Goal: Feedback & Contribution: Contribute content

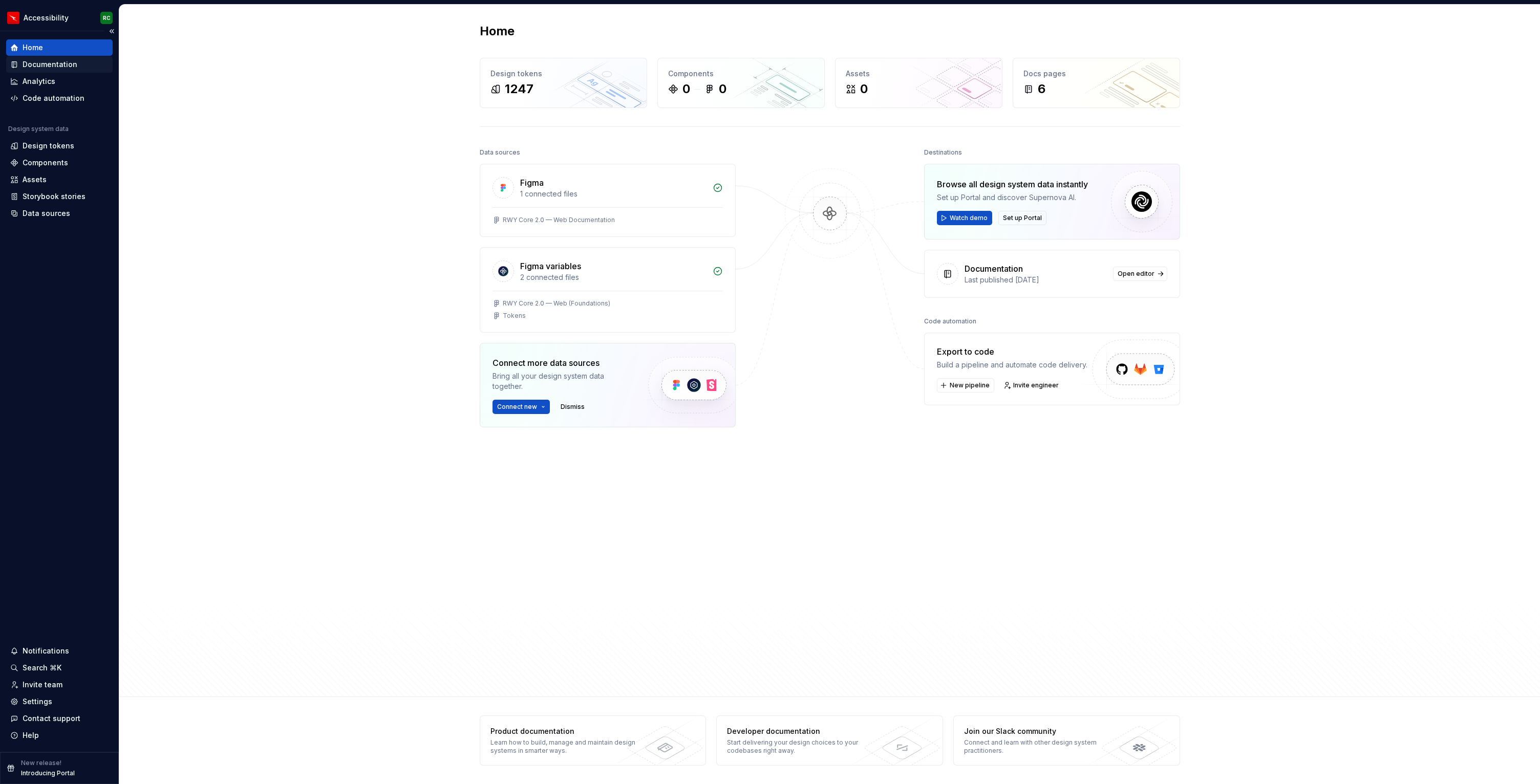
click at [40, 69] on div "Documentation" at bounding box center [59, 64] width 106 height 16
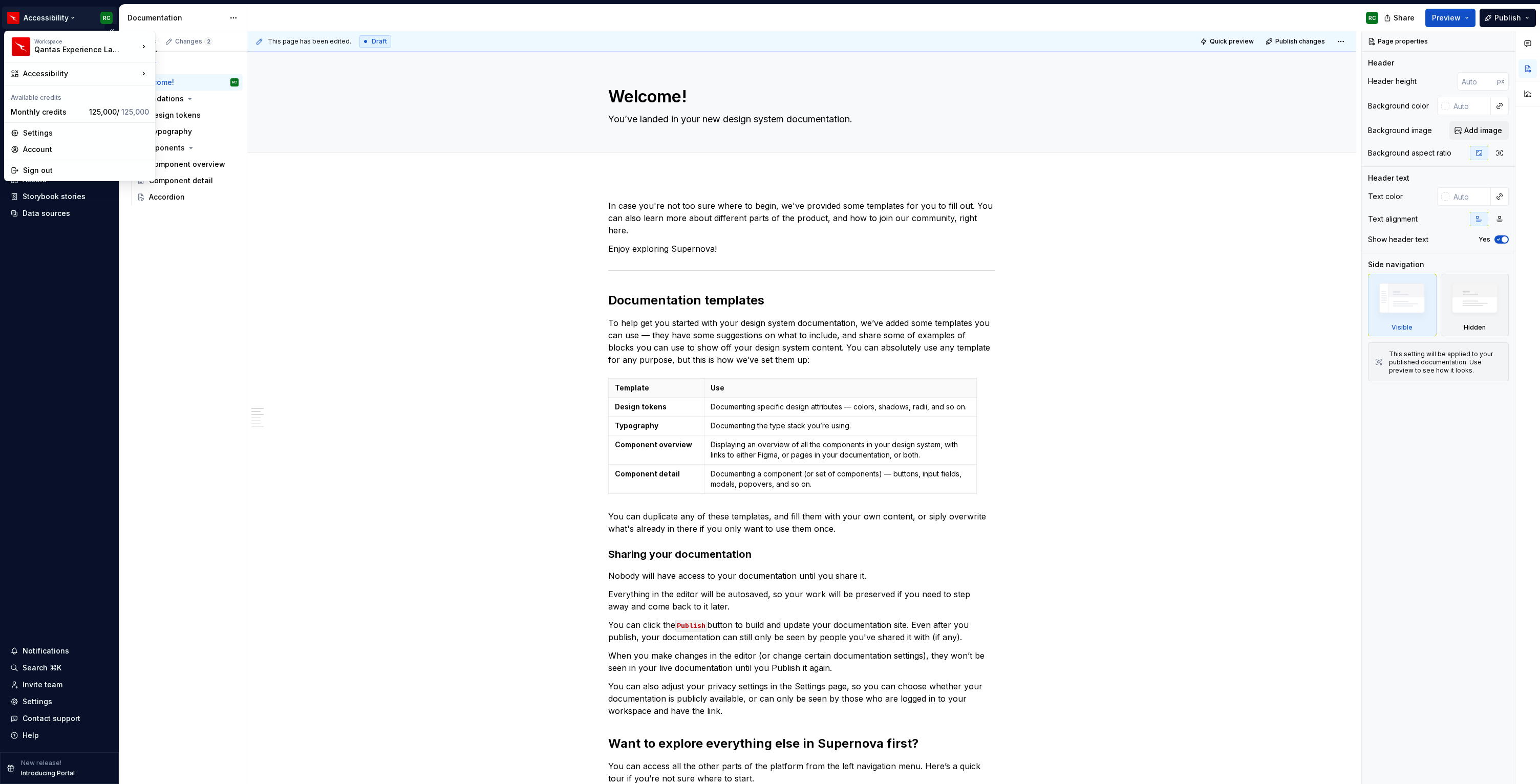
click at [71, 21] on html "Accessibility RC Home Documentation Analytics Code automation Design system dat…" at bounding box center [770, 392] width 1540 height 784
click at [222, 174] on div "Runway" at bounding box center [210, 179] width 109 height 16
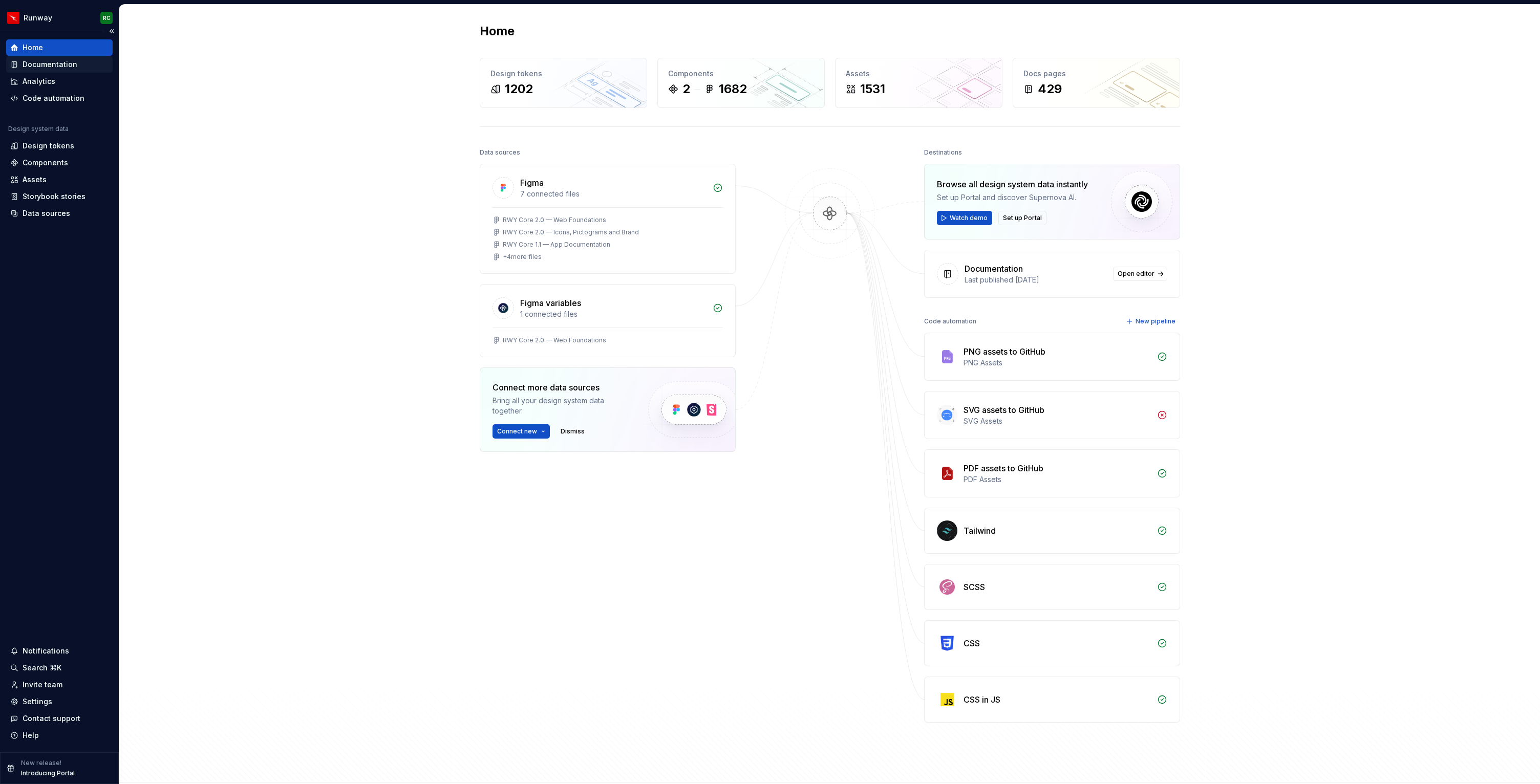
click at [52, 66] on div "Documentation" at bounding box center [50, 64] width 55 height 10
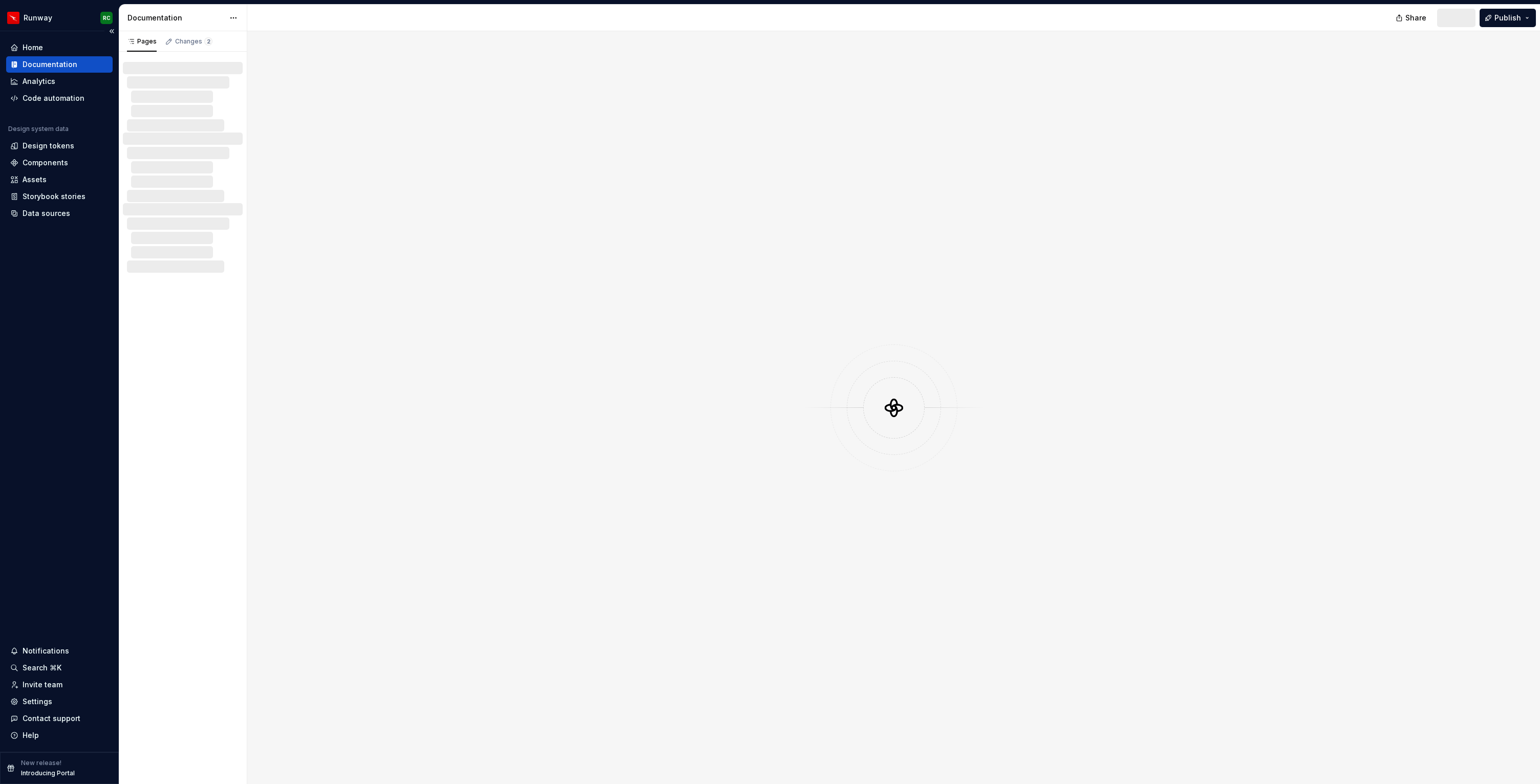
type textarea "*"
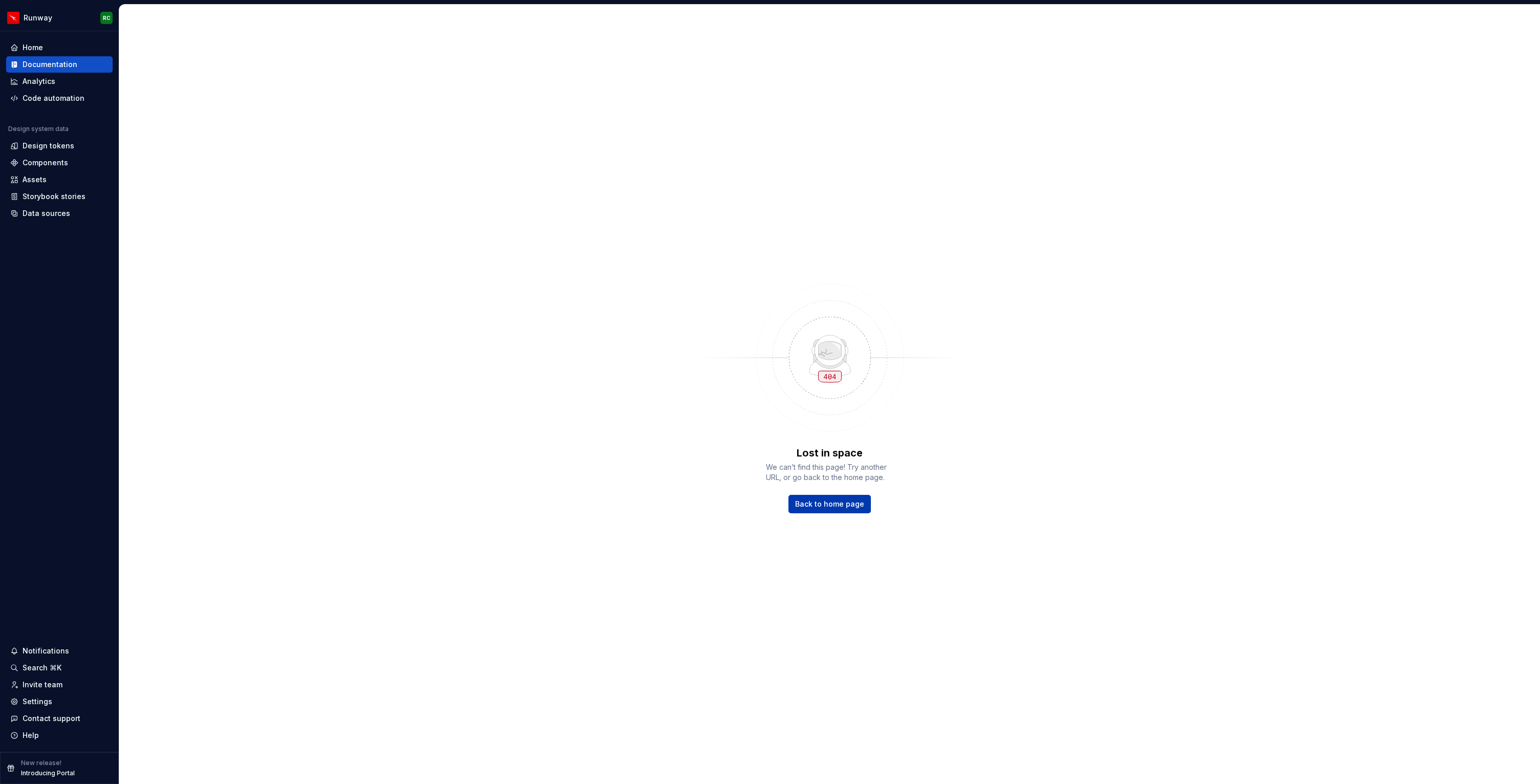
click at [841, 509] on link "Back to home page" at bounding box center [830, 504] width 82 height 19
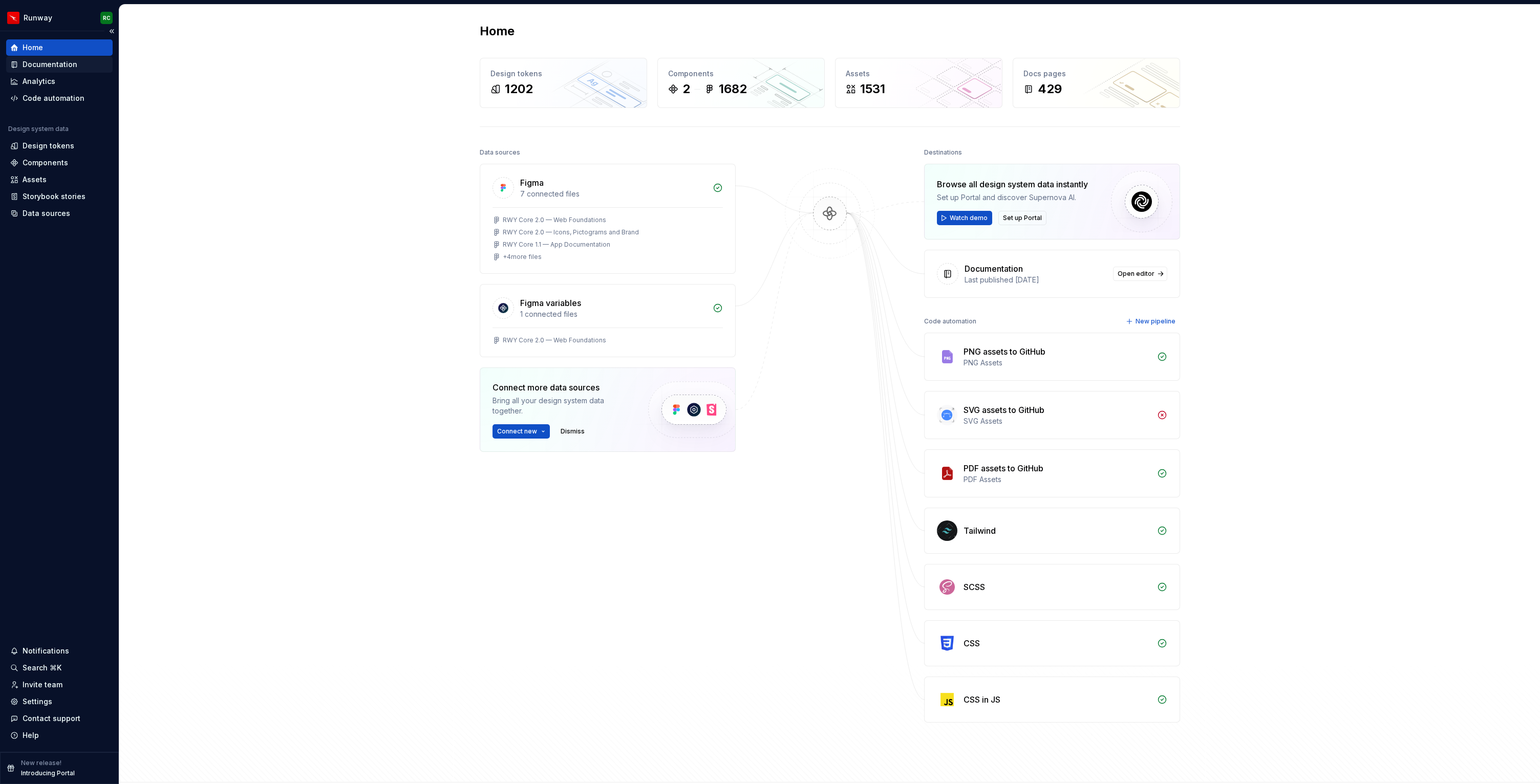
click at [84, 63] on div "Documentation" at bounding box center [59, 64] width 98 height 10
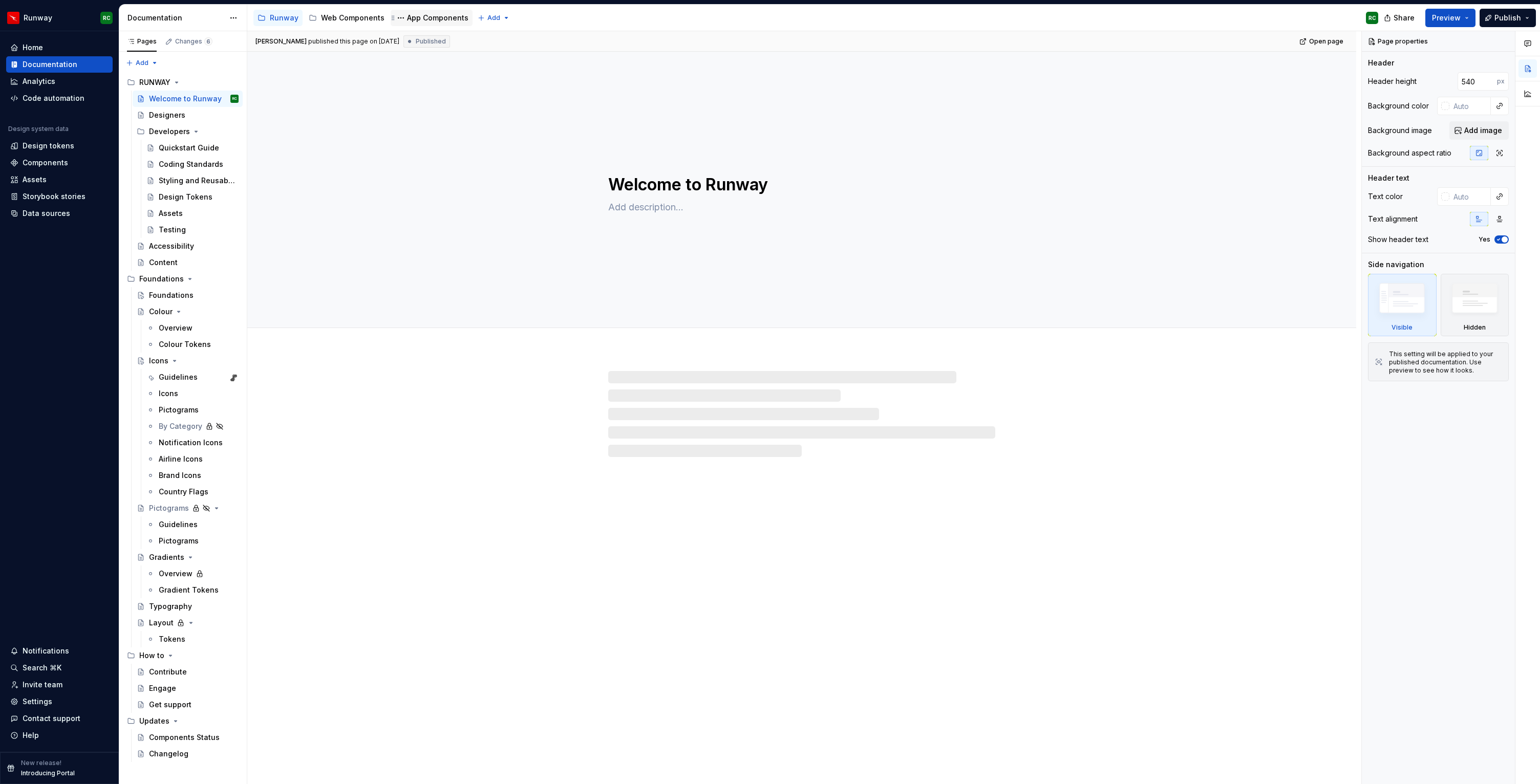
click at [417, 22] on div "App Components" at bounding box center [438, 17] width 62 height 10
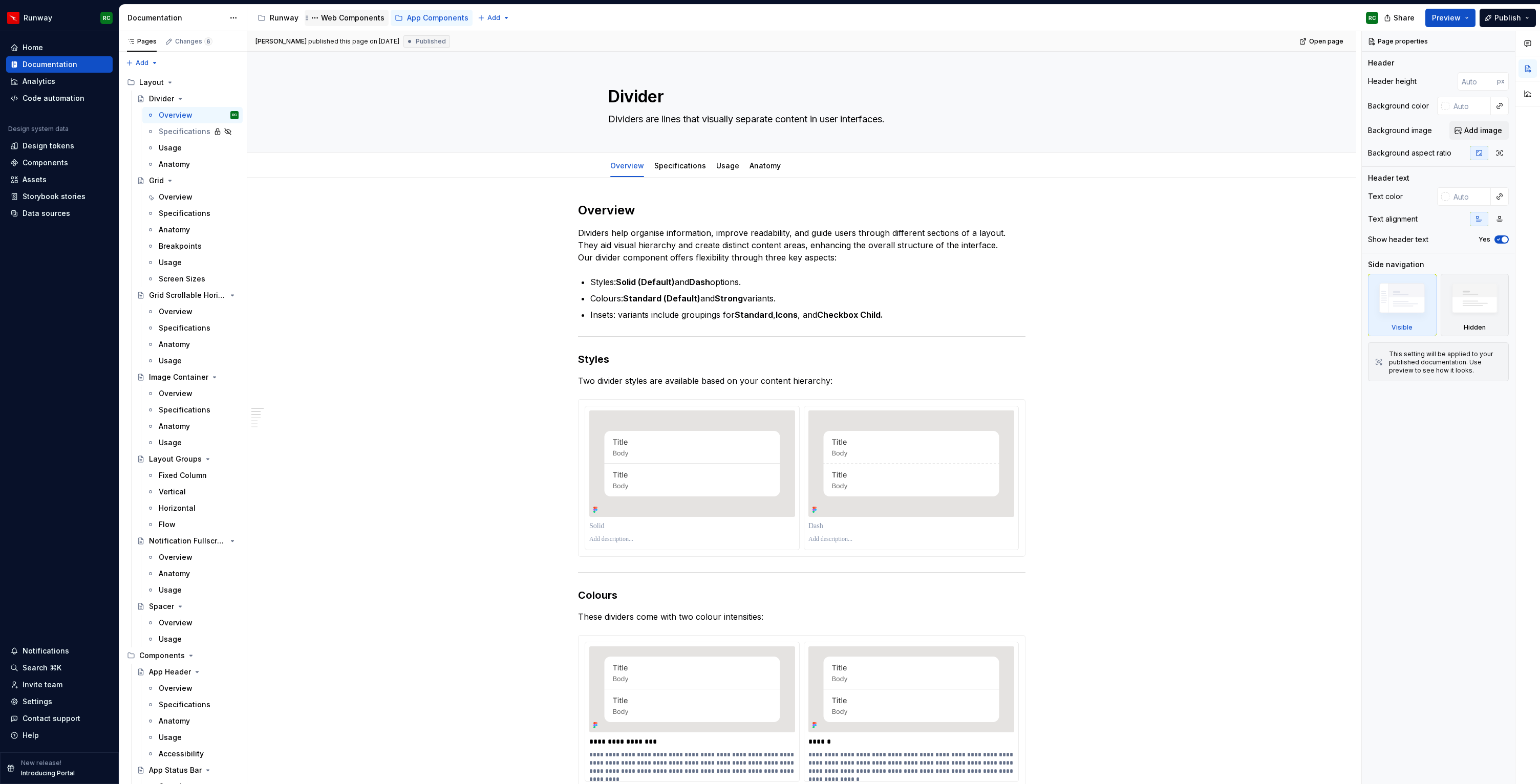
click at [352, 22] on div "Web Components" at bounding box center [353, 17] width 63 height 10
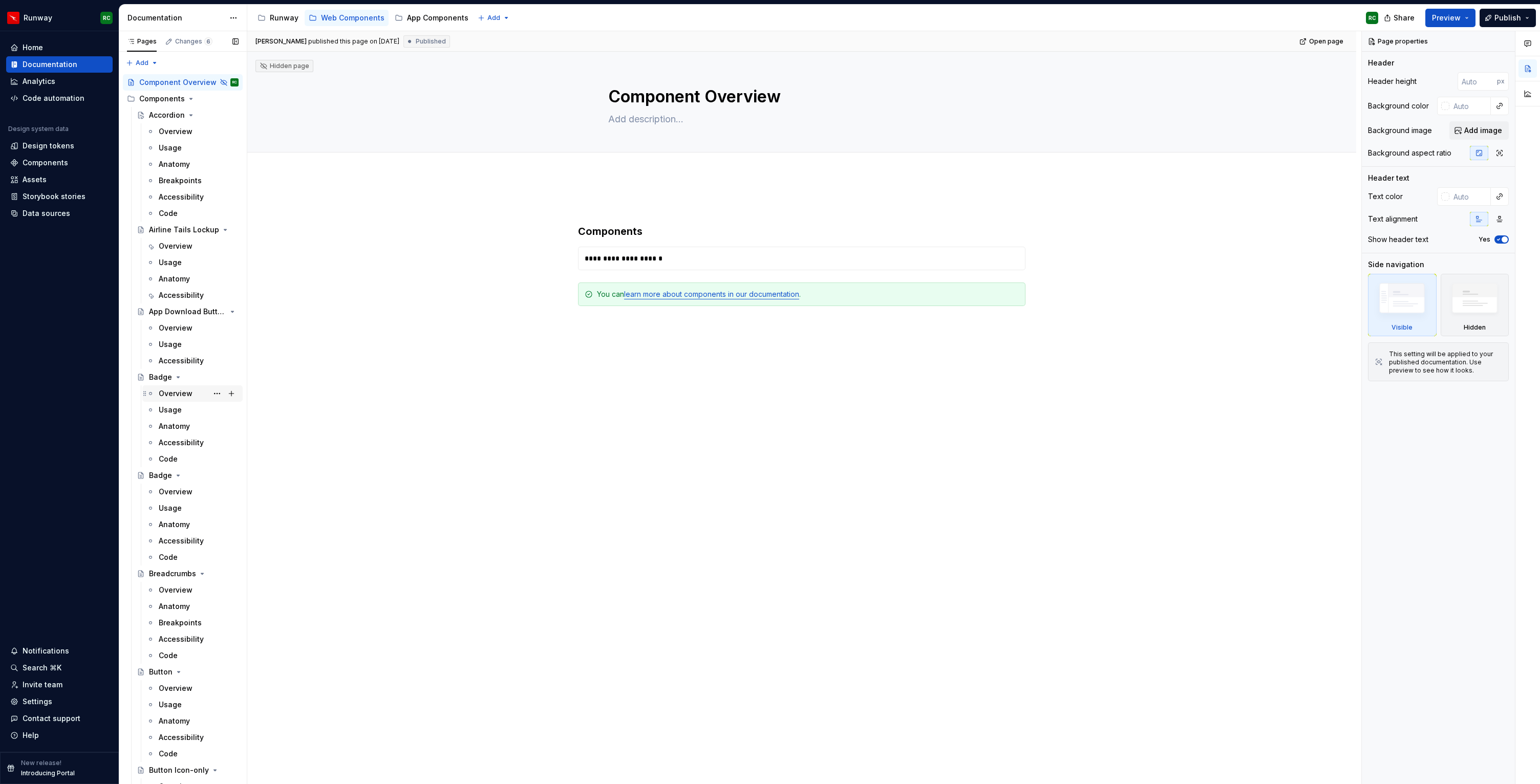
click at [176, 396] on div "Overview" at bounding box center [175, 393] width 34 height 10
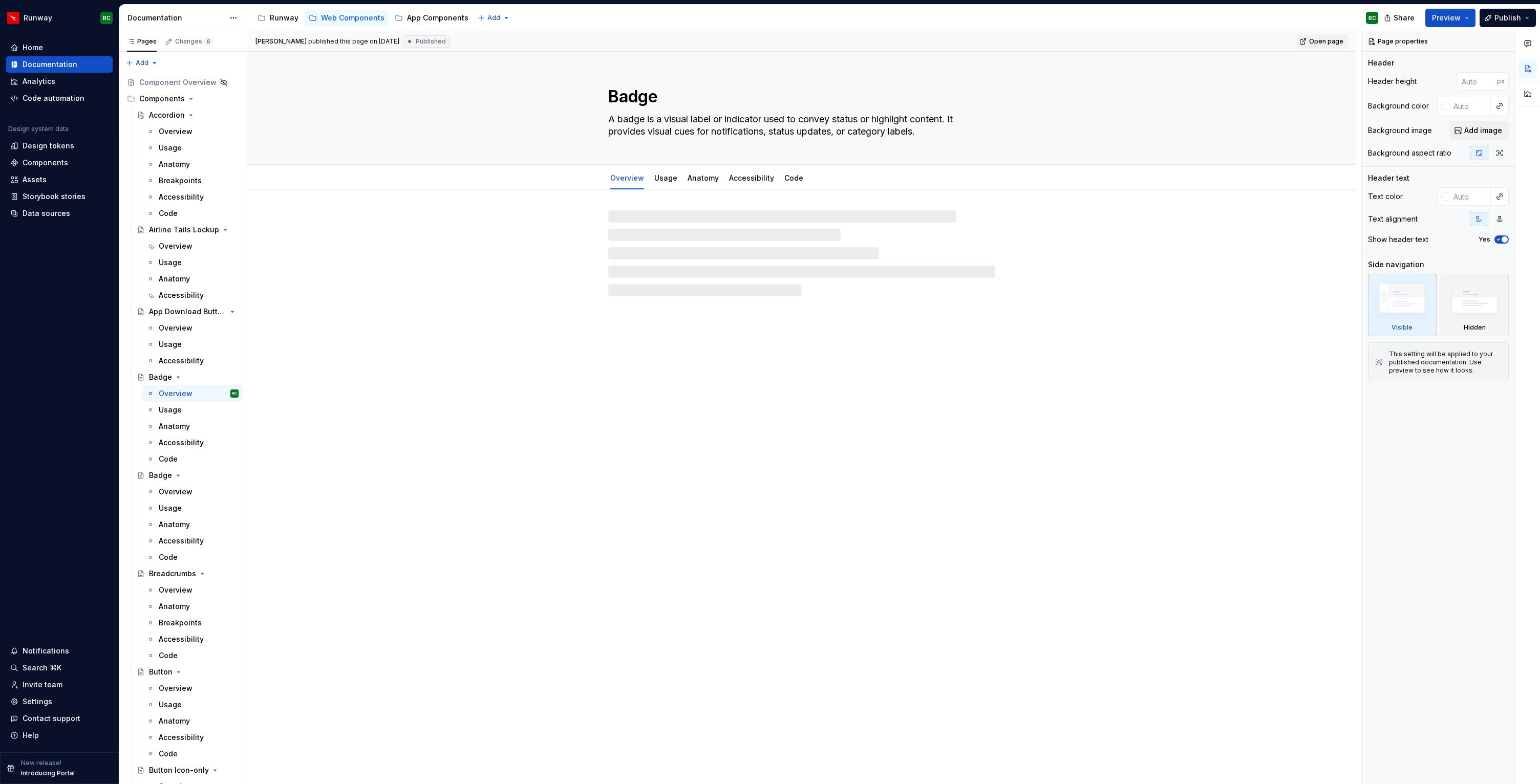
click at [1337, 41] on span "Open page" at bounding box center [1326, 42] width 34 height 8
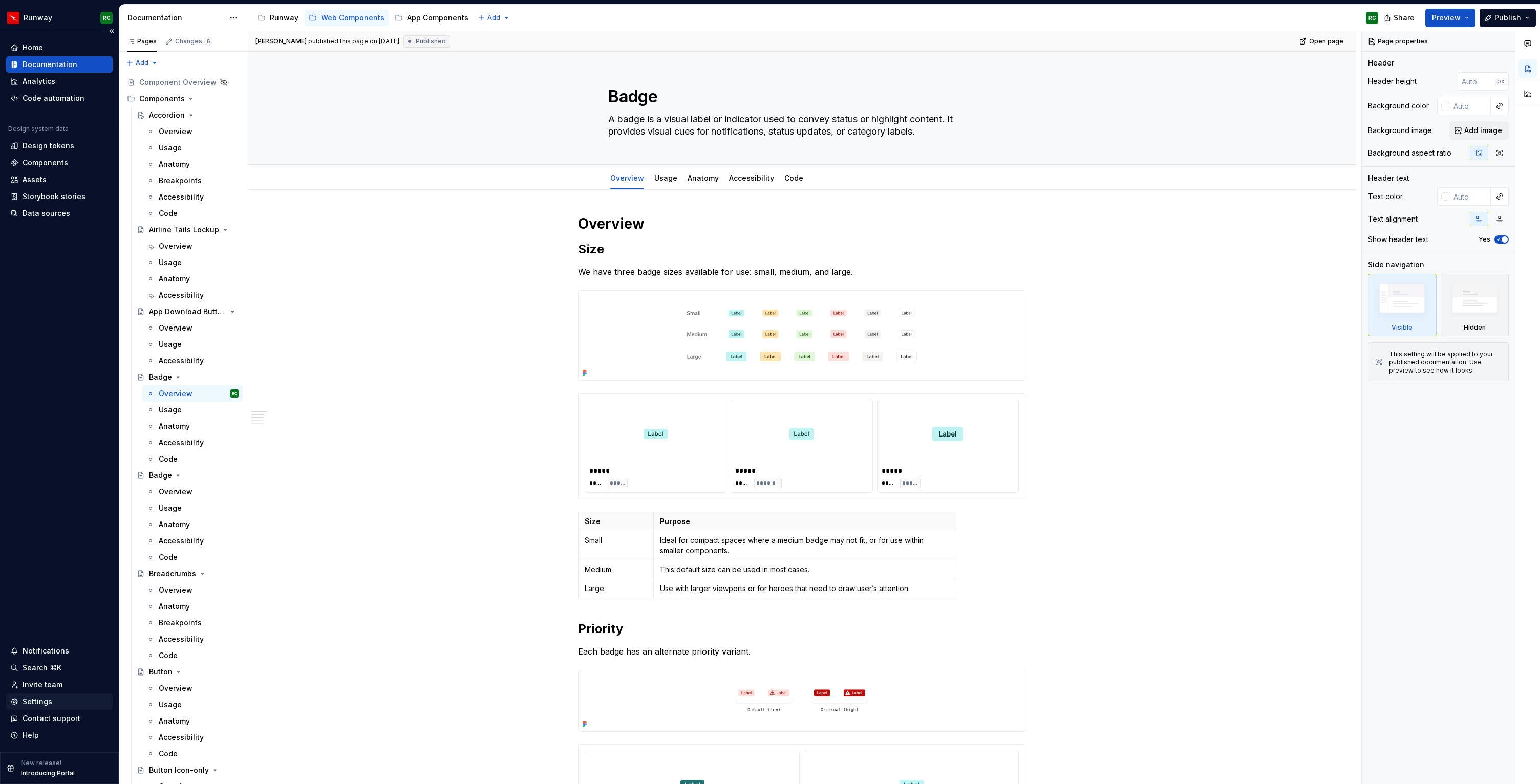
click at [45, 706] on div "Settings" at bounding box center [38, 702] width 30 height 10
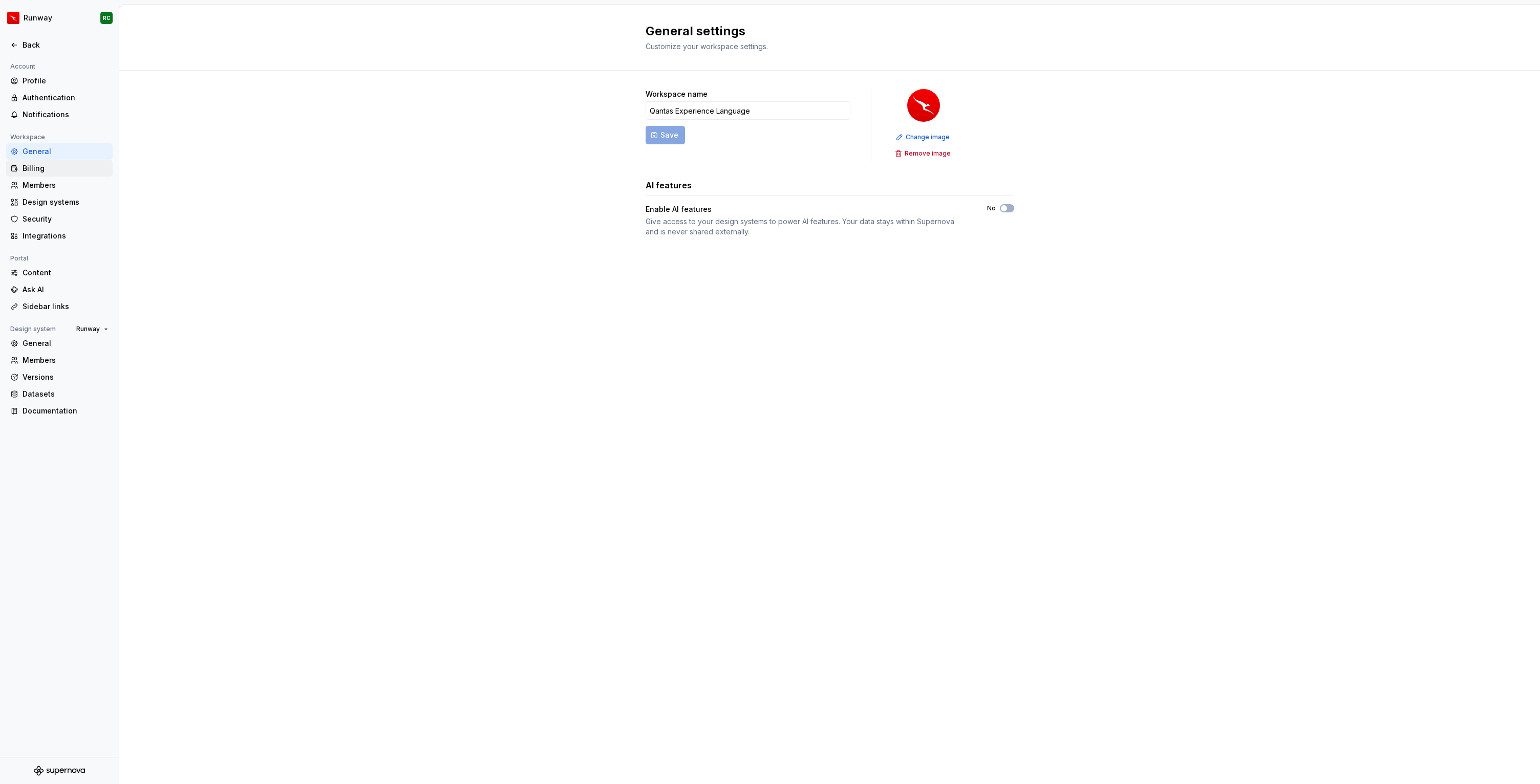
click at [61, 169] on div "Billing" at bounding box center [66, 168] width 86 height 10
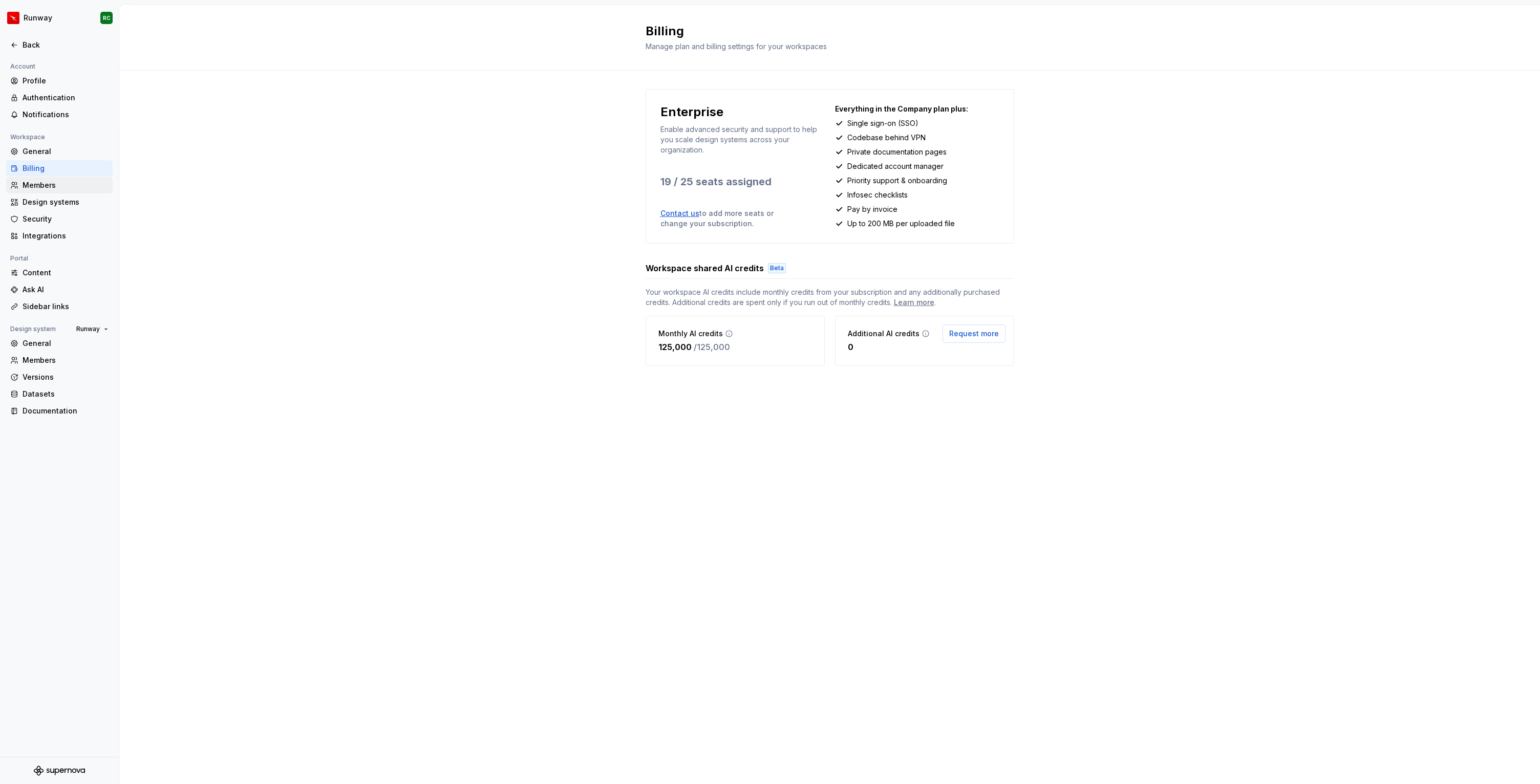
click at [57, 184] on div "Members" at bounding box center [66, 185] width 86 height 10
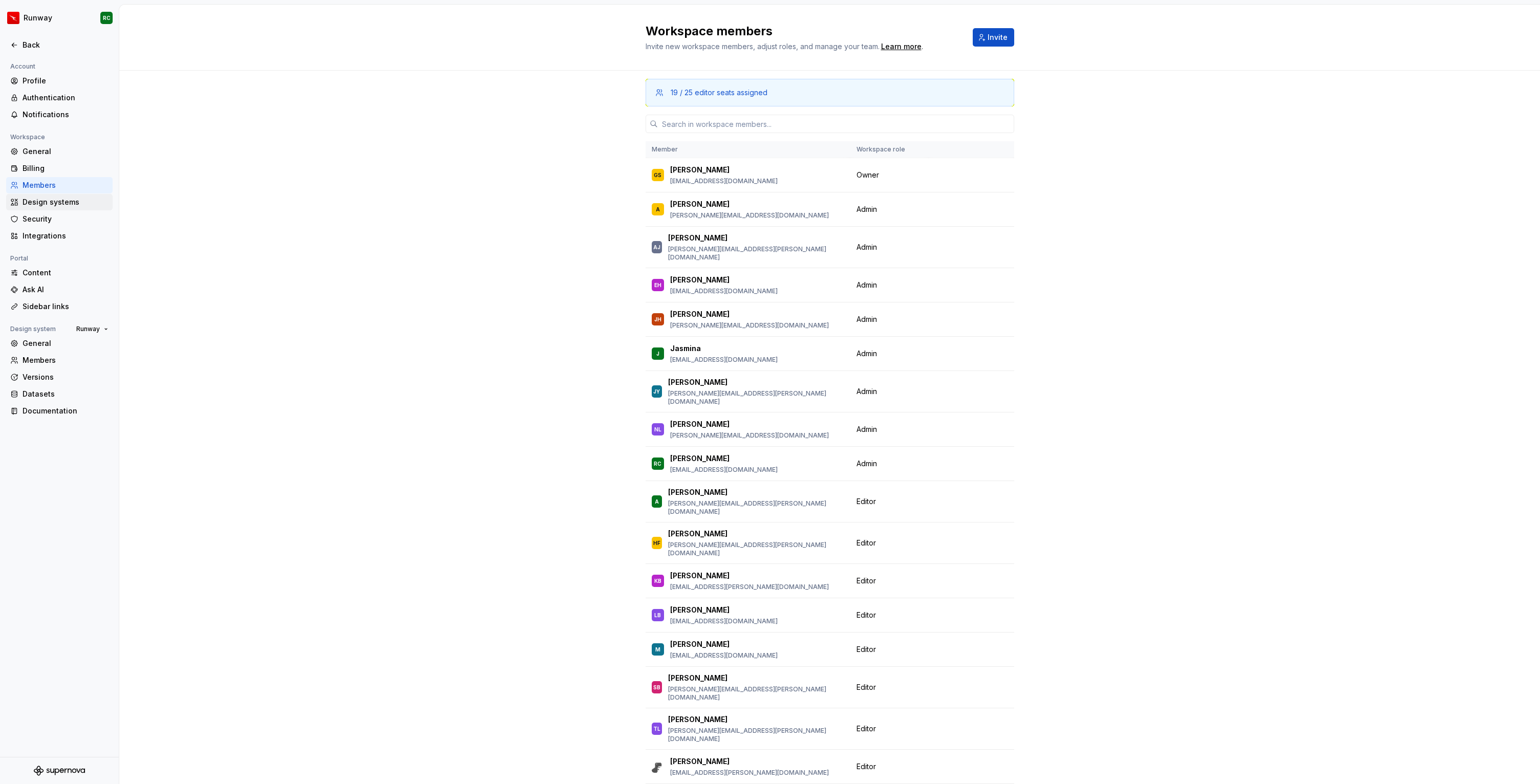
click at [59, 205] on div "Design systems" at bounding box center [66, 202] width 86 height 10
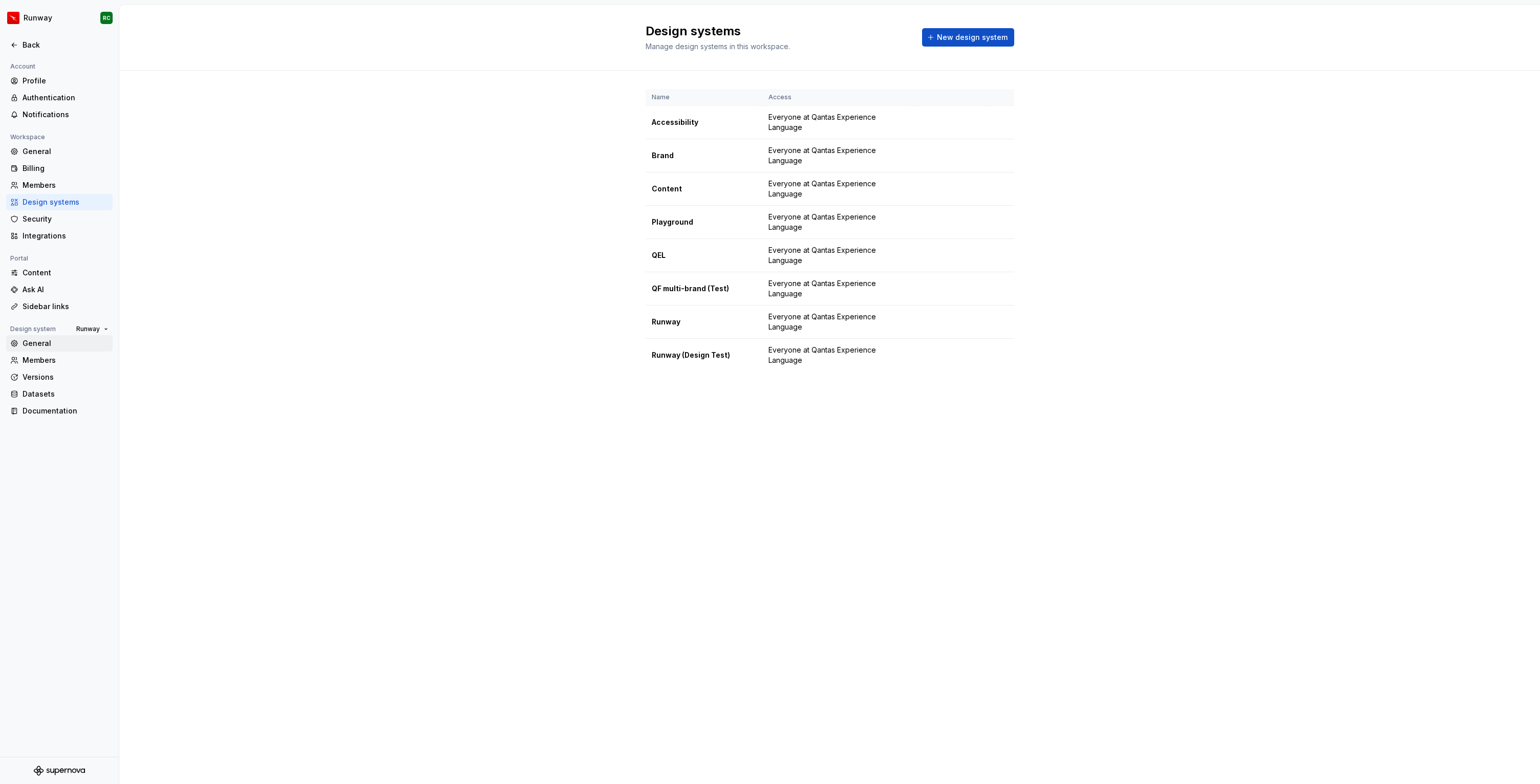
click at [59, 350] on div "General" at bounding box center [59, 343] width 106 height 16
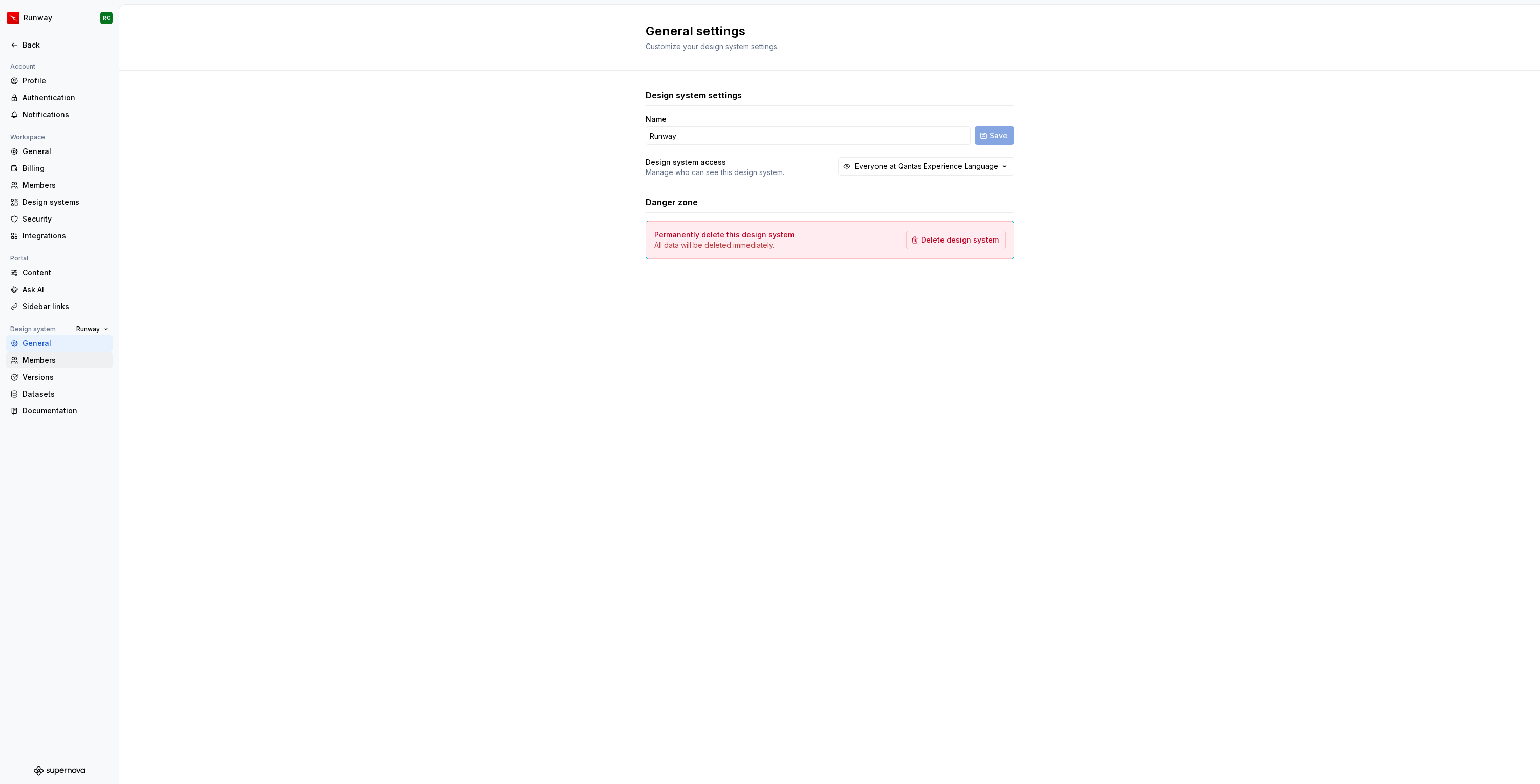
click at [59, 363] on div "Members" at bounding box center [66, 360] width 86 height 10
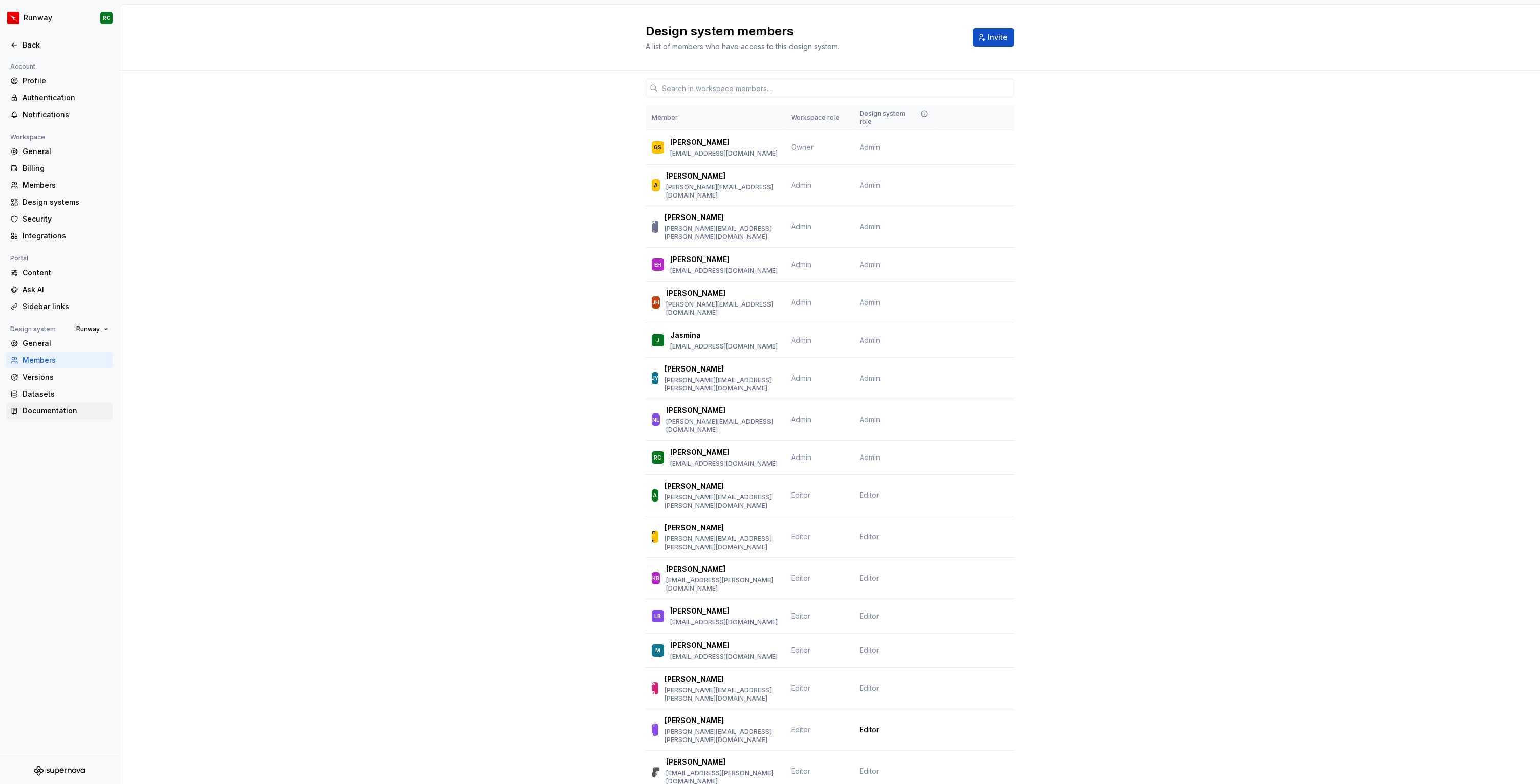
click at [56, 403] on div "Documentation" at bounding box center [59, 411] width 106 height 16
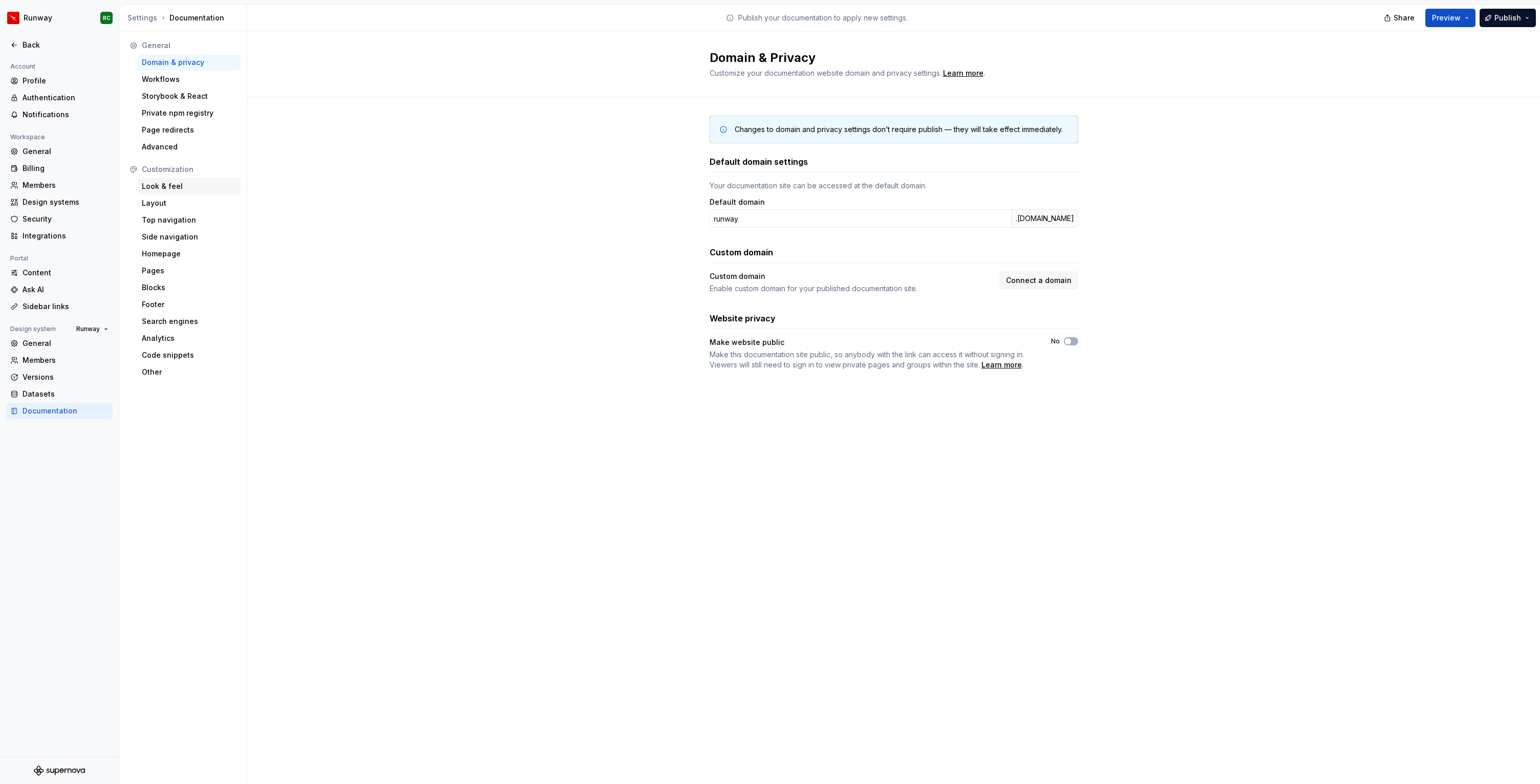
click at [175, 181] on div "Look & feel" at bounding box center [189, 186] width 94 height 10
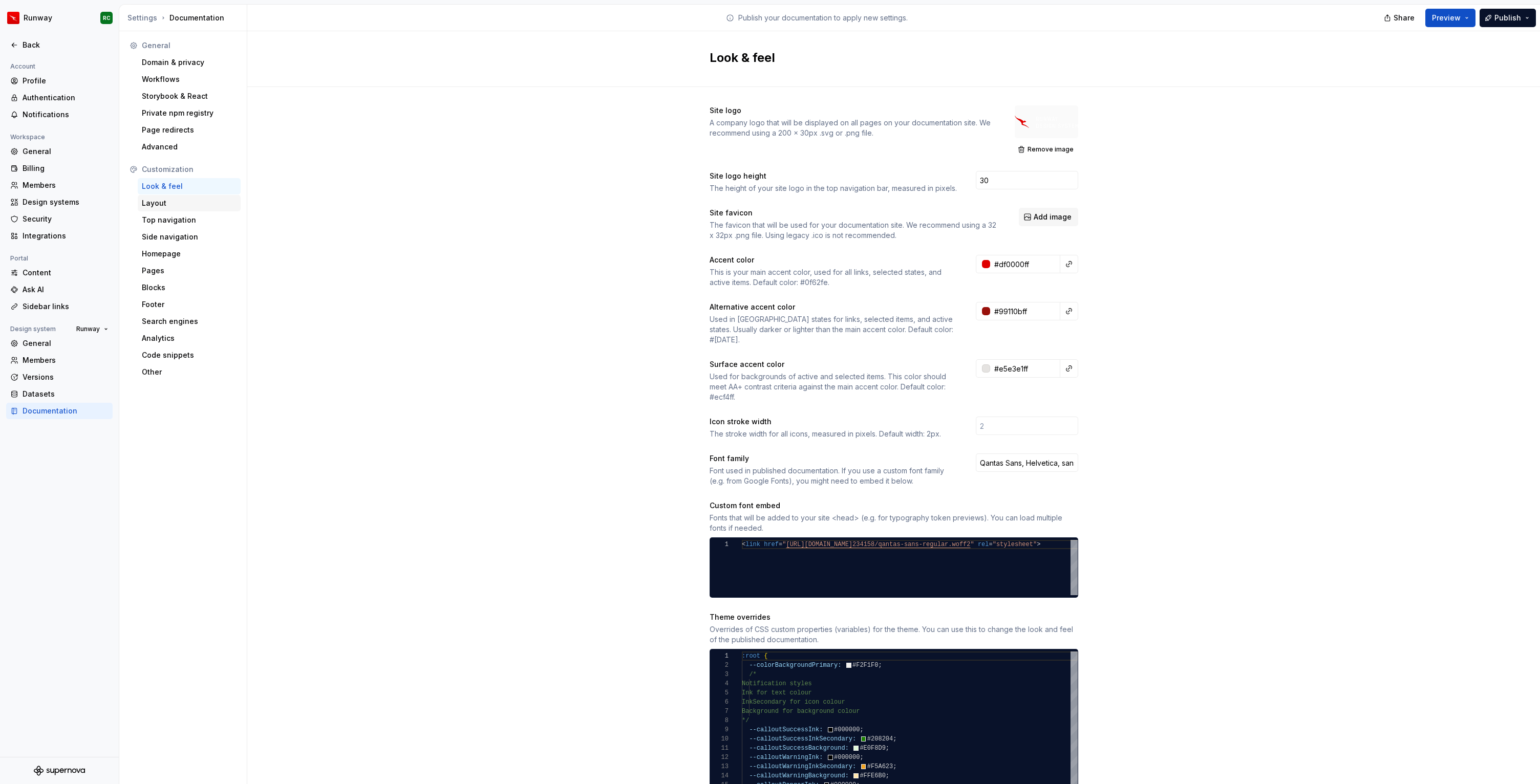
click at [166, 195] on div "Layout" at bounding box center [189, 203] width 103 height 16
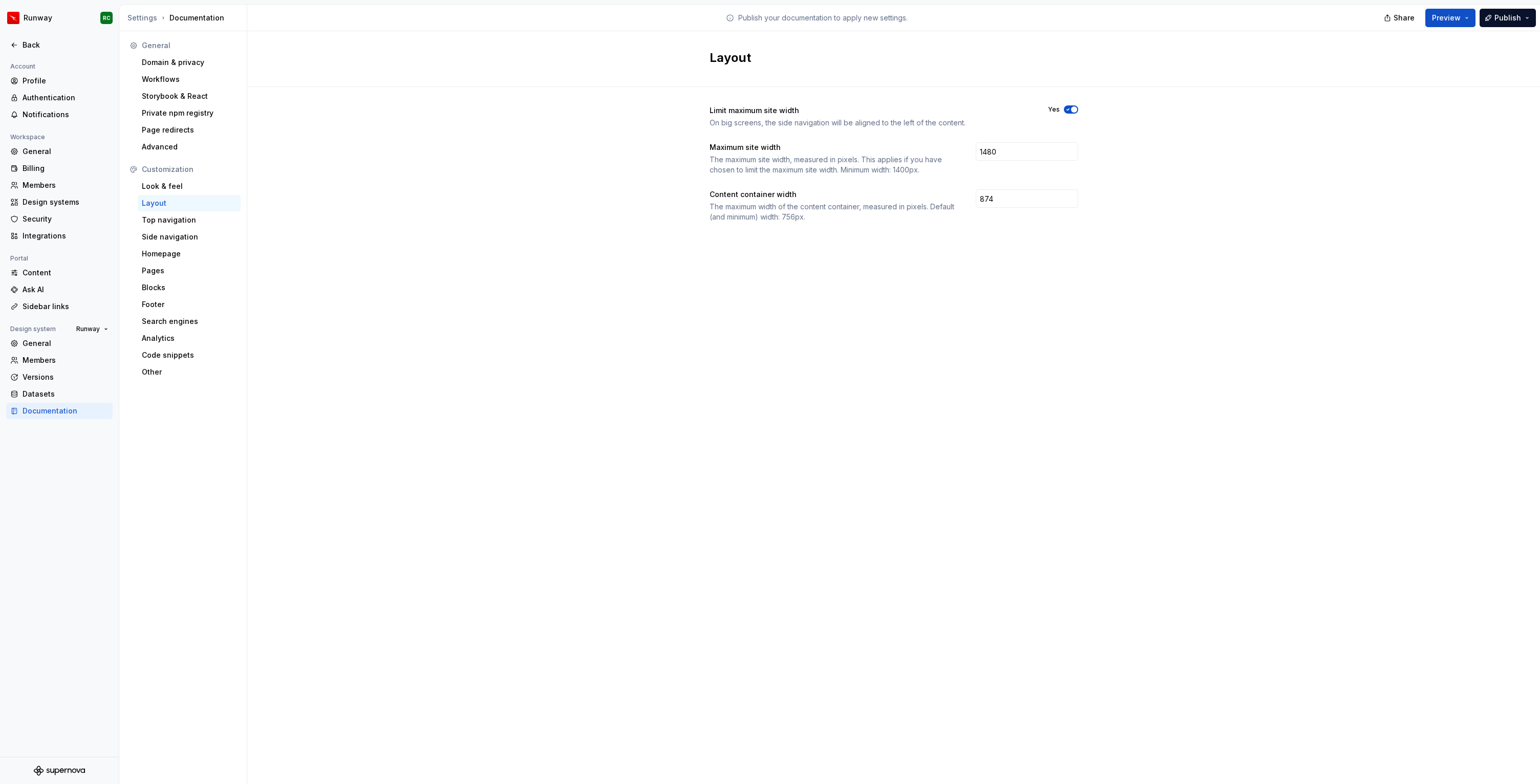
click at [22, 53] on div at bounding box center [59, 57] width 119 height 7
click at [23, 49] on div "Back" at bounding box center [66, 45] width 86 height 10
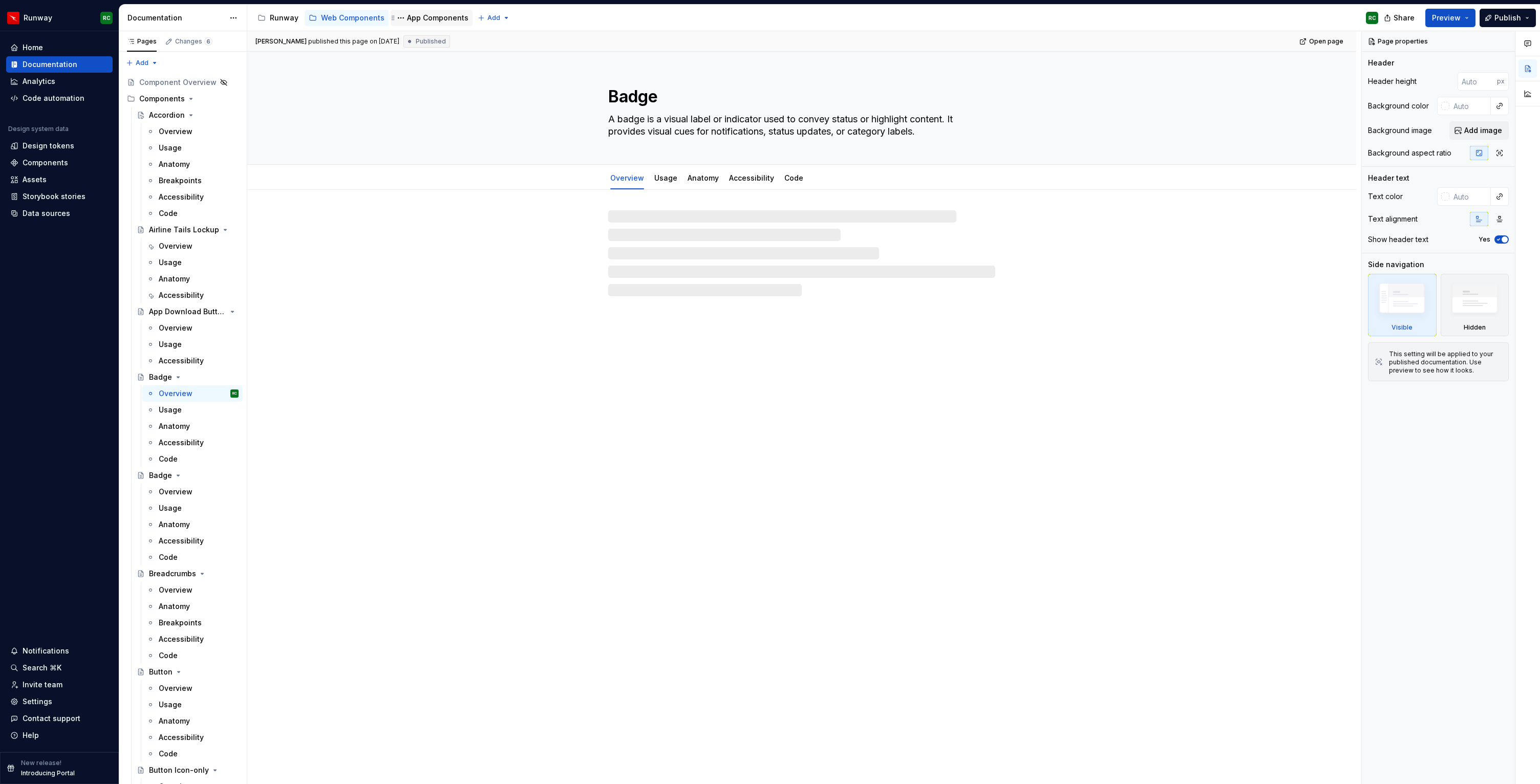
click at [433, 13] on div "App Components" at bounding box center [438, 17] width 62 height 10
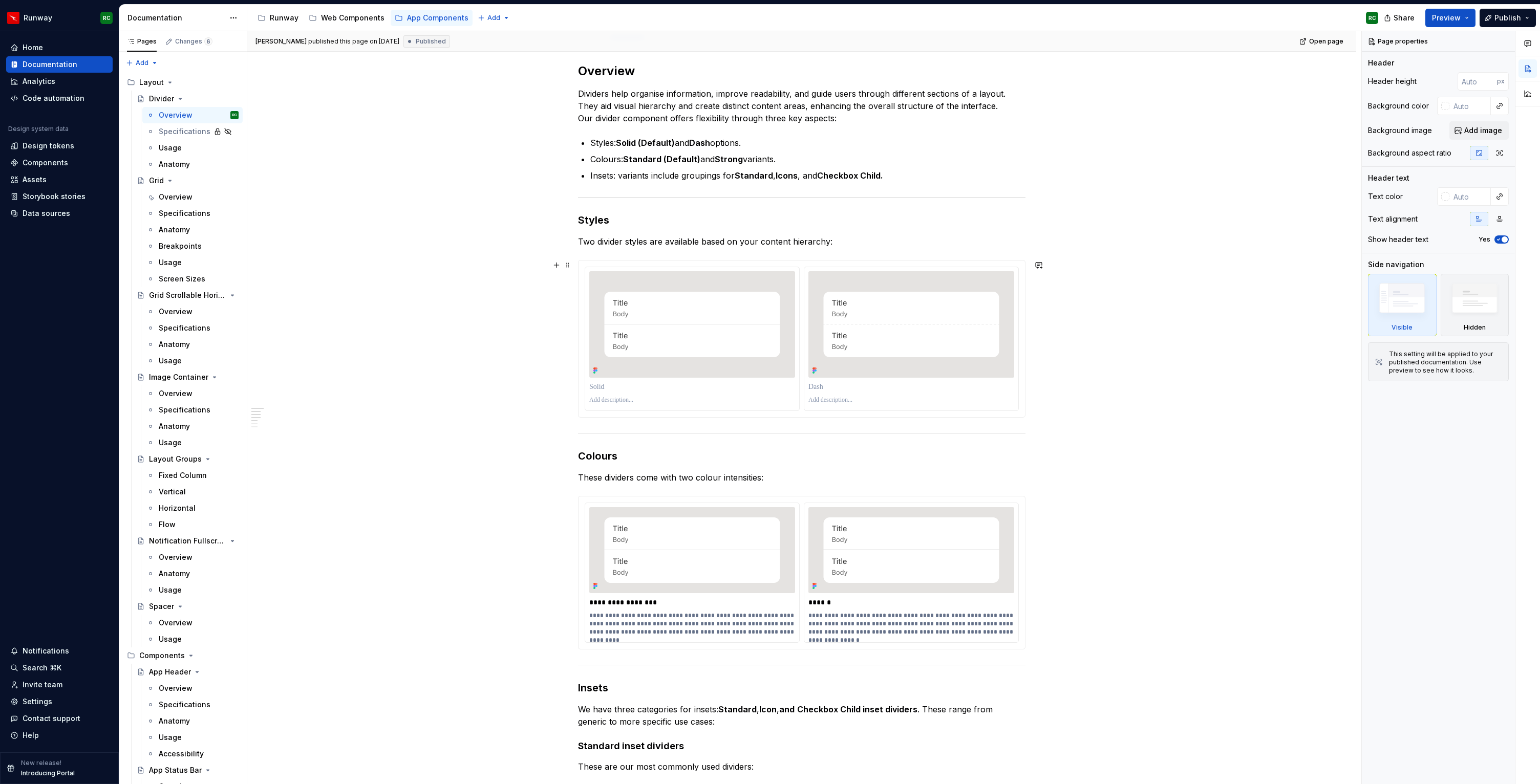
scroll to position [185, 0]
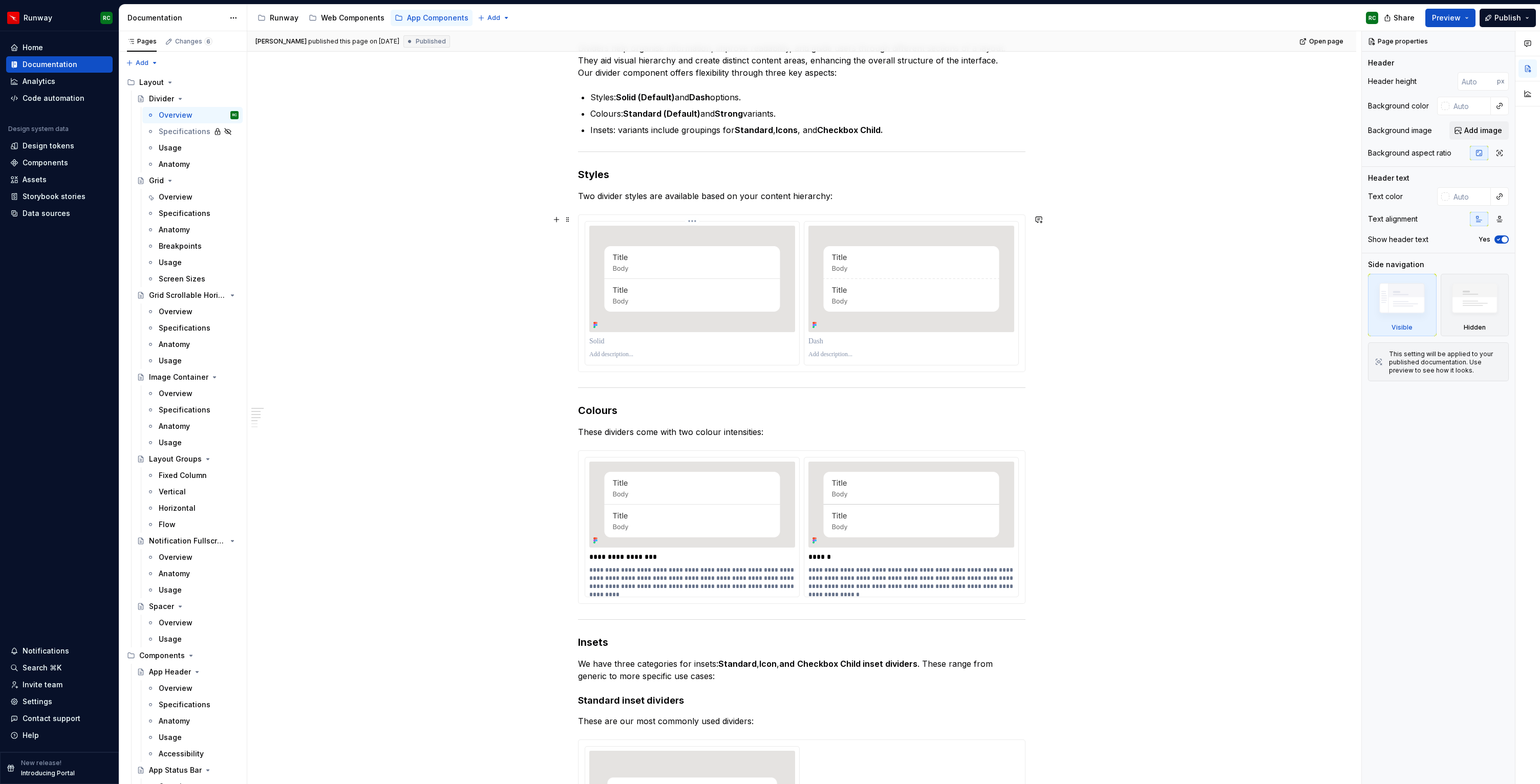
click at [686, 344] on p at bounding box center [692, 341] width 206 height 10
type textarea "*"
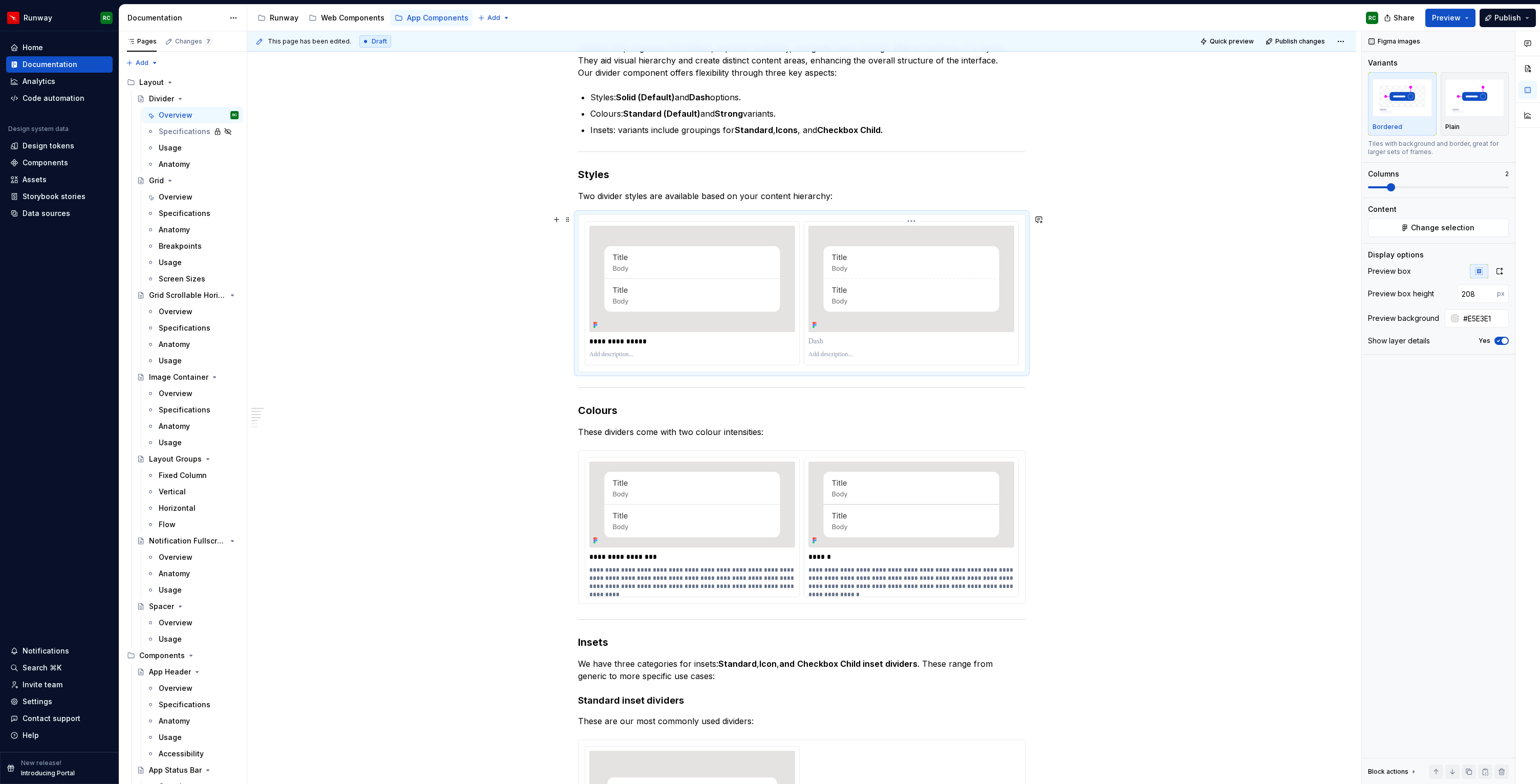
click at [874, 346] on p at bounding box center [911, 341] width 206 height 10
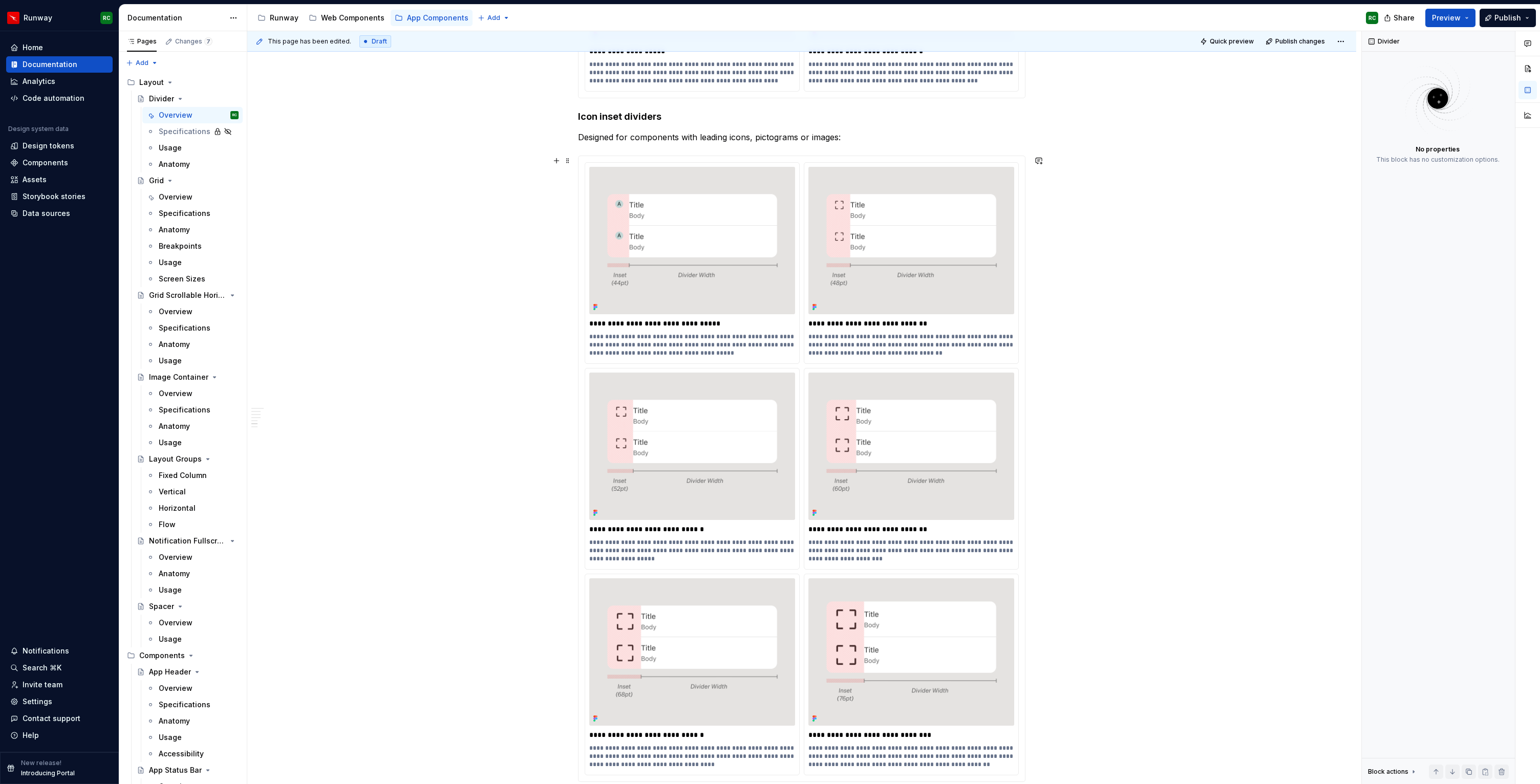
scroll to position [1787, 0]
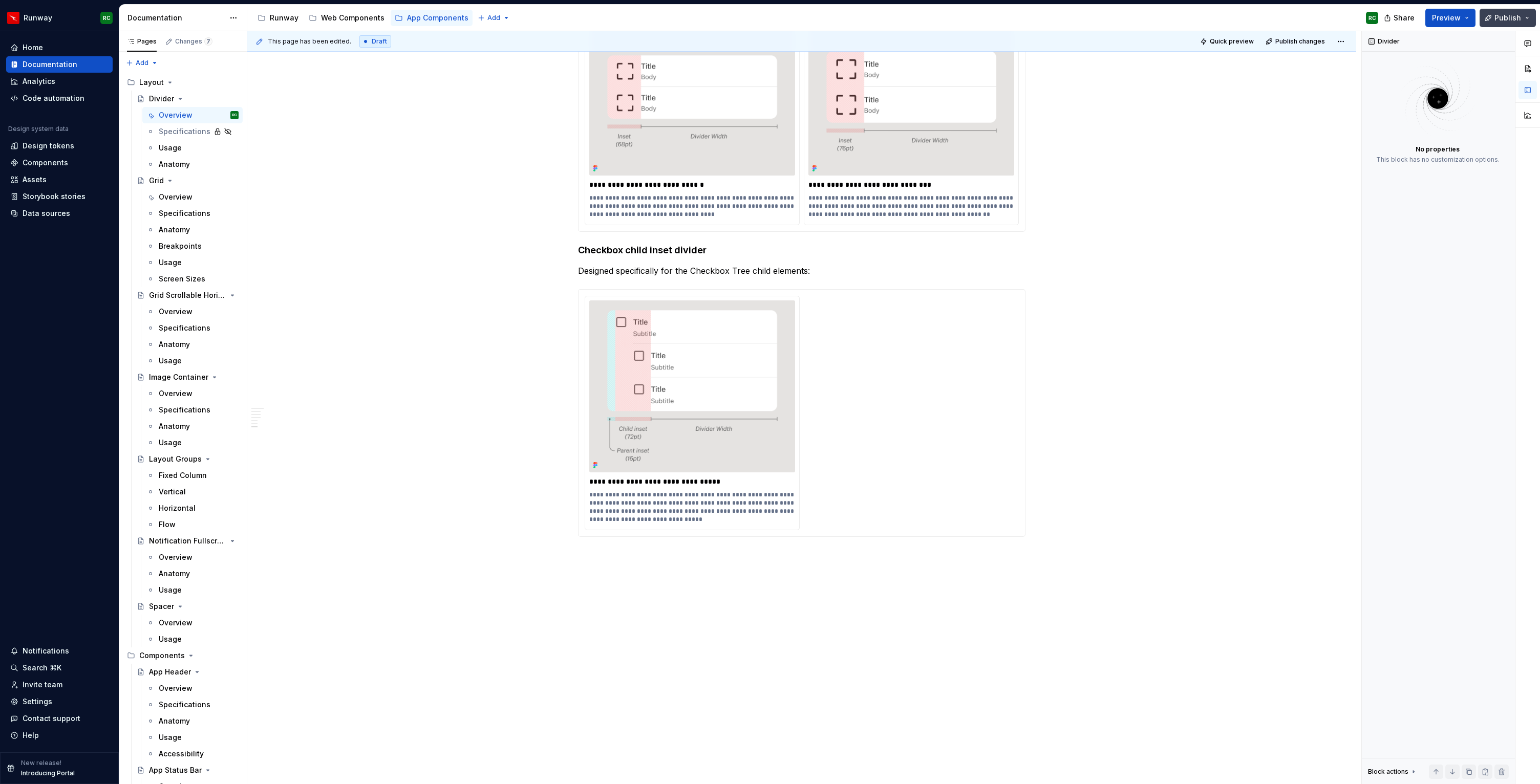
click at [1521, 20] on button "Publish" at bounding box center [1508, 18] width 56 height 19
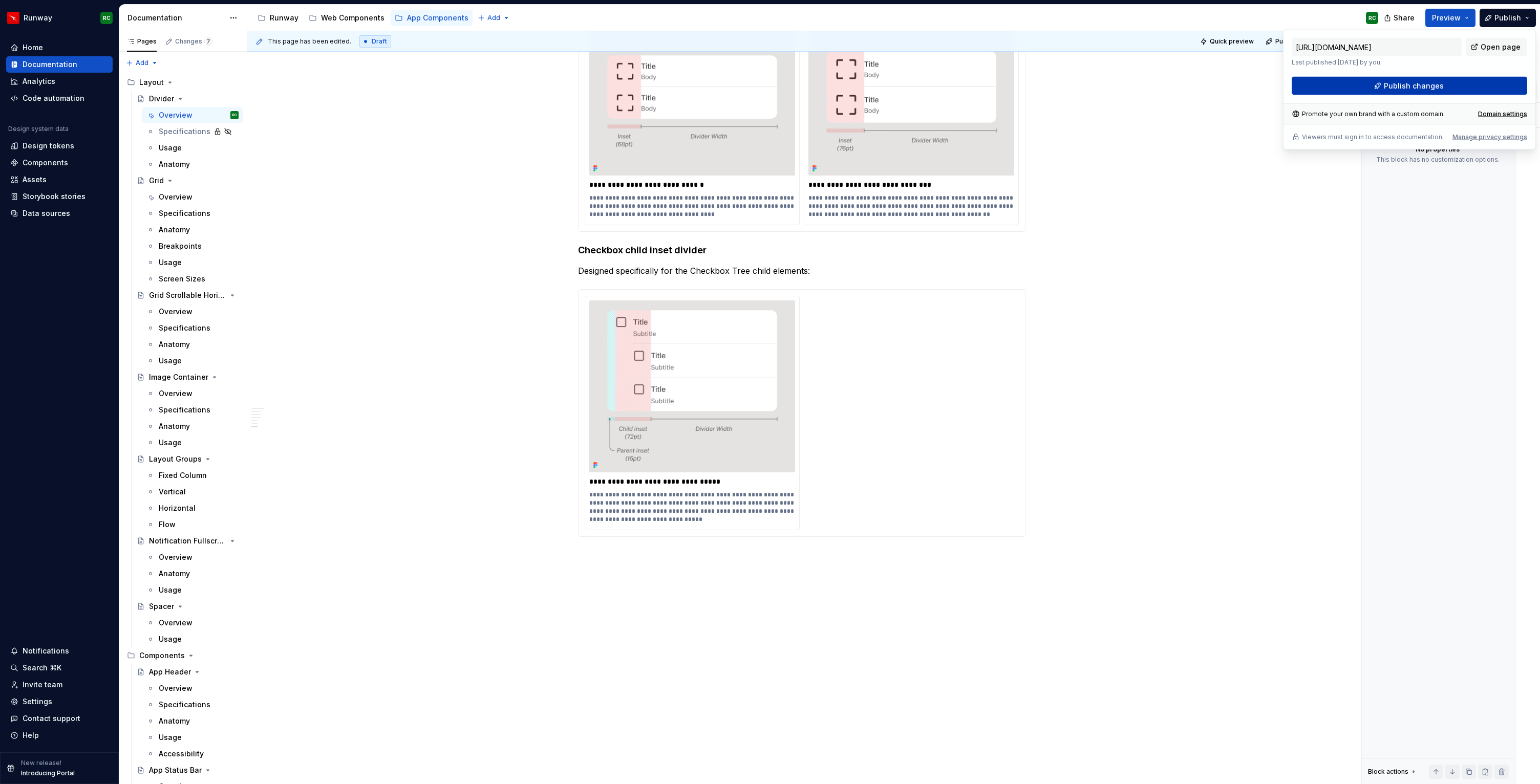
click at [1414, 86] on span "Publish changes" at bounding box center [1414, 85] width 60 height 10
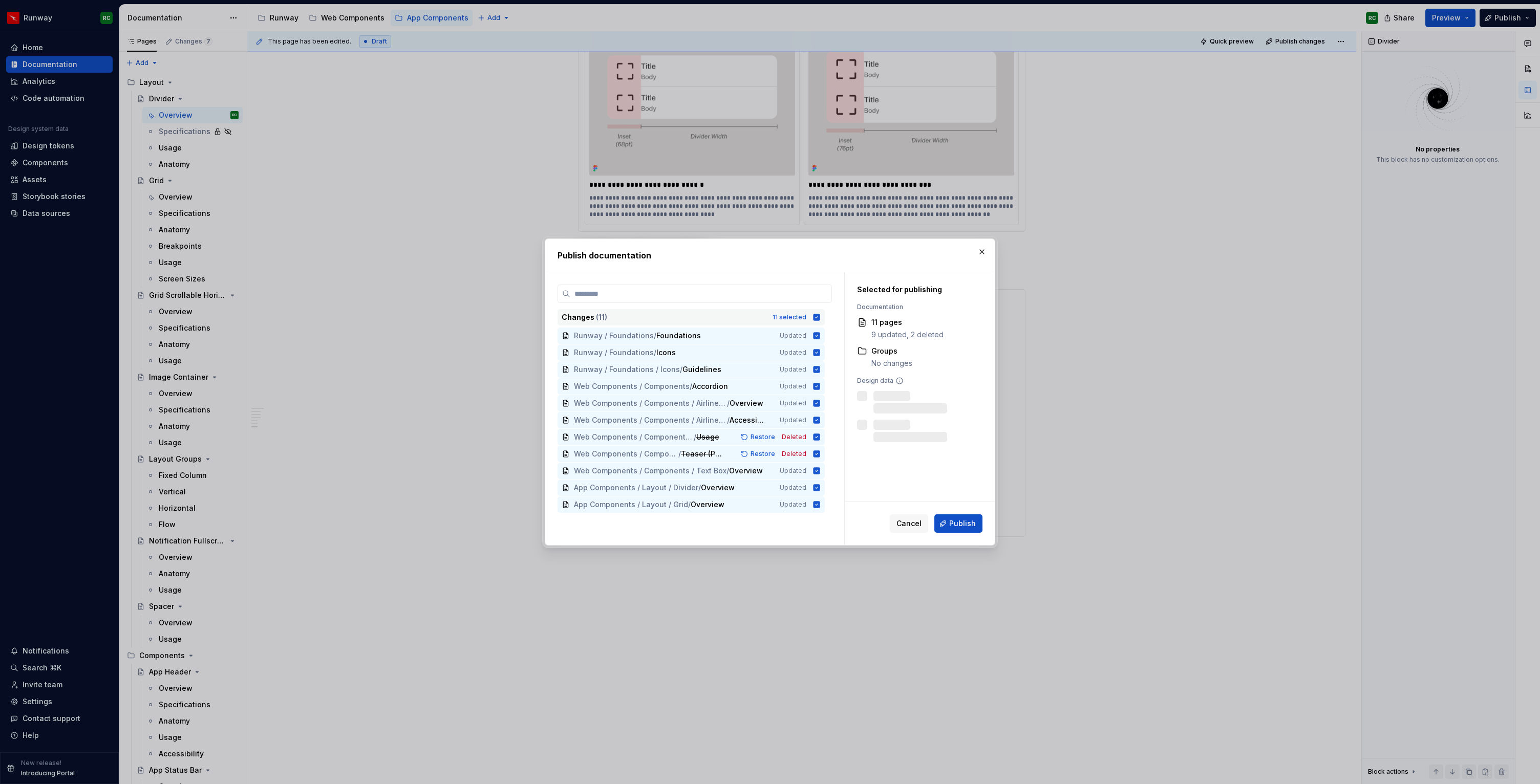
drag, startPoint x: 810, startPoint y: 318, endPoint x: 806, endPoint y: 323, distance: 6.4
click at [806, 318] on div "11 selected" at bounding box center [789, 317] width 34 height 8
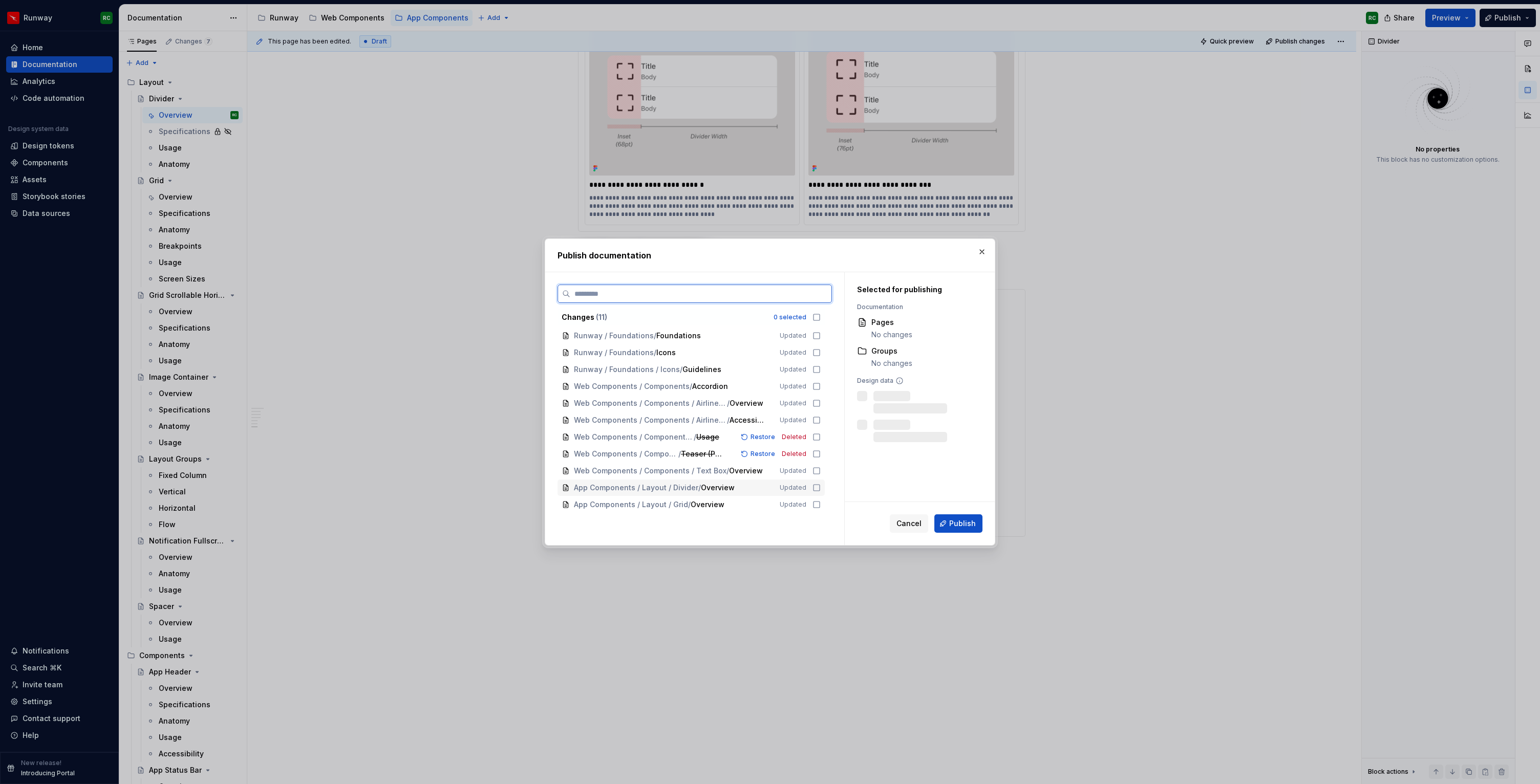
click at [721, 493] on div "App Components / Layout / Divider / Overview Updated" at bounding box center [691, 487] width 267 height 16
click at [961, 517] on button "Publish" at bounding box center [958, 523] width 48 height 19
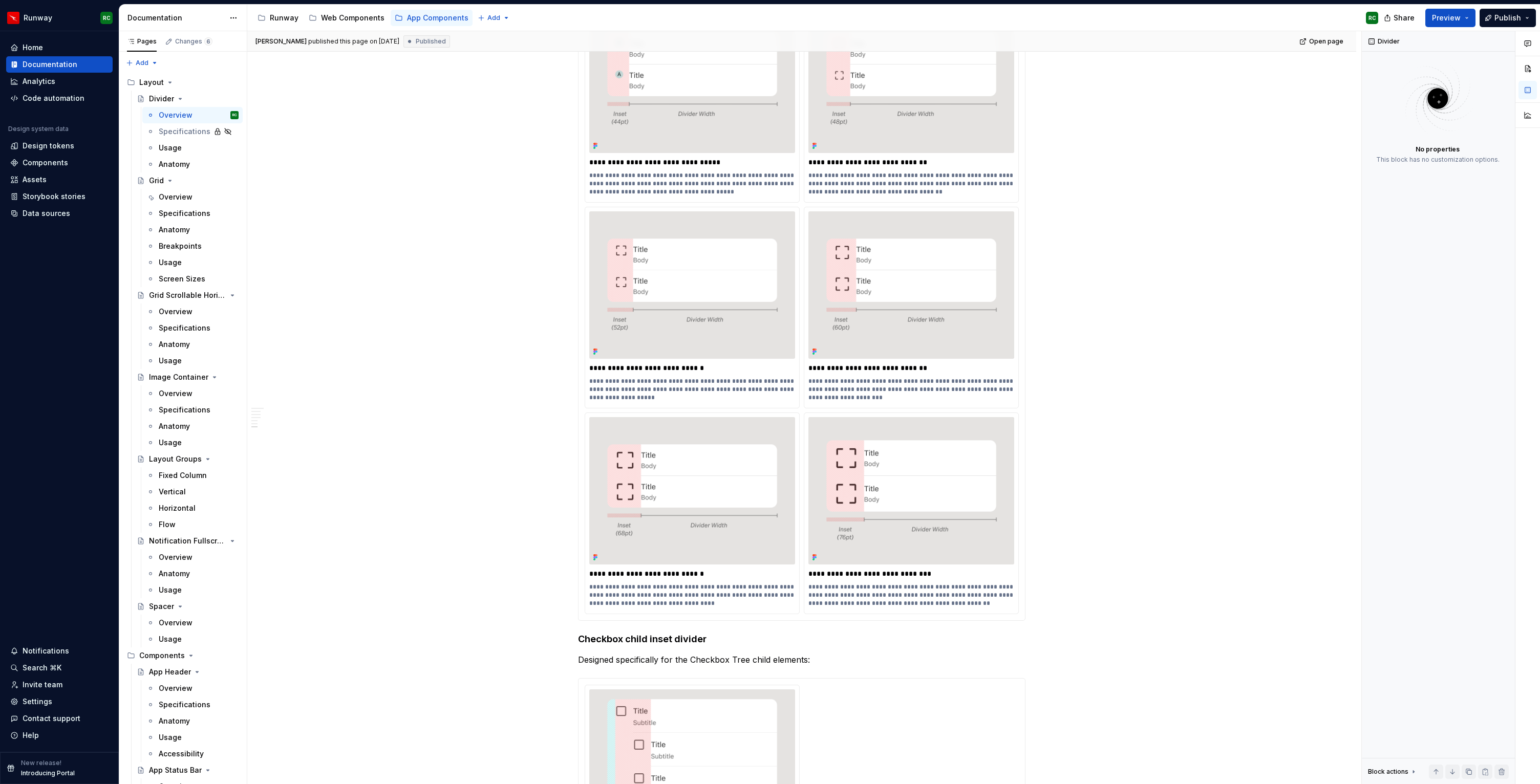
scroll to position [1183, 0]
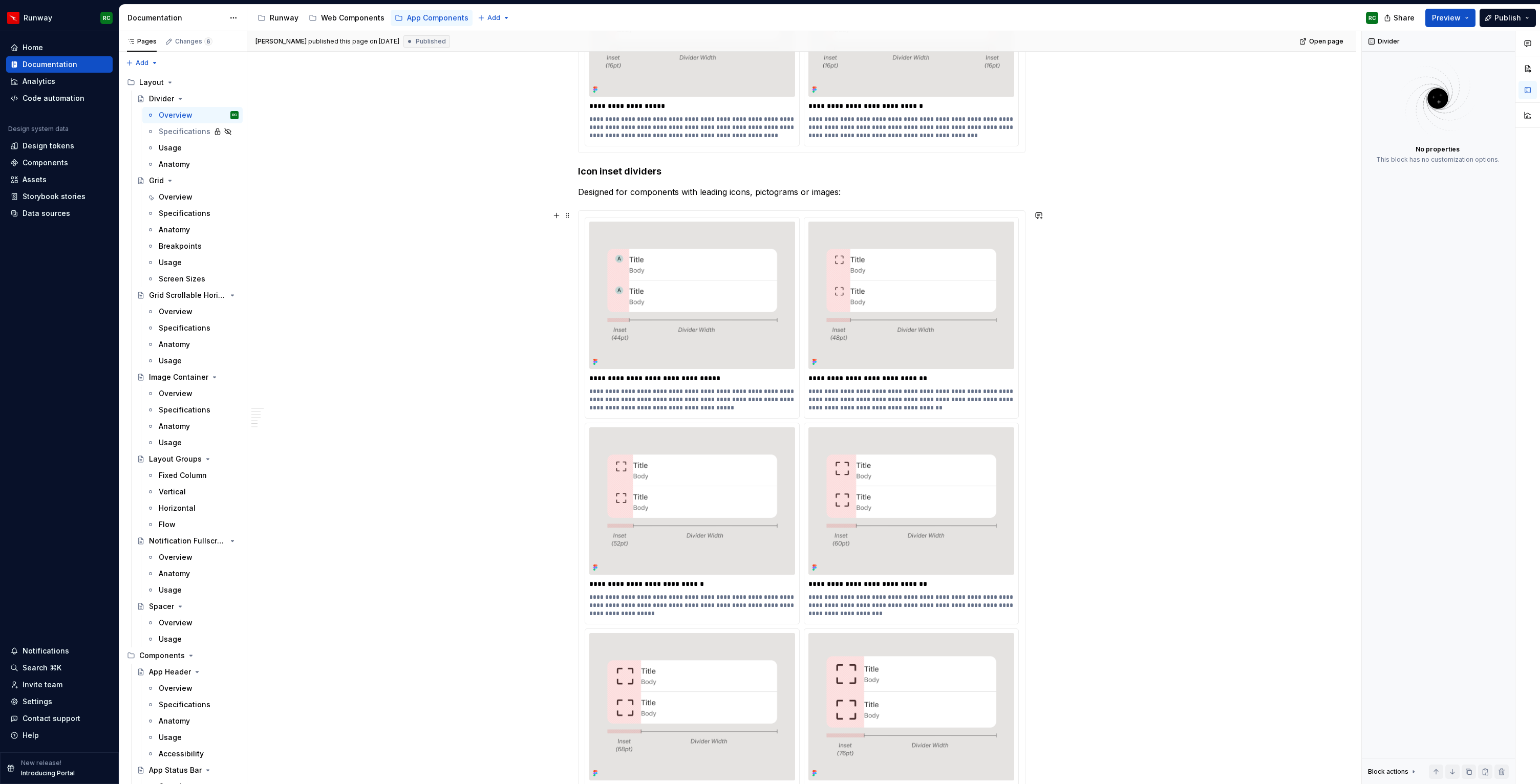
click at [1331, 404] on div "**********" at bounding box center [802, 192] width 1109 height 2394
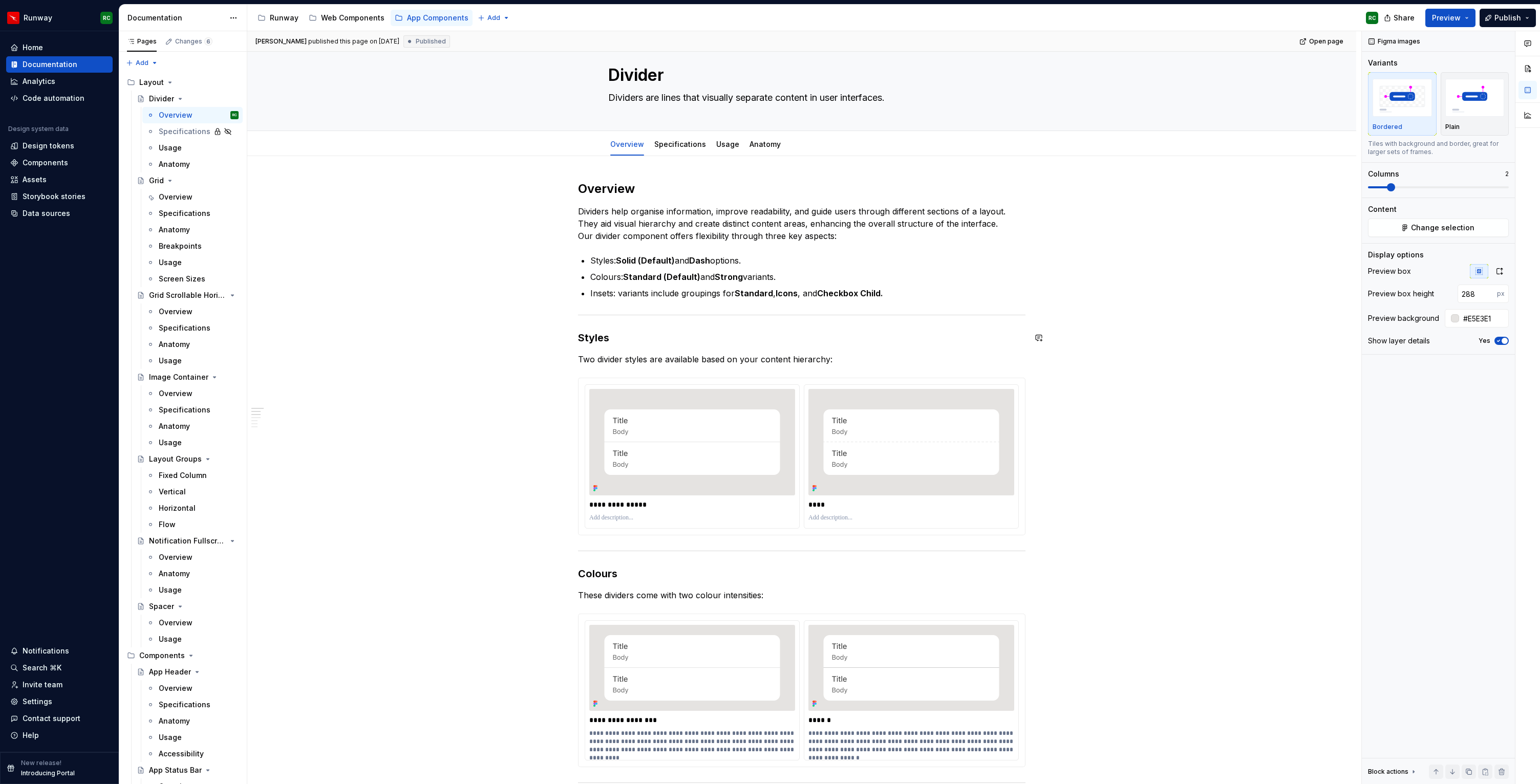
scroll to position [0, 0]
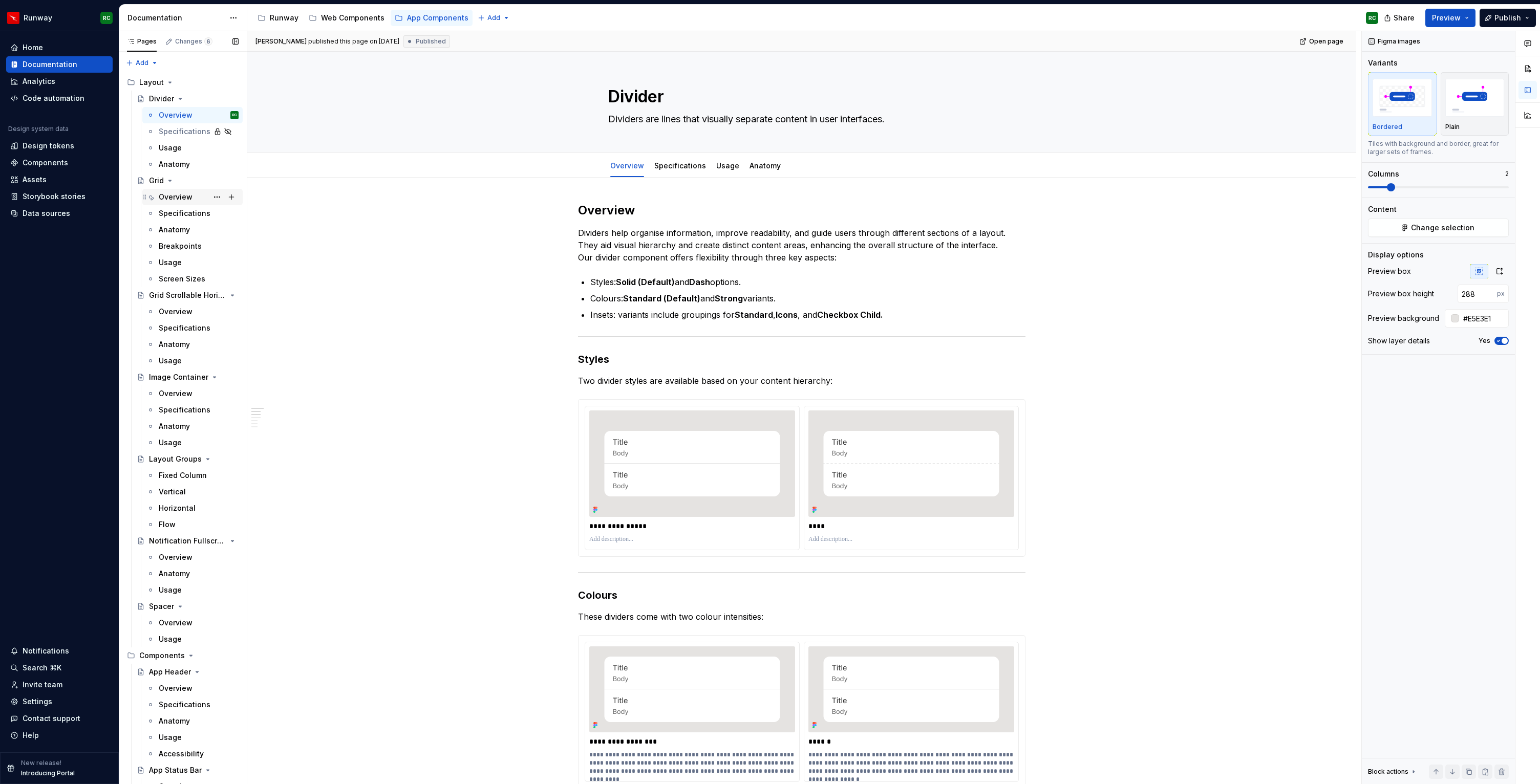
click at [196, 200] on div "Overview" at bounding box center [198, 197] width 80 height 14
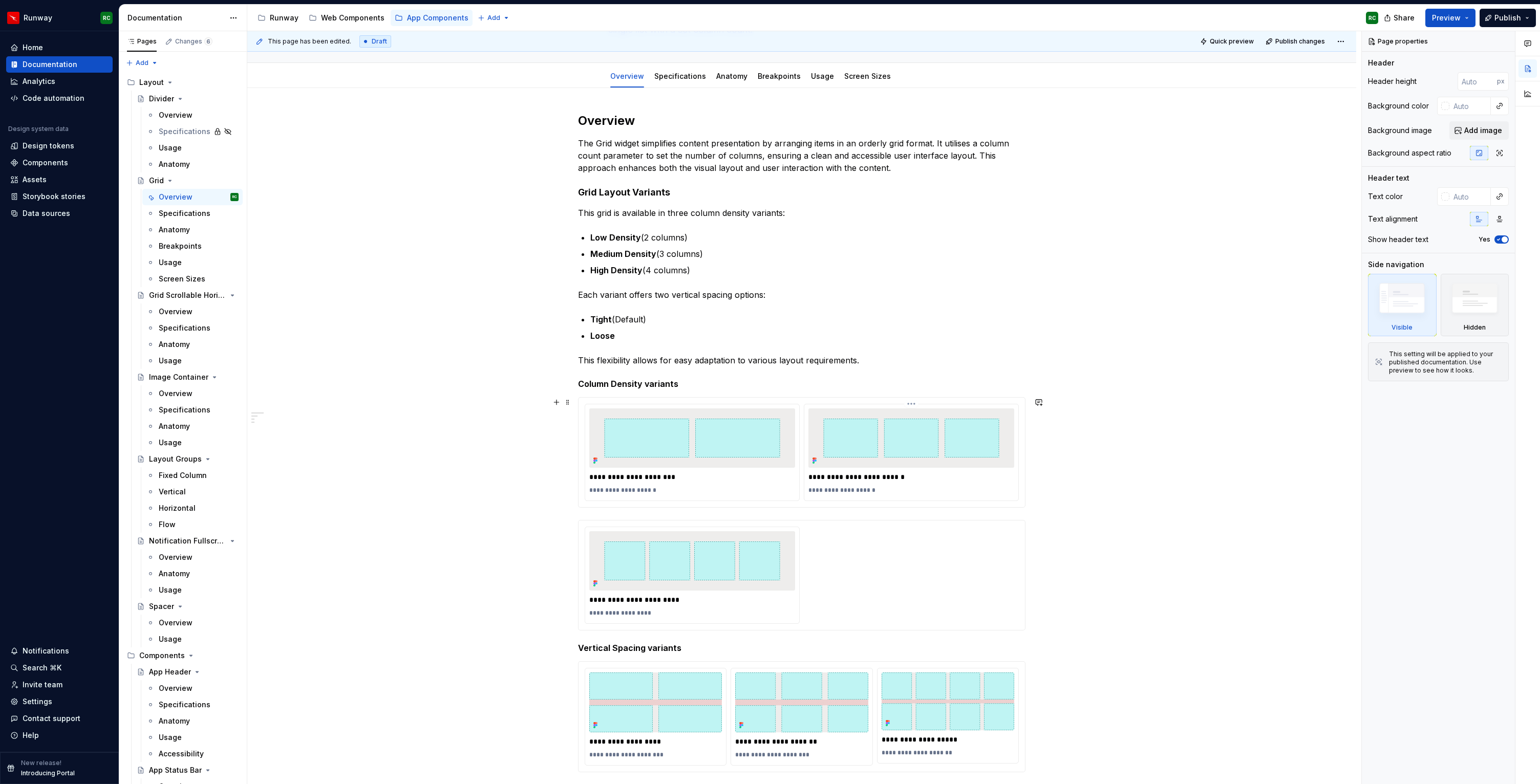
scroll to position [97, 0]
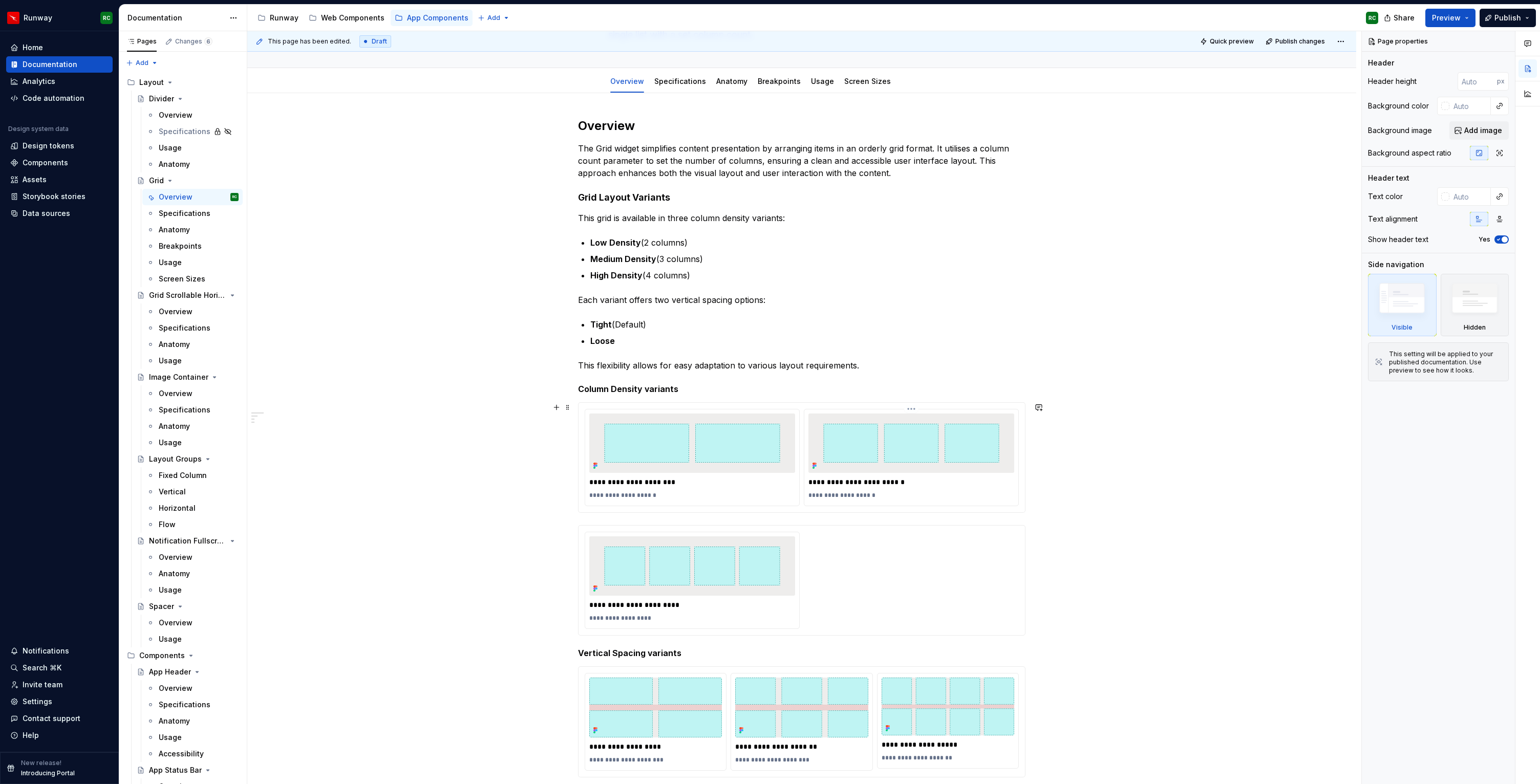
click at [852, 477] on p "**********" at bounding box center [911, 482] width 206 height 10
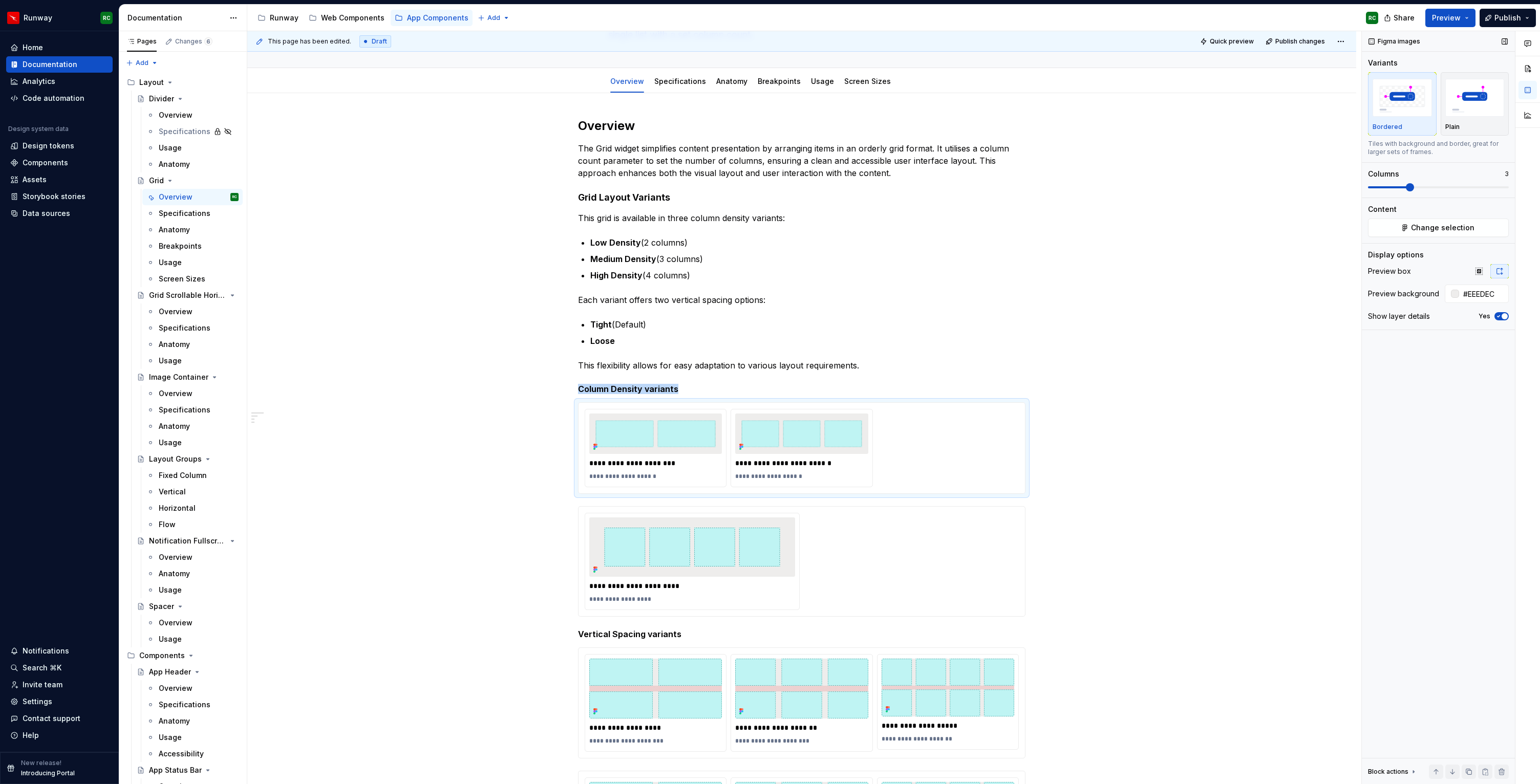
click at [1406, 186] on span at bounding box center [1410, 188] width 8 height 8
click at [835, 547] on div "**********" at bounding box center [802, 561] width 434 height 97
click at [919, 437] on div "**********" at bounding box center [802, 448] width 434 height 78
click at [1413, 223] on span "Change selection" at bounding box center [1443, 228] width 63 height 10
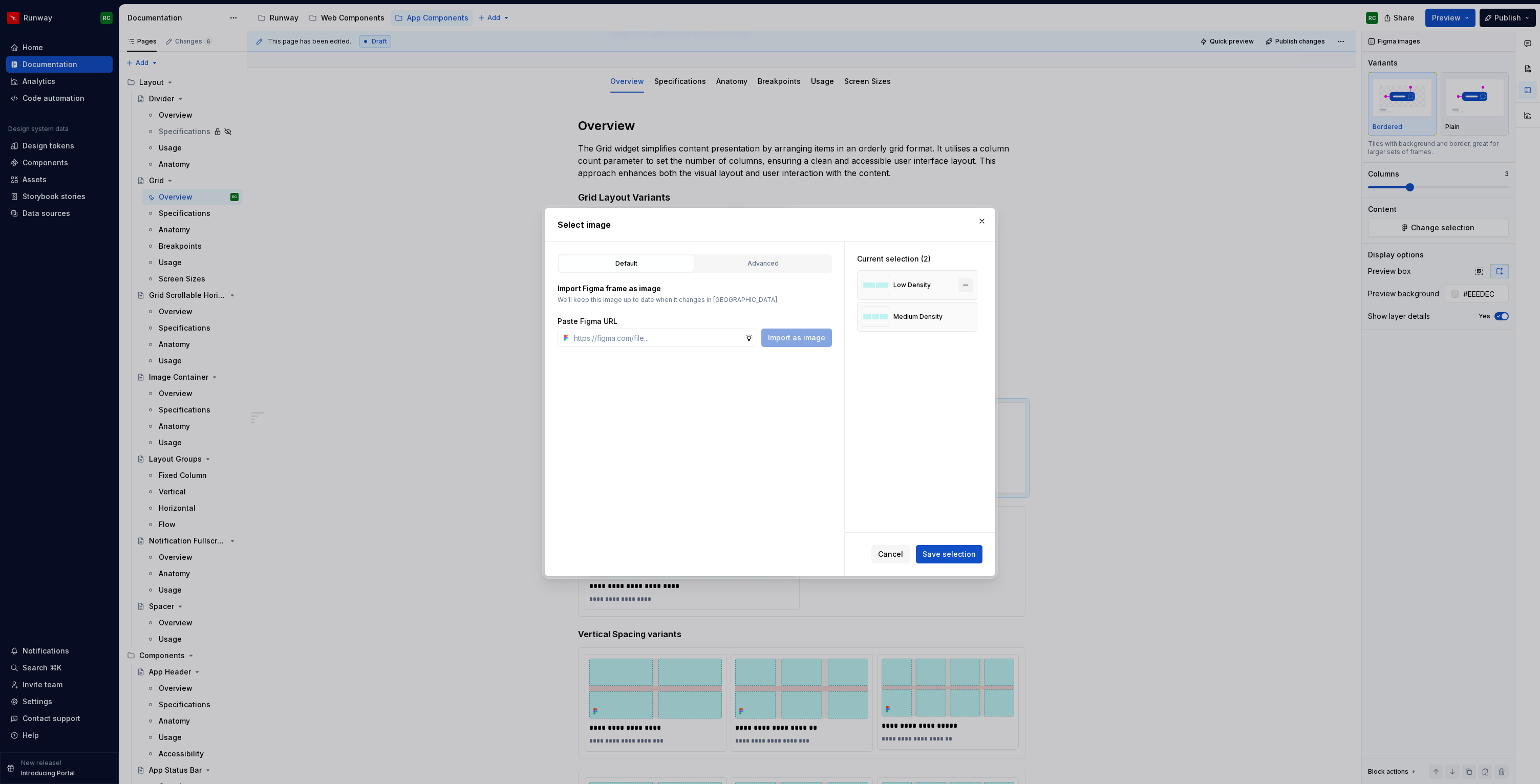
click at [973, 284] on button "button" at bounding box center [965, 285] width 14 height 14
click at [970, 287] on button "button" at bounding box center [965, 285] width 14 height 14
click at [748, 265] on div "Advanced" at bounding box center [763, 263] width 129 height 10
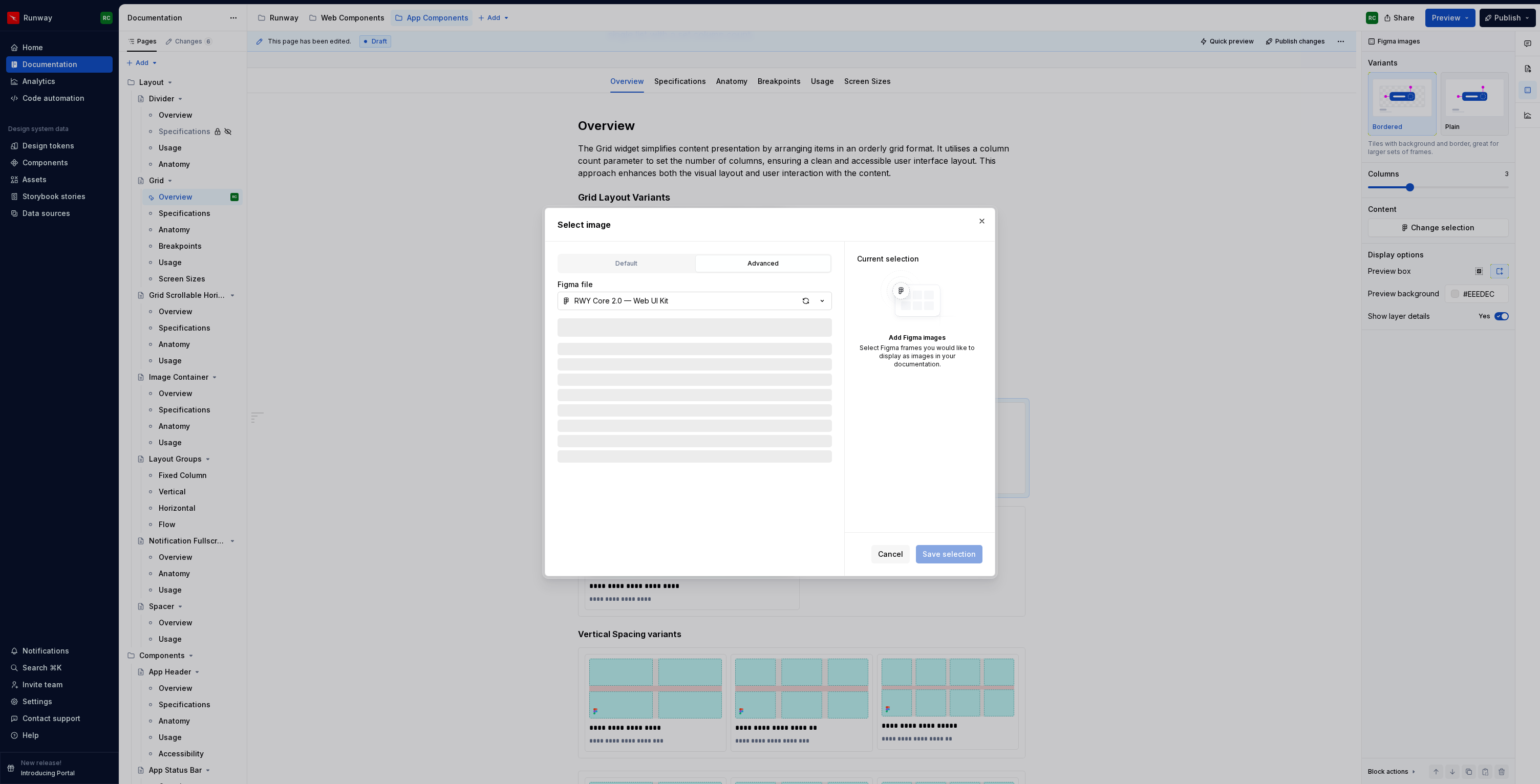
click at [736, 304] on button "RWY Core 2.0 — Web UI Kit" at bounding box center [695, 301] width 274 height 19
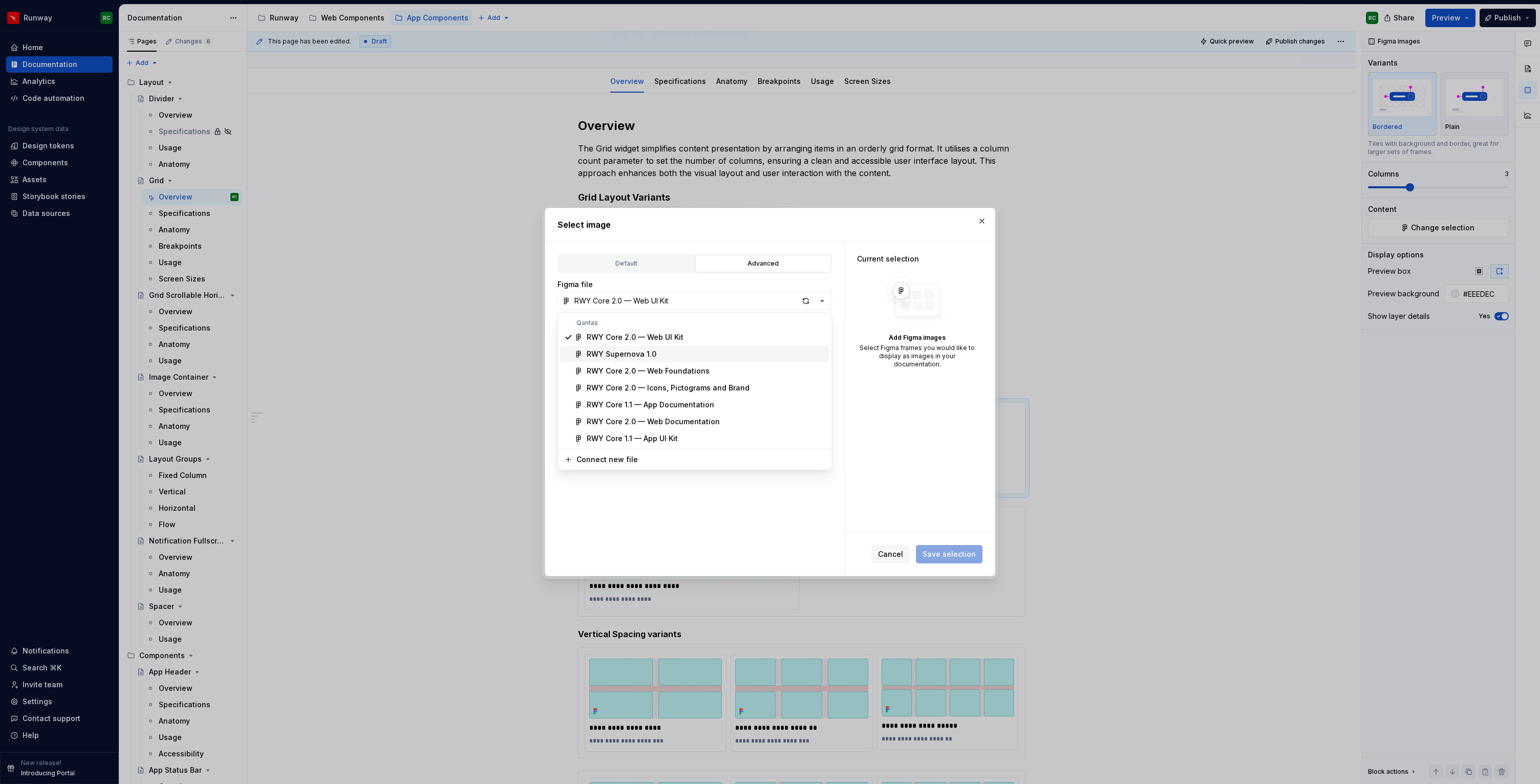
click at [675, 354] on div "RWY Supernova 1.0" at bounding box center [705, 354] width 239 height 10
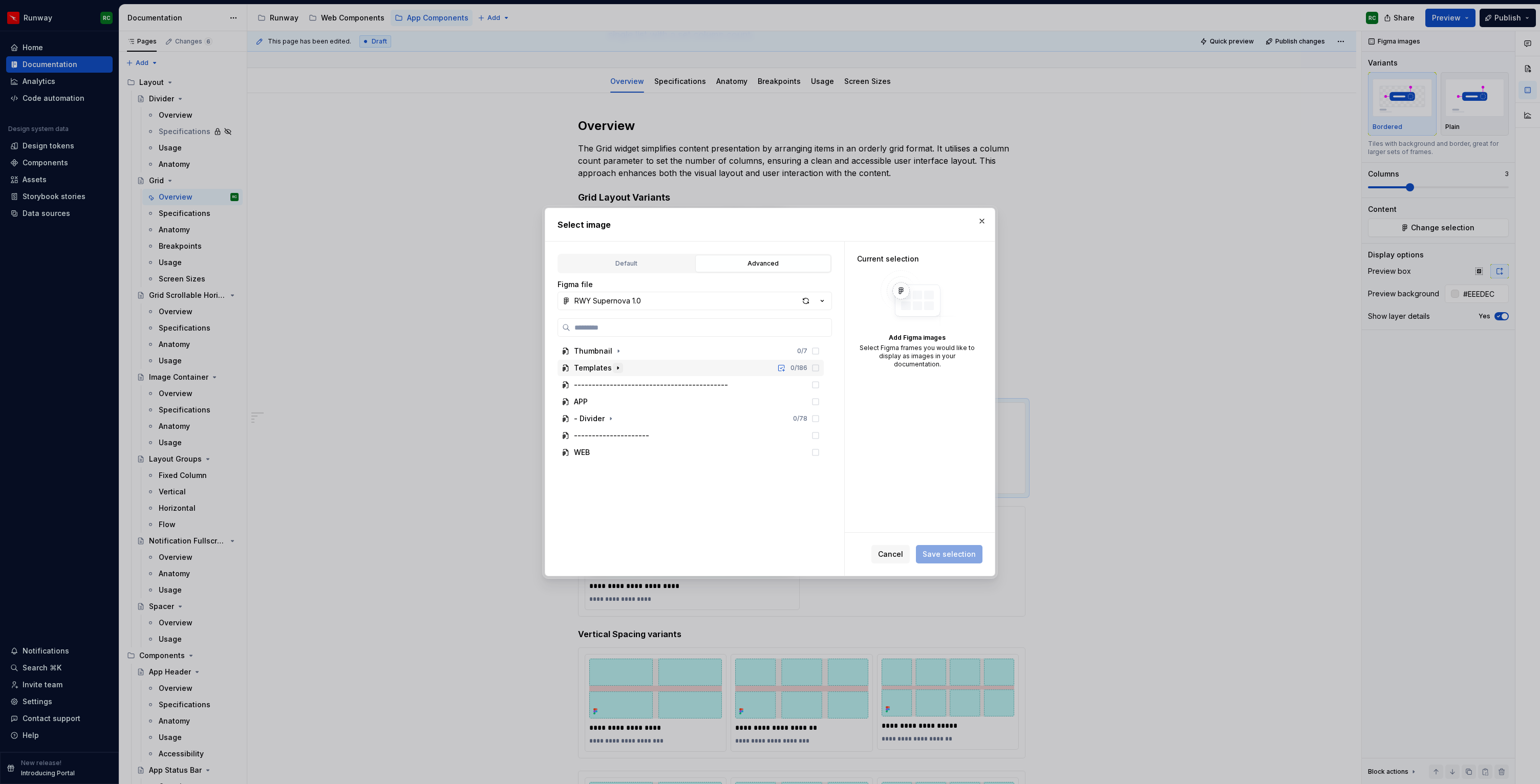
click at [618, 367] on icon "button" at bounding box center [618, 368] width 1 height 2
click at [617, 370] on icon "button" at bounding box center [618, 368] width 8 height 8
click at [612, 418] on icon "button" at bounding box center [611, 419] width 8 height 8
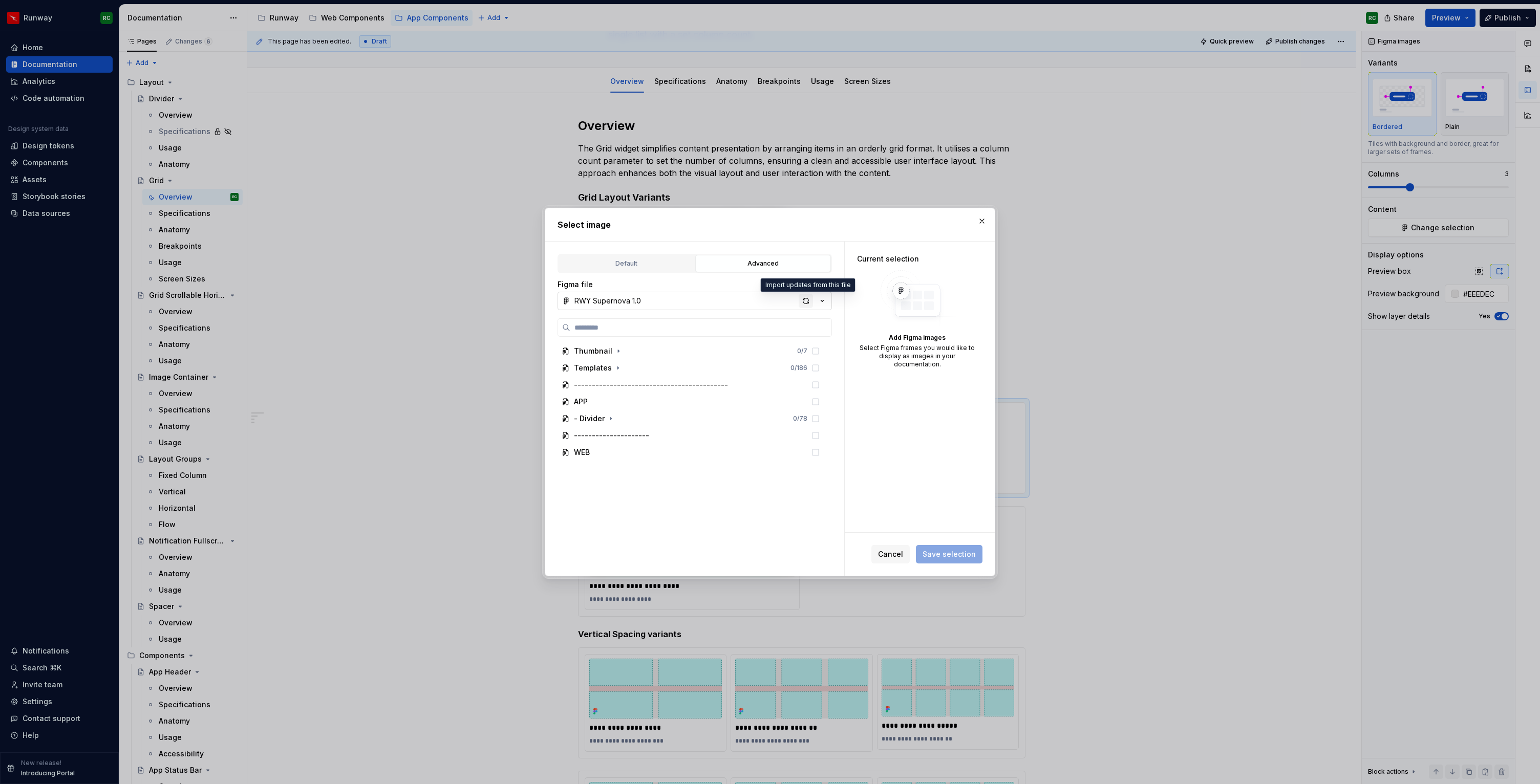
click at [803, 303] on div "button" at bounding box center [806, 301] width 14 height 14
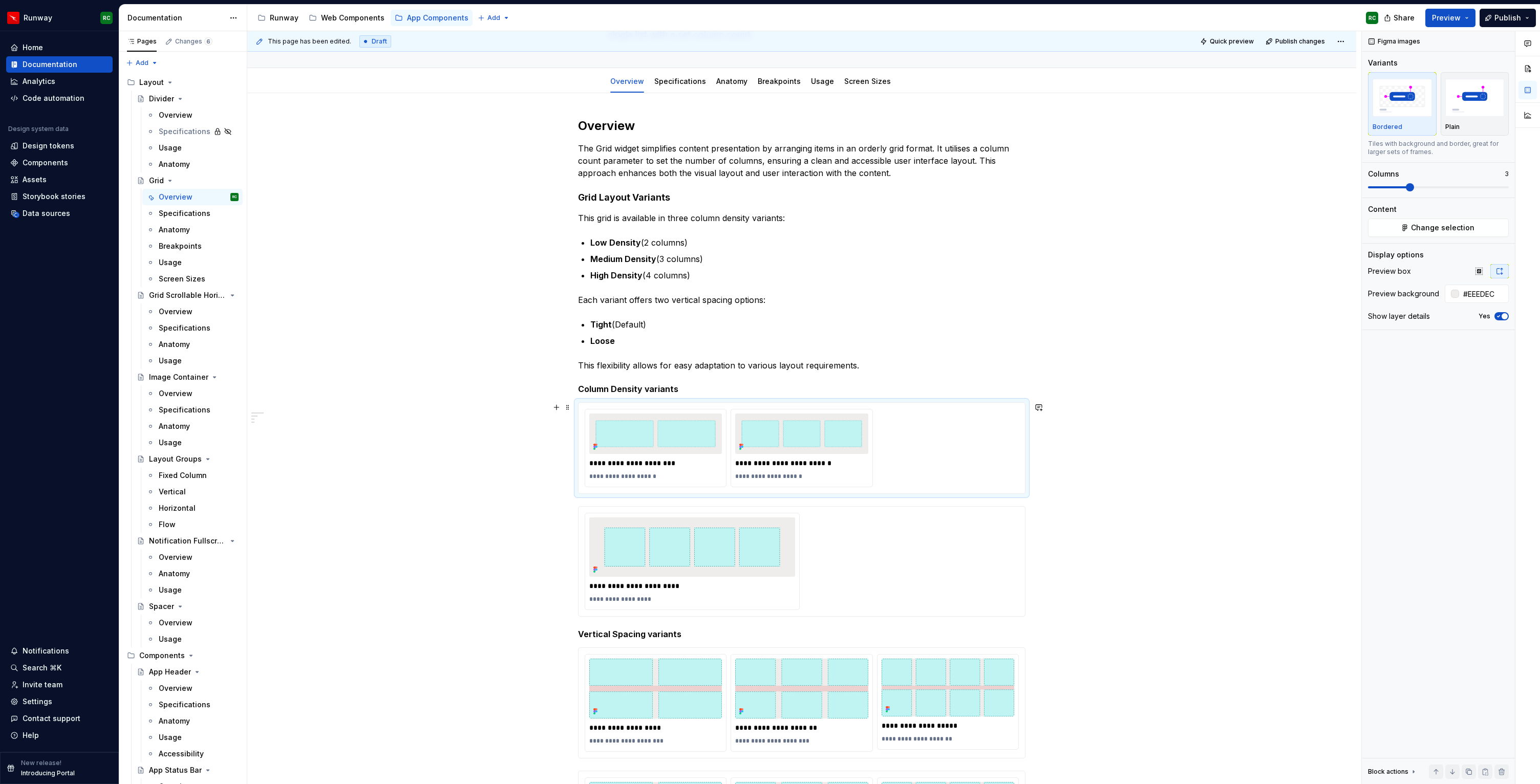
click at [1114, 489] on div "**********" at bounding box center [802, 754] width 1109 height 1322
click at [1414, 227] on span "Change selection" at bounding box center [1443, 228] width 63 height 10
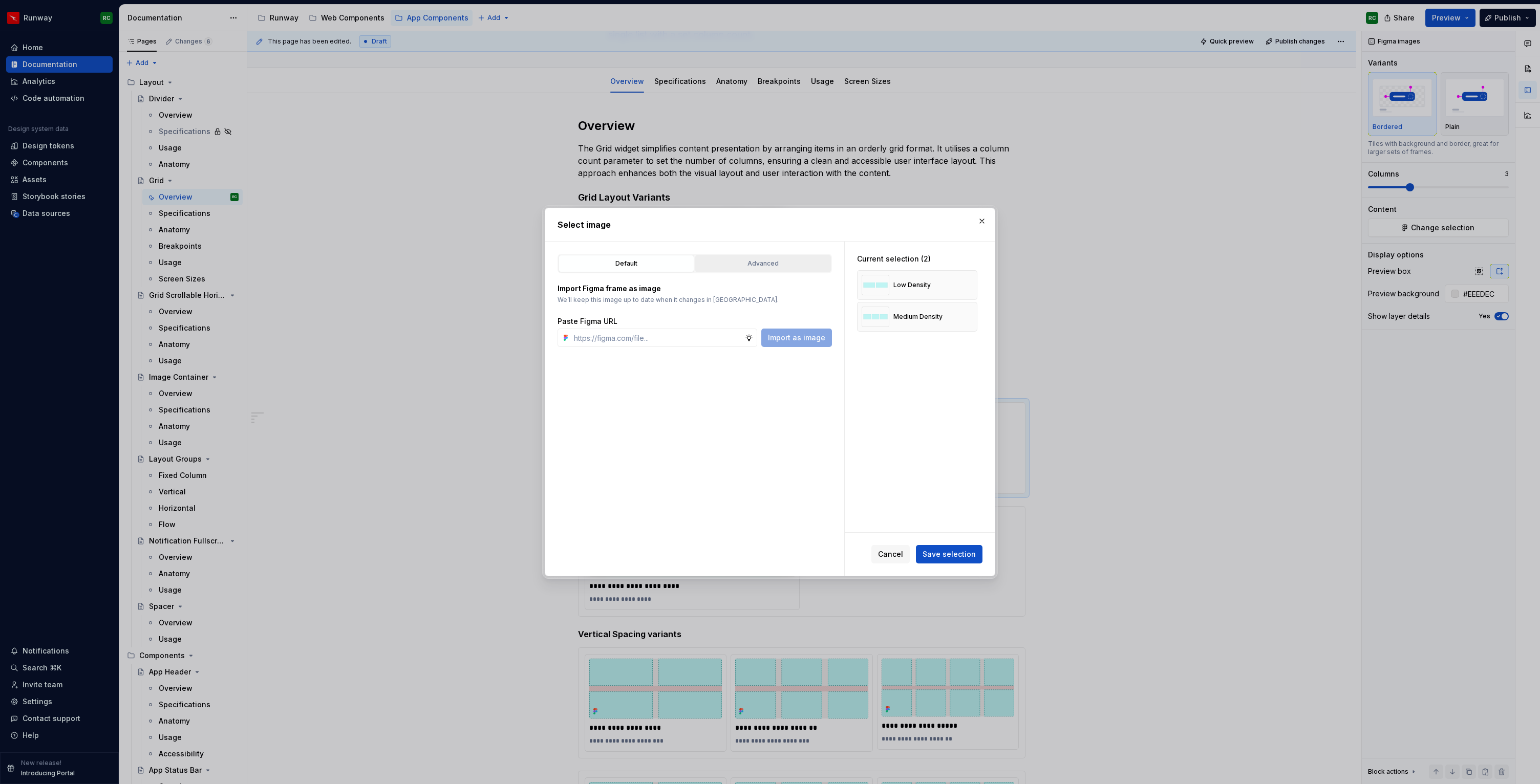
click at [754, 264] on div "Advanced" at bounding box center [763, 263] width 129 height 10
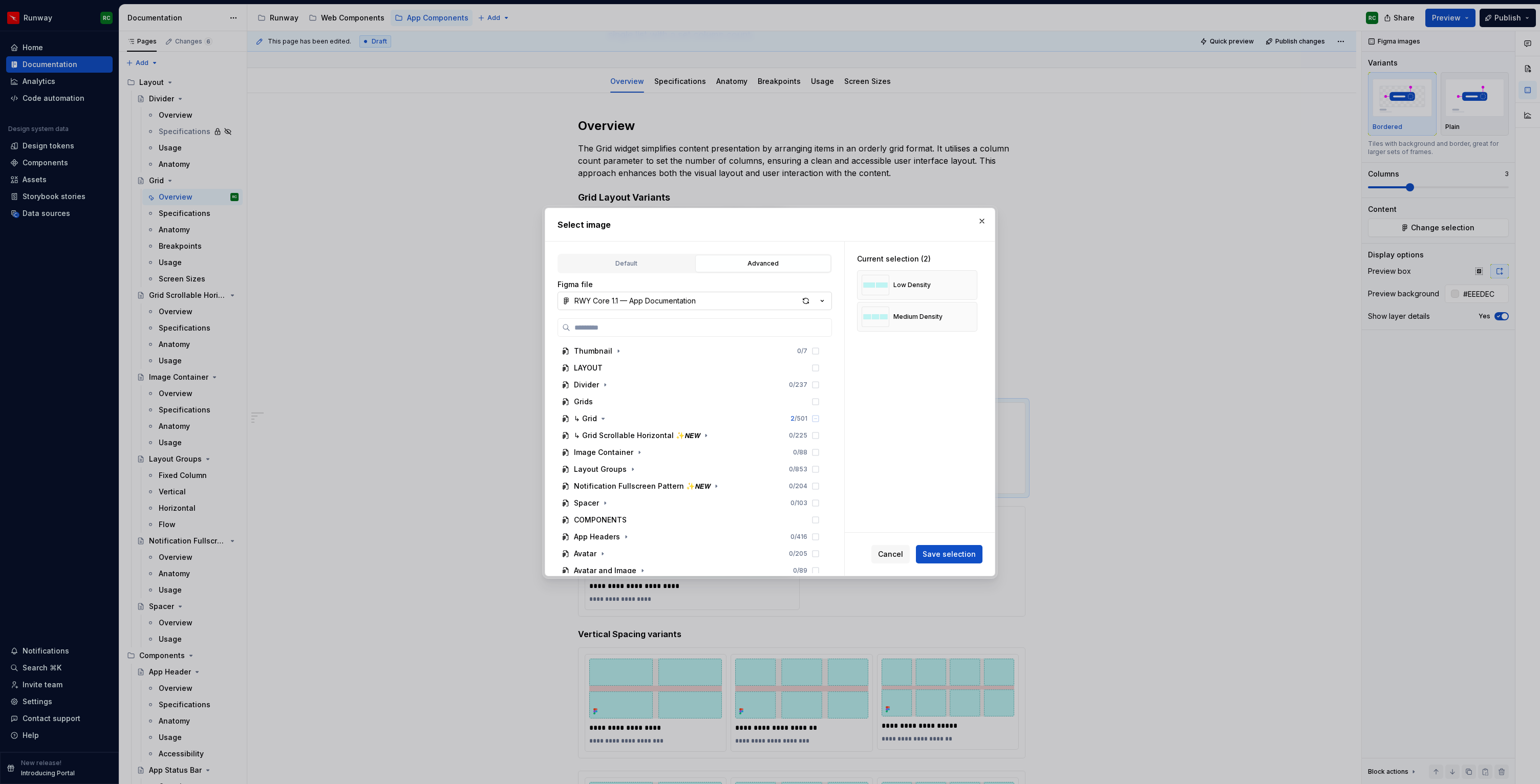
click at [762, 303] on button "RWY Core 1.1 — App Documentation" at bounding box center [695, 301] width 274 height 19
click at [649, 391] on div "RWY Supernova 1.0" at bounding box center [621, 388] width 69 height 10
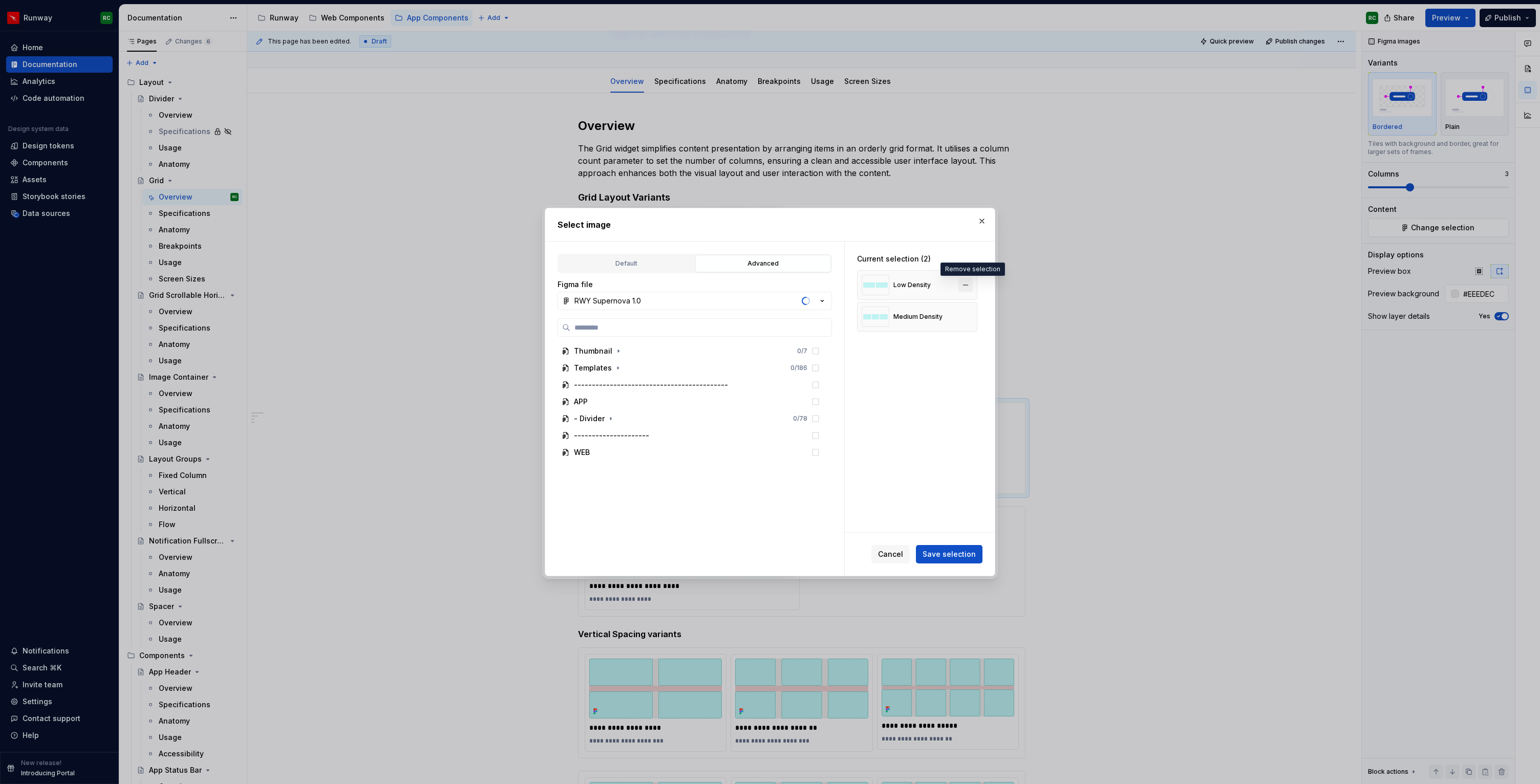
click at [968, 283] on button "button" at bounding box center [965, 285] width 14 height 14
click at [603, 470] on icon "button" at bounding box center [601, 469] width 8 height 8
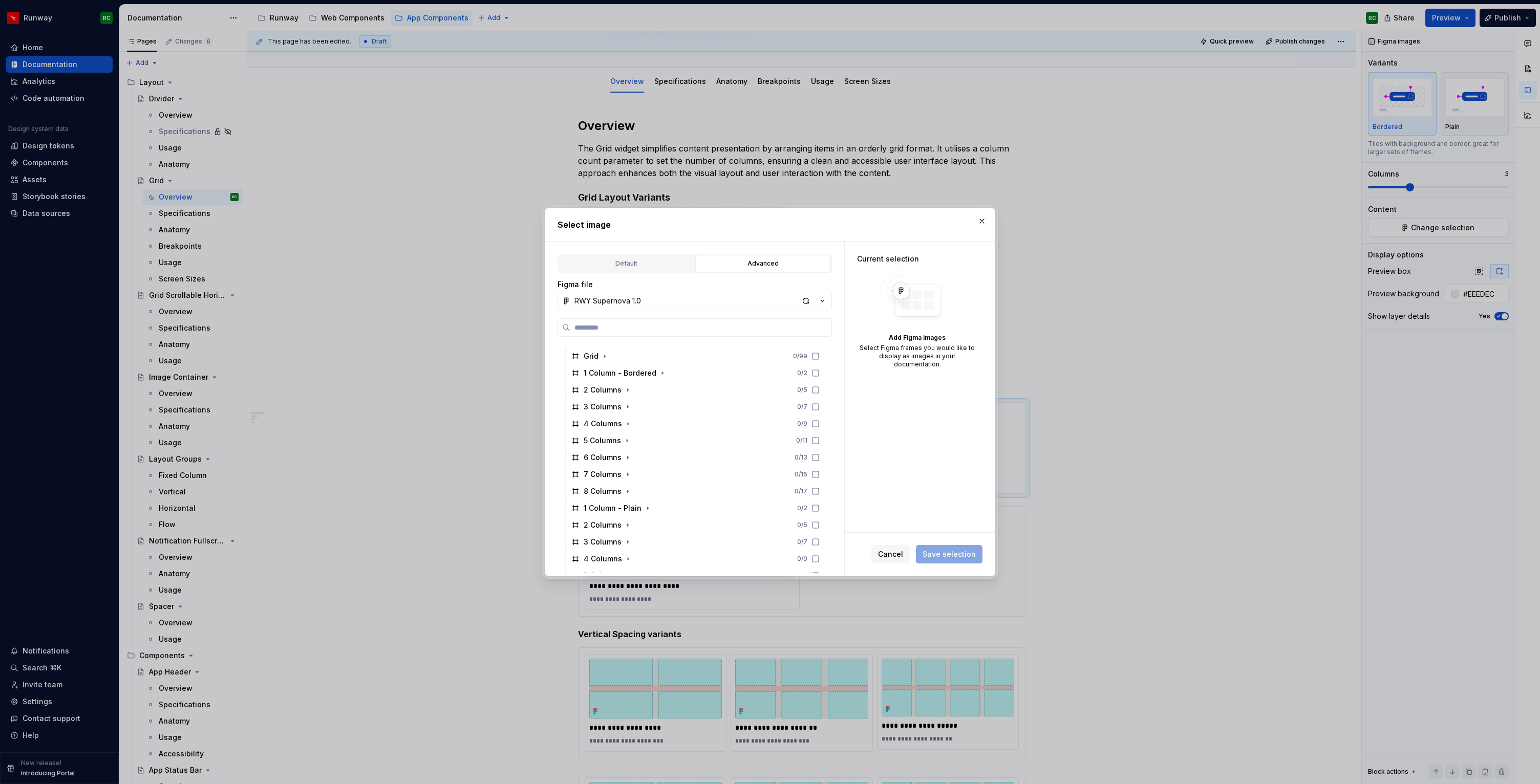
scroll to position [120, 0]
click at [629, 397] on icon "button" at bounding box center [628, 400] width 8 height 8
click at [802, 303] on div "button" at bounding box center [806, 301] width 14 height 14
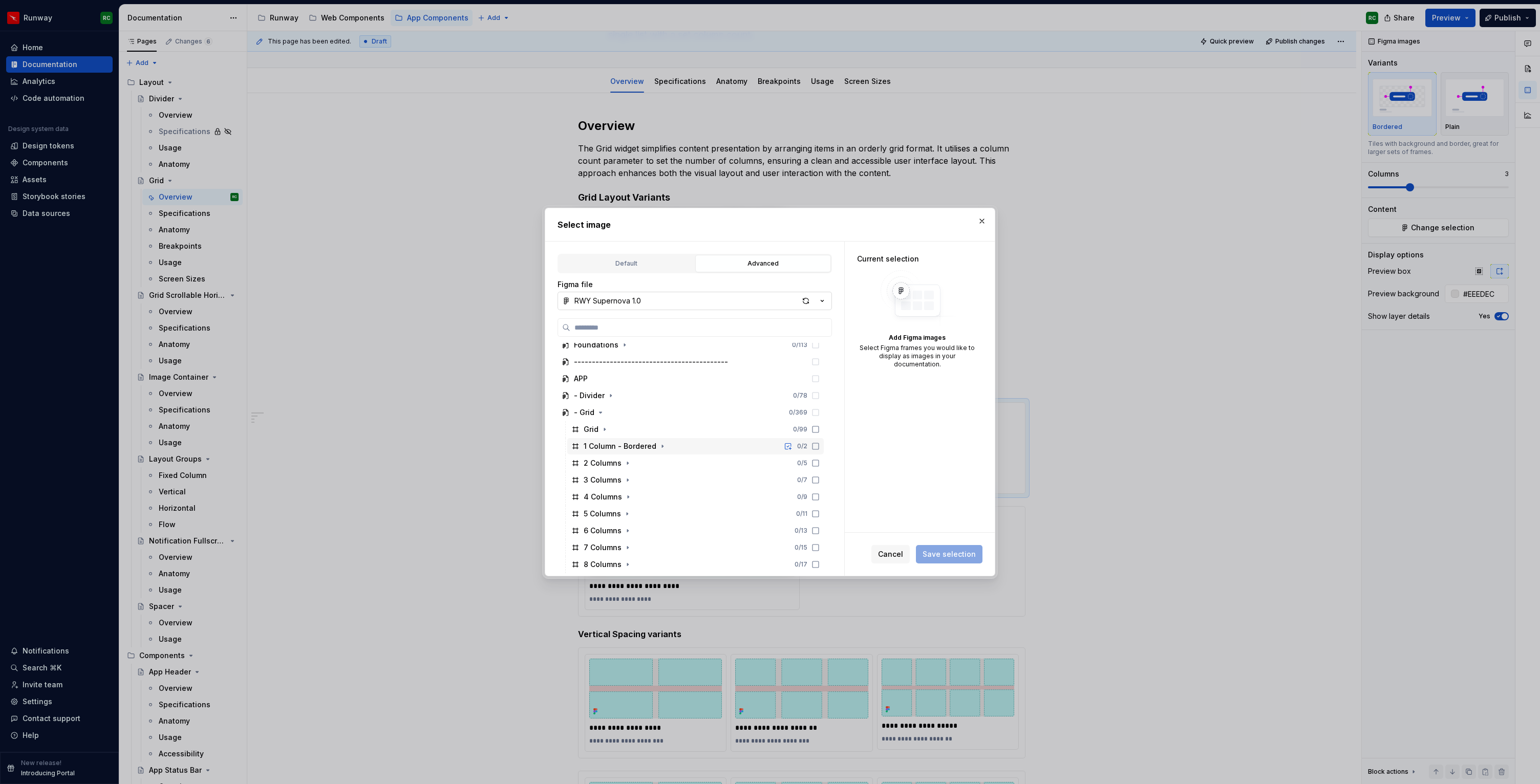
scroll to position [85, 0]
click at [601, 400] on icon "button" at bounding box center [605, 401] width 8 height 8
click at [606, 399] on icon "button" at bounding box center [605, 401] width 8 height 8
click at [673, 400] on icon "button" at bounding box center [677, 398] width 8 height 8
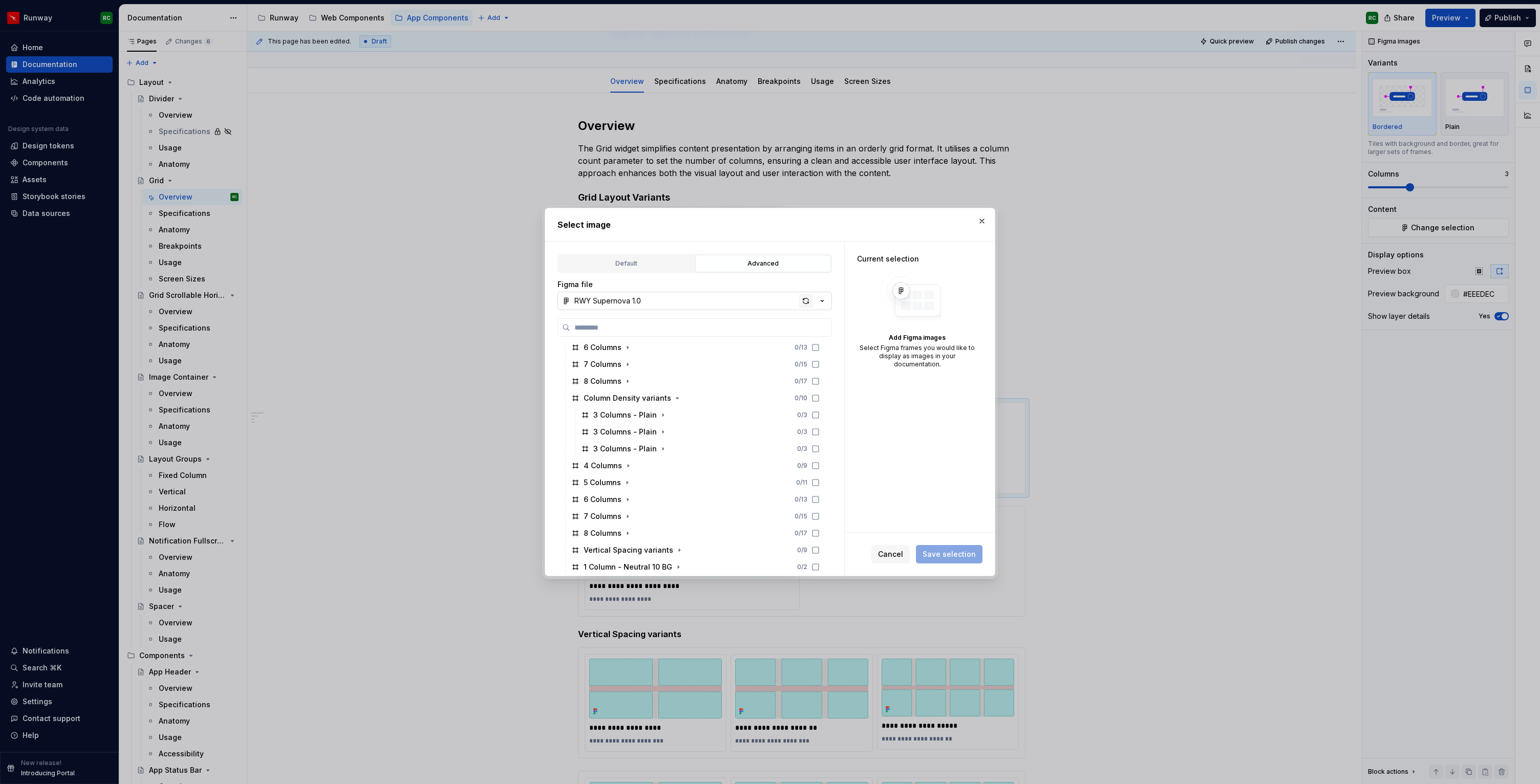
click at [805, 304] on div "button" at bounding box center [806, 301] width 14 height 14
type textarea "*"
click at [820, 477] on icon at bounding box center [815, 479] width 8 height 8
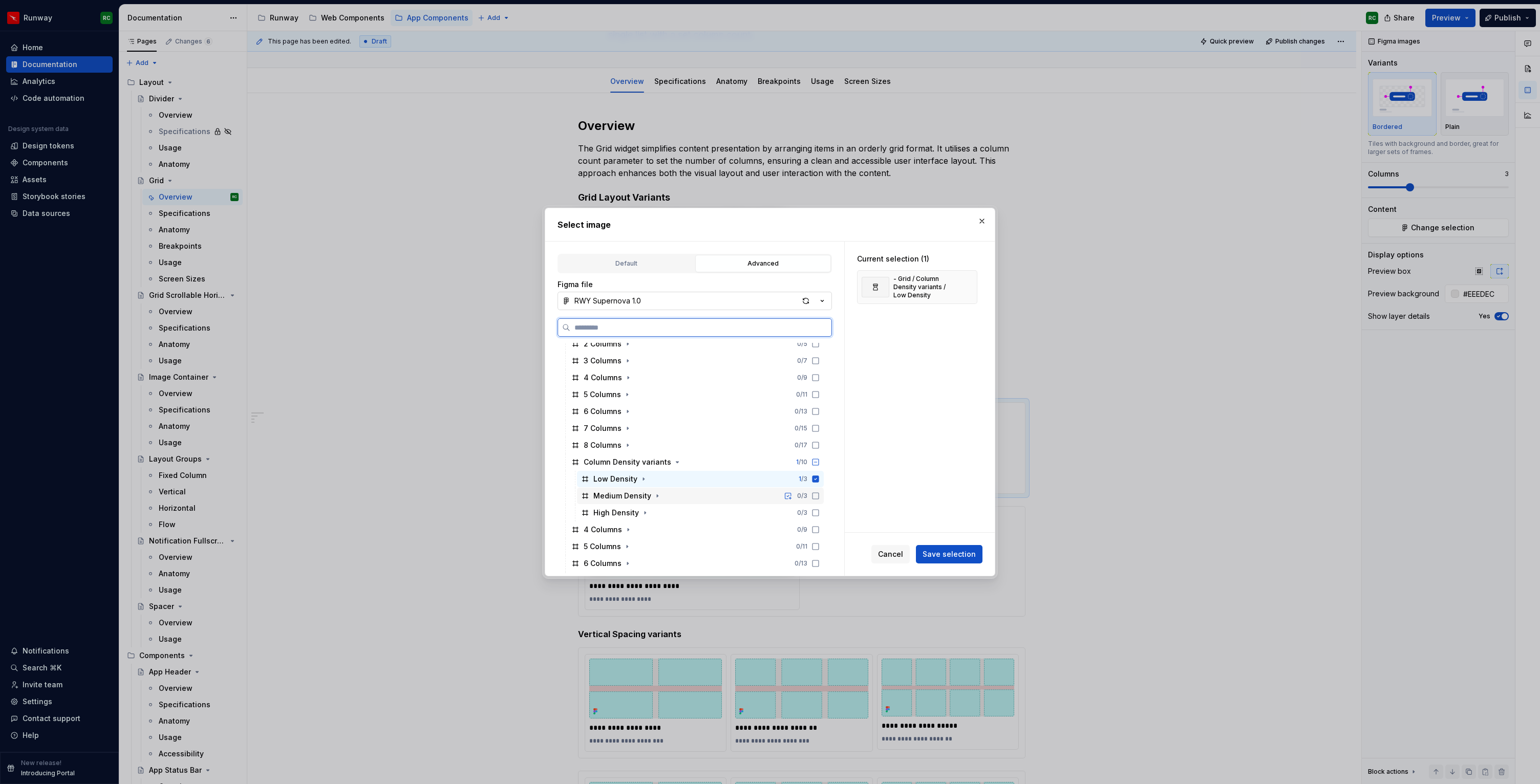
click at [820, 497] on icon at bounding box center [815, 496] width 8 height 8
click at [820, 513] on icon at bounding box center [815, 513] width 8 height 8
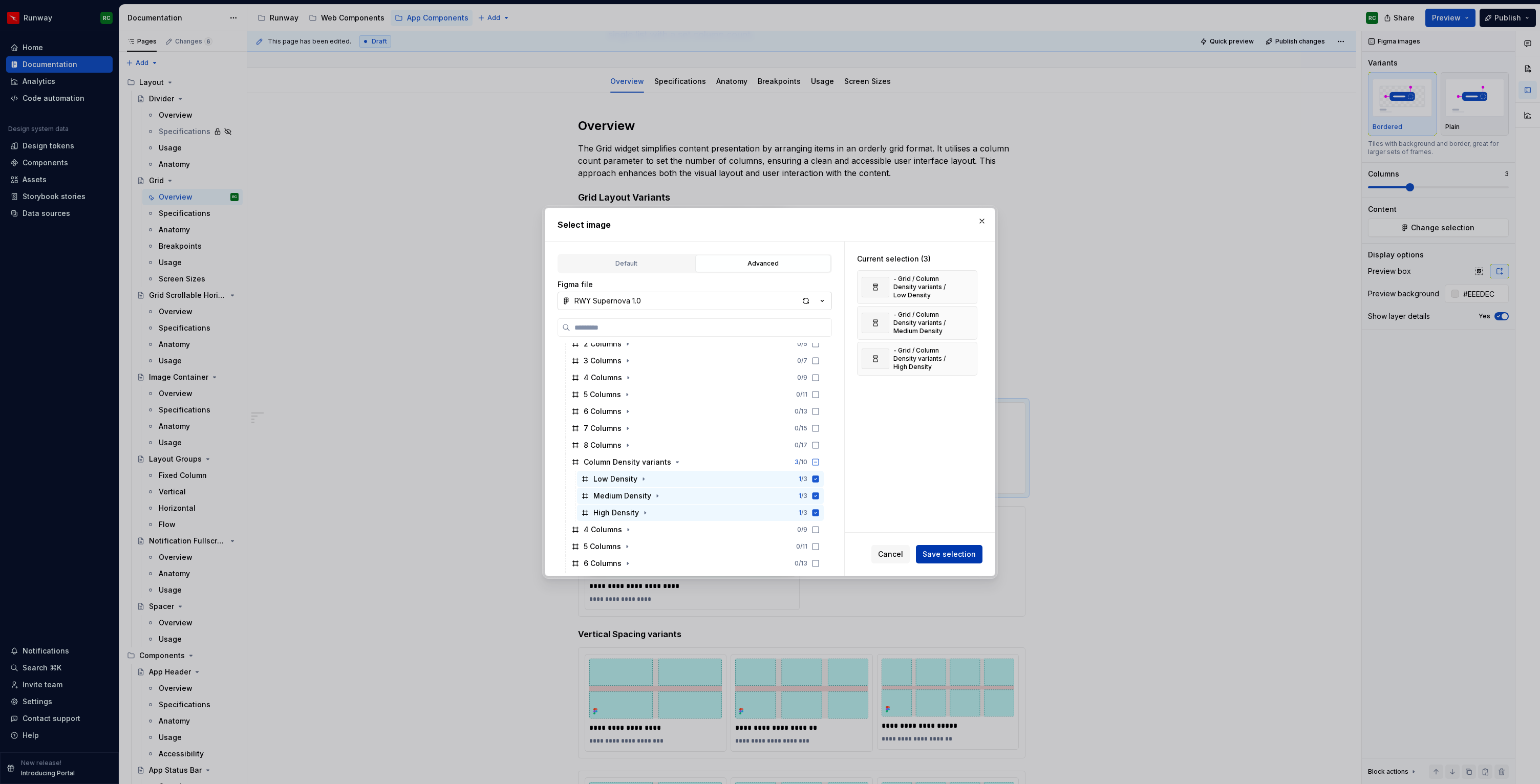
click at [952, 559] on span "Save selection" at bounding box center [949, 554] width 53 height 10
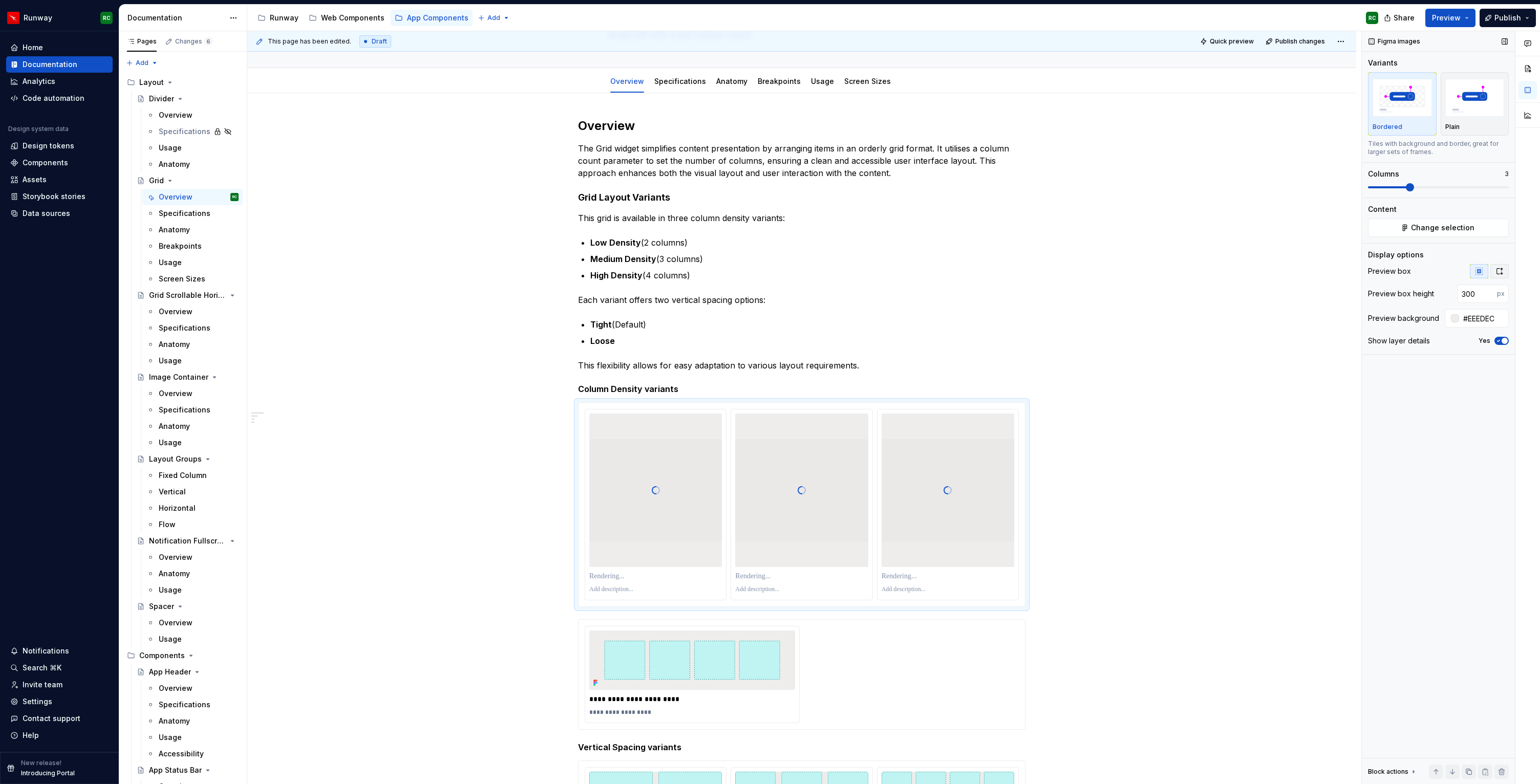
click at [1497, 274] on icon "button" at bounding box center [1499, 271] width 8 height 8
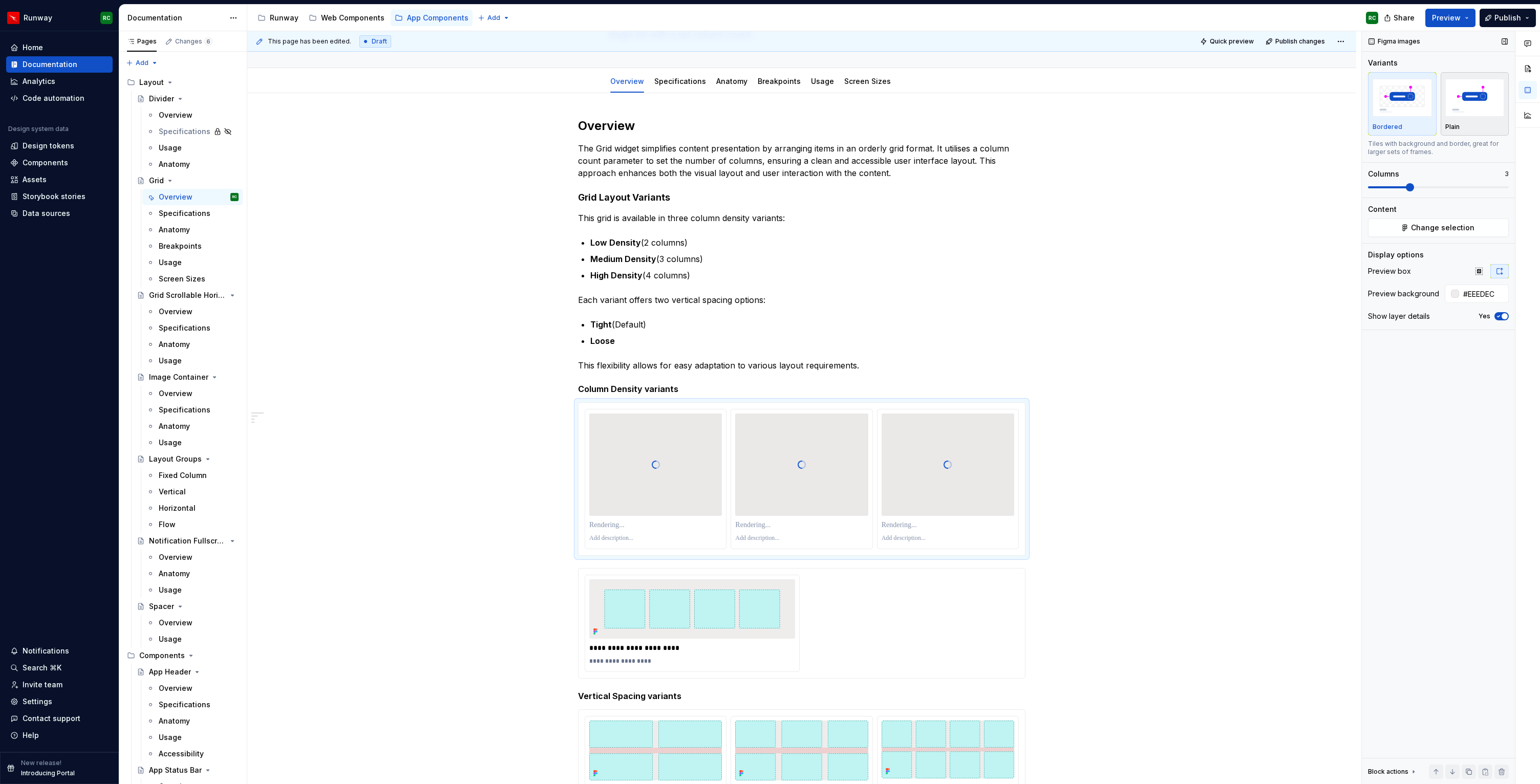
click at [1458, 94] on img "button" at bounding box center [1475, 97] width 59 height 38
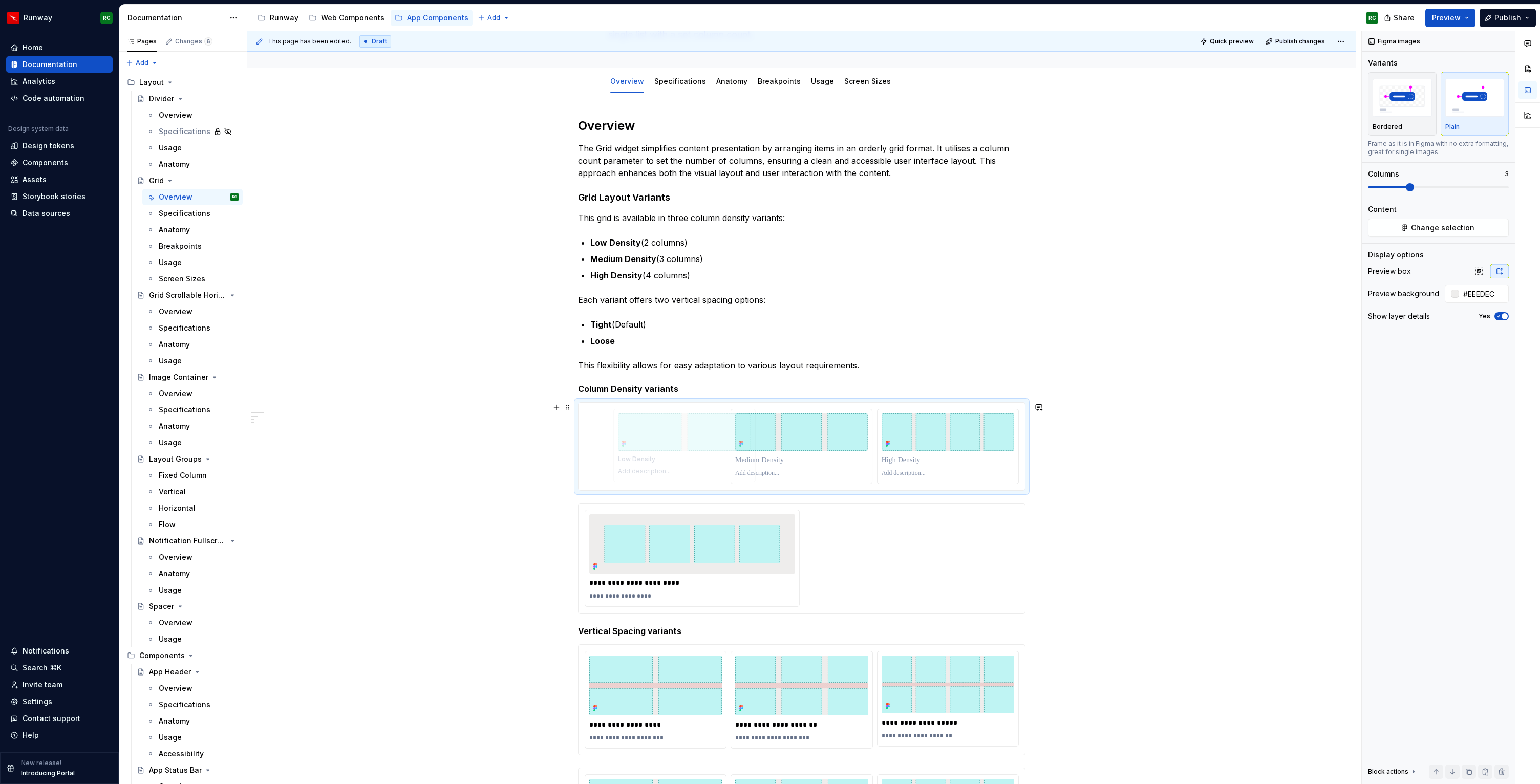
drag, startPoint x: 814, startPoint y: 444, endPoint x: 694, endPoint y: 444, distance: 120.0
click at [694, 444] on body "Runway RC Home Documentation Analytics Code automation Design system data Desig…" at bounding box center [770, 392] width 1540 height 784
click at [1466, 296] on input "#EEEDEC" at bounding box center [1484, 293] width 50 height 19
type input "\"
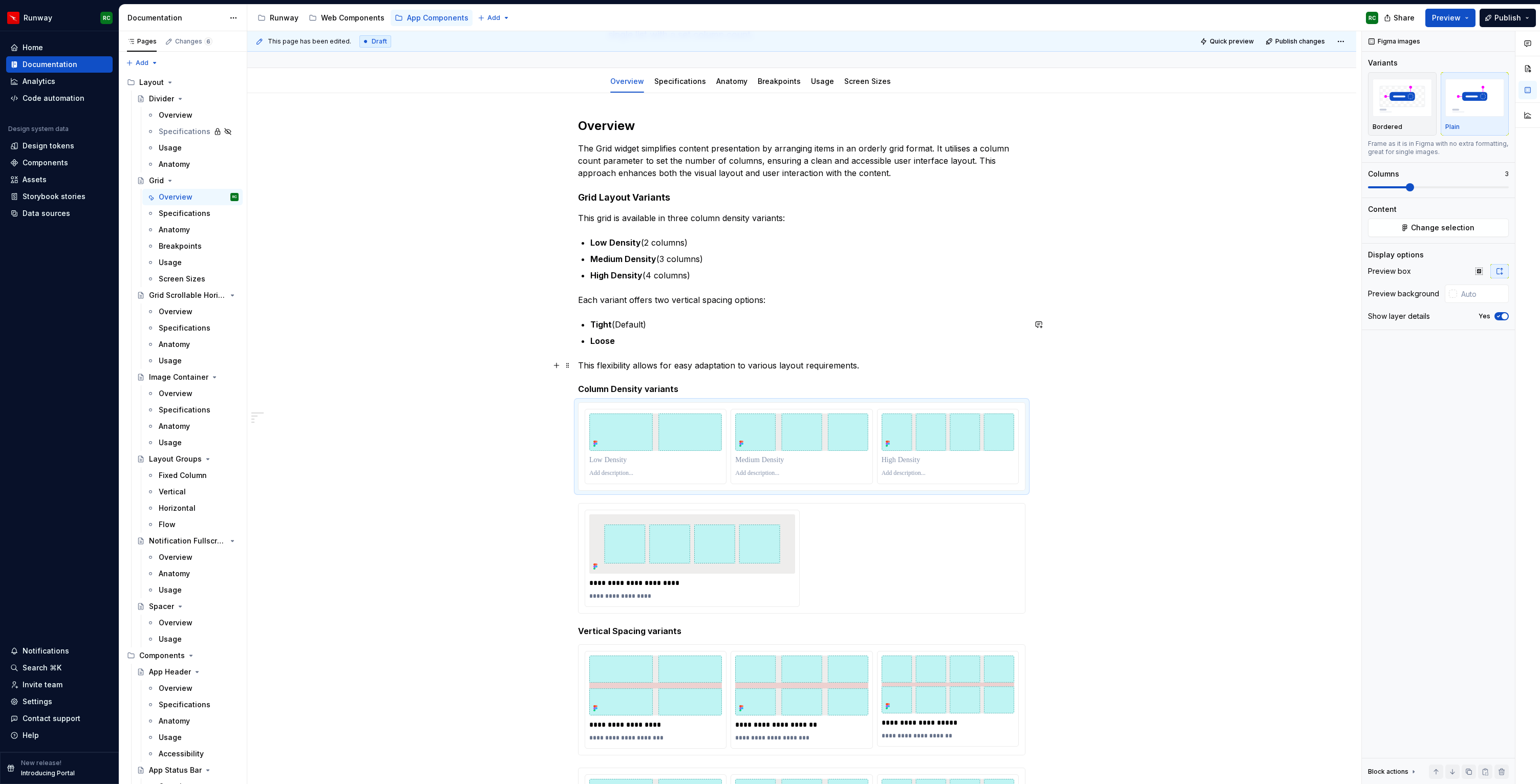
click at [1199, 398] on div "**********" at bounding box center [802, 753] width 1109 height 1319
click at [1243, 41] on span "Quick preview" at bounding box center [1232, 42] width 44 height 8
click at [1239, 43] on span "Quick preview" at bounding box center [1232, 42] width 44 height 8
click at [1212, 41] on button "Quick preview" at bounding box center [1227, 41] width 62 height 14
click at [1476, 761] on span "Open page" at bounding box center [1486, 760] width 34 height 8
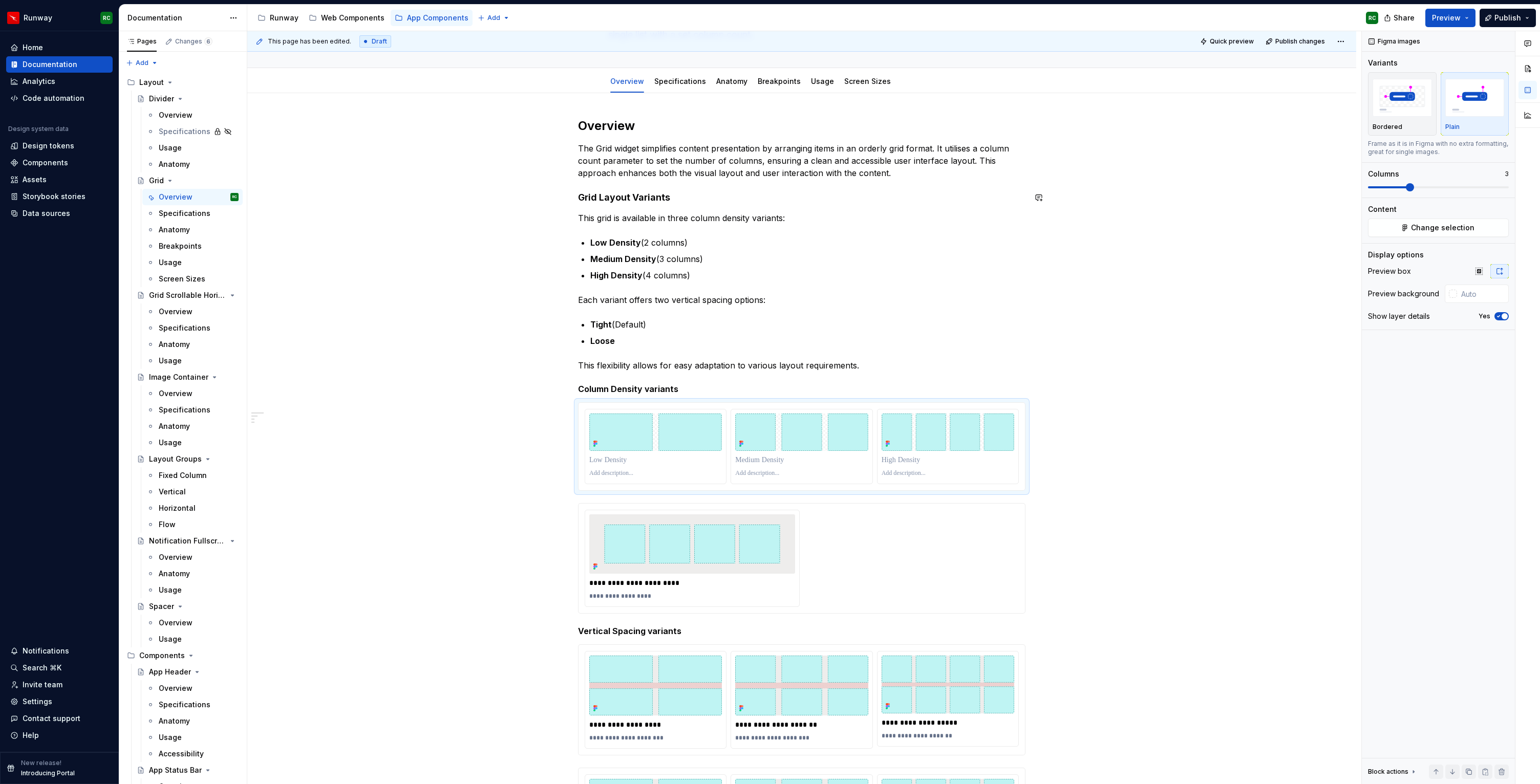
scroll to position [0, 0]
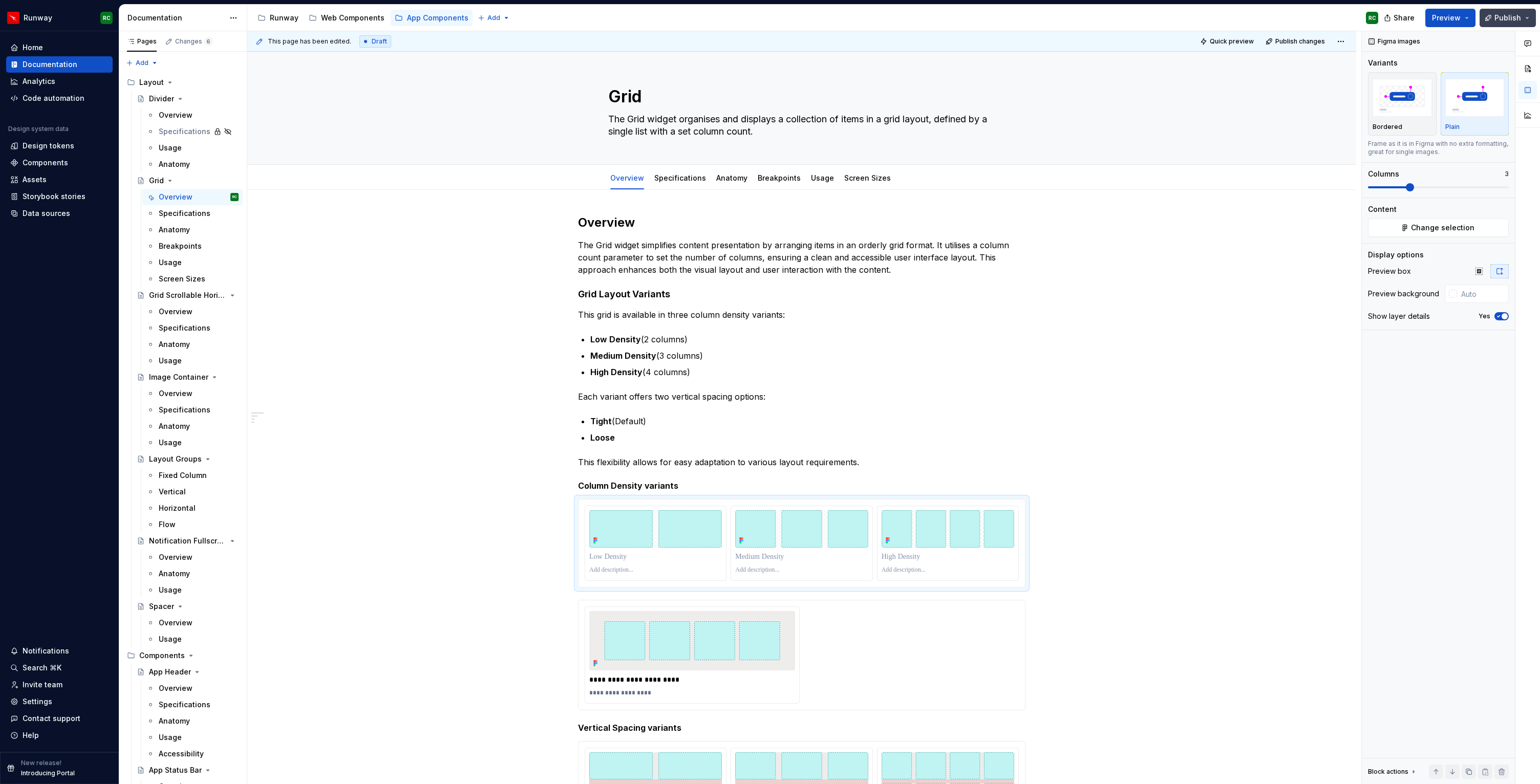
click at [1490, 13] on button "Publish" at bounding box center [1508, 18] width 56 height 19
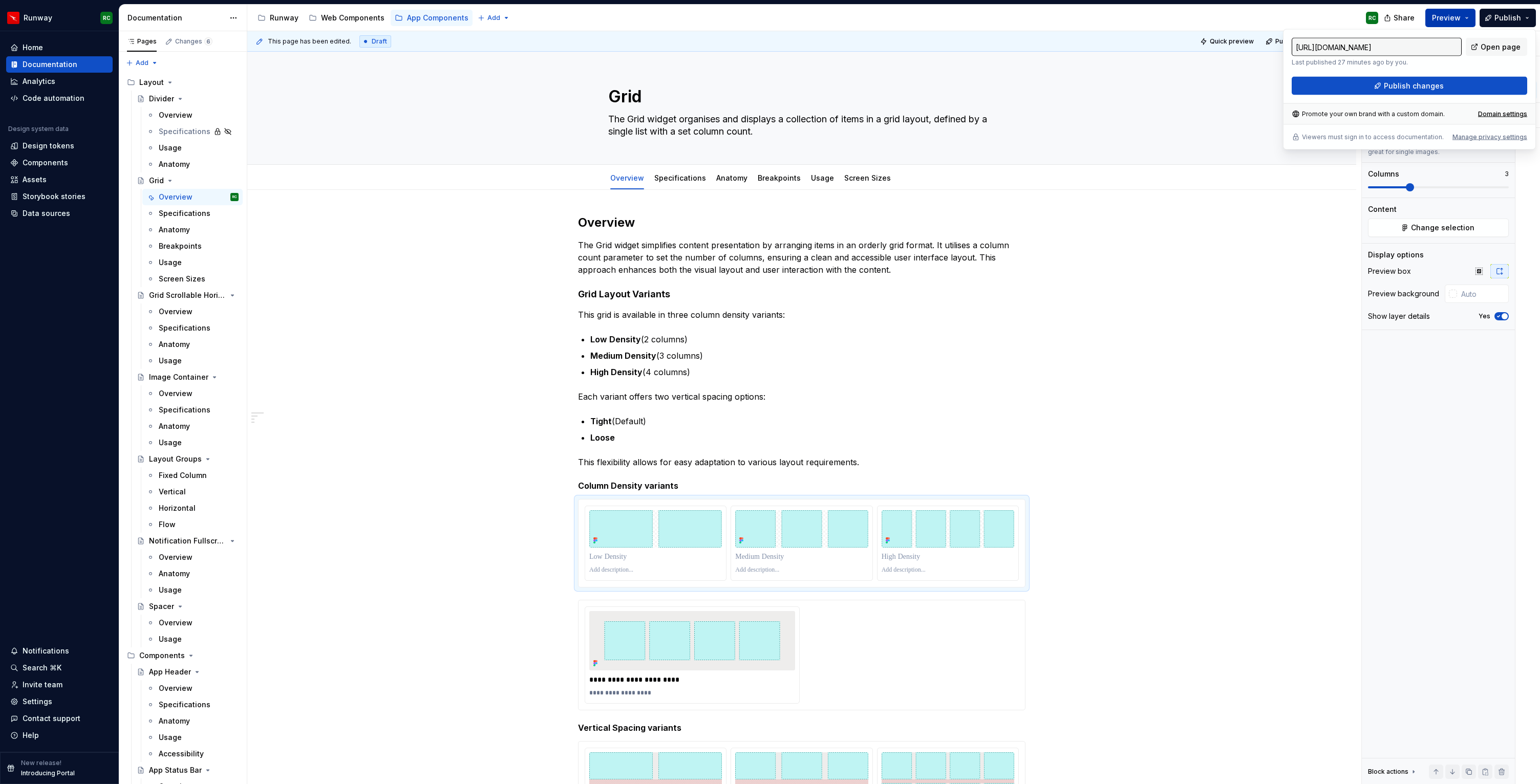
click at [1438, 14] on span "Preview" at bounding box center [1446, 17] width 29 height 10
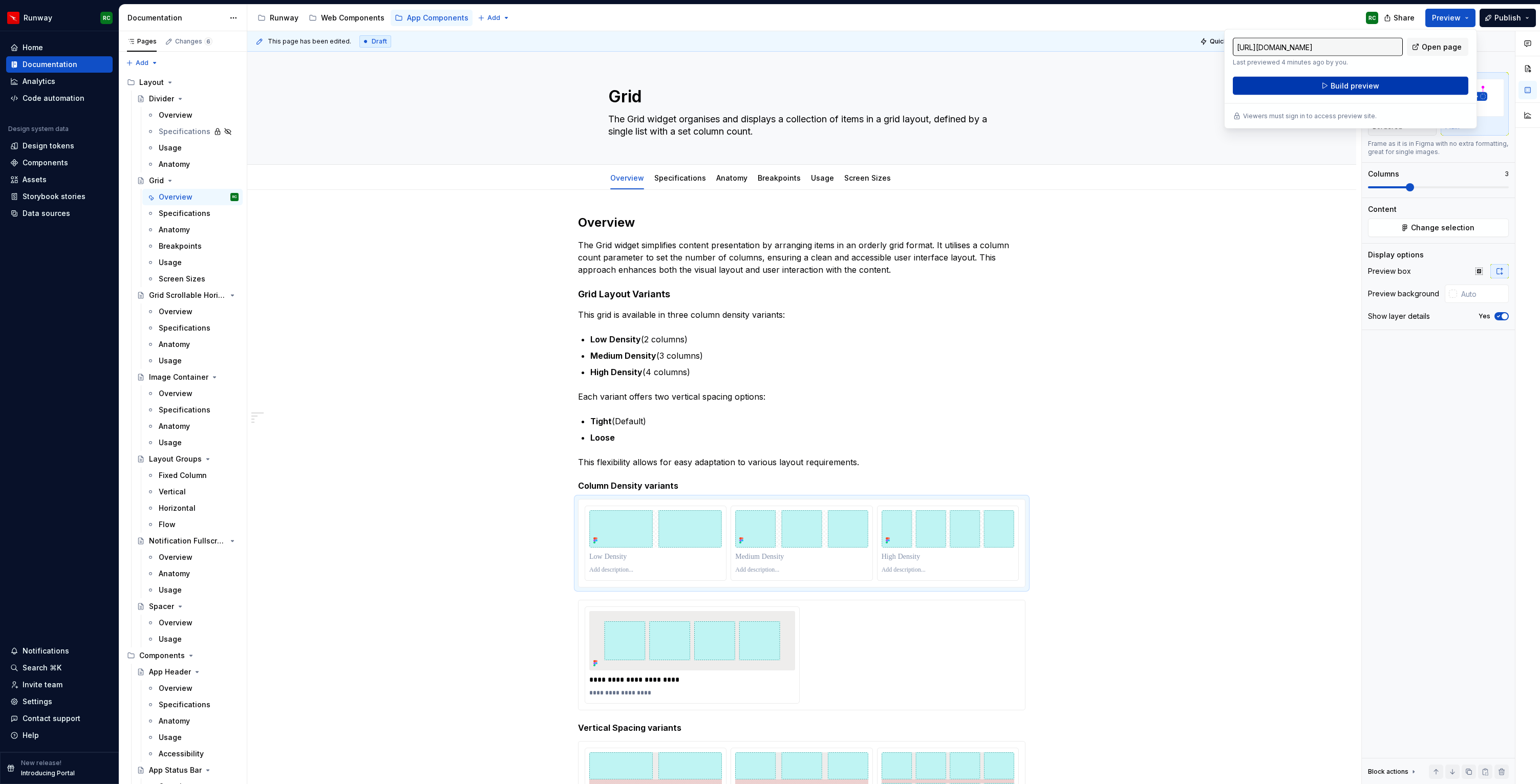
click at [1340, 80] on button "Build preview" at bounding box center [1350, 85] width 236 height 19
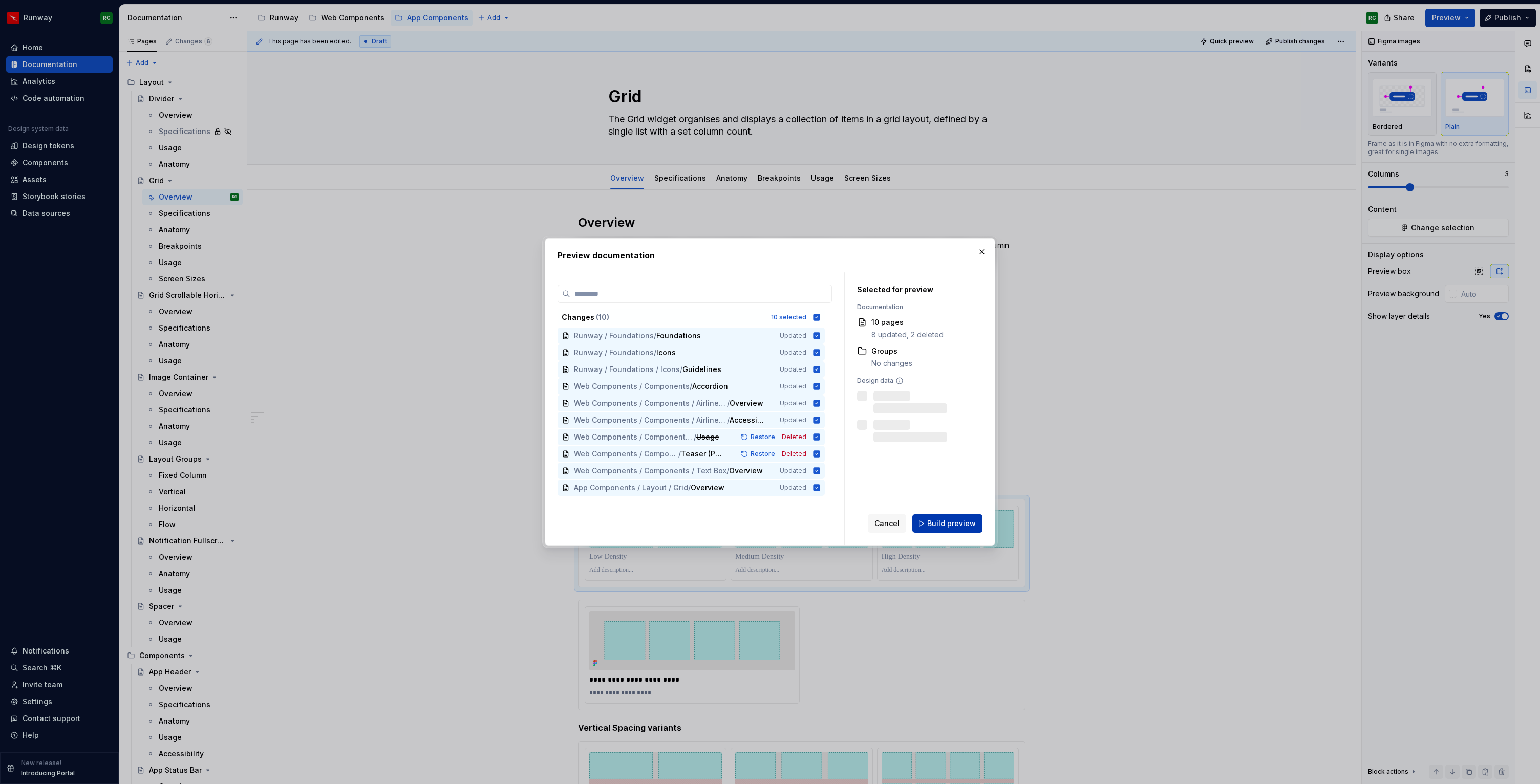
click at [952, 528] on span "Build preview" at bounding box center [951, 523] width 48 height 10
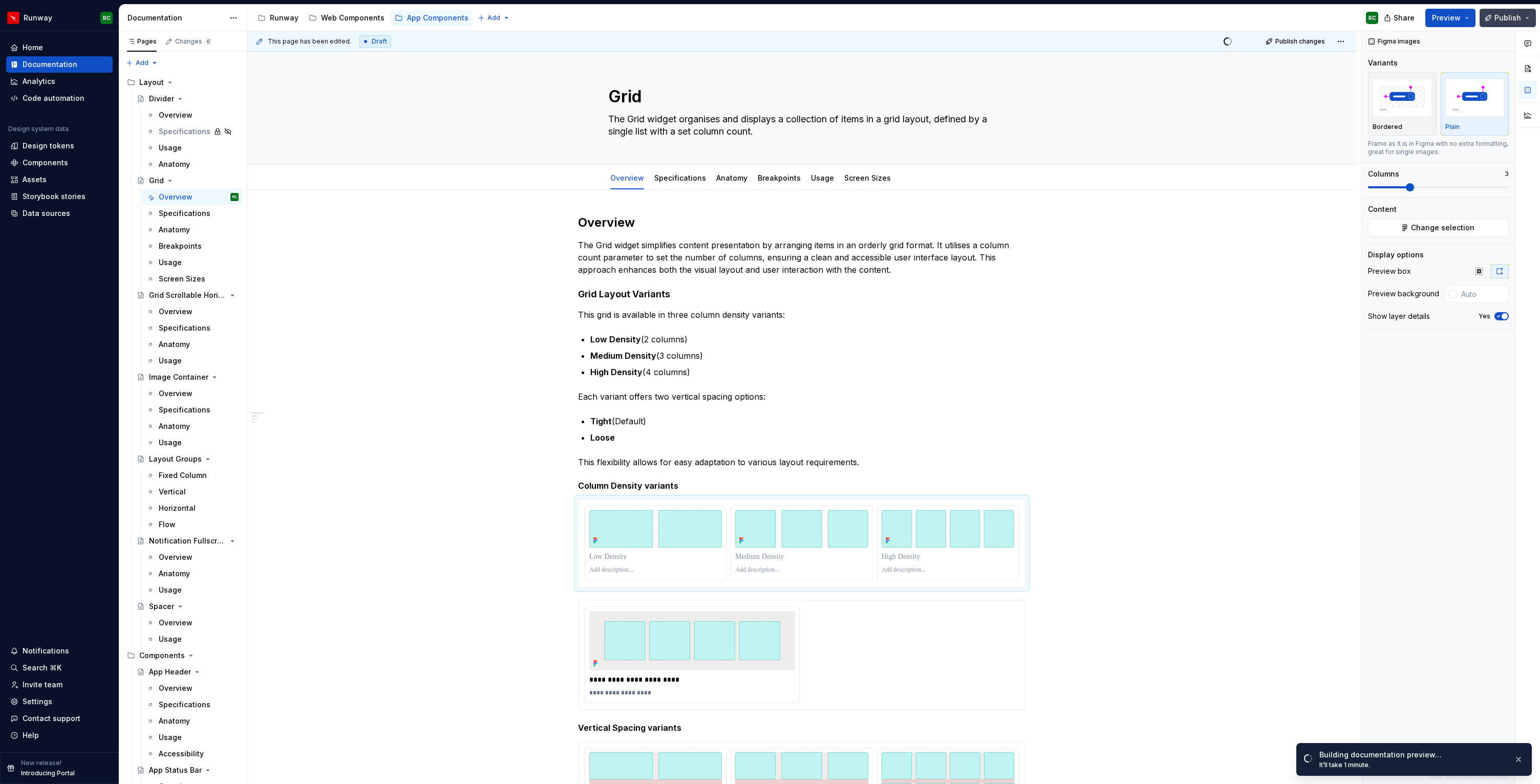
click at [1488, 21] on button "Publish" at bounding box center [1508, 18] width 56 height 19
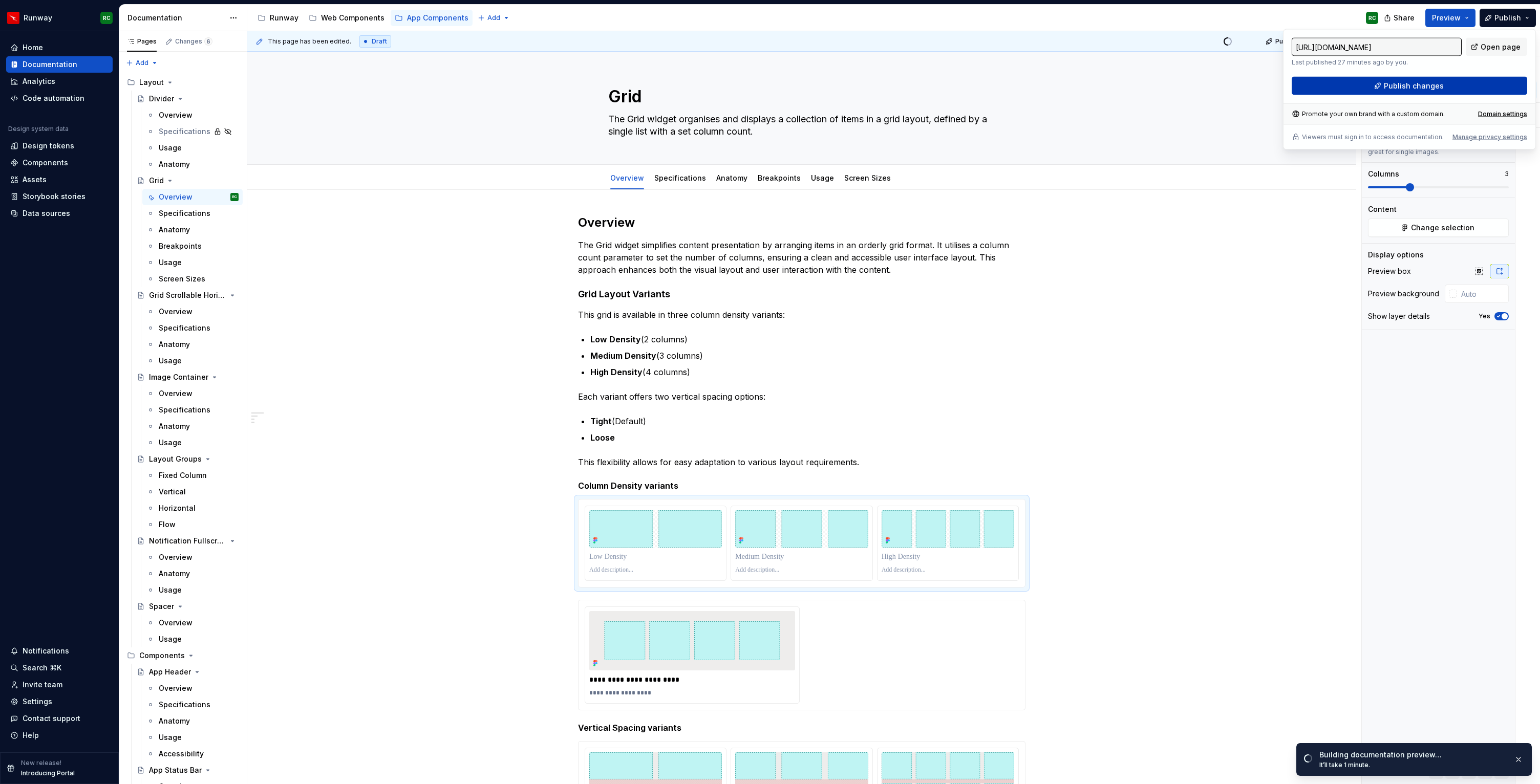
click at [1416, 82] on span "Publish changes" at bounding box center [1414, 85] width 60 height 10
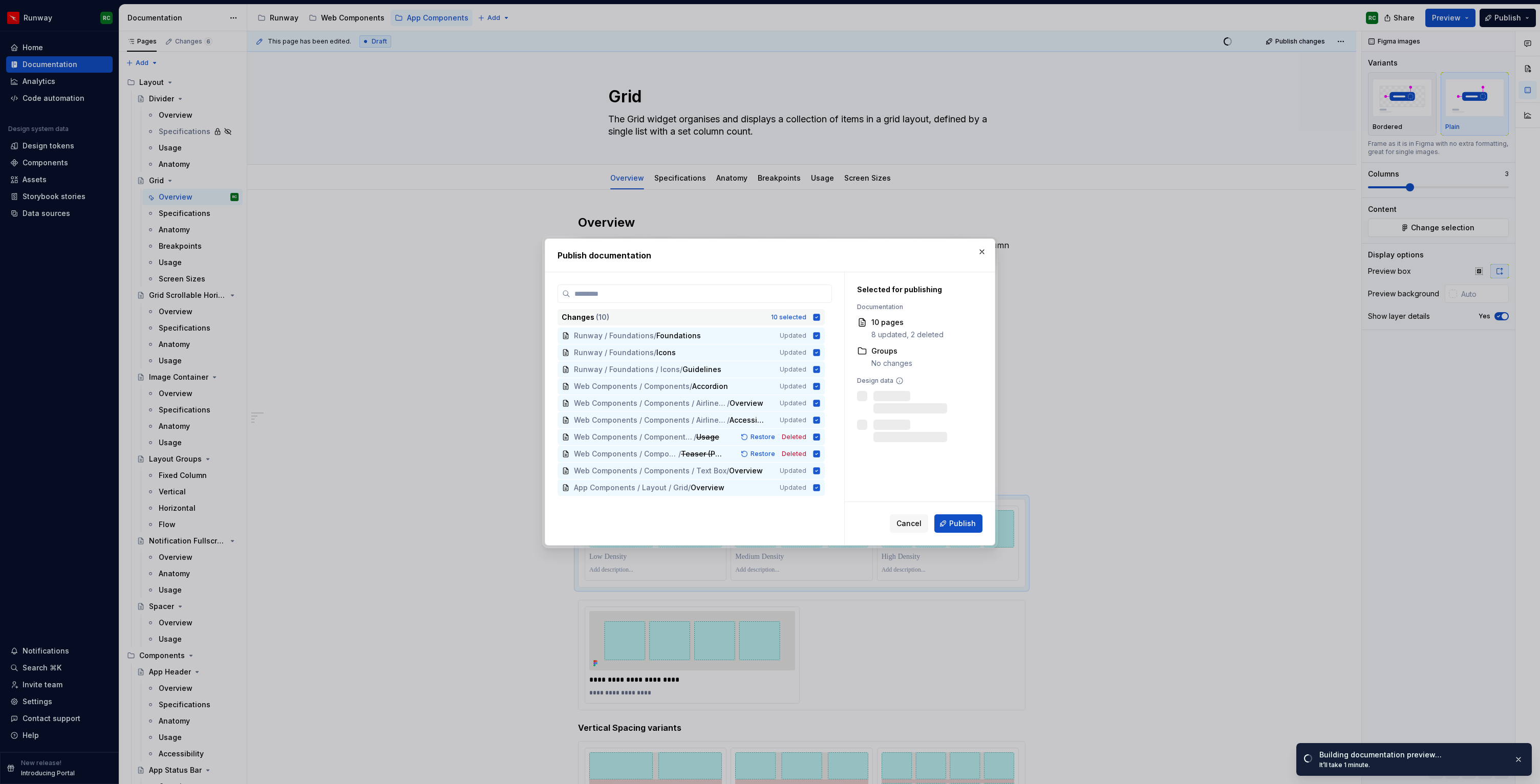
click at [806, 318] on div "10 selected" at bounding box center [789, 317] width 35 height 8
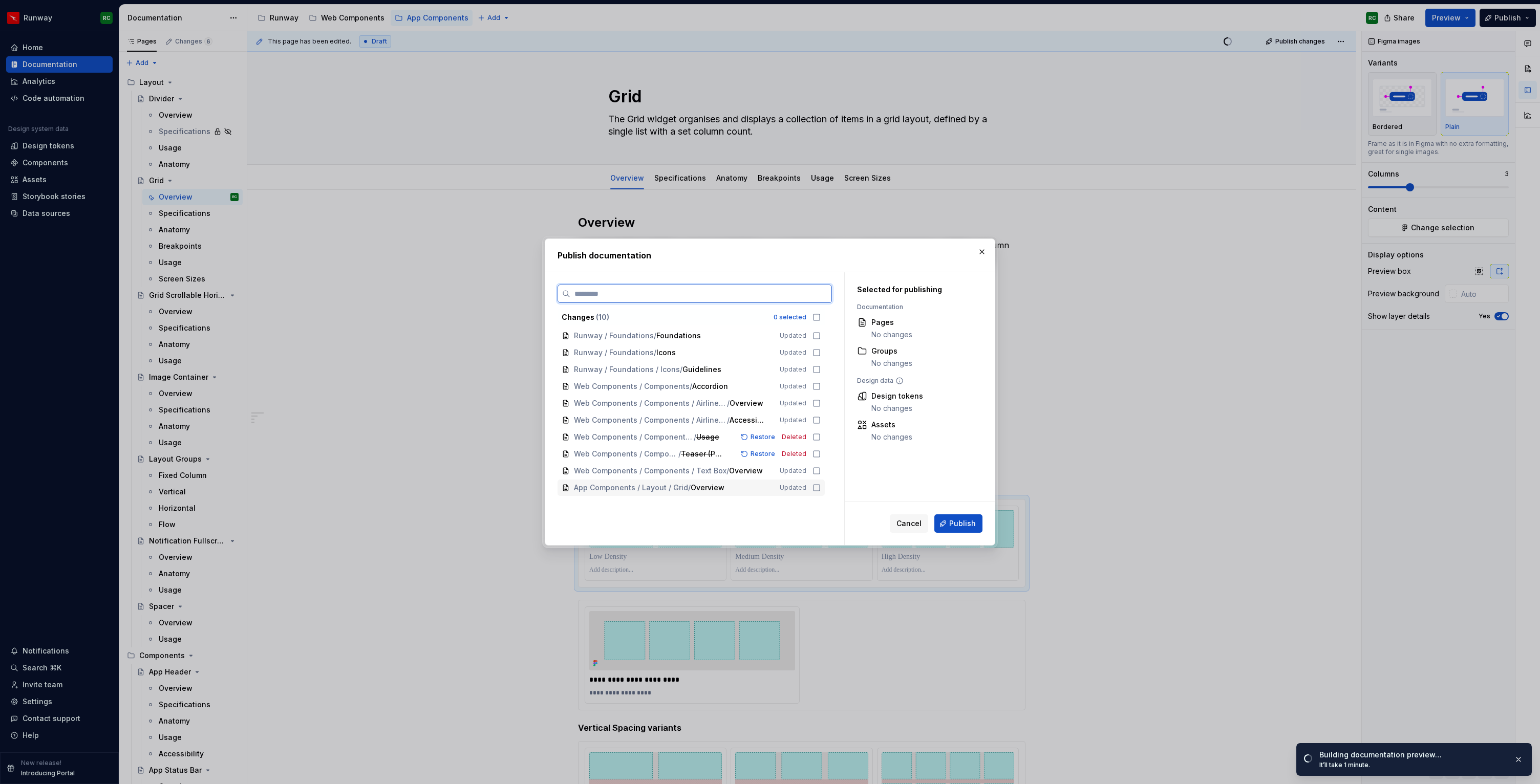
click at [821, 491] on icon at bounding box center [817, 488] width 8 height 8
click at [954, 522] on span "Publish" at bounding box center [962, 523] width 27 height 10
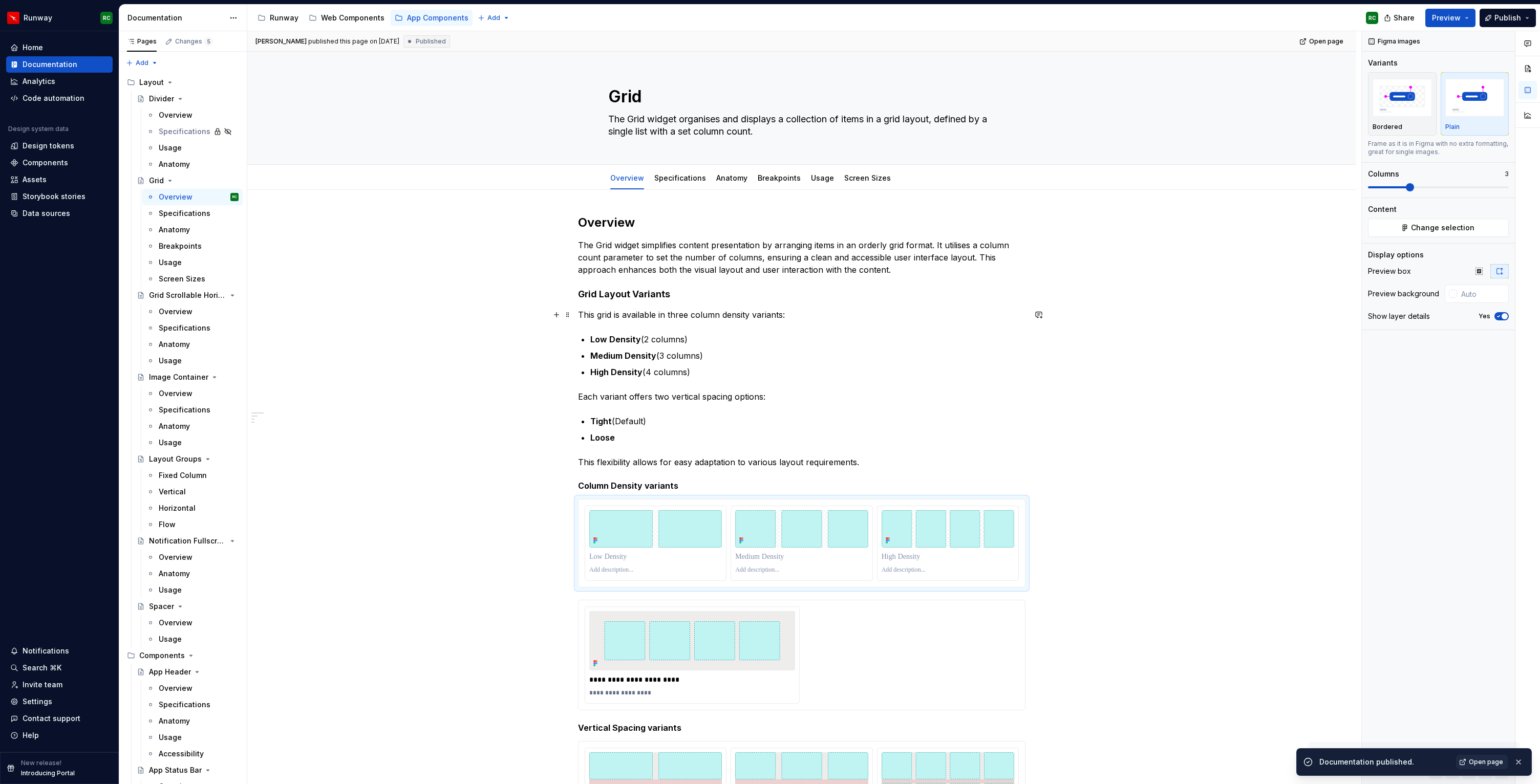
type textarea "*"
click at [774, 636] on img at bounding box center [692, 641] width 194 height 59
type input "#EEEDEC"
click at [915, 427] on p "Tight (Default)" at bounding box center [808, 421] width 435 height 13
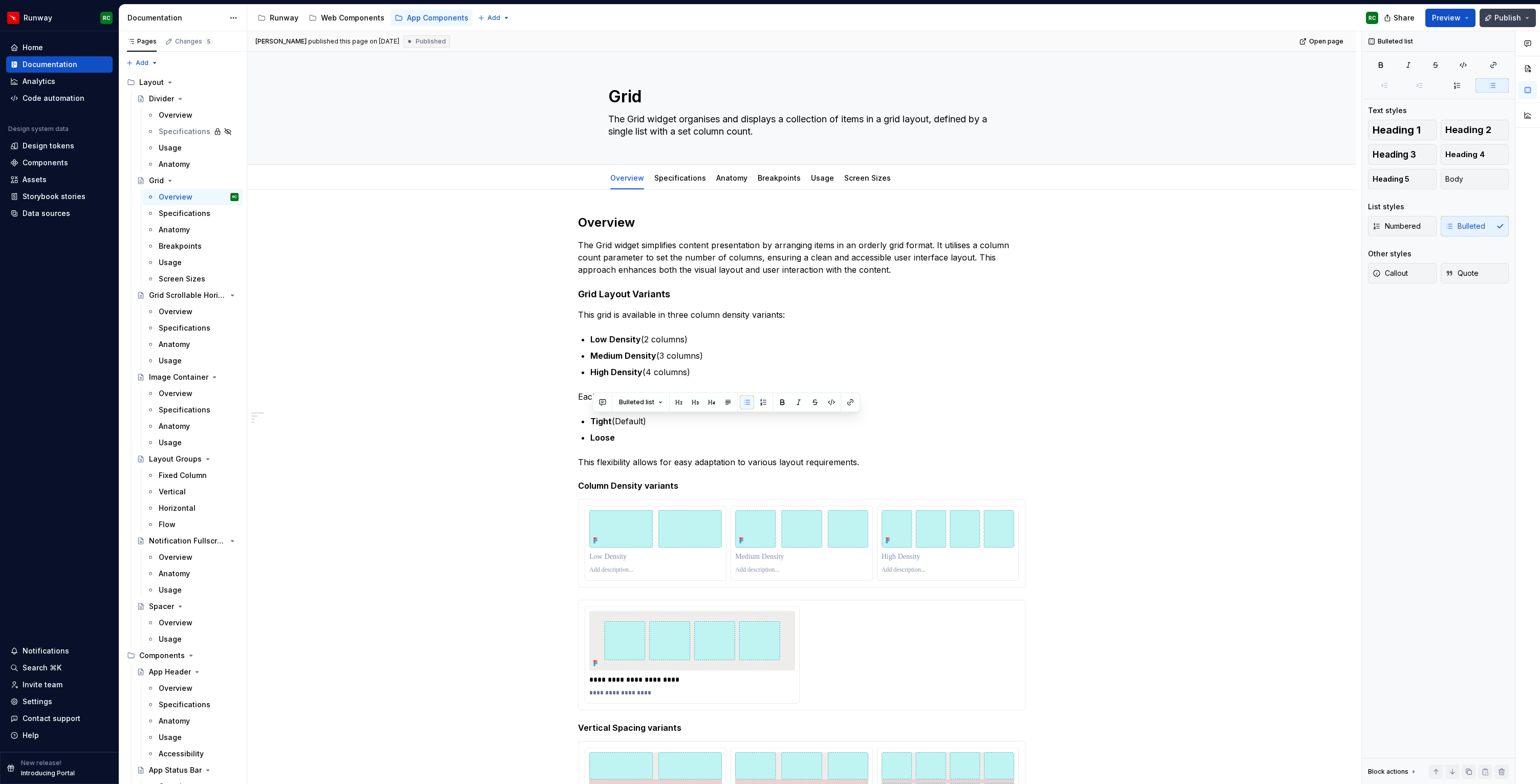
click at [1517, 16] on span "Publish" at bounding box center [1508, 17] width 27 height 10
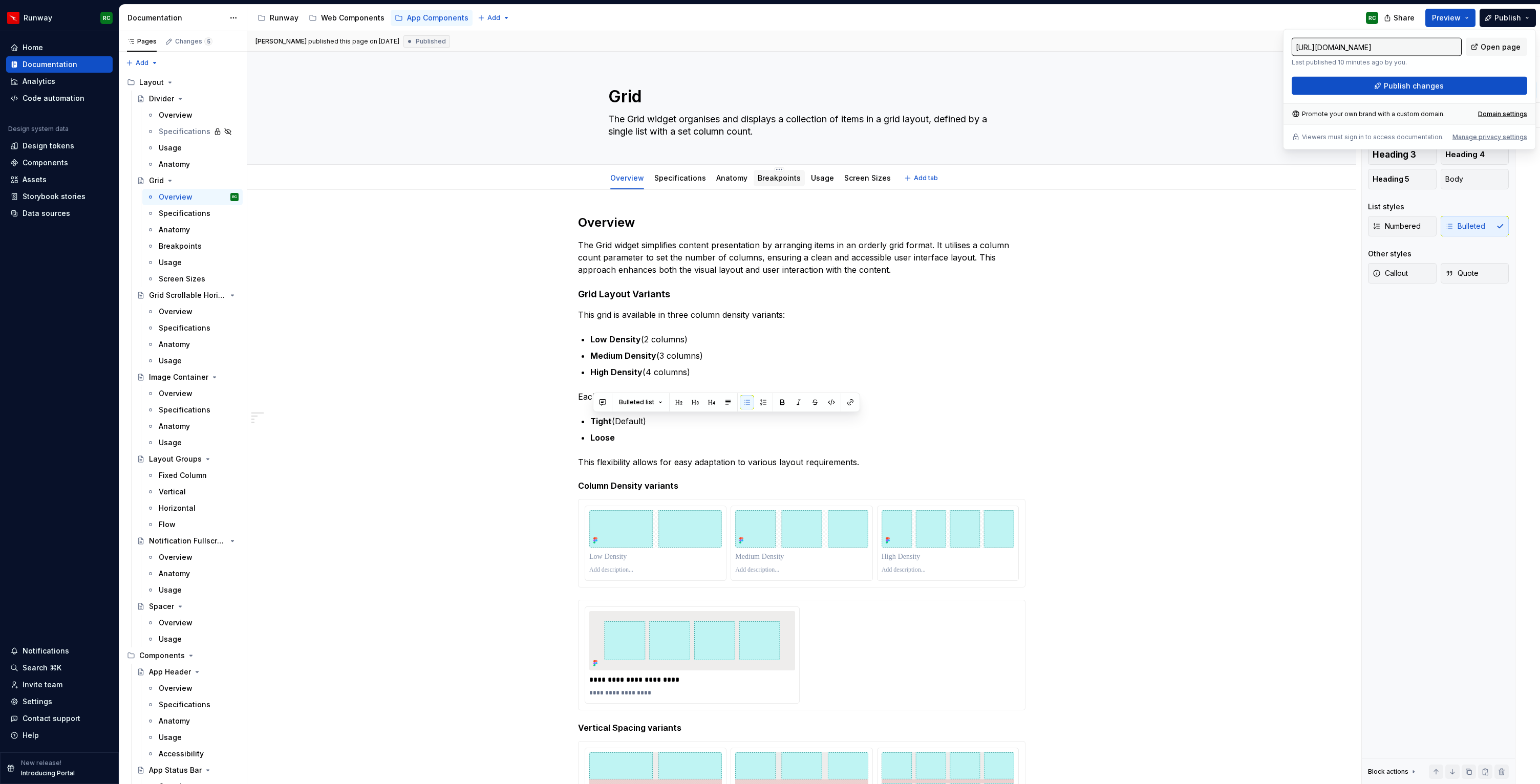
type textarea "*"
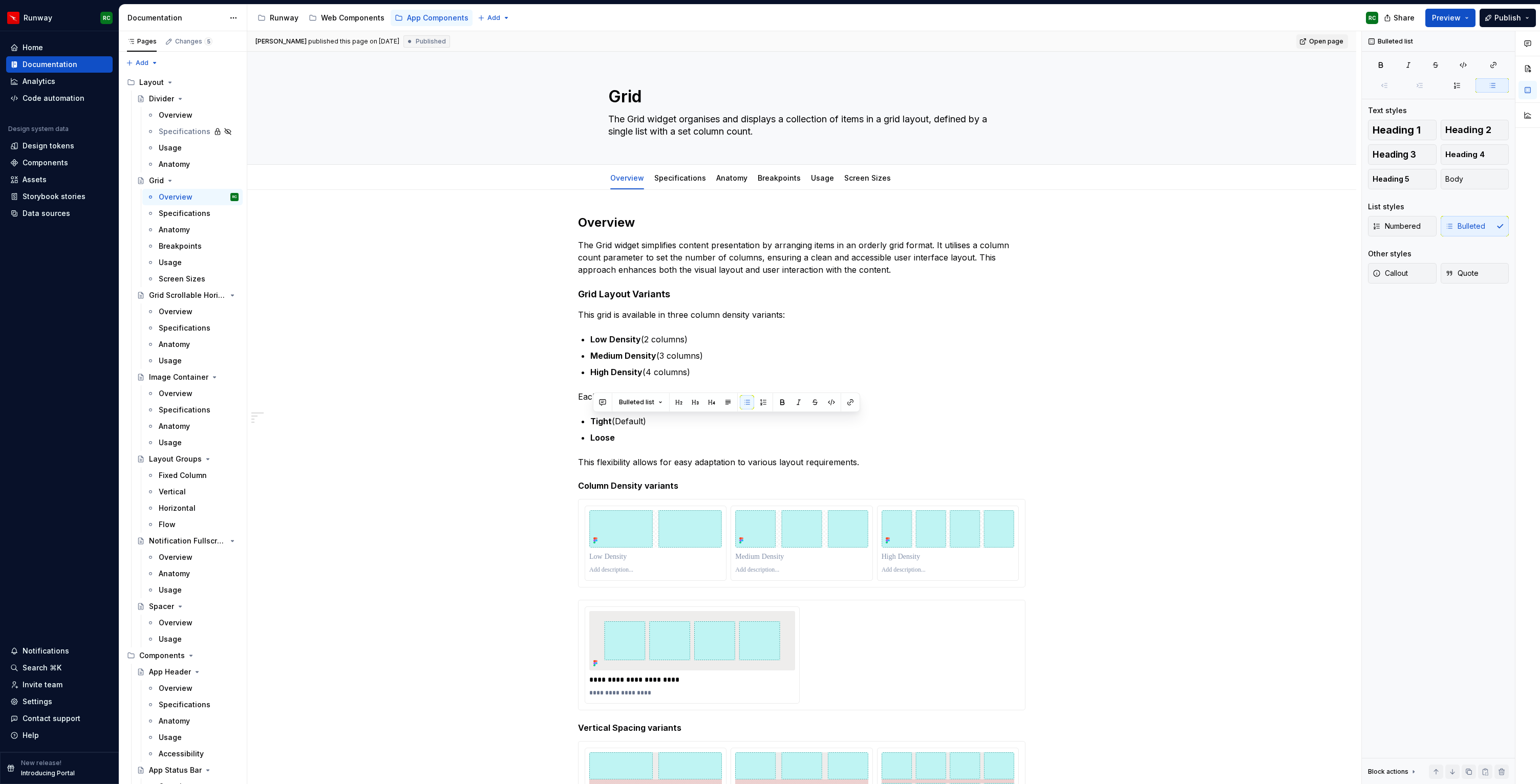
click at [1318, 41] on span "Open page" at bounding box center [1326, 42] width 34 height 8
type textarea "*"
click at [665, 556] on p at bounding box center [656, 556] width 133 height 10
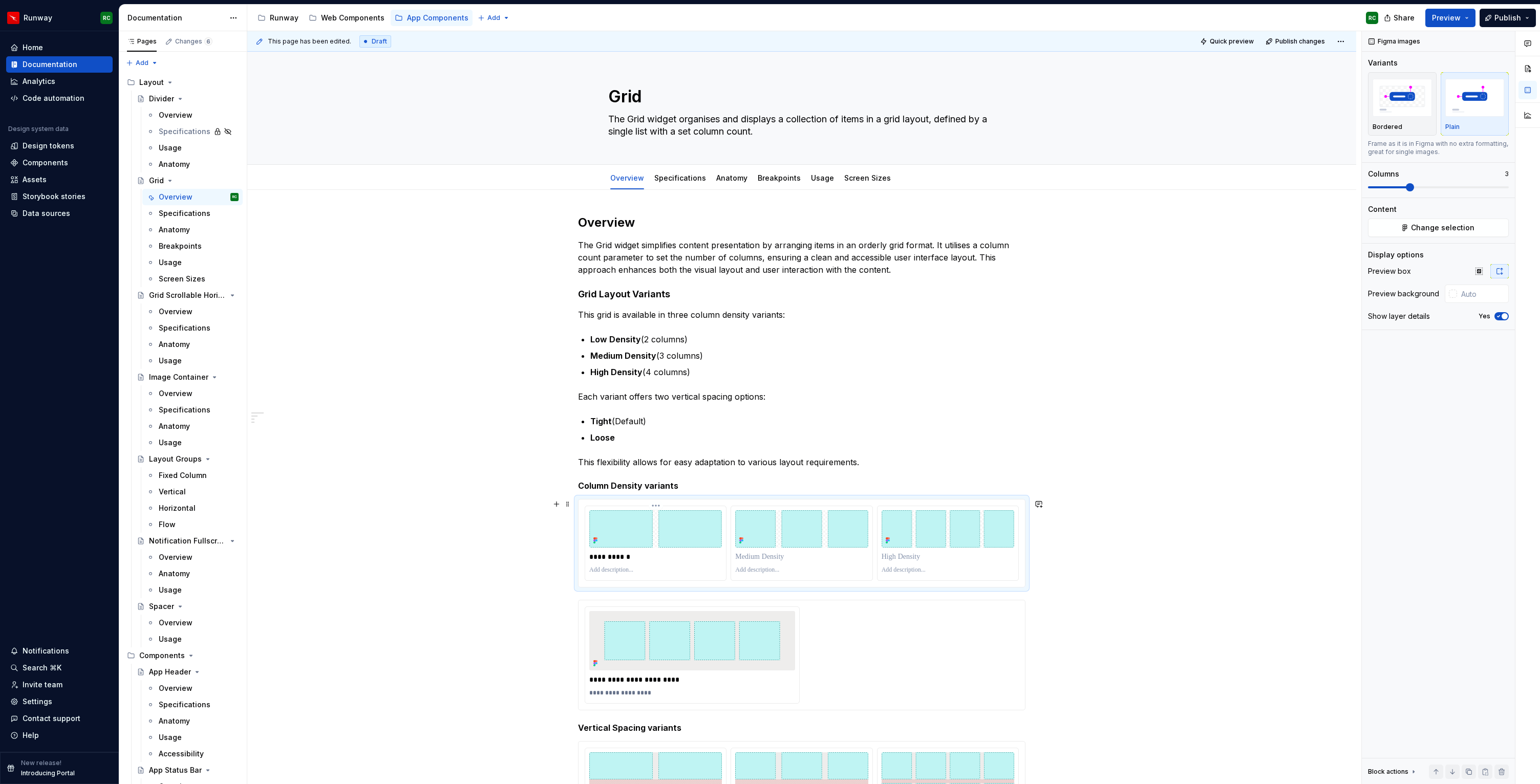
type textarea "*"
click at [783, 558] on p at bounding box center [802, 556] width 133 height 10
click at [904, 554] on p at bounding box center [948, 556] width 133 height 10
click at [632, 572] on p at bounding box center [656, 570] width 133 height 8
click at [776, 566] on p at bounding box center [802, 570] width 133 height 8
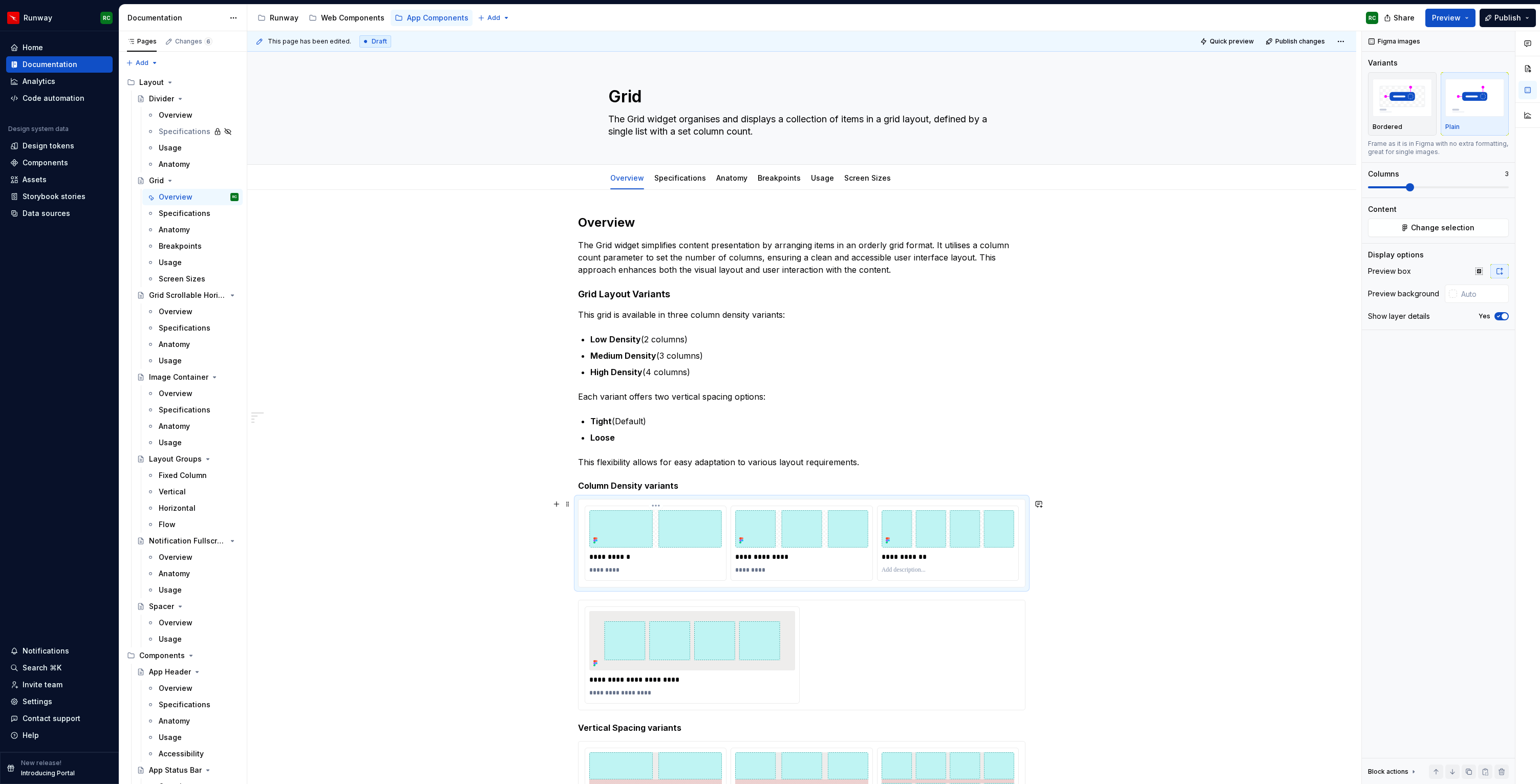
click at [621, 576] on div "**********" at bounding box center [656, 543] width 141 height 74
click at [628, 572] on p "*********" at bounding box center [656, 570] width 133 height 8
click at [600, 569] on p "**********" at bounding box center [656, 570] width 133 height 8
click at [747, 569] on p "*********" at bounding box center [802, 570] width 133 height 8
click at [918, 572] on p at bounding box center [948, 570] width 133 height 8
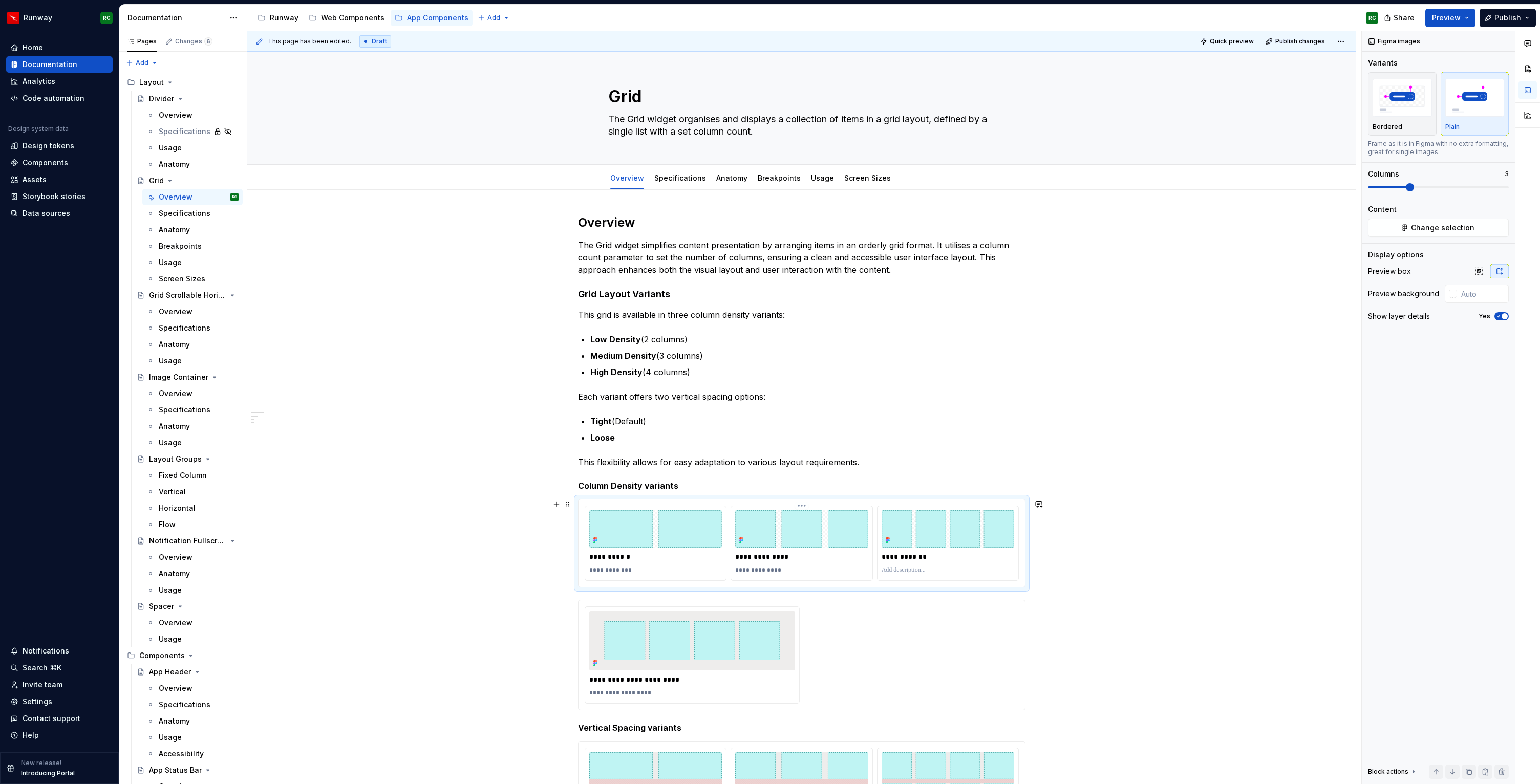
click at [769, 568] on p "**********" at bounding box center [802, 570] width 133 height 8
click at [940, 566] on p at bounding box center [948, 570] width 133 height 8
click at [891, 571] on p "**********" at bounding box center [948, 570] width 133 height 8
click at [746, 566] on p "**********" at bounding box center [802, 570] width 133 height 8
click at [599, 569] on p "**********" at bounding box center [656, 570] width 133 height 8
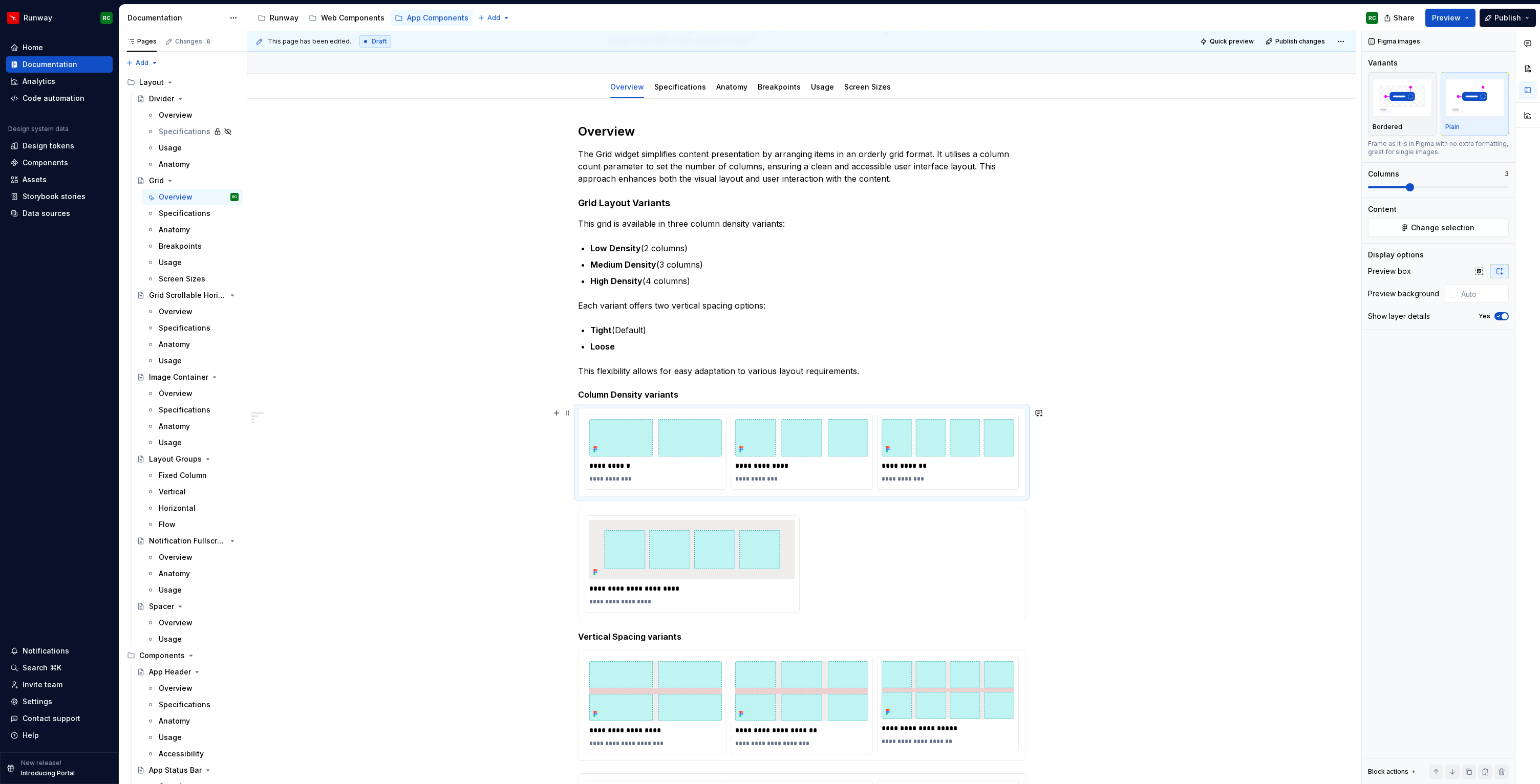
scroll to position [96, 0]
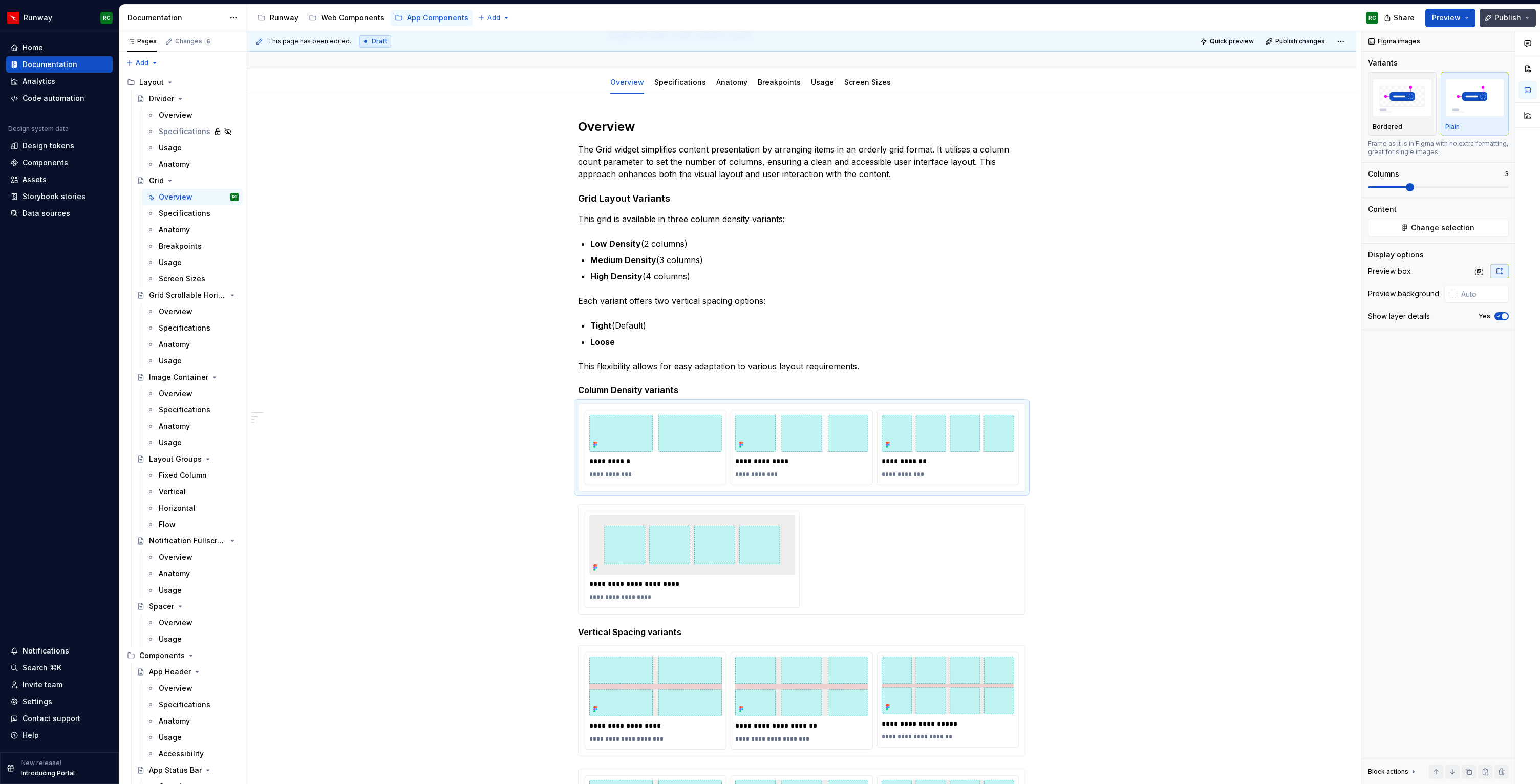
click at [1499, 20] on span "Publish" at bounding box center [1508, 17] width 27 height 10
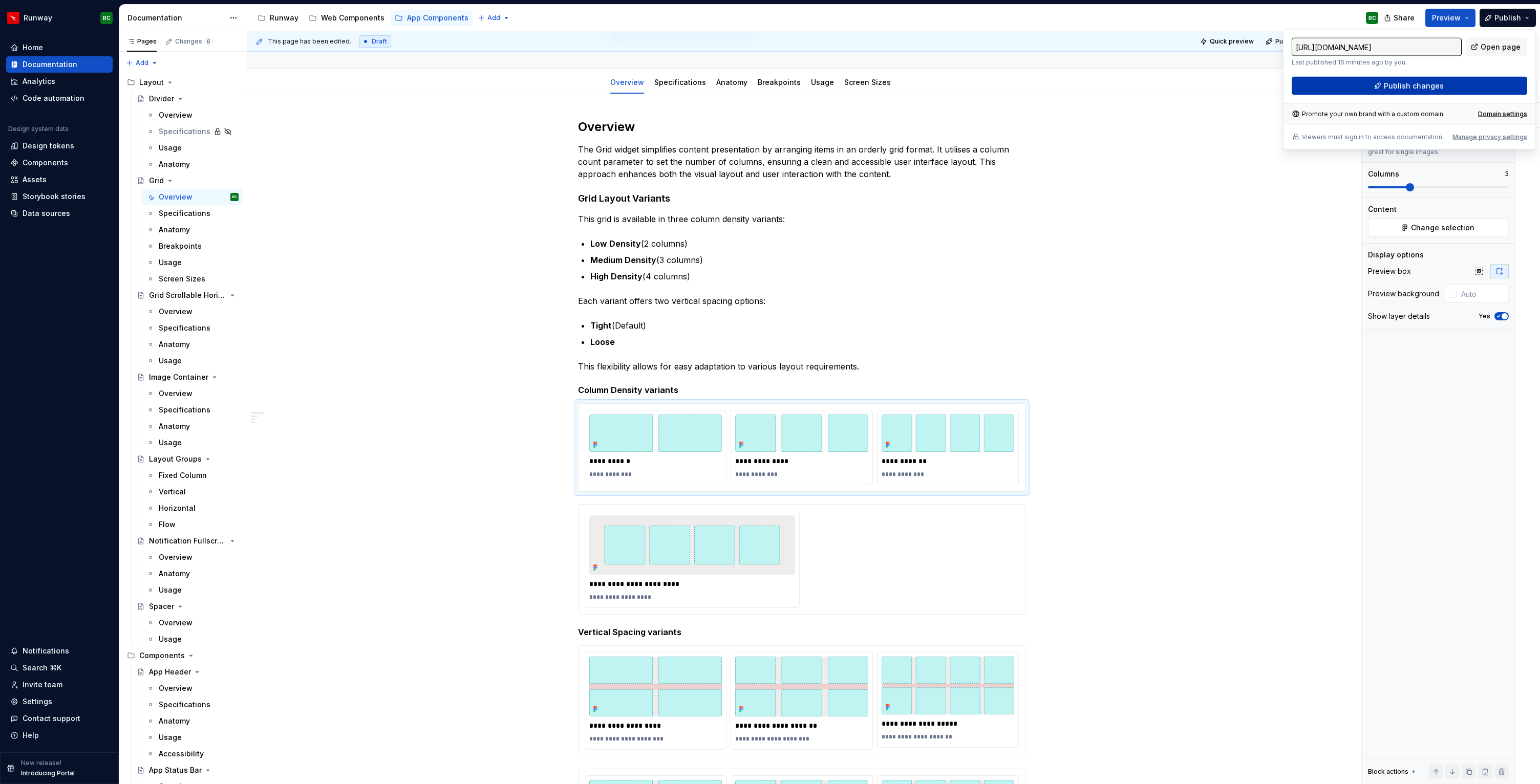
click at [1419, 80] on button "Publish changes" at bounding box center [1410, 85] width 236 height 19
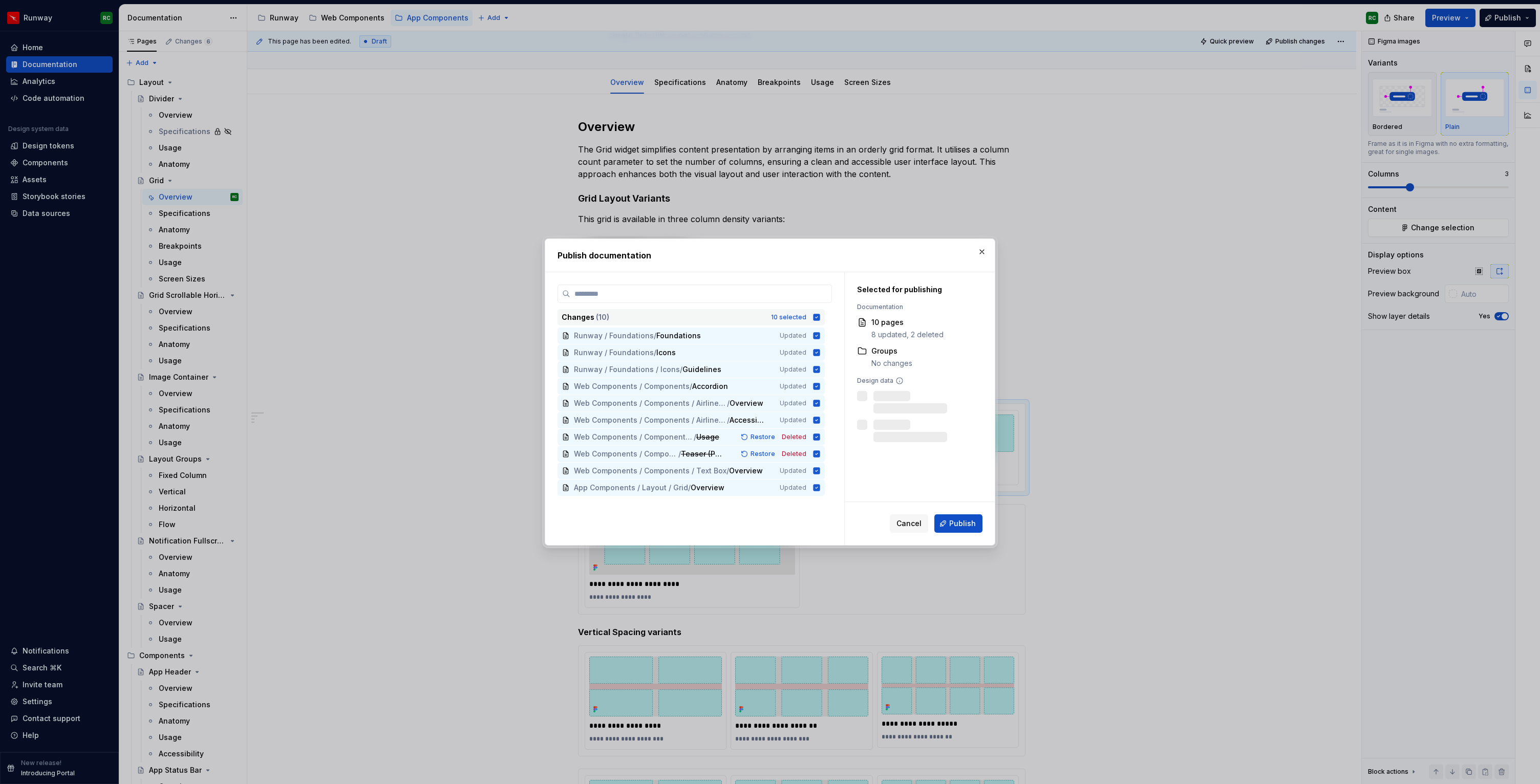
click at [791, 319] on div "10 selected" at bounding box center [789, 317] width 35 height 8
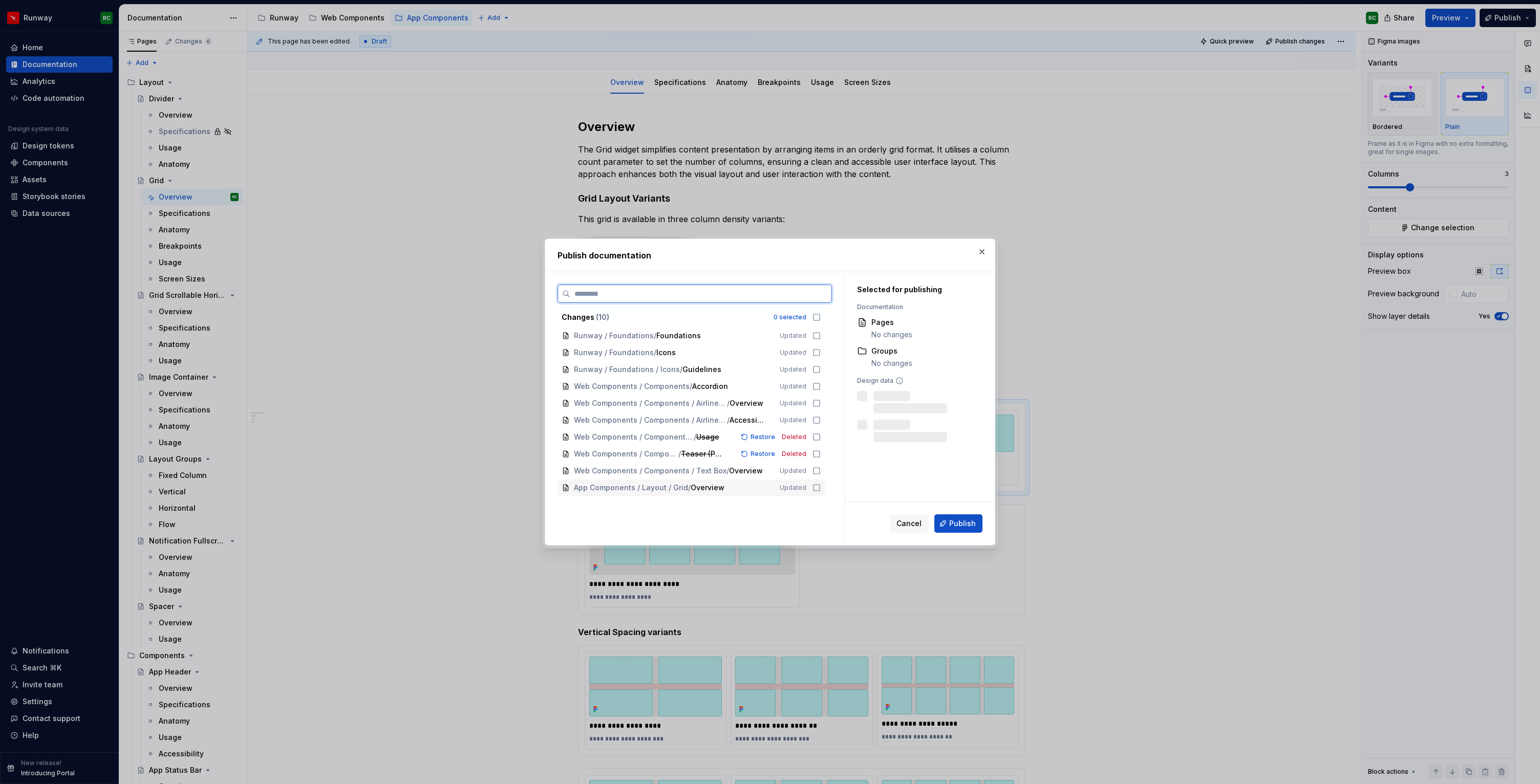
click at [806, 491] on span "Updated" at bounding box center [793, 488] width 27 height 8
click at [966, 526] on span "Publish" at bounding box center [962, 523] width 27 height 10
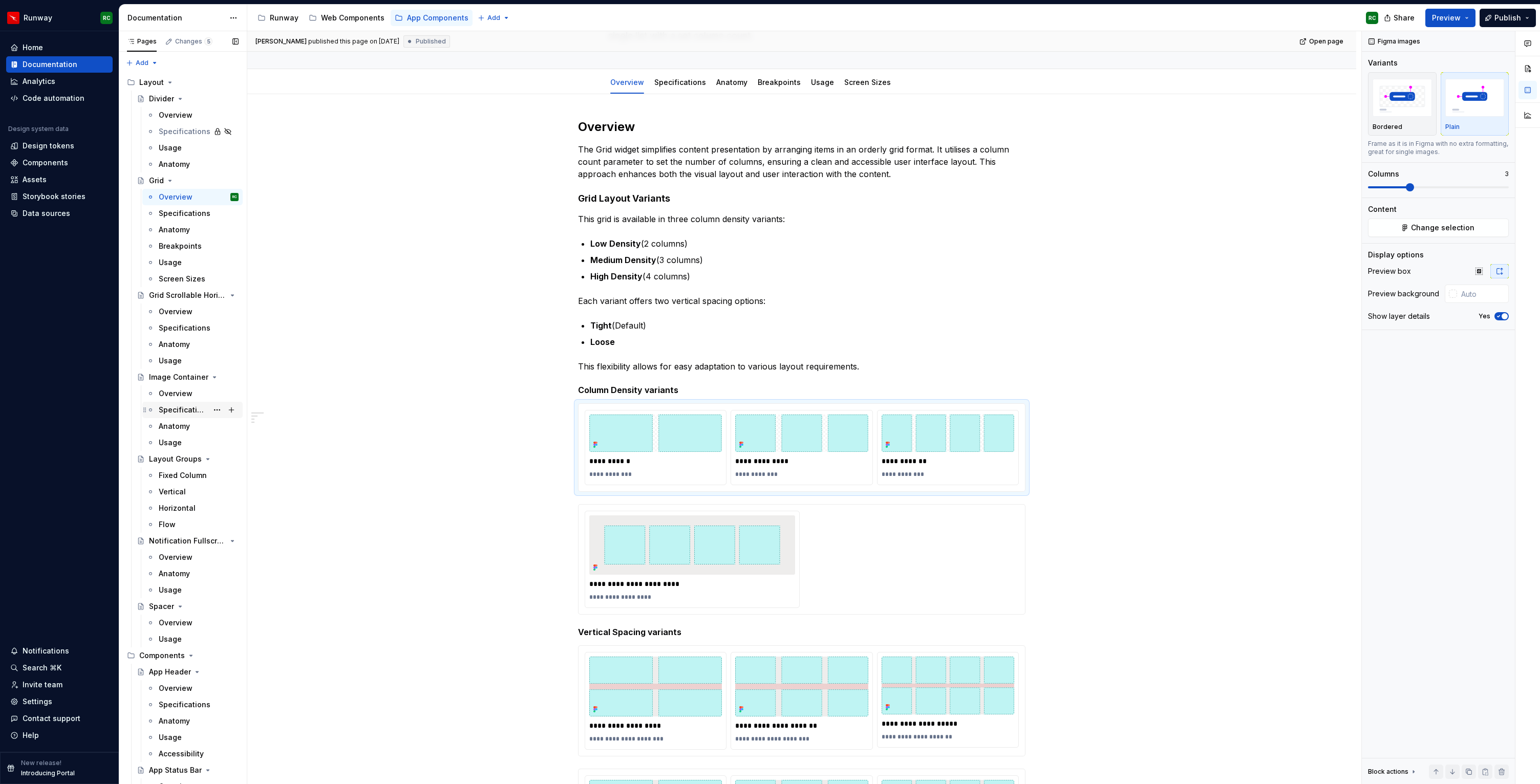
type textarea "*"
click at [44, 707] on div "Settings" at bounding box center [59, 701] width 106 height 16
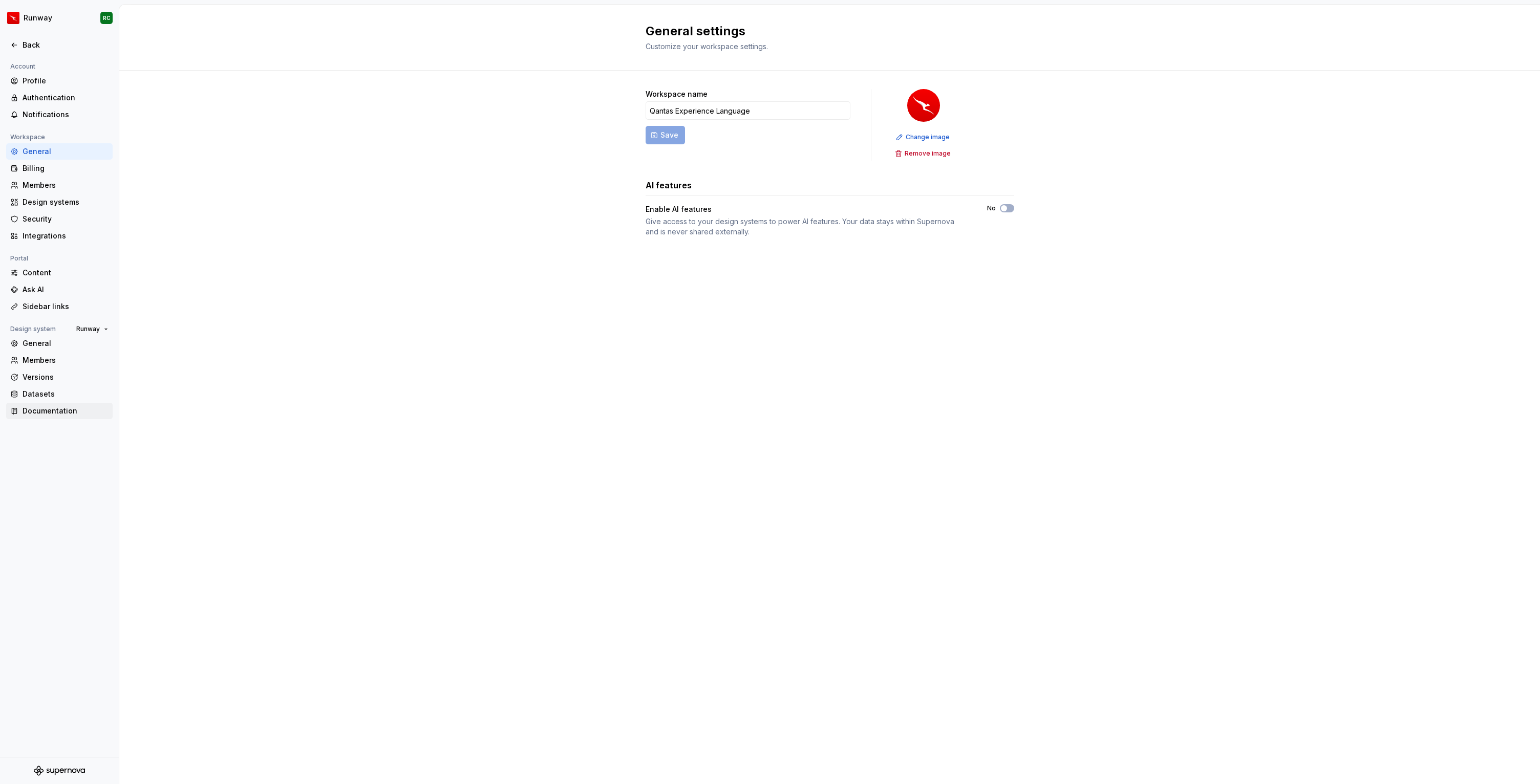
click at [52, 415] on div "Documentation" at bounding box center [66, 411] width 86 height 10
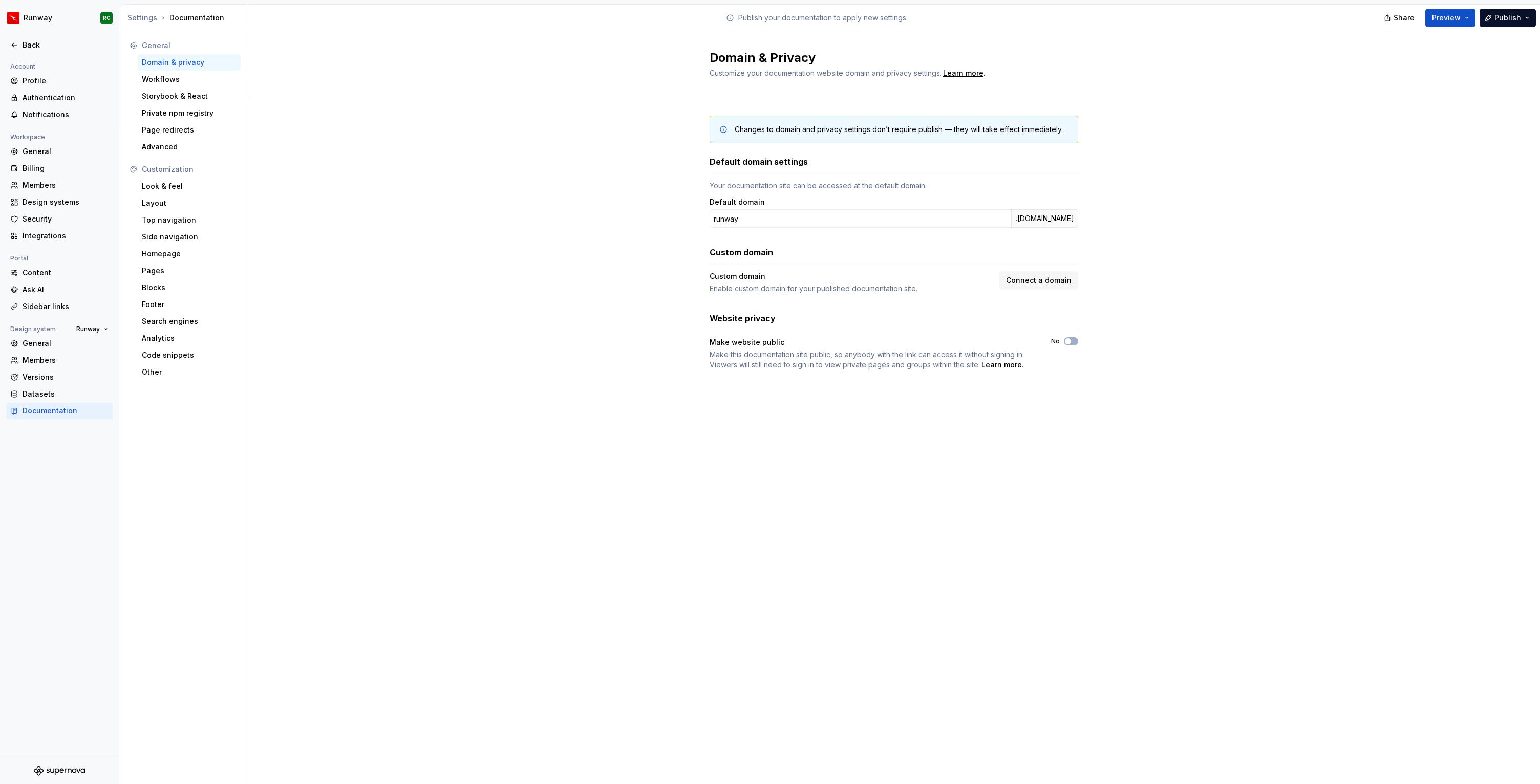
click at [24, 406] on div "Documentation" at bounding box center [66, 411] width 86 height 10
click at [192, 191] on div "Look & feel" at bounding box center [189, 186] width 94 height 10
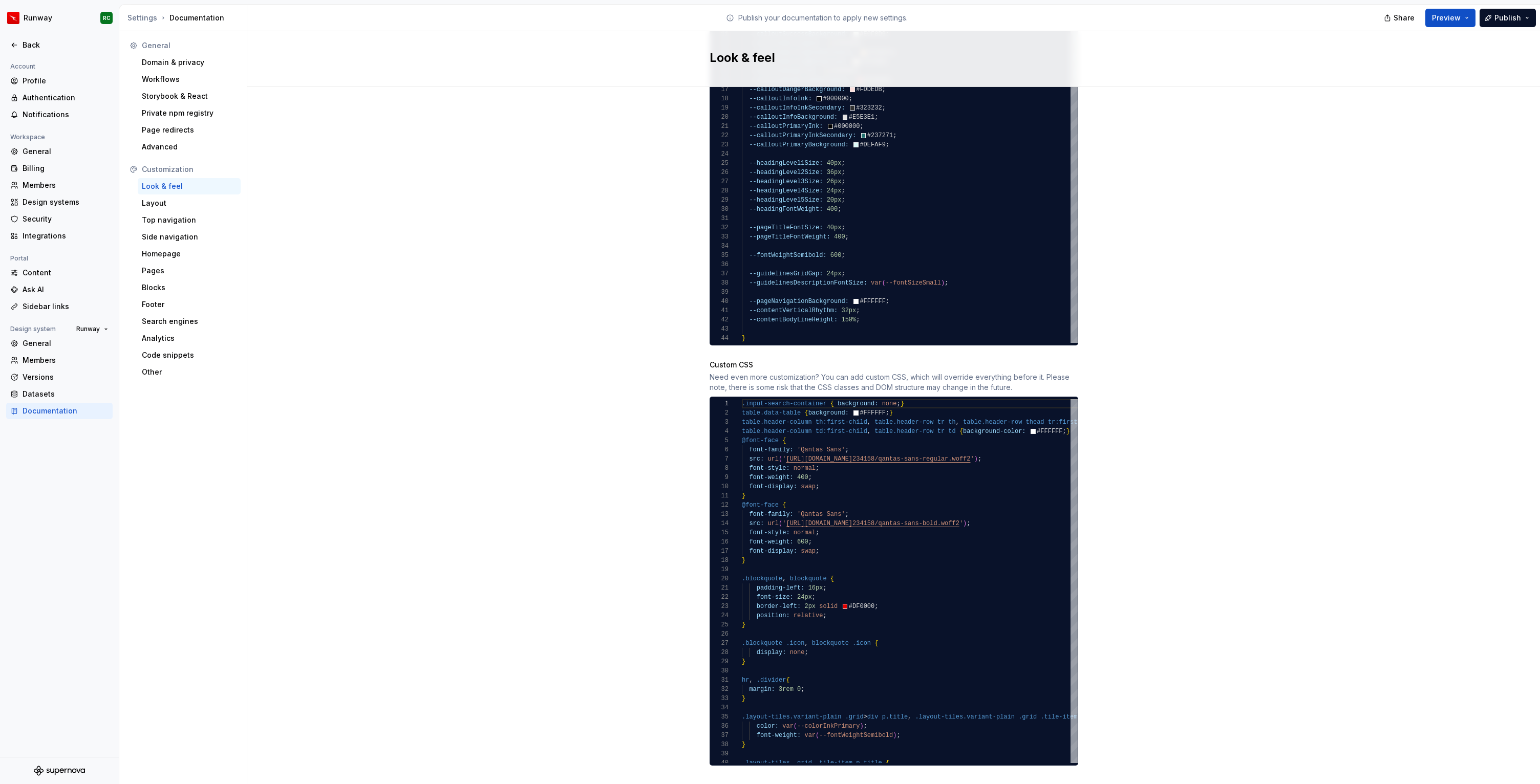
scroll to position [678, 0]
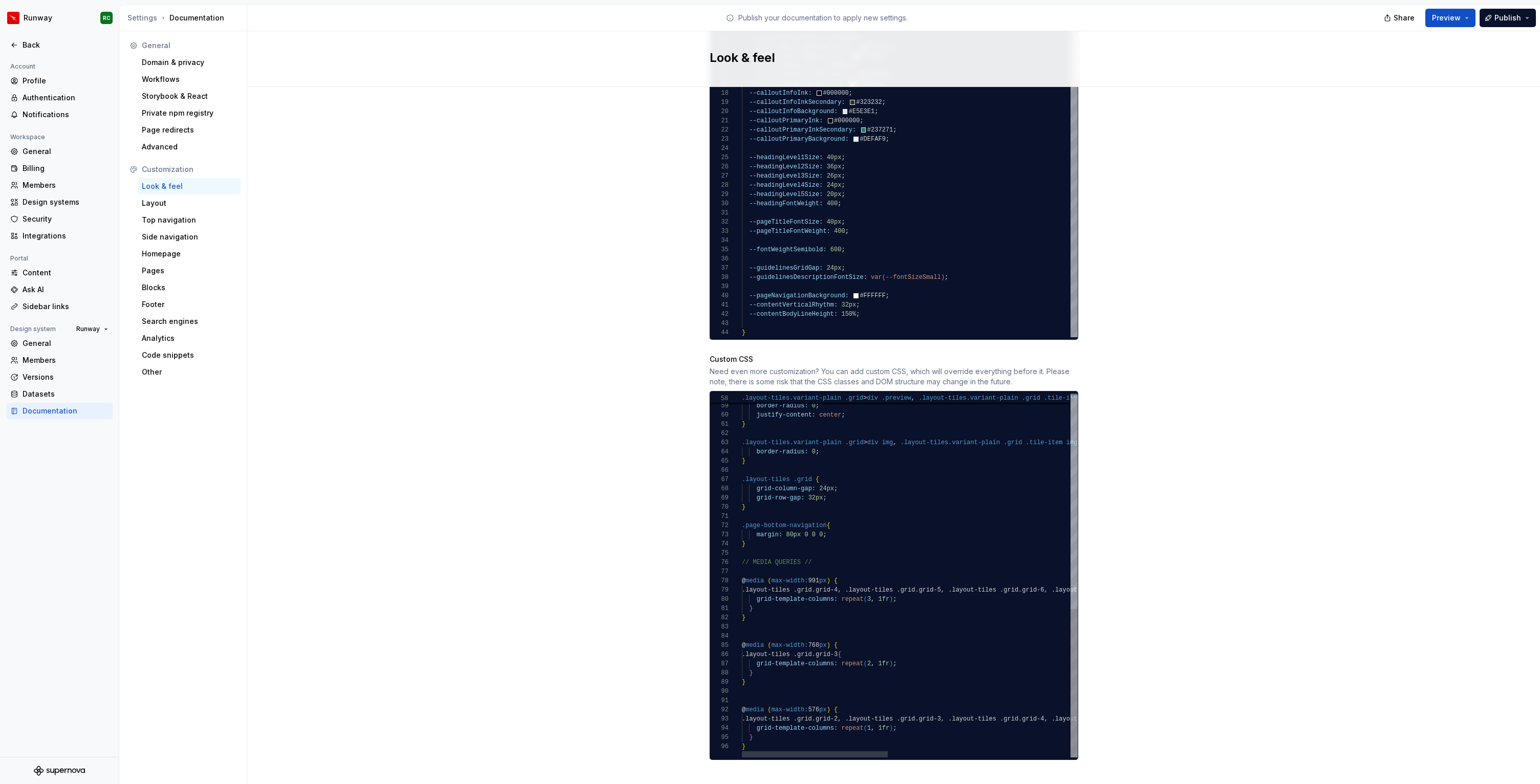
click at [775, 656] on div ".layout-tiles.variant-plain .grid > div .preview , .layout-tiles.variant-plain …" at bounding box center [1119, 312] width 754 height 890
click at [775, 661] on div ".layout-tiles.variant-plain .grid > div .preview , .layout-tiles.variant-plain …" at bounding box center [1119, 312] width 754 height 890
click at [1502, 26] on button "Publish" at bounding box center [1508, 18] width 56 height 19
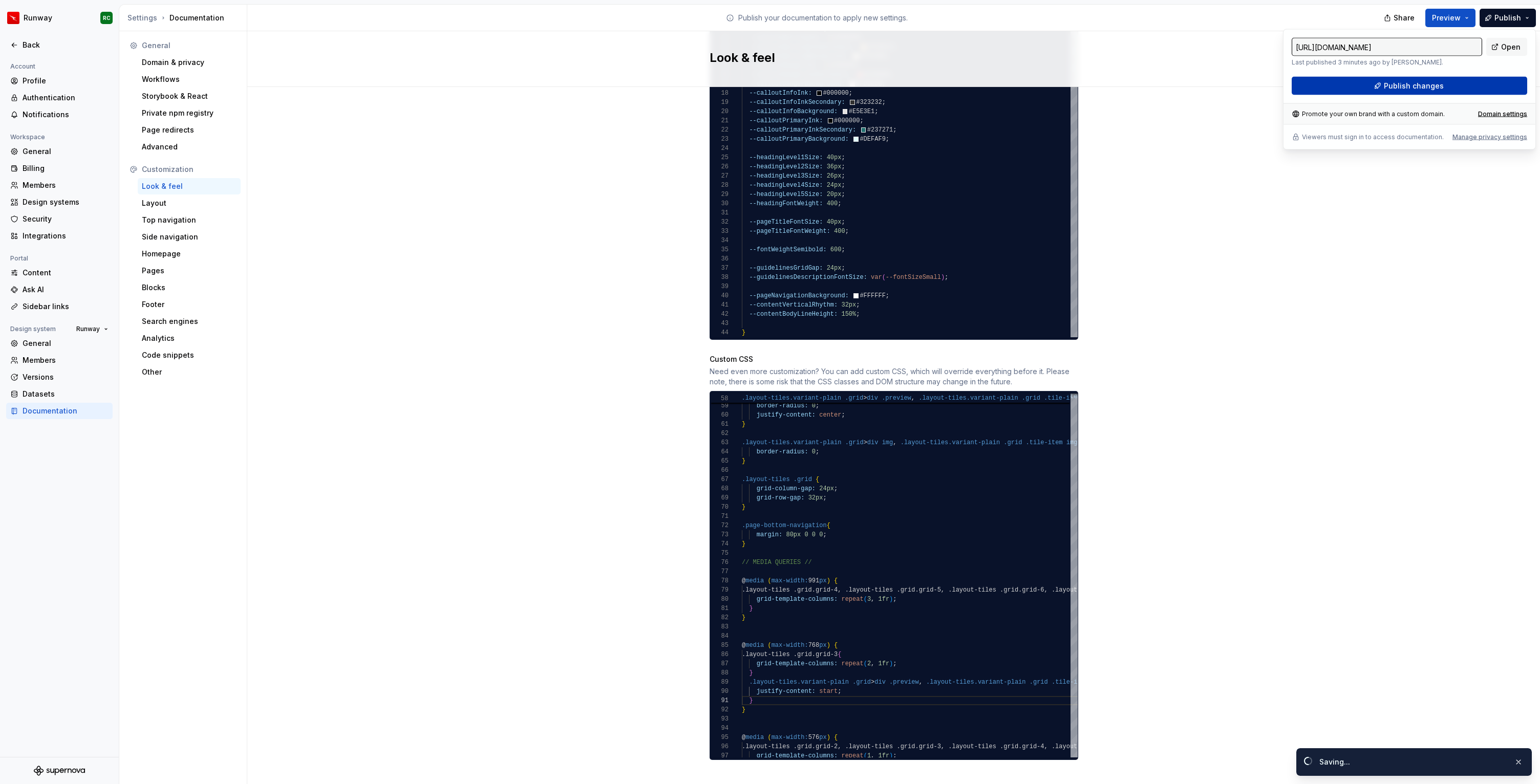
click at [1379, 85] on button "Publish changes" at bounding box center [1410, 85] width 236 height 19
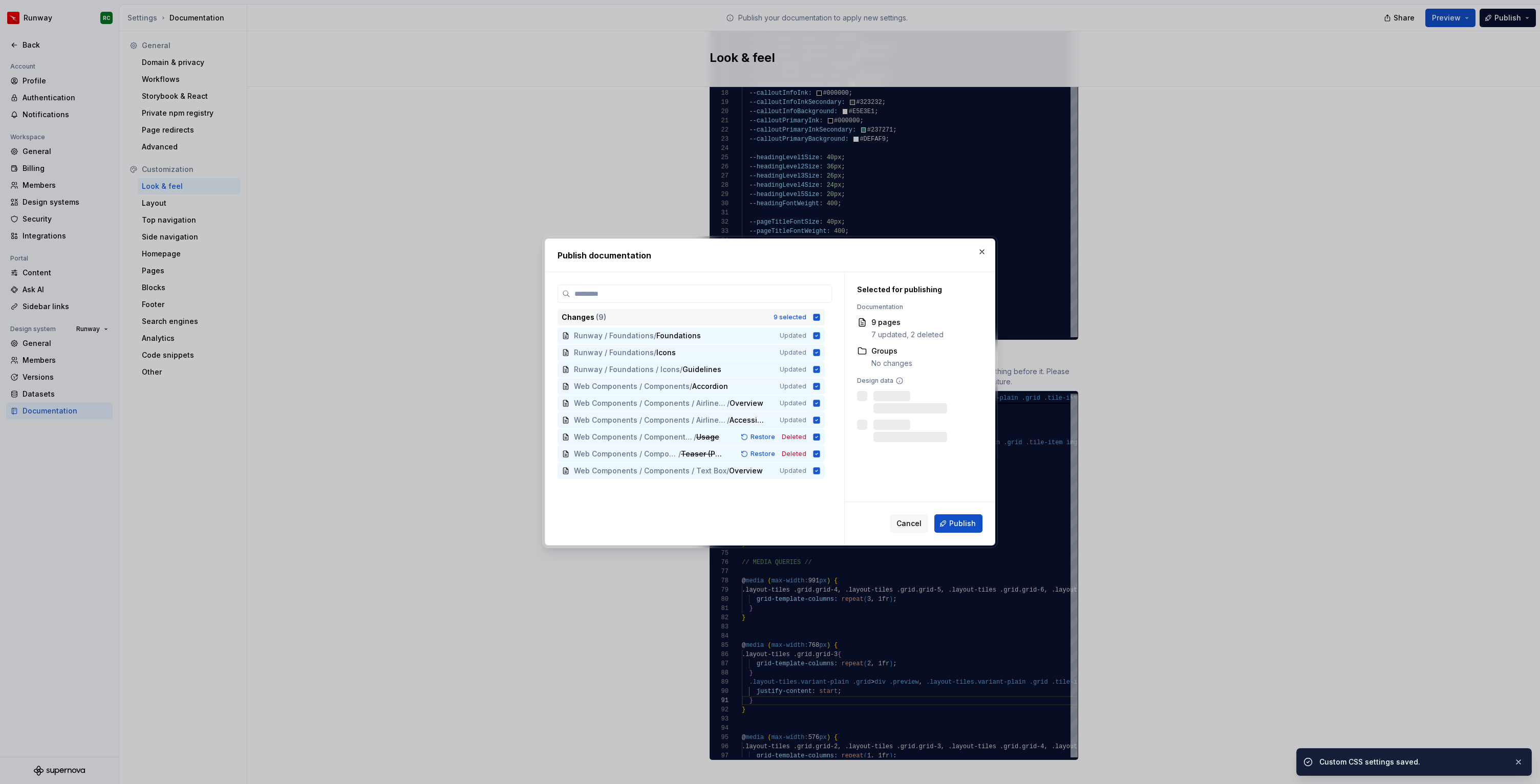
click at [790, 311] on div "Changes ( 9 ) 9 selected" at bounding box center [691, 317] width 267 height 16
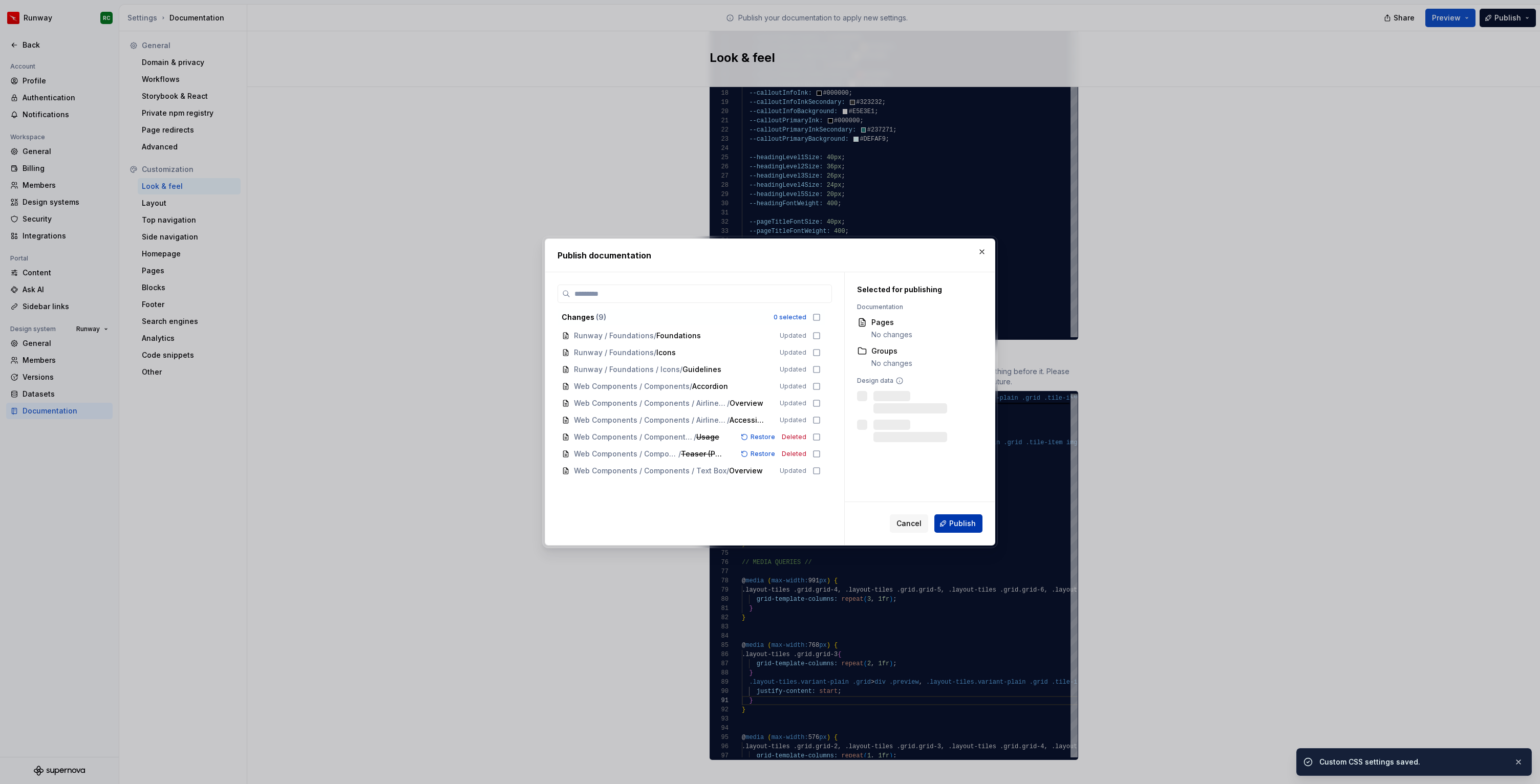
click at [971, 527] on span "Publish" at bounding box center [962, 523] width 27 height 10
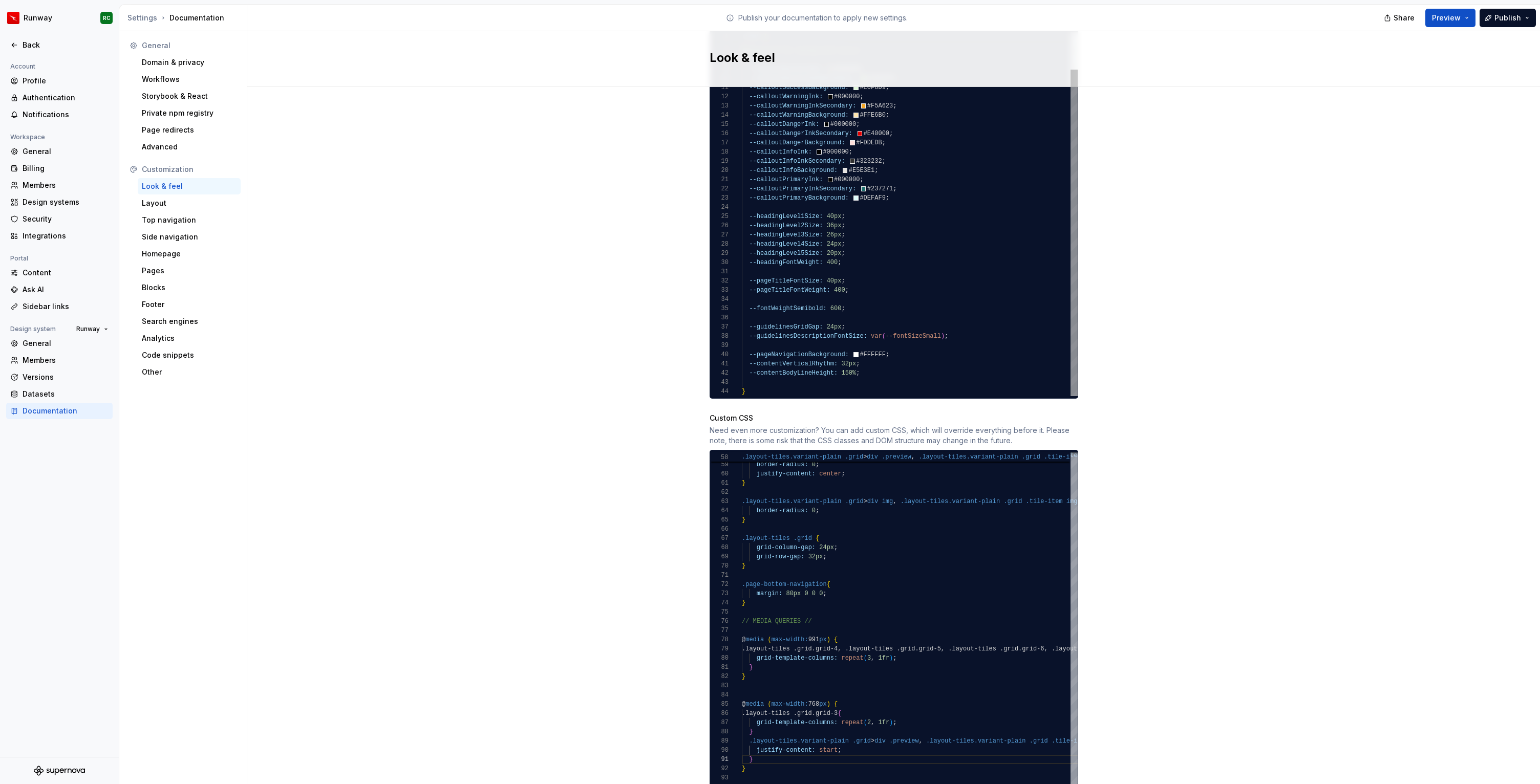
scroll to position [653, 0]
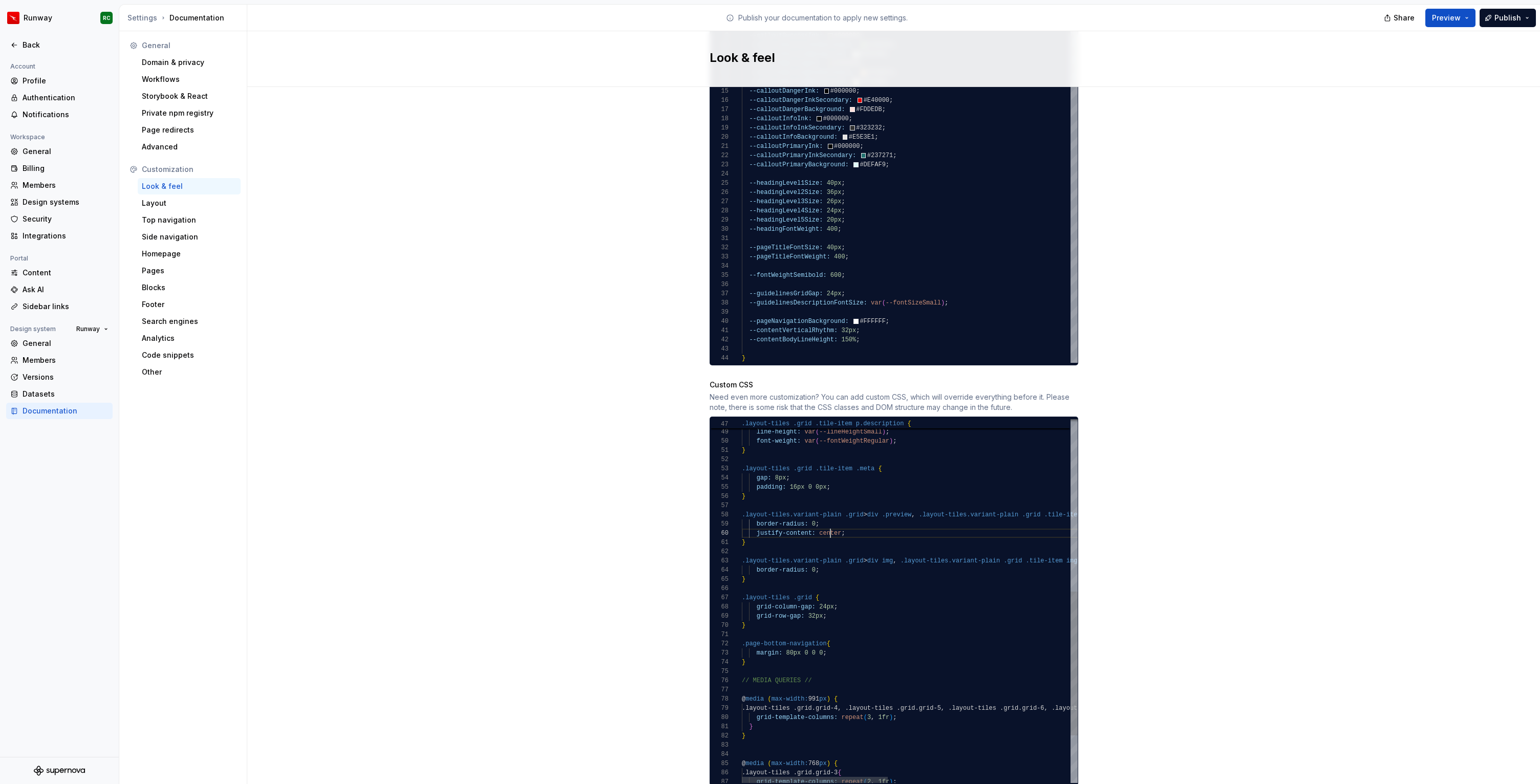
click at [832, 524] on div ".layout-tiles.variant-plain .grid > div .preview , .layout-tiles.variant-plain …" at bounding box center [1119, 444] width 754 height 918
click at [852, 525] on div ".layout-tiles.variant-plain .grid > div .preview , .layout-tiles.variant-plain …" at bounding box center [1119, 444] width 754 height 918
click at [757, 519] on div ".layout-tiles.variant-plain .grid > div .preview , .layout-tiles.variant-plain …" at bounding box center [1119, 444] width 754 height 918
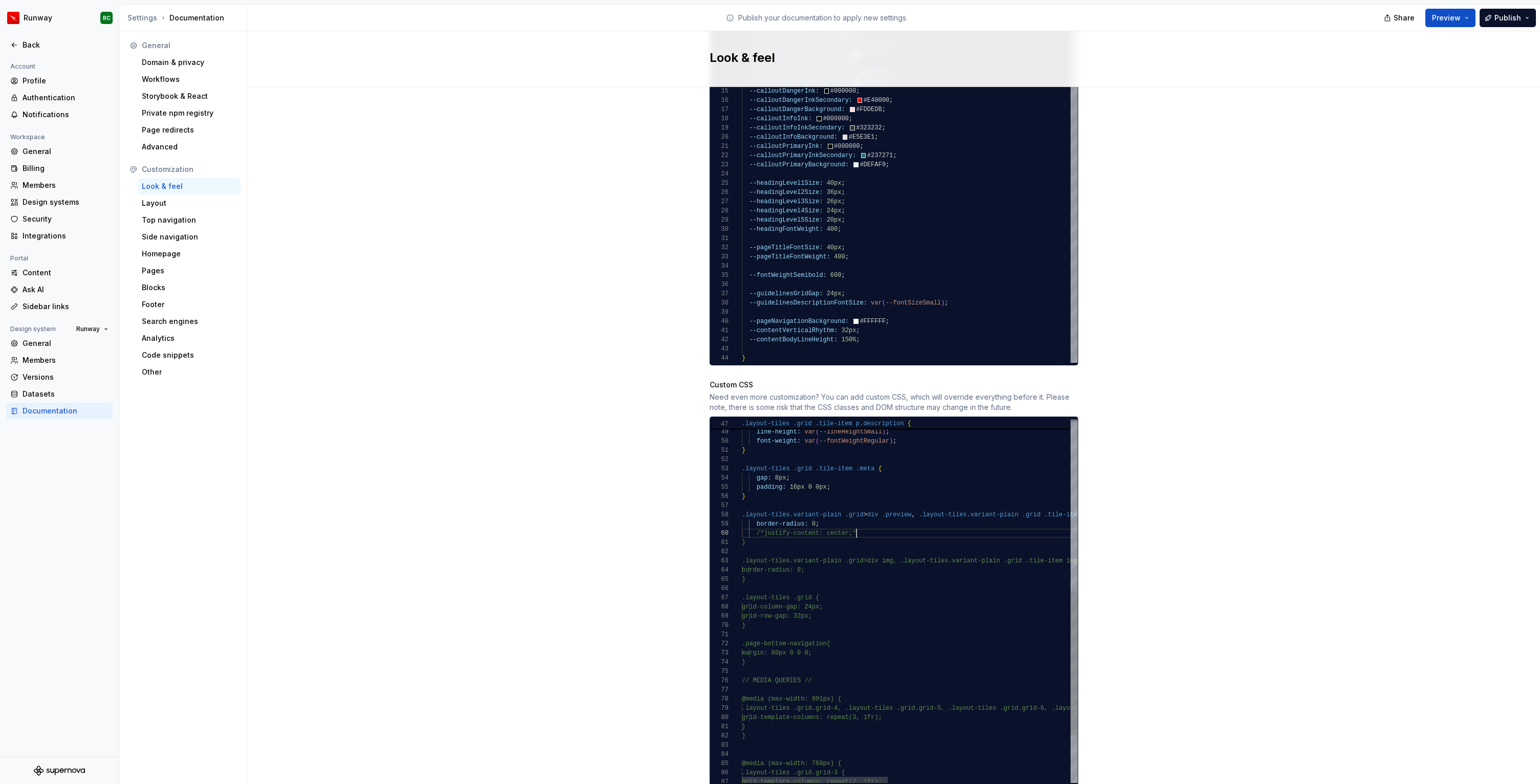
scroll to position [83, 118]
type textarea "**********"
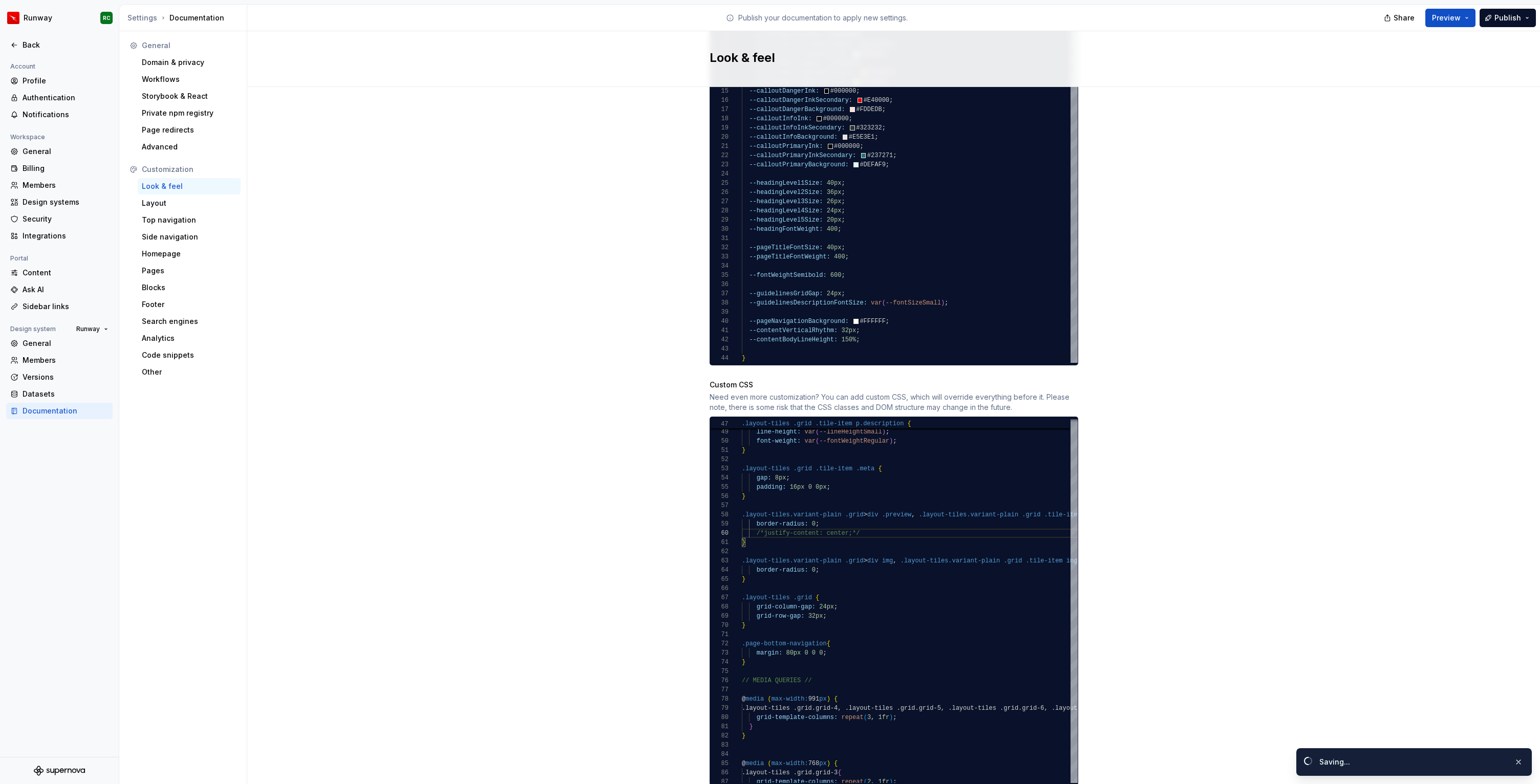
click at [1201, 178] on div "Site logo A company logo that will be displayed on all pages on your documentat…" at bounding box center [894, 130] width 1292 height 1390
click at [1490, 24] on button "Publish" at bounding box center [1508, 18] width 56 height 19
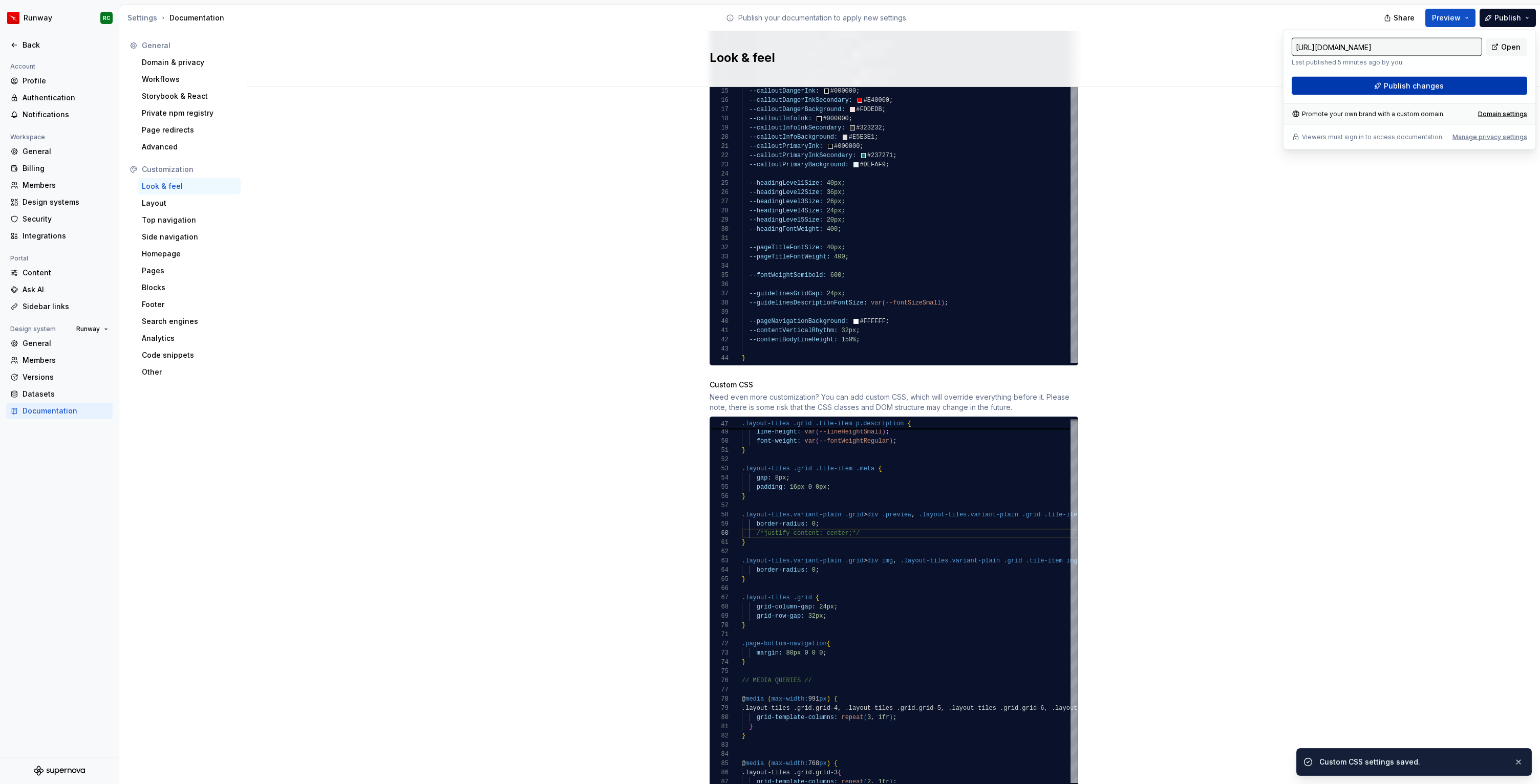
click at [1367, 94] on button "Publish changes" at bounding box center [1410, 85] width 236 height 19
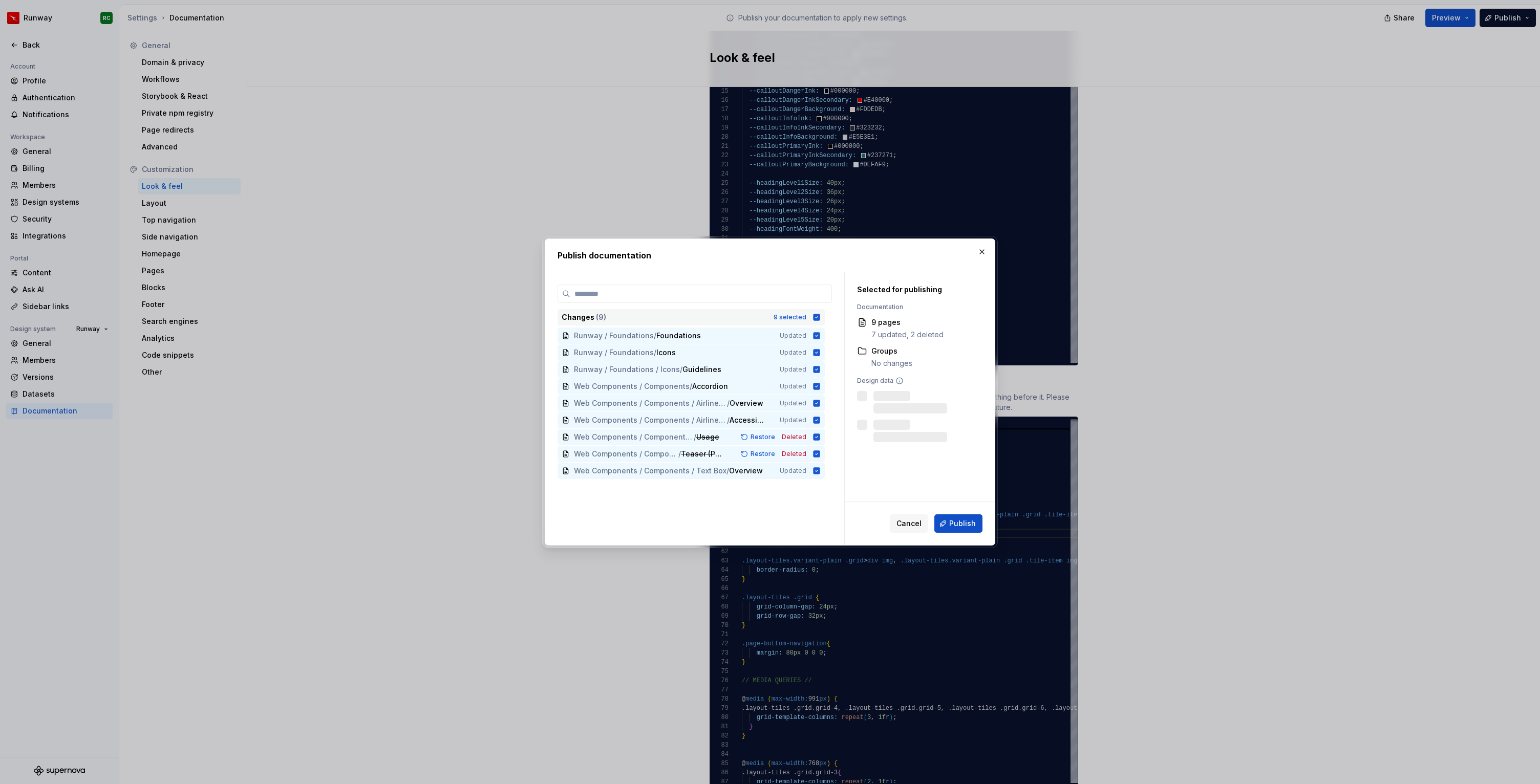
click at [803, 319] on div "9 selected" at bounding box center [790, 317] width 33 height 8
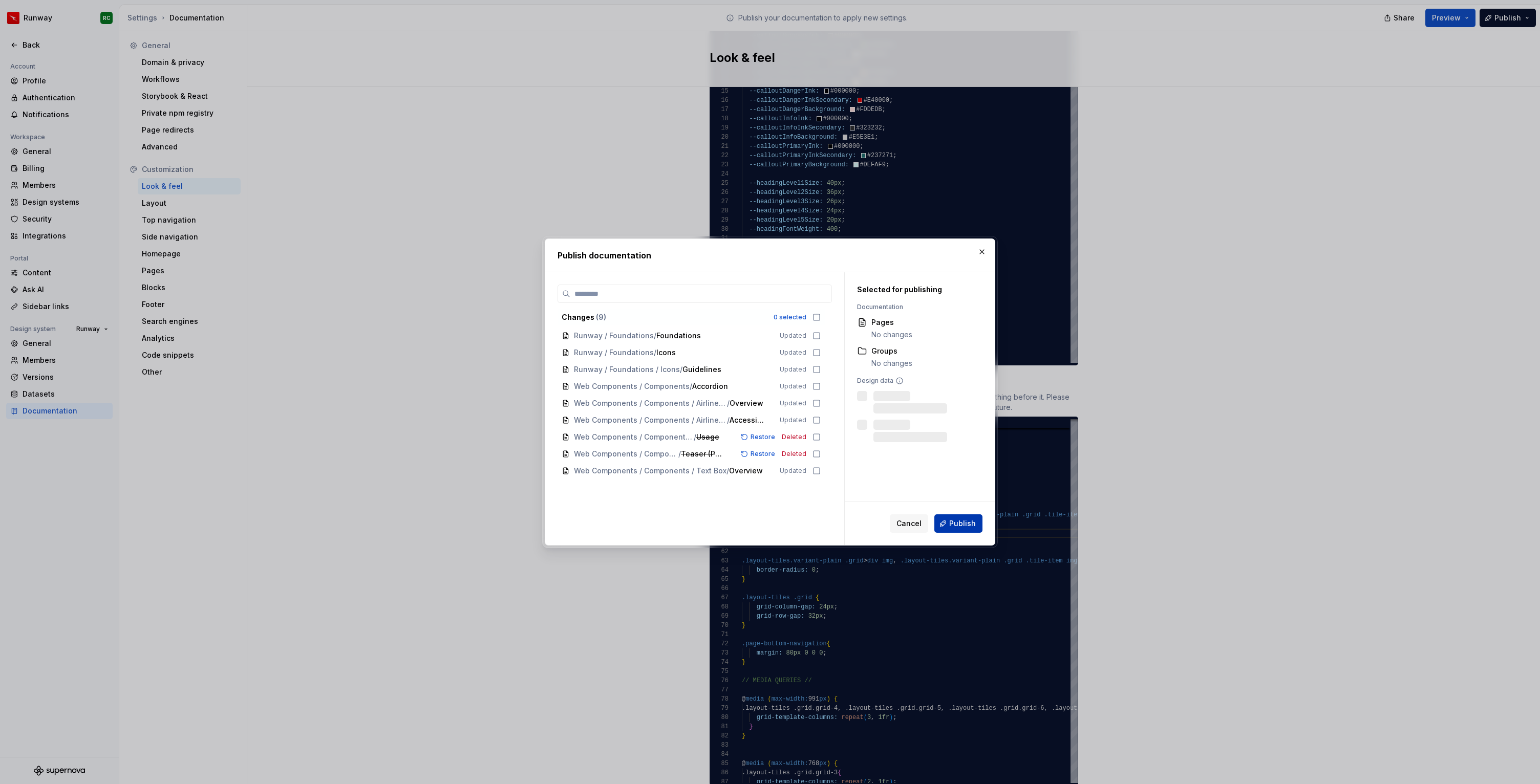
click at [967, 528] on span "Publish" at bounding box center [962, 523] width 27 height 10
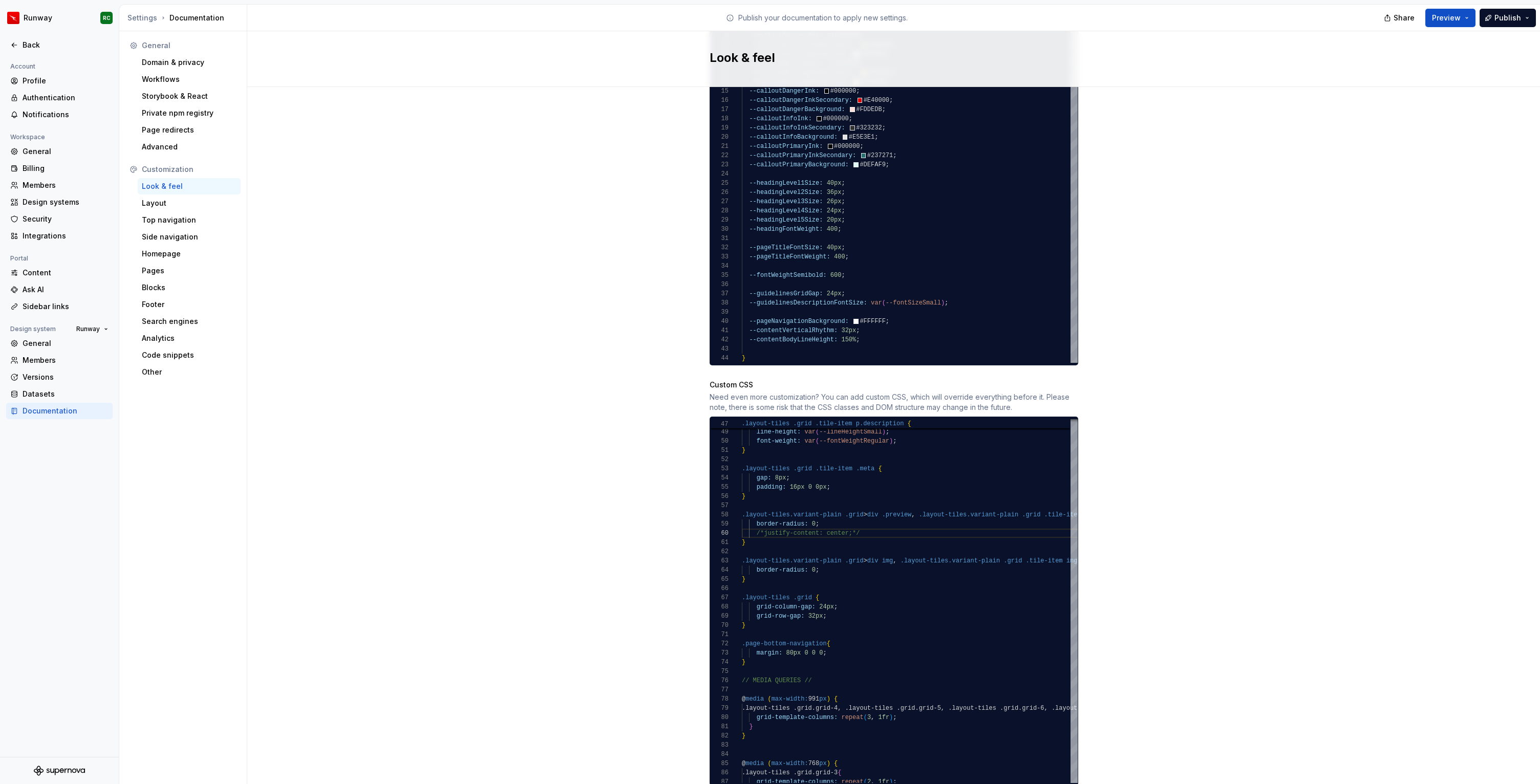
click at [63, 416] on div "Documentation" at bounding box center [59, 411] width 106 height 16
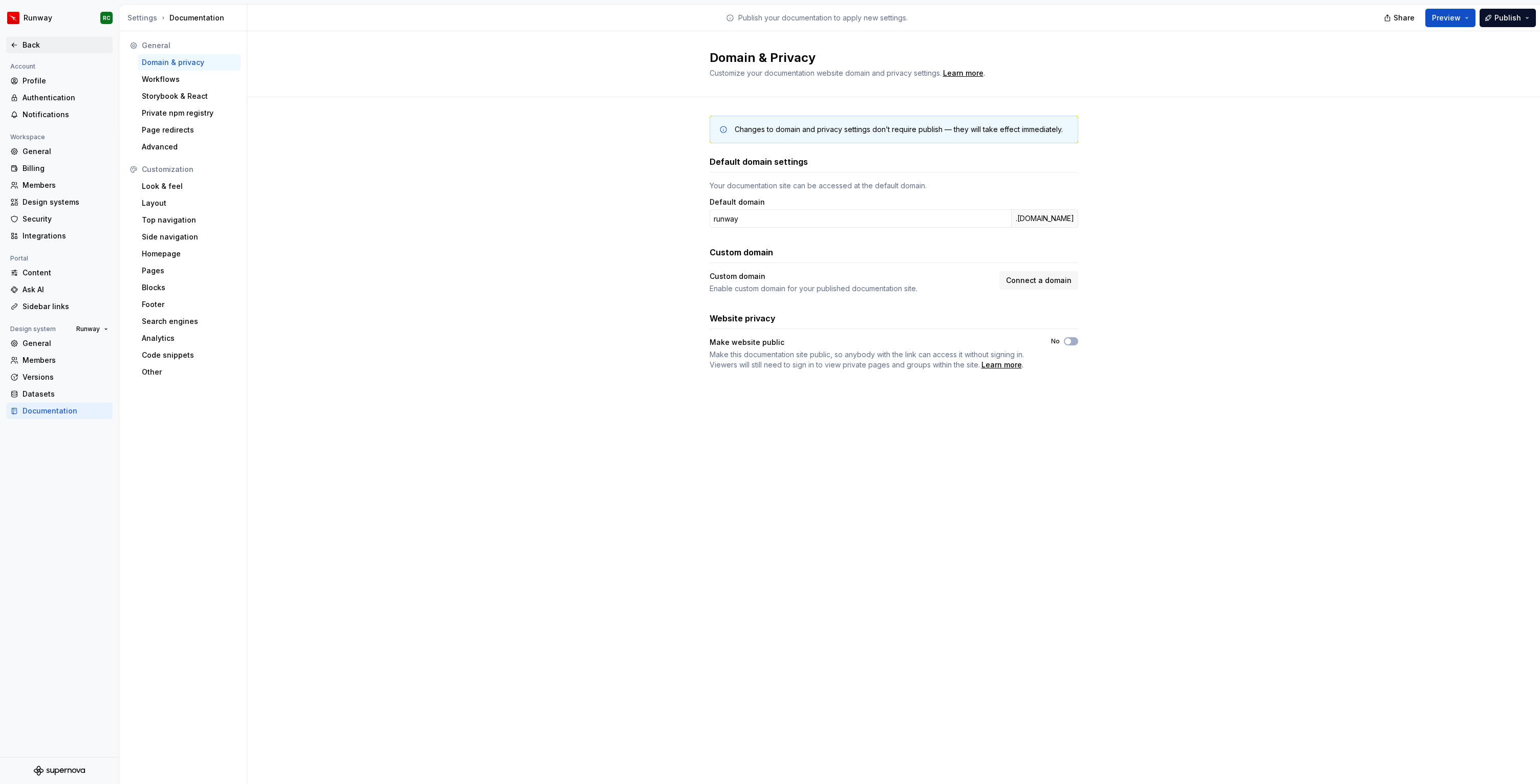
click at [28, 41] on div "Back" at bounding box center [66, 45] width 86 height 10
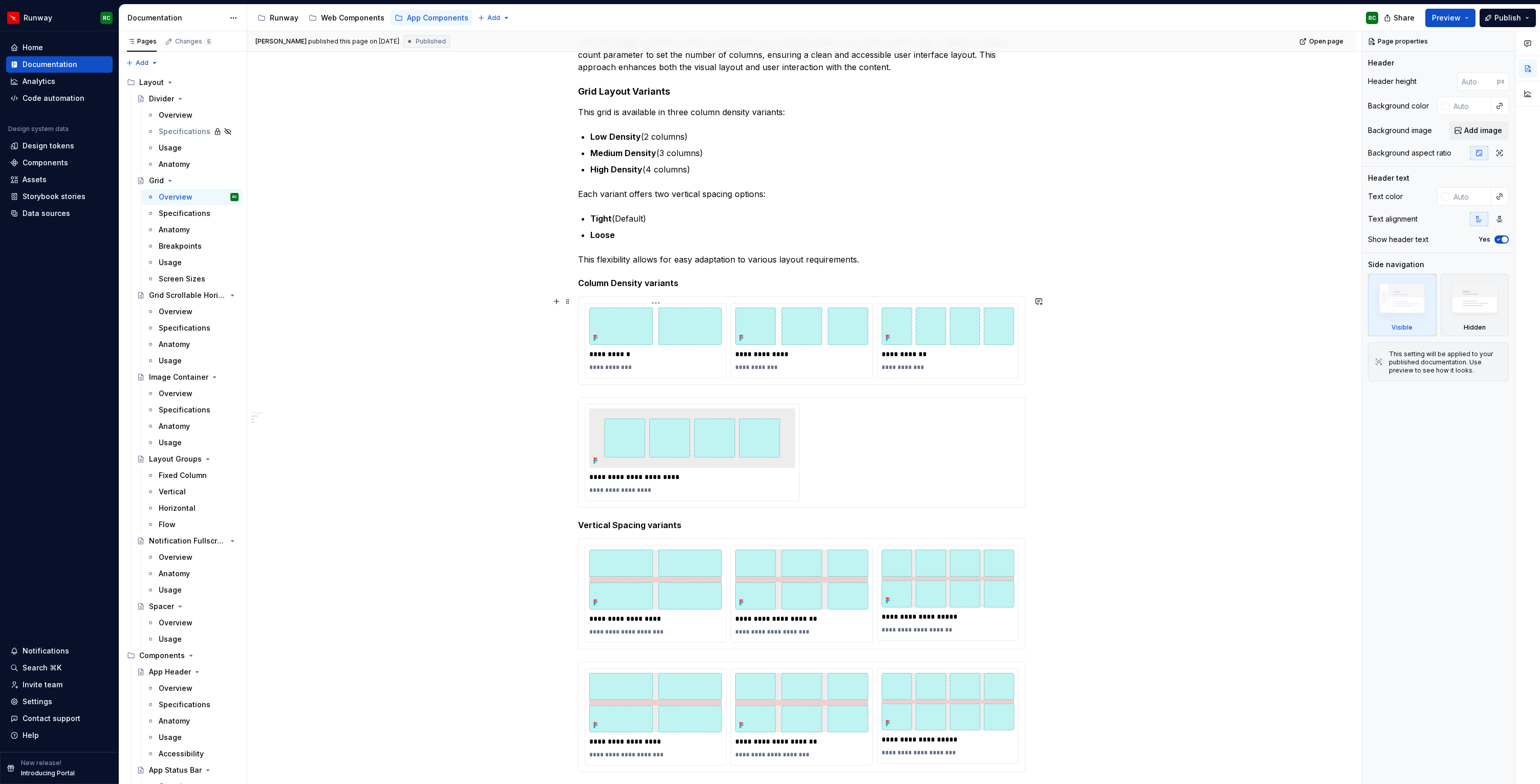
scroll to position [260, 0]
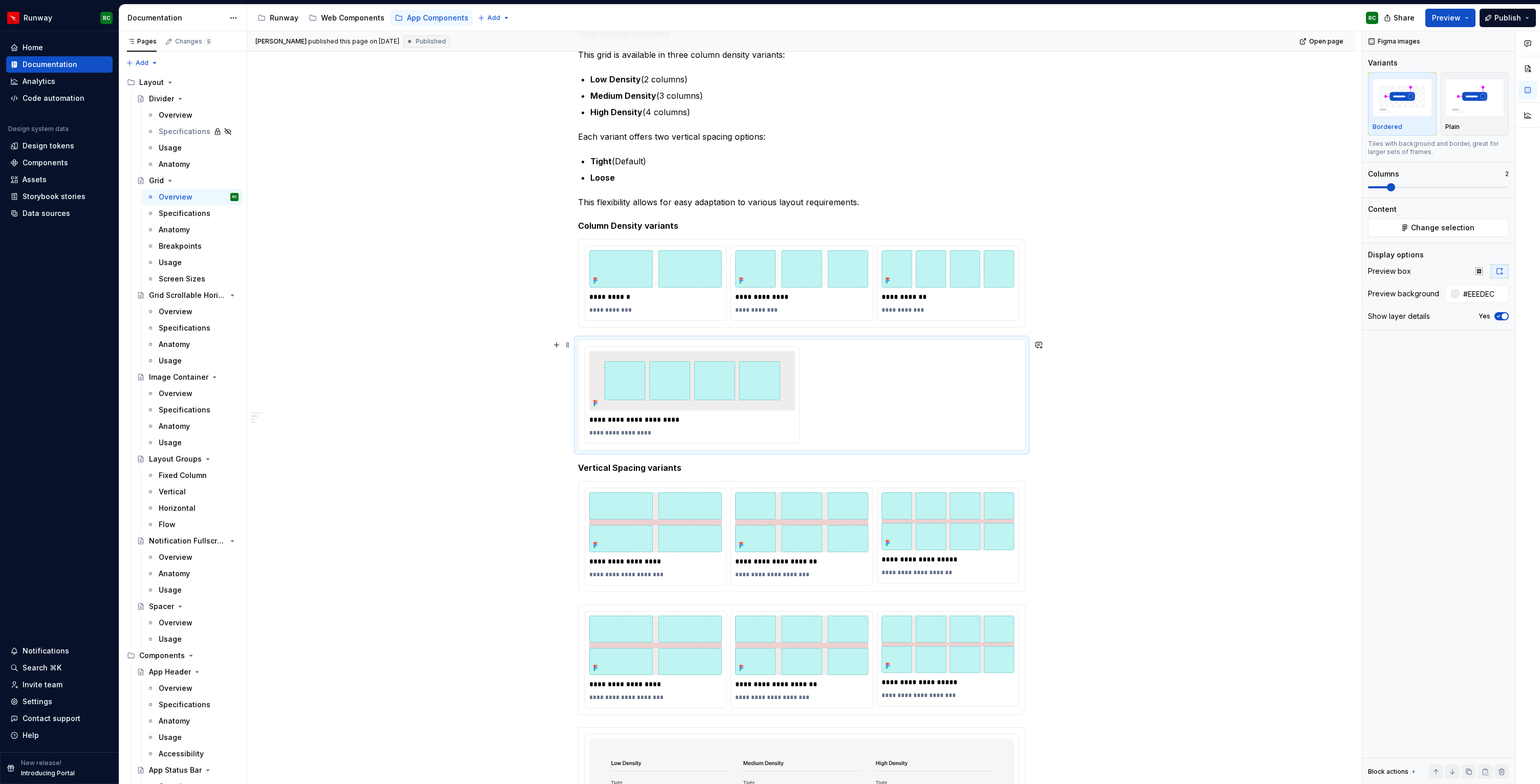
click at [895, 427] on div "**********" at bounding box center [802, 395] width 434 height 97
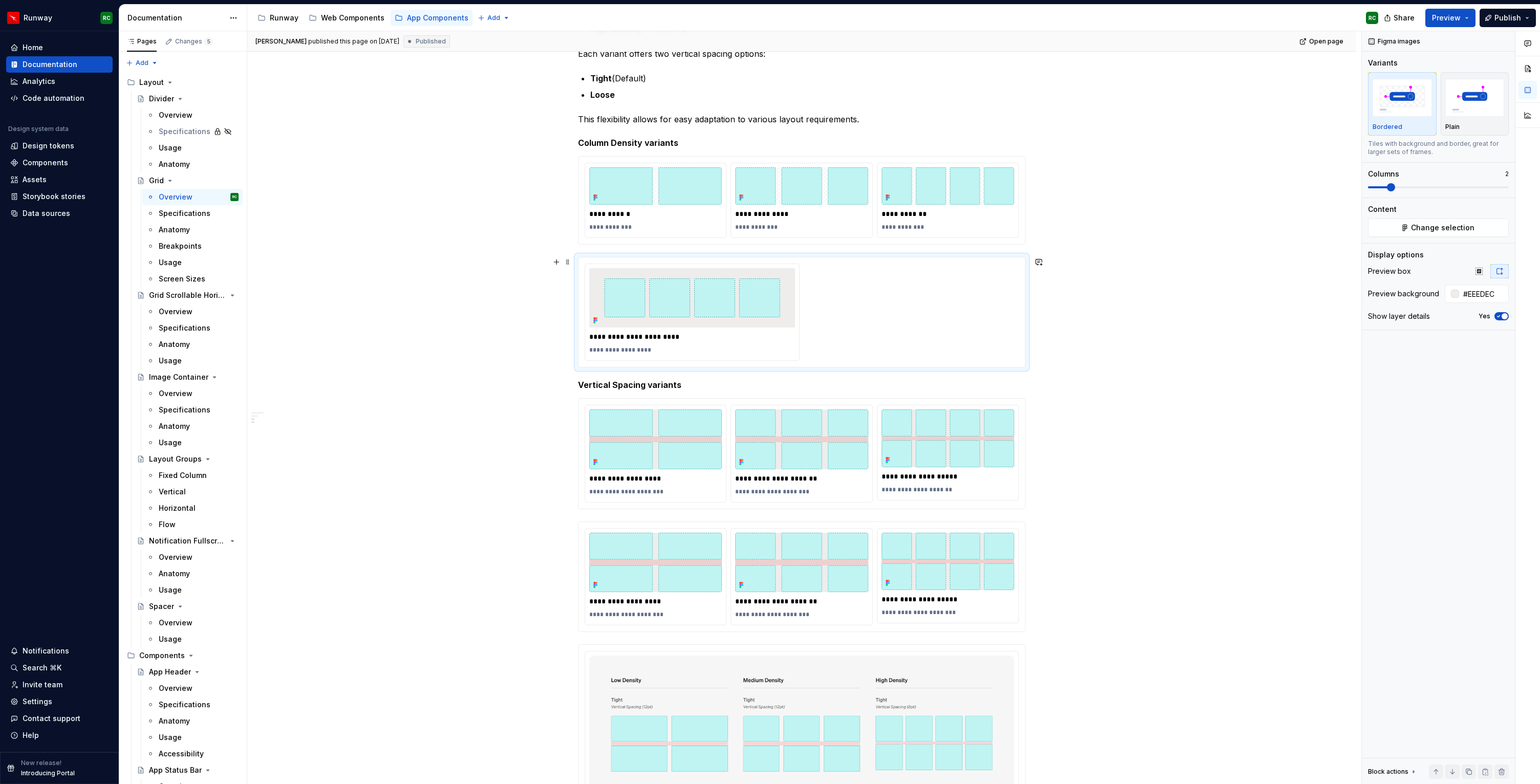
scroll to position [353, 0]
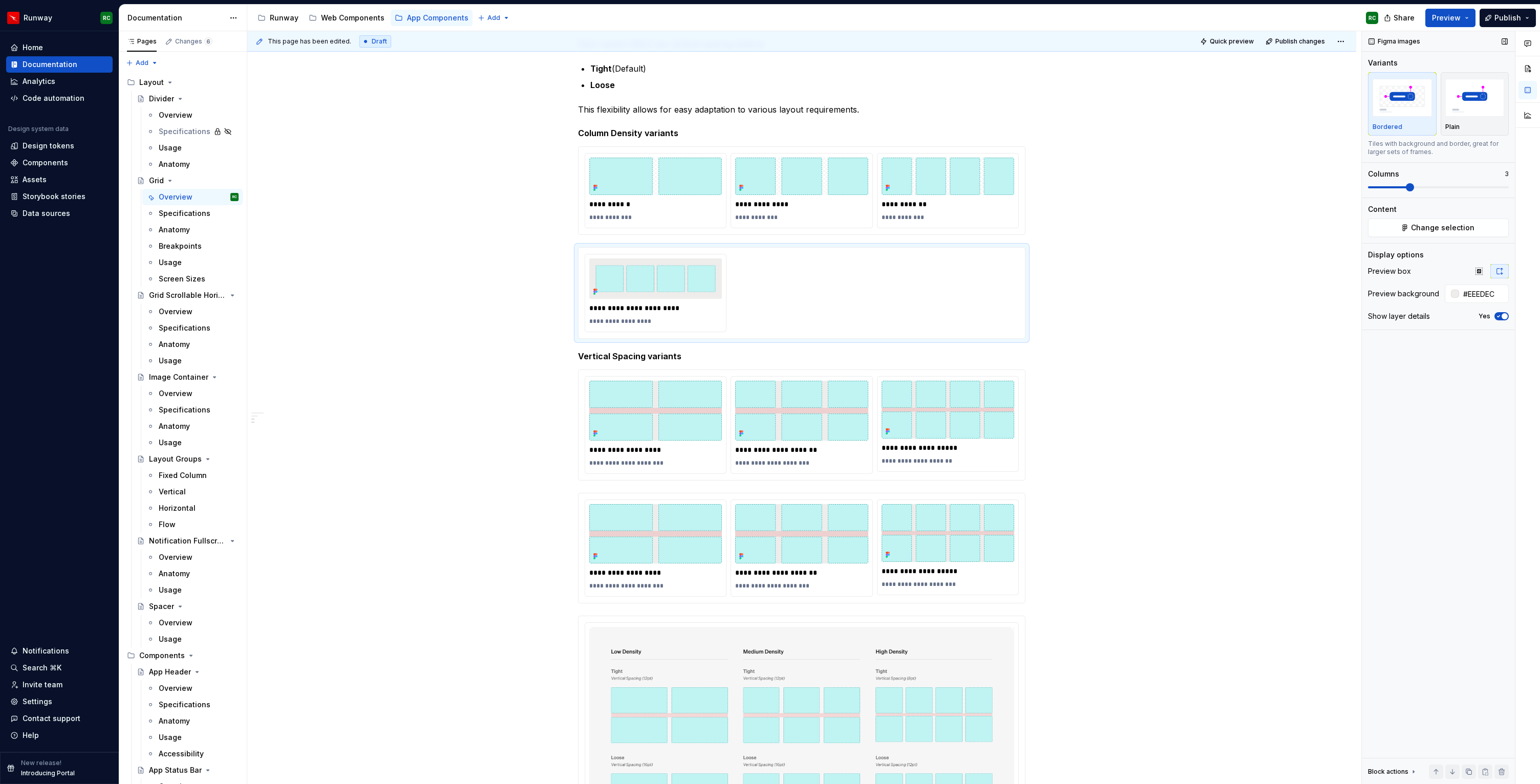
click at [1406, 183] on span at bounding box center [1410, 188] width 8 height 8
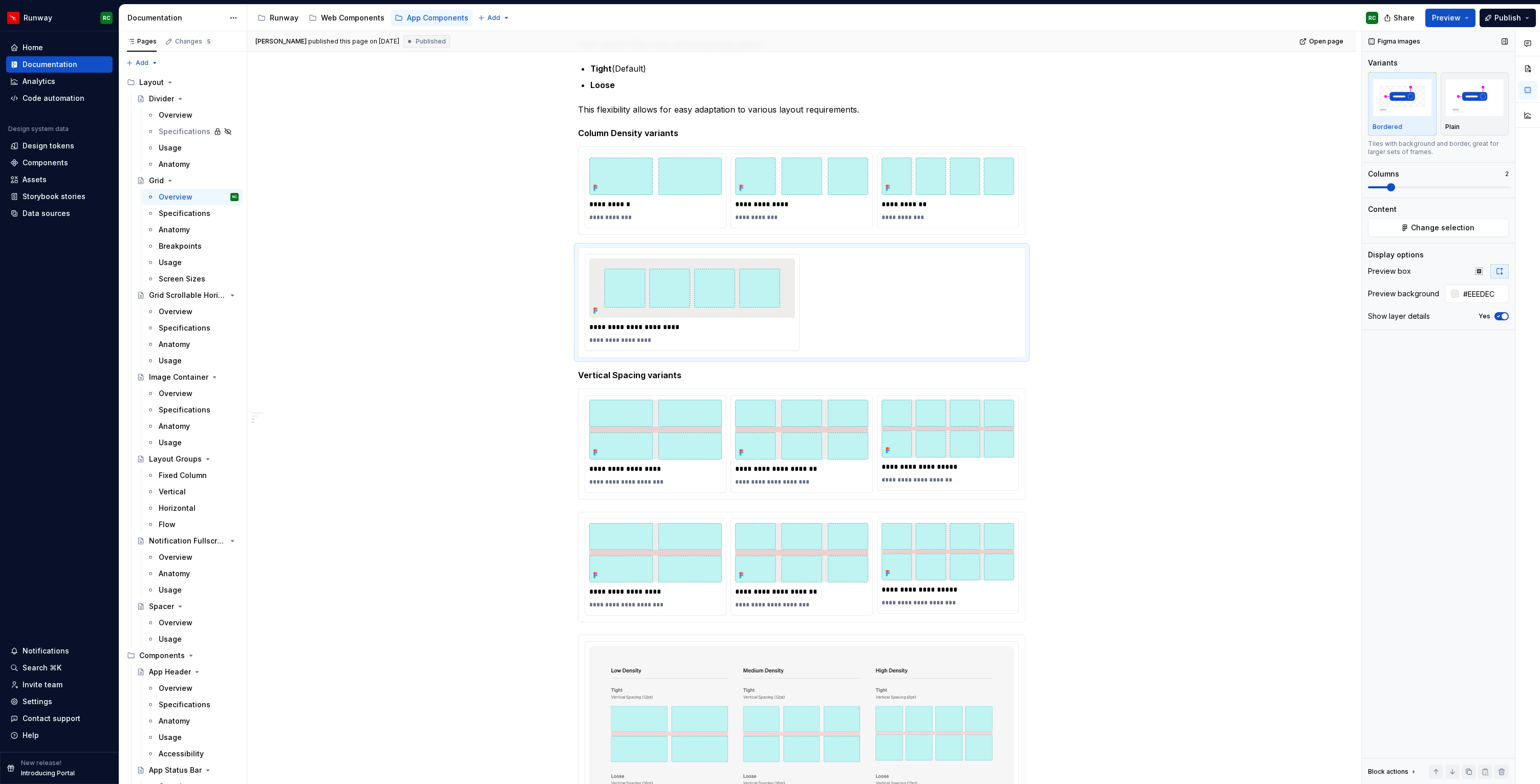
click at [1387, 190] on span at bounding box center [1391, 188] width 8 height 8
click at [1462, 228] on span "Change selection" at bounding box center [1443, 228] width 63 height 10
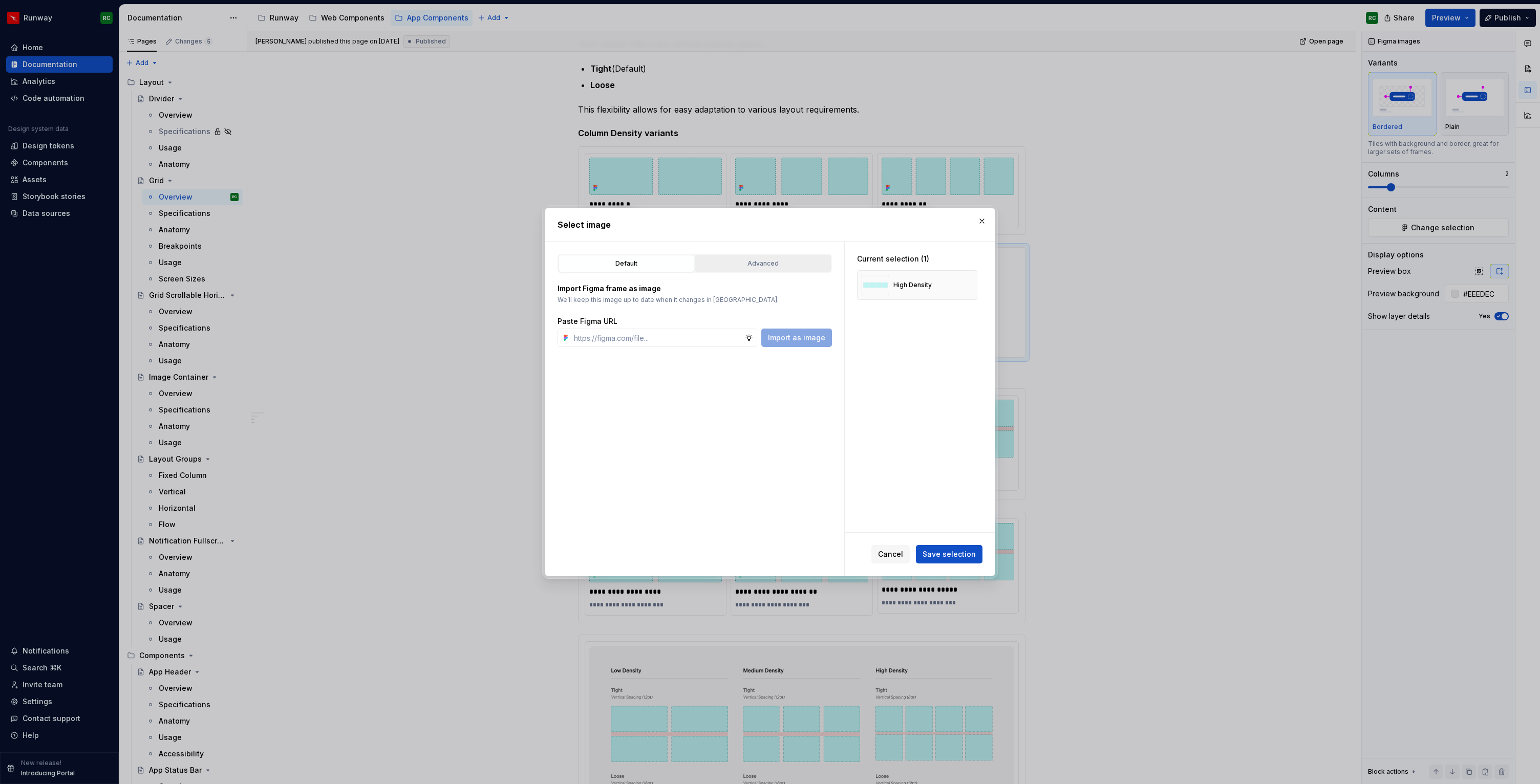
click at [762, 260] on div "Advanced" at bounding box center [763, 263] width 129 height 10
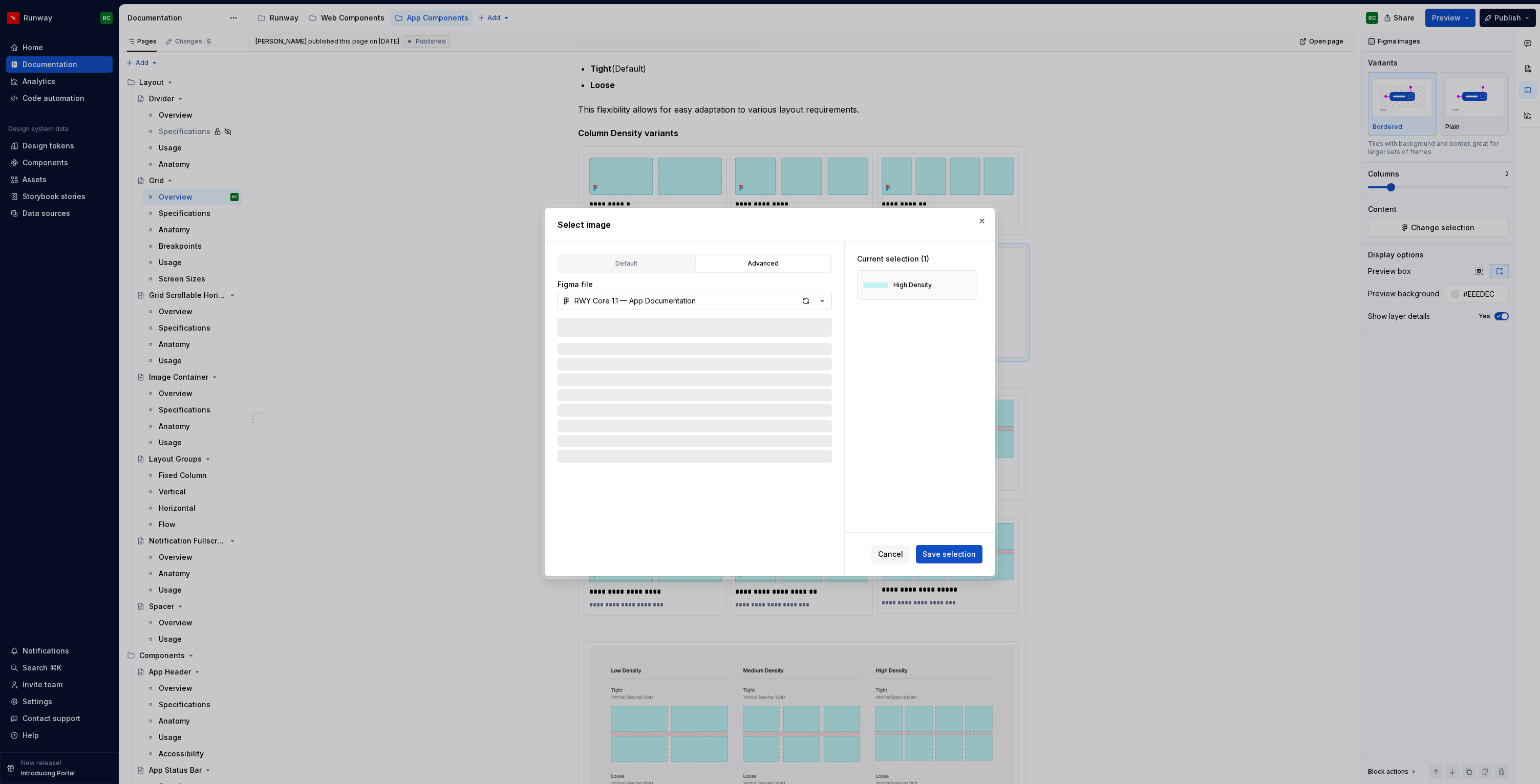
click at [676, 305] on div "RWY Core 1.1 — App Documentation" at bounding box center [635, 301] width 121 height 10
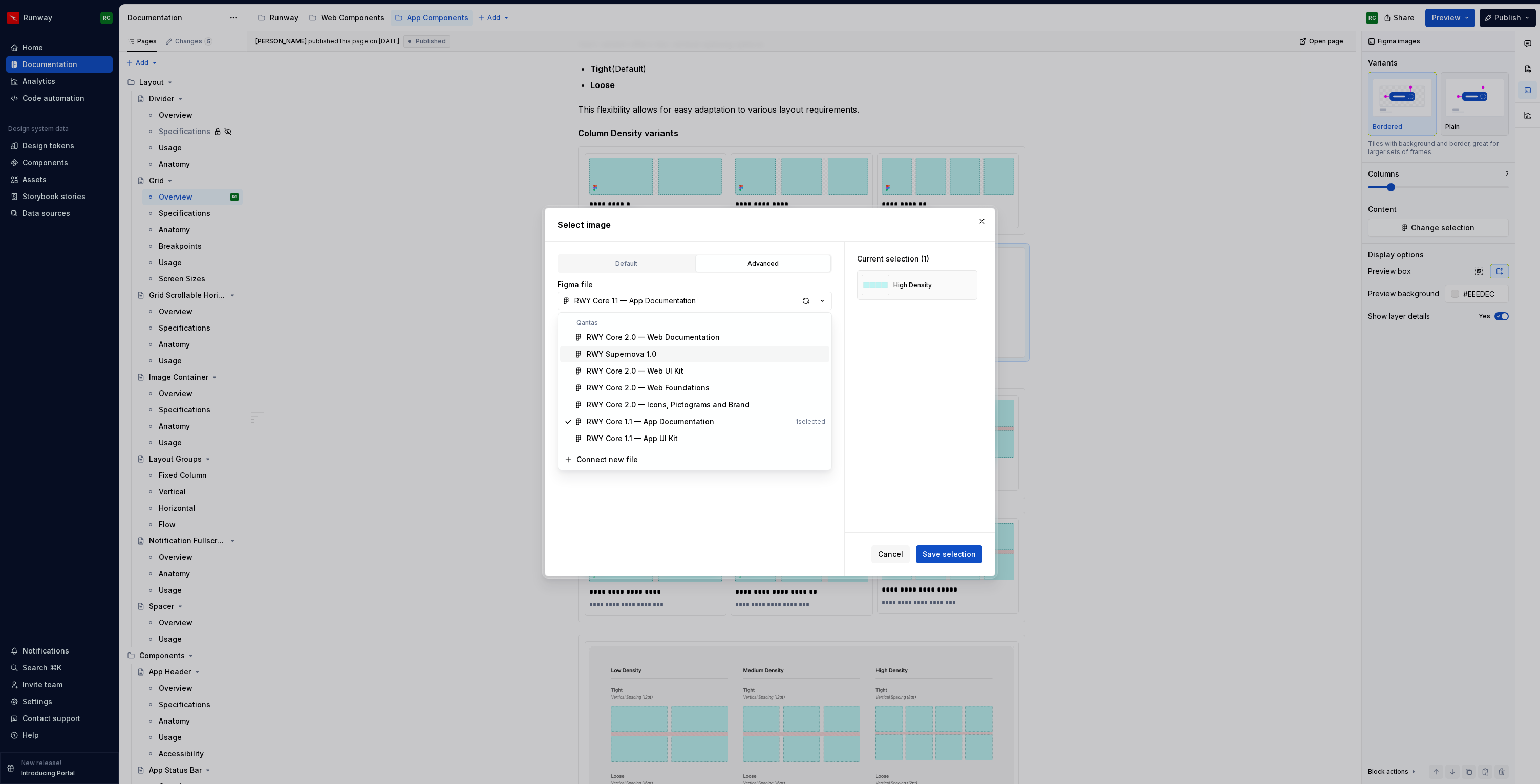
click at [648, 357] on div "RWY Supernova 1.0" at bounding box center [621, 354] width 69 height 10
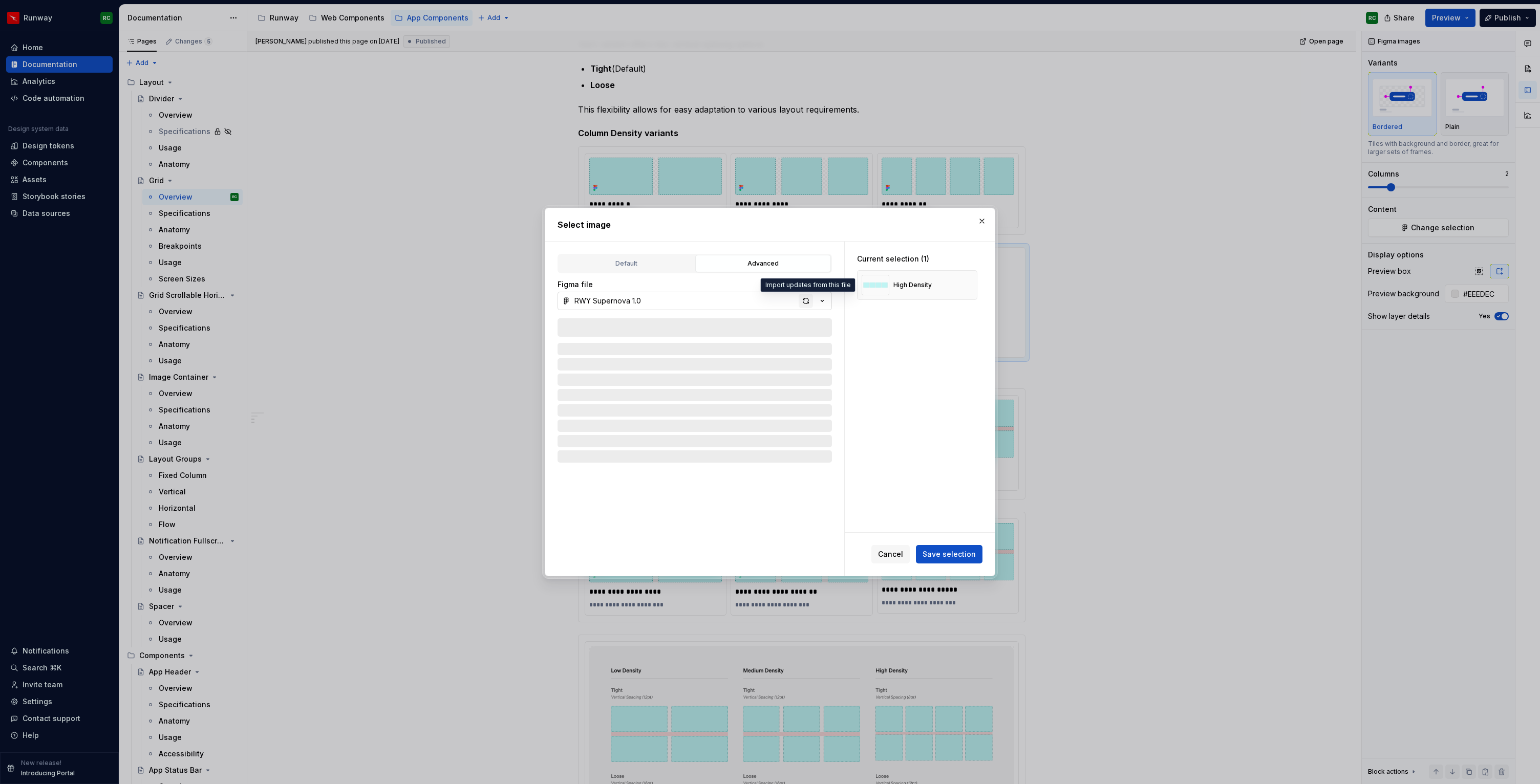
click at [808, 299] on div "button" at bounding box center [806, 301] width 14 height 14
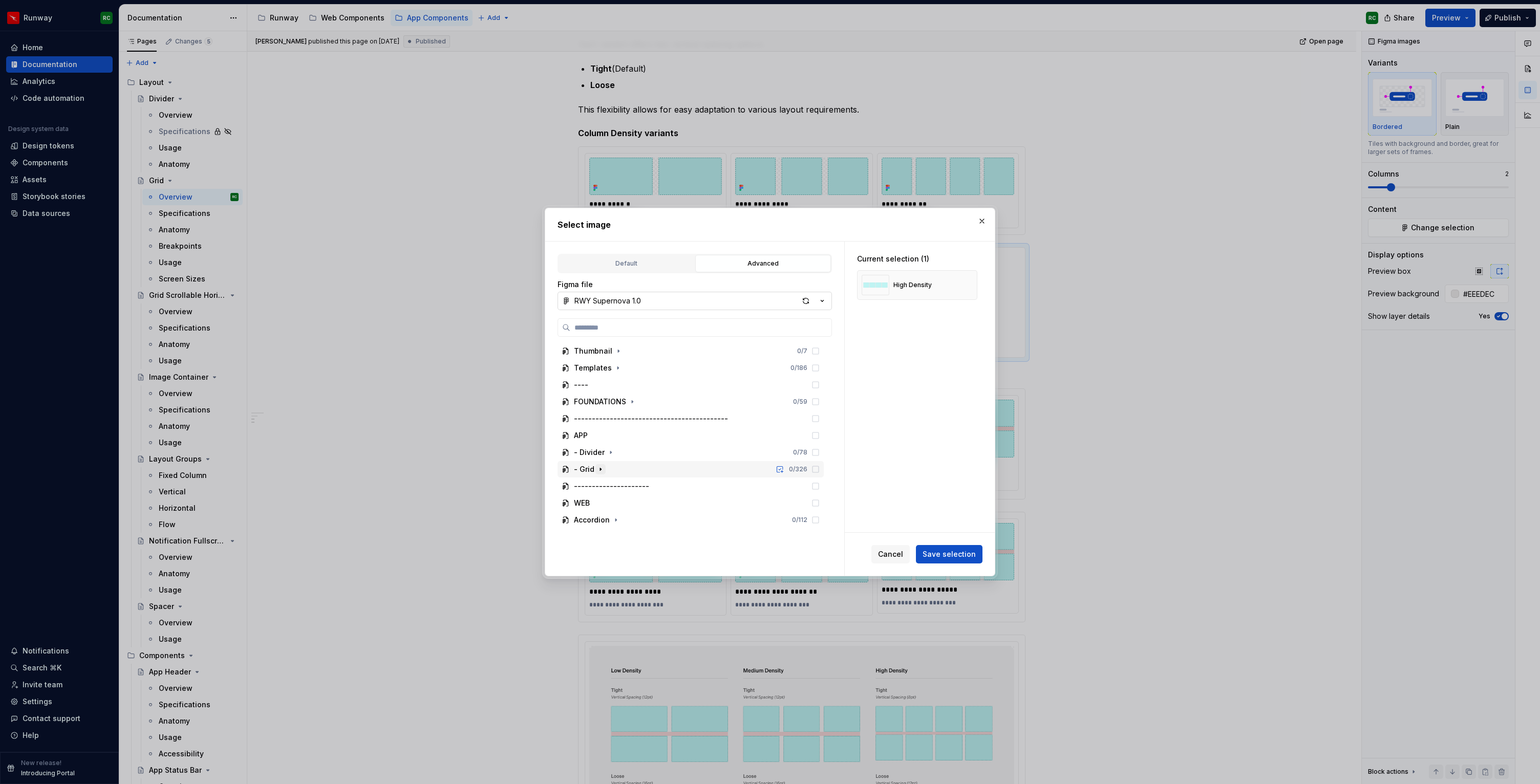
click at [601, 469] on icon "button" at bounding box center [601, 469] width 8 height 8
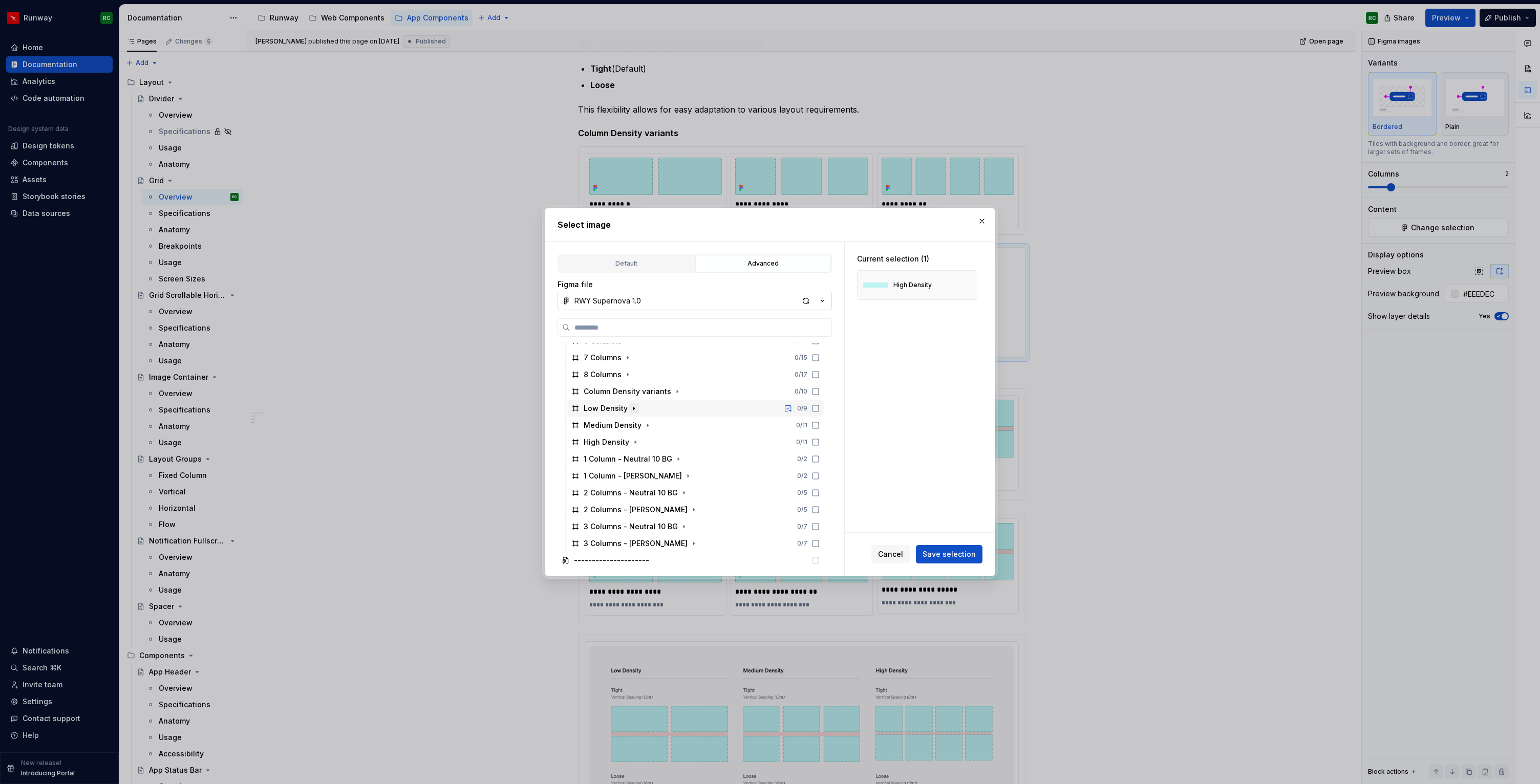
click at [635, 407] on icon "button" at bounding box center [634, 409] width 8 height 8
click at [820, 425] on icon at bounding box center [815, 425] width 8 height 8
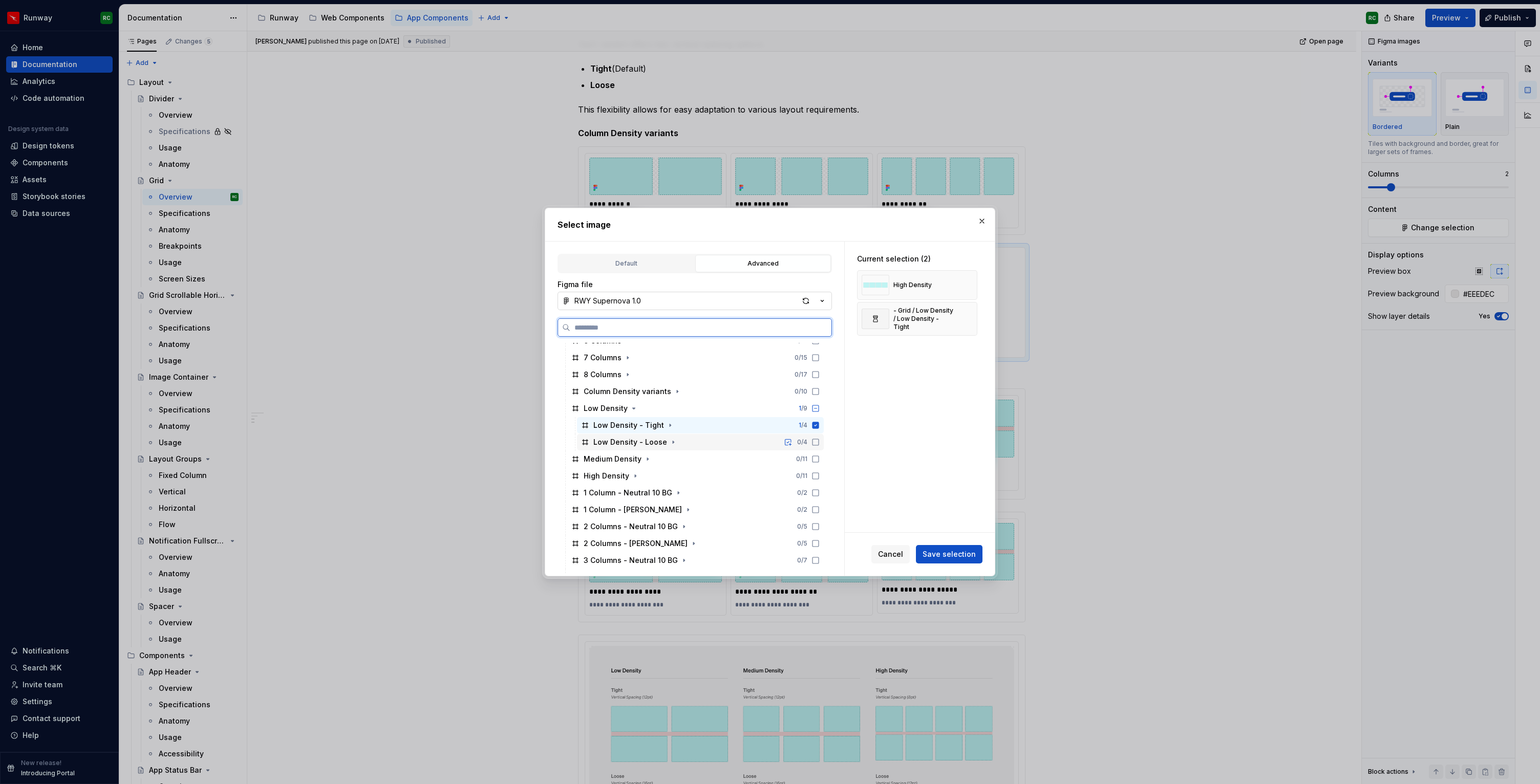
click at [820, 440] on icon at bounding box center [815, 442] width 8 height 8
drag, startPoint x: 969, startPoint y: 286, endPoint x: 975, endPoint y: 325, distance: 39.5
click at [970, 286] on button "button" at bounding box center [965, 285] width 14 height 14
click at [961, 561] on button "Save selection" at bounding box center [949, 554] width 66 height 19
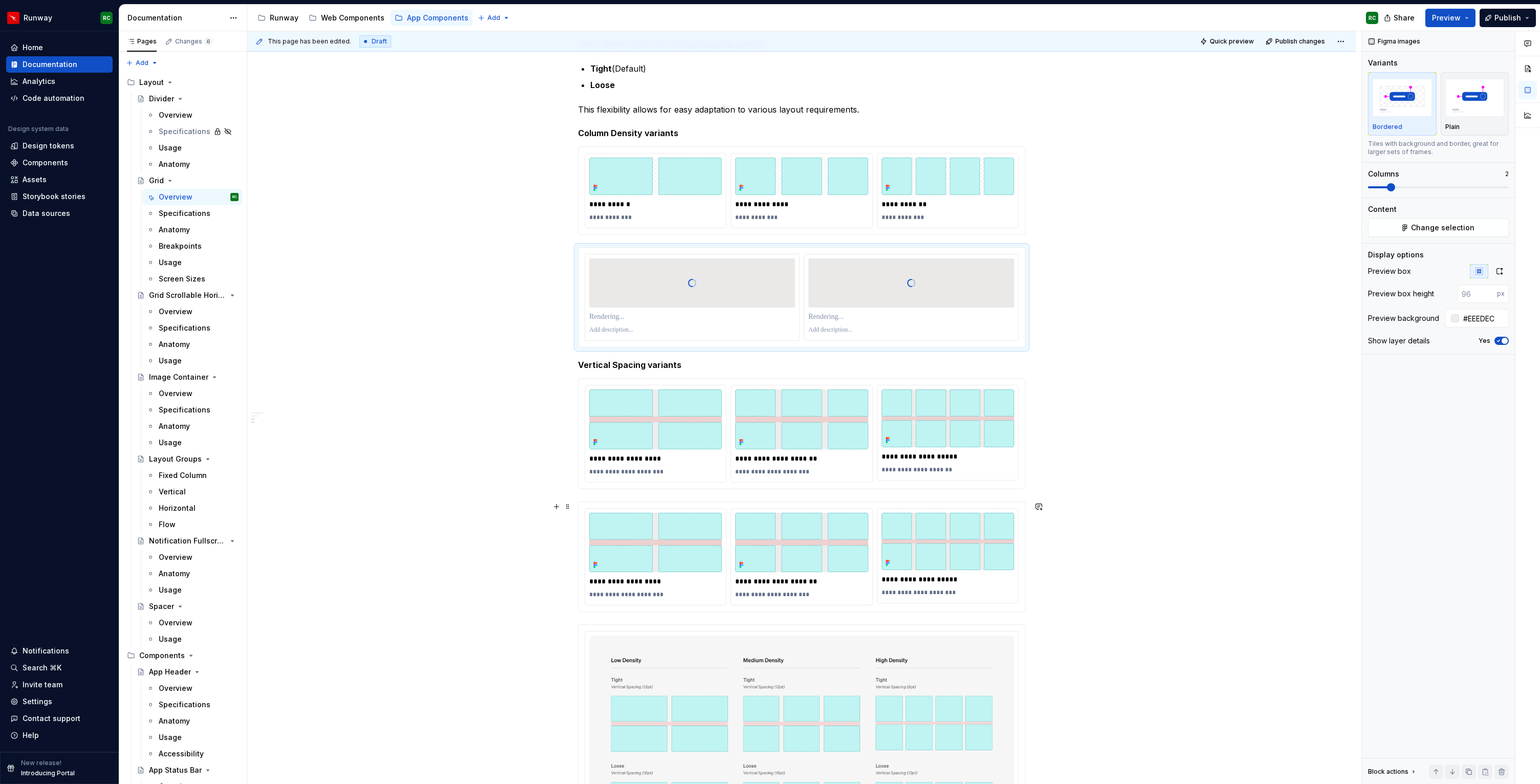
type textarea "*"
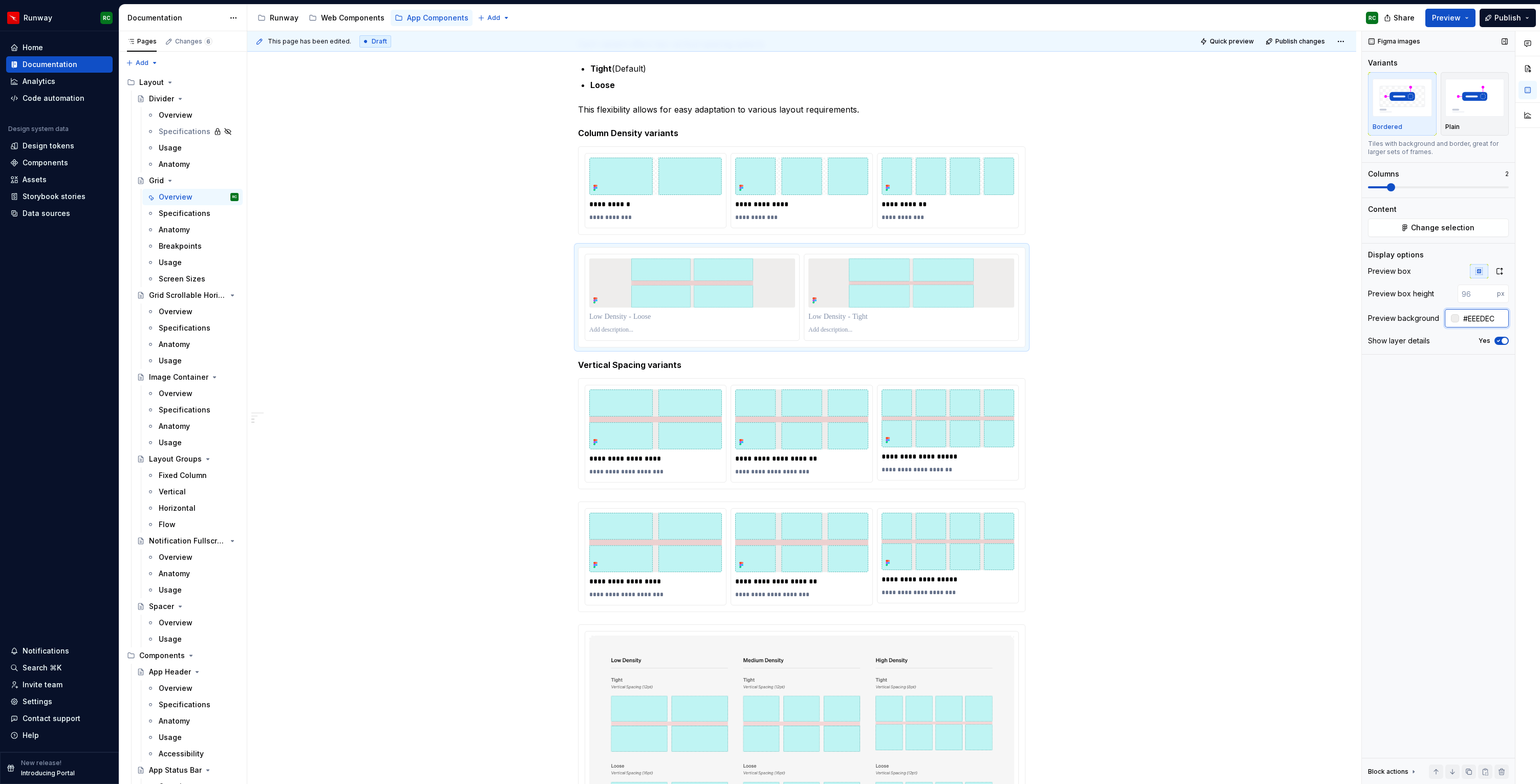
click at [1480, 317] on input "#EEEDEC" at bounding box center [1484, 318] width 50 height 19
click at [1462, 96] on img "button" at bounding box center [1475, 97] width 59 height 38
click at [1494, 270] on button "button" at bounding box center [1499, 271] width 19 height 14
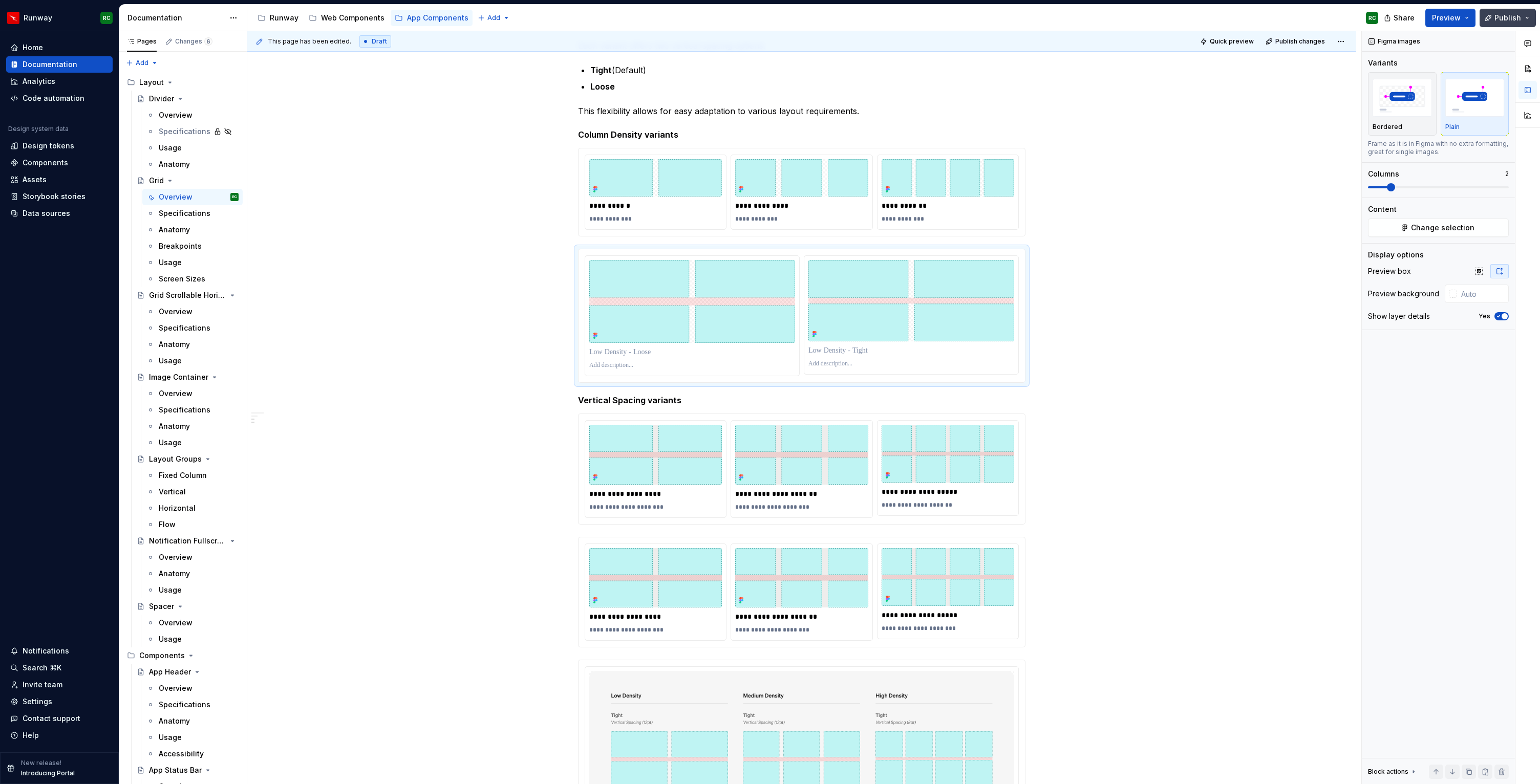
click at [1501, 19] on span "Publish" at bounding box center [1508, 17] width 27 height 10
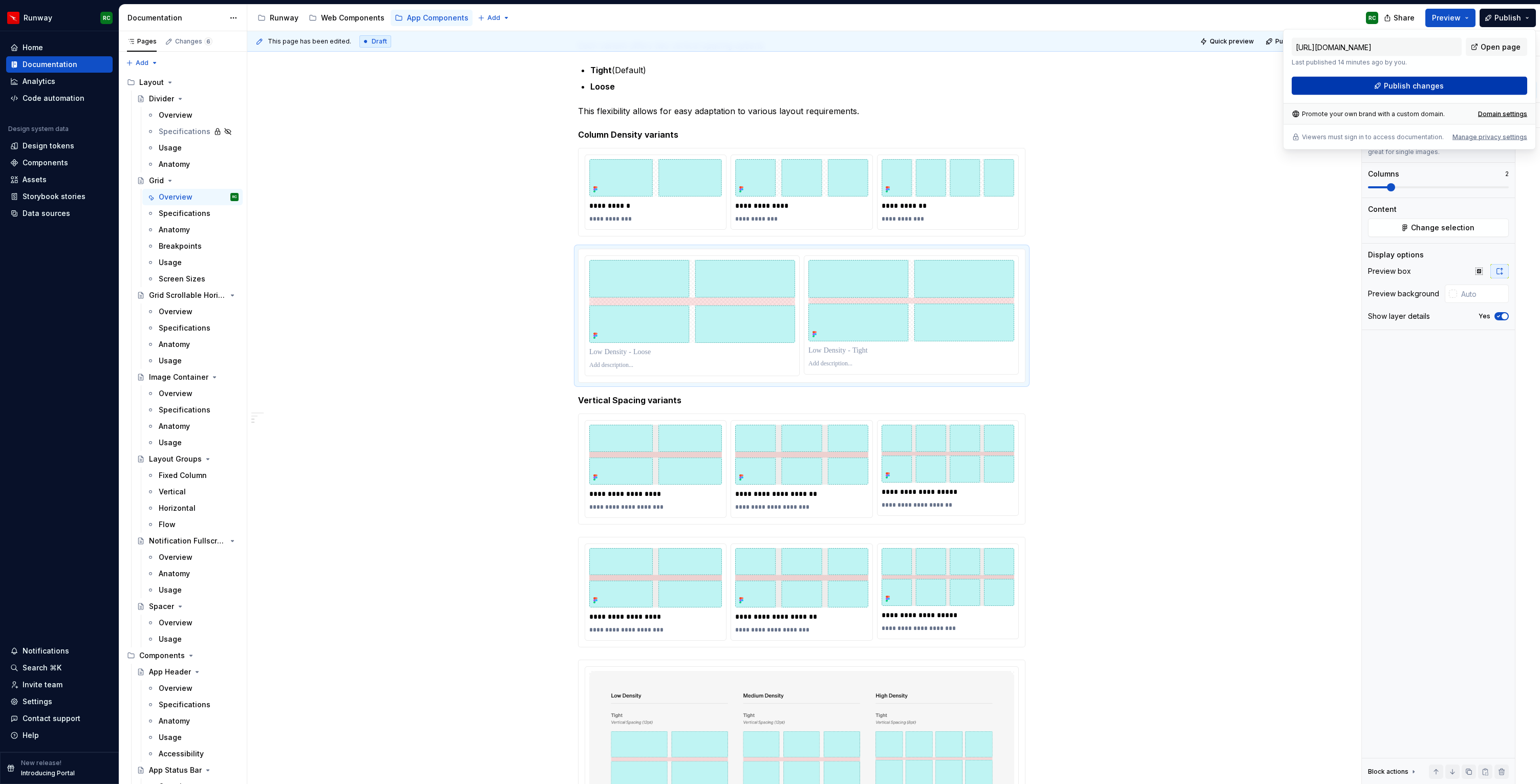
click at [1418, 82] on span "Publish changes" at bounding box center [1414, 85] width 60 height 10
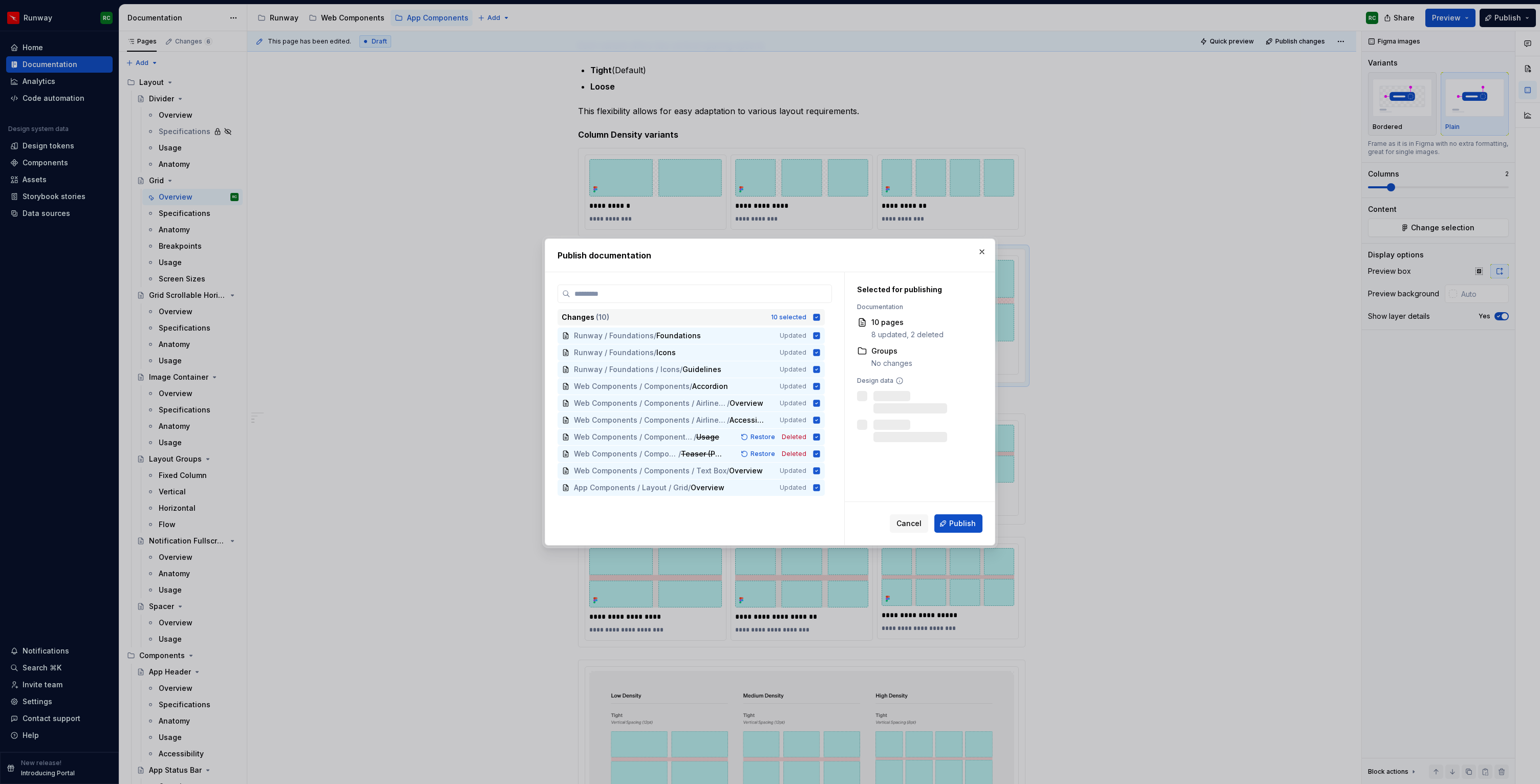
click at [771, 325] on div "Changes ( 10 ) 10 selected" at bounding box center [691, 317] width 267 height 16
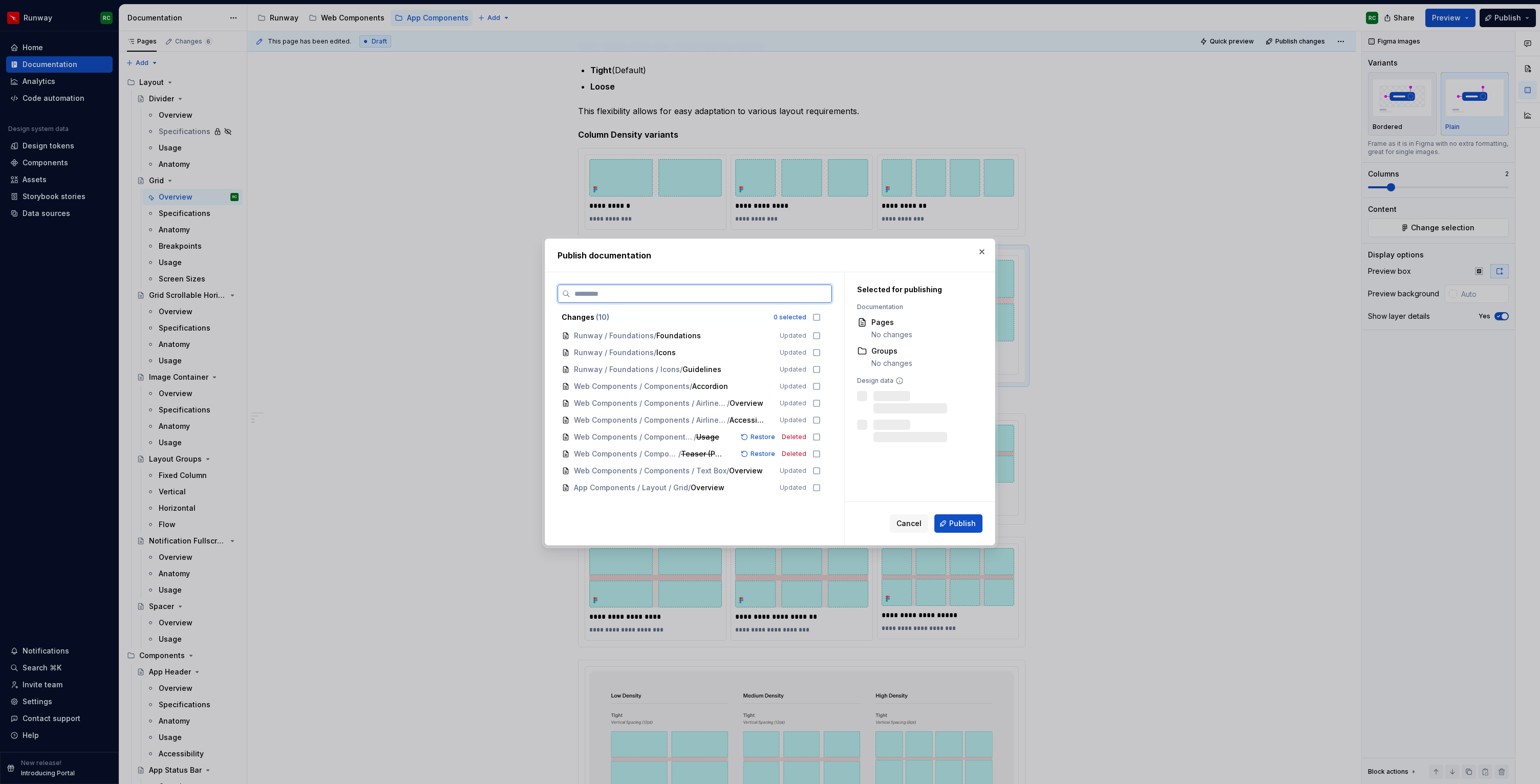
click at [765, 490] on span "App Components / Layout / Grid / Overview" at bounding box center [670, 488] width 191 height 10
click at [962, 521] on span "Publish" at bounding box center [962, 523] width 27 height 10
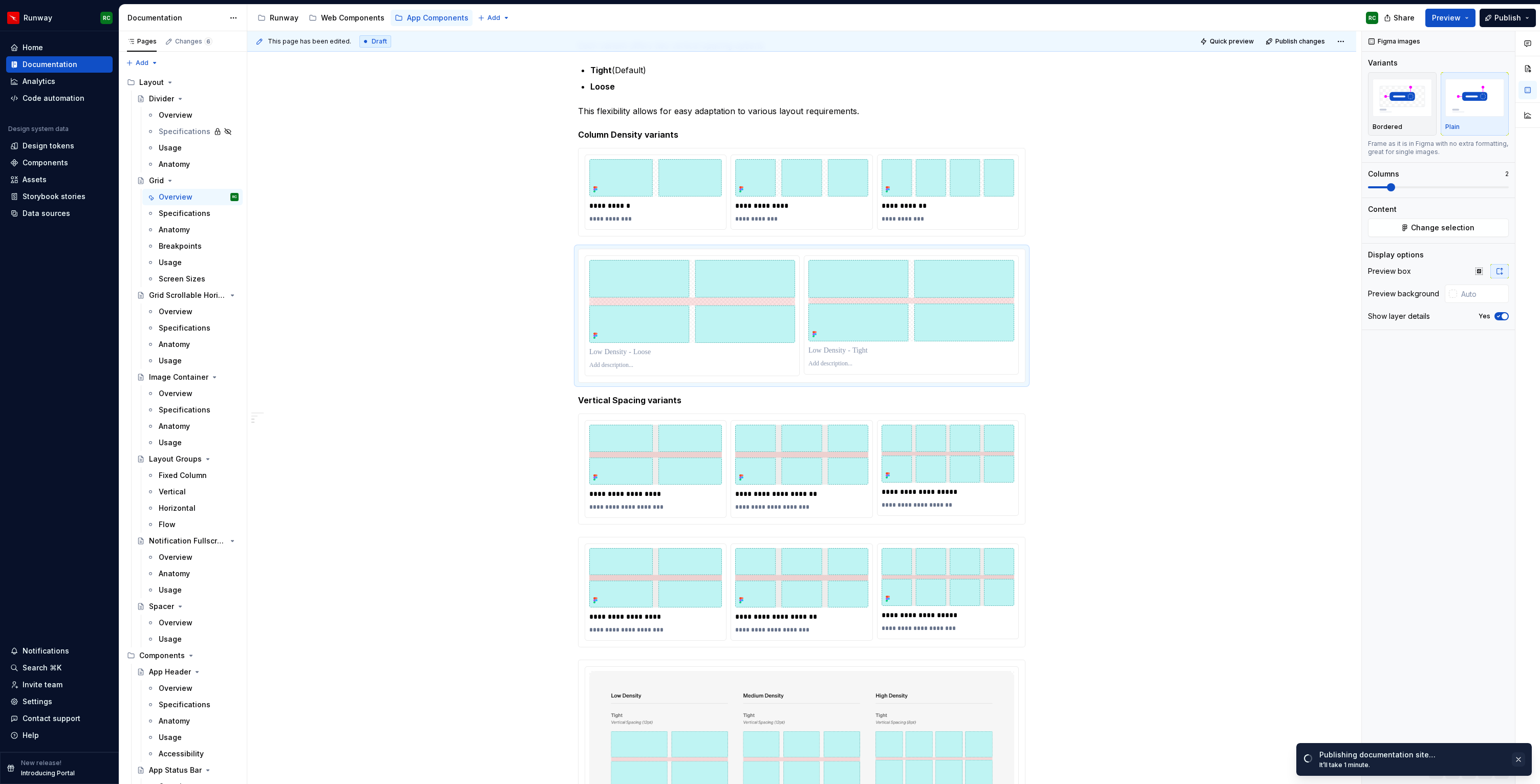
click at [1514, 761] on button "button" at bounding box center [1518, 760] width 13 height 14
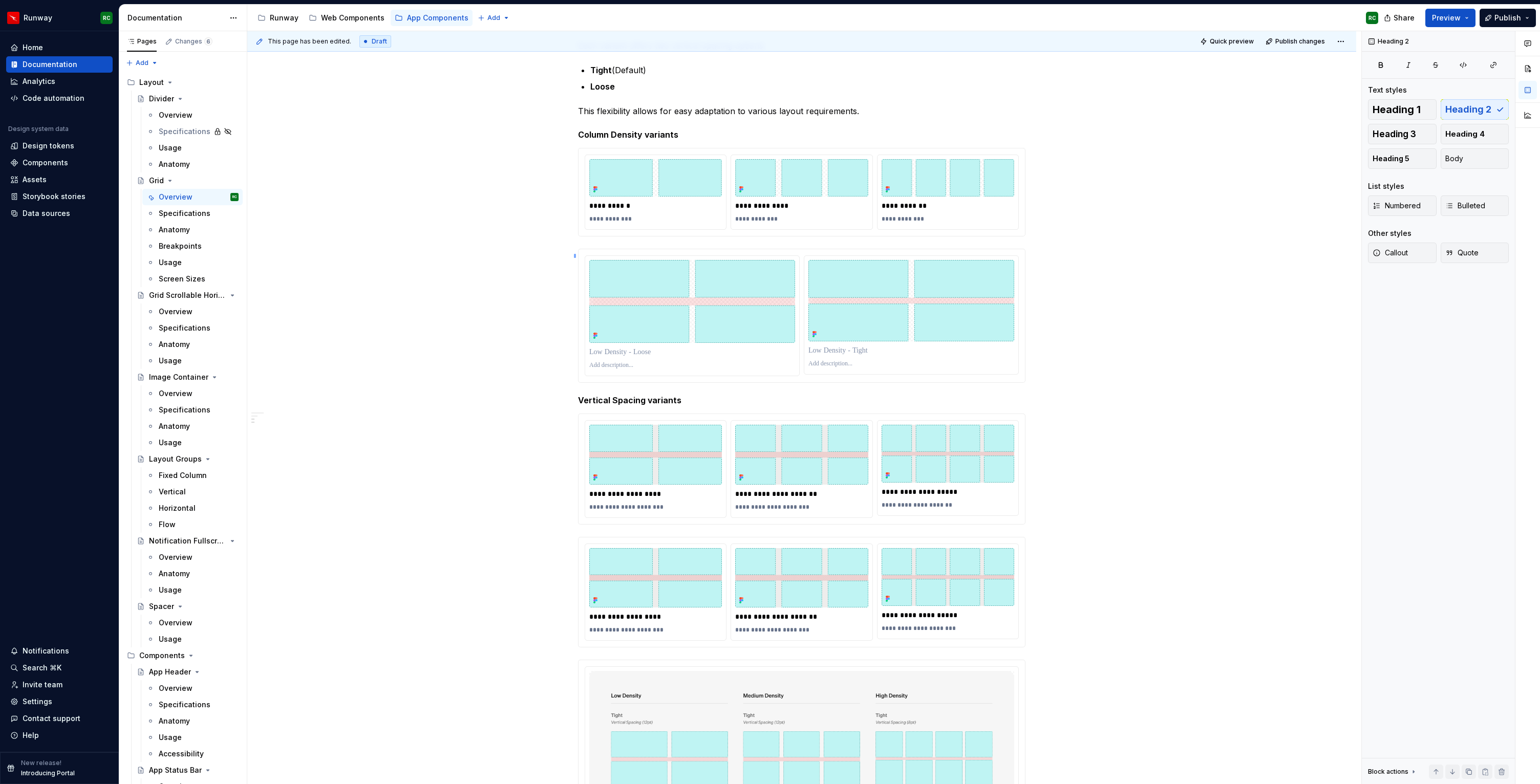
click at [574, 258] on div "**********" at bounding box center [804, 408] width 1114 height 754
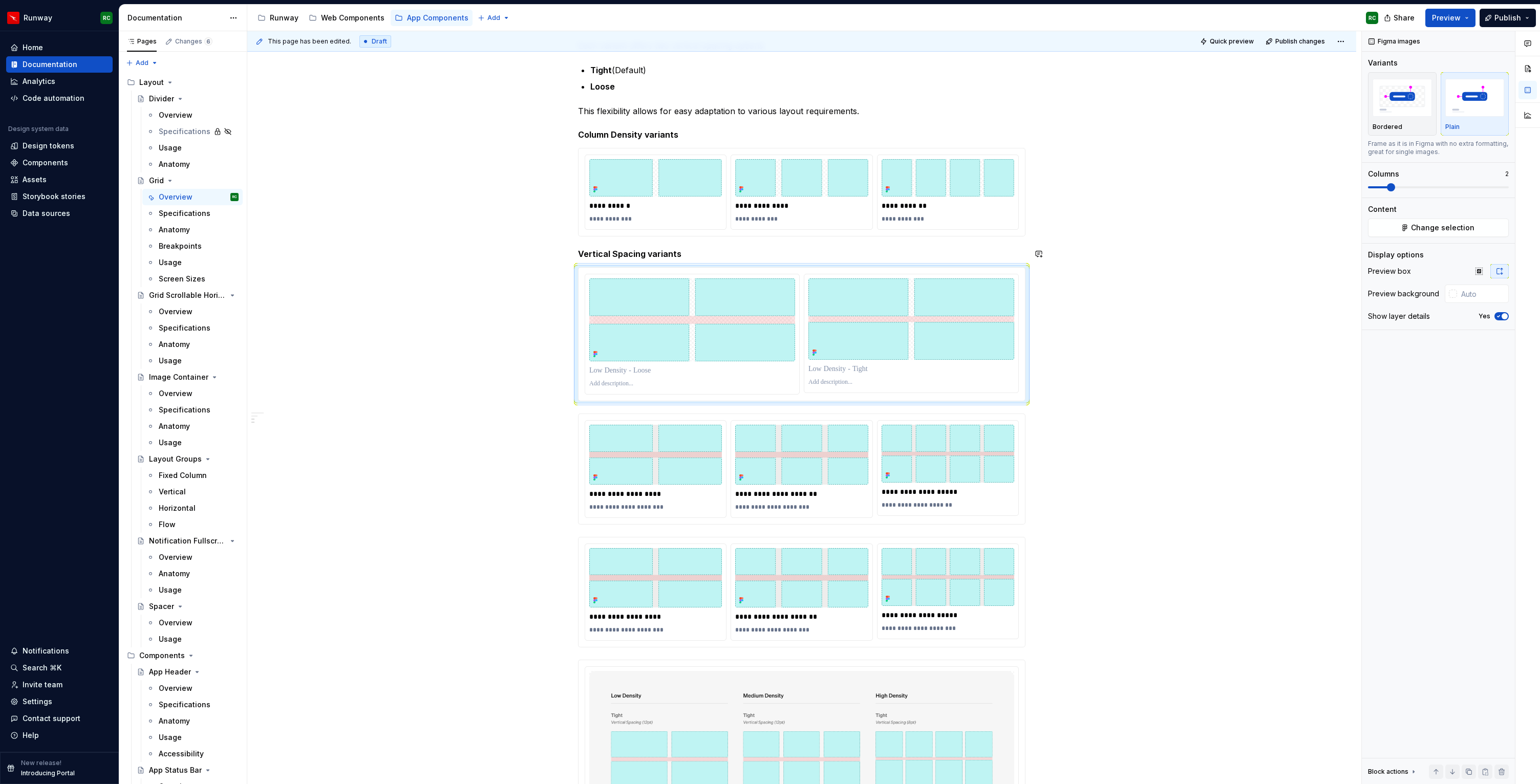
click at [696, 261] on div "**********" at bounding box center [802, 399] width 447 height 1071
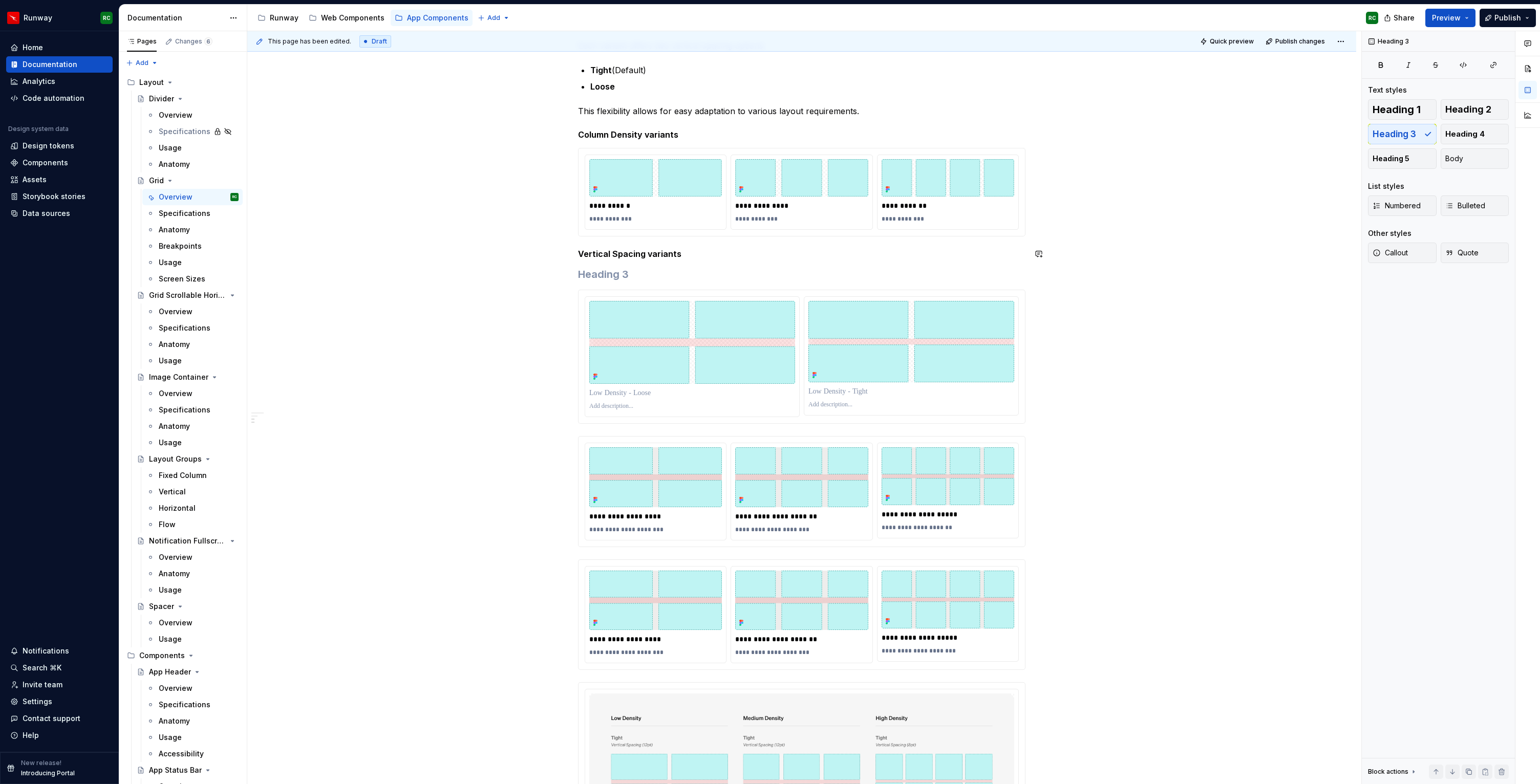
type textarea "*"
click at [640, 394] on p at bounding box center [692, 393] width 206 height 10
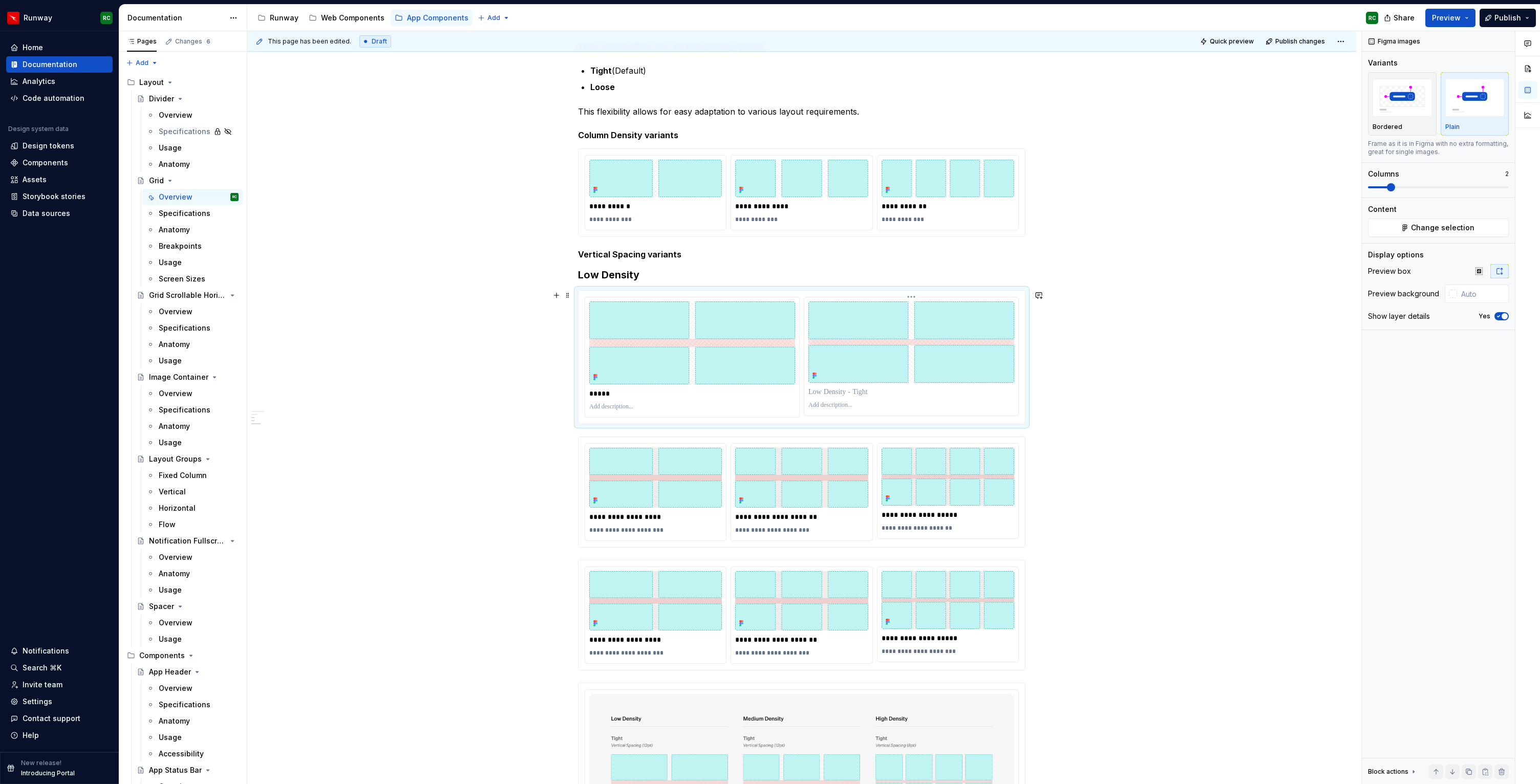
click at [882, 389] on p at bounding box center [911, 391] width 206 height 10
click at [693, 402] on div at bounding box center [692, 407] width 206 height 13
click at [647, 411] on p at bounding box center [692, 407] width 206 height 8
click at [647, 404] on p "**********" at bounding box center [692, 407] width 206 height 8
click at [873, 400] on div at bounding box center [911, 405] width 206 height 13
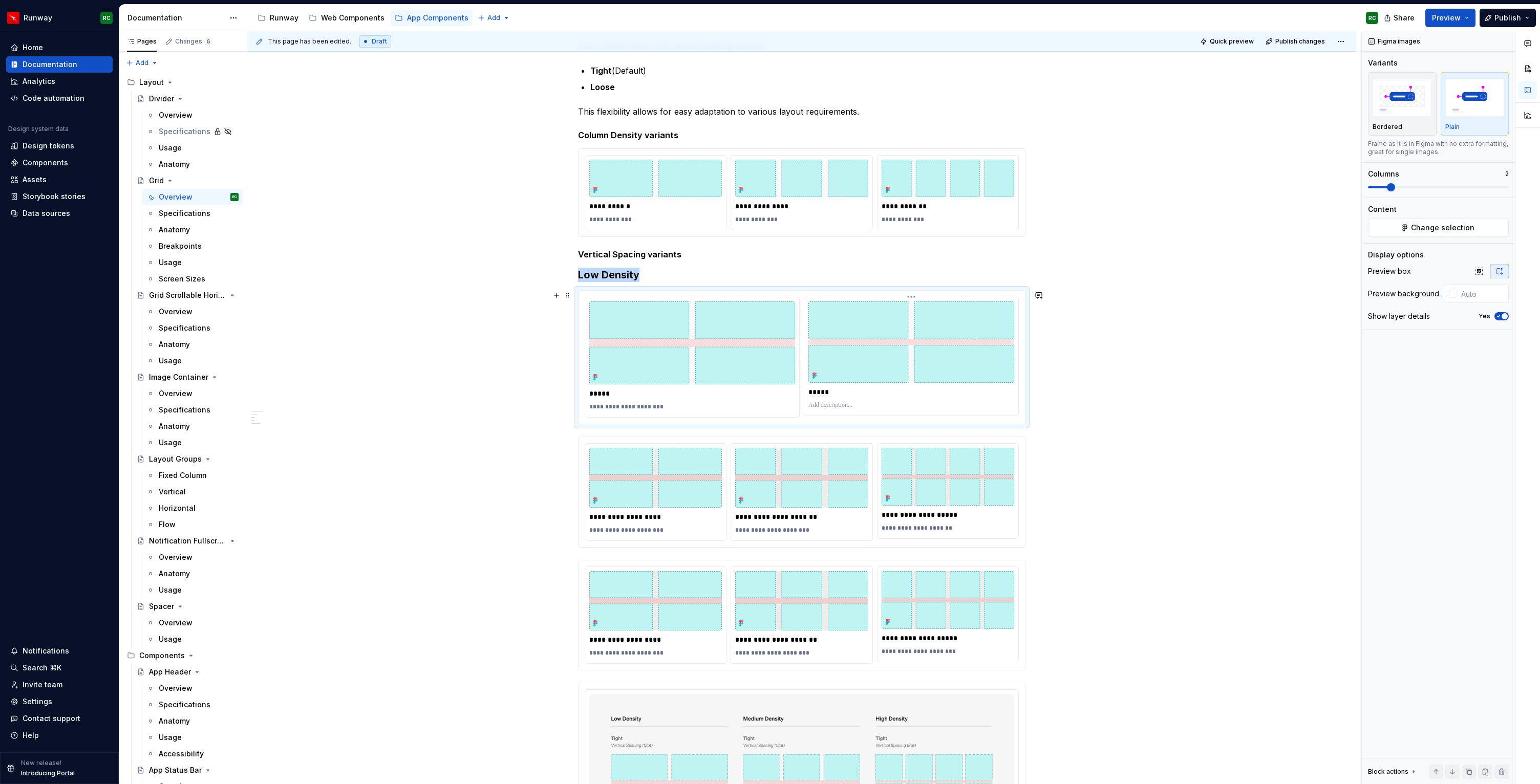
click at [872, 403] on p at bounding box center [911, 405] width 206 height 8
drag, startPoint x: 997, startPoint y: 397, endPoint x: 814, endPoint y: 400, distance: 183.0
click at [814, 400] on div "**********" at bounding box center [911, 356] width 214 height 118
drag, startPoint x: 698, startPoint y: 394, endPoint x: 906, endPoint y: 401, distance: 208.1
click at [906, 401] on div "**********" at bounding box center [802, 357] width 434 height 121
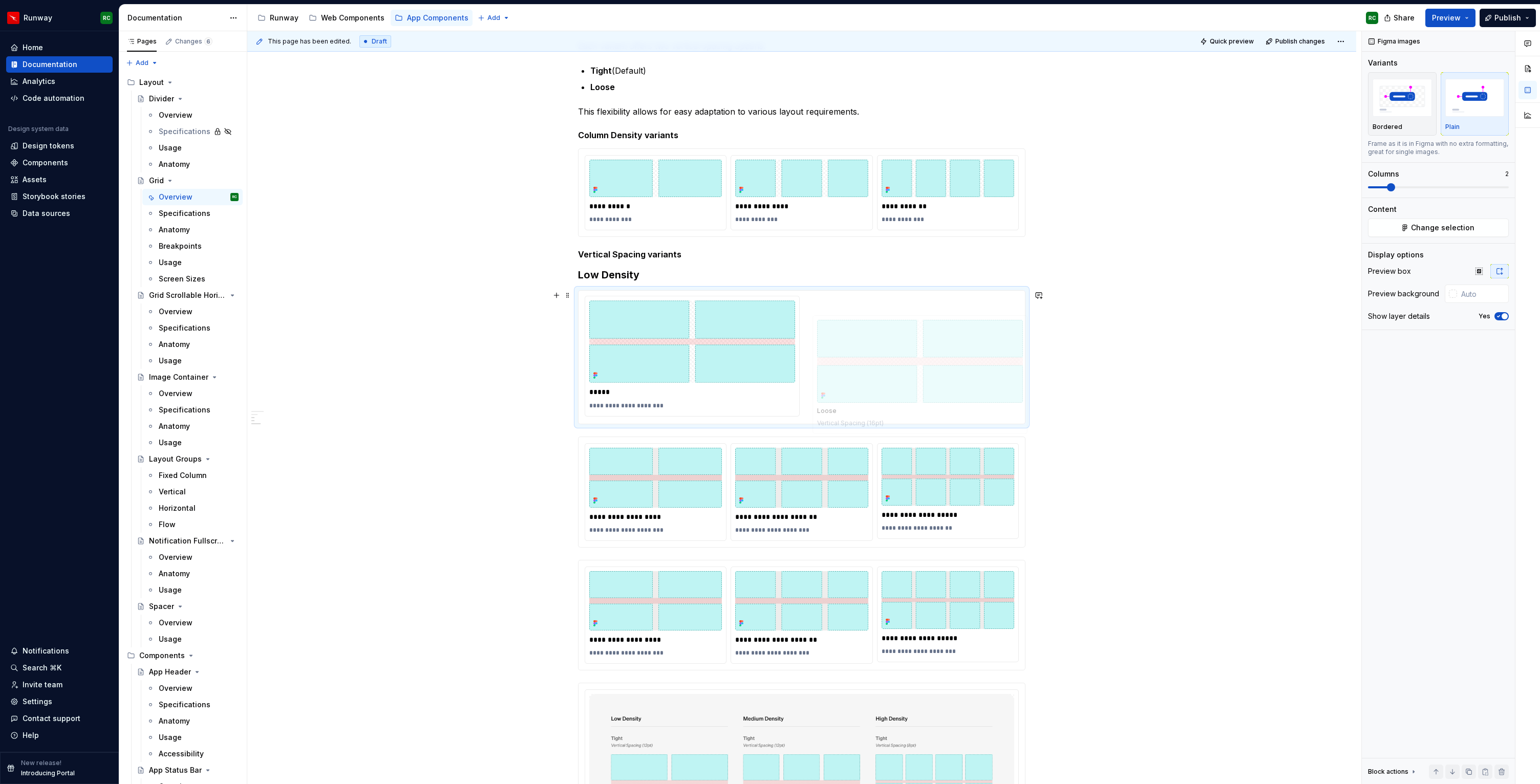
drag, startPoint x: 704, startPoint y: 313, endPoint x: 920, endPoint y: 326, distance: 216.4
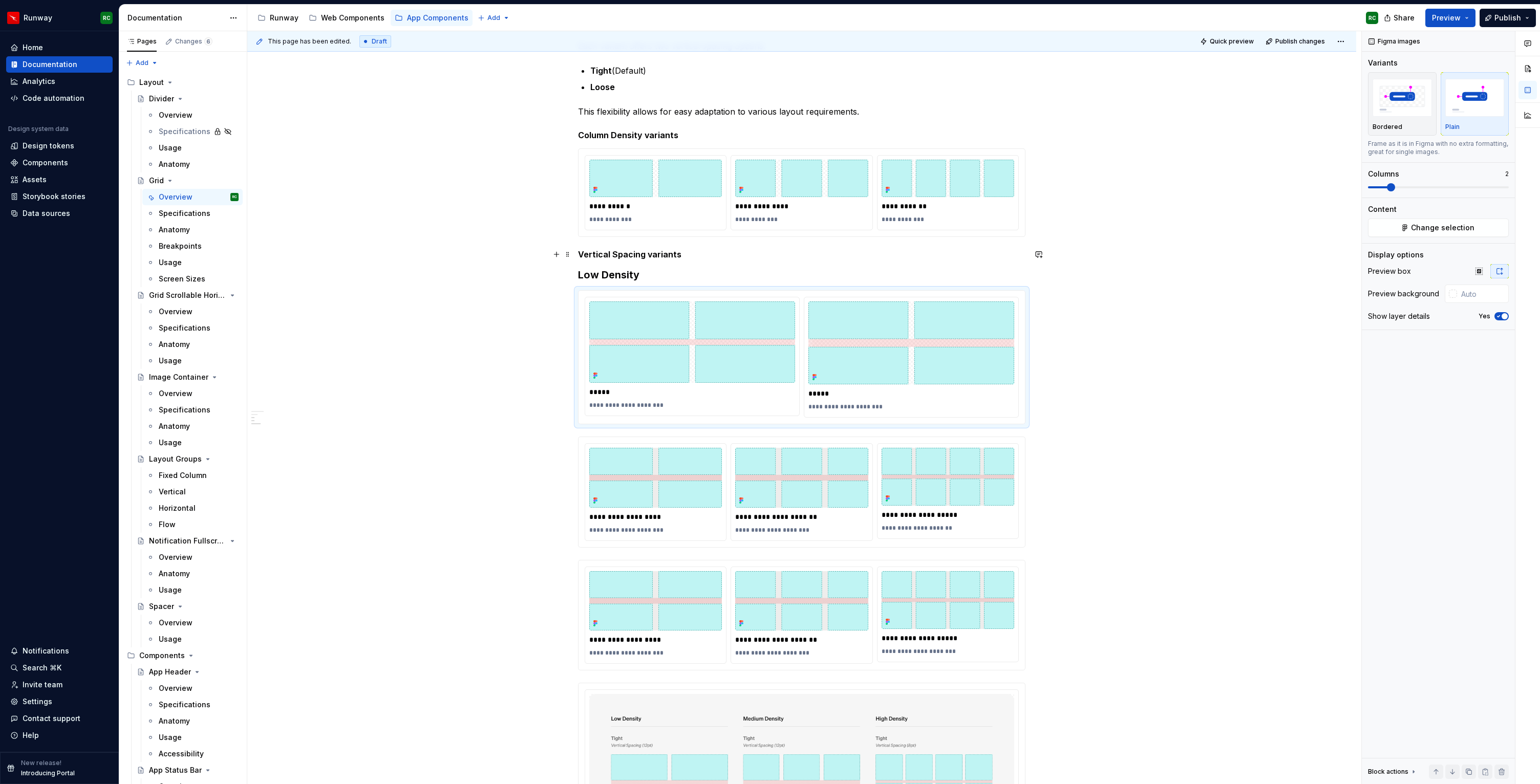
click at [674, 255] on h5 "Vertical Spacing variants" at bounding box center [802, 254] width 447 height 10
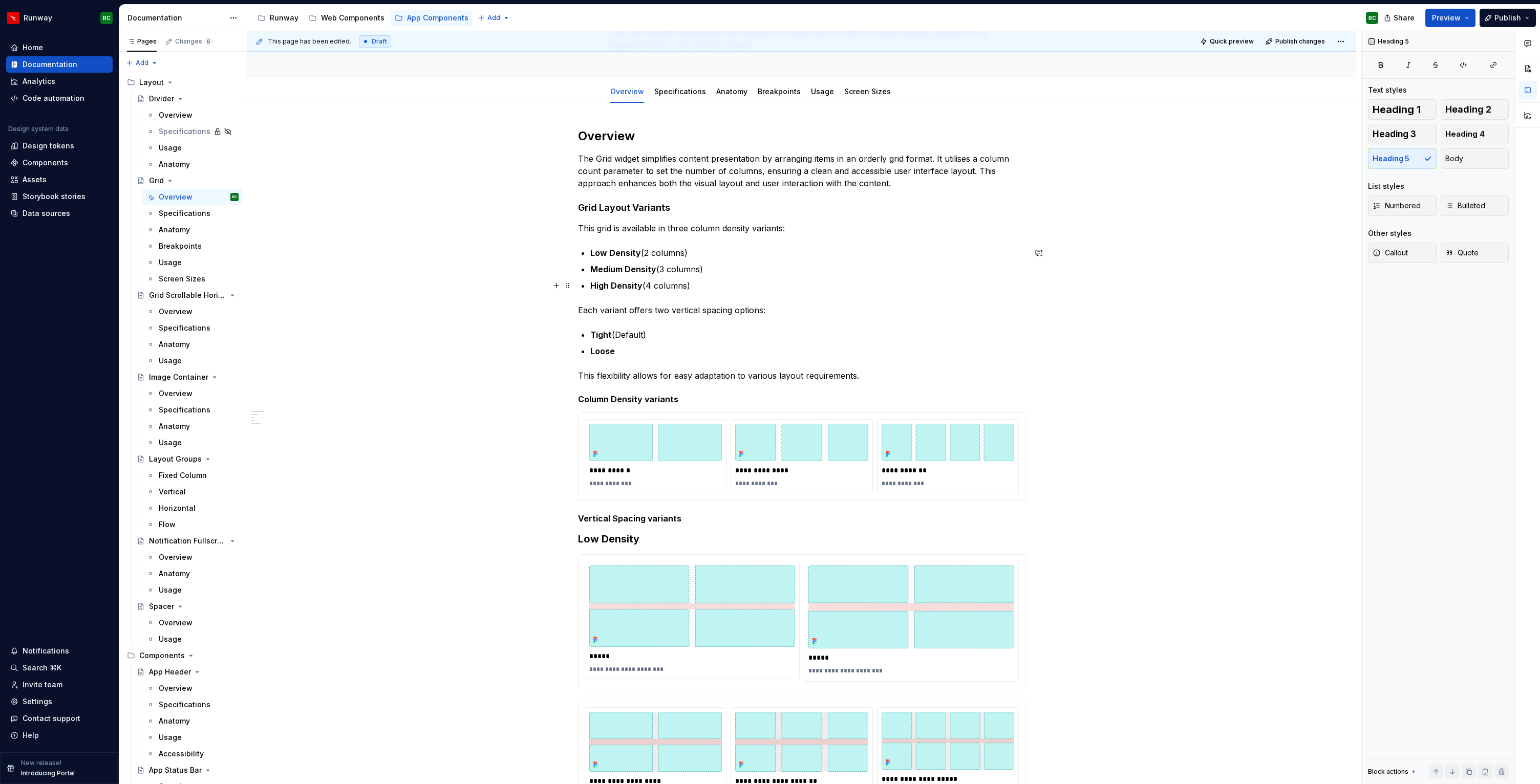
scroll to position [85, 0]
click at [633, 137] on h2 "Overview" at bounding box center [802, 137] width 447 height 16
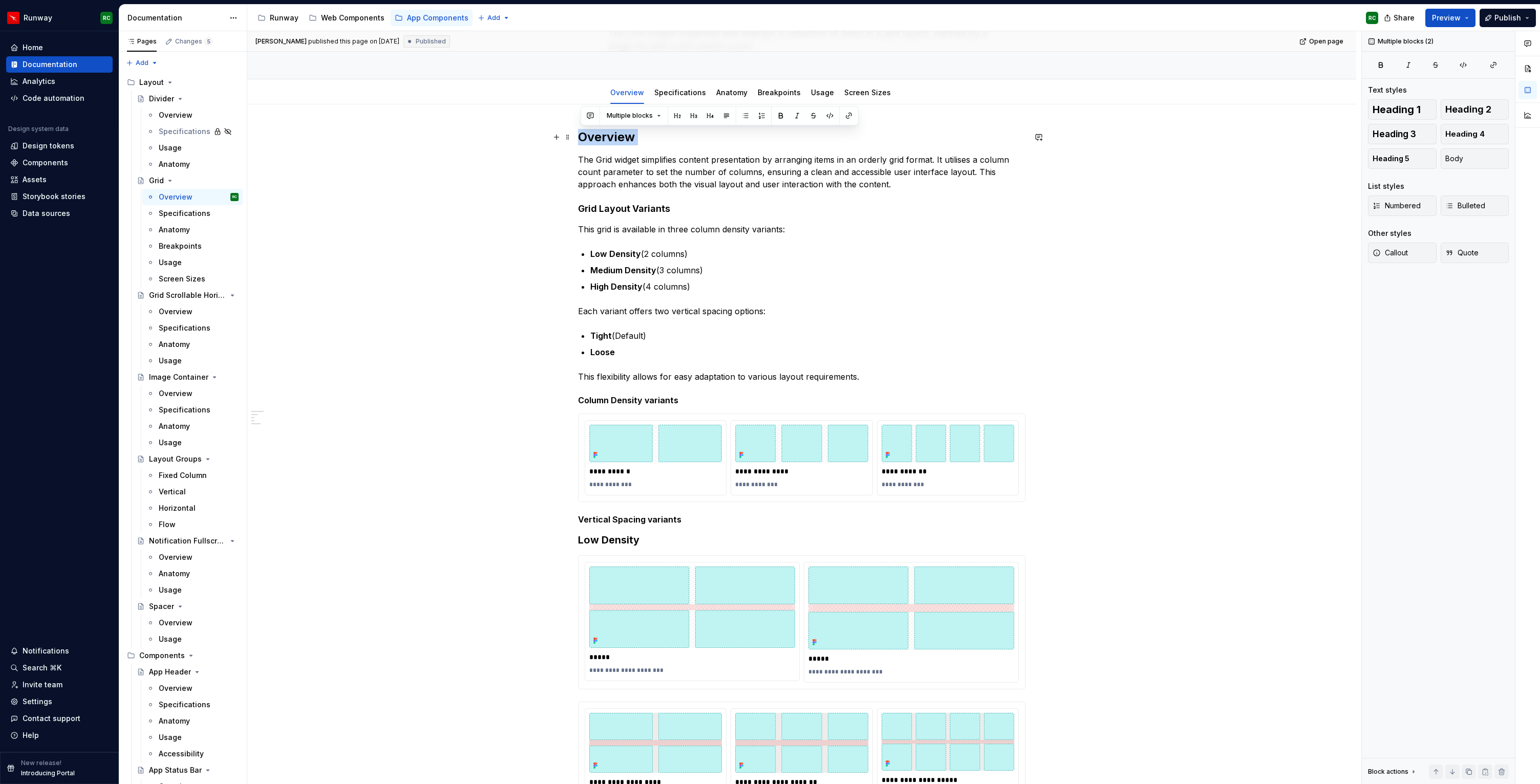
drag, startPoint x: 633, startPoint y: 137, endPoint x: 606, endPoint y: 132, distance: 27.5
click at [606, 132] on h2 "Overview" at bounding box center [802, 137] width 447 height 16
drag, startPoint x: 671, startPoint y: 209, endPoint x: 566, endPoint y: 206, distance: 105.0
click at [578, 206] on div "**********" at bounding box center [802, 682] width 447 height 1106
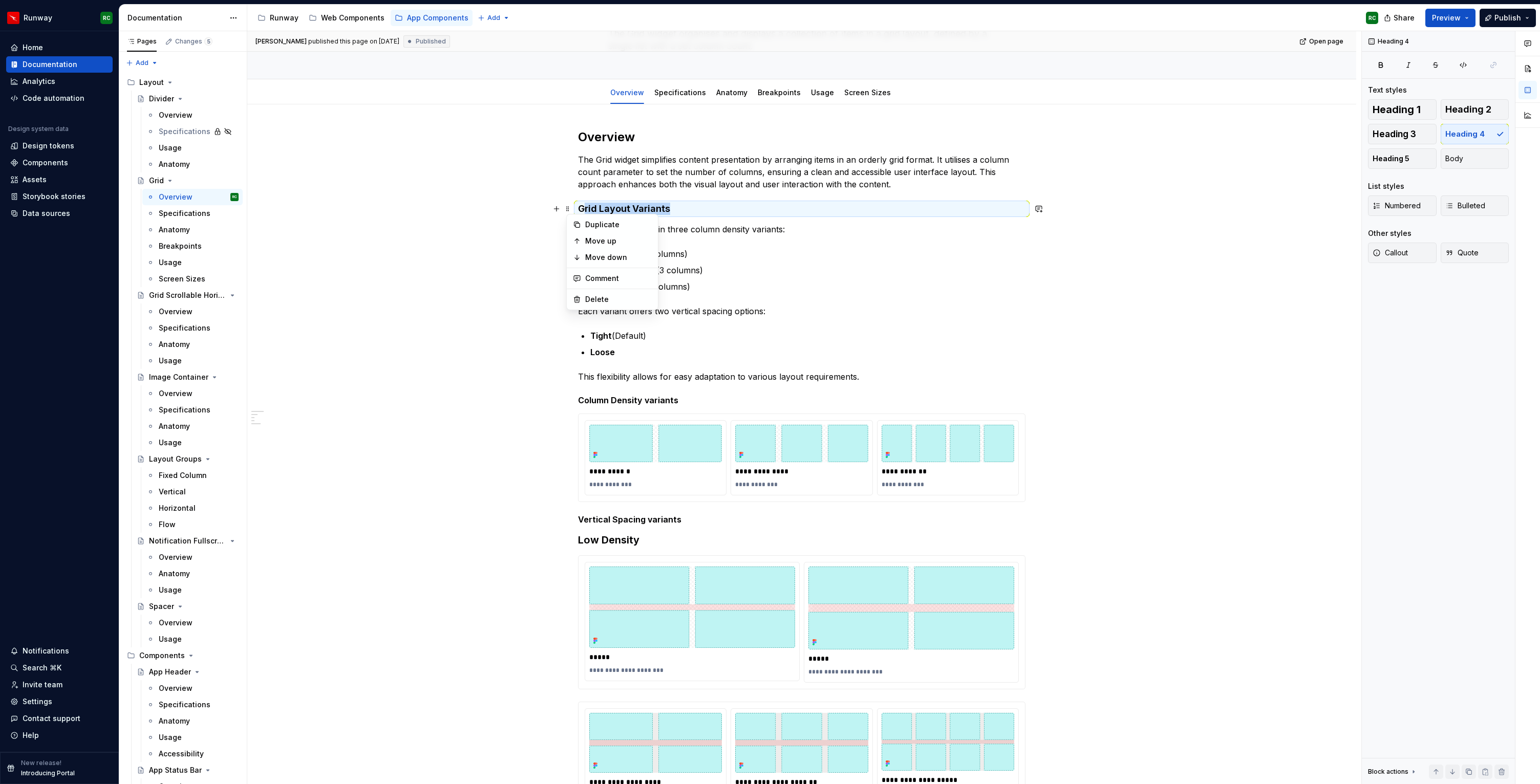
click at [731, 207] on h4 "Grid Layout Variants" at bounding box center [802, 209] width 447 height 13
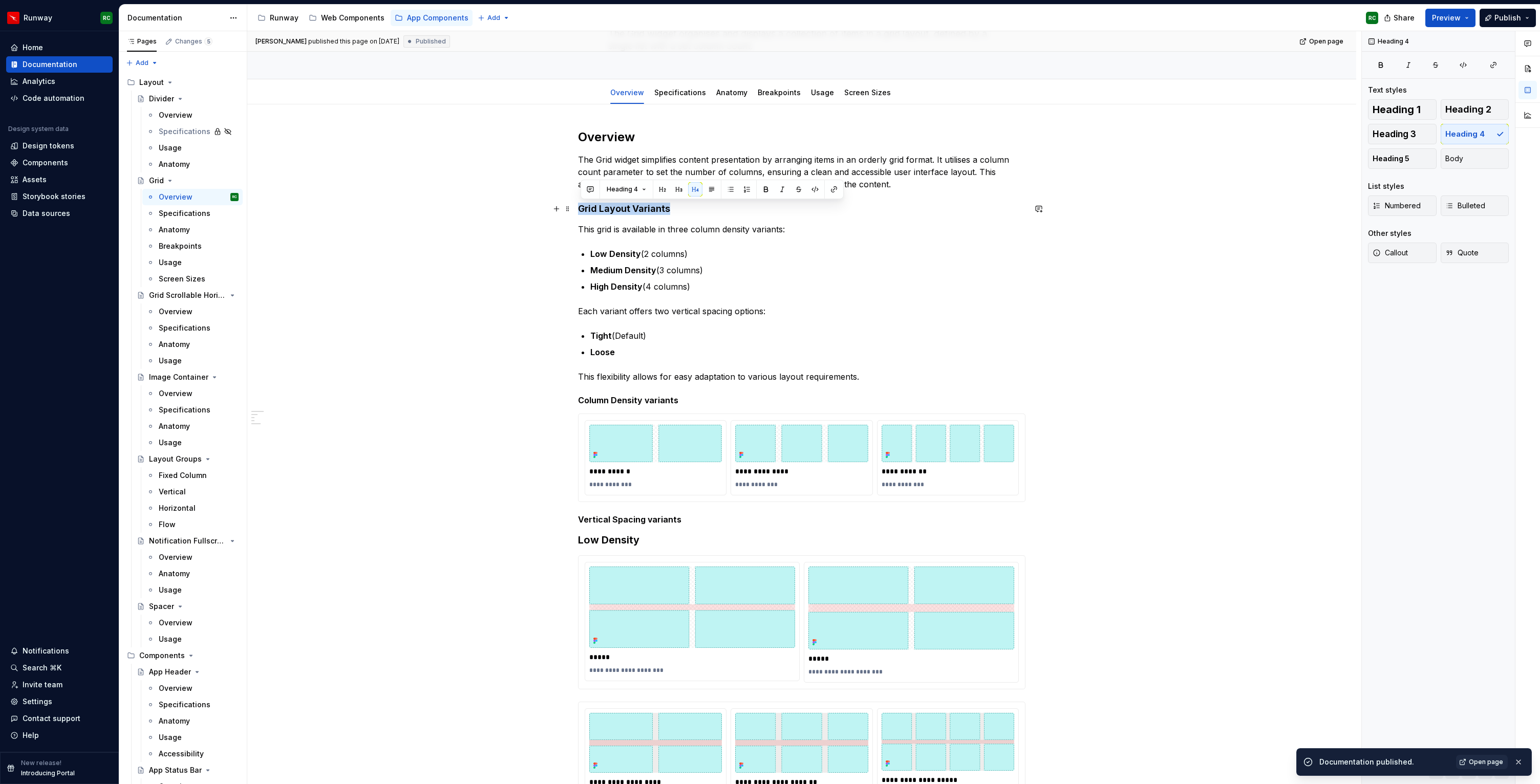
drag, startPoint x: 680, startPoint y: 215, endPoint x: 582, endPoint y: 210, distance: 98.1
click at [582, 210] on h4 "Grid Layout Variants" at bounding box center [802, 209] width 447 height 13
click at [1459, 110] on span "Heading 2" at bounding box center [1468, 109] width 46 height 10
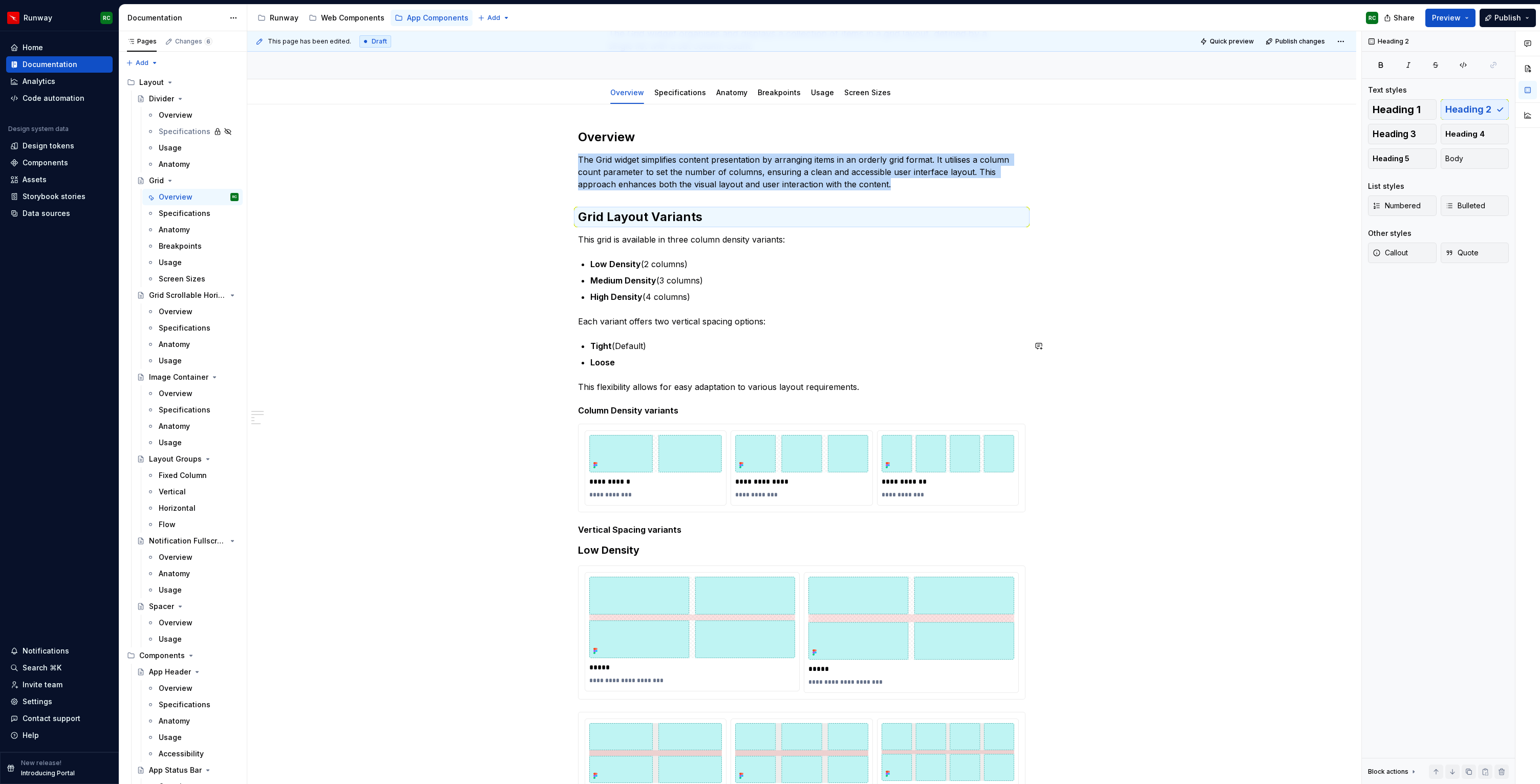
scroll to position [148, 0]
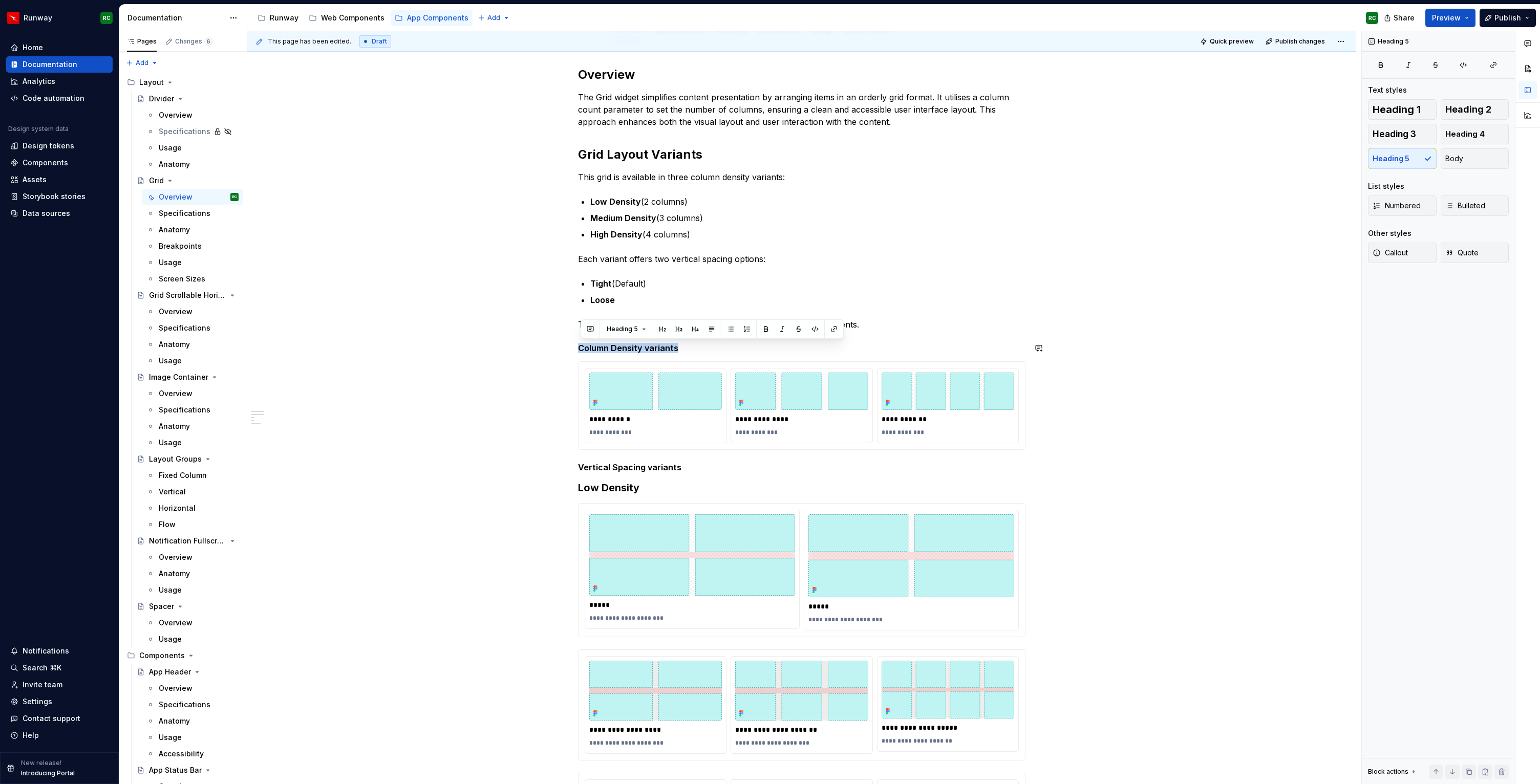
drag, startPoint x: 683, startPoint y: 347, endPoint x: 536, endPoint y: 339, distance: 147.2
click at [536, 339] on div "**********" at bounding box center [802, 730] width 1109 height 1376
click at [1460, 108] on span "Heading 2" at bounding box center [1468, 109] width 46 height 10
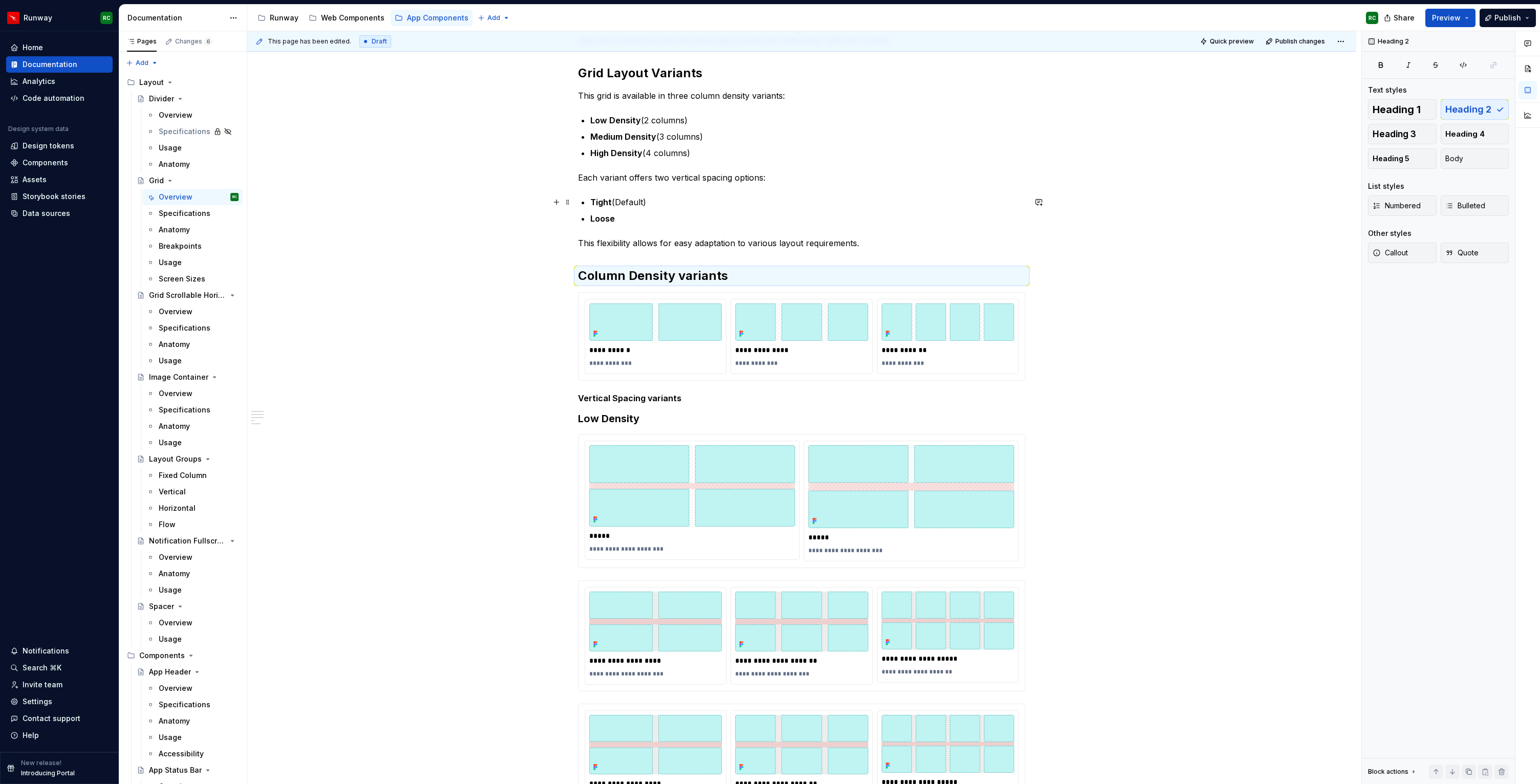
scroll to position [163, 0]
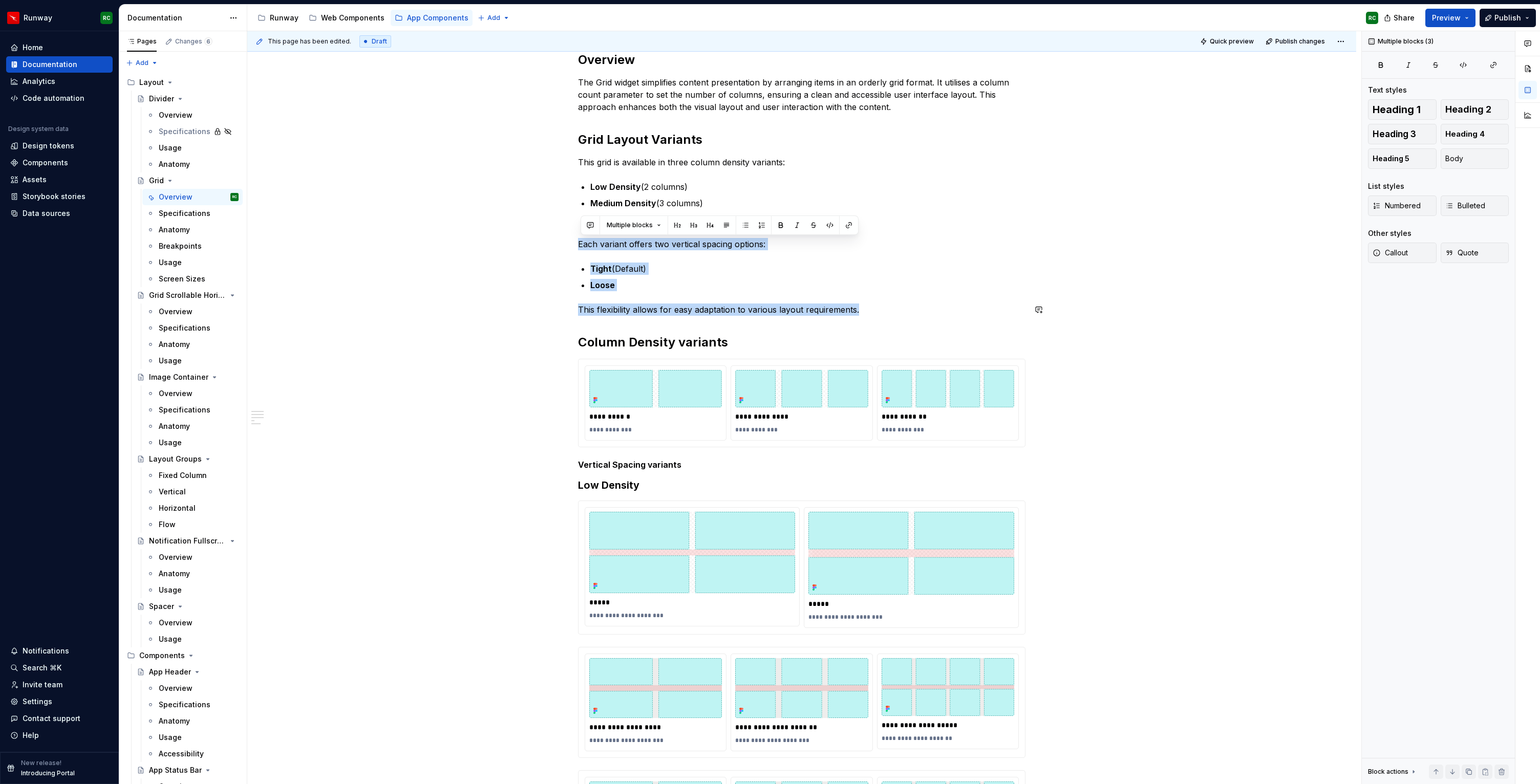
drag, startPoint x: 581, startPoint y: 242, endPoint x: 885, endPoint y: 312, distance: 312.0
click at [885, 312] on div "**********" at bounding box center [802, 610] width 447 height 1116
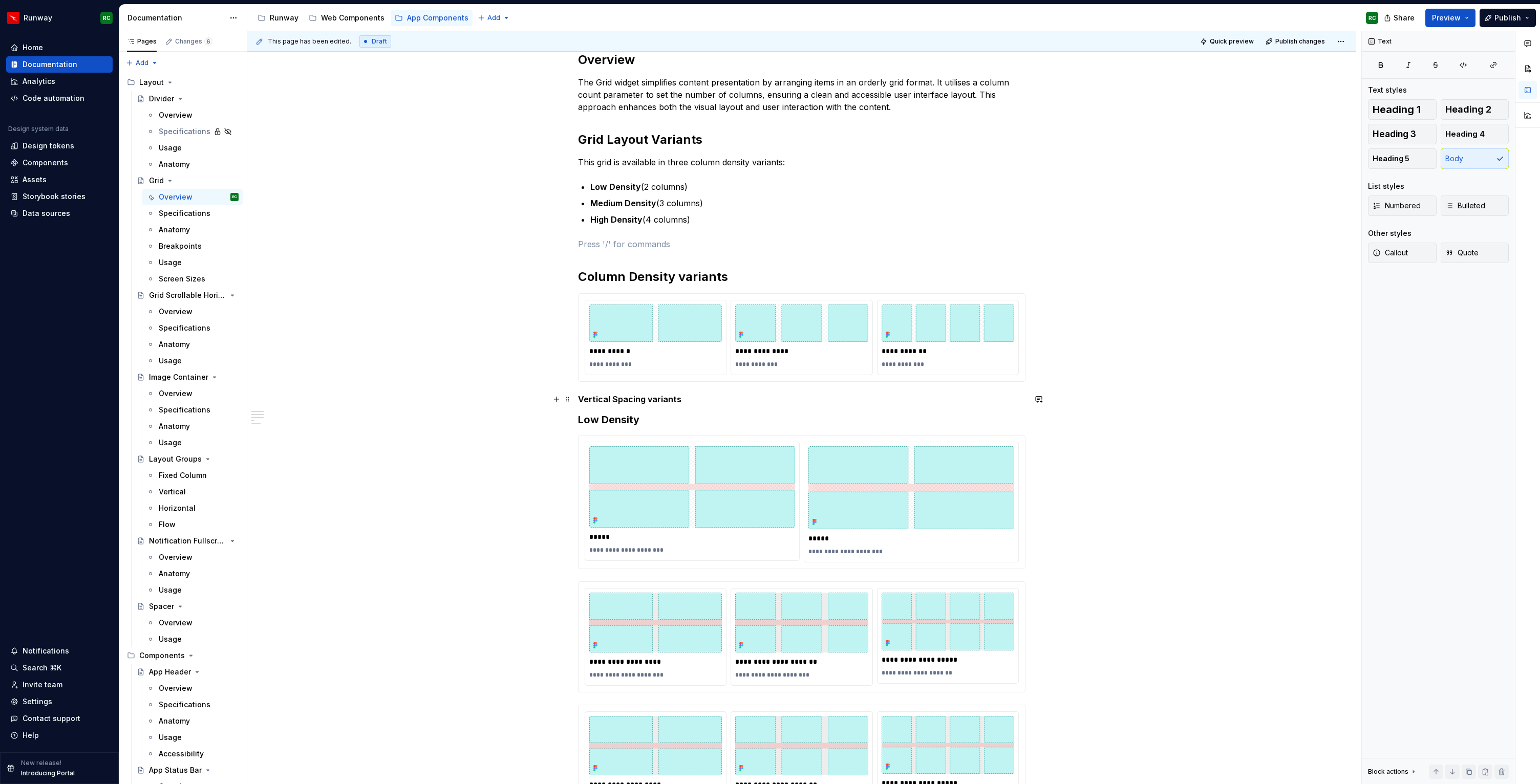
click at [715, 401] on h5 "Vertical Spacing variants" at bounding box center [802, 399] width 447 height 10
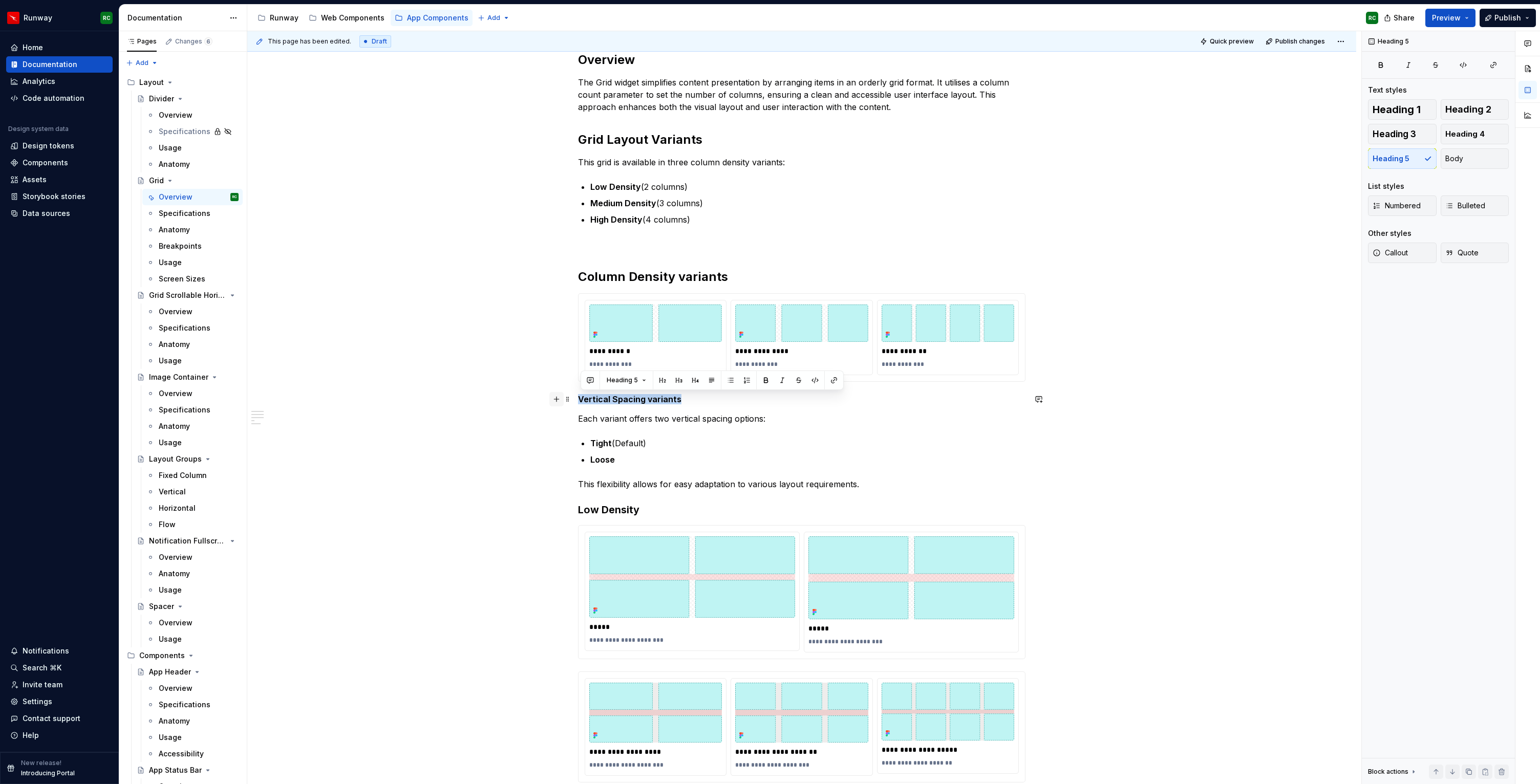
drag, startPoint x: 699, startPoint y: 397, endPoint x: 552, endPoint y: 399, distance: 147.0
click at [578, 399] on div "**********" at bounding box center [802, 627] width 447 height 1153
click at [1472, 110] on span "Heading 2" at bounding box center [1468, 109] width 46 height 10
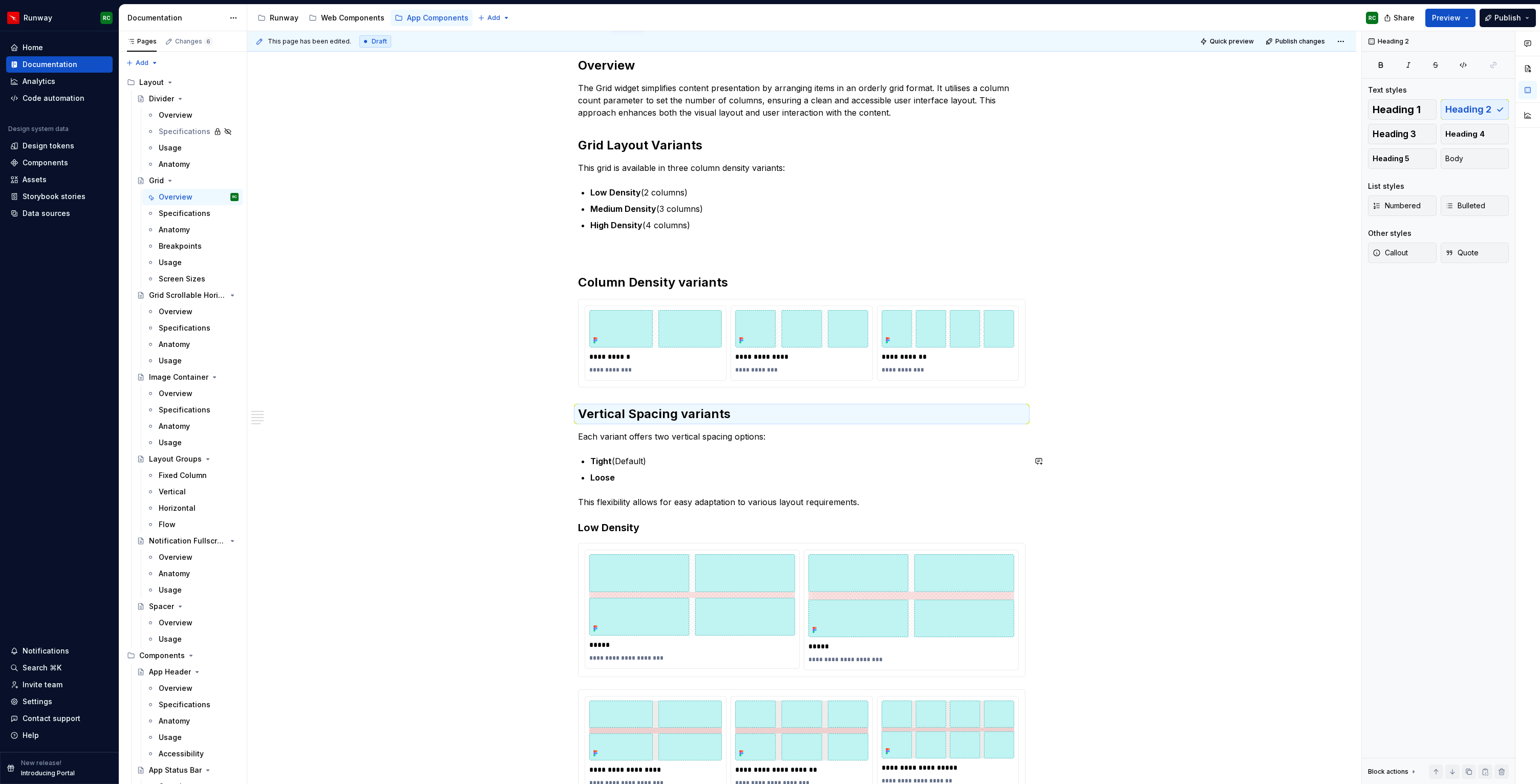
scroll to position [152, 0]
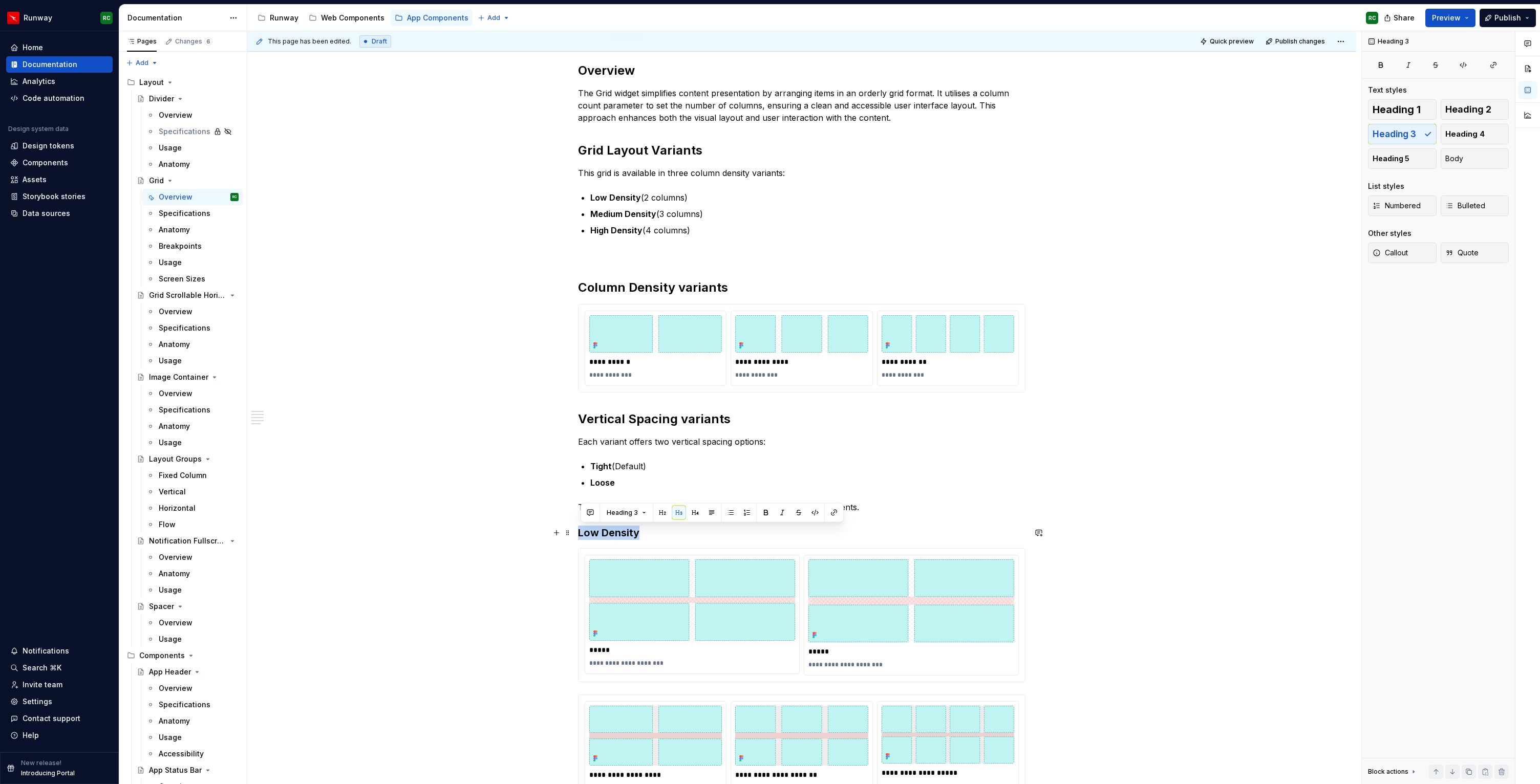
drag, startPoint x: 647, startPoint y: 532, endPoint x: 537, endPoint y: 534, distance: 110.0
click at [537, 534] on div "**********" at bounding box center [802, 750] width 1109 height 1425
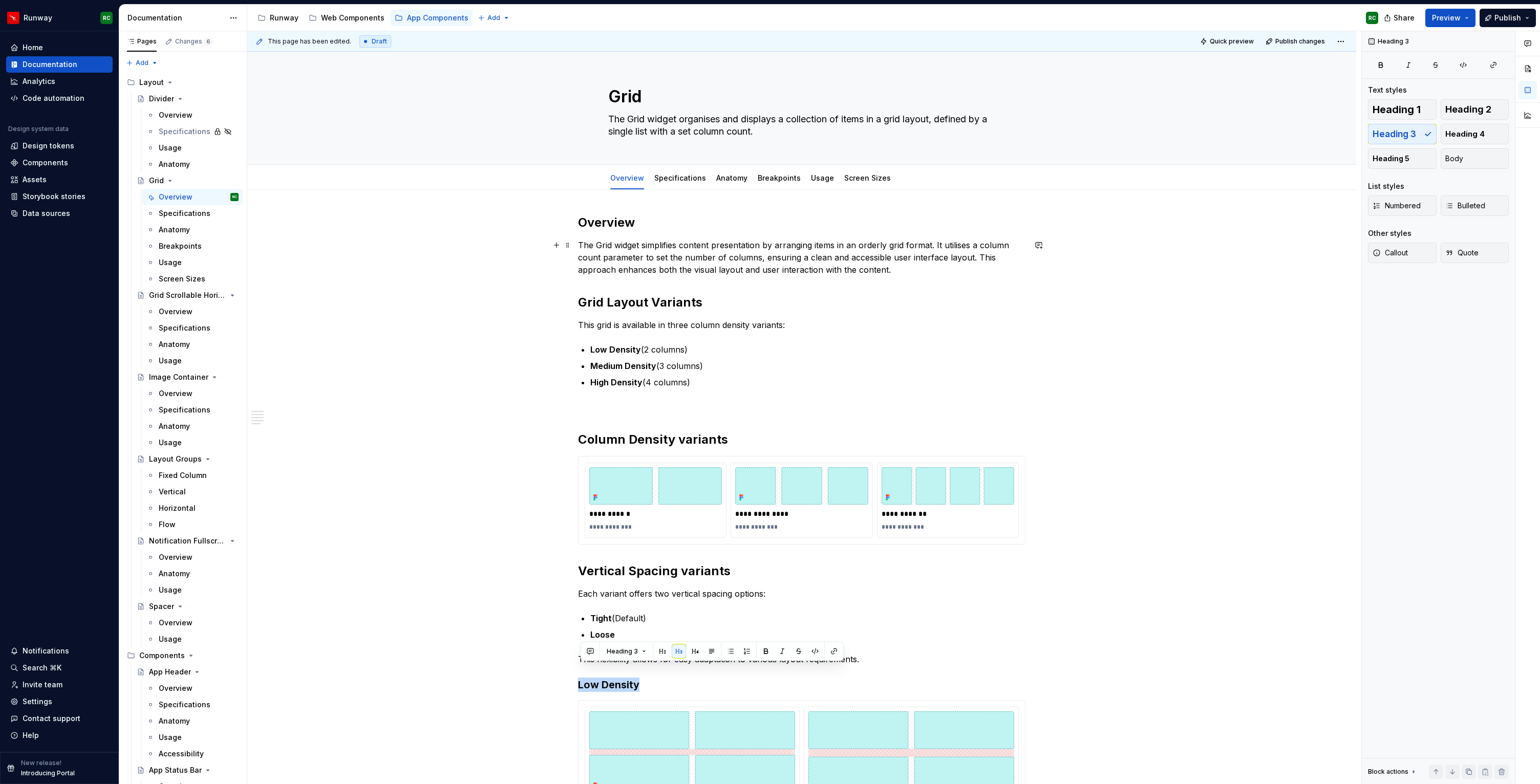
scroll to position [85, 0]
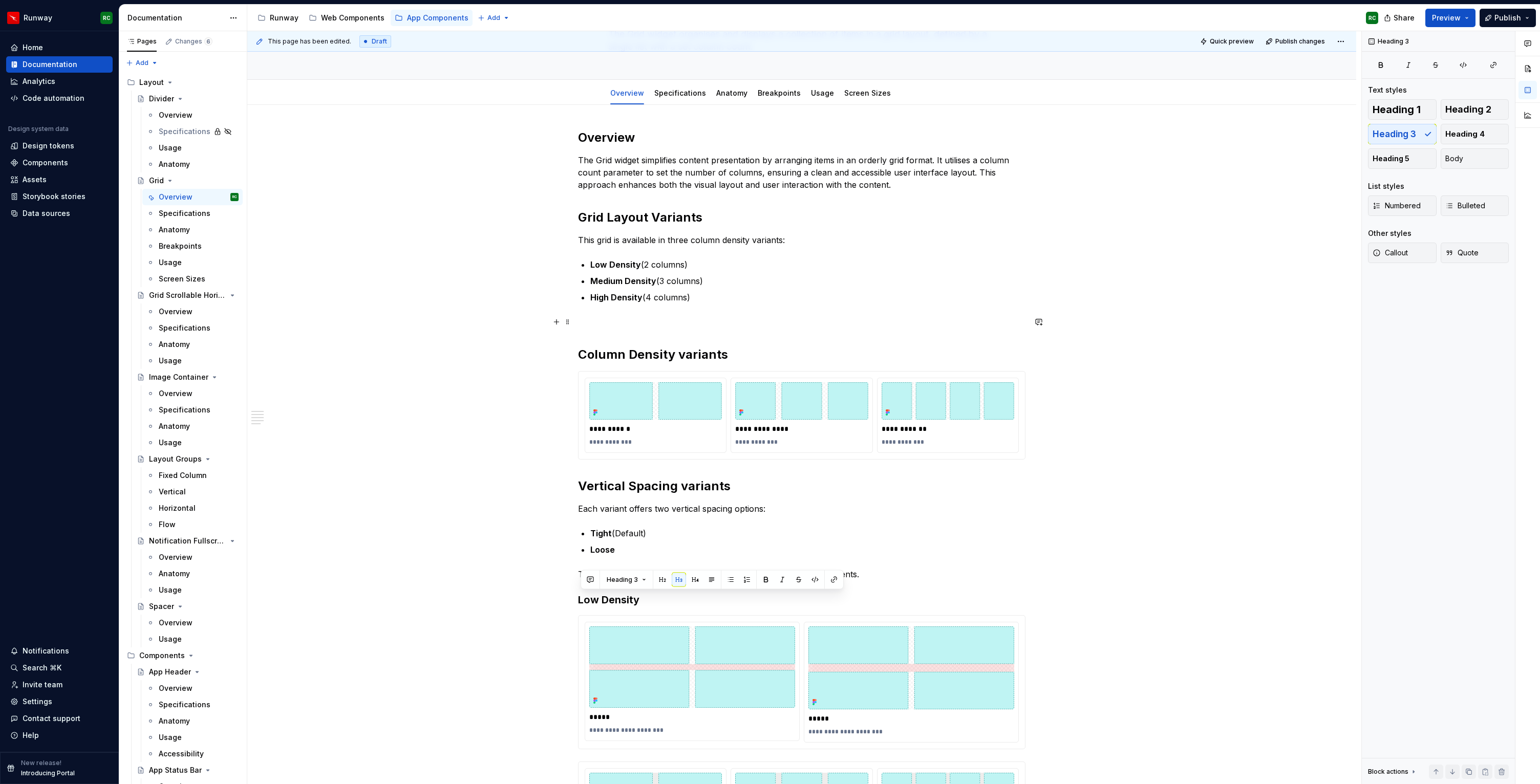
click at [665, 319] on p at bounding box center [802, 321] width 447 height 13
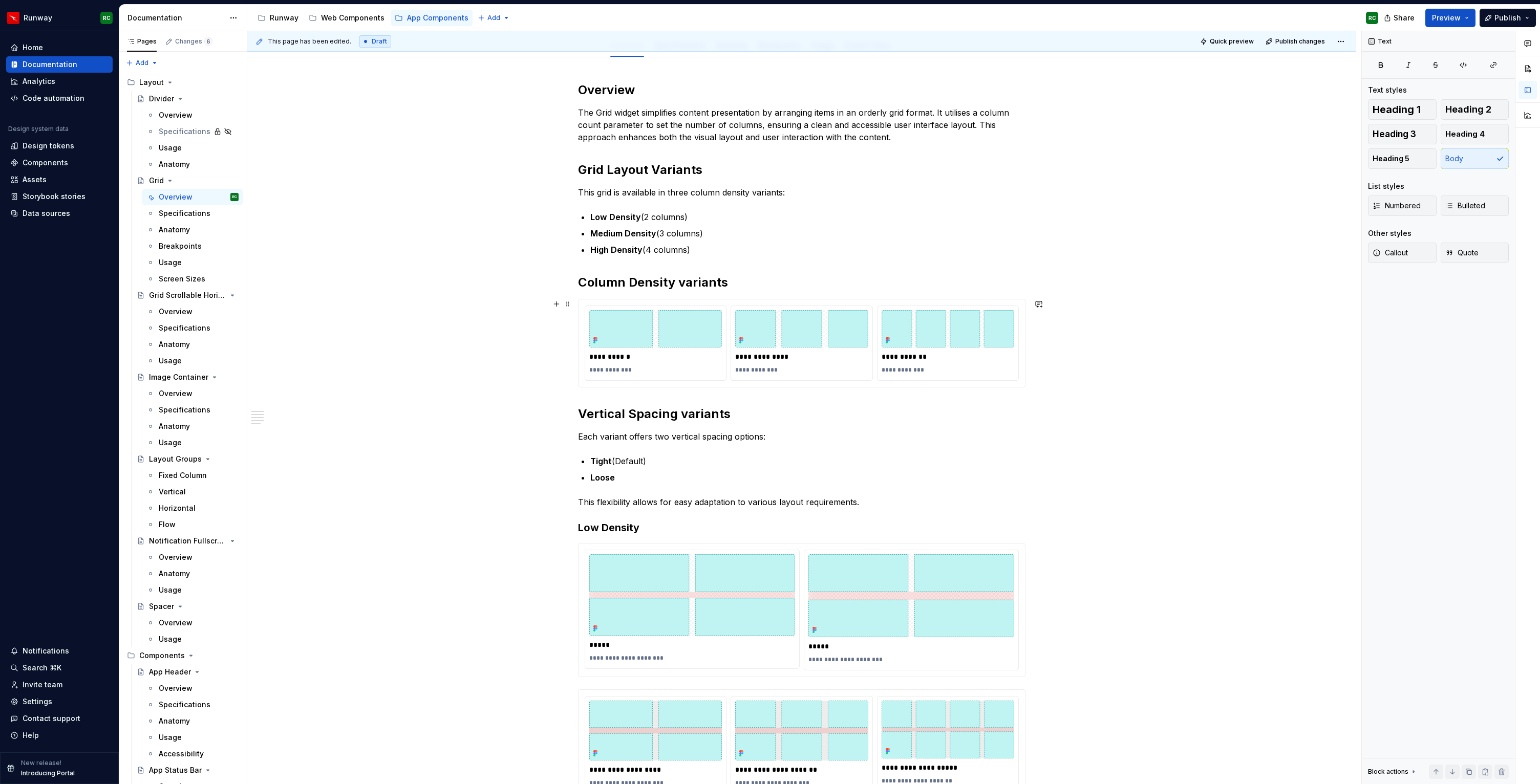
scroll to position [147, 0]
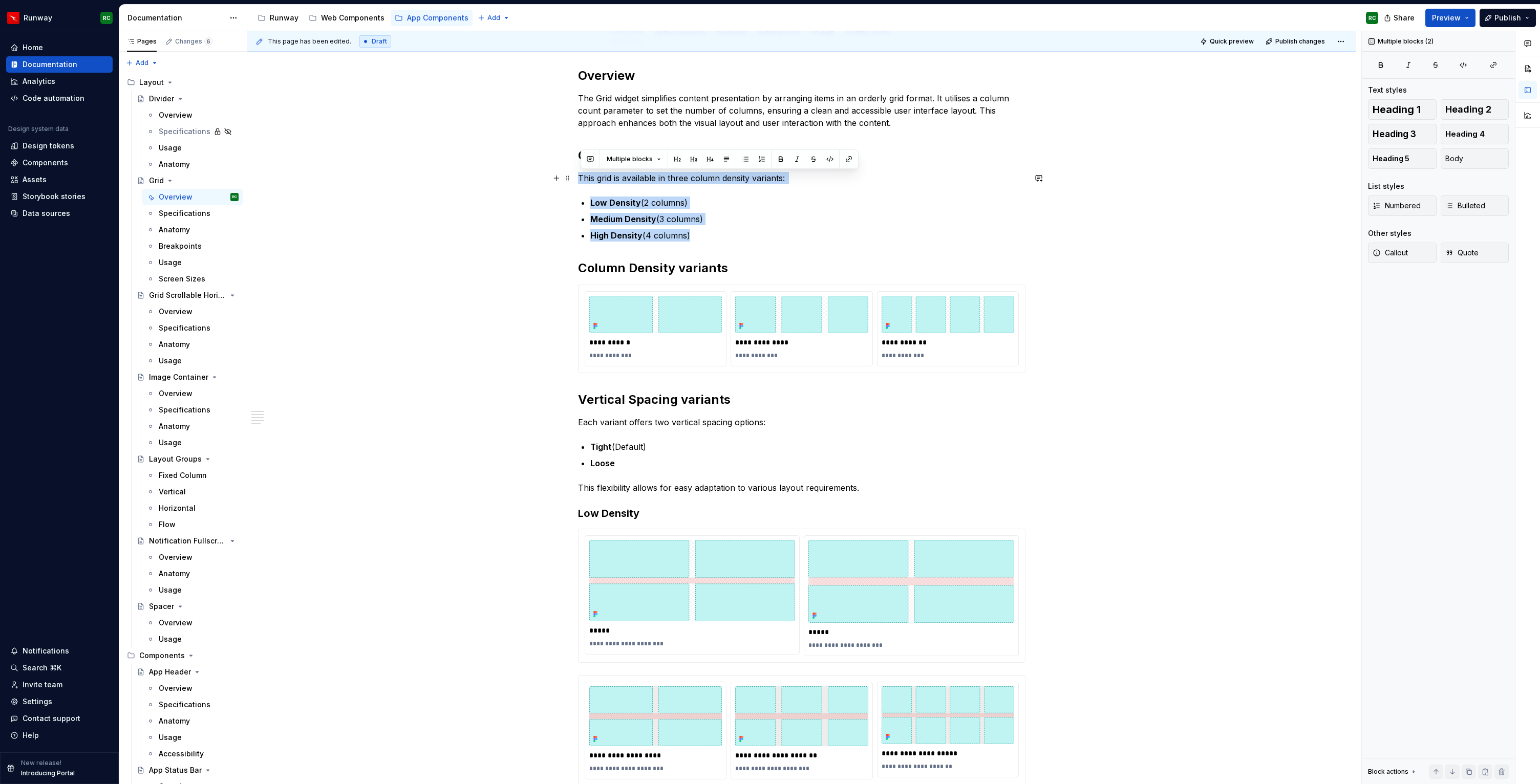
drag, startPoint x: 702, startPoint y: 238, endPoint x: 530, endPoint y: 174, distance: 183.5
click at [530, 174] on div "**********" at bounding box center [802, 743] width 1109 height 1400
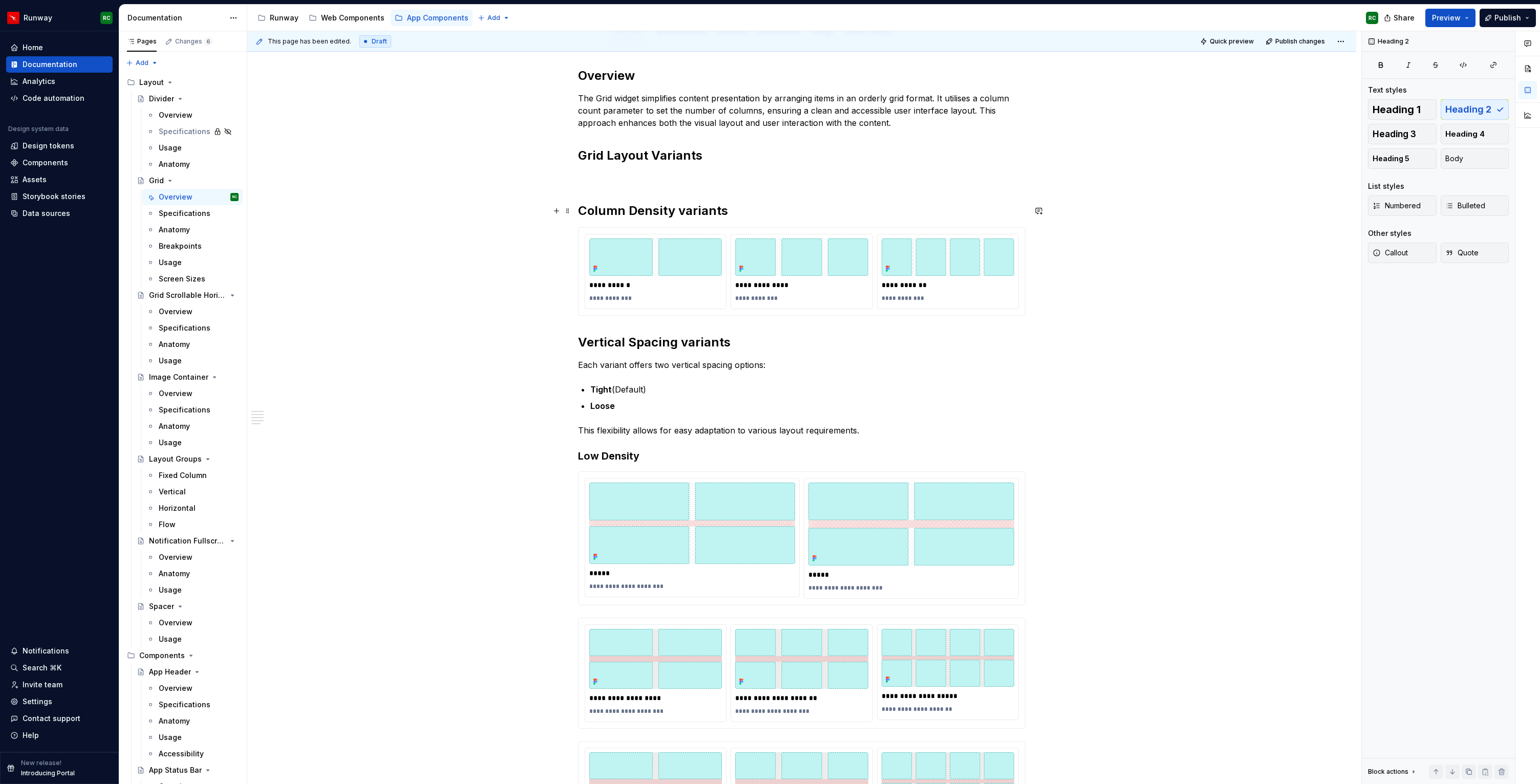
click at [750, 213] on h2 "Column Density variants" at bounding box center [802, 210] width 447 height 16
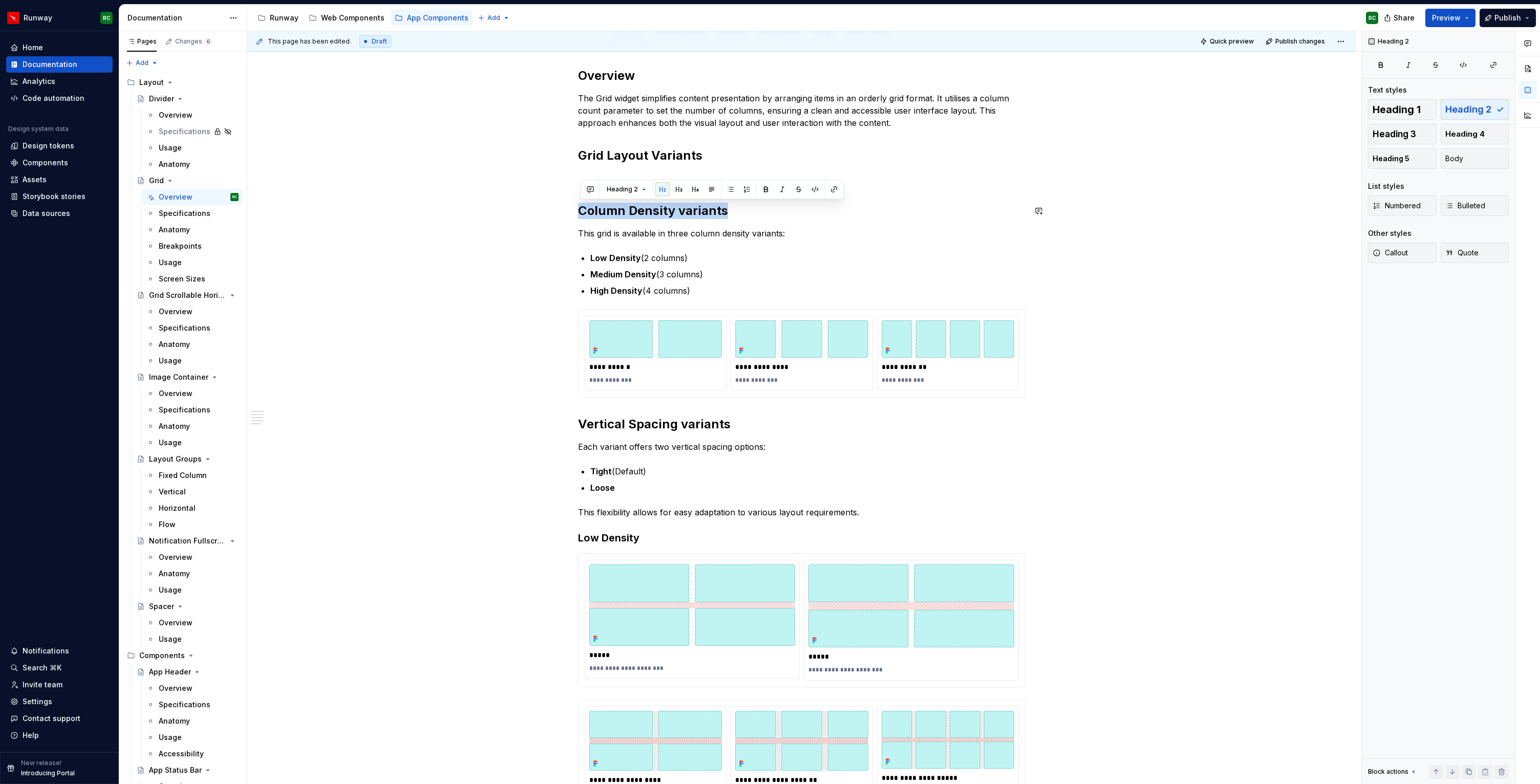
drag, startPoint x: 738, startPoint y: 209, endPoint x: 518, endPoint y: 198, distance: 220.3
click at [518, 198] on div "**********" at bounding box center [802, 755] width 1109 height 1425
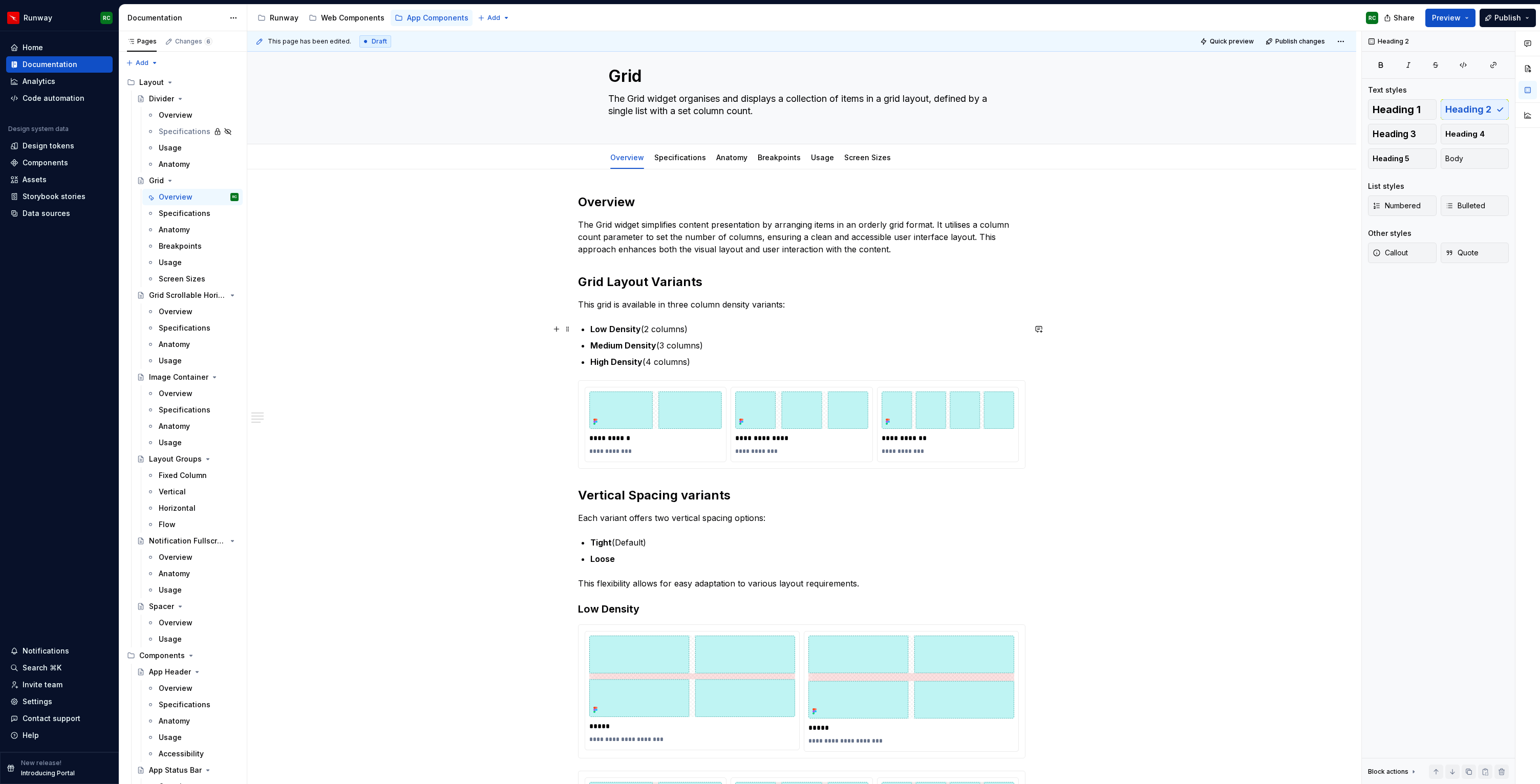
scroll to position [33, 0]
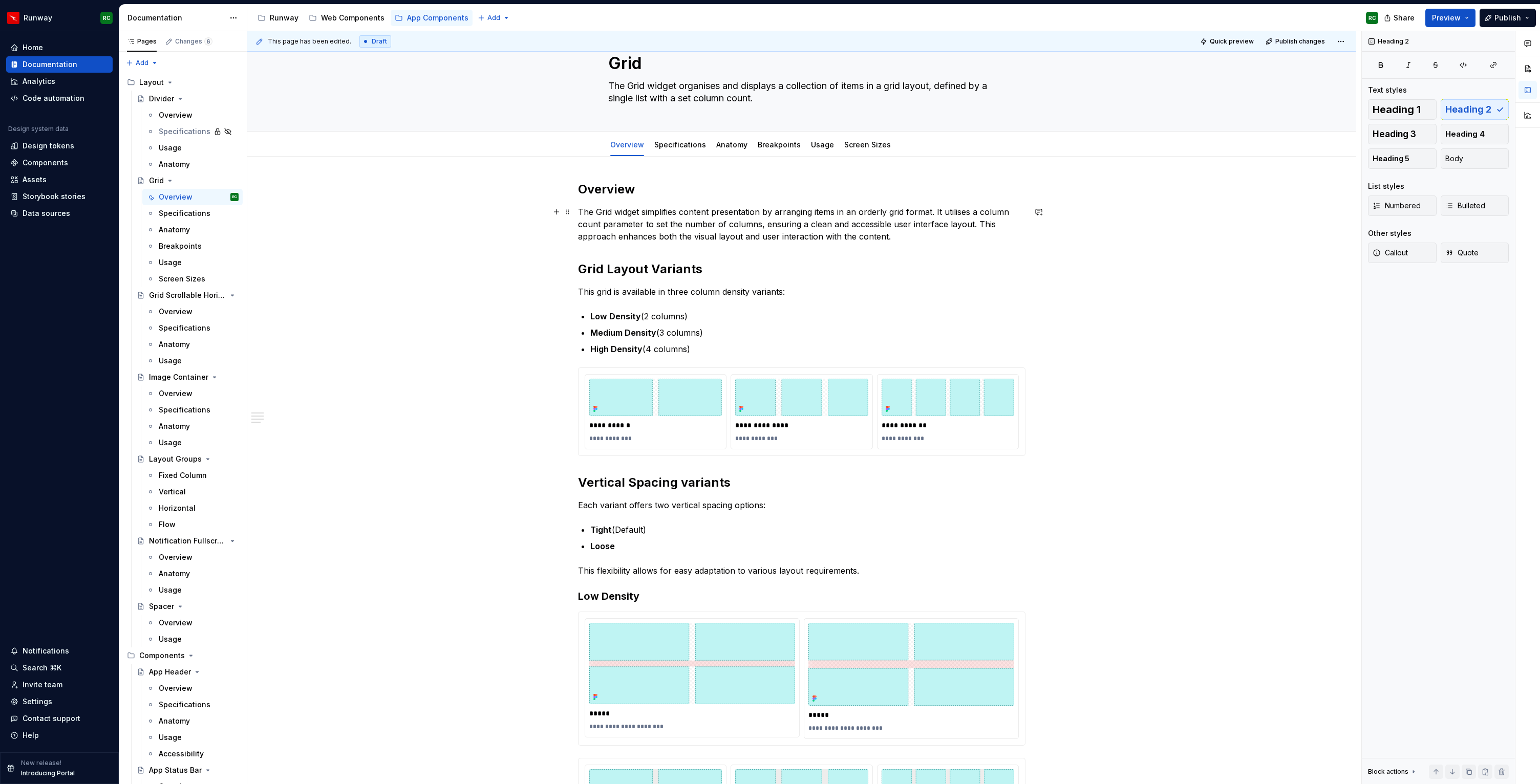
click at [956, 237] on p "The Grid widget simplifies content presentation by arranging items in an orderl…" at bounding box center [802, 224] width 447 height 37
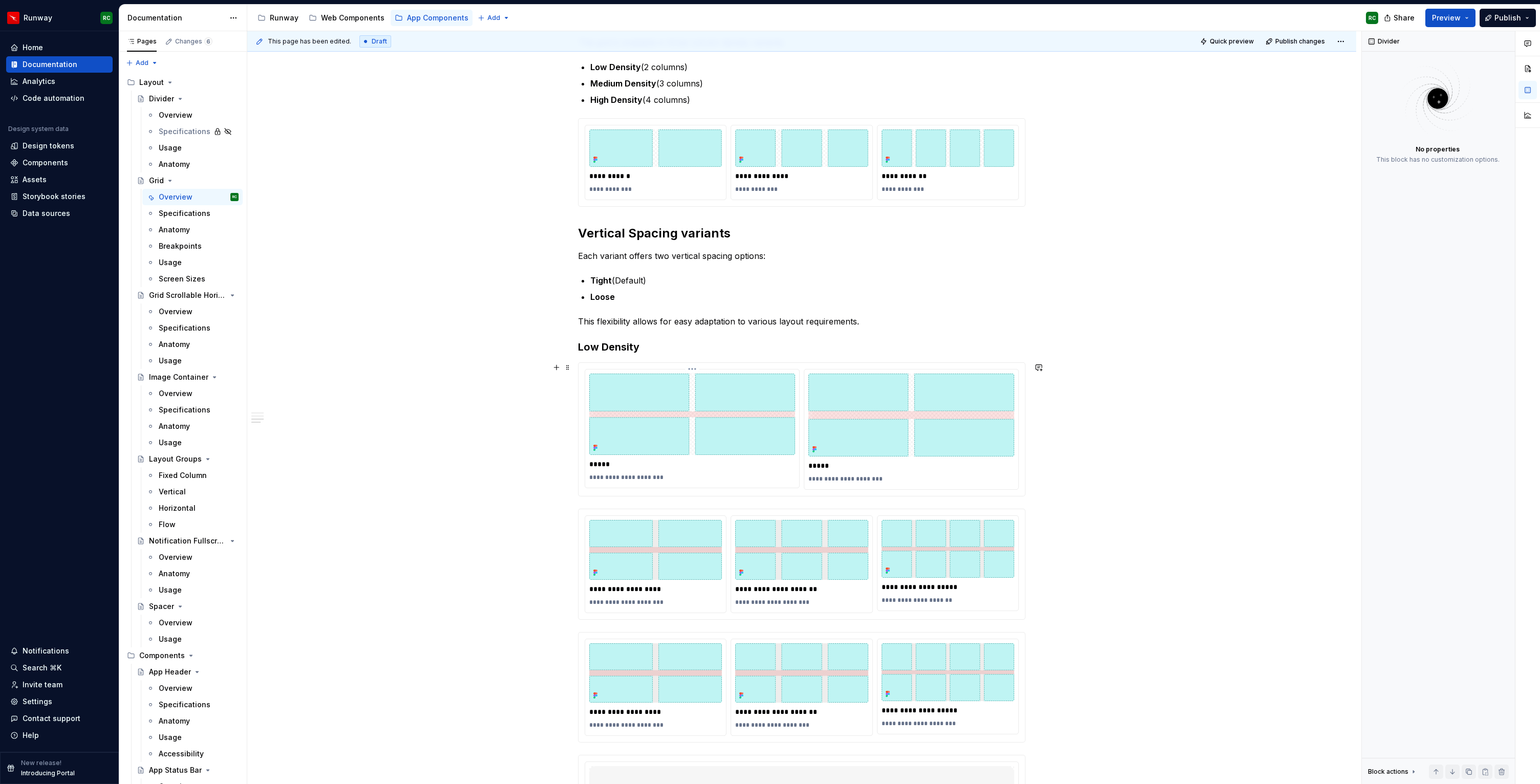
scroll to position [302, 0]
click at [815, 548] on img at bounding box center [802, 549] width 133 height 60
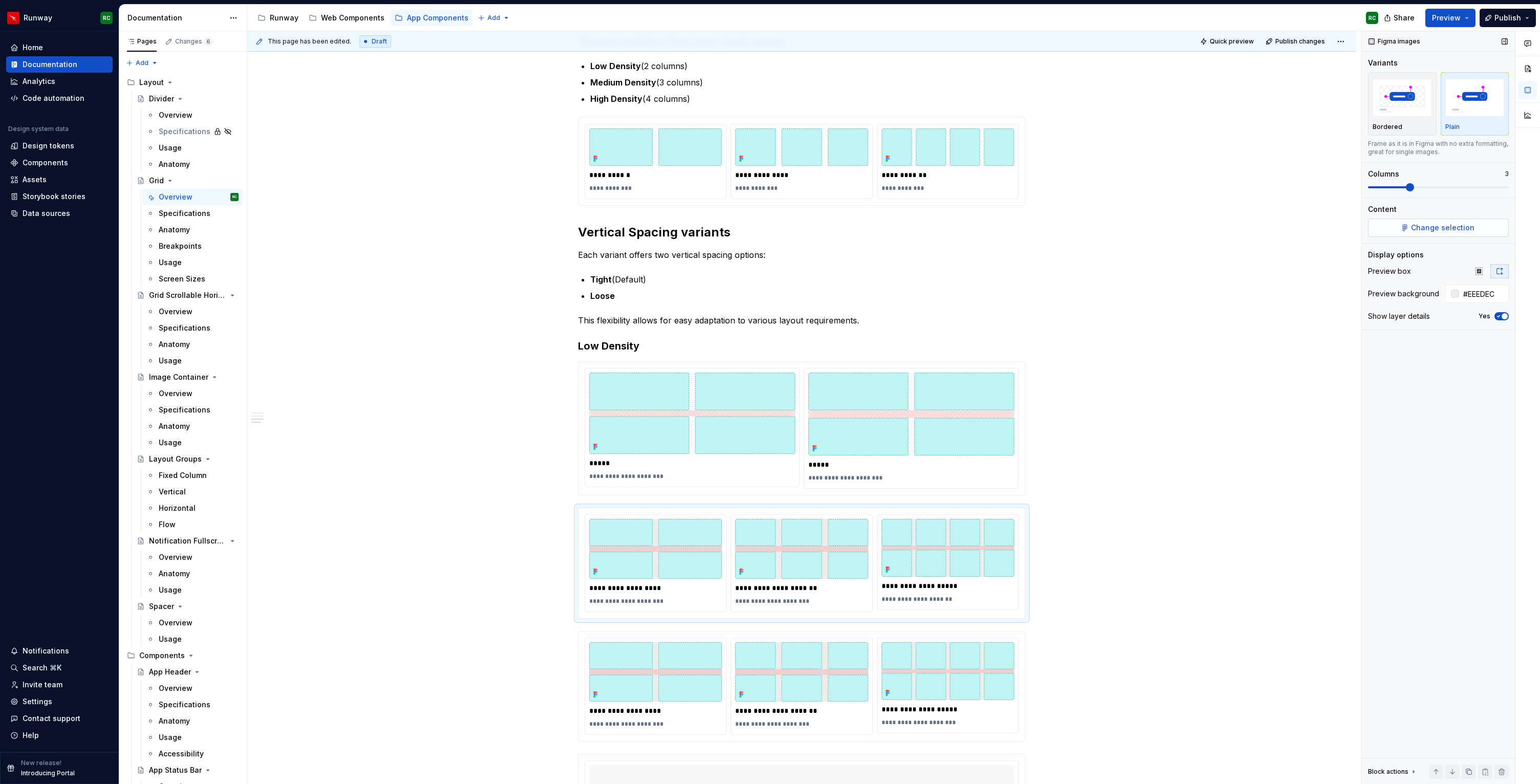
click at [1404, 225] on button "Change selection" at bounding box center [1438, 228] width 141 height 19
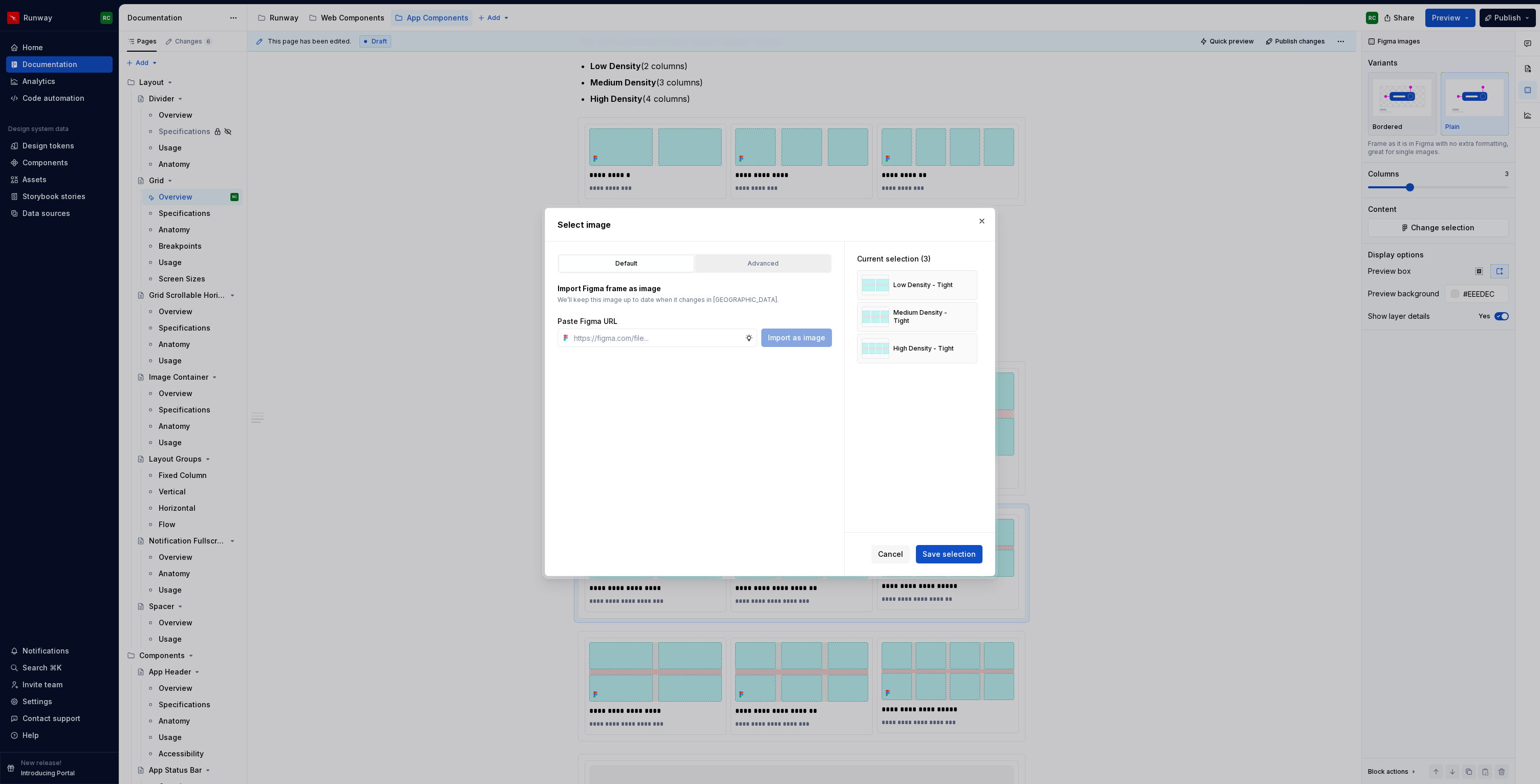
click at [805, 255] on button "Advanced" at bounding box center [763, 263] width 136 height 17
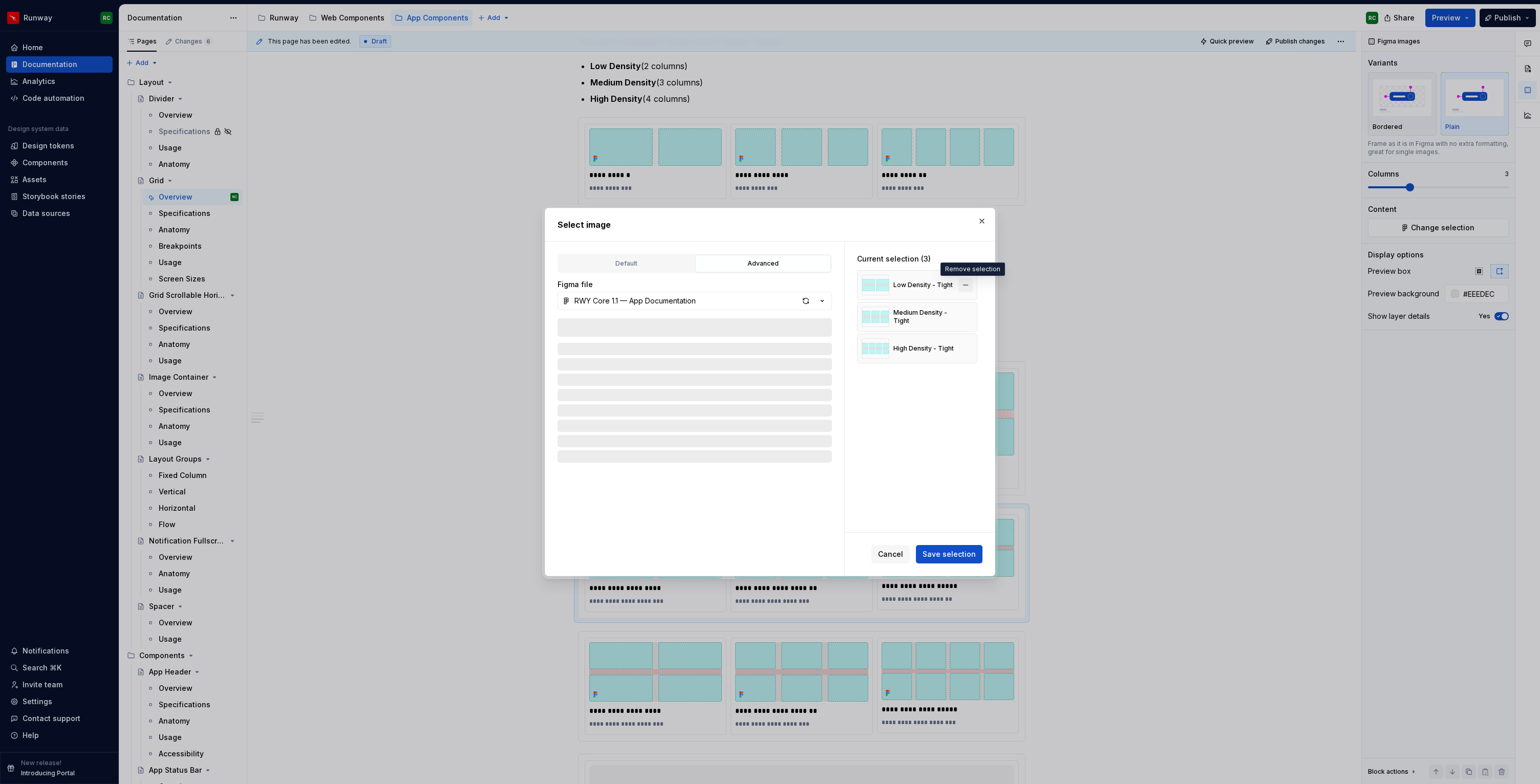
click at [971, 287] on button "button" at bounding box center [965, 285] width 14 height 14
click at [971, 310] on button "button" at bounding box center [965, 317] width 14 height 14
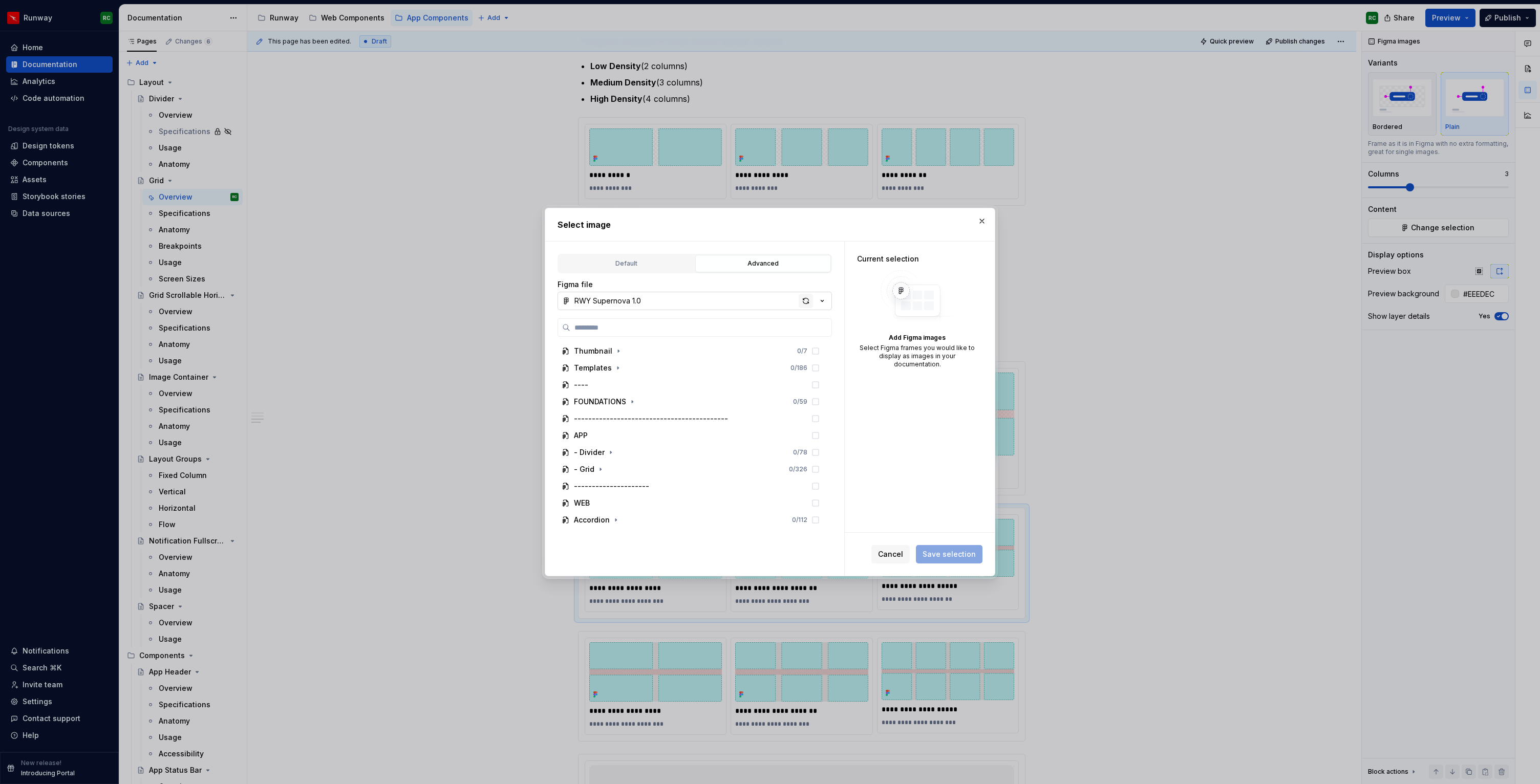
click at [805, 298] on div "button" at bounding box center [806, 301] width 14 height 14
type textarea "*"
click at [593, 469] on div "- Grid" at bounding box center [584, 469] width 20 height 10
click at [597, 470] on icon "button" at bounding box center [601, 469] width 8 height 8
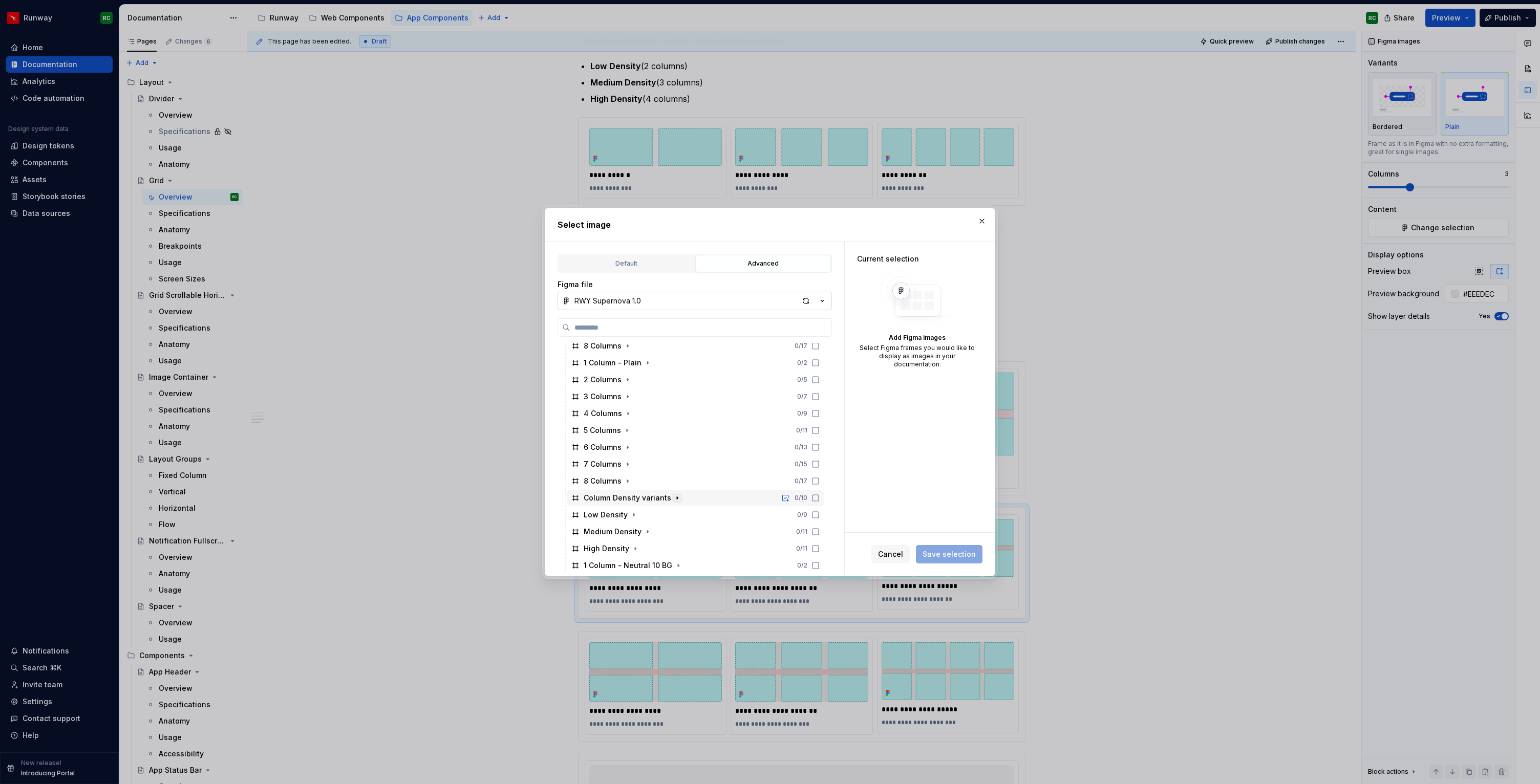
scroll to position [340, 0]
click at [820, 468] on div "0 / 11" at bounding box center [799, 467] width 40 height 8
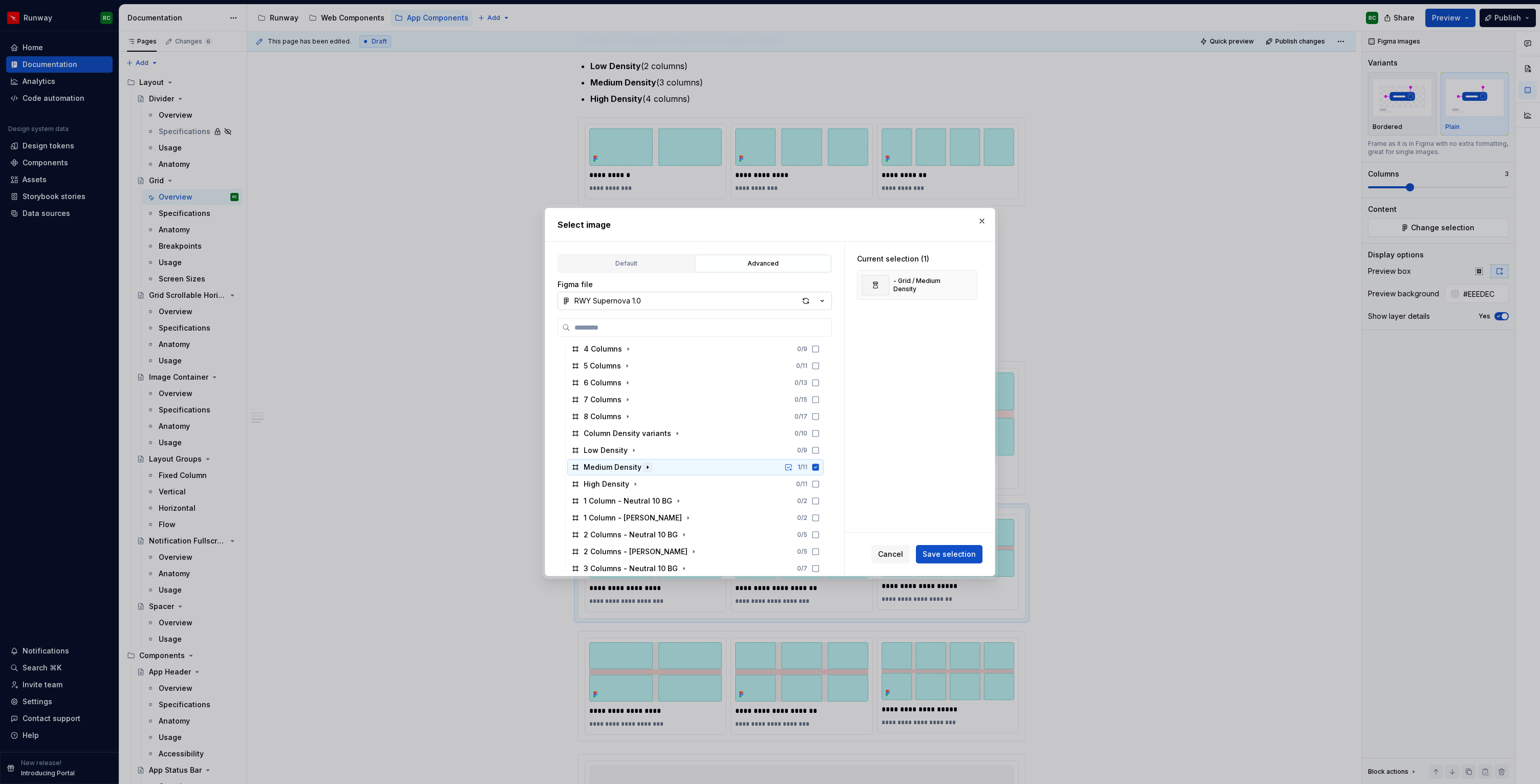
click at [647, 466] on icon "button" at bounding box center [647, 467] width 1 height 2
click at [819, 469] on icon at bounding box center [815, 467] width 7 height 7
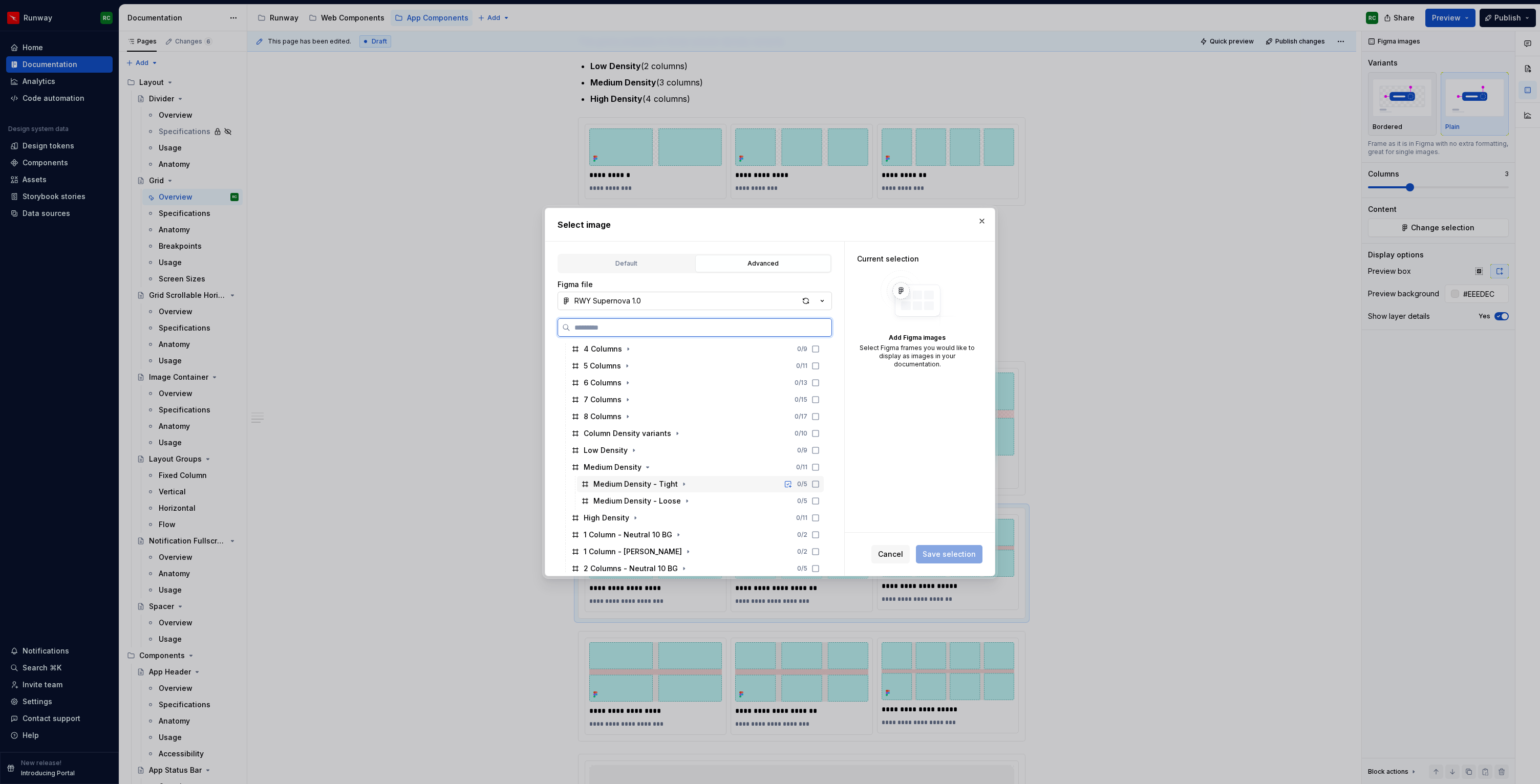
click at [820, 483] on icon at bounding box center [815, 484] width 8 height 8
click at [820, 500] on icon at bounding box center [815, 501] width 8 height 8
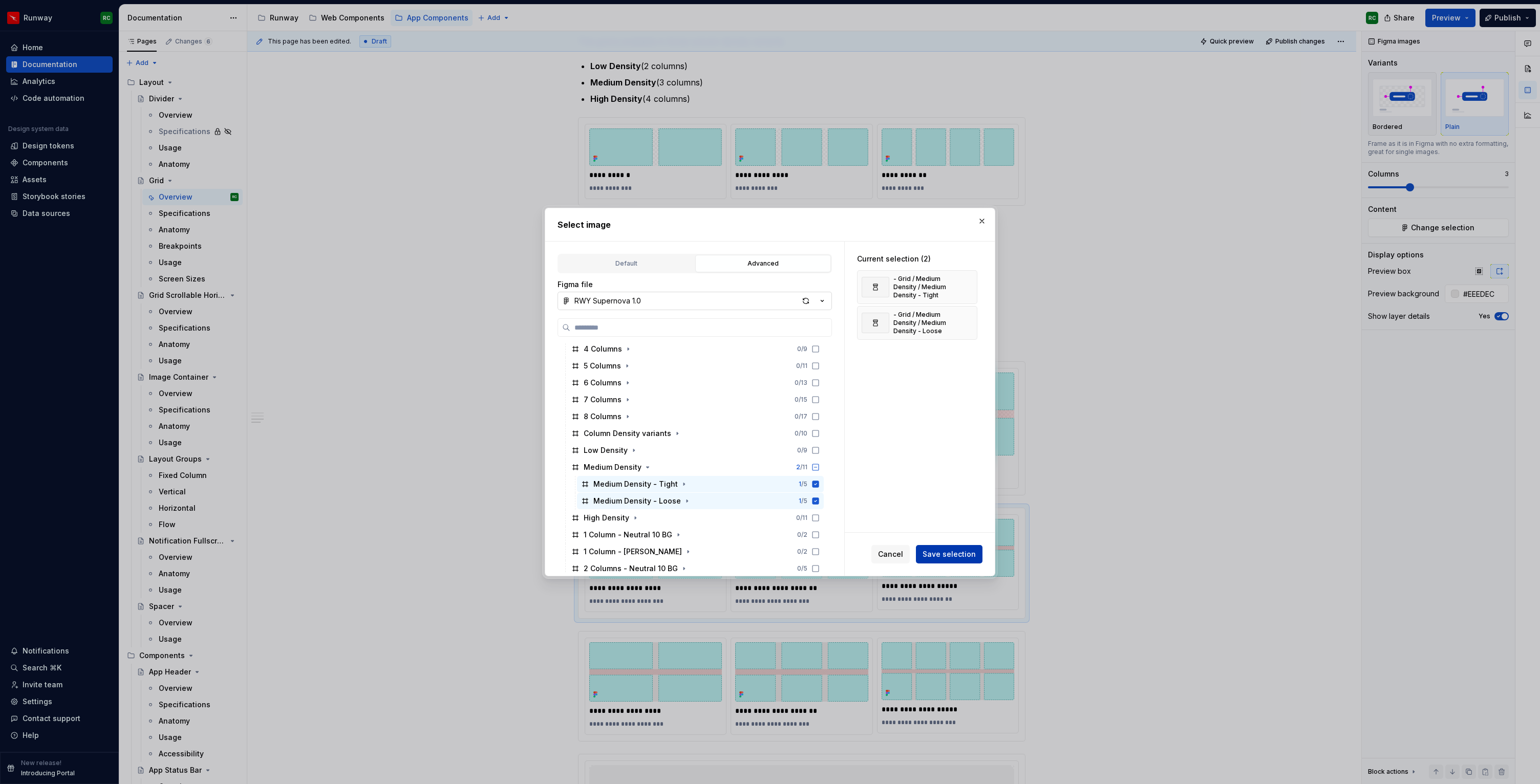
click at [957, 551] on span "Save selection" at bounding box center [949, 554] width 53 height 10
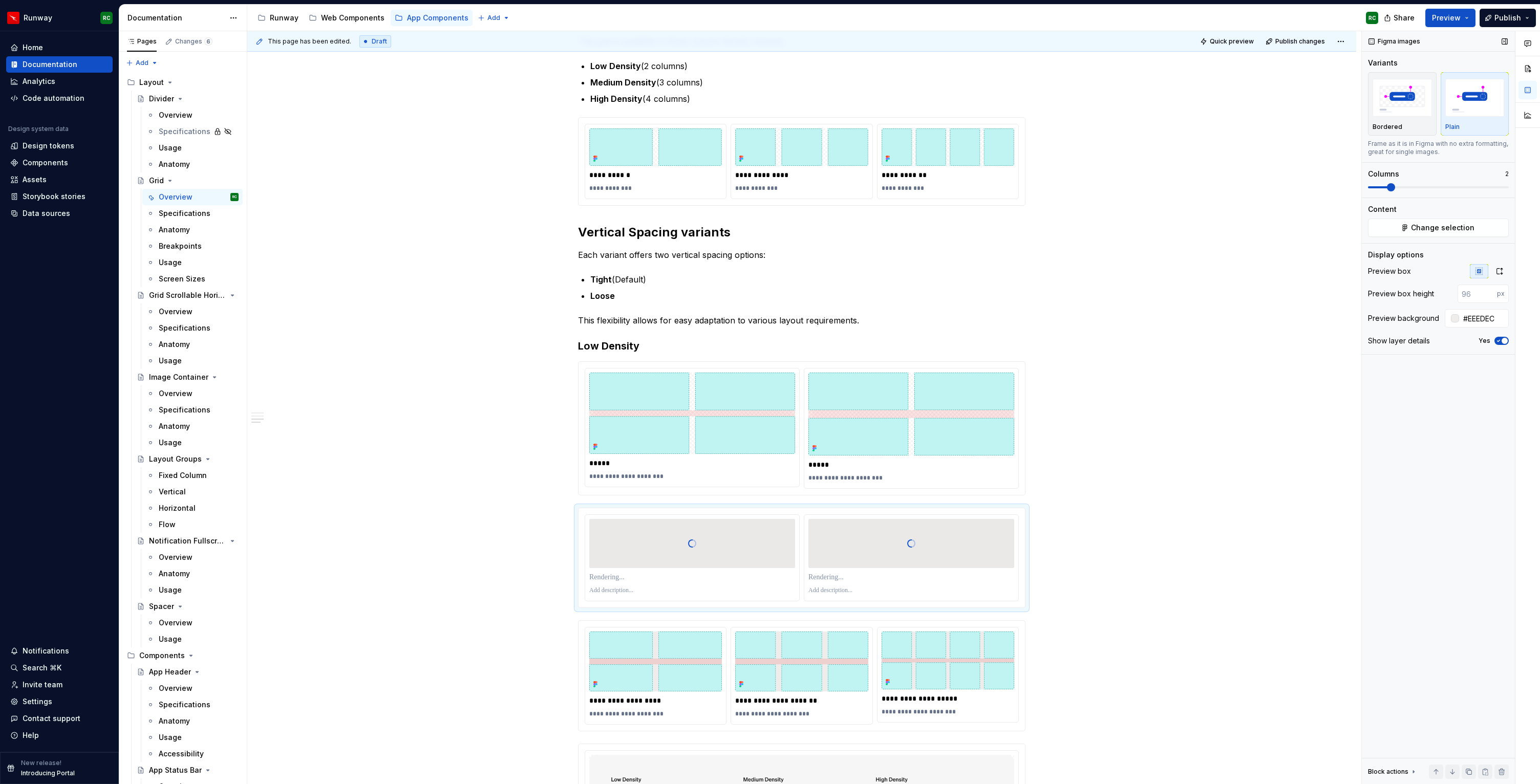
click at [1389, 186] on span at bounding box center [1391, 188] width 8 height 8
click at [641, 579] on p at bounding box center [692, 577] width 206 height 10
click at [847, 576] on p at bounding box center [911, 577] width 206 height 10
click at [847, 573] on p at bounding box center [911, 577] width 206 height 10
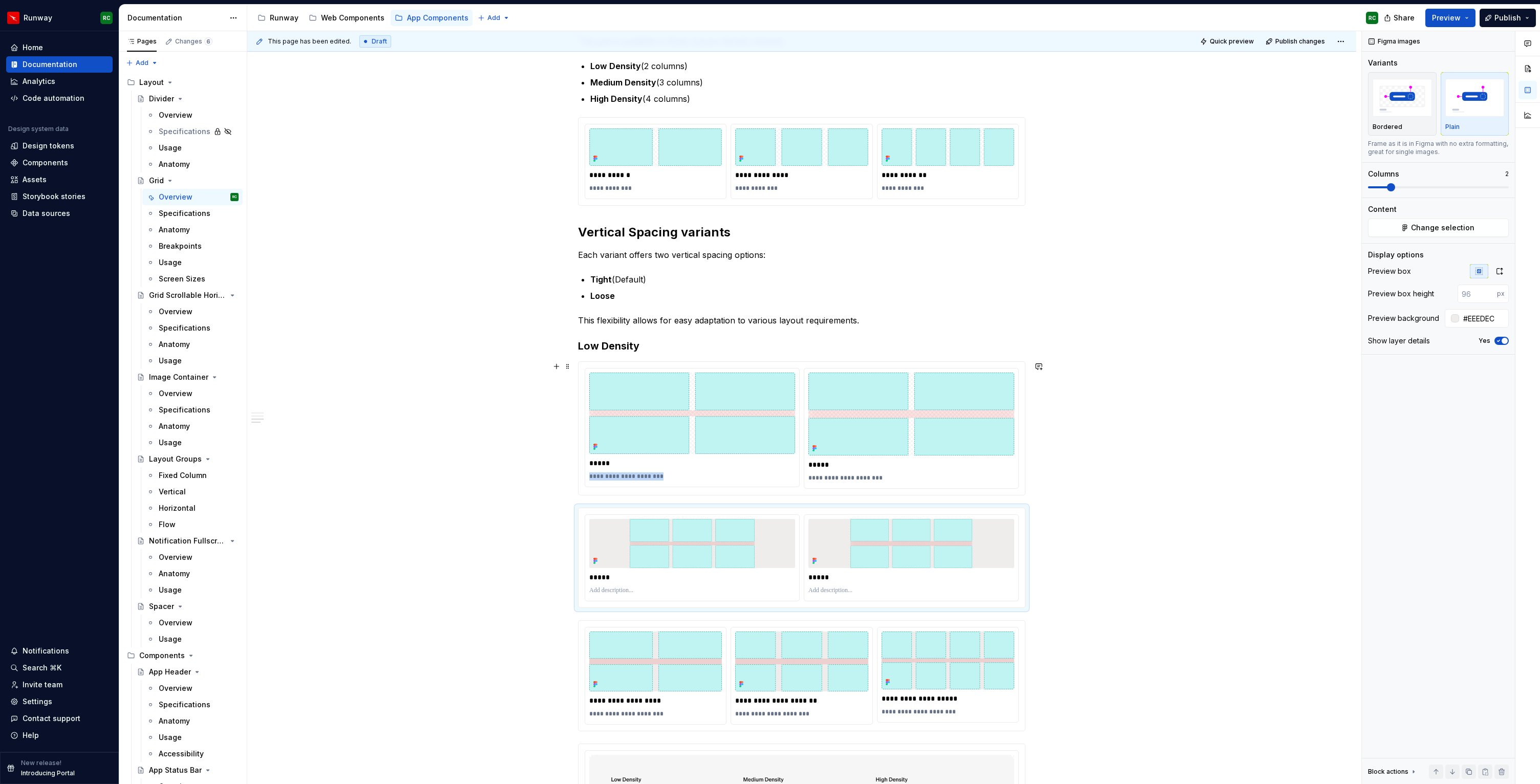
drag, startPoint x: 614, startPoint y: 477, endPoint x: 571, endPoint y: 477, distance: 43.0
click at [571, 477] on div "**********" at bounding box center [802, 577] width 1109 height 1378
click at [626, 595] on div at bounding box center [692, 590] width 206 height 13
click at [628, 592] on p at bounding box center [692, 590] width 206 height 8
click at [869, 591] on p at bounding box center [911, 590] width 206 height 8
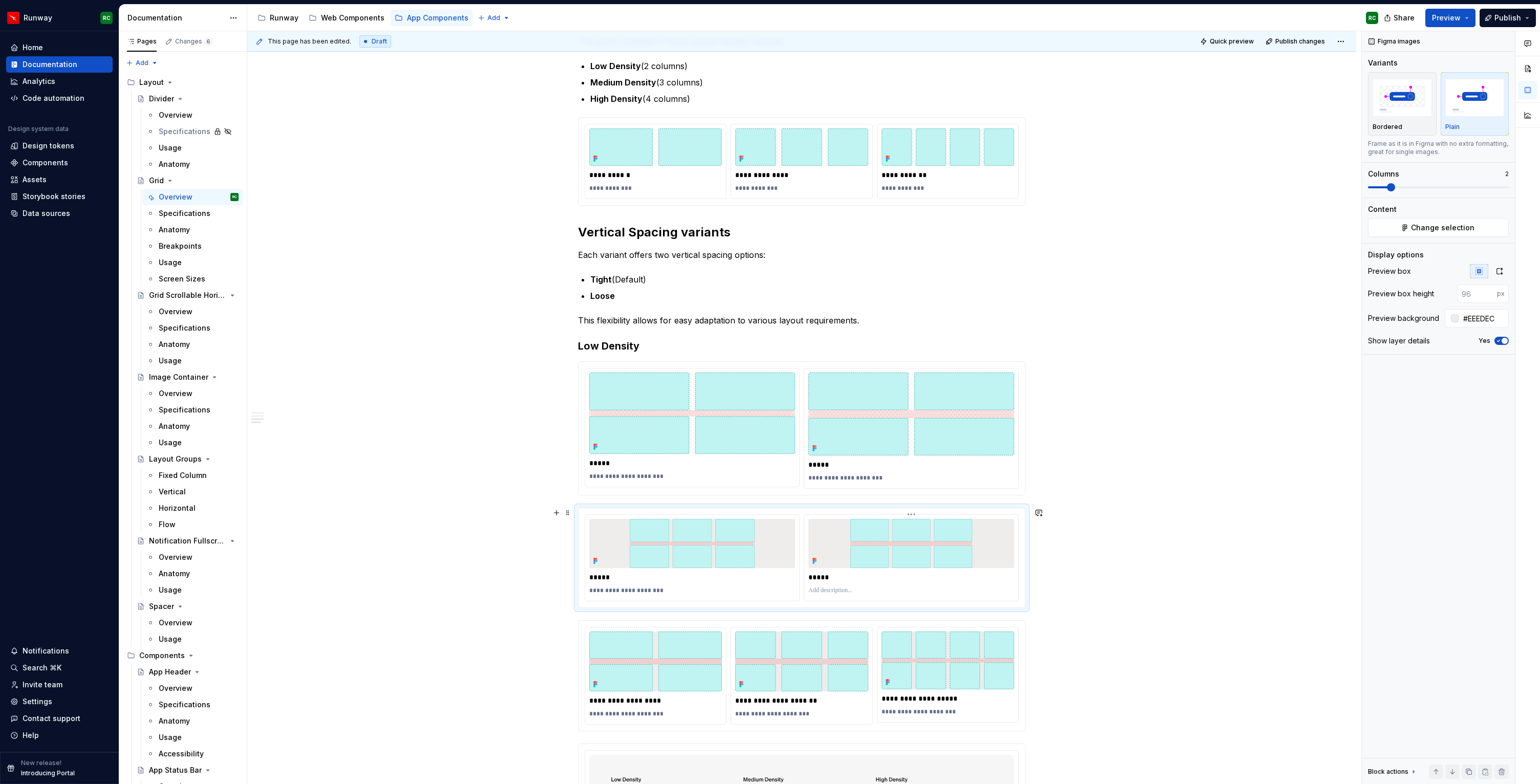
paste div
click at [869, 590] on p "**********" at bounding box center [911, 590] width 206 height 8
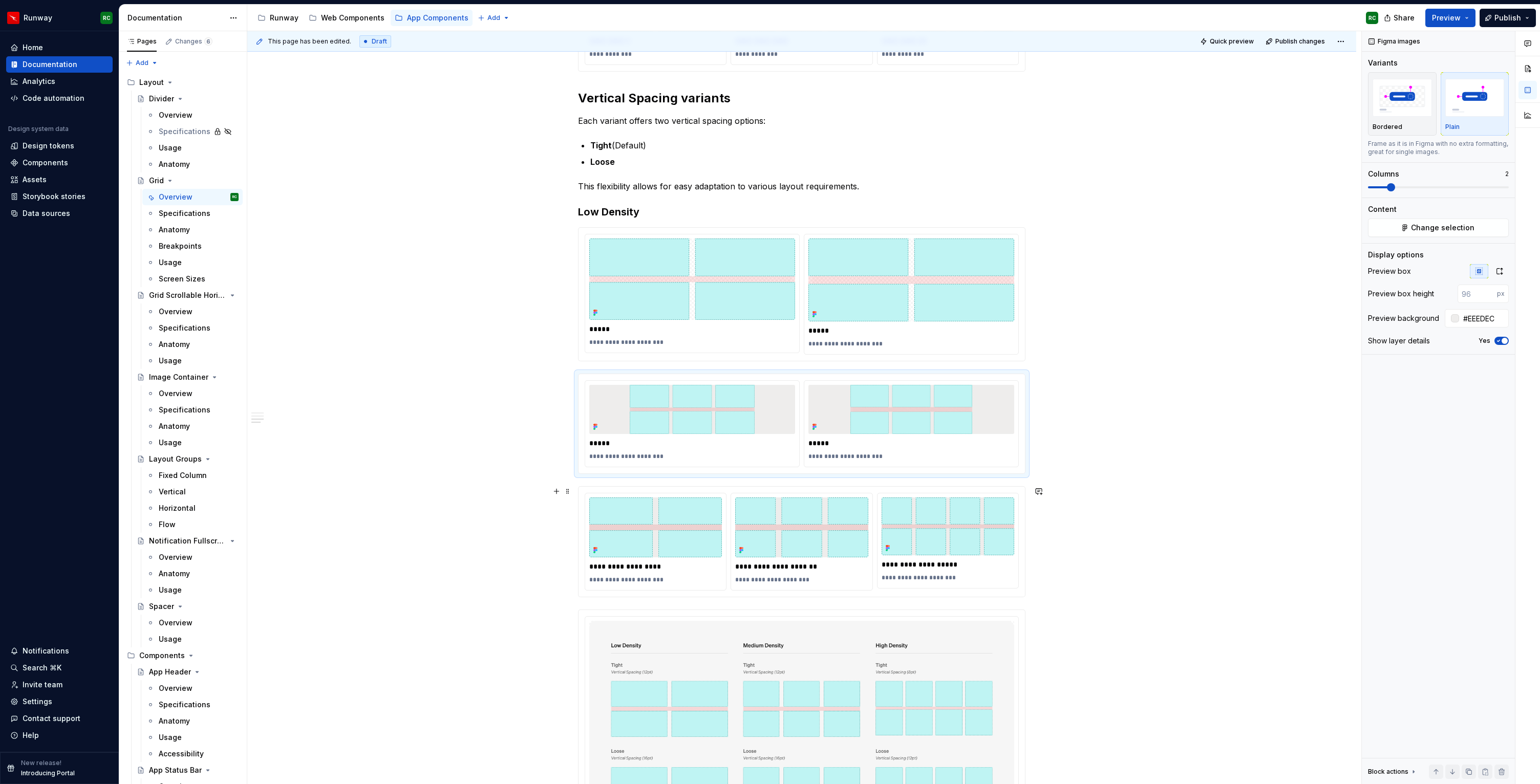
scroll to position [434, 0]
click at [766, 571] on p "**********" at bounding box center [802, 568] width 133 height 10
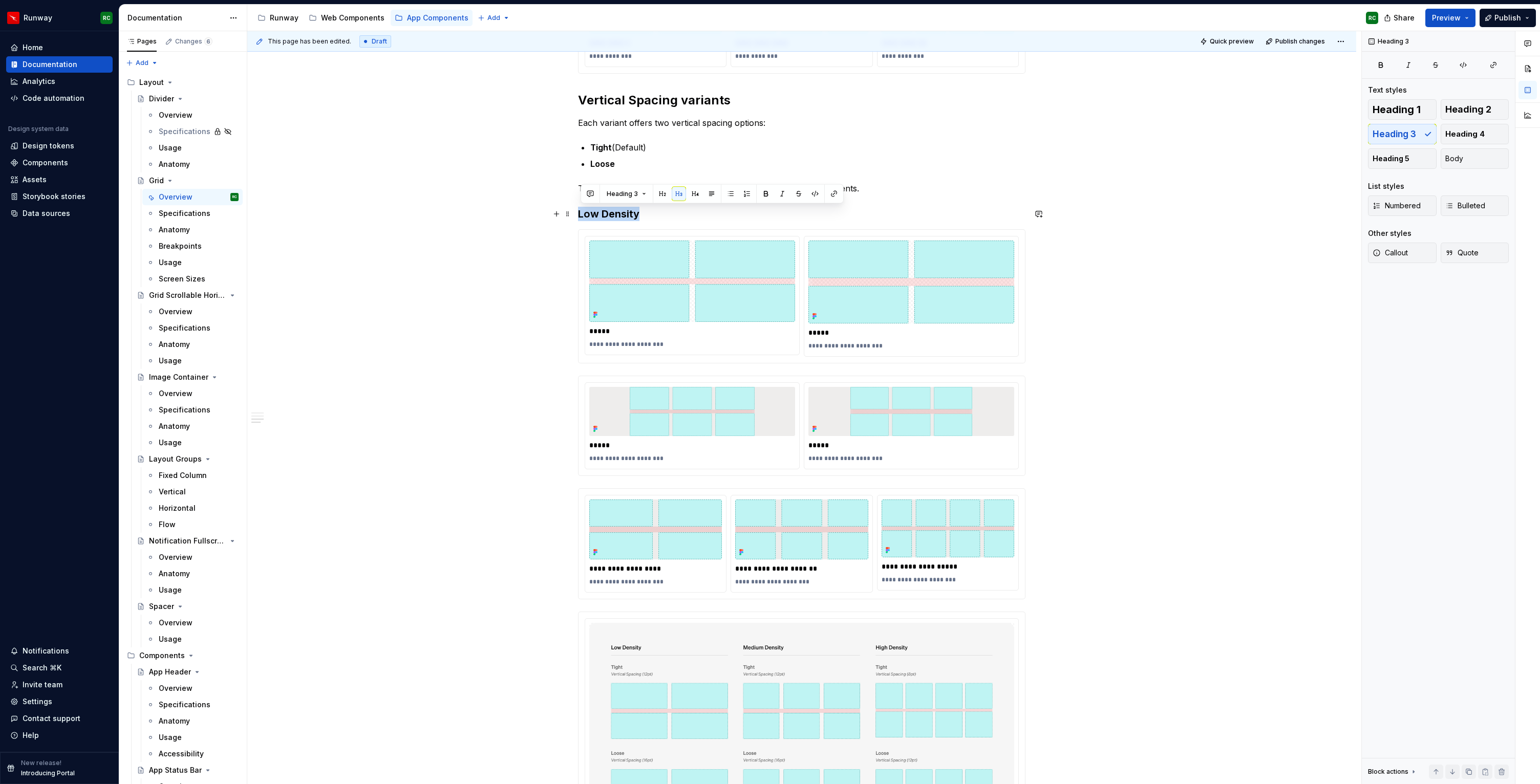
drag, startPoint x: 640, startPoint y: 217, endPoint x: 583, endPoint y: 214, distance: 57.1
click at [583, 214] on h3 "Low Density" at bounding box center [802, 214] width 447 height 14
copy h3 "Low Density"
click at [991, 368] on div "**********" at bounding box center [802, 333] width 447 height 1106
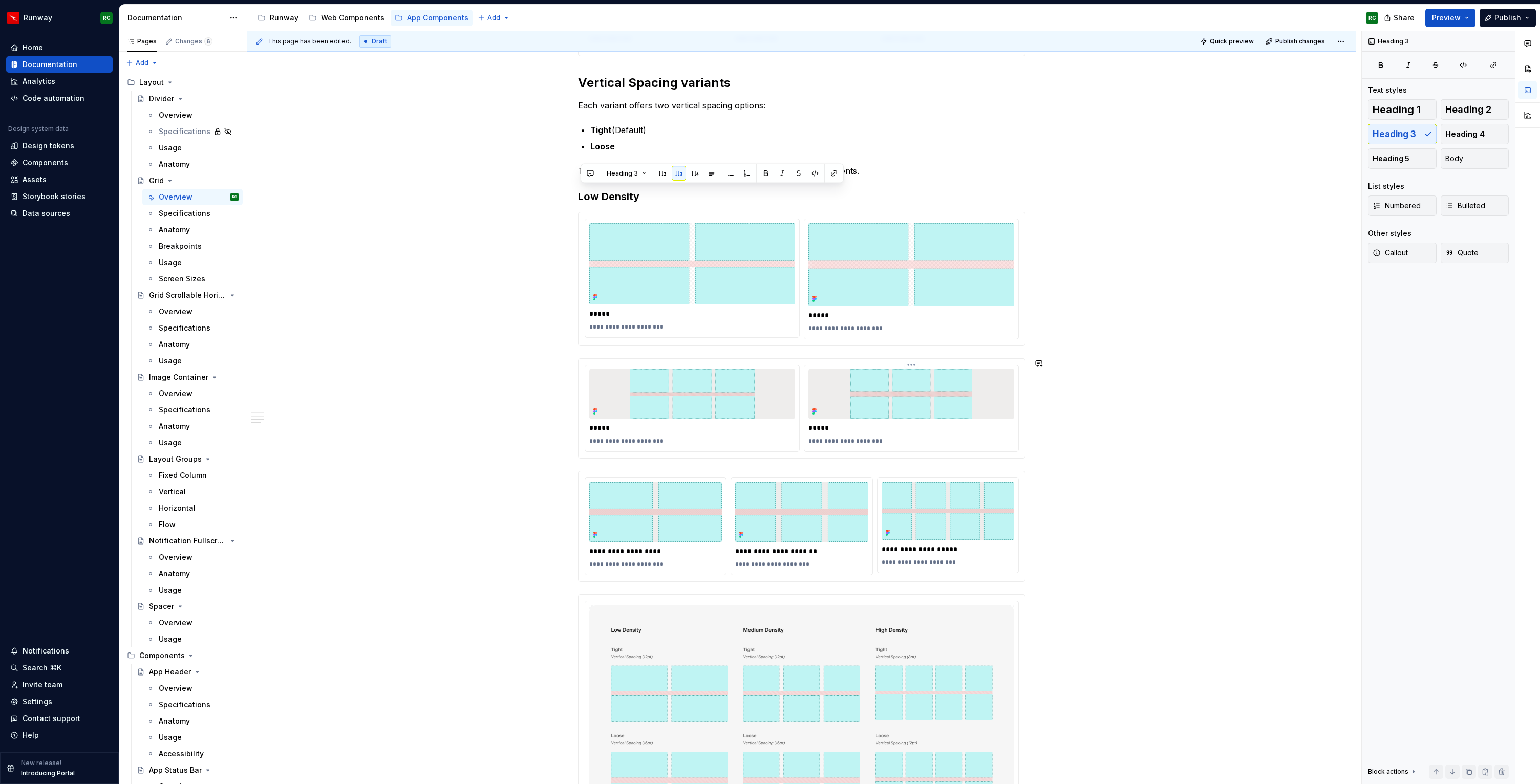
scroll to position [455, 0]
click at [1049, 307] on div "**********" at bounding box center [804, 408] width 1114 height 754
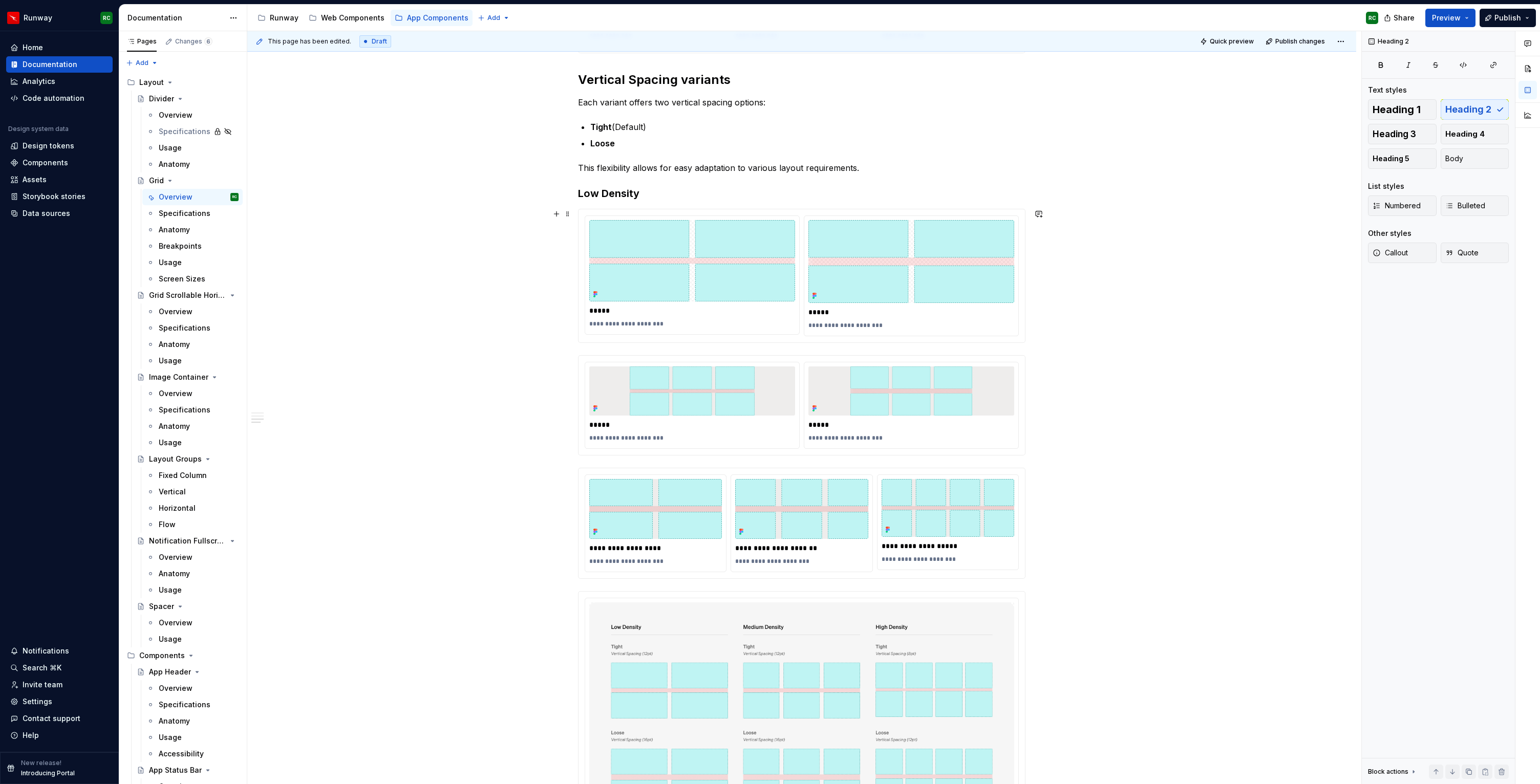
type textarea "*"
click at [658, 201] on div "**********" at bounding box center [802, 313] width 447 height 1106
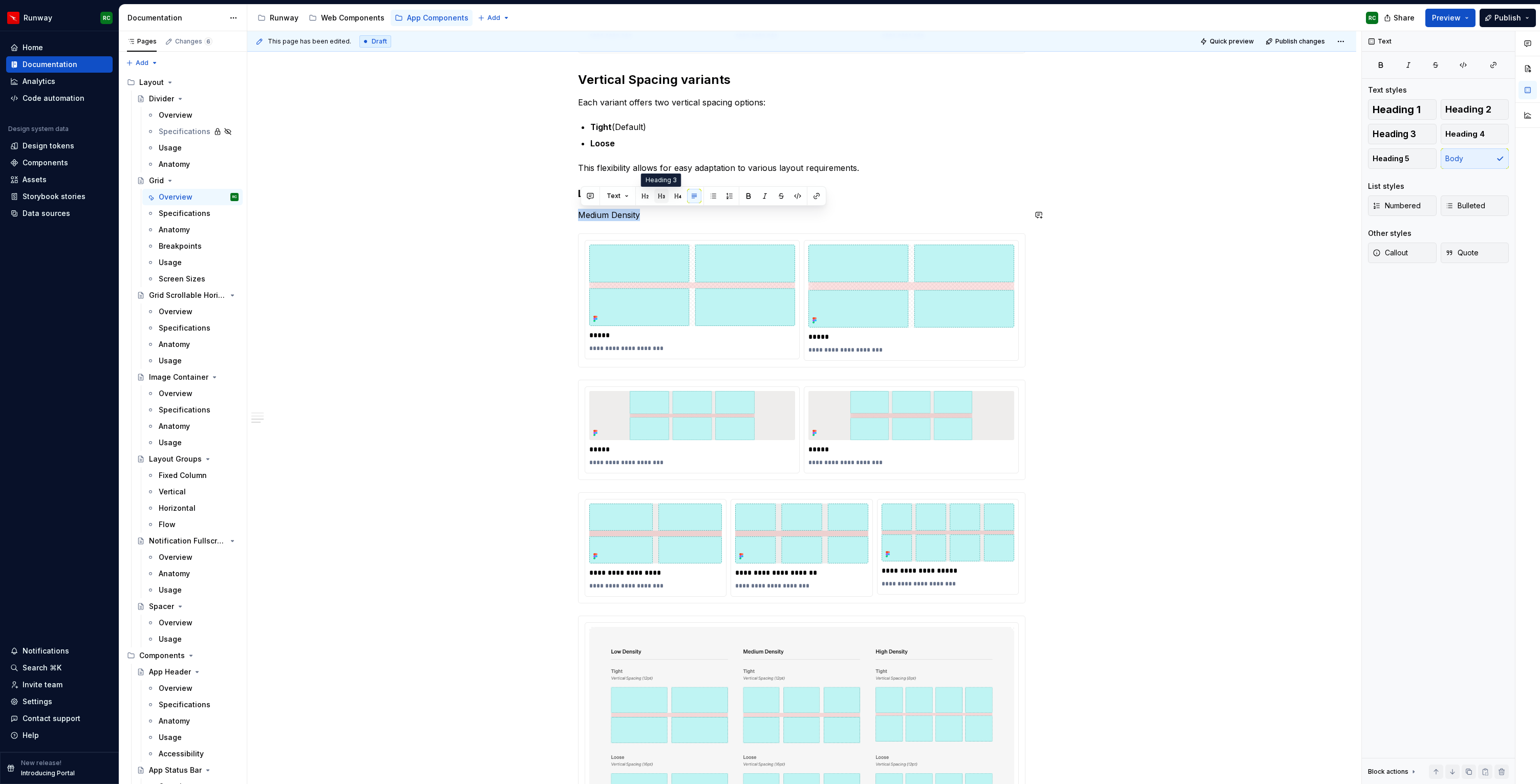
click at [658, 195] on button "button" at bounding box center [661, 196] width 14 height 14
click at [1453, 771] on button "button" at bounding box center [1453, 771] width 14 height 14
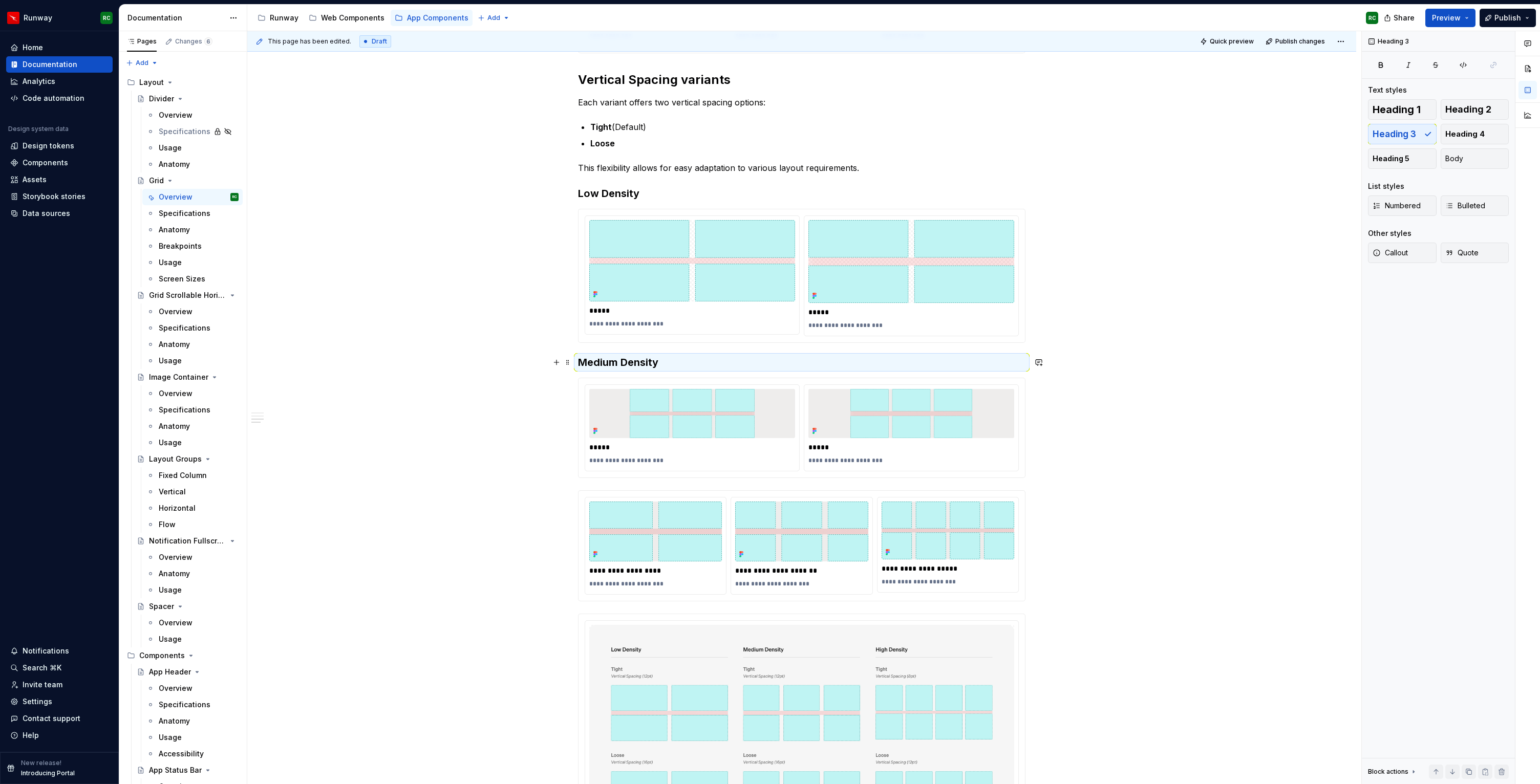
click at [1080, 359] on div "**********" at bounding box center [802, 435] width 1109 height 1401
click at [836, 522] on img at bounding box center [802, 531] width 133 height 60
click at [740, 363] on h3 "Medium Density" at bounding box center [802, 362] width 447 height 14
click at [1466, 769] on button "button" at bounding box center [1469, 771] width 14 height 14
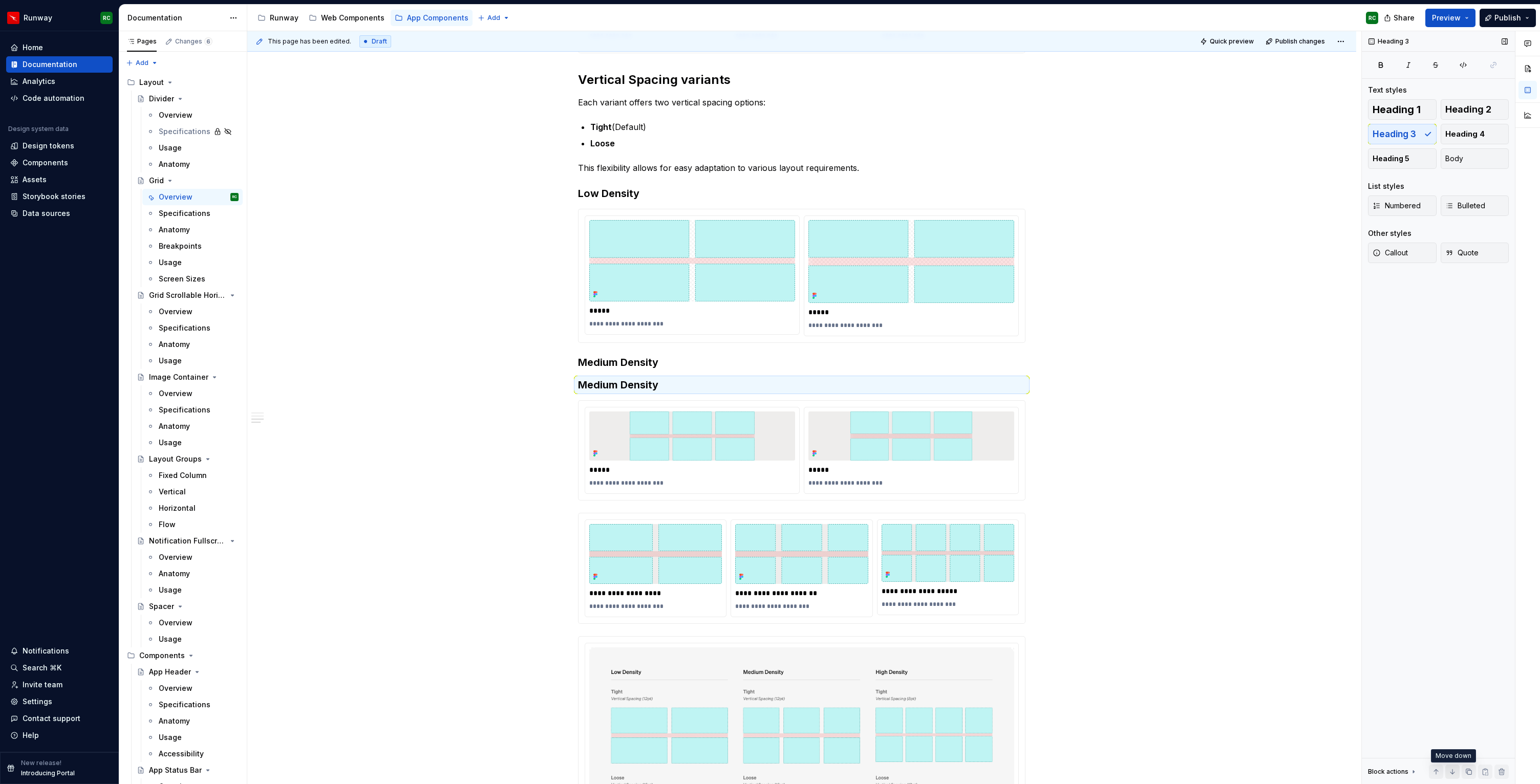
click at [1453, 773] on button "button" at bounding box center [1453, 771] width 14 height 14
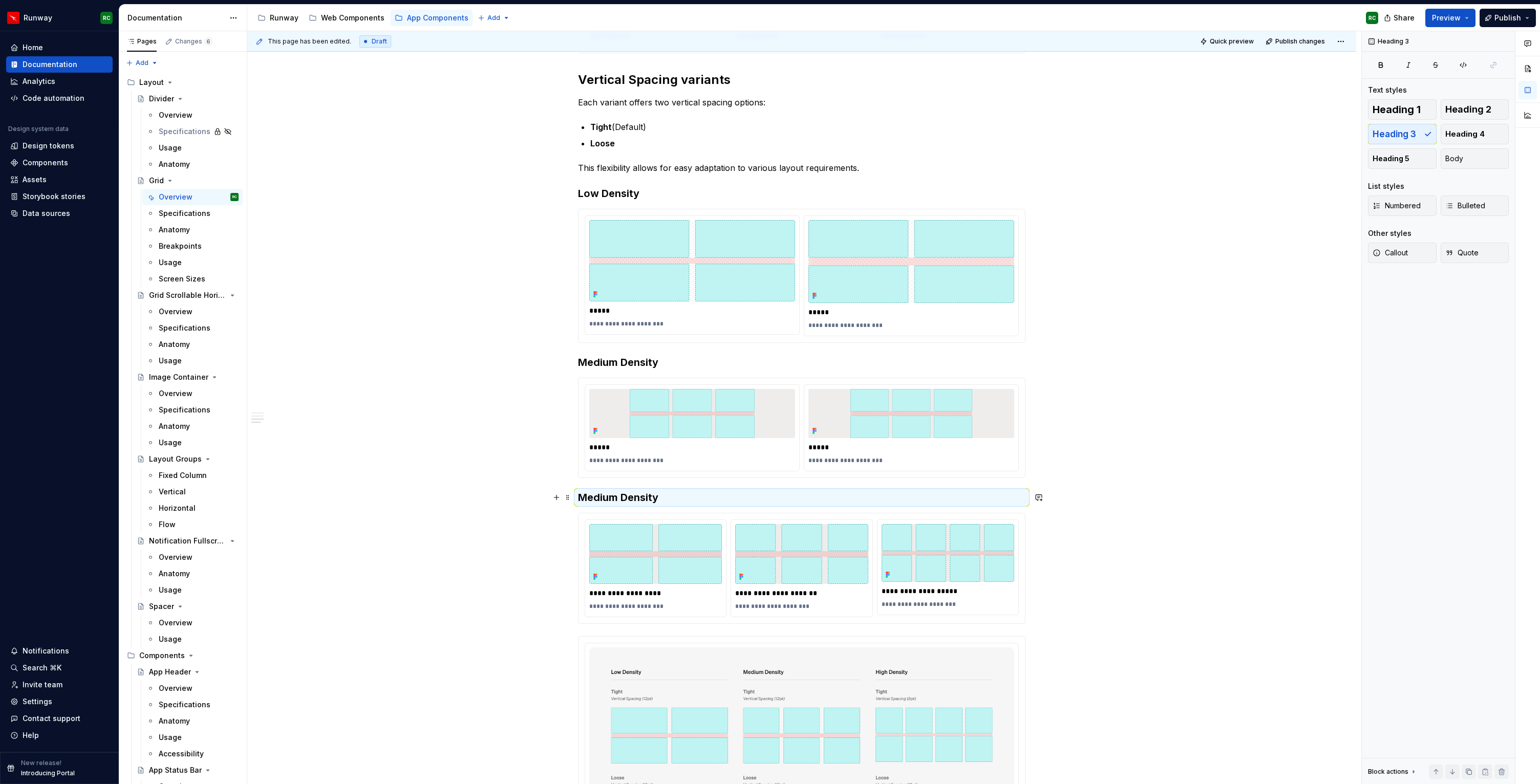
click at [607, 498] on h3 "Medium Density" at bounding box center [802, 497] width 447 height 14
click at [657, 415] on img at bounding box center [692, 414] width 206 height 49
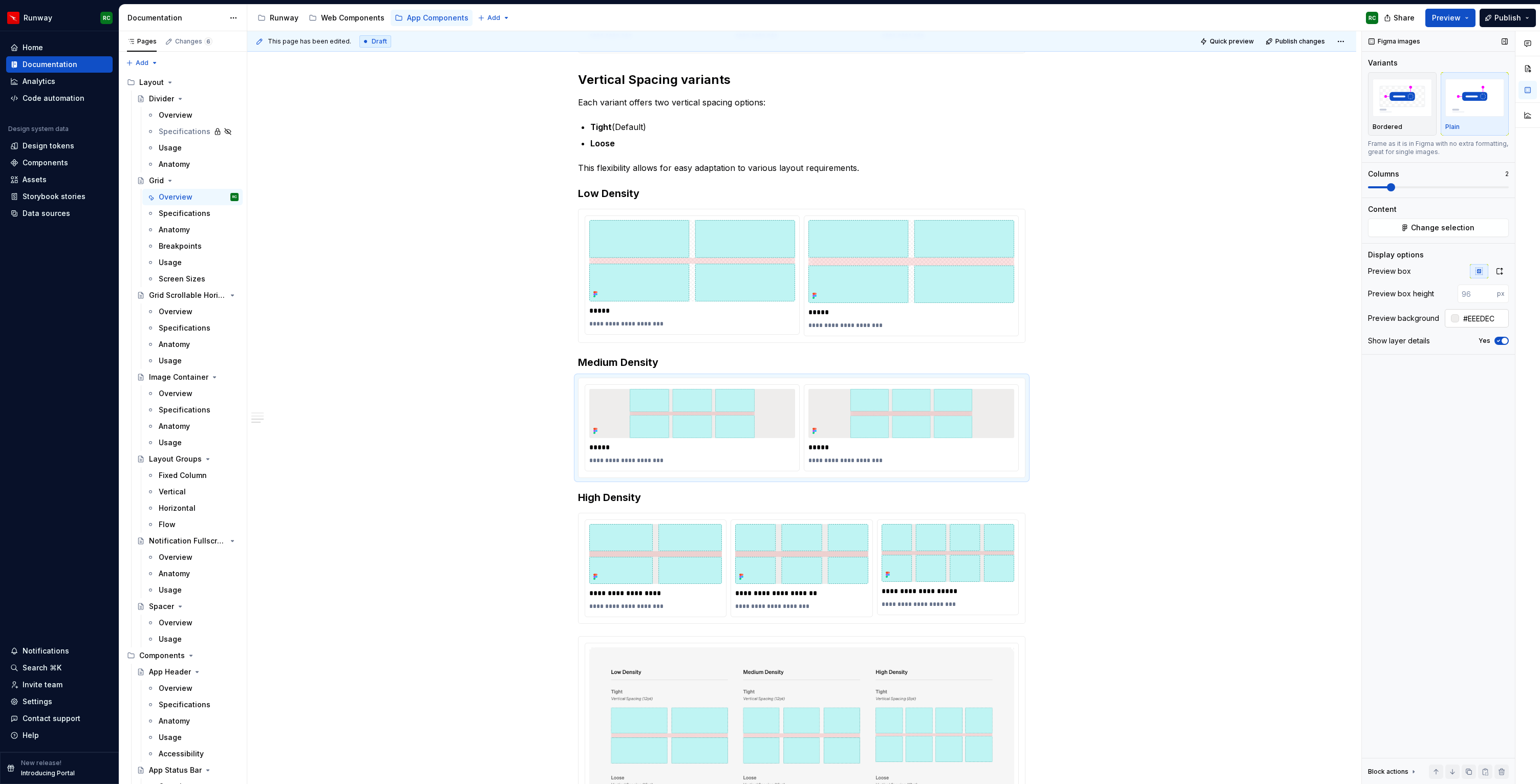
click at [1477, 314] on input "#EEEDEC" at bounding box center [1484, 318] width 50 height 19
click at [1498, 277] on button "button" at bounding box center [1499, 271] width 19 height 14
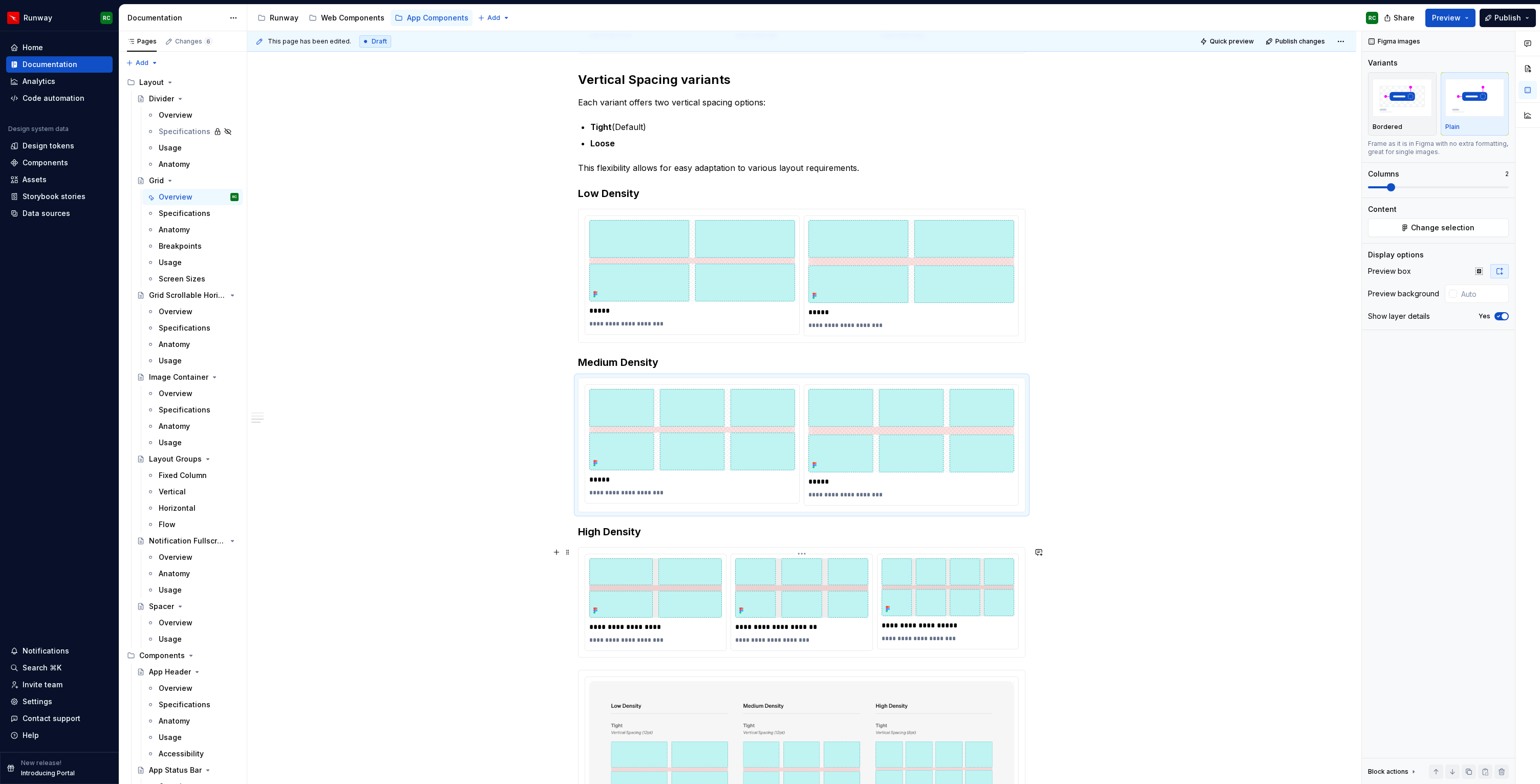
type input "#EEEDEC"
click at [750, 585] on img at bounding box center [802, 588] width 133 height 60
click at [1486, 296] on input "#EEEDEC" at bounding box center [1484, 293] width 50 height 19
click at [1431, 218] on div "Content Change selection" at bounding box center [1438, 220] width 141 height 33
click at [1418, 228] on span "Change selection" at bounding box center [1443, 228] width 63 height 10
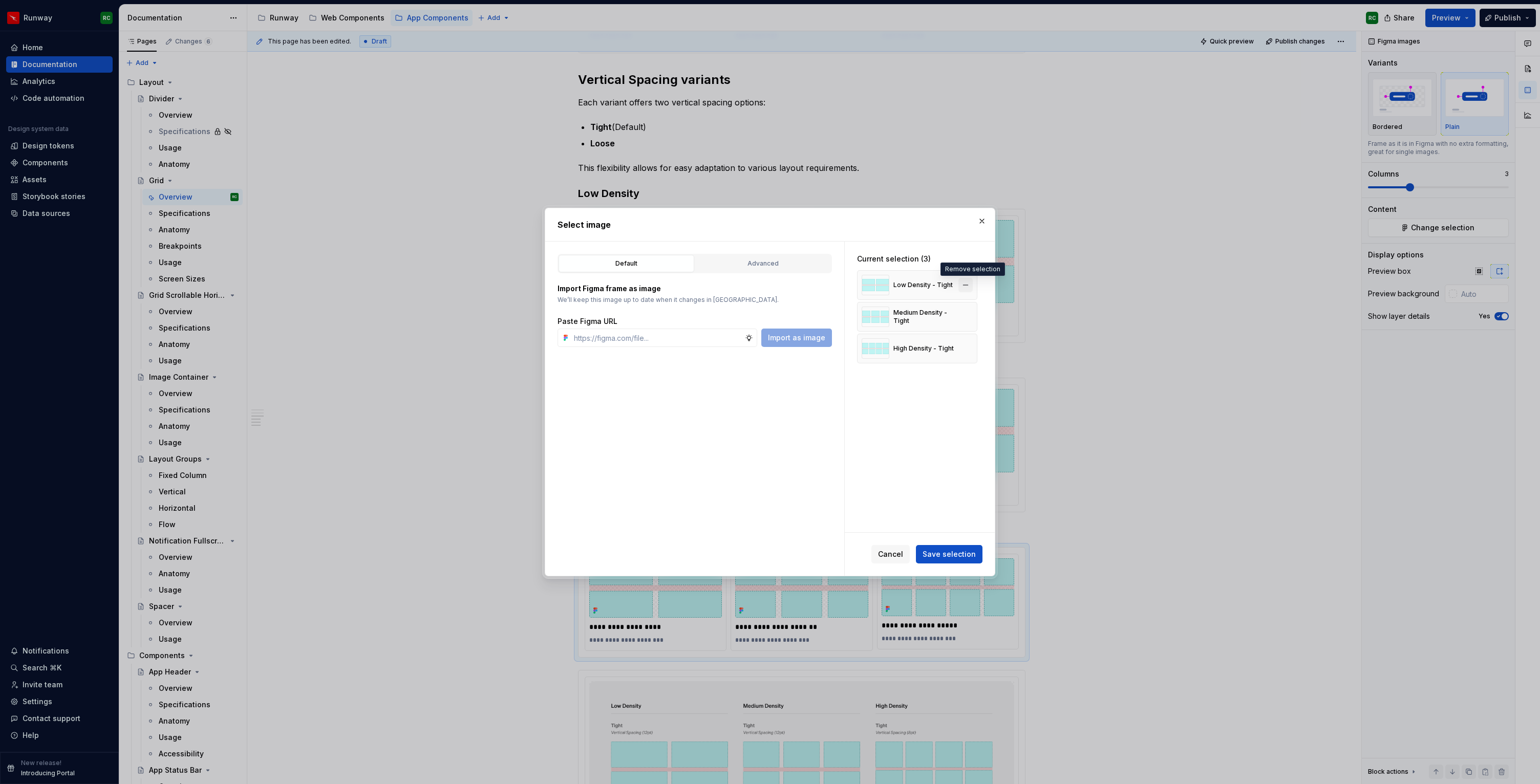
click at [973, 285] on button "button" at bounding box center [965, 285] width 14 height 14
click at [762, 241] on div "Default Advanced Import Figma frame as image We’ll keep this image up to date w…" at bounding box center [695, 408] width 299 height 334
click at [761, 261] on div "Advanced" at bounding box center [763, 263] width 129 height 10
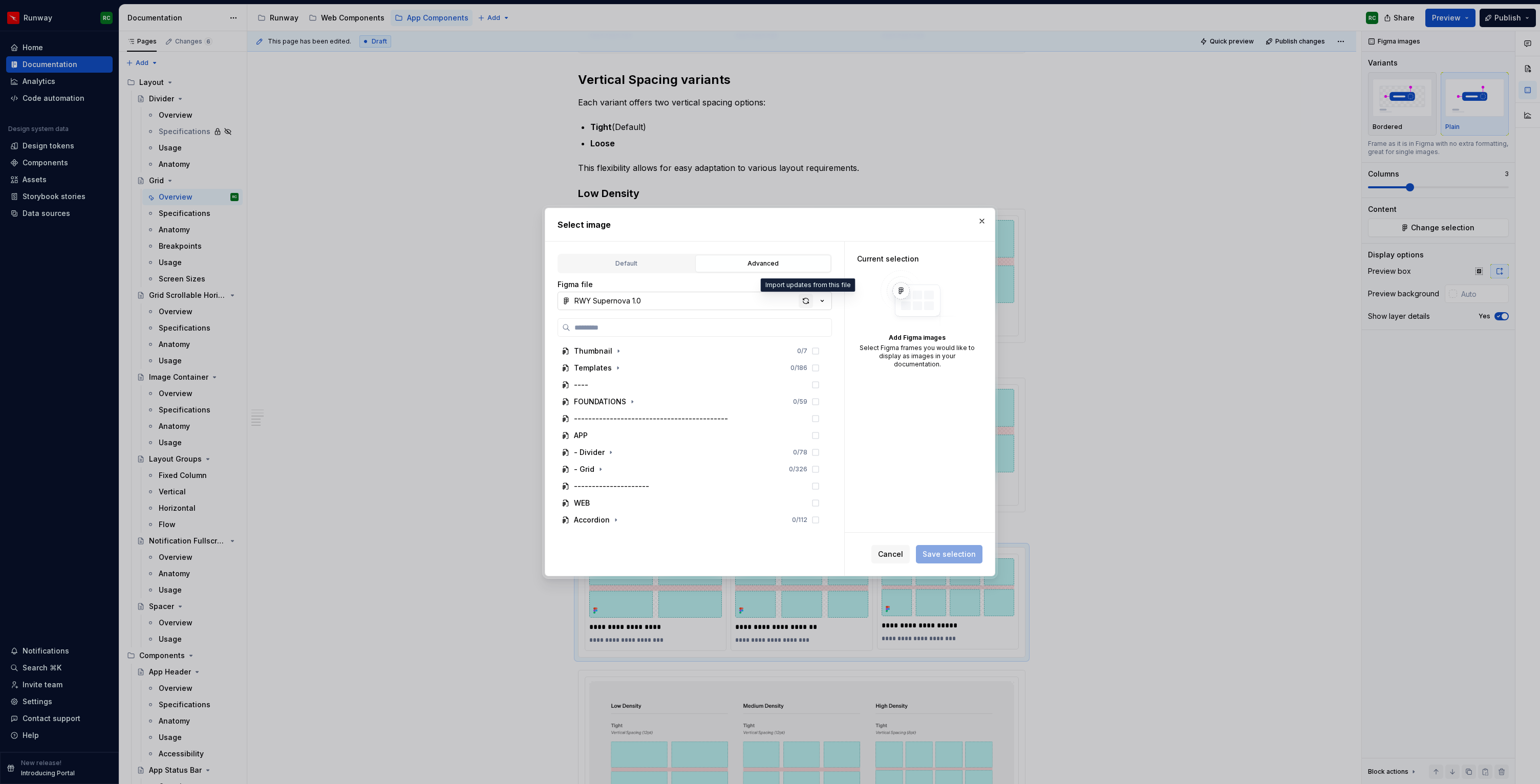
click at [805, 301] on div "button" at bounding box center [806, 301] width 14 height 14
click at [603, 468] on icon "button" at bounding box center [601, 469] width 8 height 8
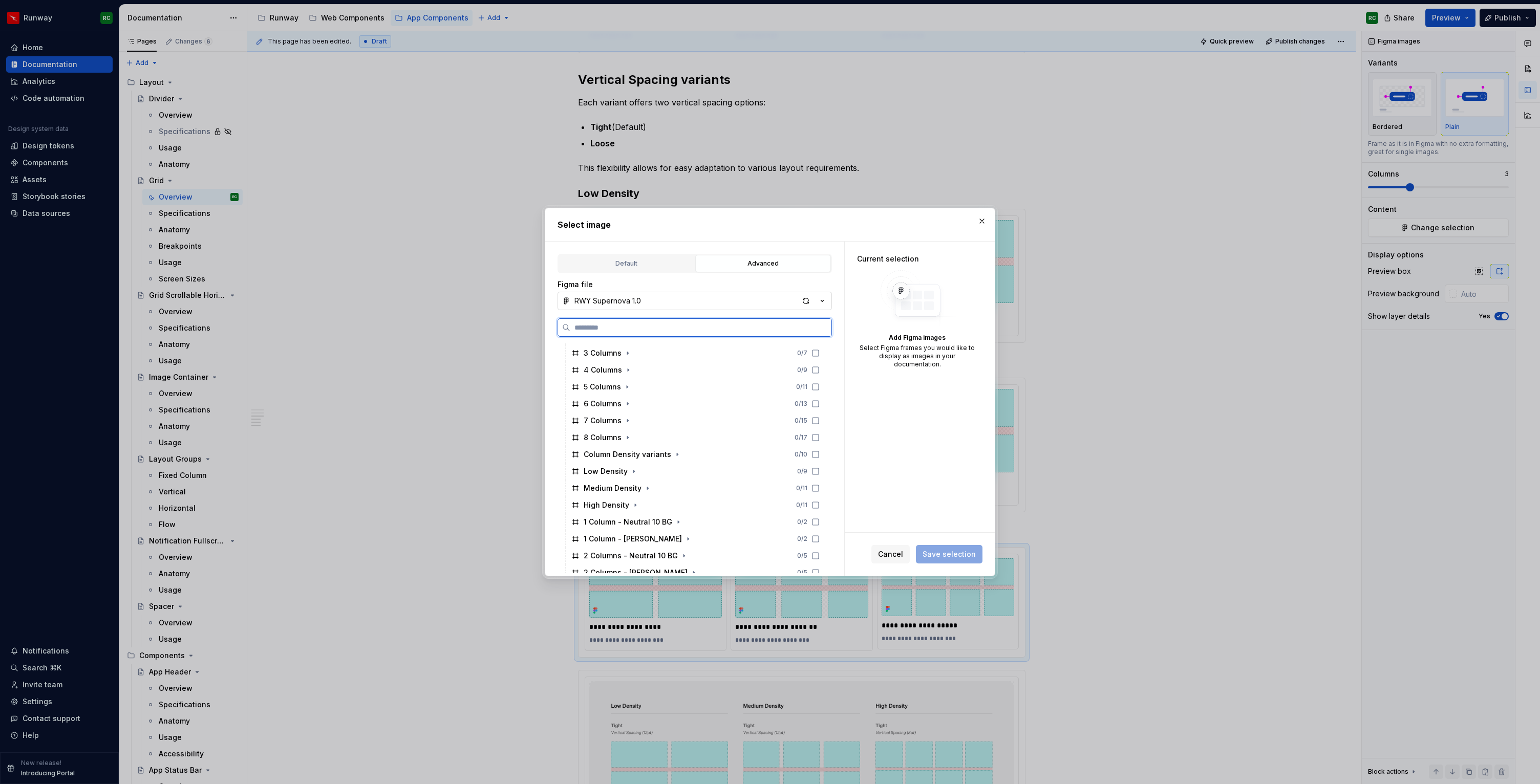
scroll to position [323, 0]
click at [632, 500] on icon "button" at bounding box center [635, 501] width 8 height 8
click at [818, 517] on icon at bounding box center [815, 517] width 6 height 6
click at [820, 532] on icon at bounding box center [815, 534] width 8 height 8
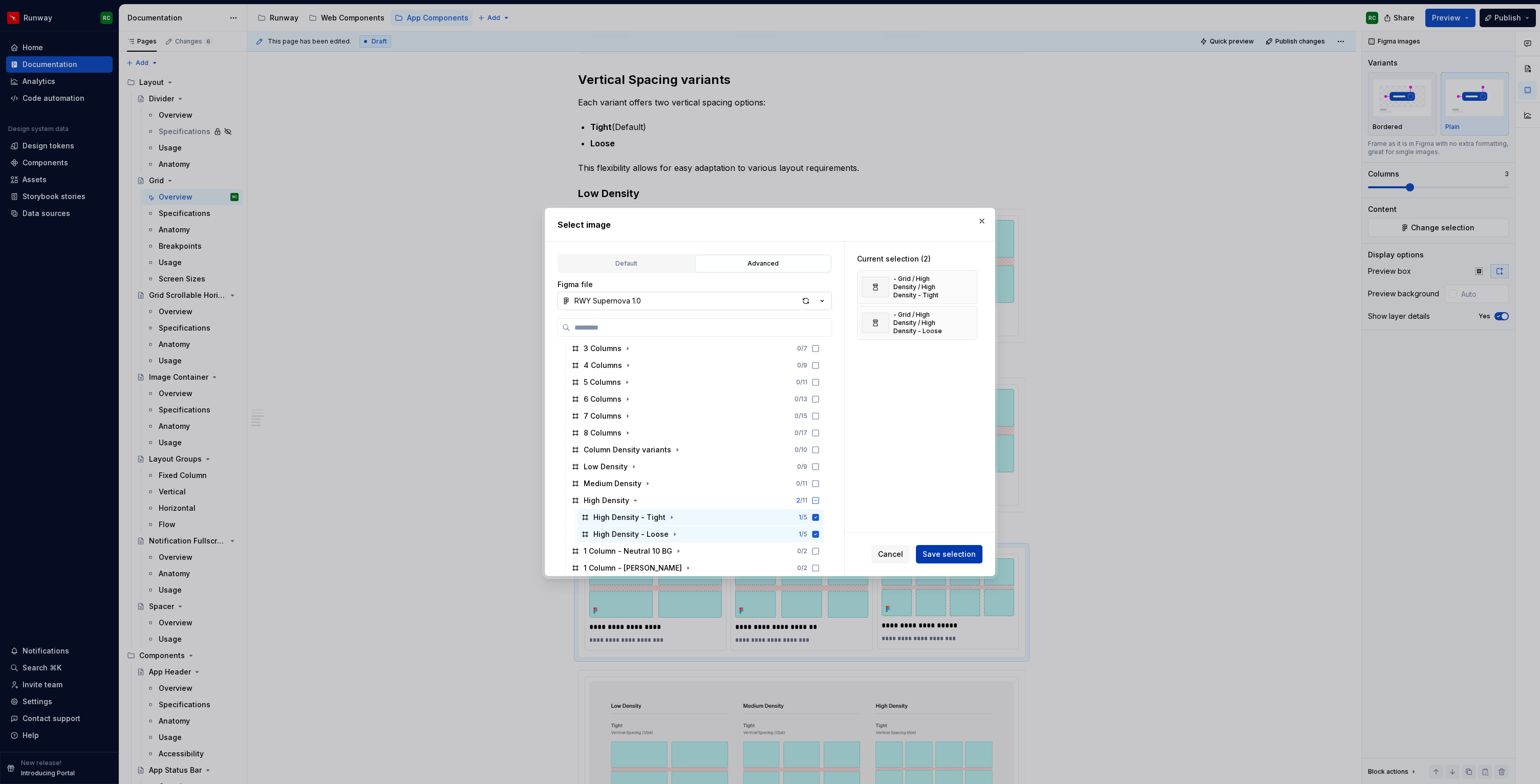
click at [943, 558] on span "Save selection" at bounding box center [949, 554] width 53 height 10
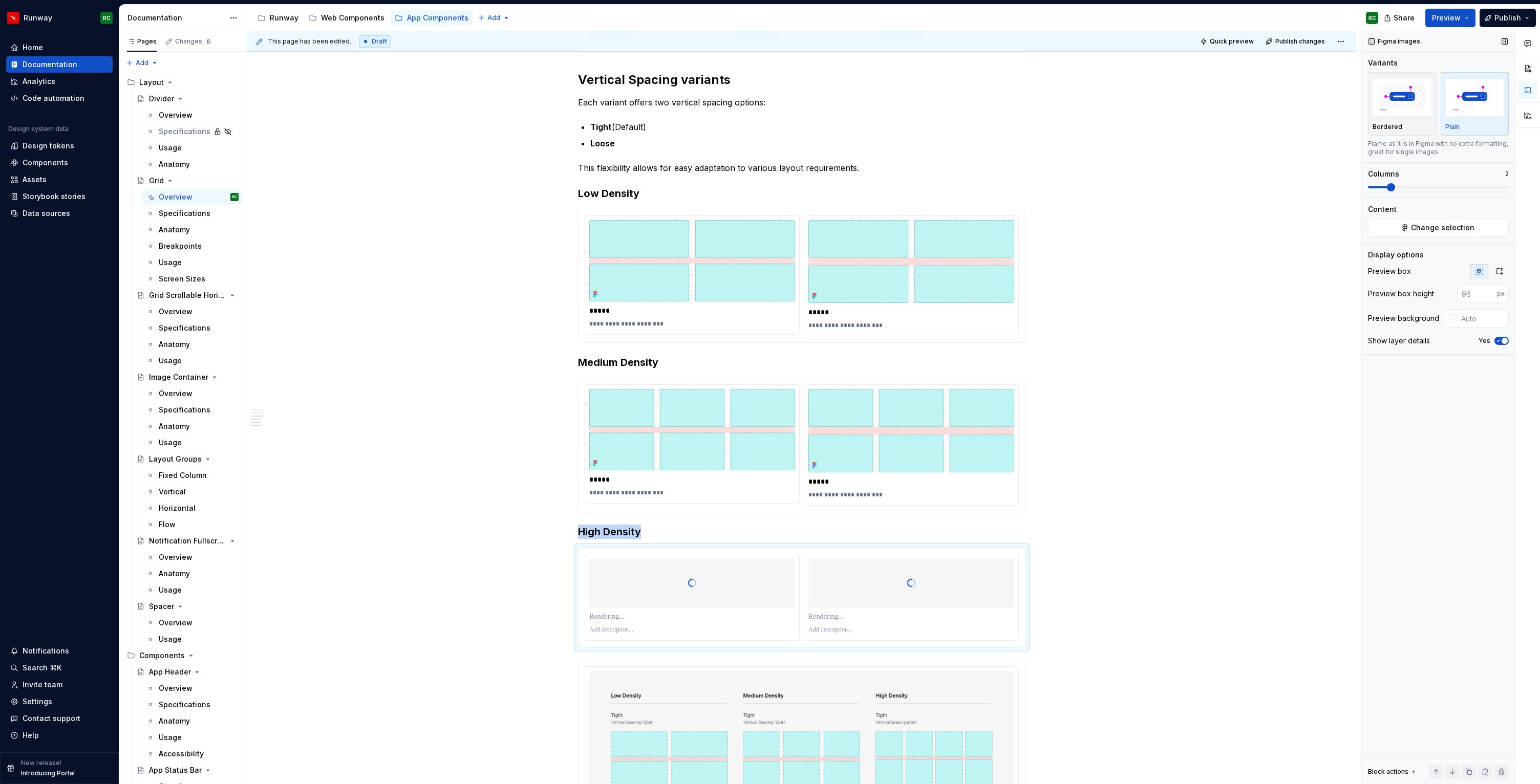
click at [1389, 188] on span at bounding box center [1391, 188] width 8 height 8
type textarea "*"
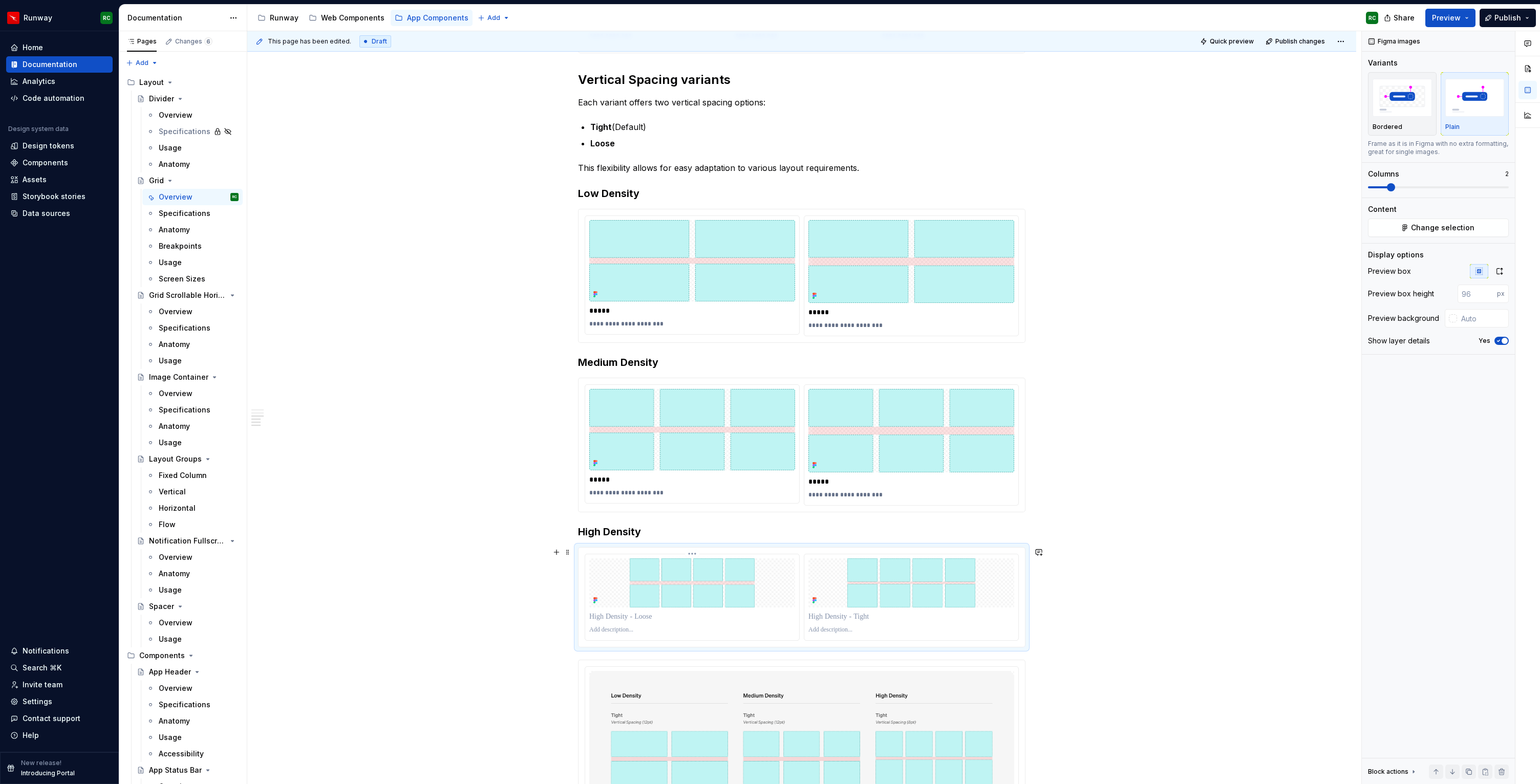
click at [691, 615] on p at bounding box center [692, 616] width 206 height 10
drag, startPoint x: 728, startPoint y: 634, endPoint x: 893, endPoint y: 623, distance: 165.4
click at [894, 623] on div at bounding box center [802, 598] width 434 height 87
drag, startPoint x: 897, startPoint y: 625, endPoint x: 742, endPoint y: 627, distance: 155.0
click at [742, 627] on div at bounding box center [802, 598] width 434 height 87
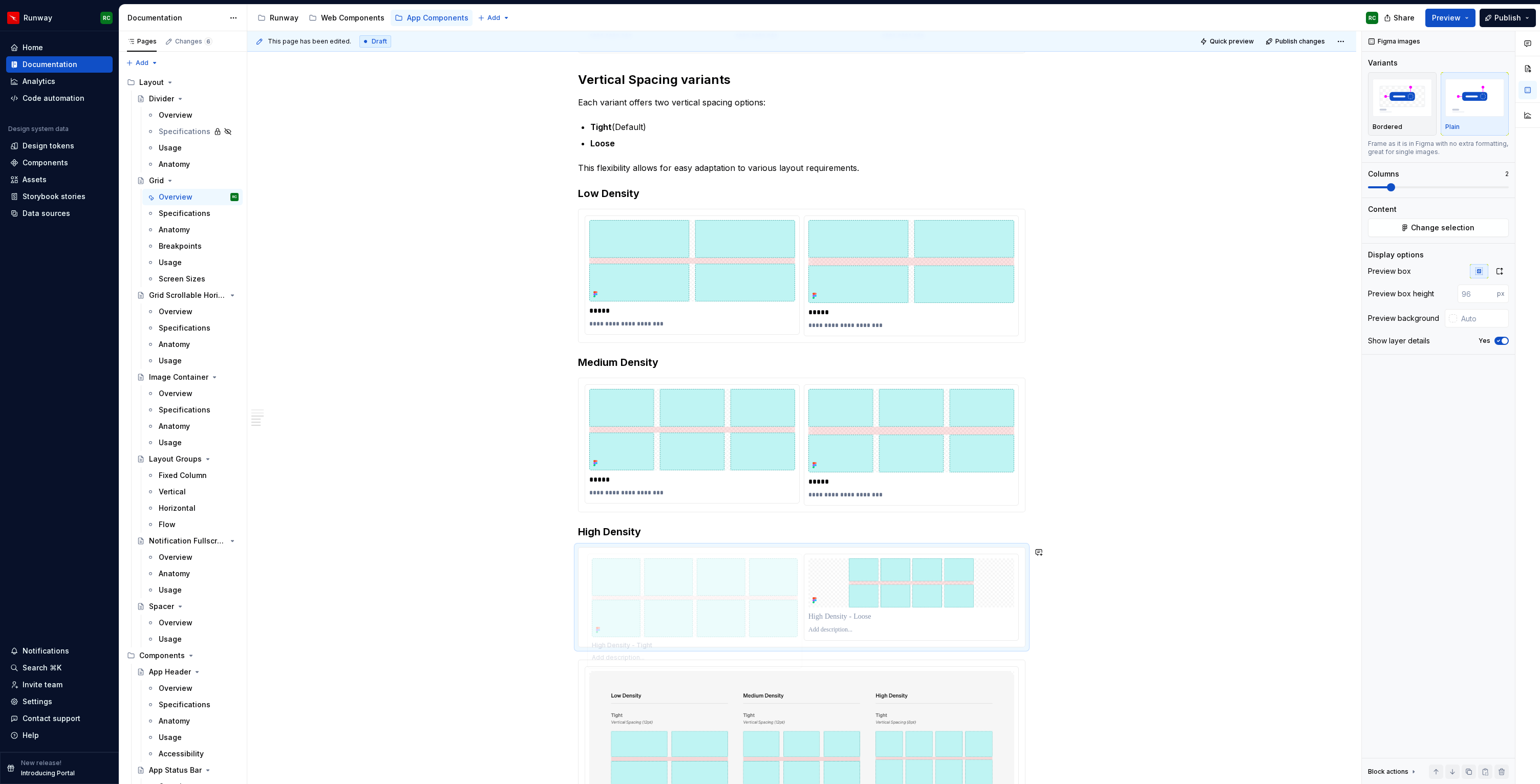
drag, startPoint x: 845, startPoint y: 558, endPoint x: 653, endPoint y: 560, distance: 192.0
click at [653, 560] on body "Runway RC Home Documentation Analytics Code automation Design system data Desig…" at bounding box center [770, 392] width 1540 height 784
click at [650, 626] on p at bounding box center [692, 630] width 206 height 8
click at [653, 614] on p at bounding box center [692, 616] width 206 height 10
click at [852, 614] on p at bounding box center [911, 616] width 206 height 10
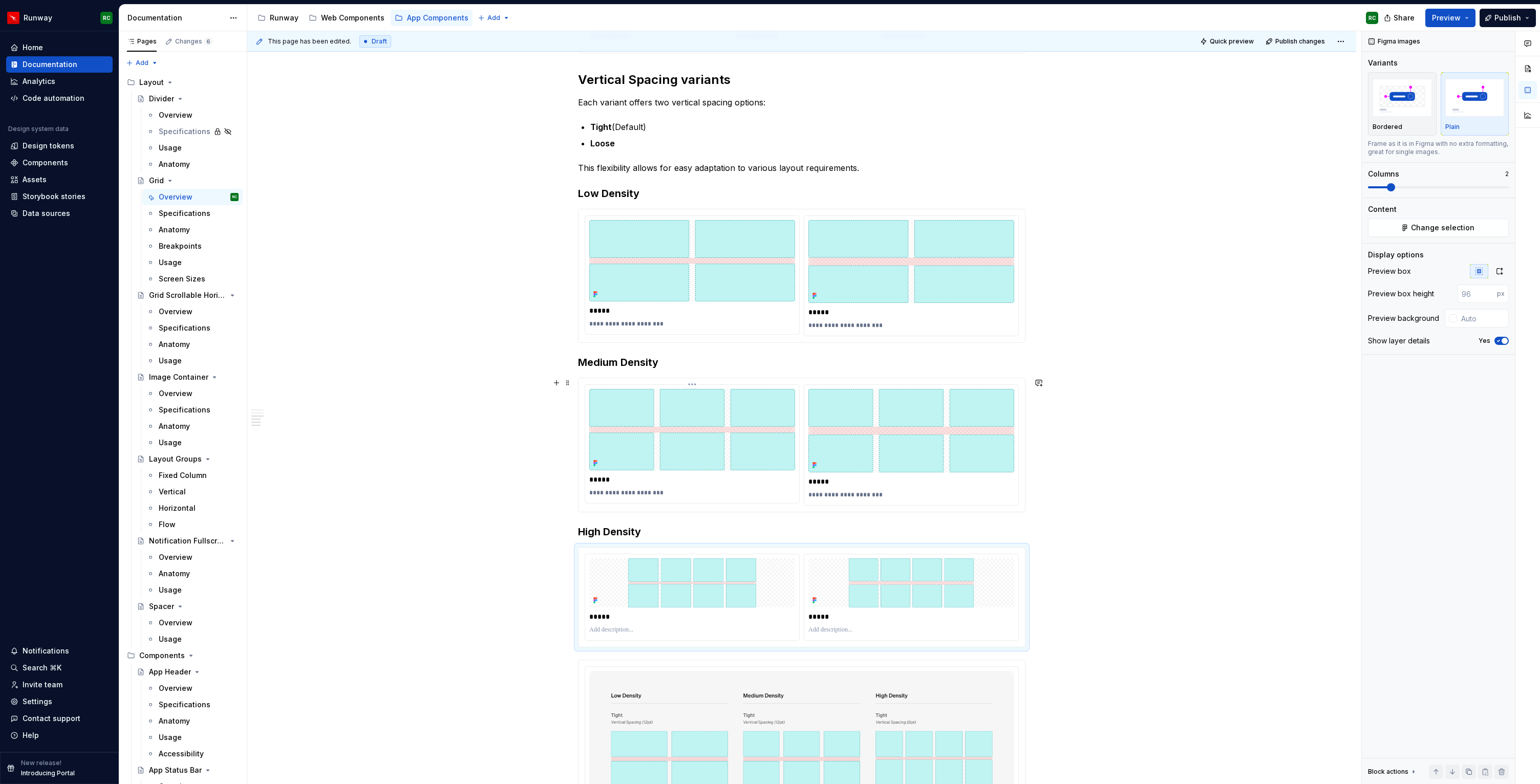
click at [680, 495] on p "**********" at bounding box center [692, 493] width 206 height 8
click at [674, 632] on p at bounding box center [692, 630] width 206 height 8
click at [848, 630] on p at bounding box center [911, 630] width 206 height 8
paste div
click at [869, 630] on p "**********" at bounding box center [911, 630] width 206 height 8
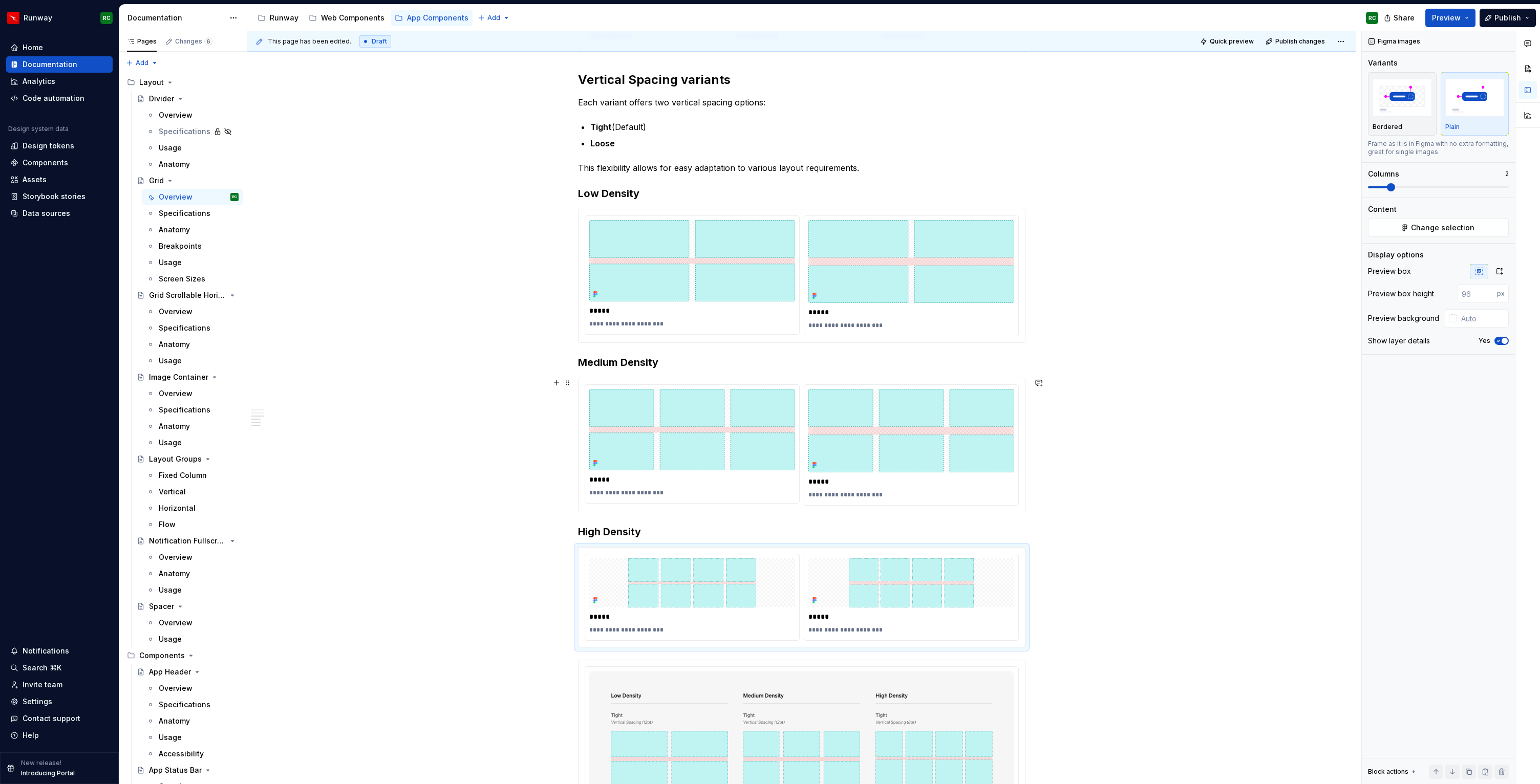
scroll to position [558, 0]
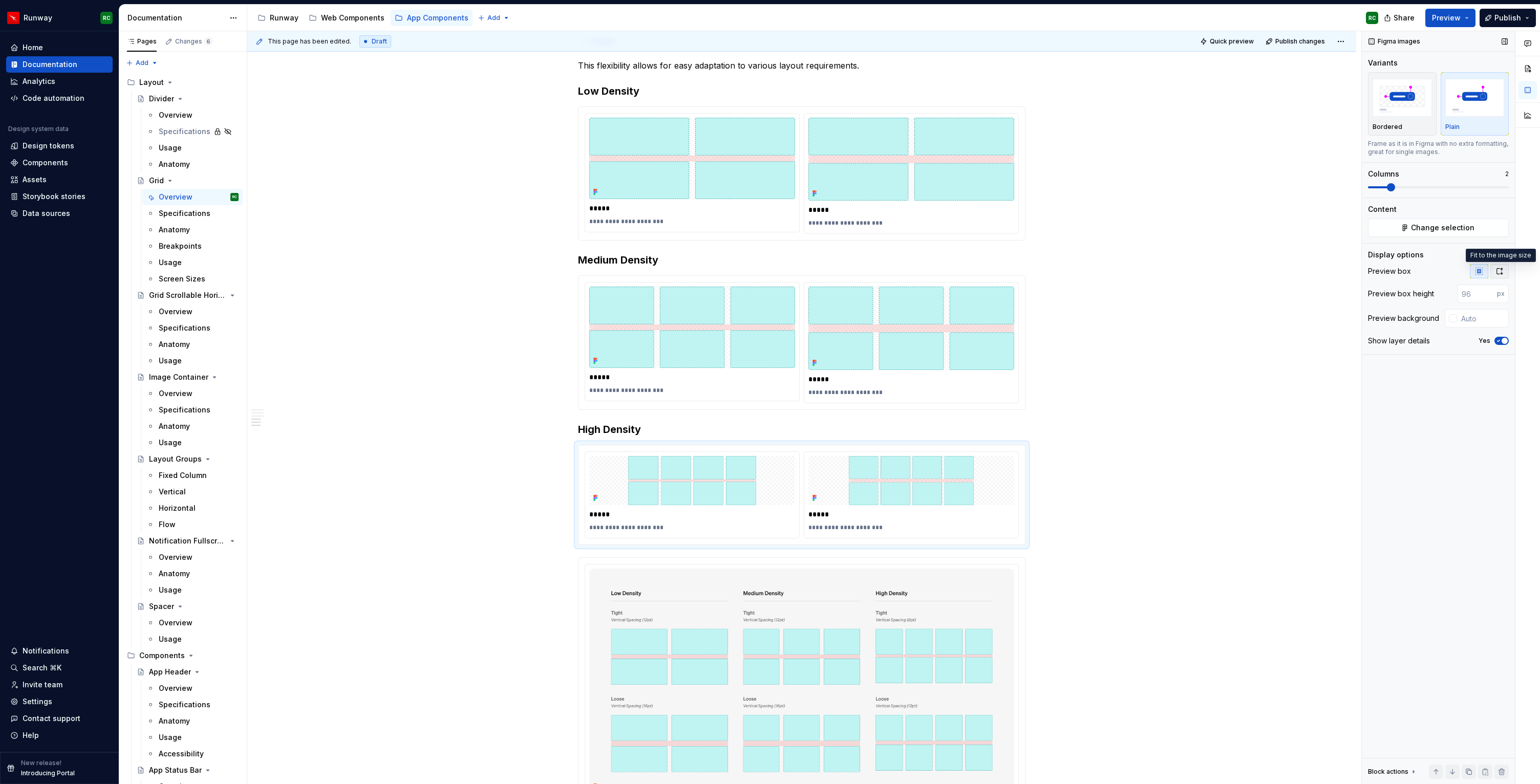
click at [1504, 268] on button "button" at bounding box center [1499, 271] width 19 height 14
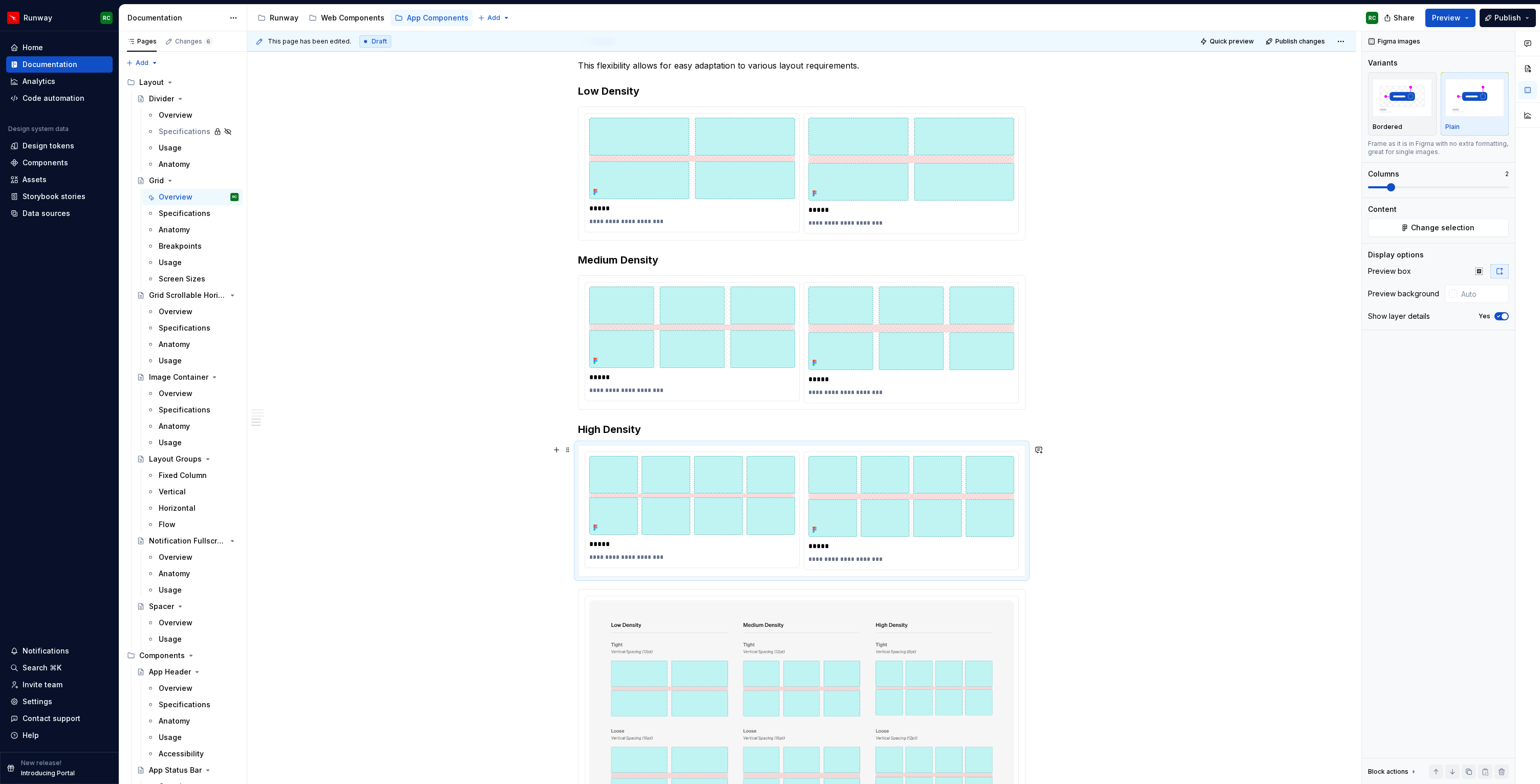
click at [1081, 506] on div "**********" at bounding box center [802, 372] width 1109 height 1478
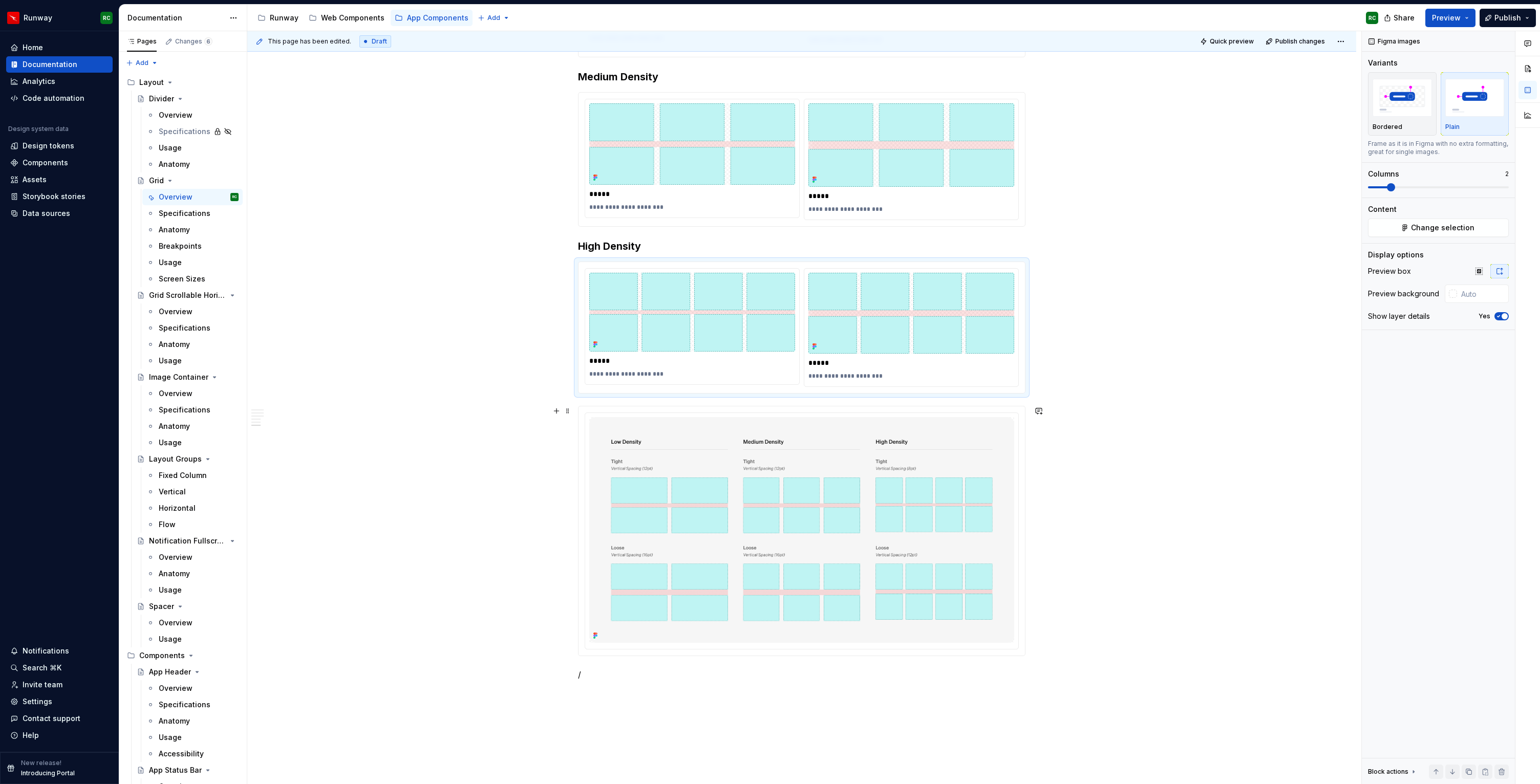
scroll to position [875, 0]
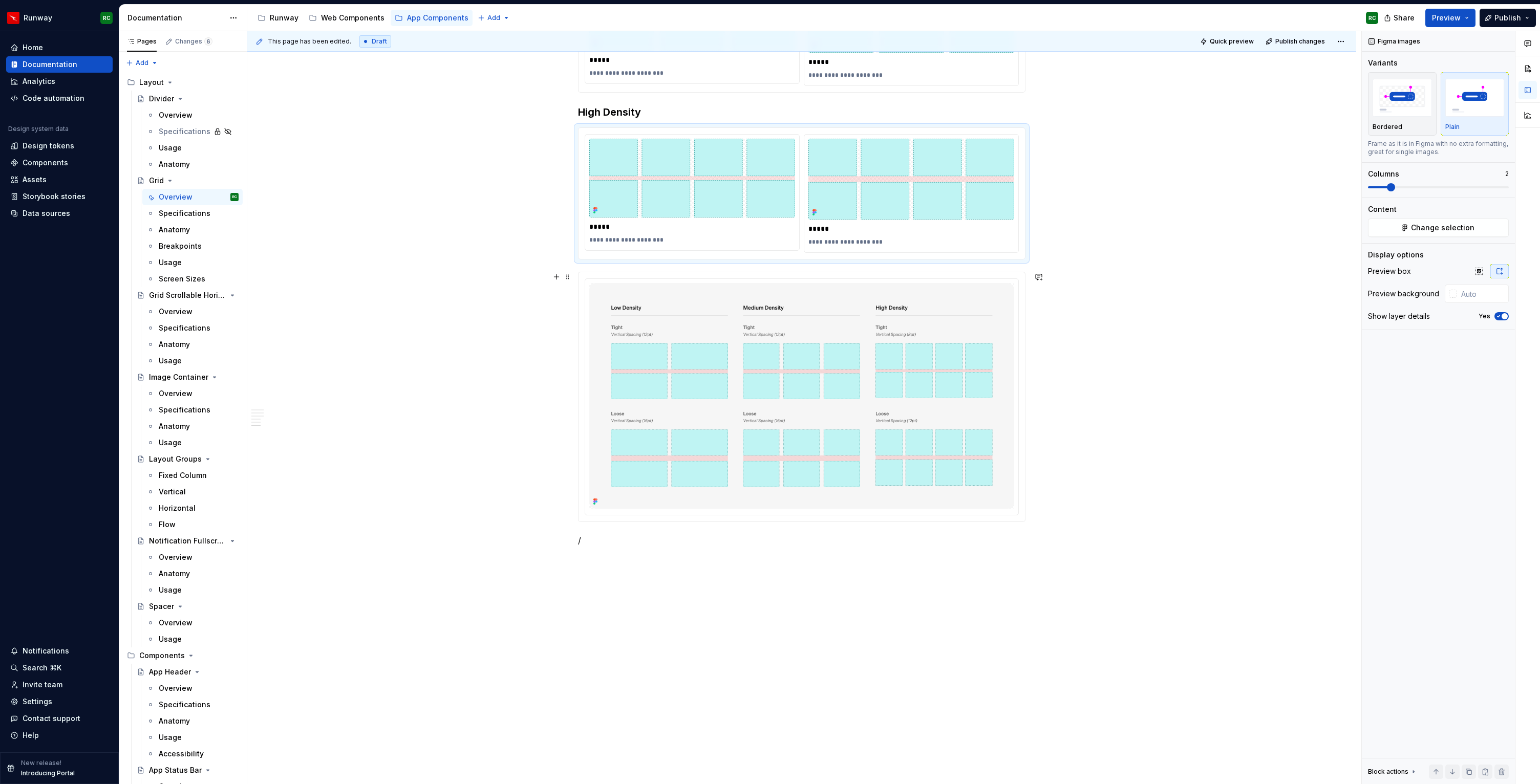
click at [792, 451] on img at bounding box center [802, 396] width 425 height 225
click at [1503, 770] on button "button" at bounding box center [1502, 771] width 14 height 14
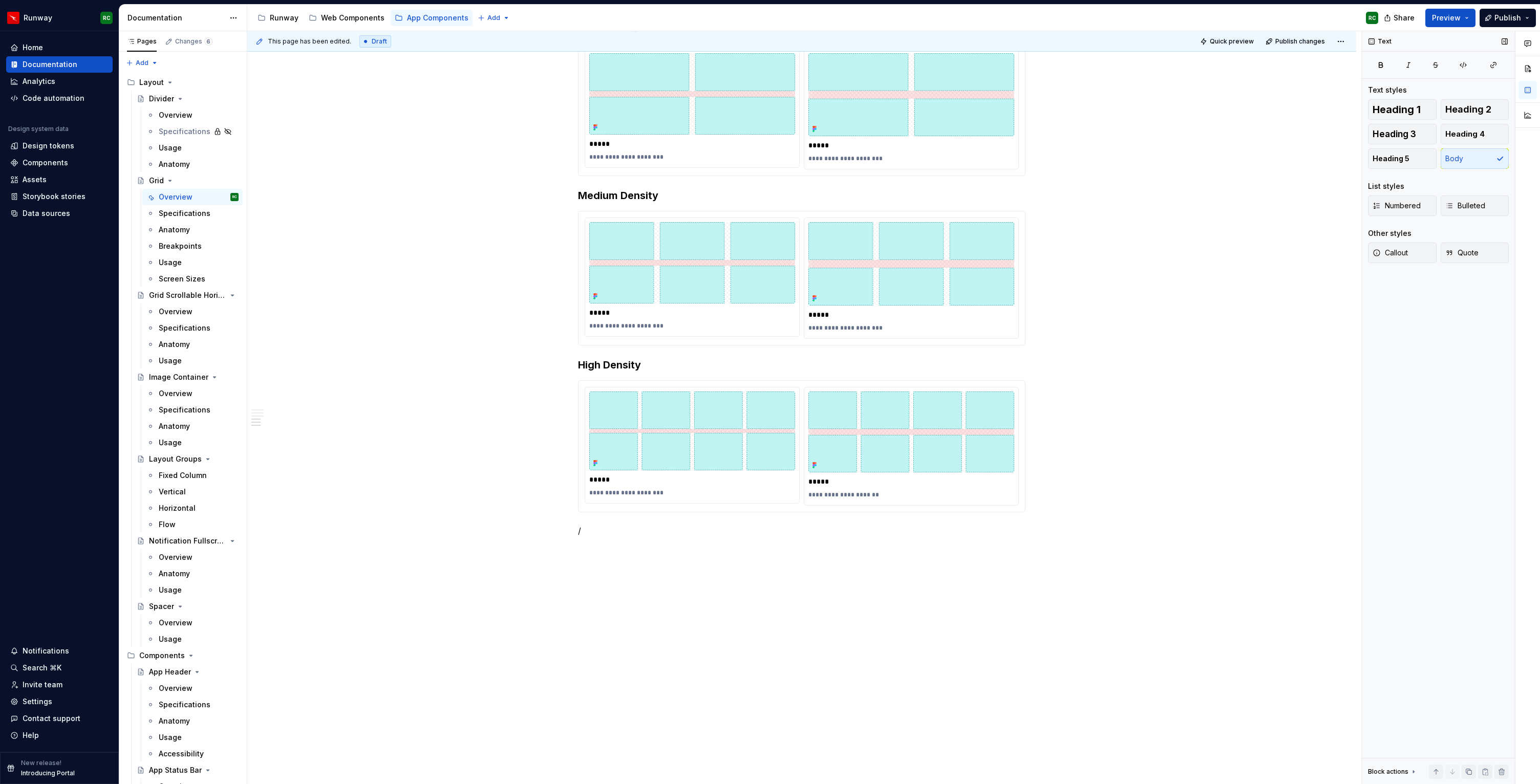
scroll to position [622, 0]
click at [647, 535] on p "/" at bounding box center [802, 531] width 447 height 13
click at [865, 494] on p "**********" at bounding box center [911, 495] width 206 height 8
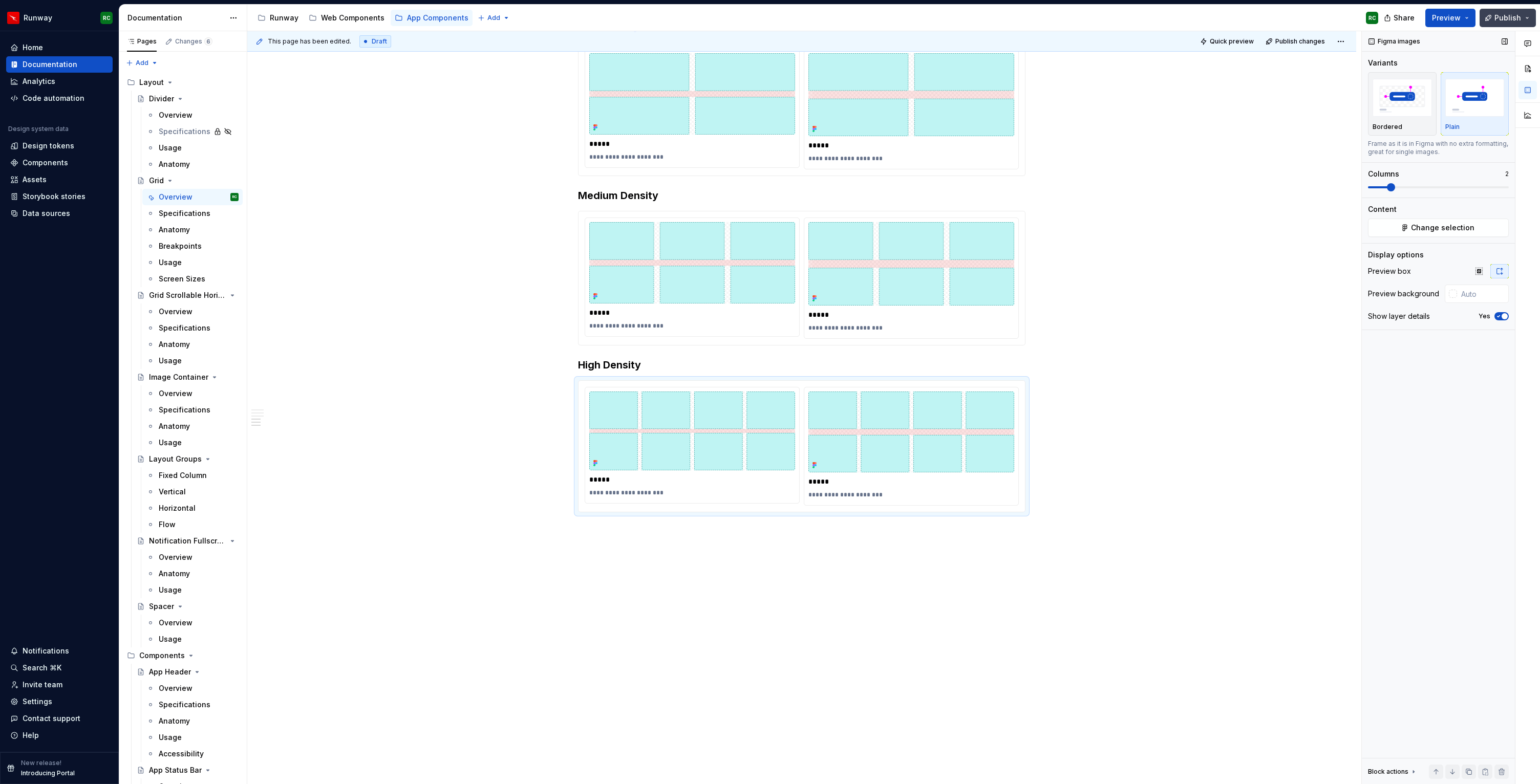
click at [1522, 21] on button "Publish" at bounding box center [1508, 18] width 56 height 19
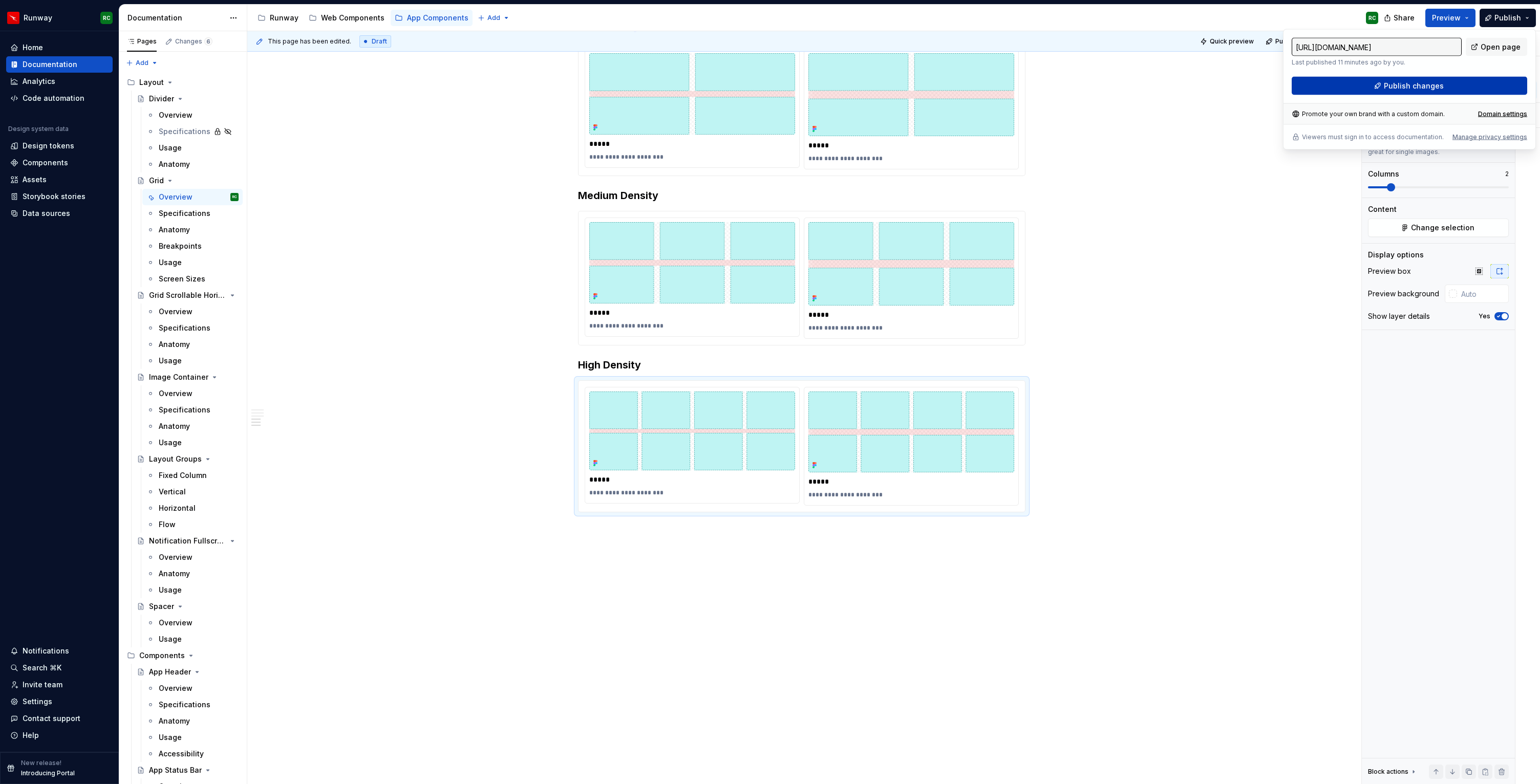
click at [1385, 84] on span "Publish changes" at bounding box center [1414, 85] width 60 height 10
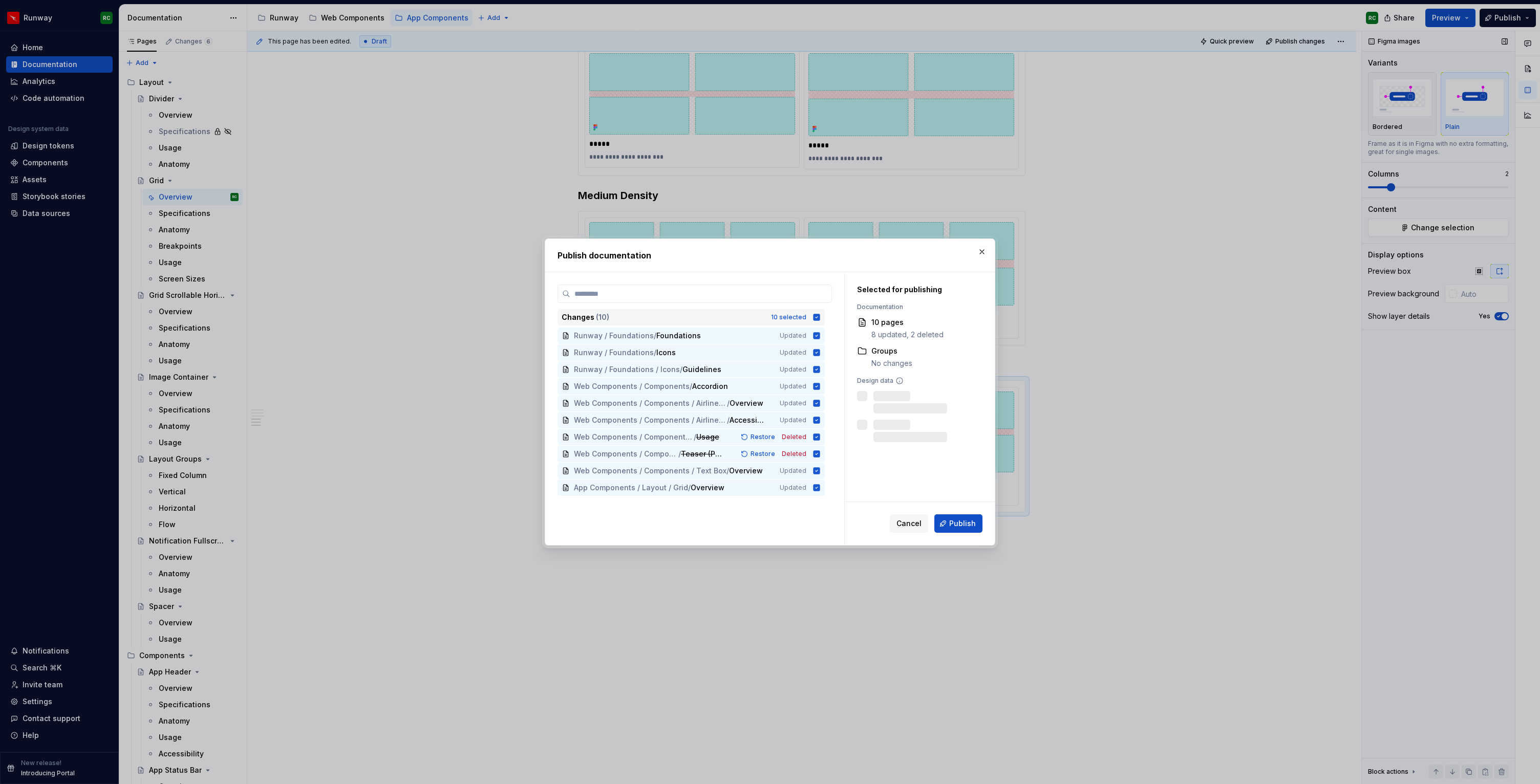
click at [820, 317] on icon at bounding box center [817, 317] width 7 height 7
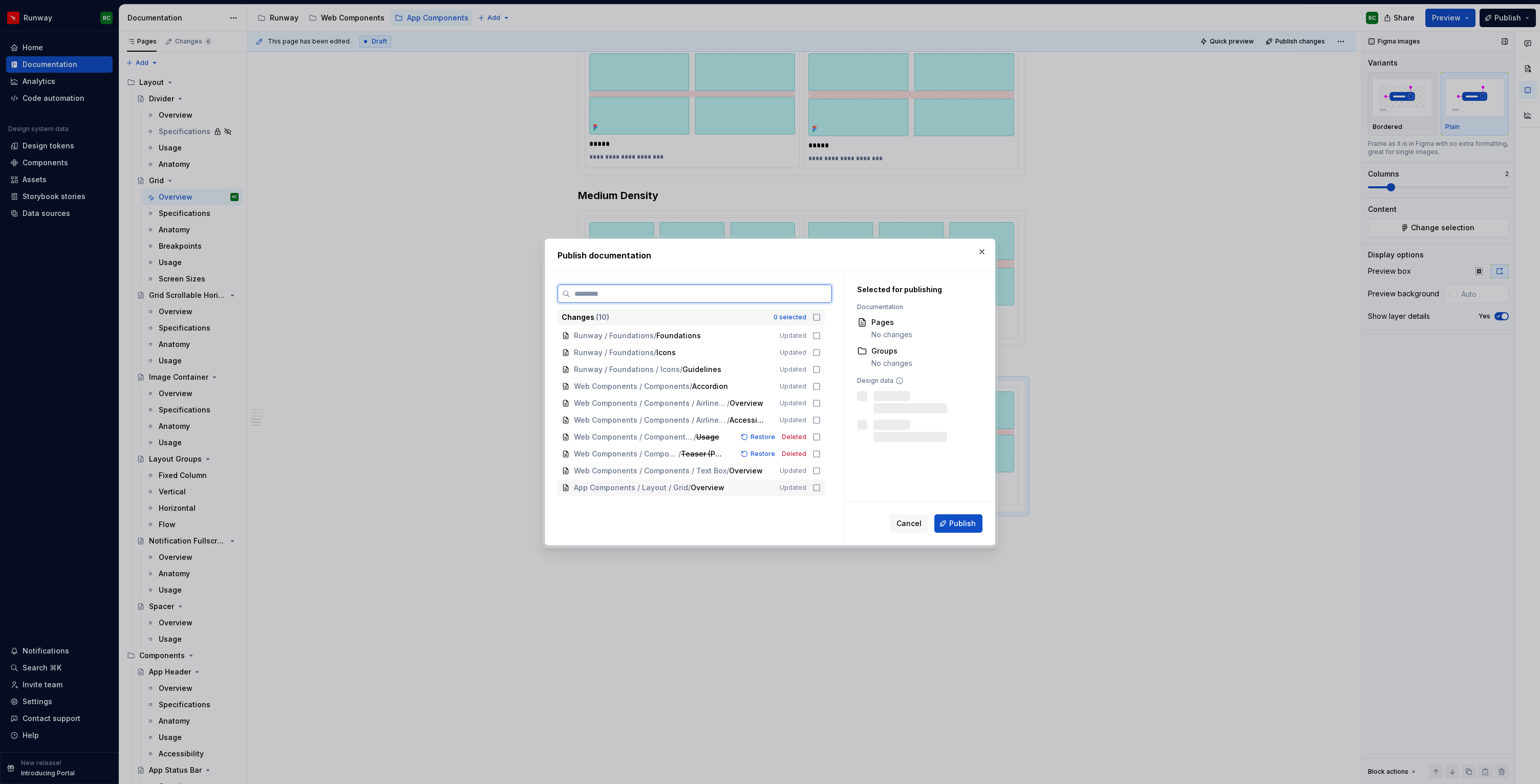
click at [821, 489] on icon at bounding box center [817, 488] width 8 height 8
click at [946, 519] on button "Publish" at bounding box center [958, 523] width 48 height 19
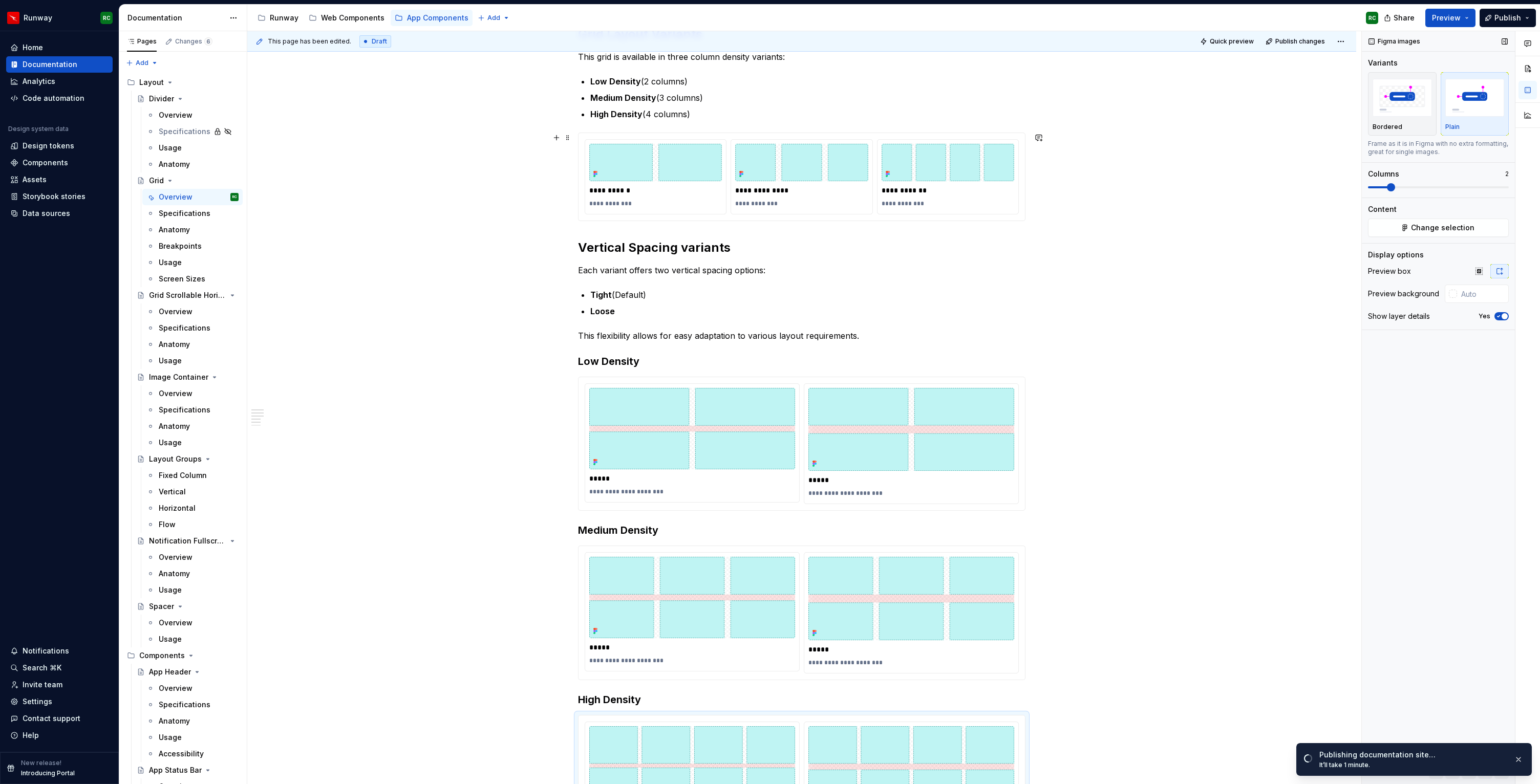
scroll to position [95, 0]
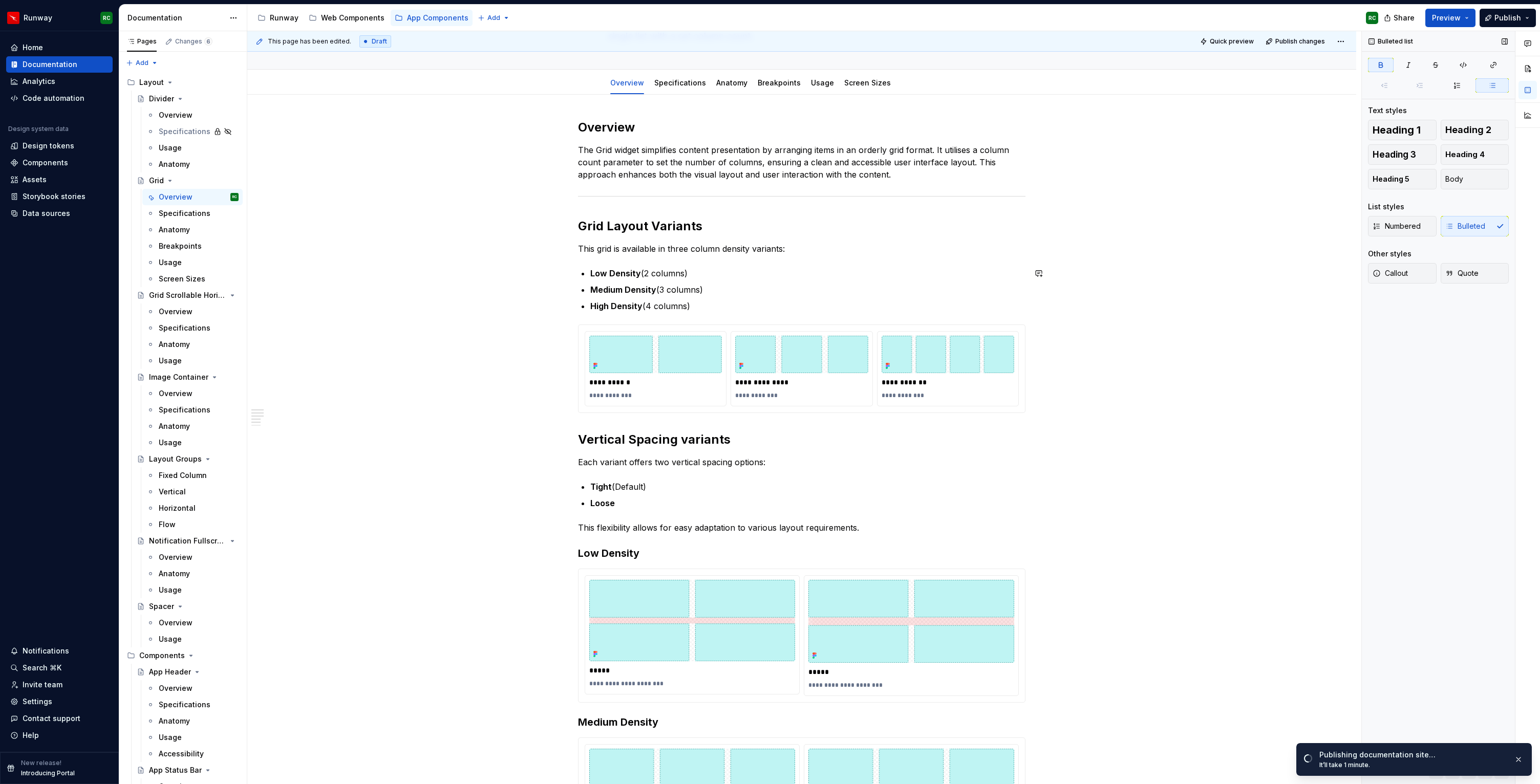
click at [622, 258] on div "**********" at bounding box center [802, 592] width 447 height 944
click at [568, 251] on span at bounding box center [568, 249] width 8 height 14
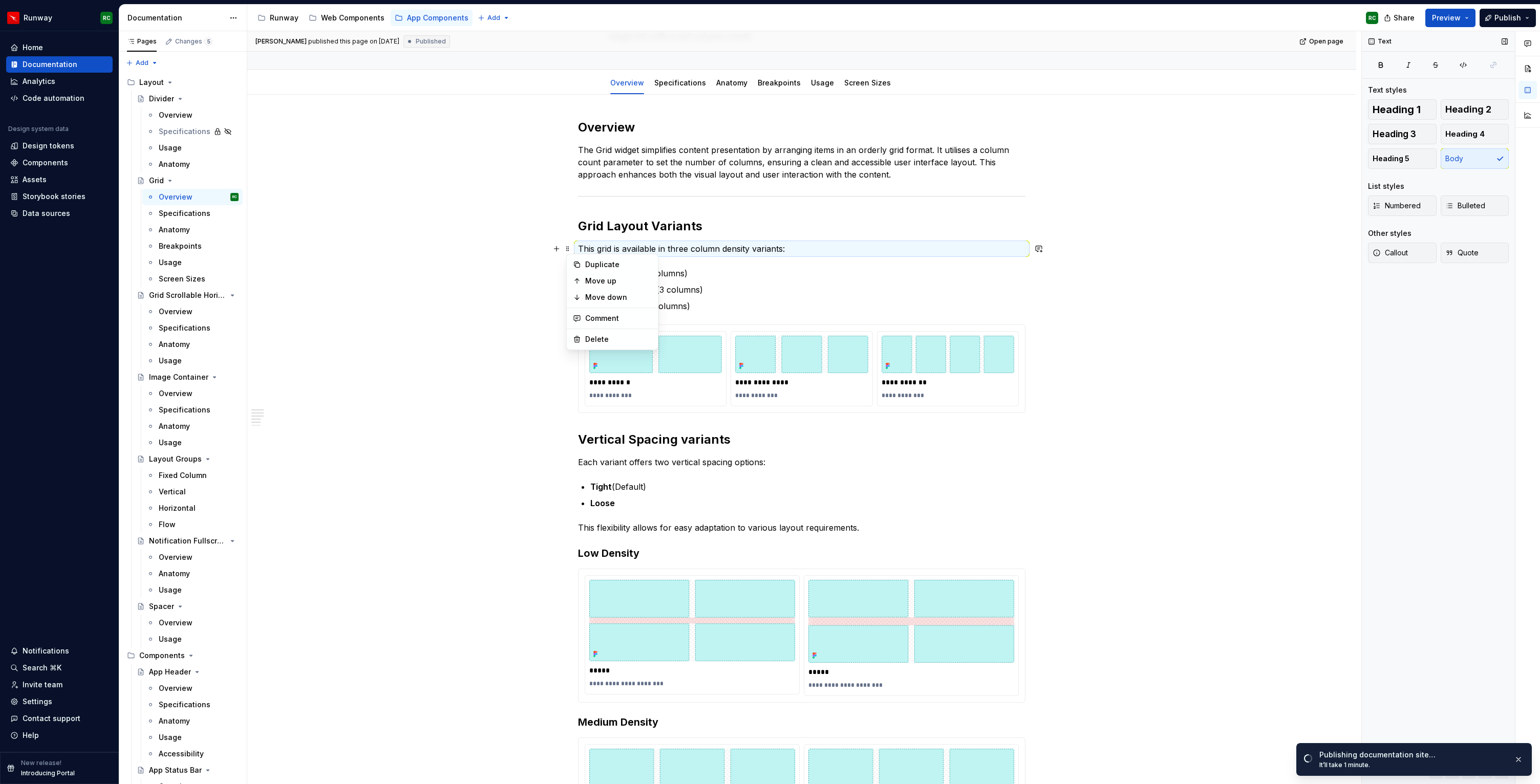
click at [1154, 238] on div "**********" at bounding box center [802, 703] width 1109 height 1217
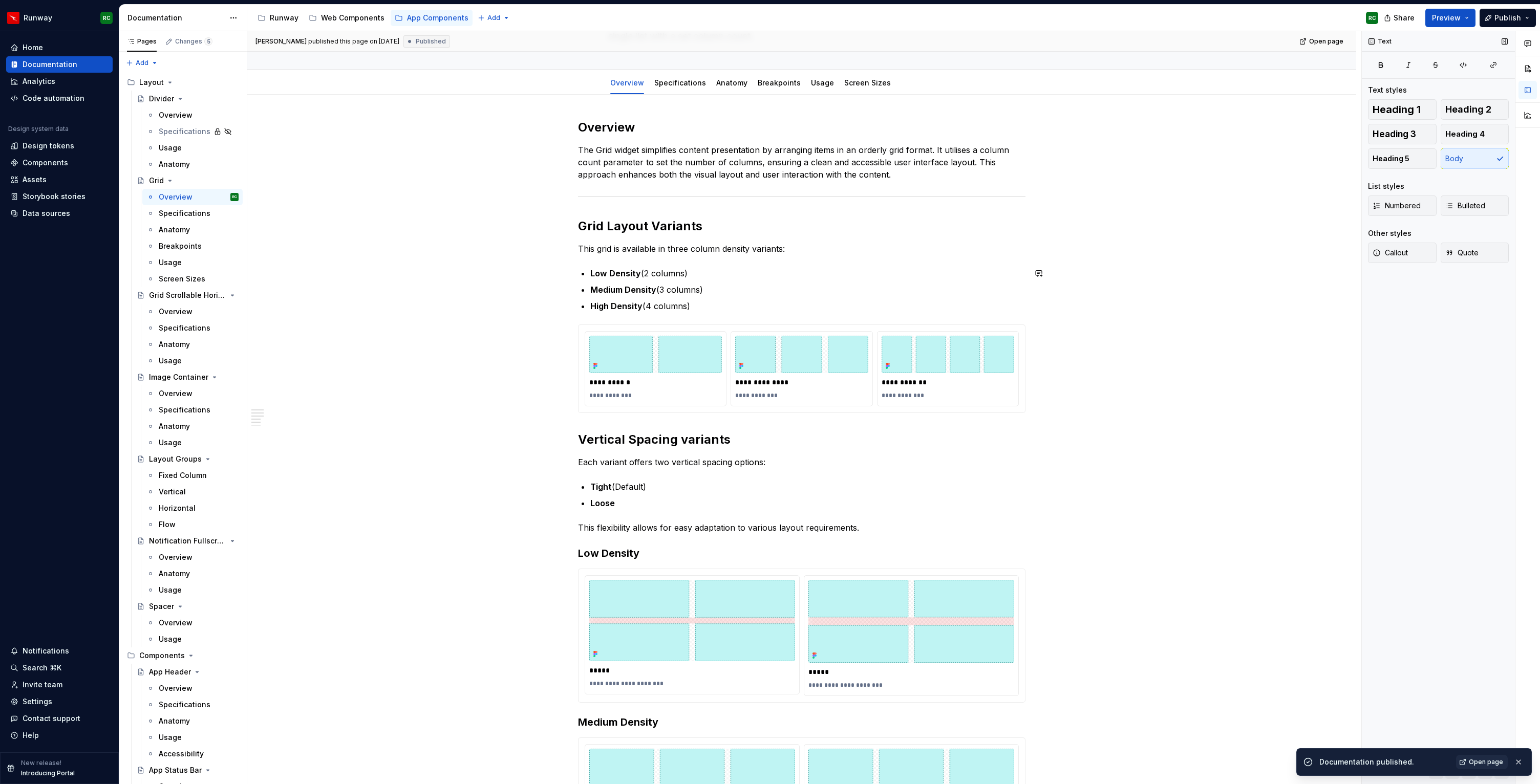
click at [805, 250] on p "This grid is available in three column density variants:" at bounding box center [802, 249] width 447 height 13
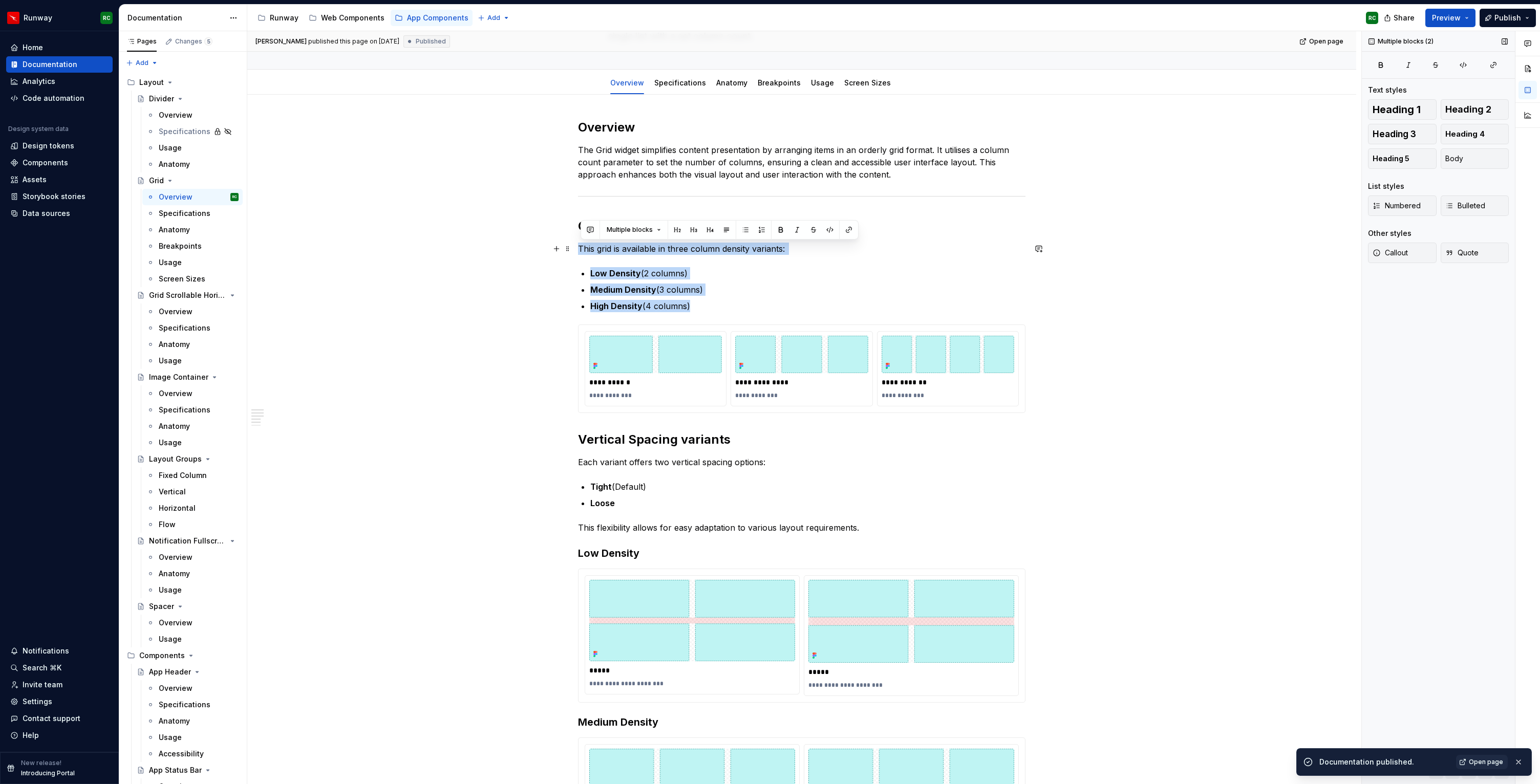
drag, startPoint x: 720, startPoint y: 301, endPoint x: 560, endPoint y: 255, distance: 166.5
click at [578, 254] on div "**********" at bounding box center [802, 598] width 447 height 957
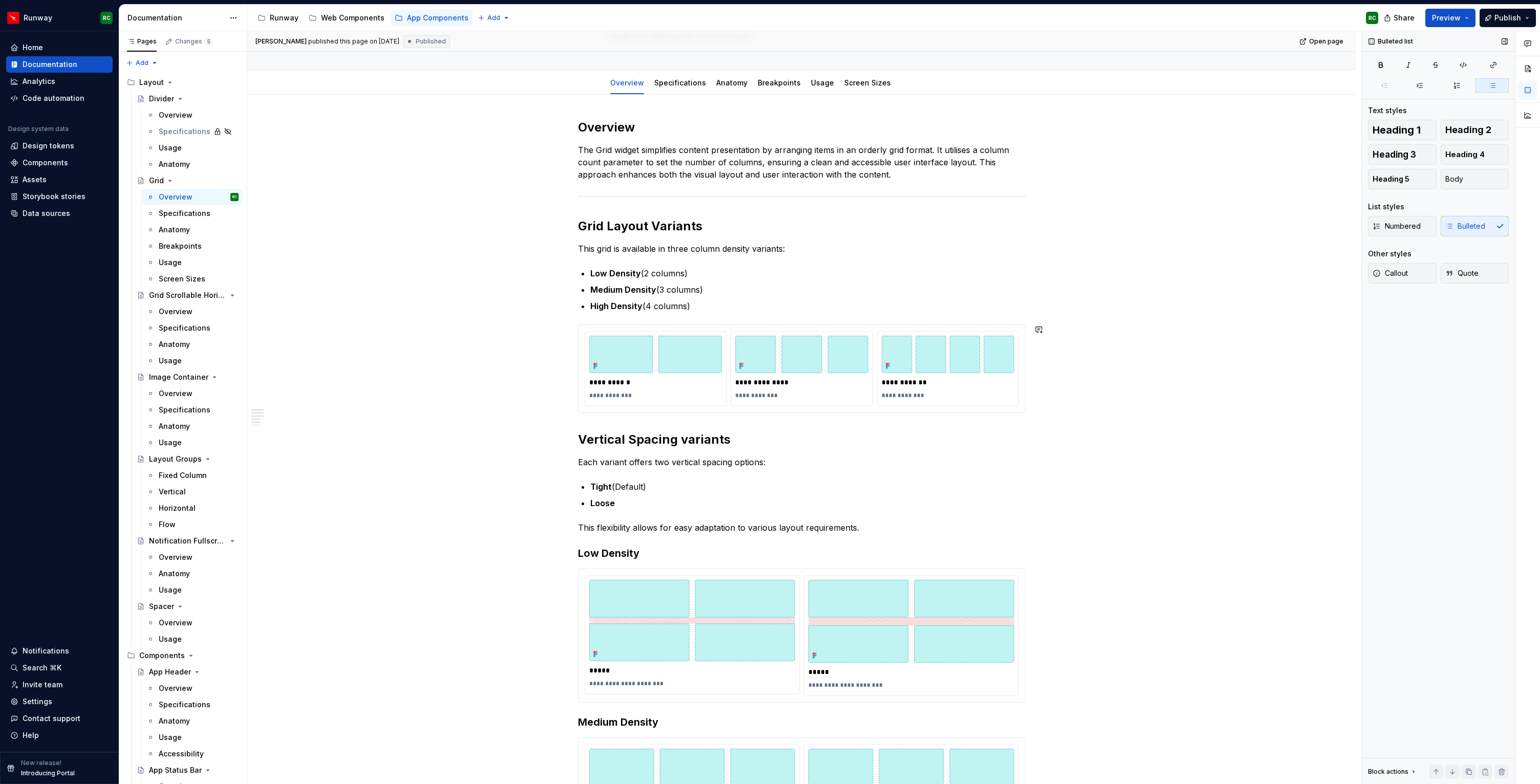
click at [708, 314] on div "**********" at bounding box center [802, 592] width 447 height 944
drag, startPoint x: 701, startPoint y: 308, endPoint x: 565, endPoint y: 272, distance: 140.7
click at [578, 272] on div "**********" at bounding box center [802, 598] width 447 height 957
copy ul "Low Density (2 columns) Medium Density (3 columns) High Density (4 columns)"
click at [872, 287] on p "Medium Density (3 columns)" at bounding box center [808, 289] width 435 height 13
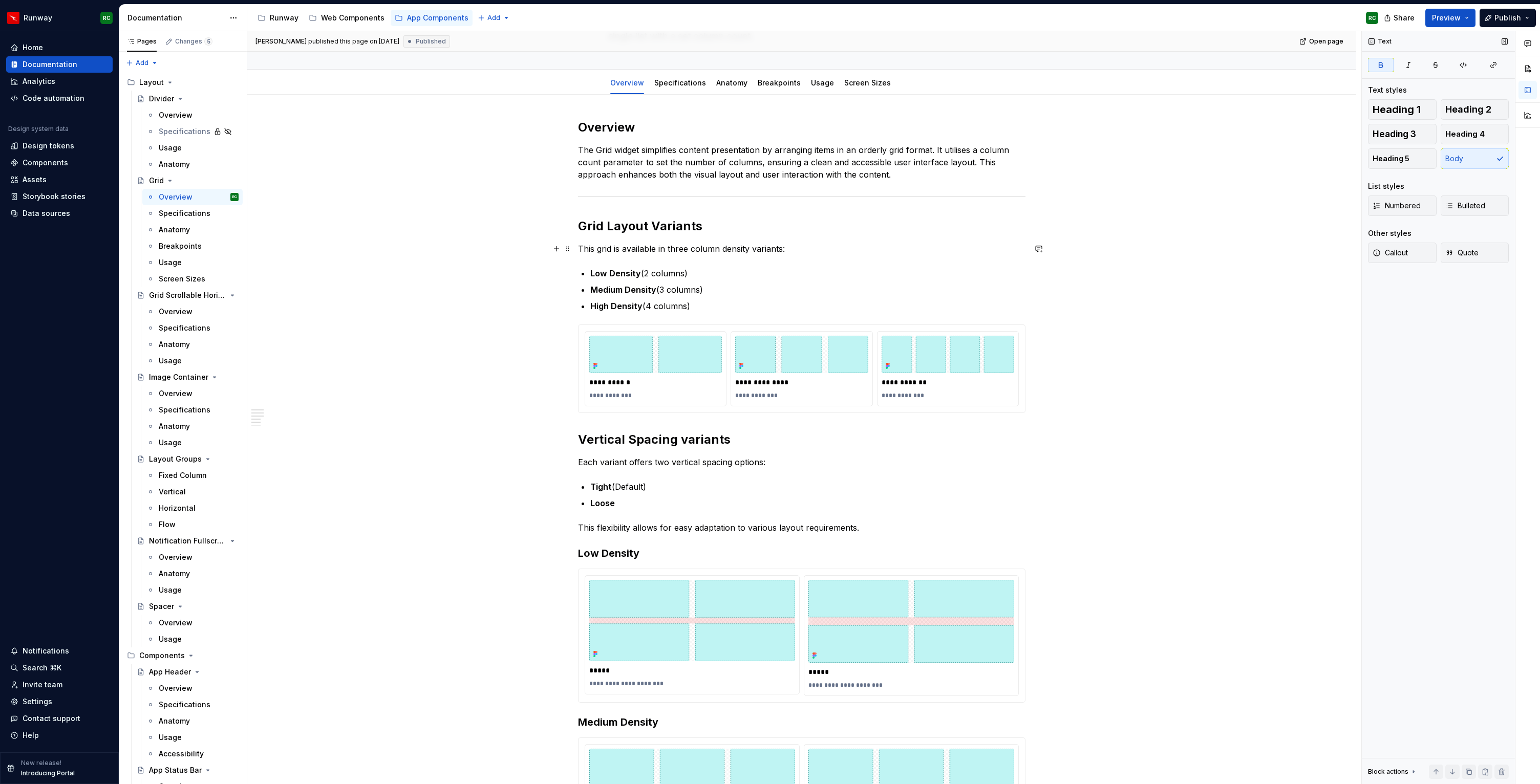
click at [808, 252] on p "This grid is available in three column density variants:" at bounding box center [802, 249] width 447 height 13
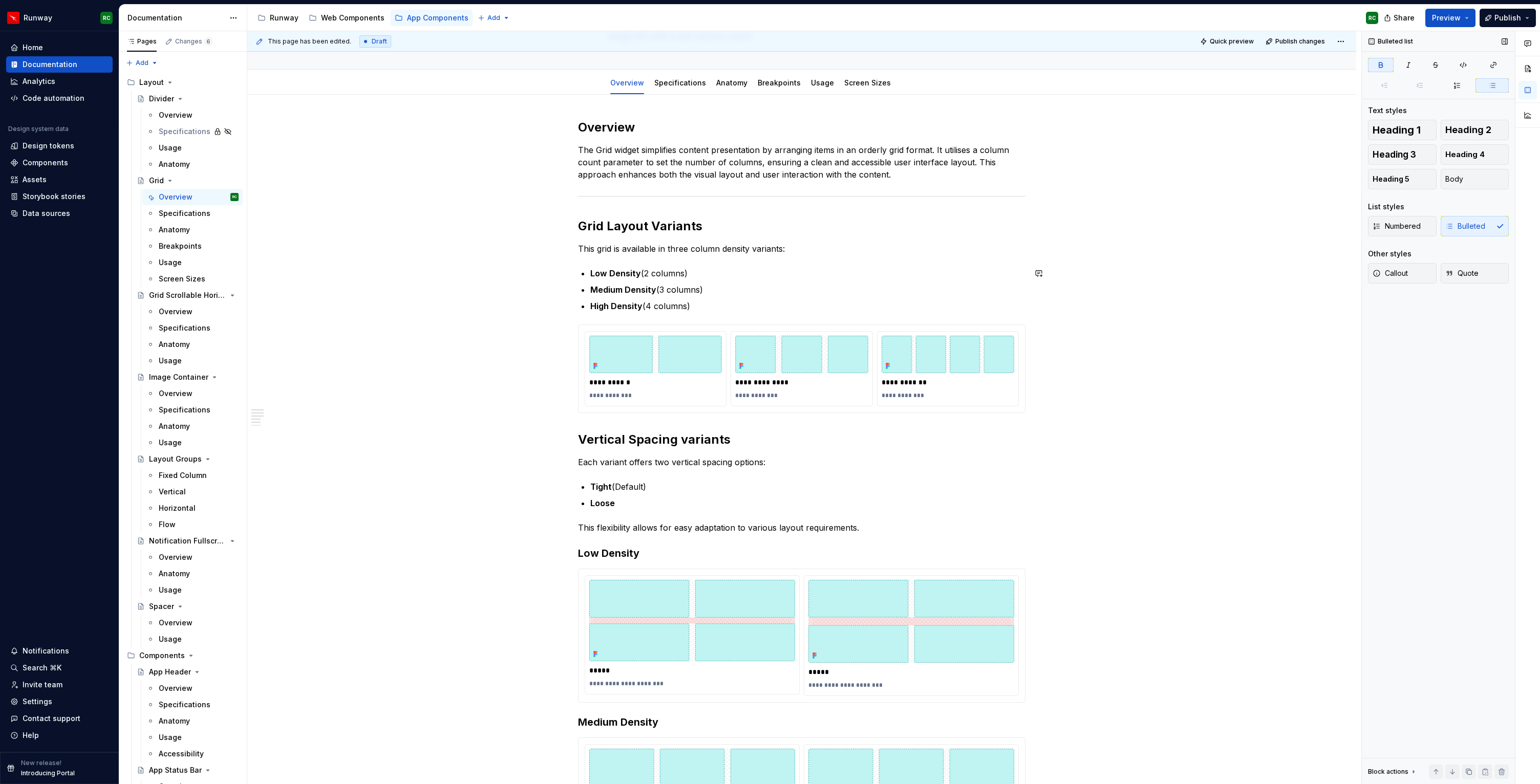
click at [644, 243] on p "This grid is available in three column density variants:" at bounding box center [802, 249] width 447 height 13
click at [637, 261] on div "**********" at bounding box center [802, 592] width 447 height 944
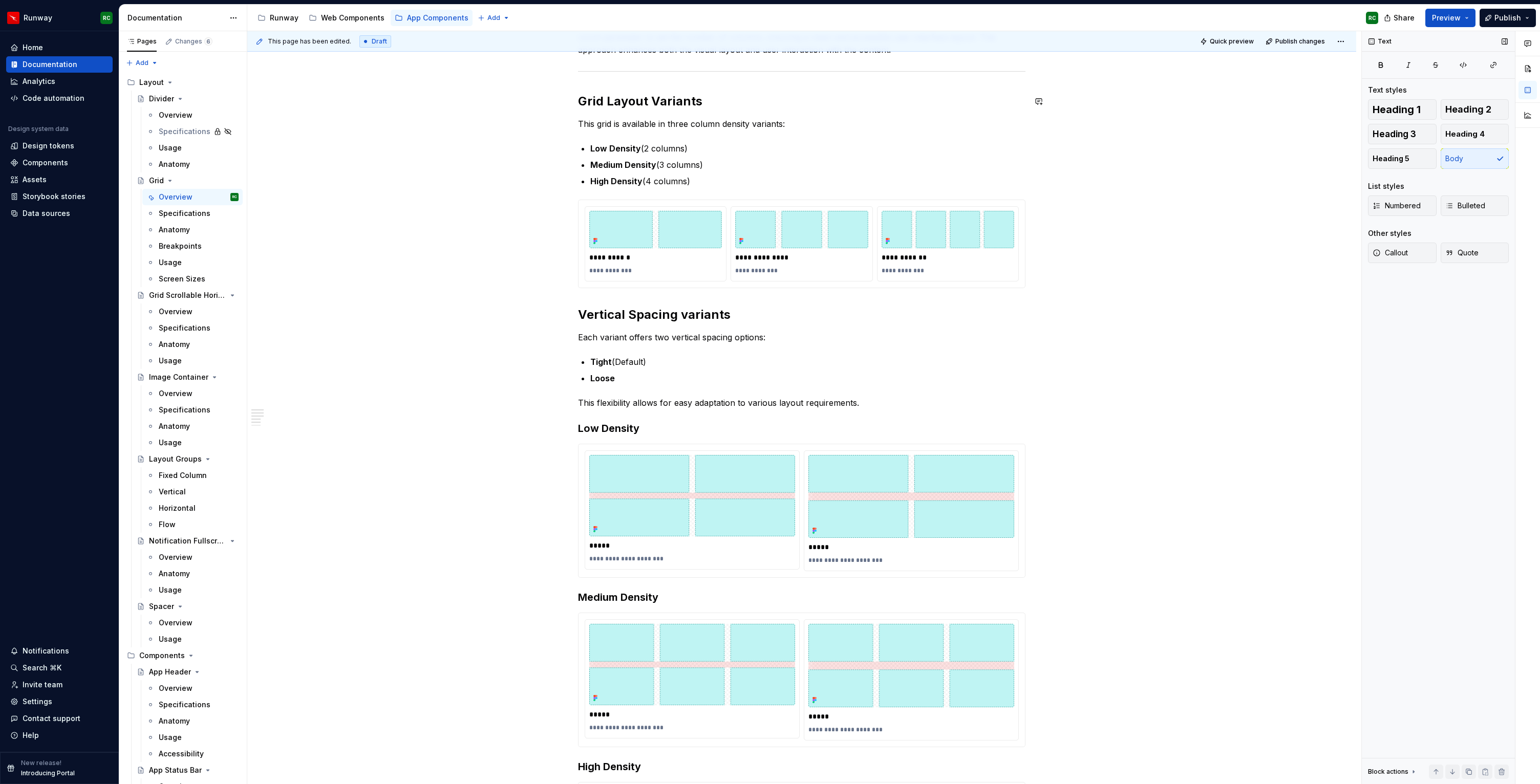
scroll to position [0, 0]
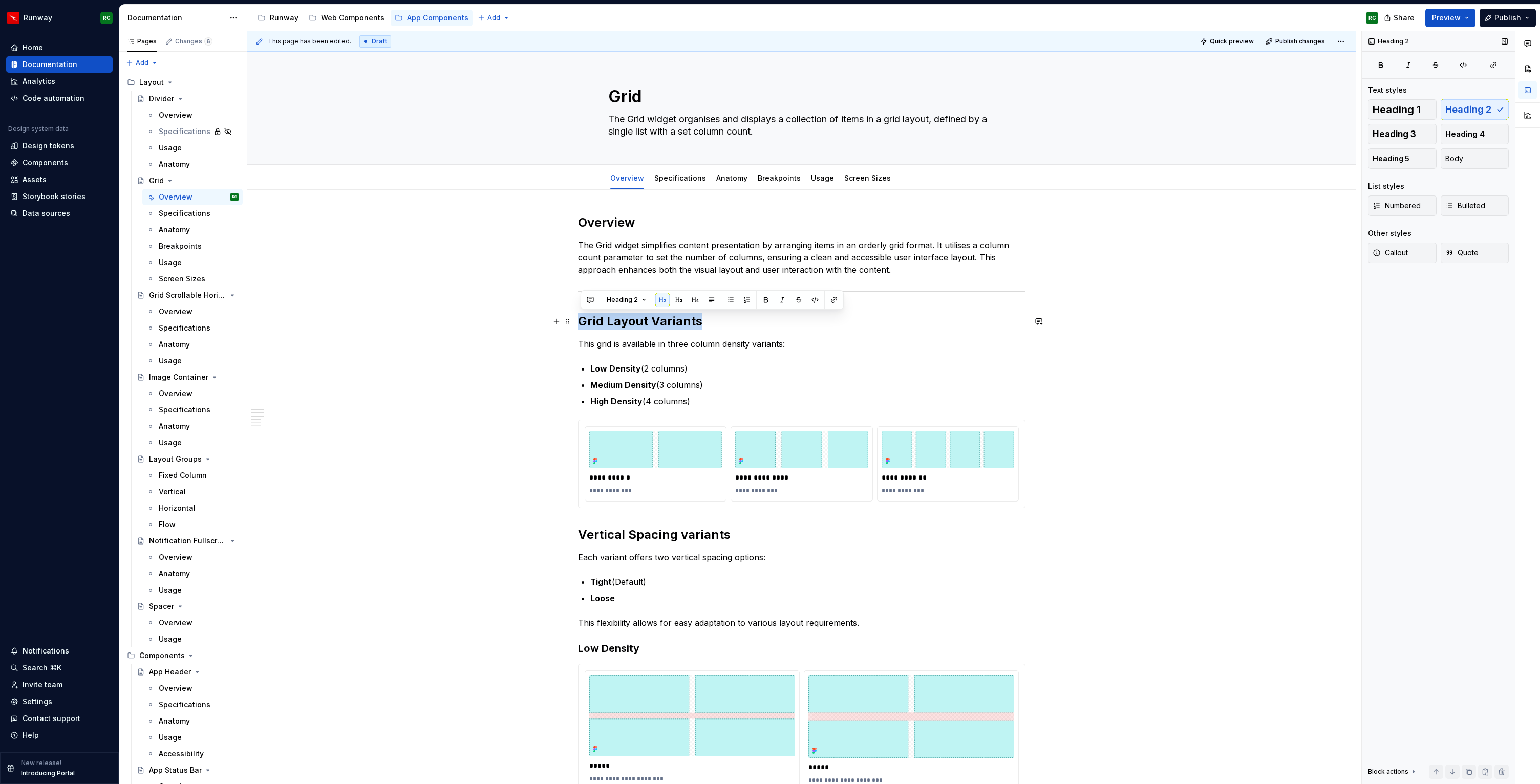
drag, startPoint x: 711, startPoint y: 319, endPoint x: 582, endPoint y: 316, distance: 129.0
click at [582, 316] on h2 "Grid Layout Variants" at bounding box center [802, 321] width 447 height 16
click at [678, 301] on button "button" at bounding box center [679, 300] width 14 height 14
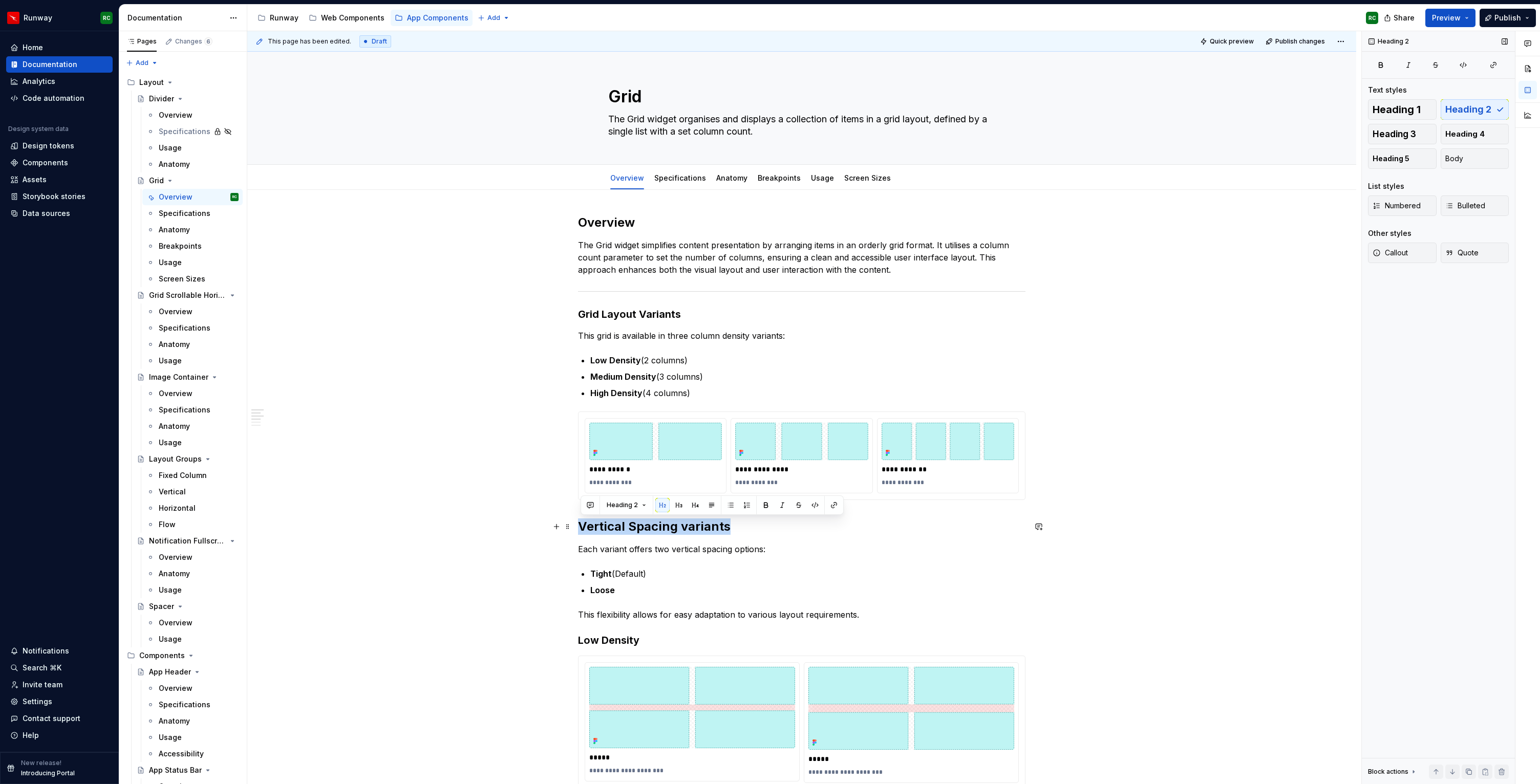
drag, startPoint x: 722, startPoint y: 529, endPoint x: 576, endPoint y: 523, distance: 146.1
click at [576, 523] on div "**********" at bounding box center [802, 794] width 1109 height 1208
click at [676, 504] on button "button" at bounding box center [679, 505] width 14 height 14
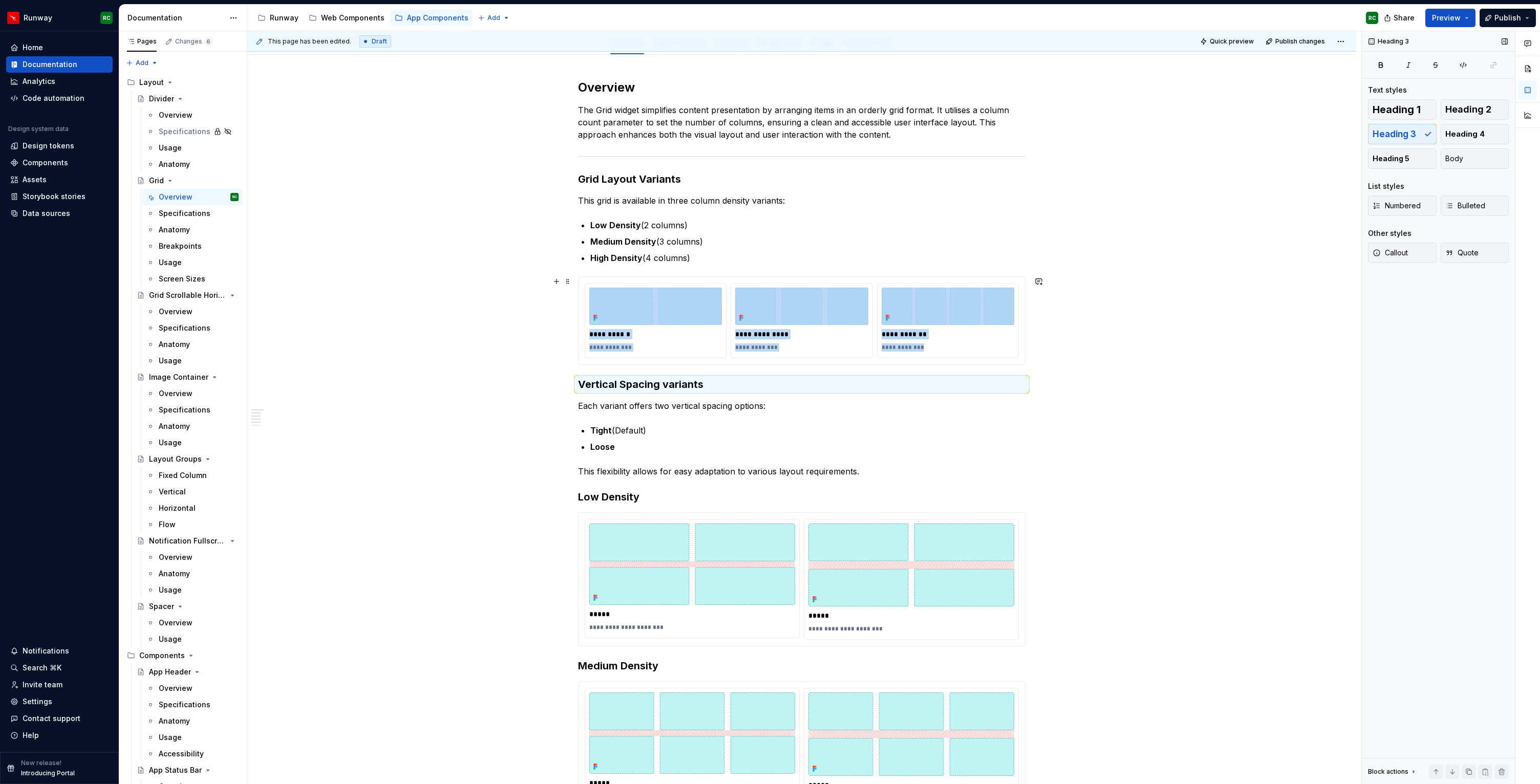
scroll to position [154, 0]
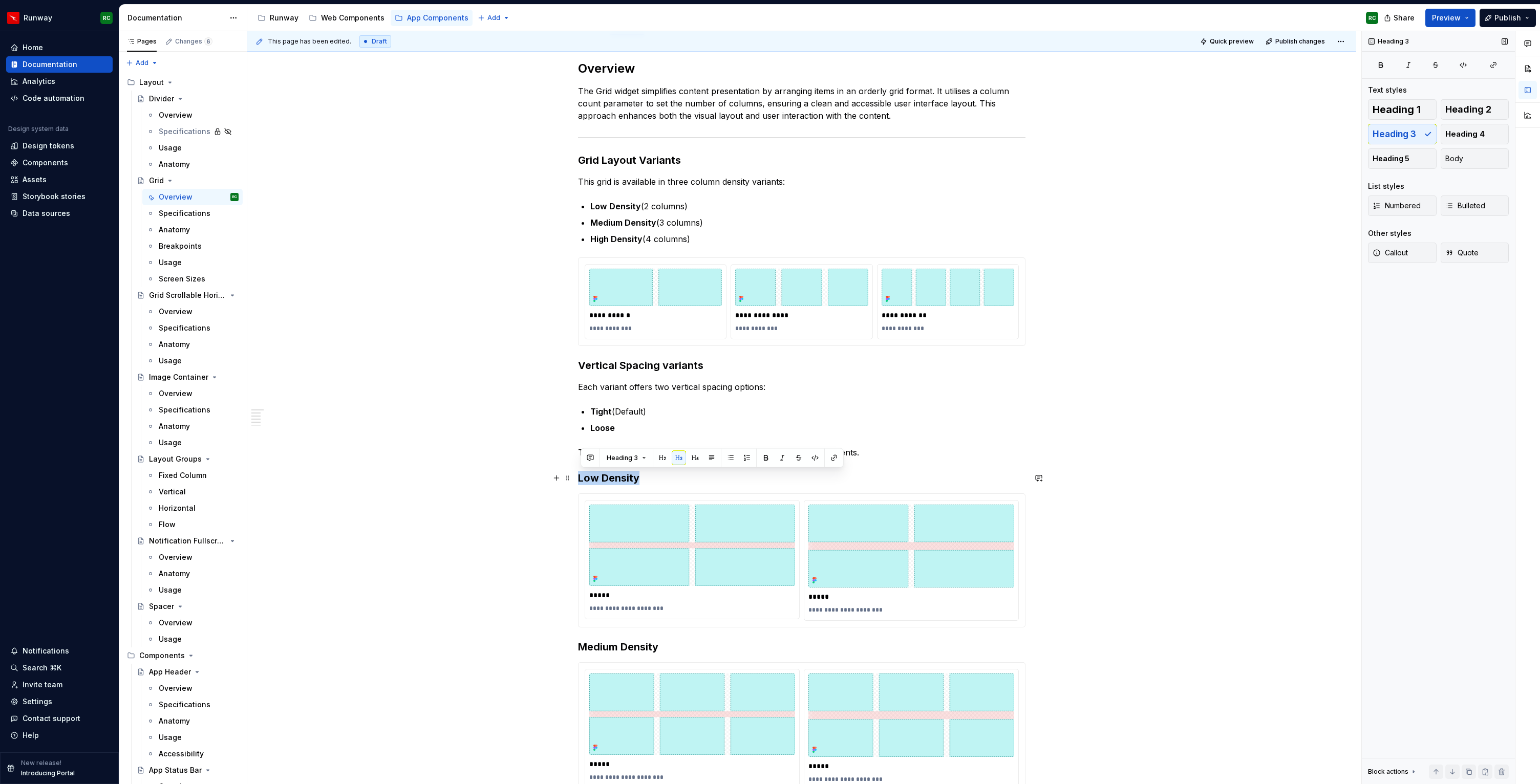
drag, startPoint x: 621, startPoint y: 482, endPoint x: 537, endPoint y: 483, distance: 84.0
click at [537, 483] on div "**********" at bounding box center [802, 636] width 1109 height 1200
click at [698, 455] on button "button" at bounding box center [695, 458] width 14 height 14
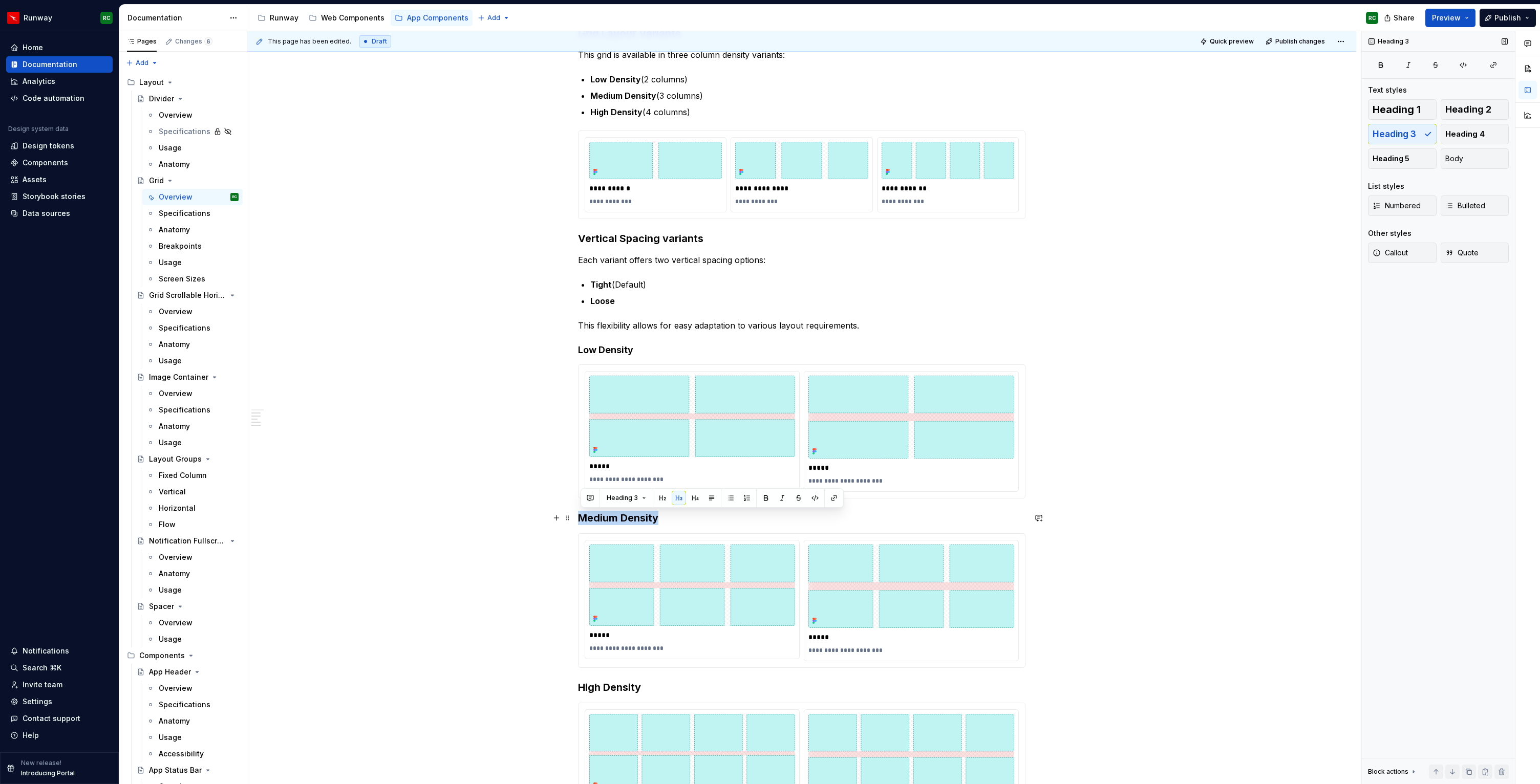
drag, startPoint x: 661, startPoint y: 520, endPoint x: 540, endPoint y: 519, distance: 121.0
click at [540, 519] on div "**********" at bounding box center [802, 508] width 1109 height 1198
click at [698, 494] on button "button" at bounding box center [695, 498] width 14 height 14
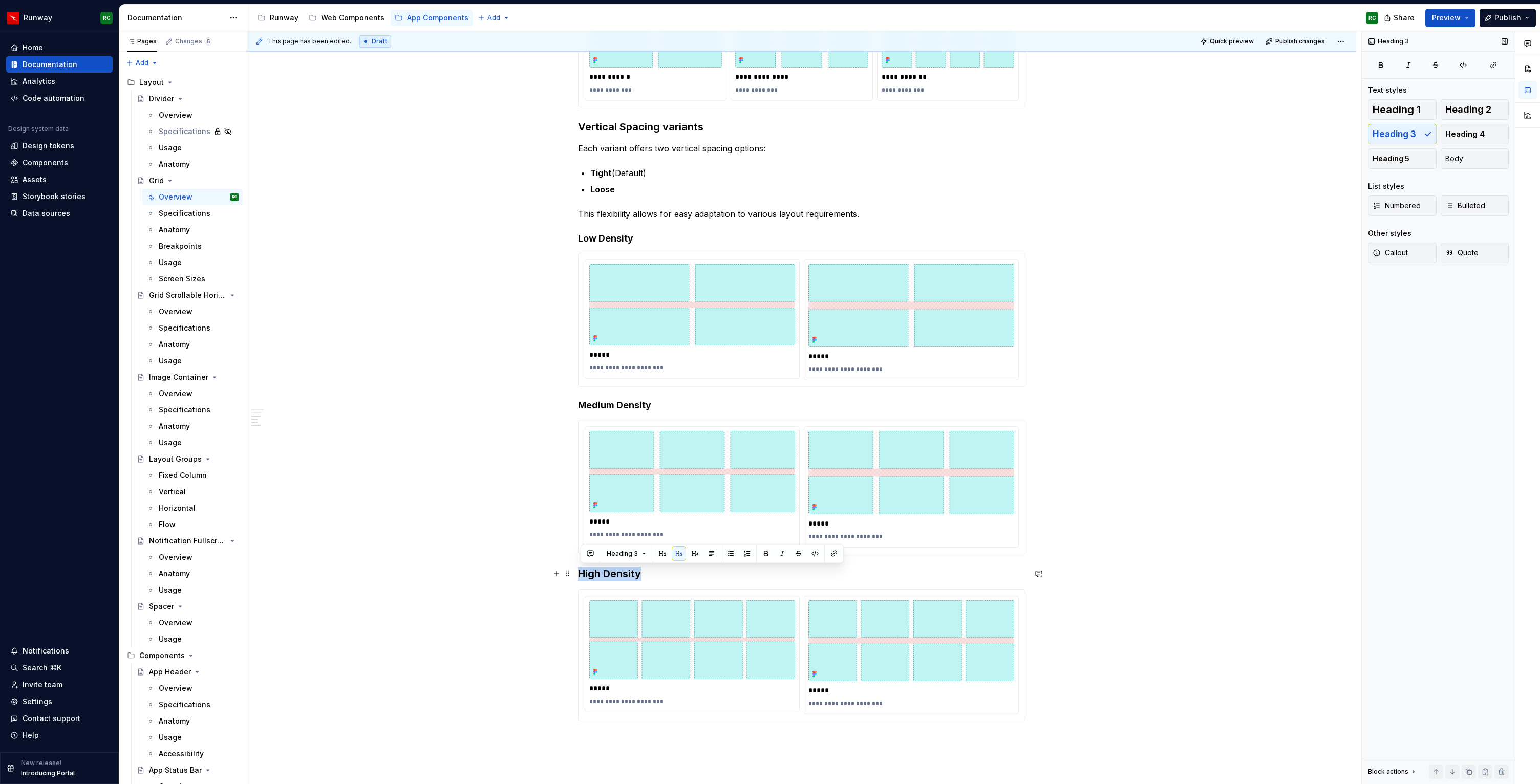
drag, startPoint x: 672, startPoint y: 579, endPoint x: 545, endPoint y: 574, distance: 127.1
click at [545, 574] on div "**********" at bounding box center [802, 395] width 1109 height 1196
click at [690, 554] on button "button" at bounding box center [695, 554] width 14 height 14
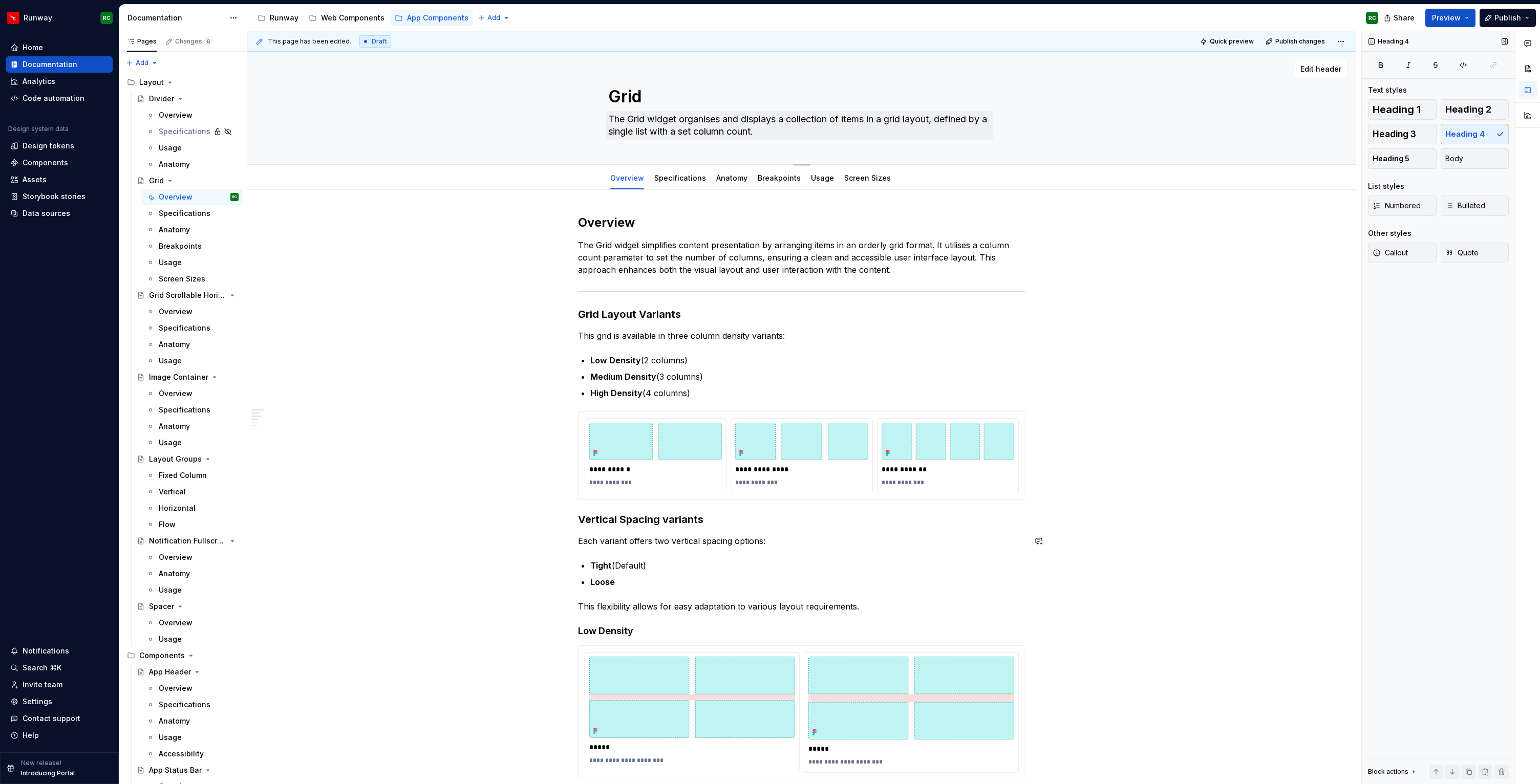
scroll to position [7, 0]
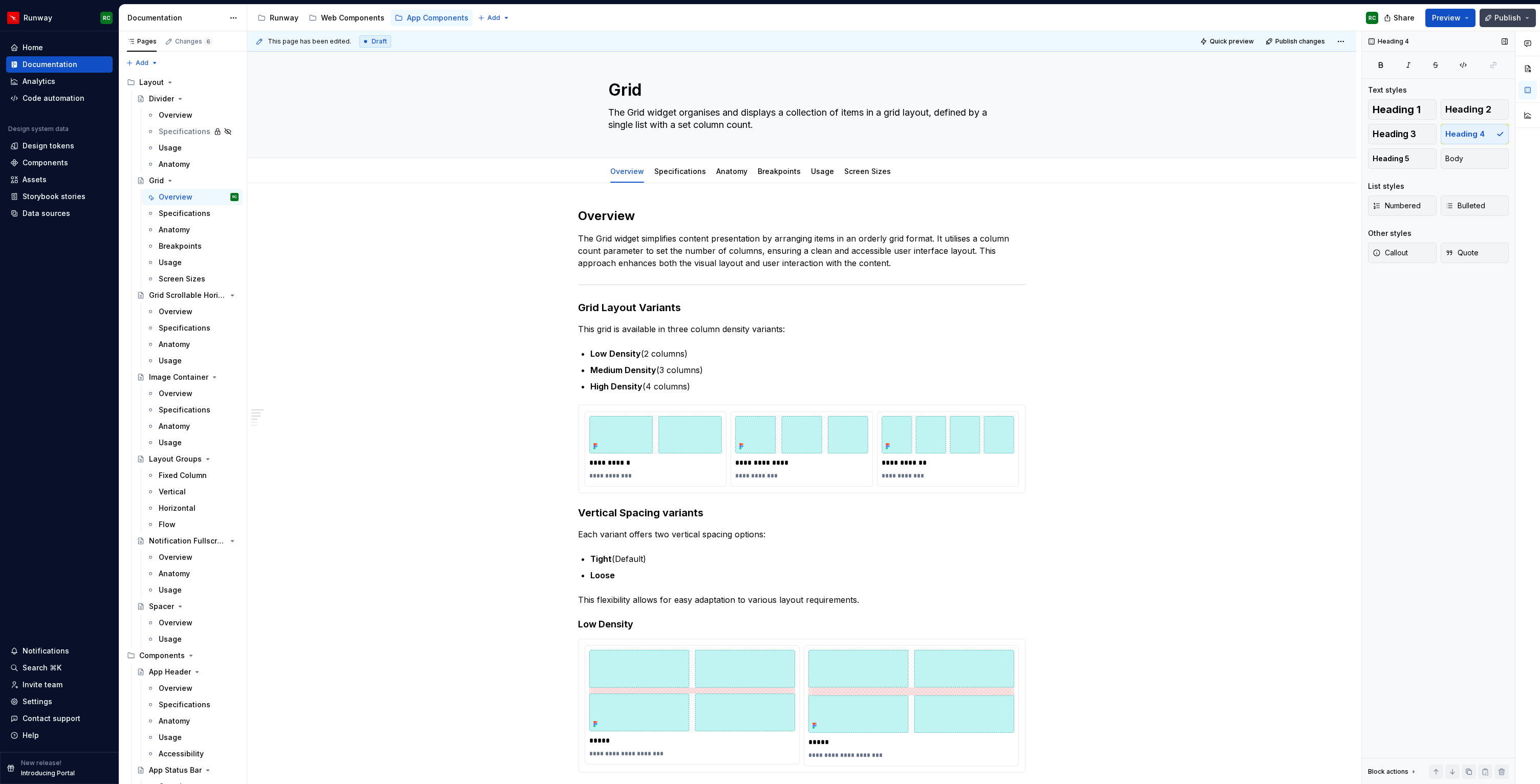
click at [1497, 22] on span "Publish" at bounding box center [1508, 17] width 27 height 10
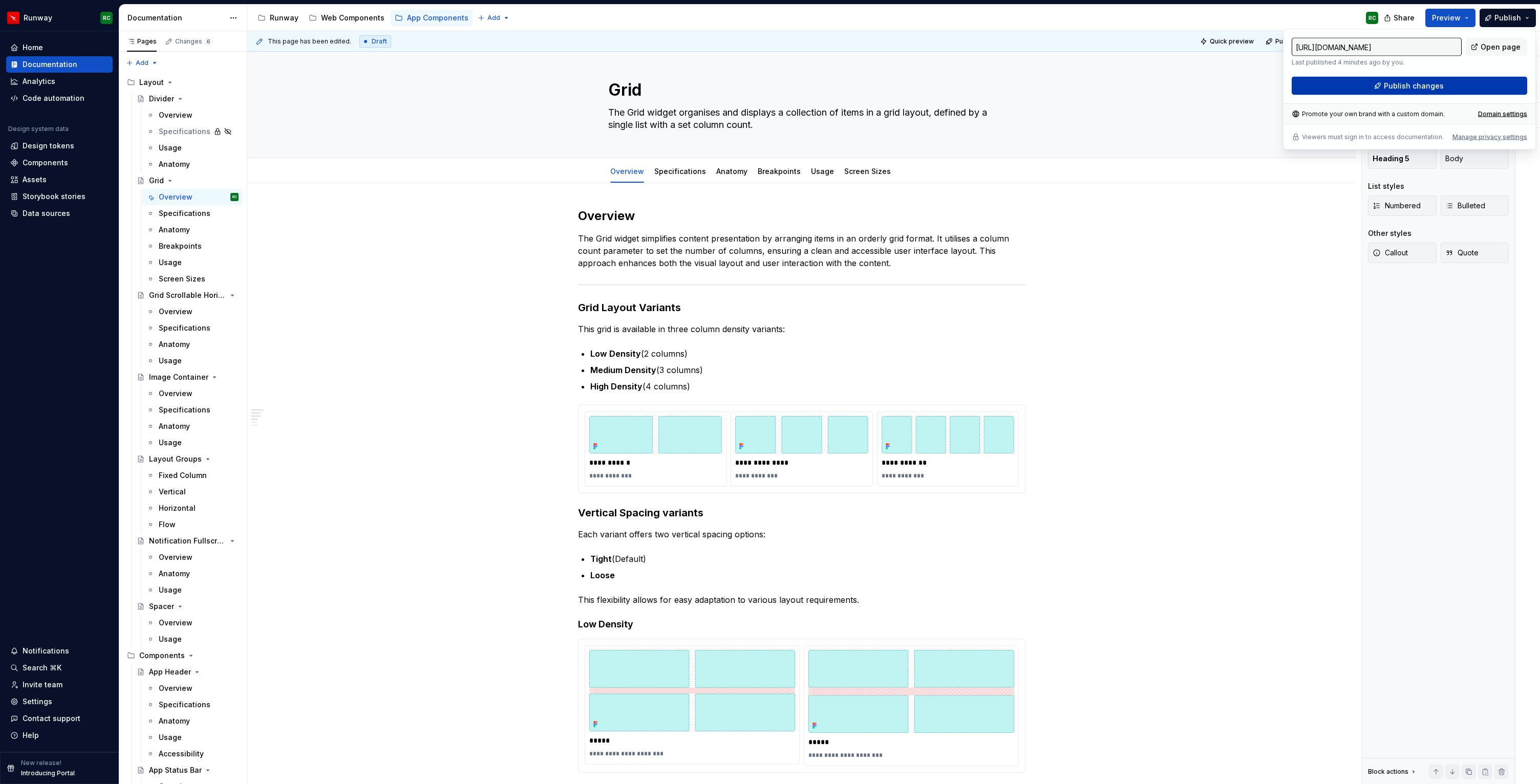
click at [1385, 85] on span "Publish changes" at bounding box center [1414, 85] width 60 height 10
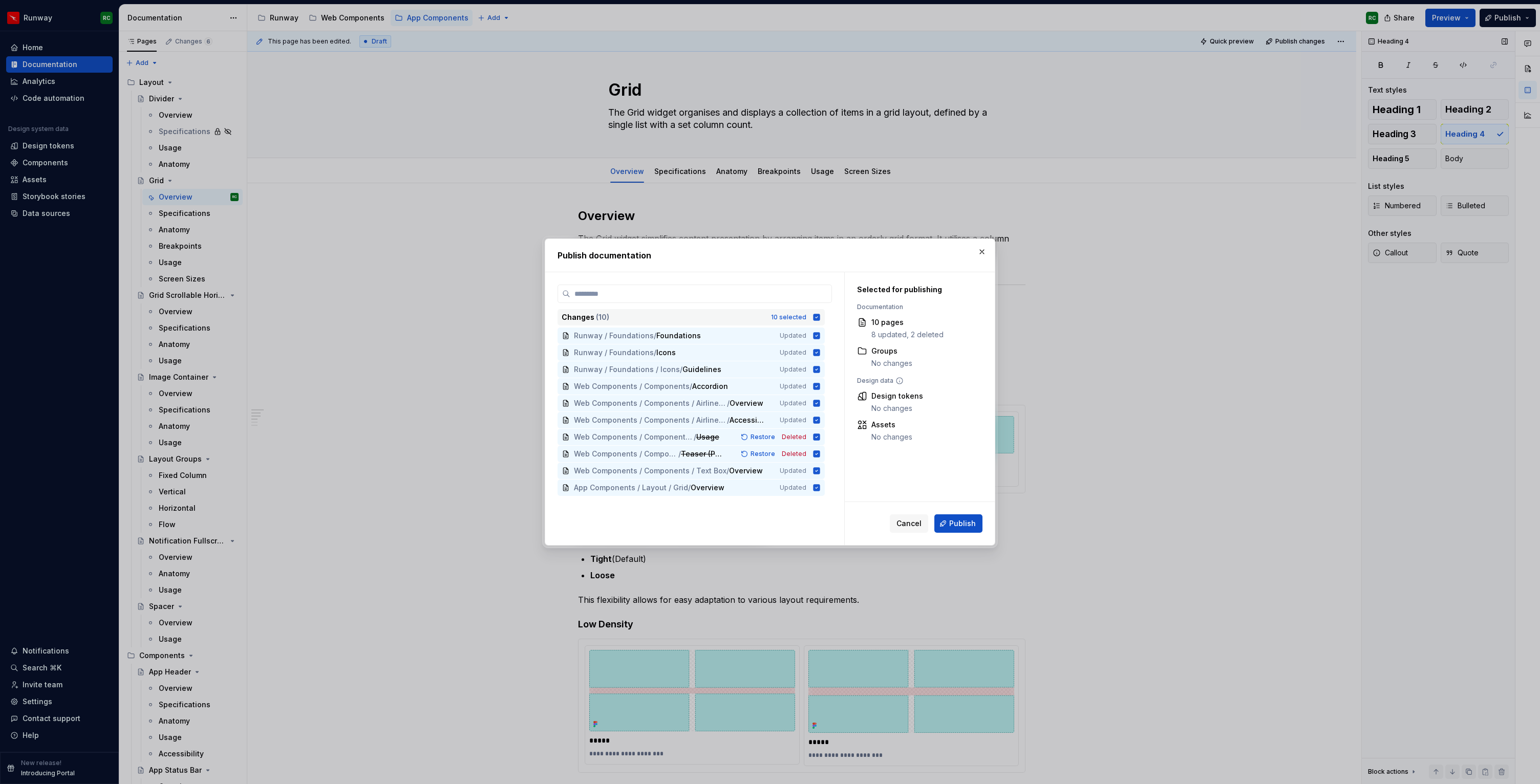
click at [801, 312] on div "Changes ( 10 ) 10 selected" at bounding box center [691, 317] width 267 height 16
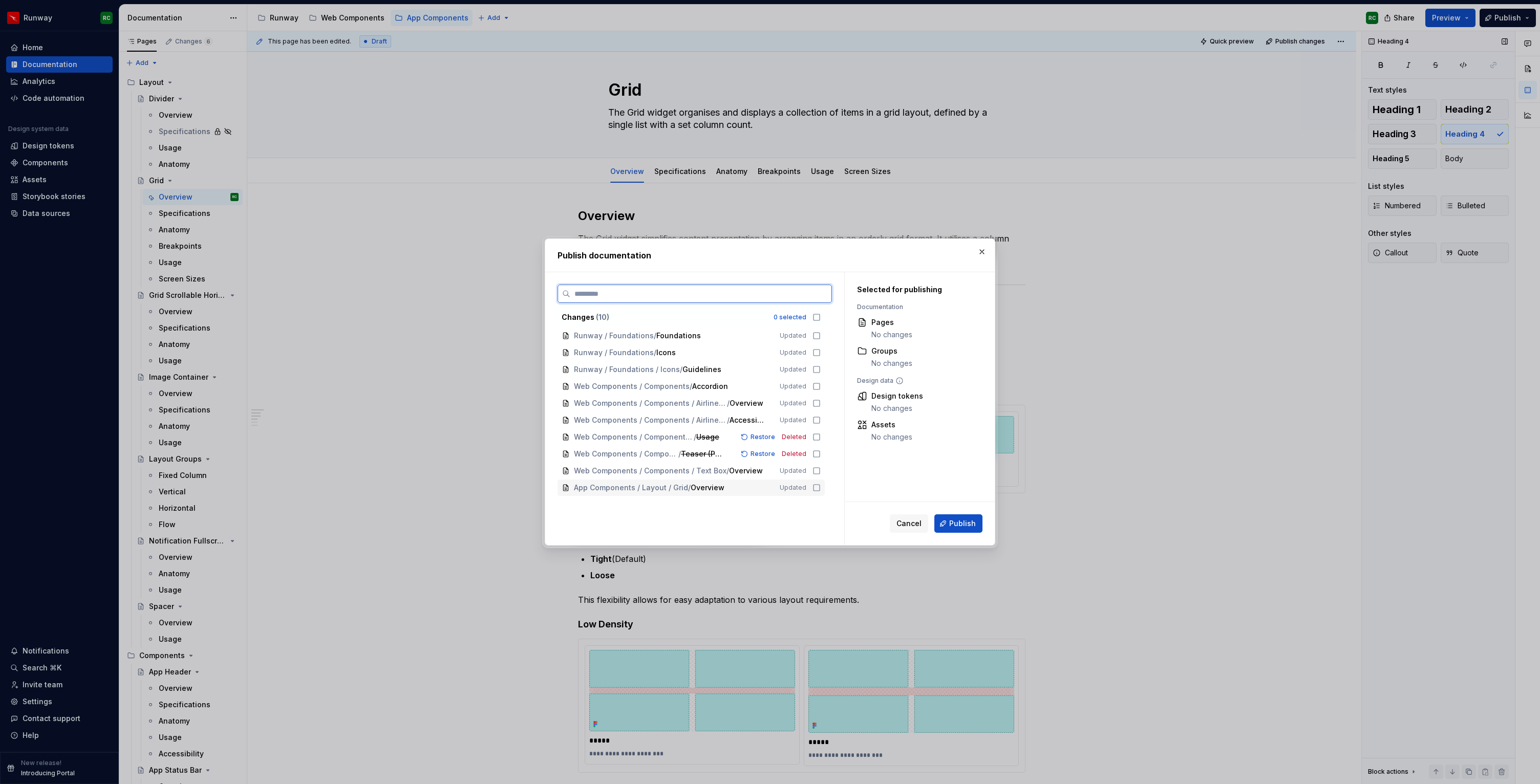
click at [696, 492] on span "Overview" at bounding box center [707, 488] width 34 height 10
click at [956, 519] on span "Publish" at bounding box center [962, 523] width 27 height 10
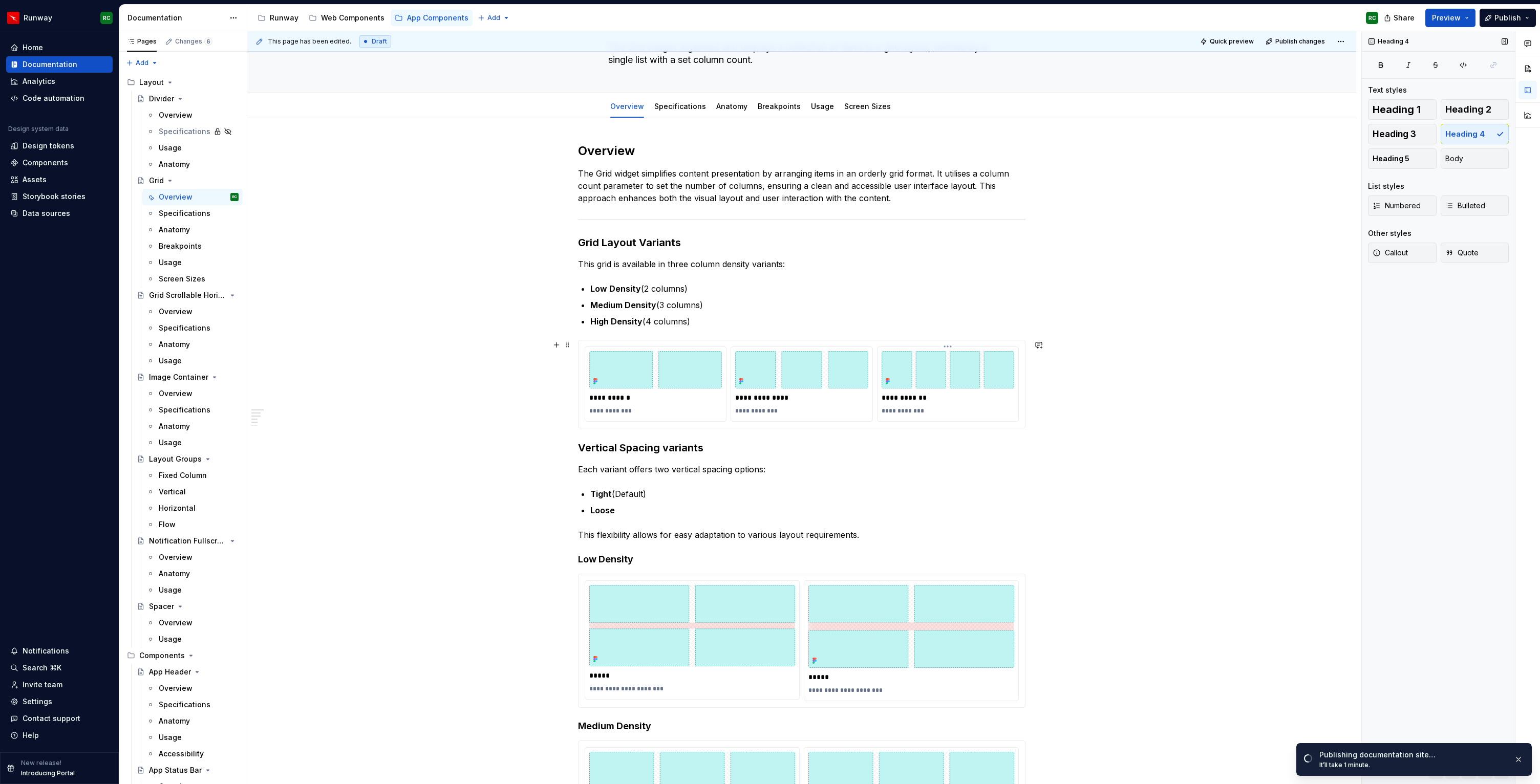
scroll to position [108, 0]
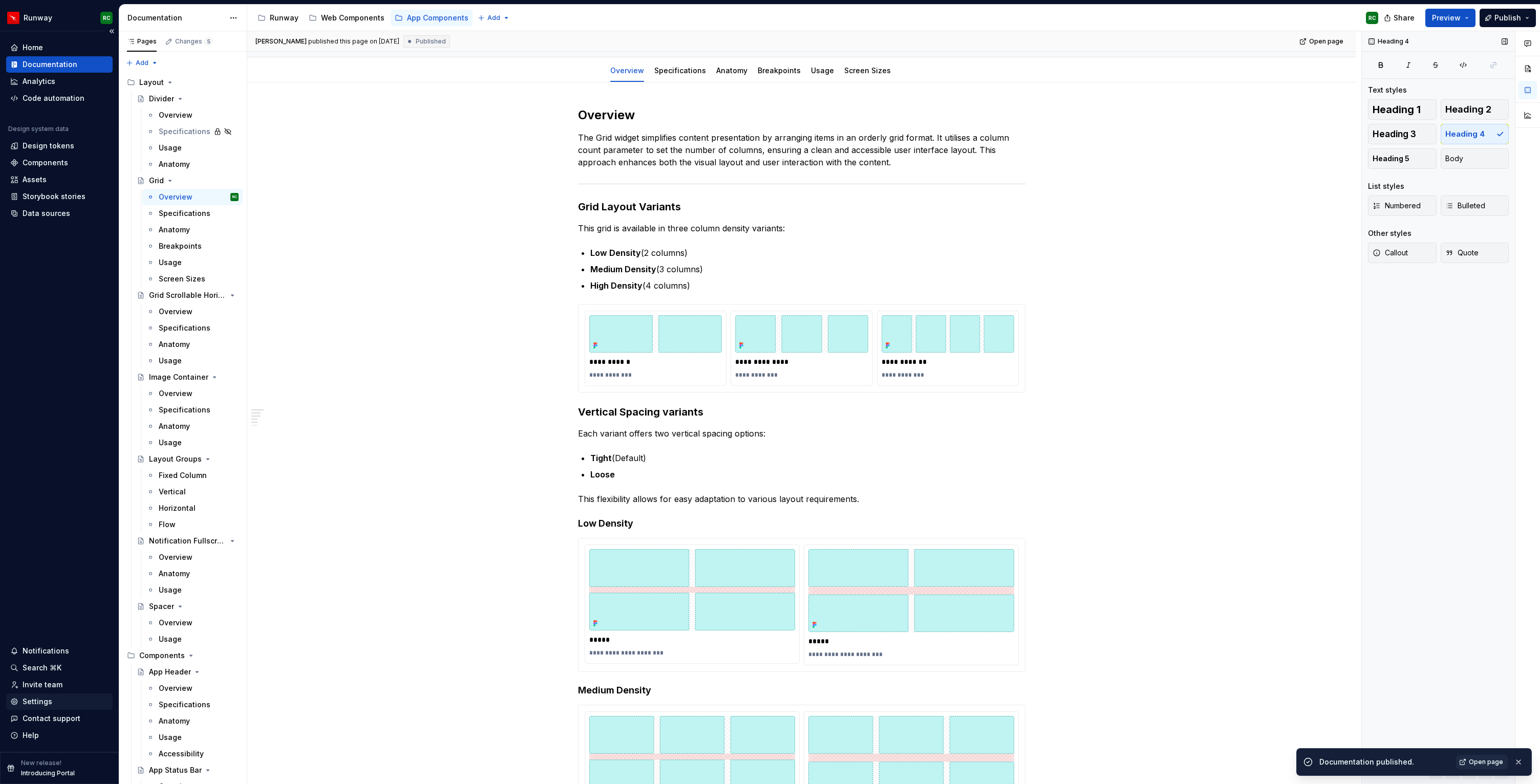
type textarea "*"
click at [52, 702] on div "Settings" at bounding box center [59, 702] width 98 height 10
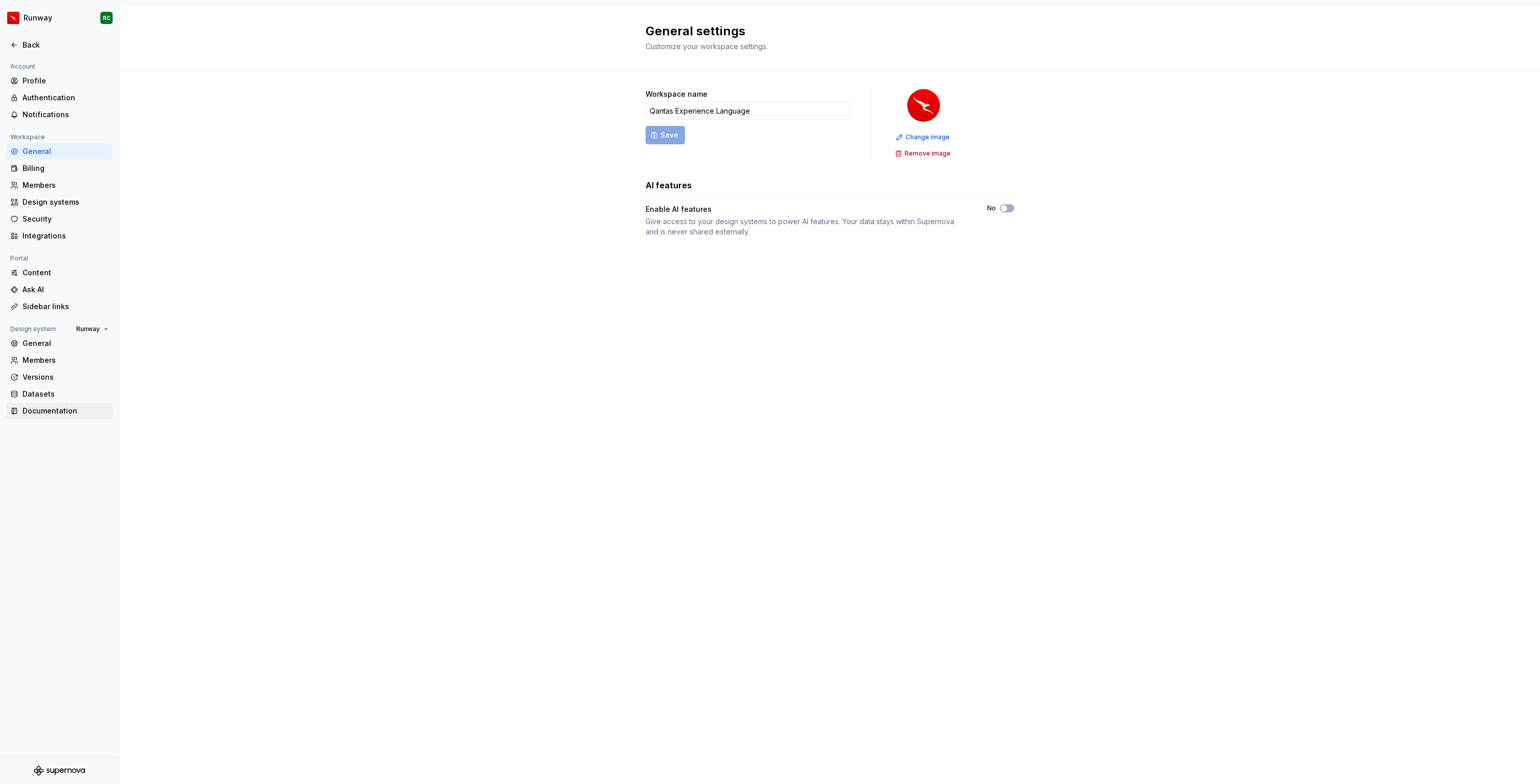
click at [45, 411] on div "Documentation" at bounding box center [66, 411] width 86 height 10
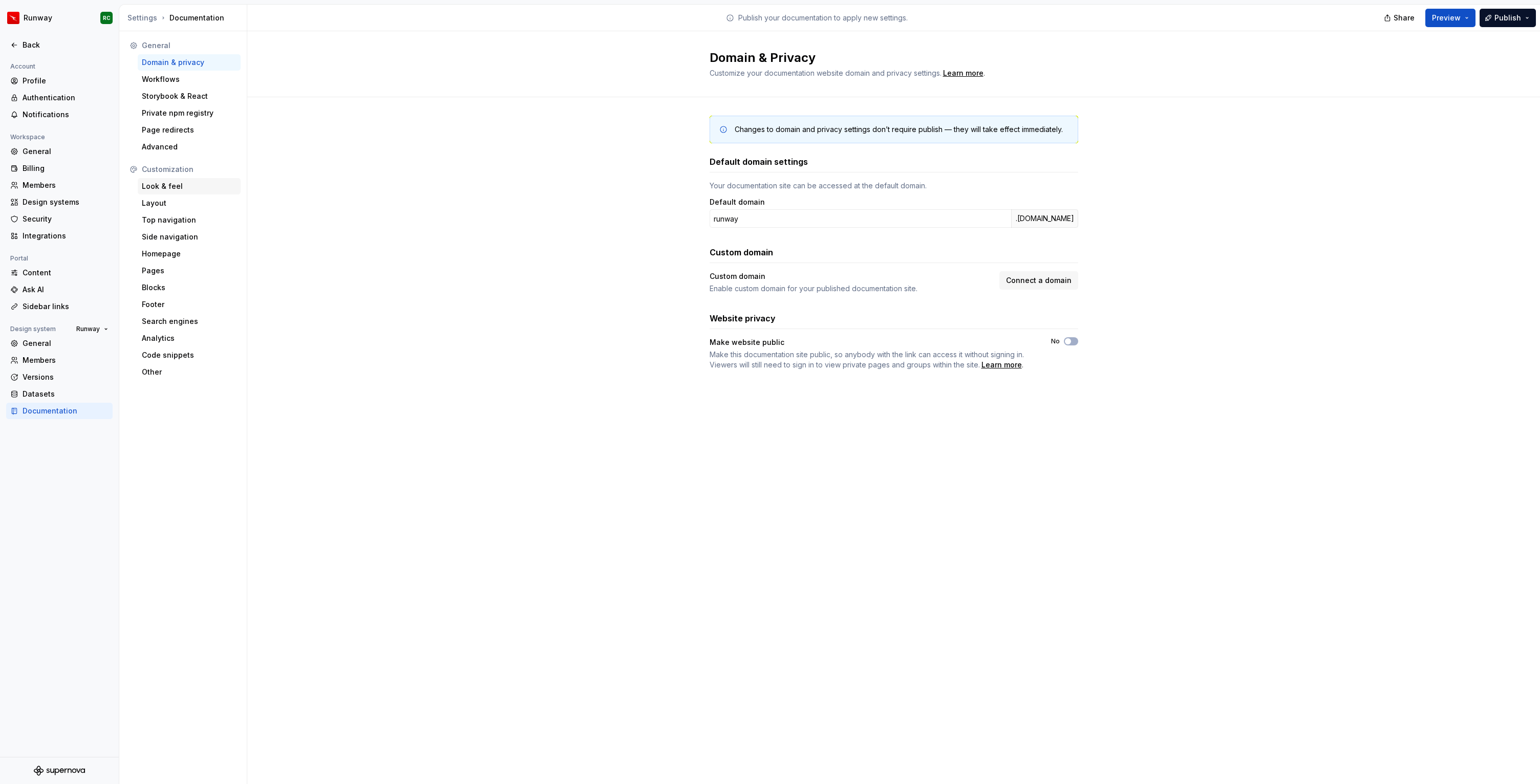
click at [182, 182] on div "Look & feel" at bounding box center [189, 186] width 94 height 10
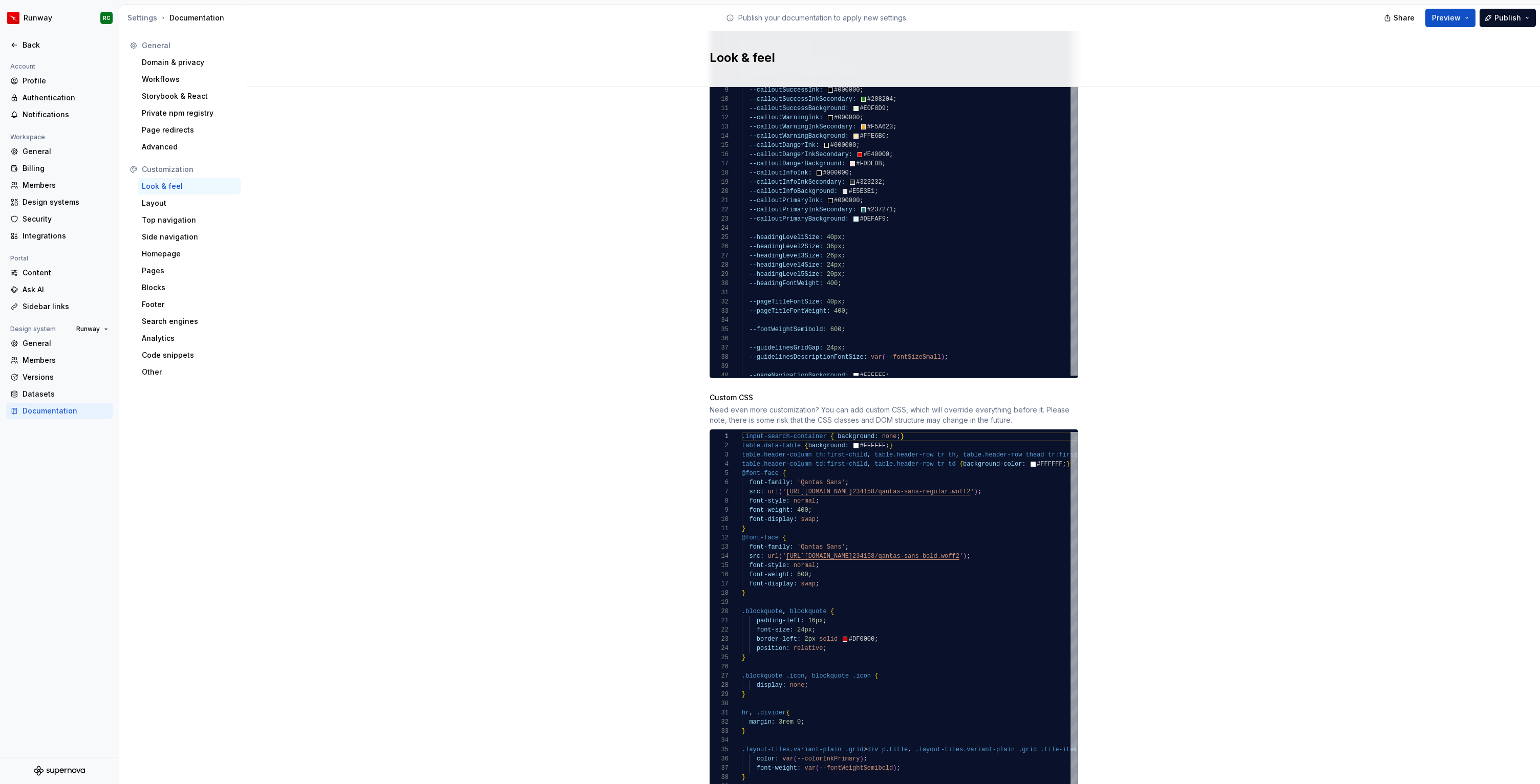
scroll to position [678, 0]
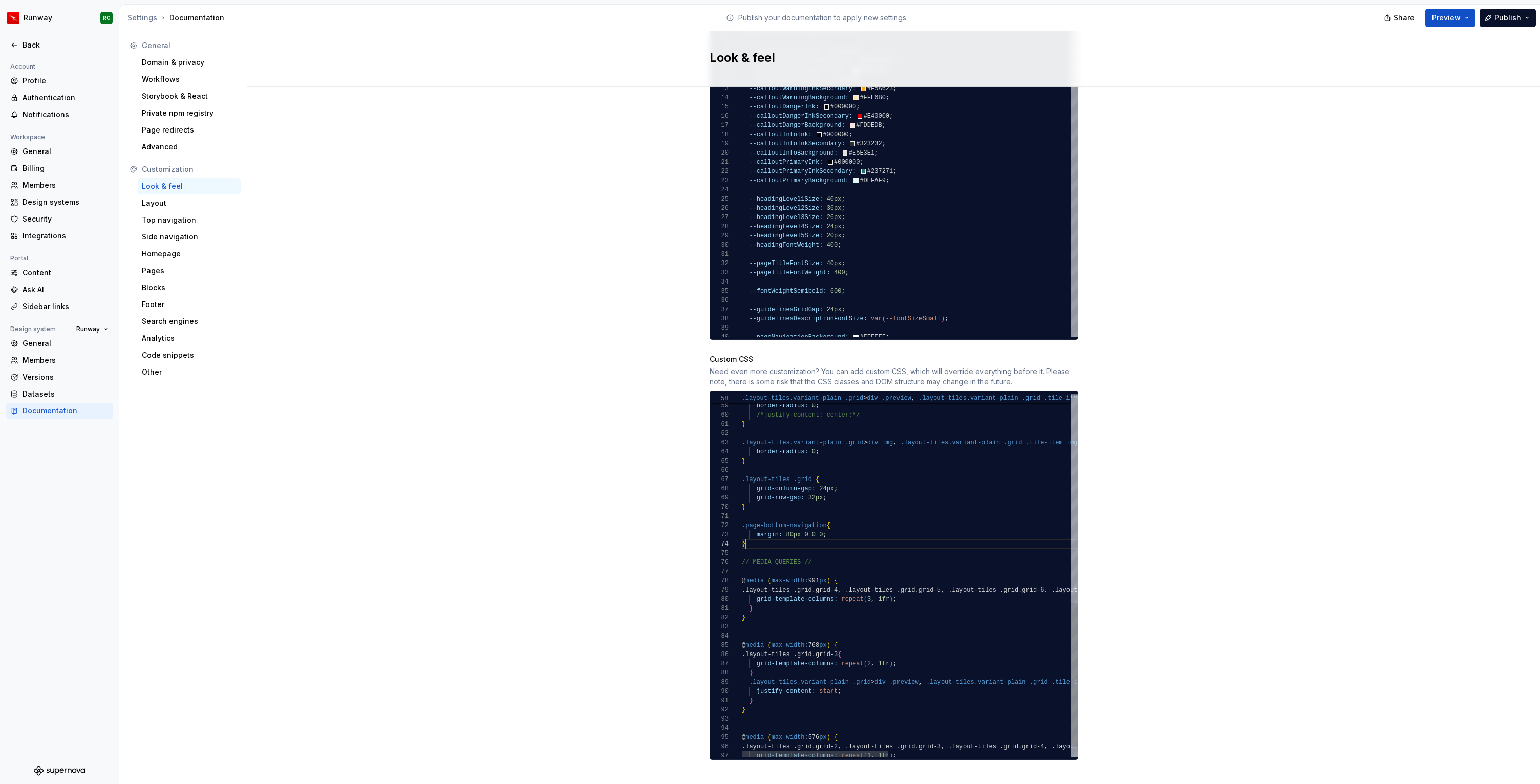
click at [767, 534] on div ".layout-tiles.variant-plain .grid > div .preview , .layout-tiles.variant-plain …" at bounding box center [1119, 326] width 754 height 918
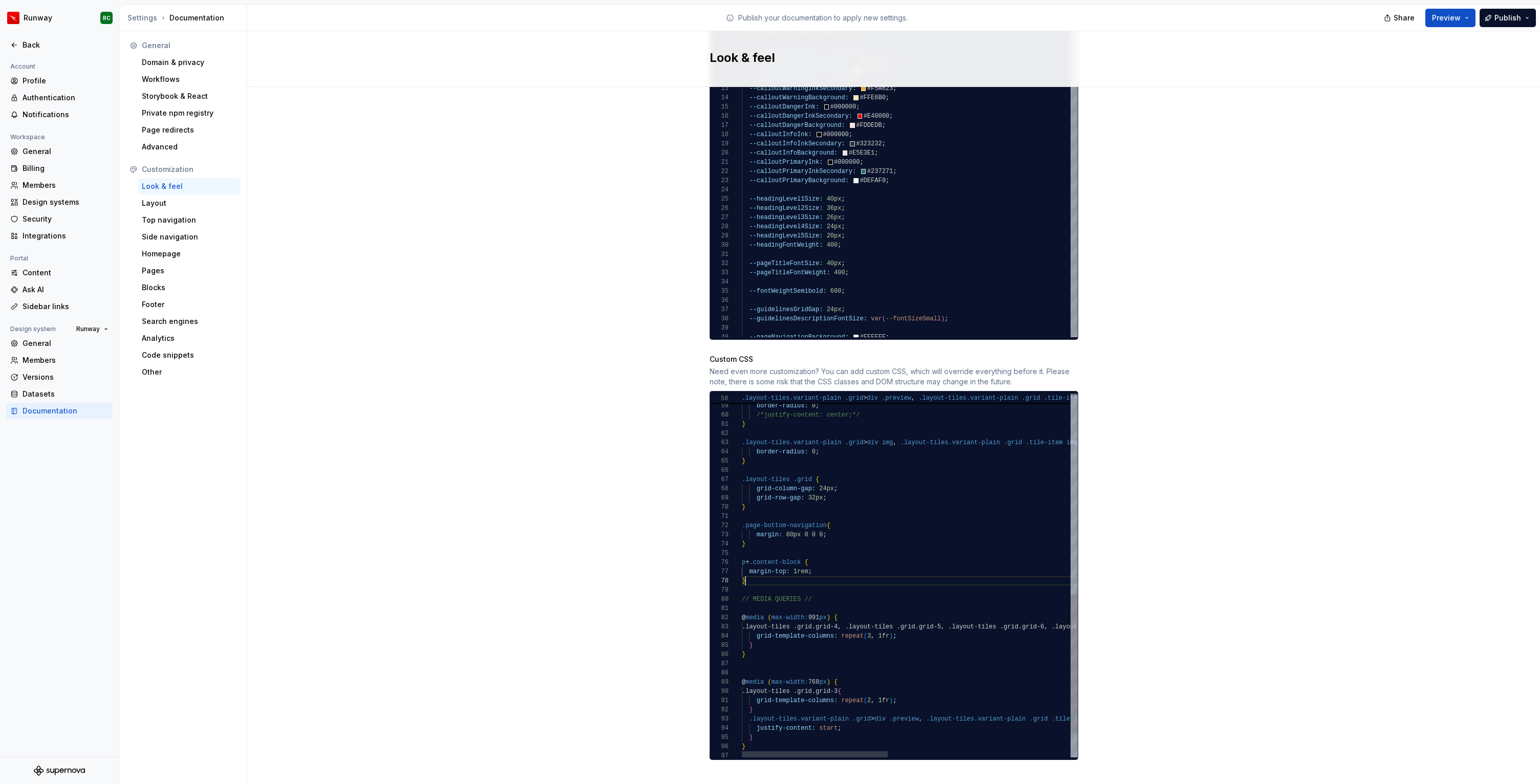
scroll to position [65, 4]
type textarea "**********"
click at [1495, 16] on button "Publish" at bounding box center [1508, 18] width 56 height 19
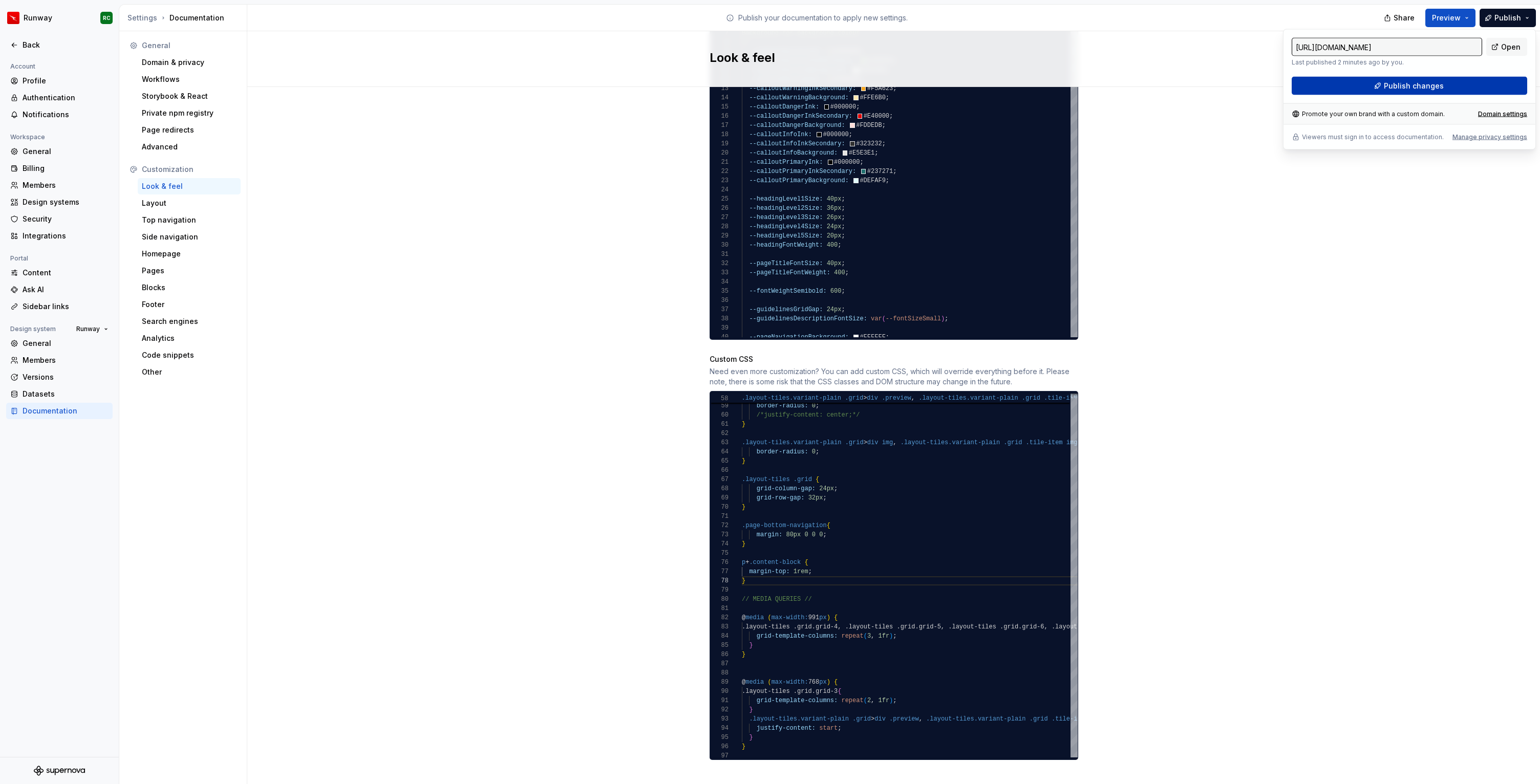
click at [1424, 87] on span "Publish changes" at bounding box center [1414, 85] width 60 height 10
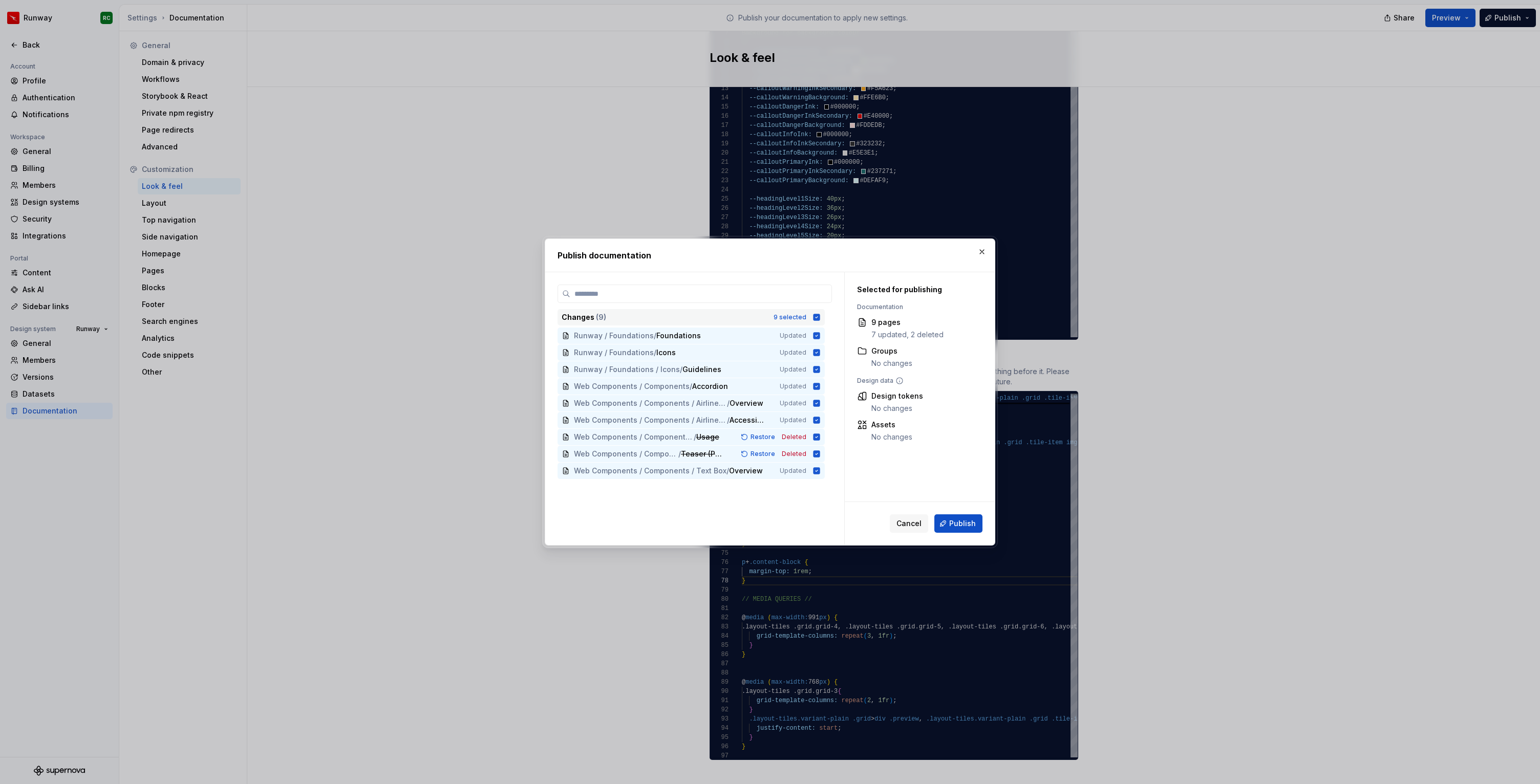
click at [806, 319] on div "9 selected" at bounding box center [790, 317] width 33 height 8
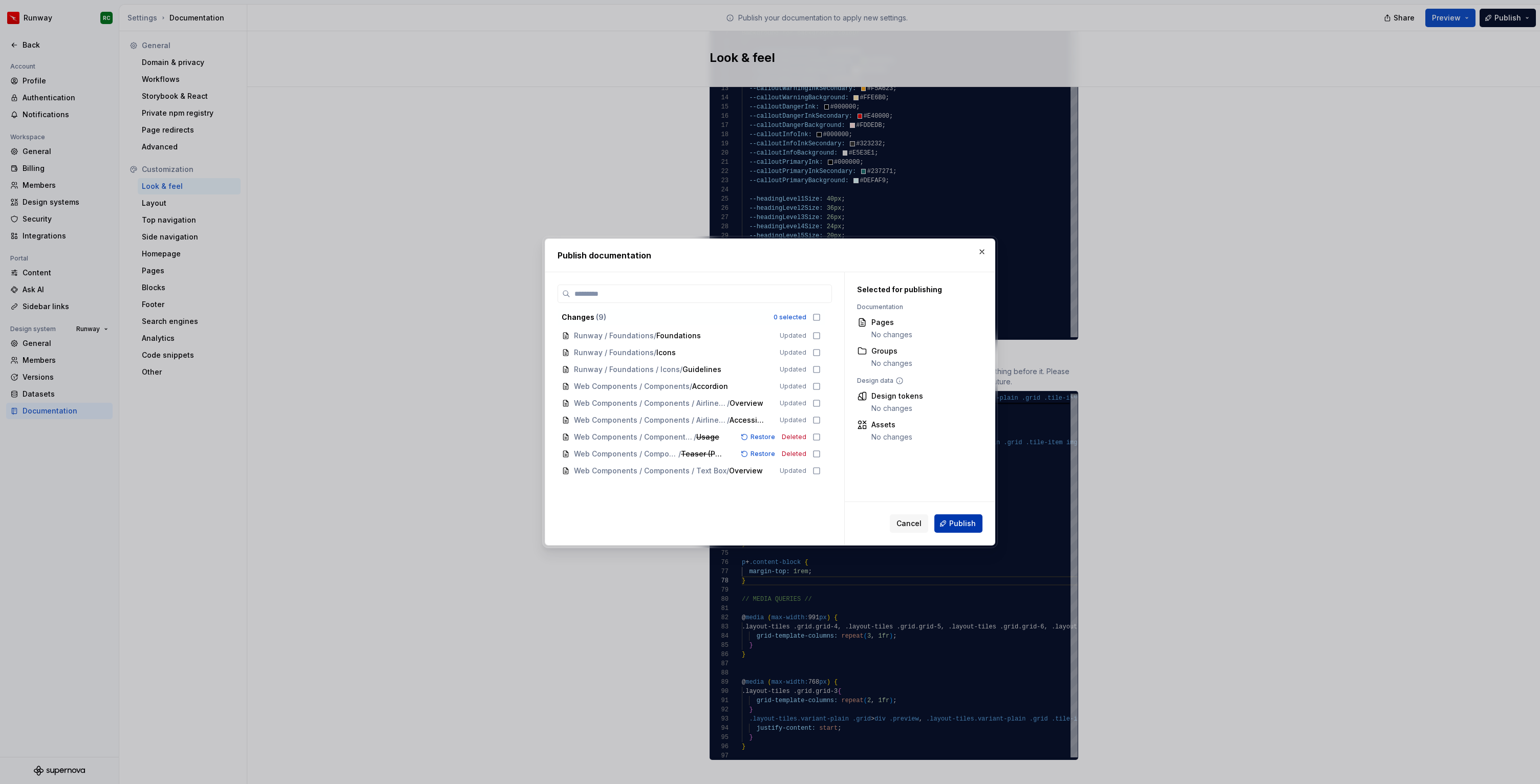
click at [960, 526] on span "Publish" at bounding box center [962, 523] width 27 height 10
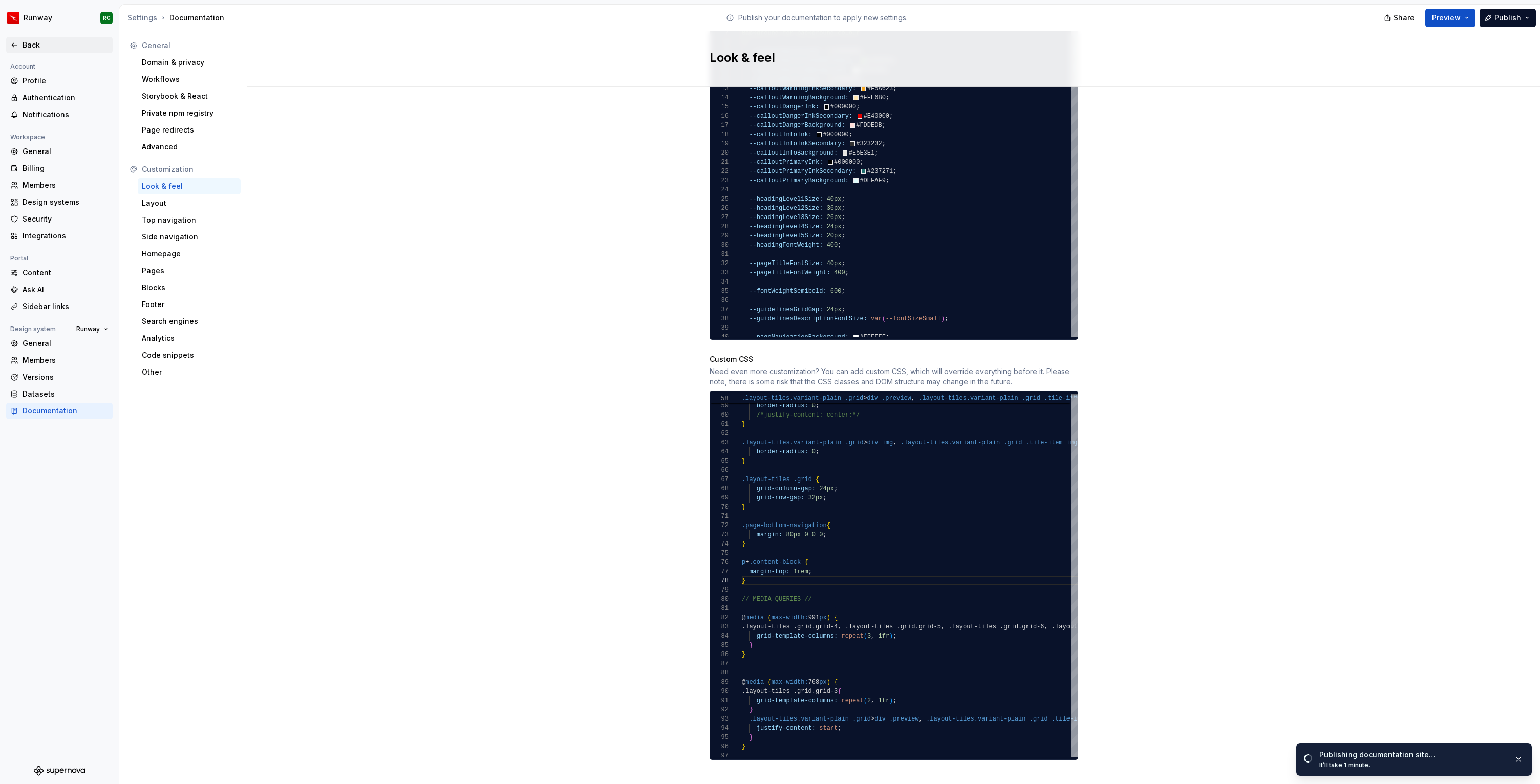
click at [42, 45] on div "Back" at bounding box center [66, 45] width 86 height 10
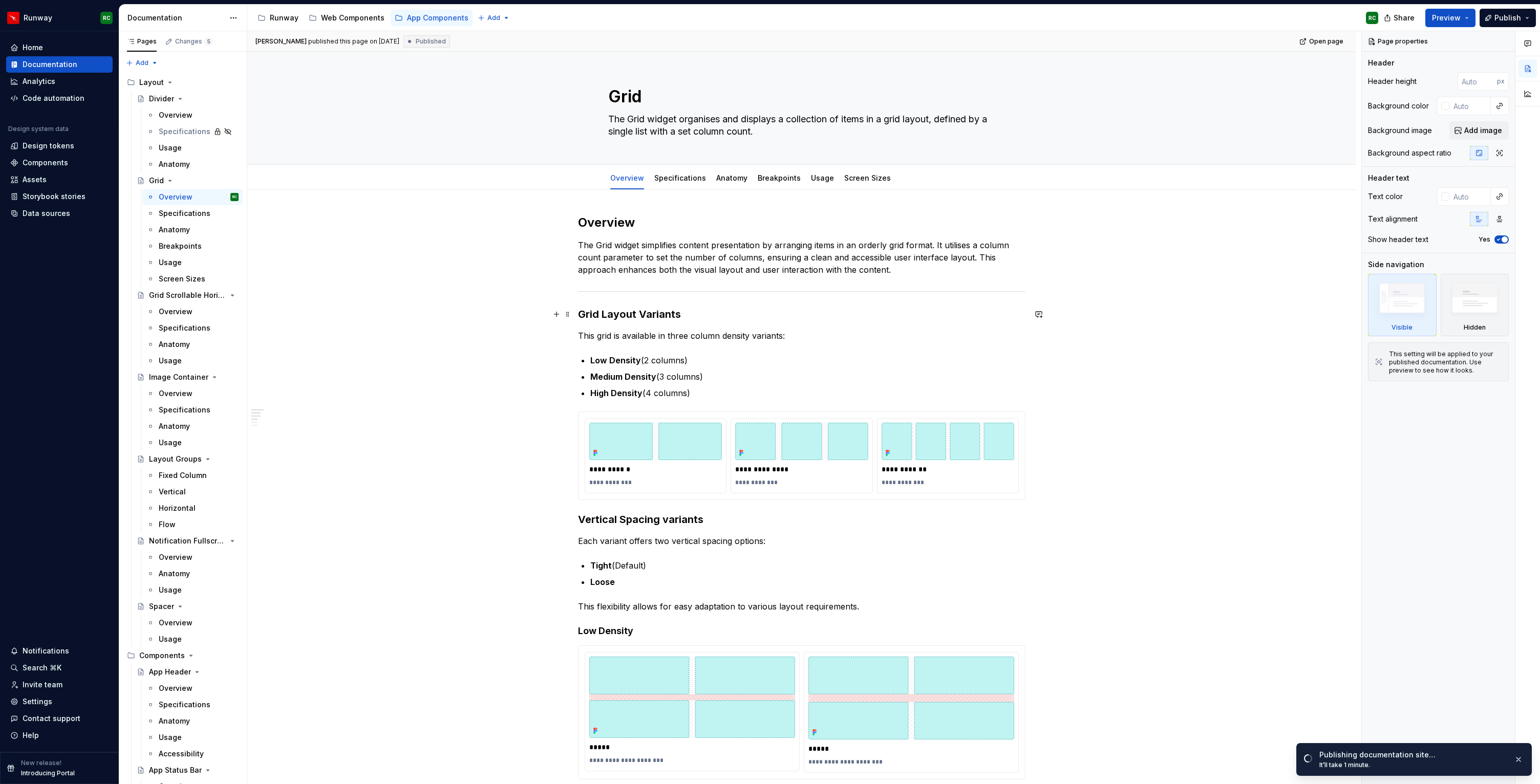
type textarea "*"
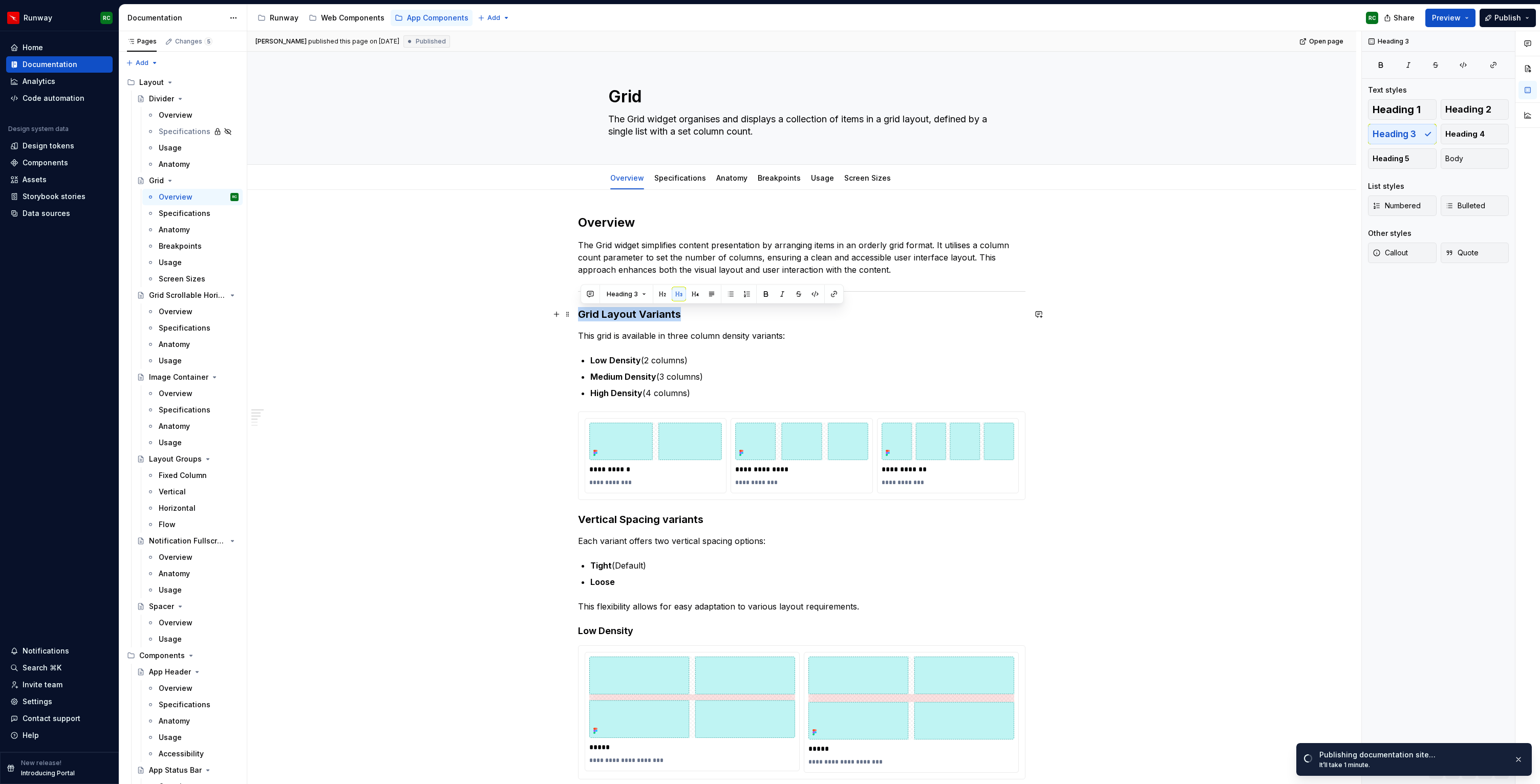
drag, startPoint x: 690, startPoint y: 316, endPoint x: 525, endPoint y: 310, distance: 165.1
click at [525, 310] on div "**********" at bounding box center [802, 787] width 1109 height 1194
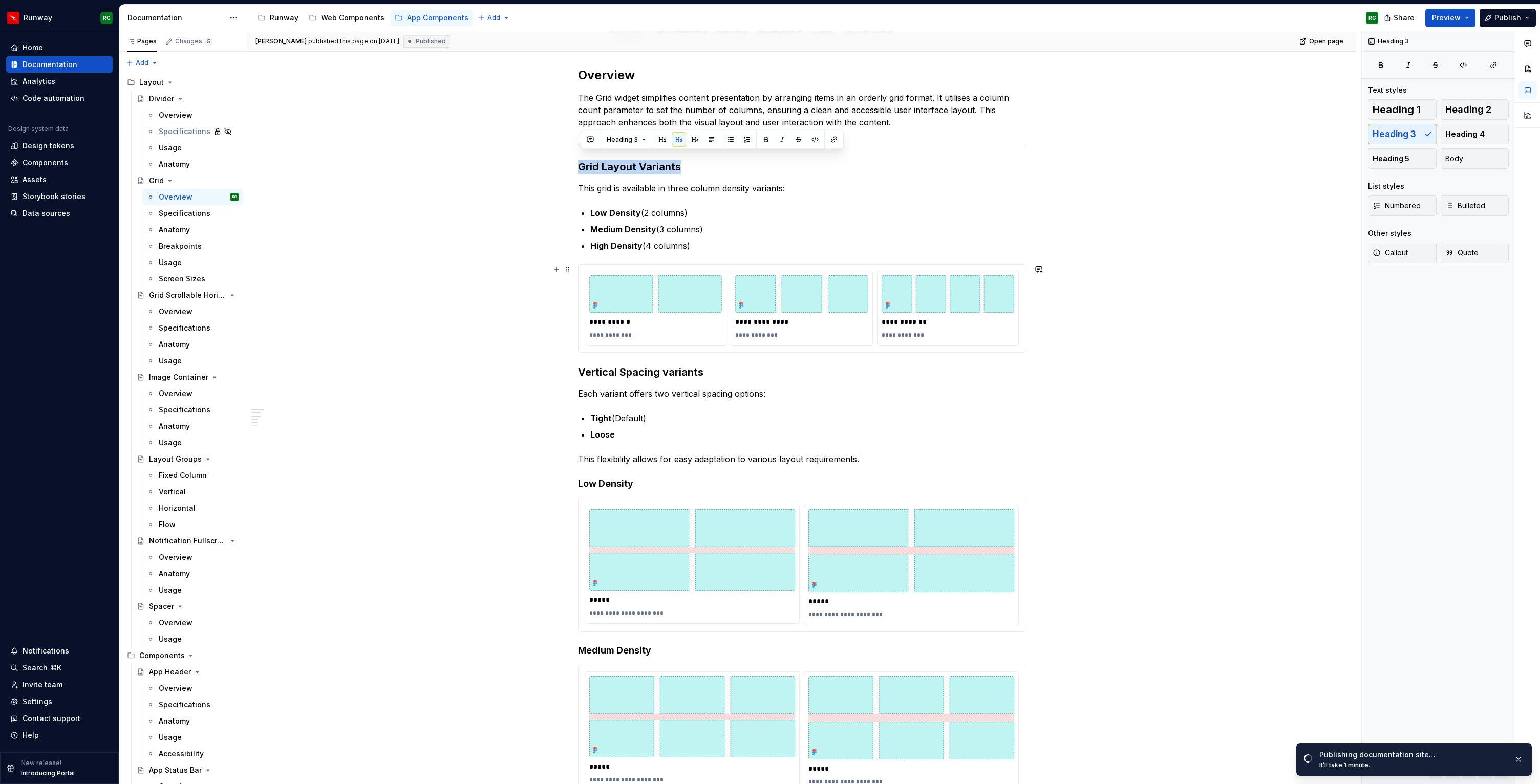
scroll to position [155, 0]
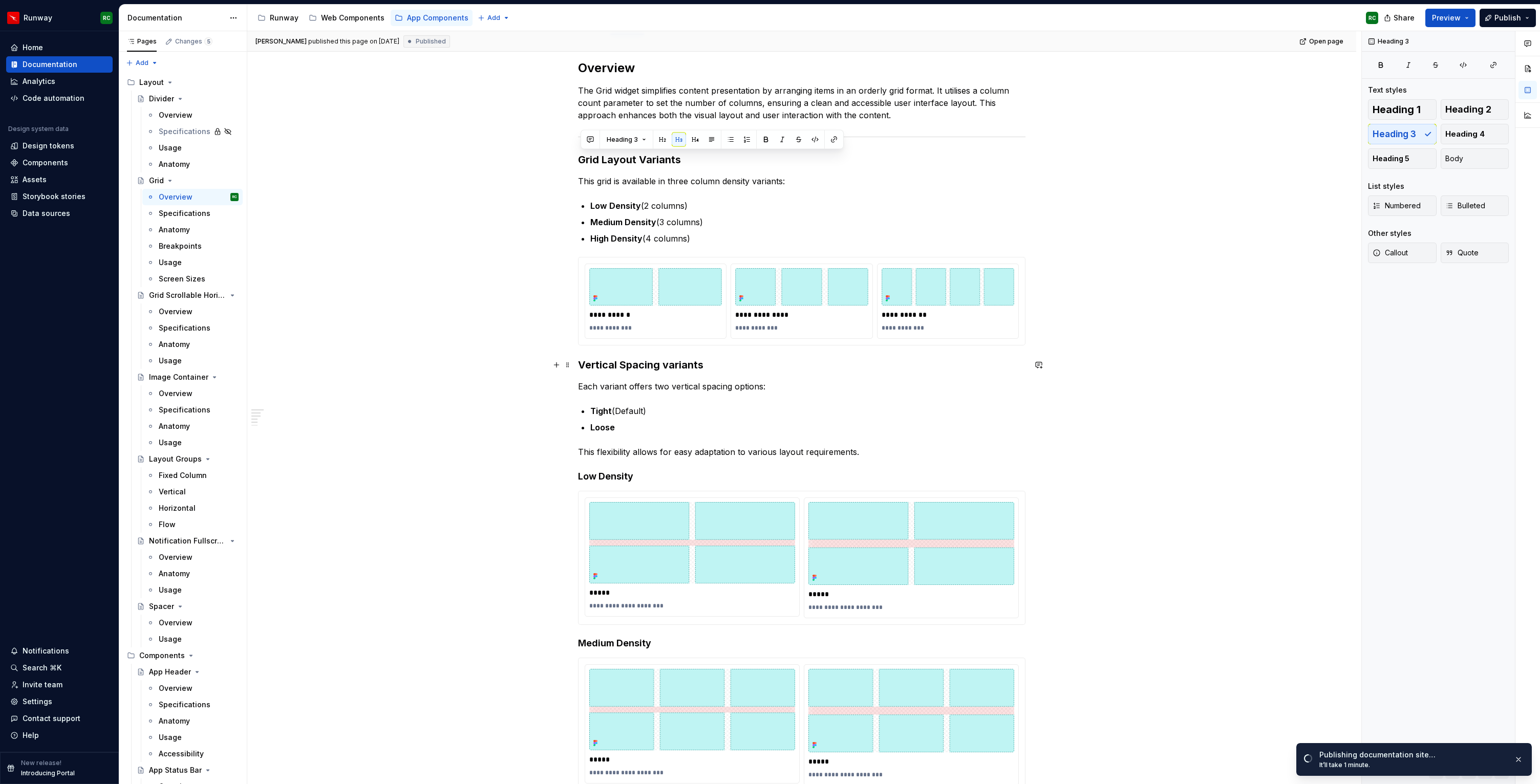
click at [582, 368] on h3 "Vertical Spacing variants" at bounding box center [802, 365] width 447 height 14
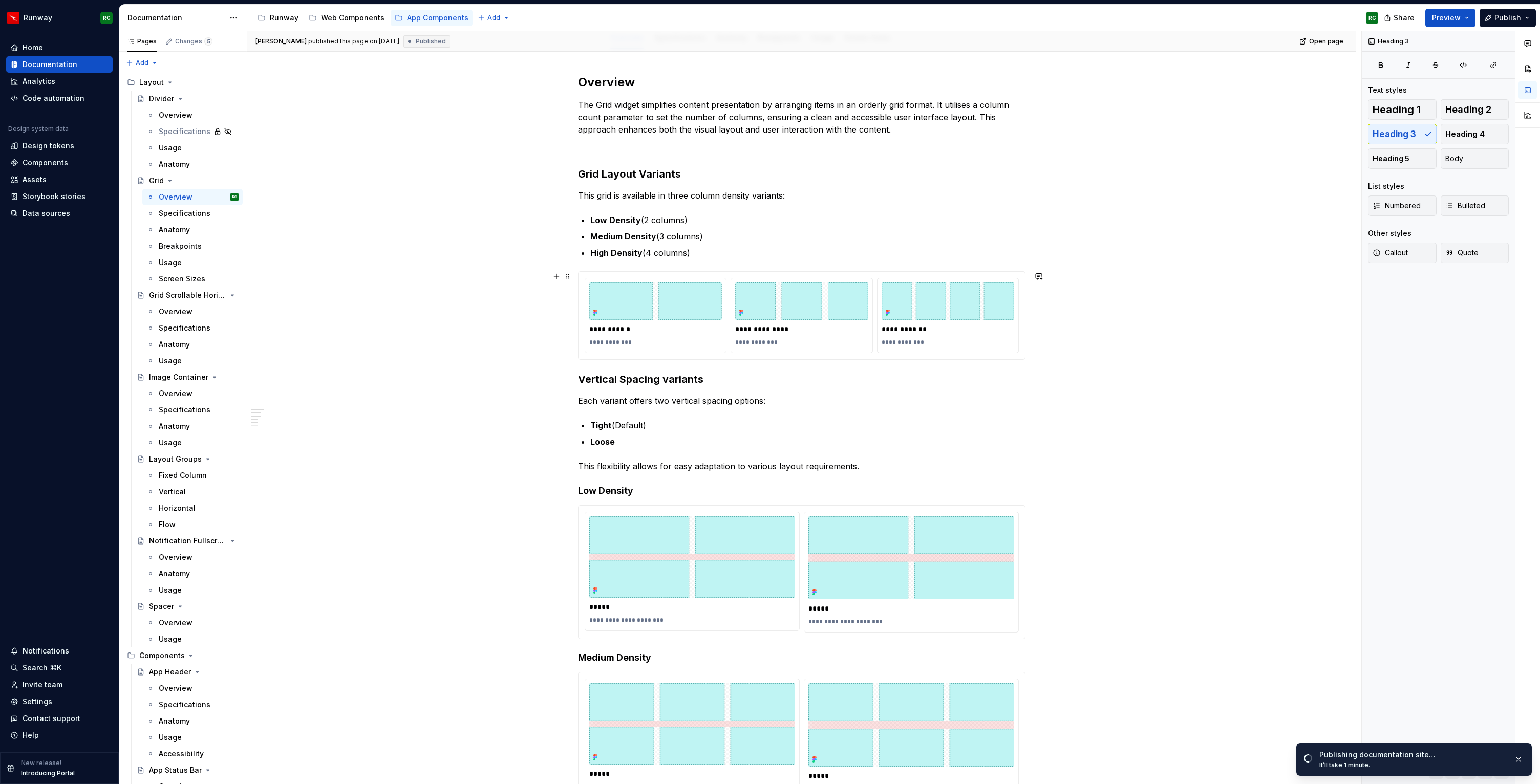
scroll to position [135, 0]
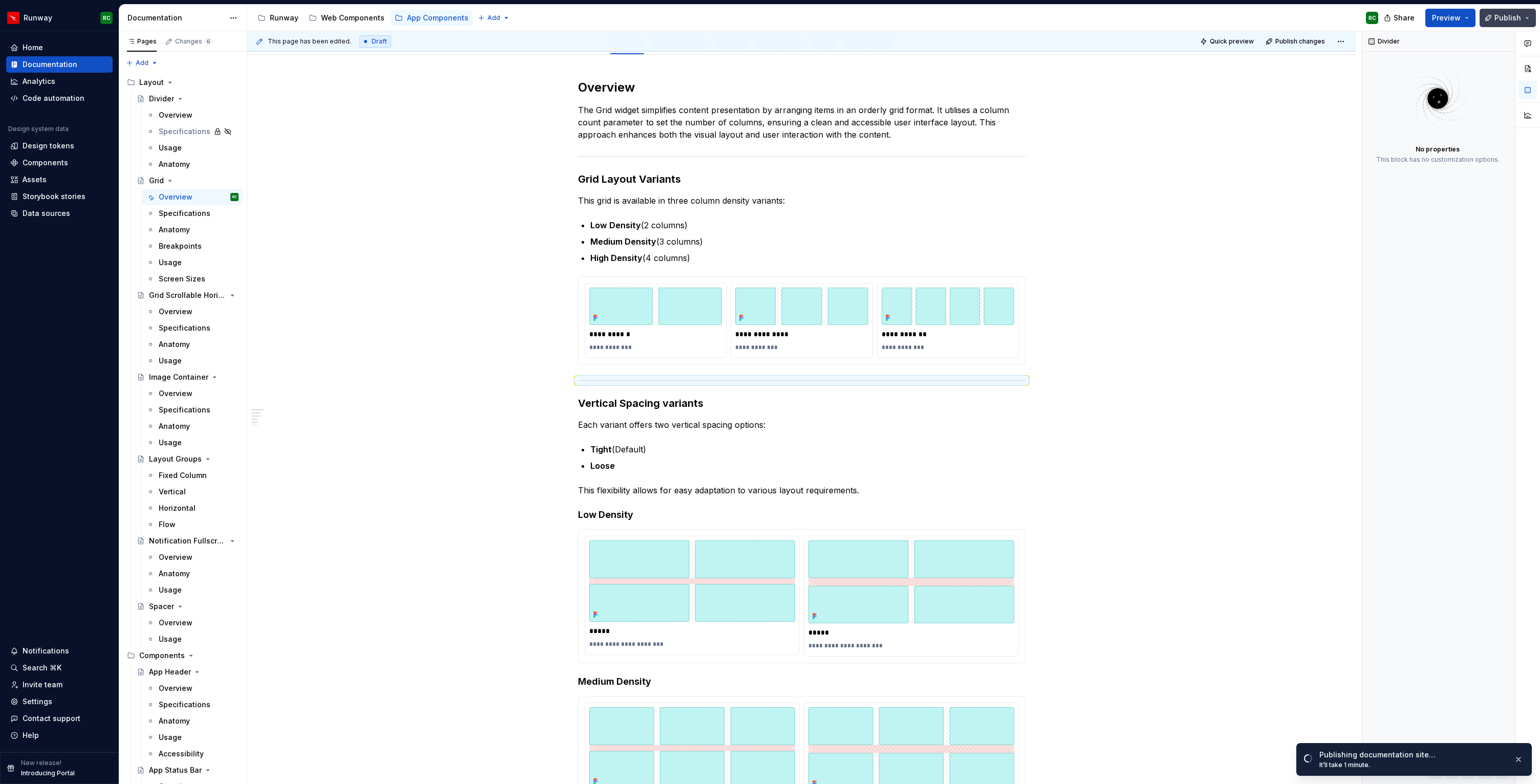
click at [1509, 17] on span "Publish" at bounding box center [1508, 17] width 27 height 10
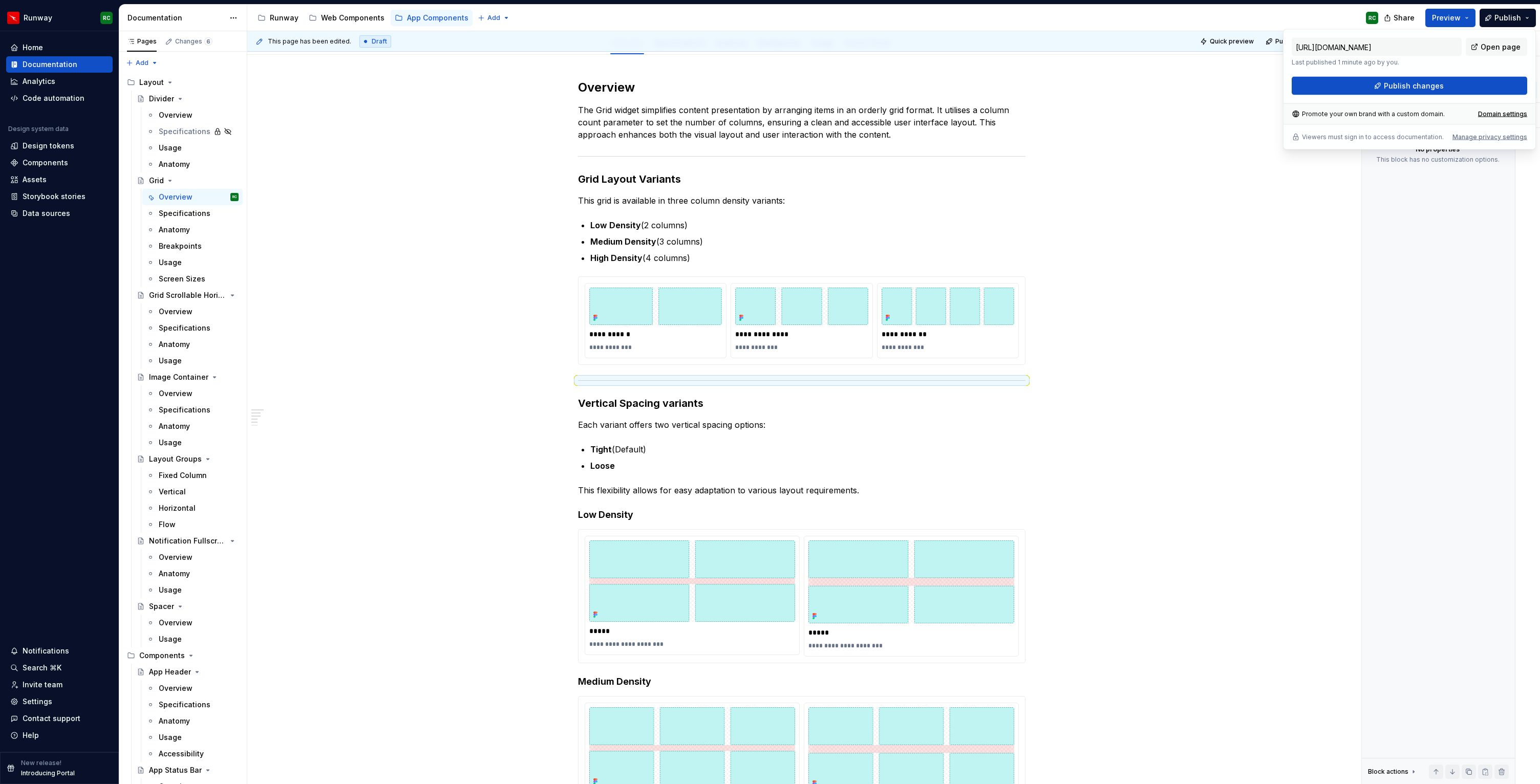
scroll to position [134, 0]
click at [1395, 81] on span "Publish changes" at bounding box center [1414, 85] width 60 height 10
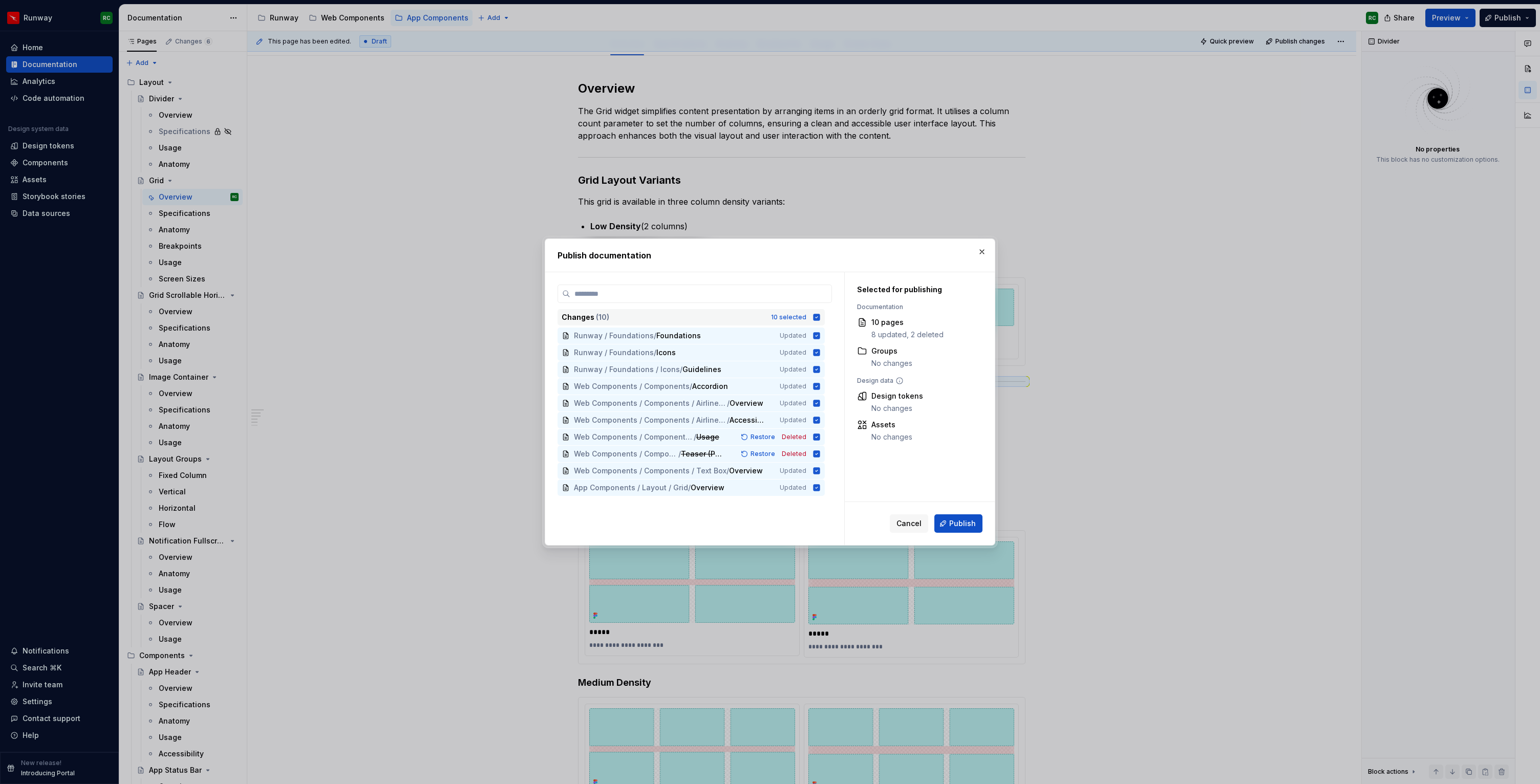
click at [806, 316] on div "10 selected" at bounding box center [789, 317] width 35 height 8
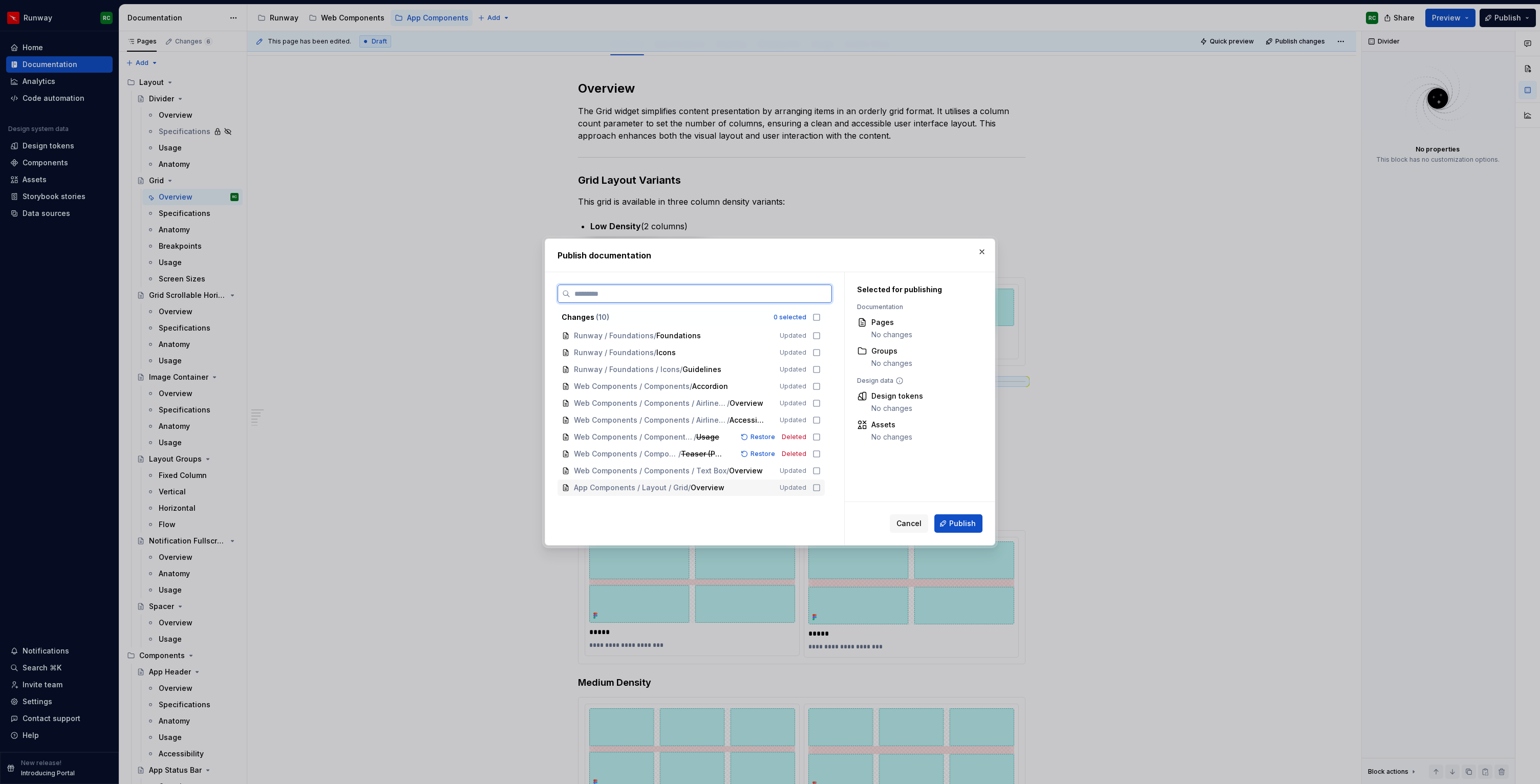
click at [806, 480] on div "App Components / Layout / Grid / Overview Updated" at bounding box center [691, 487] width 267 height 16
click at [957, 529] on button "Publish" at bounding box center [958, 523] width 48 height 19
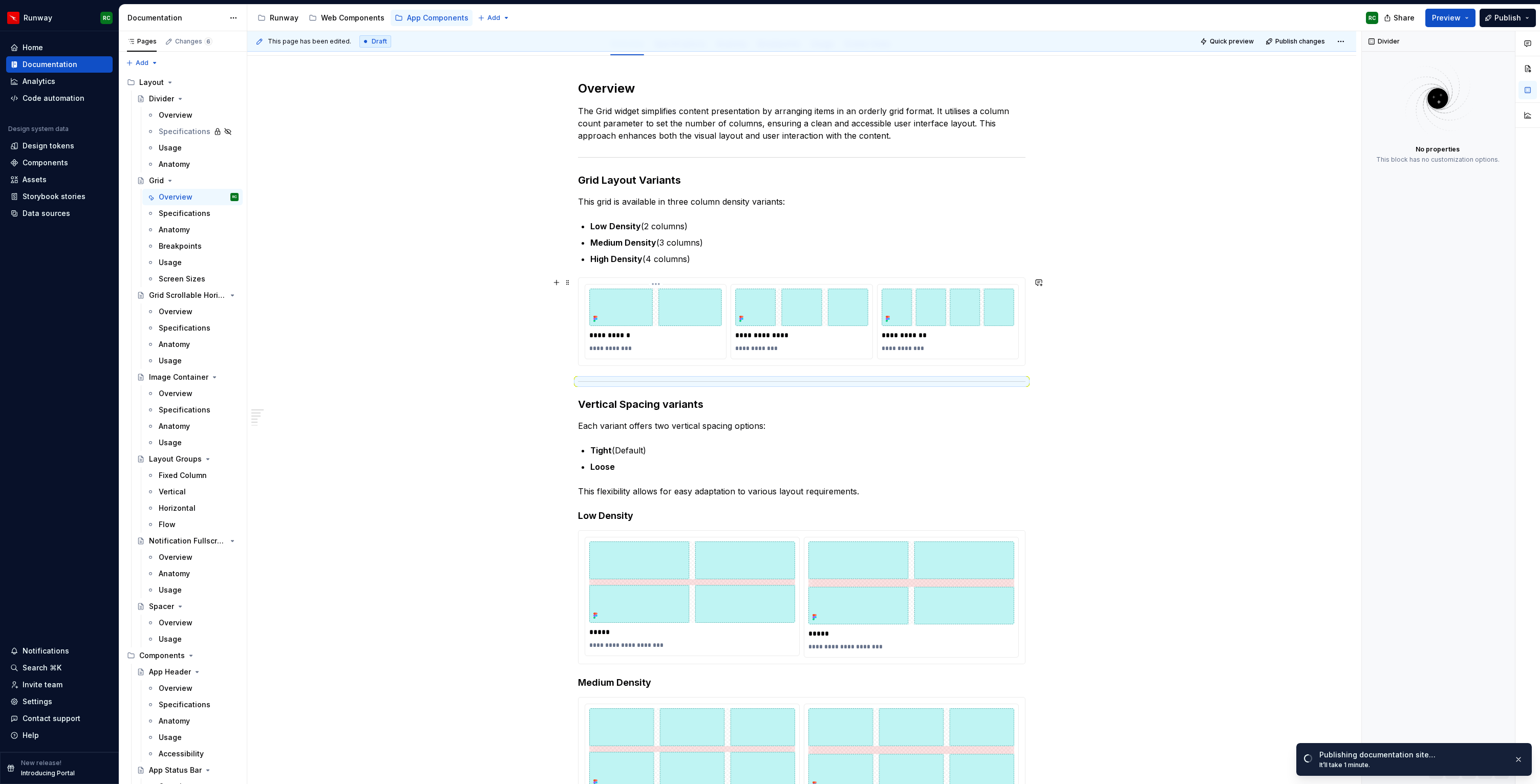
scroll to position [0, 0]
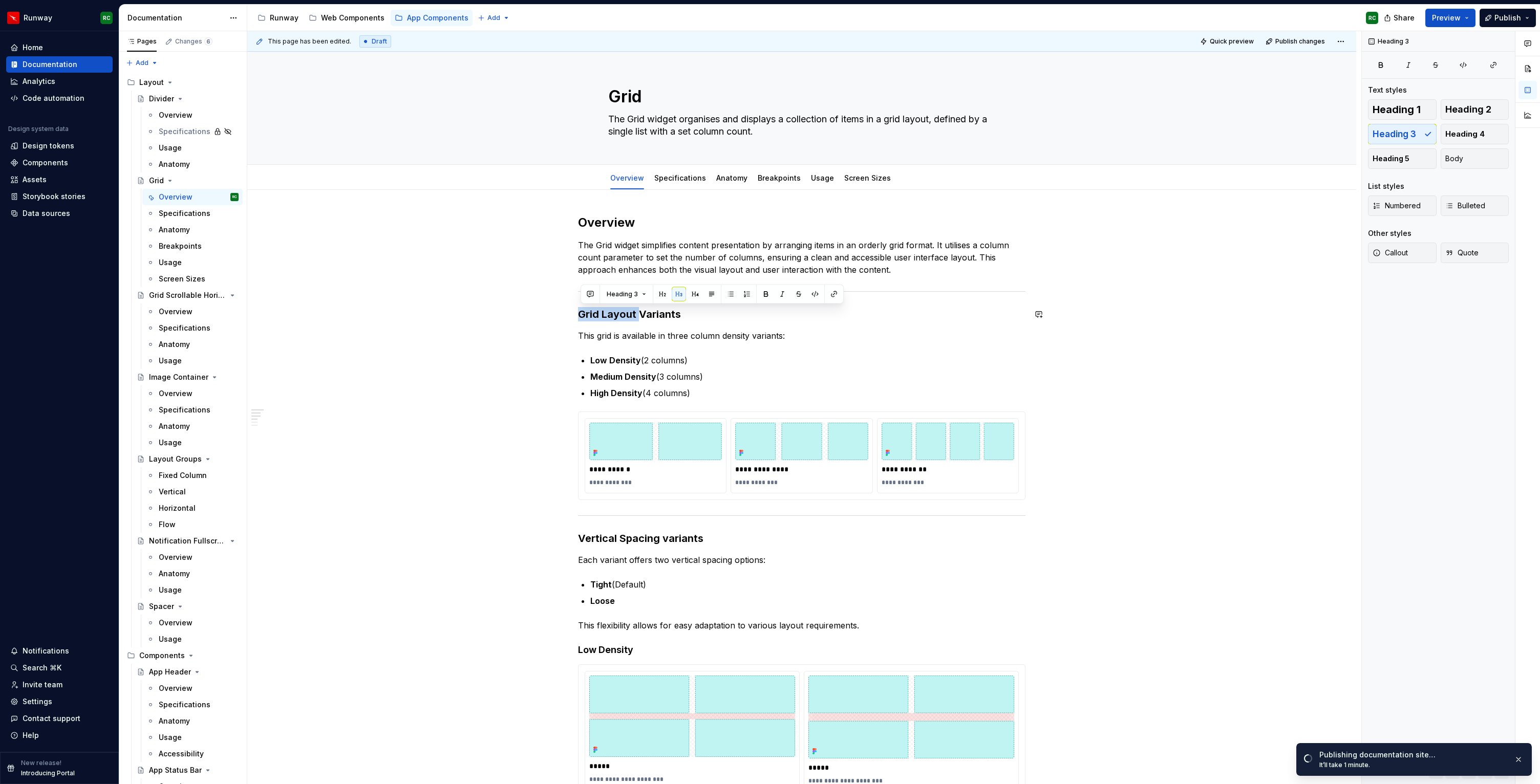
drag, startPoint x: 642, startPoint y: 315, endPoint x: 490, endPoint y: 303, distance: 152.5
click at [490, 303] on div "**********" at bounding box center [802, 797] width 1109 height 1213
click at [604, 314] on h3 "Variants" at bounding box center [802, 314] width 447 height 14
click at [663, 294] on button "button" at bounding box center [662, 294] width 14 height 14
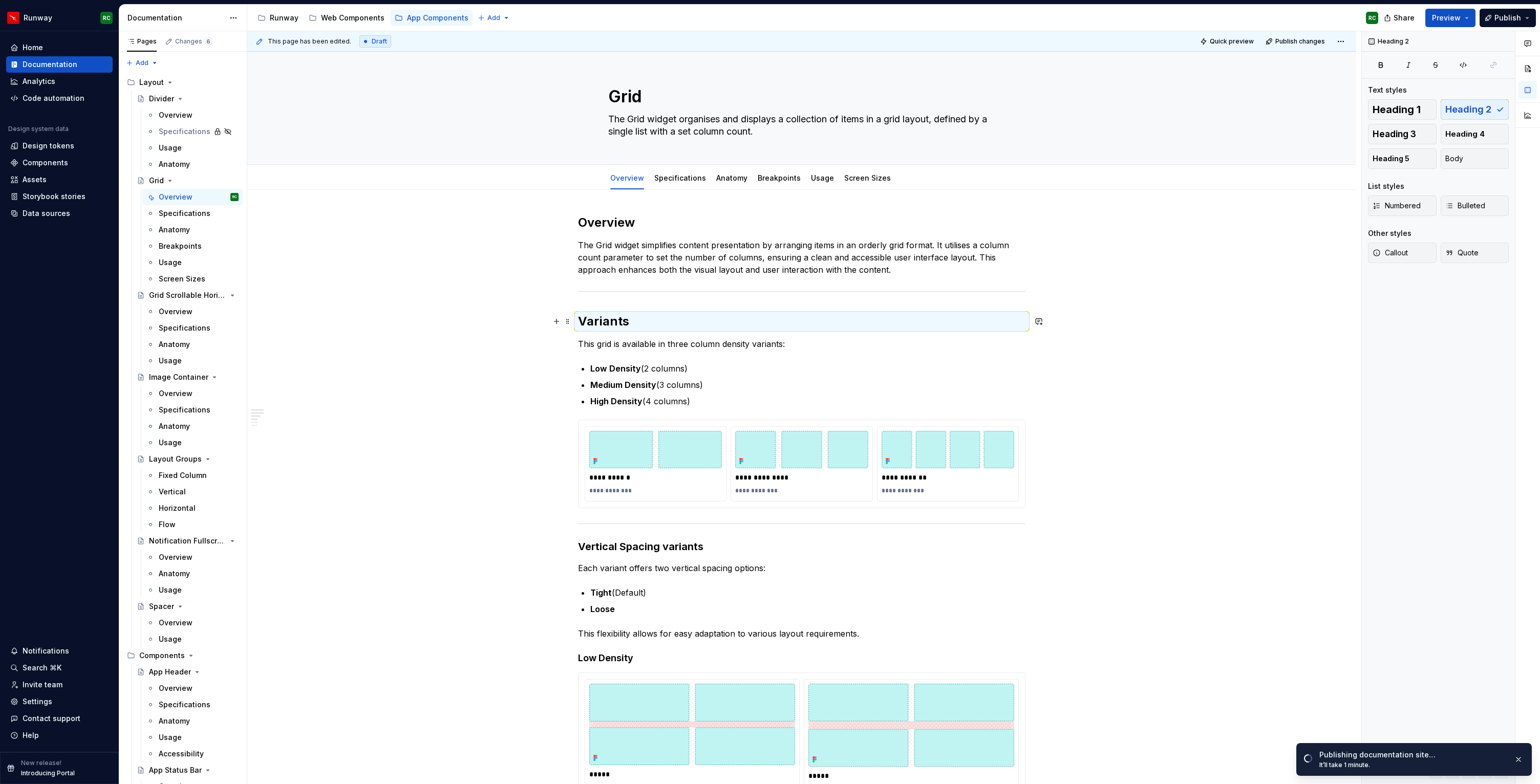
click at [641, 321] on h2 "Variants" at bounding box center [802, 321] width 447 height 16
click at [635, 323] on h2 "Variants" at bounding box center [802, 321] width 447 height 16
drag, startPoint x: 625, startPoint y: 323, endPoint x: 580, endPoint y: 323, distance: 45.0
click at [580, 323] on h2 "Variants" at bounding box center [802, 321] width 447 height 16
copy h2 "Variants"
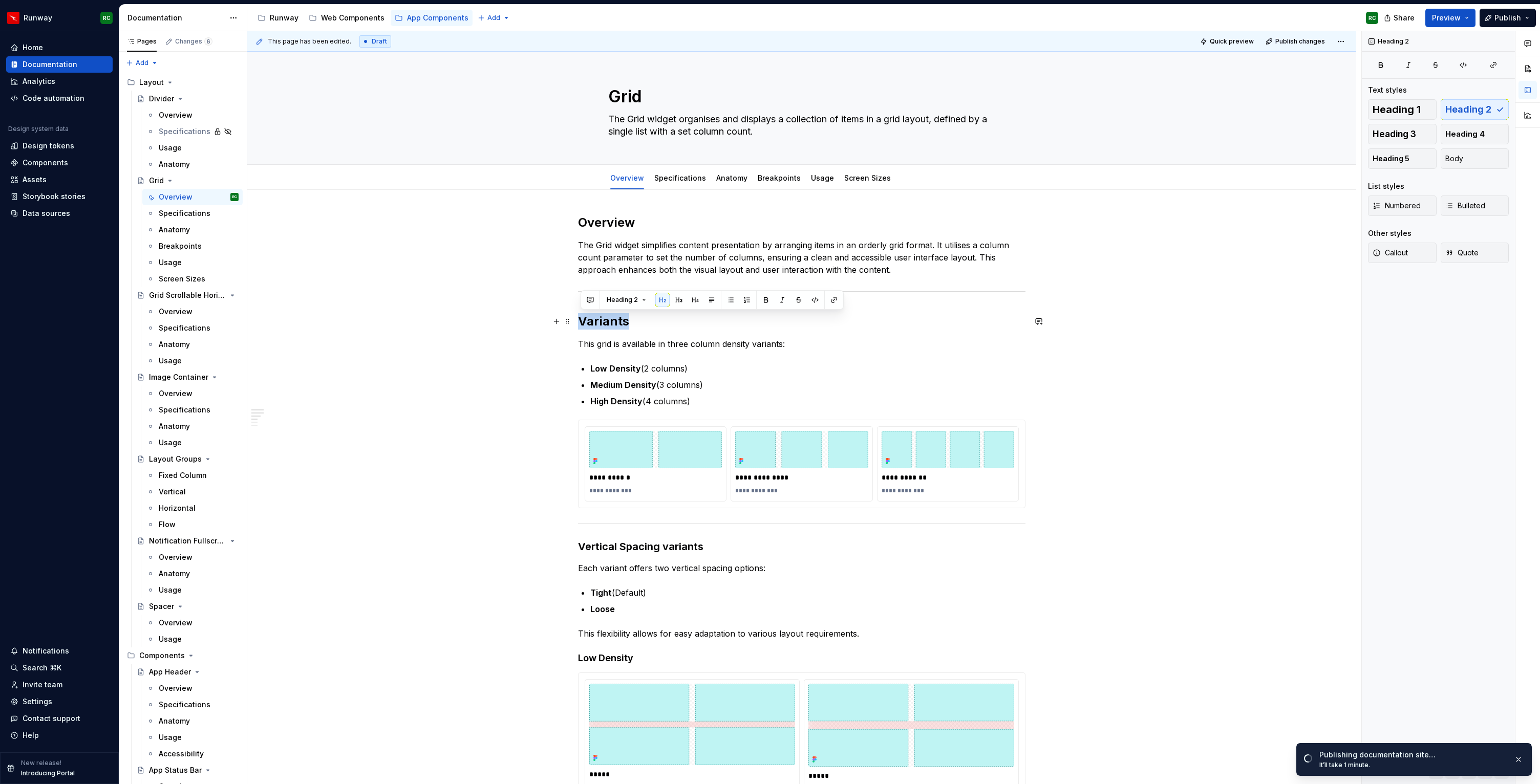
click at [690, 316] on h2 "Variants" at bounding box center [802, 321] width 447 height 16
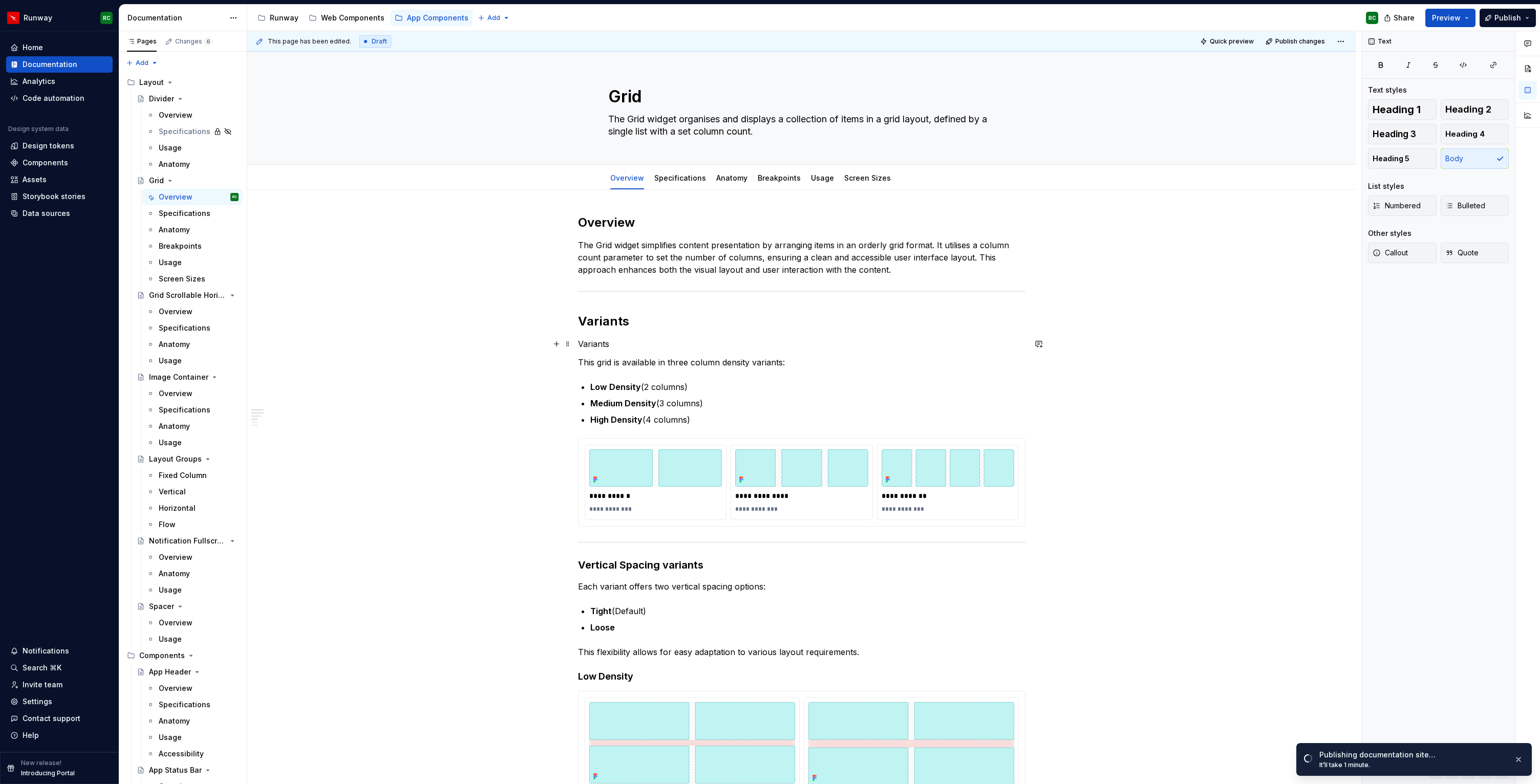
click at [592, 343] on p "Variants" at bounding box center [802, 344] width 447 height 13
click at [660, 329] on button "button" at bounding box center [661, 325] width 14 height 14
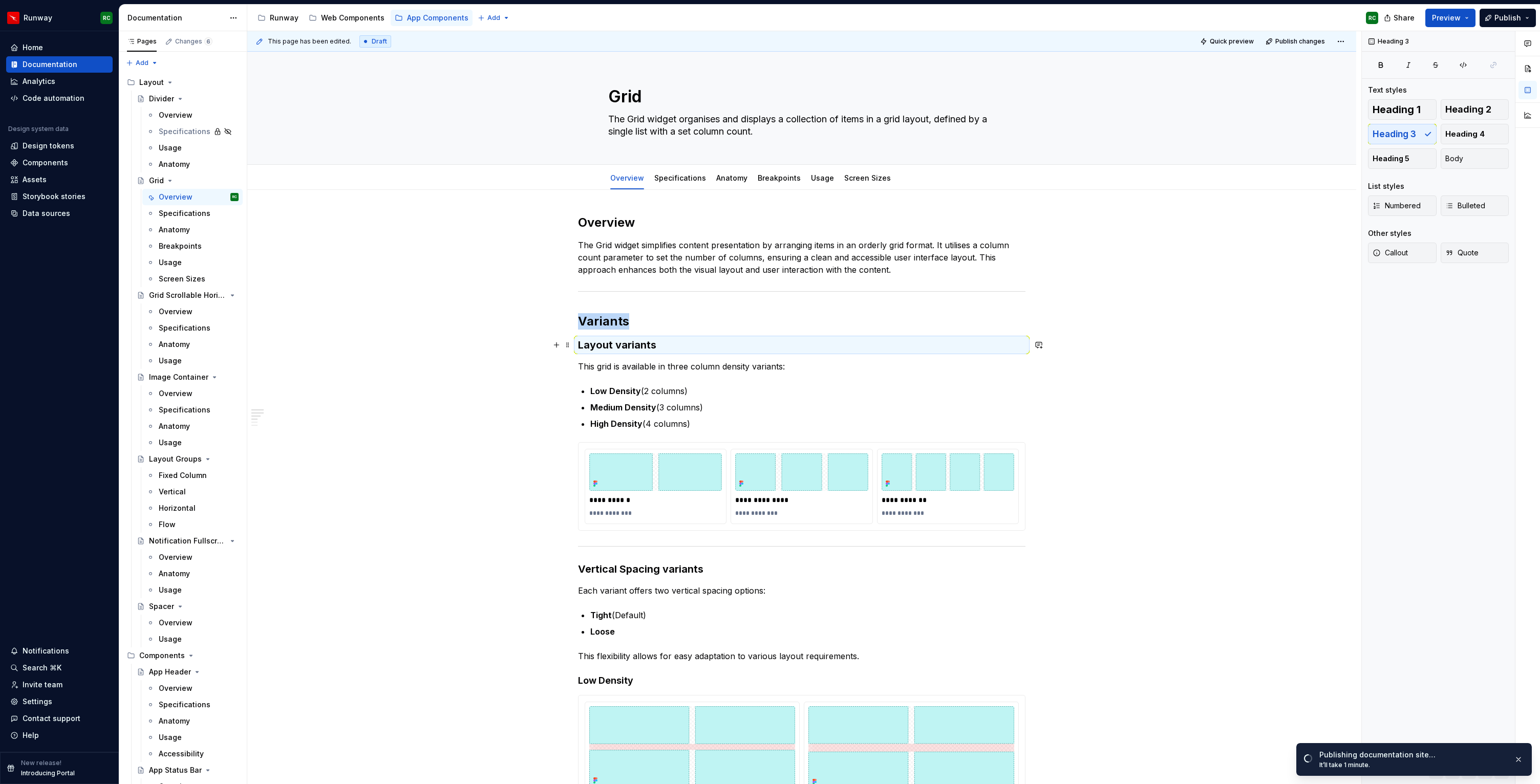
click at [757, 345] on h3 "Layout variants" at bounding box center [802, 345] width 447 height 14
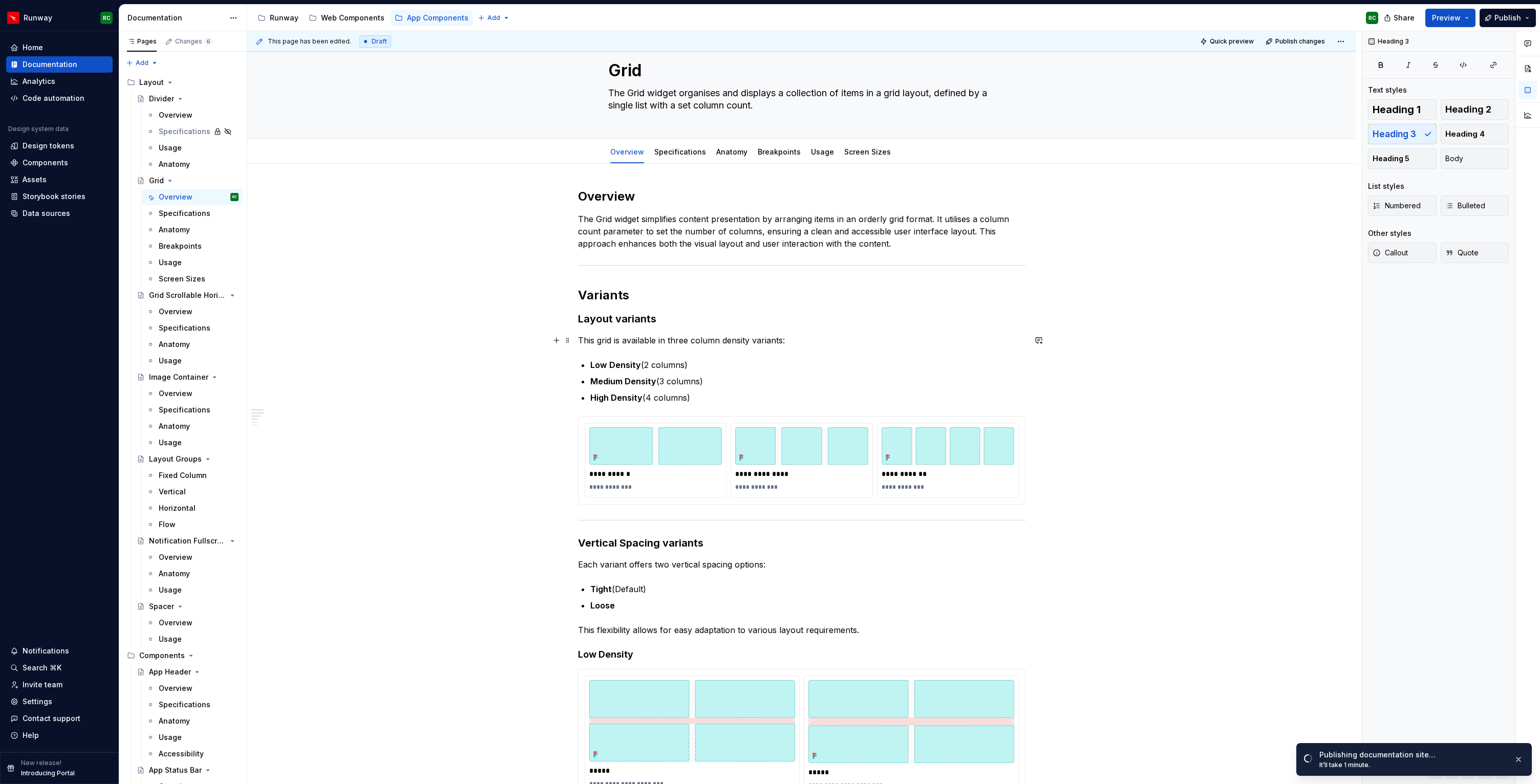
scroll to position [41, 0]
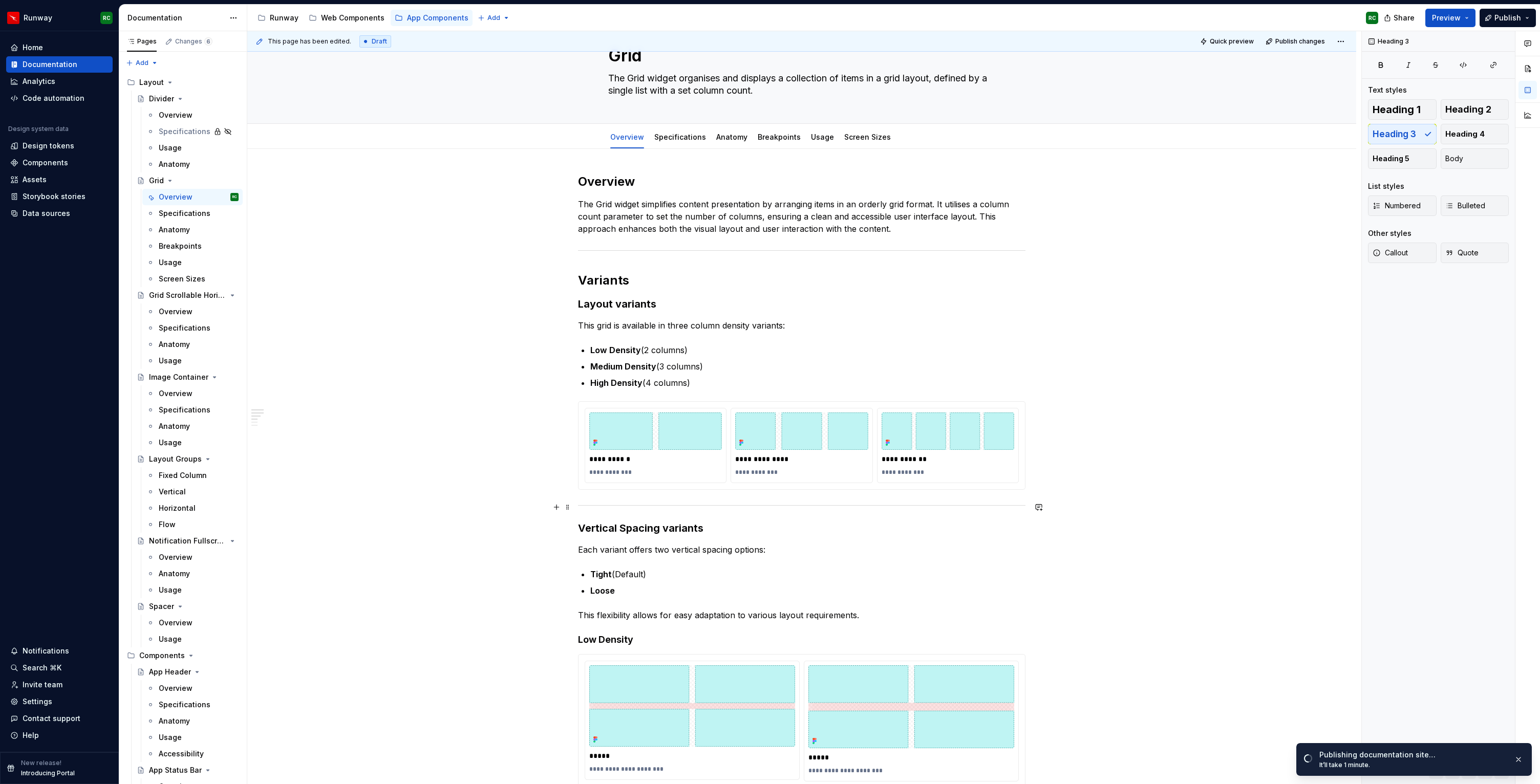
click at [864, 508] on div at bounding box center [802, 505] width 447 height 7
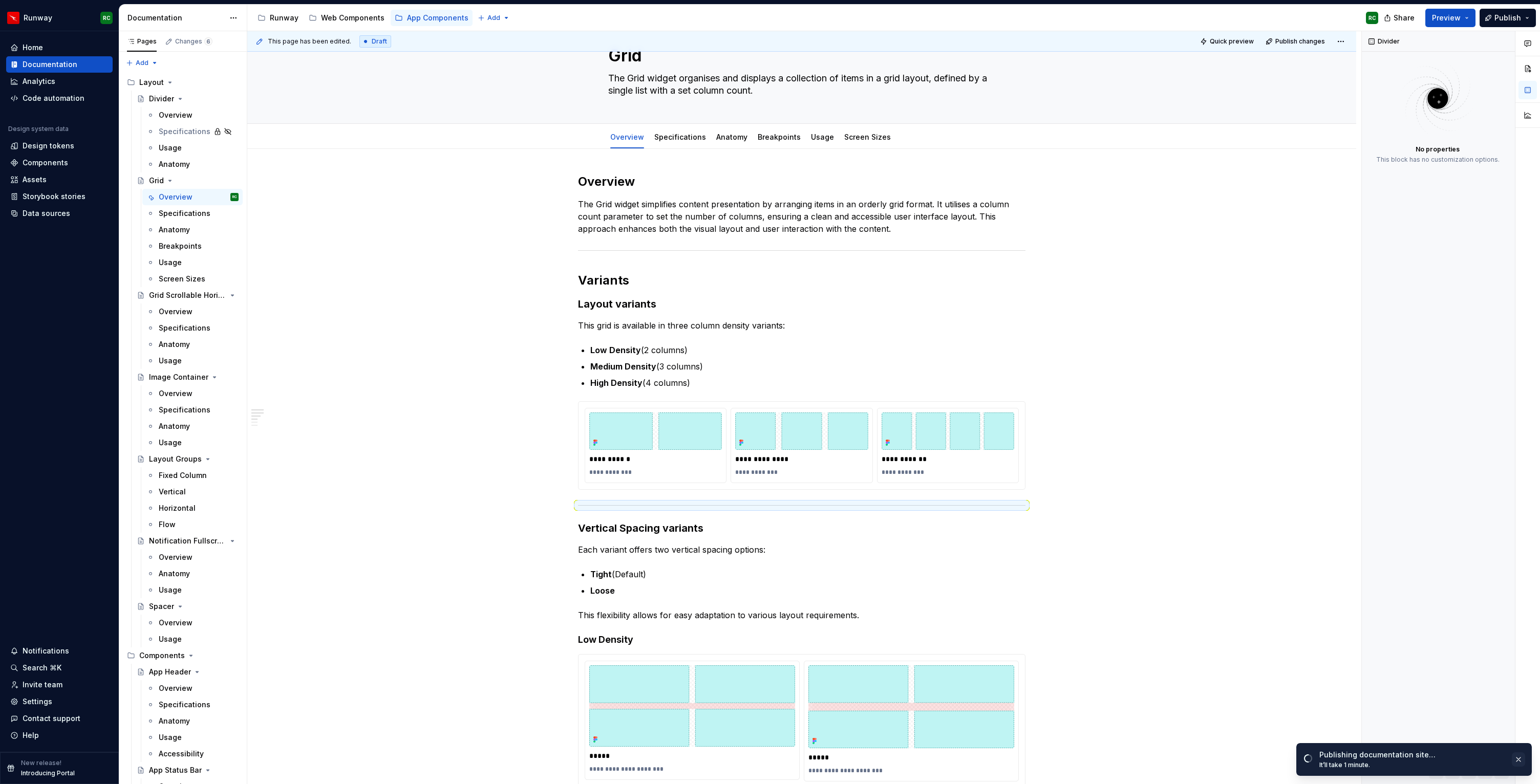
click at [1517, 757] on button "button" at bounding box center [1518, 760] width 13 height 14
click at [1501, 771] on button "button" at bounding box center [1502, 771] width 14 height 14
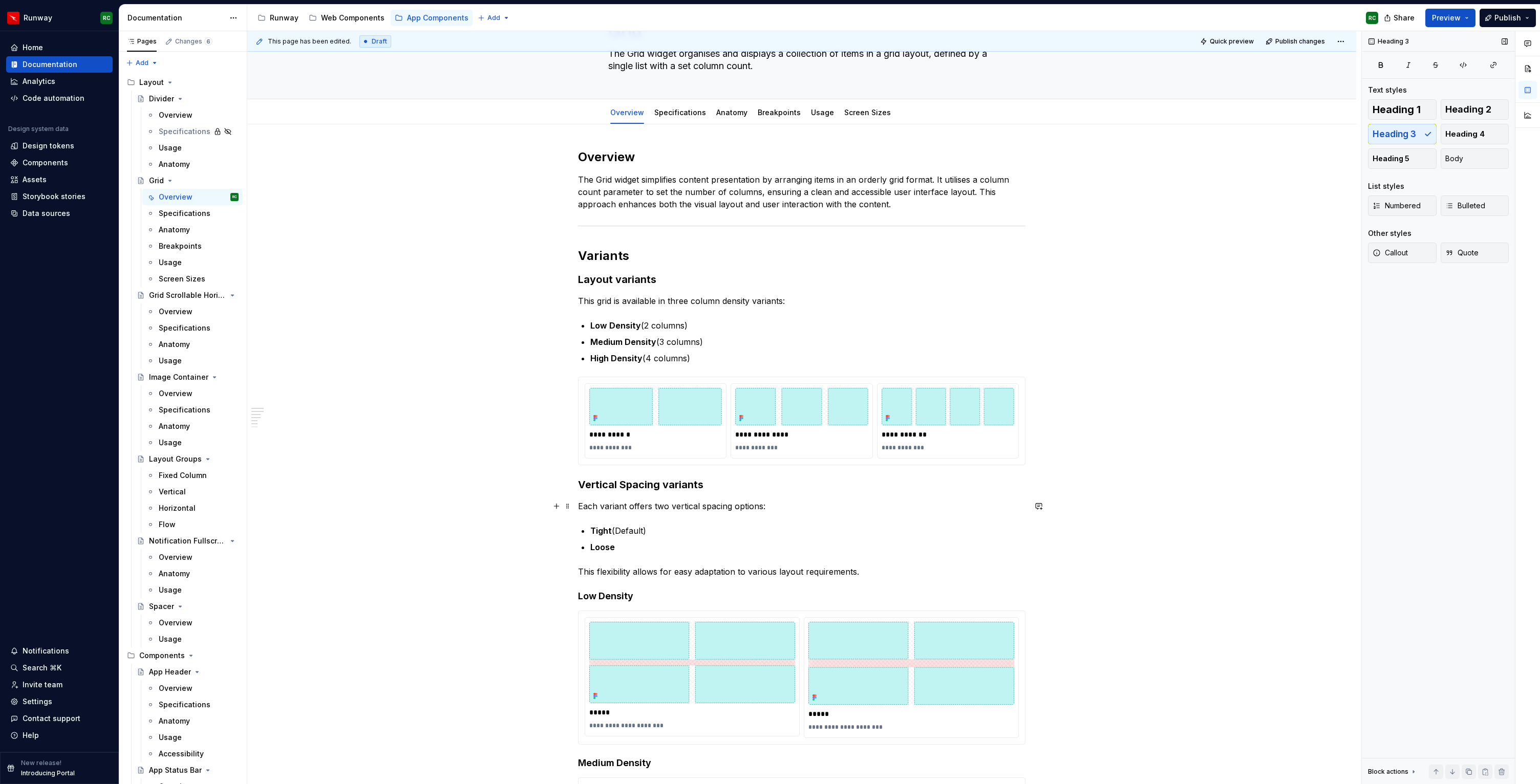
scroll to position [66, 0]
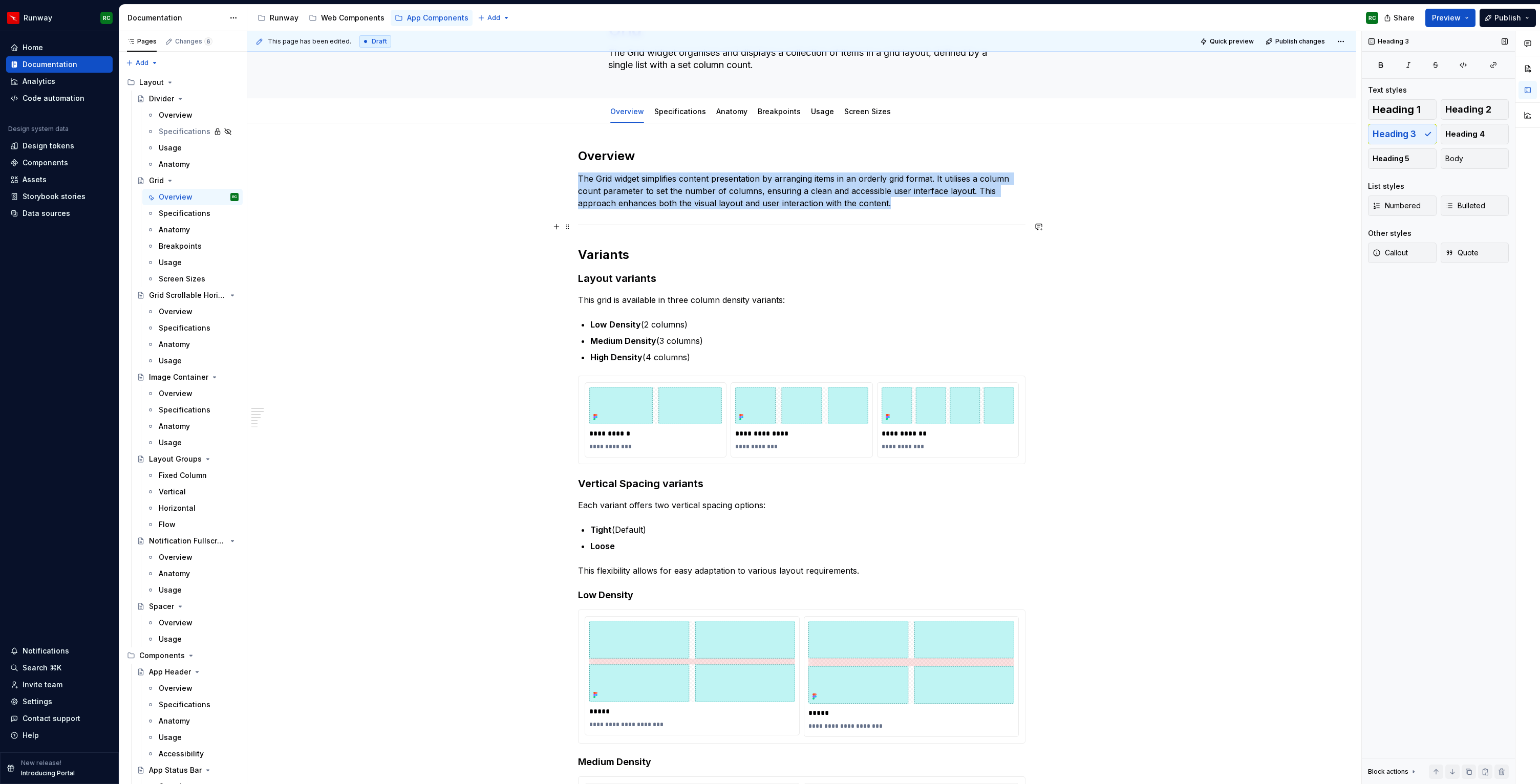
click at [811, 227] on div at bounding box center [802, 225] width 447 height 7
click at [1498, 774] on button "button" at bounding box center [1502, 771] width 14 height 14
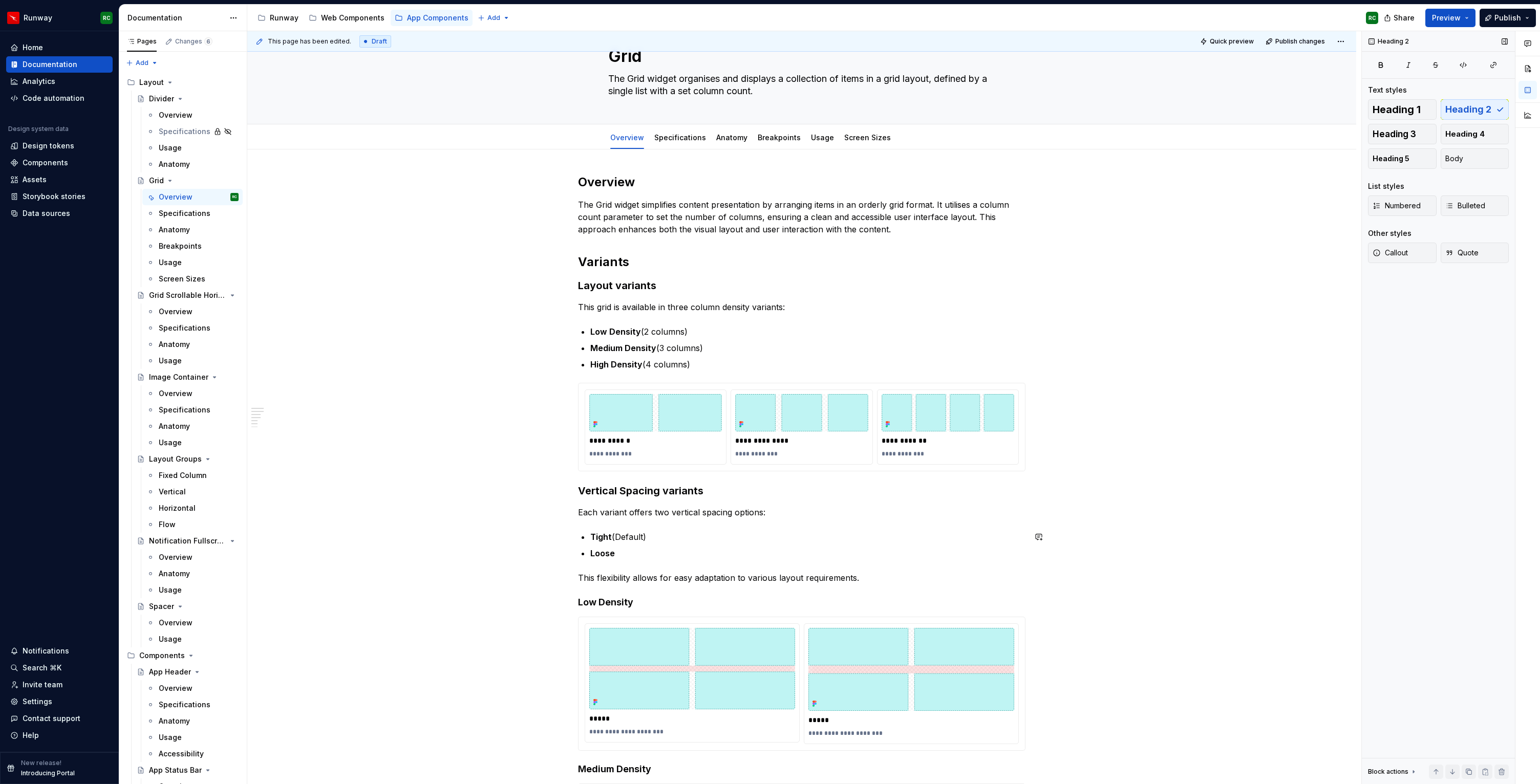
scroll to position [74, 0]
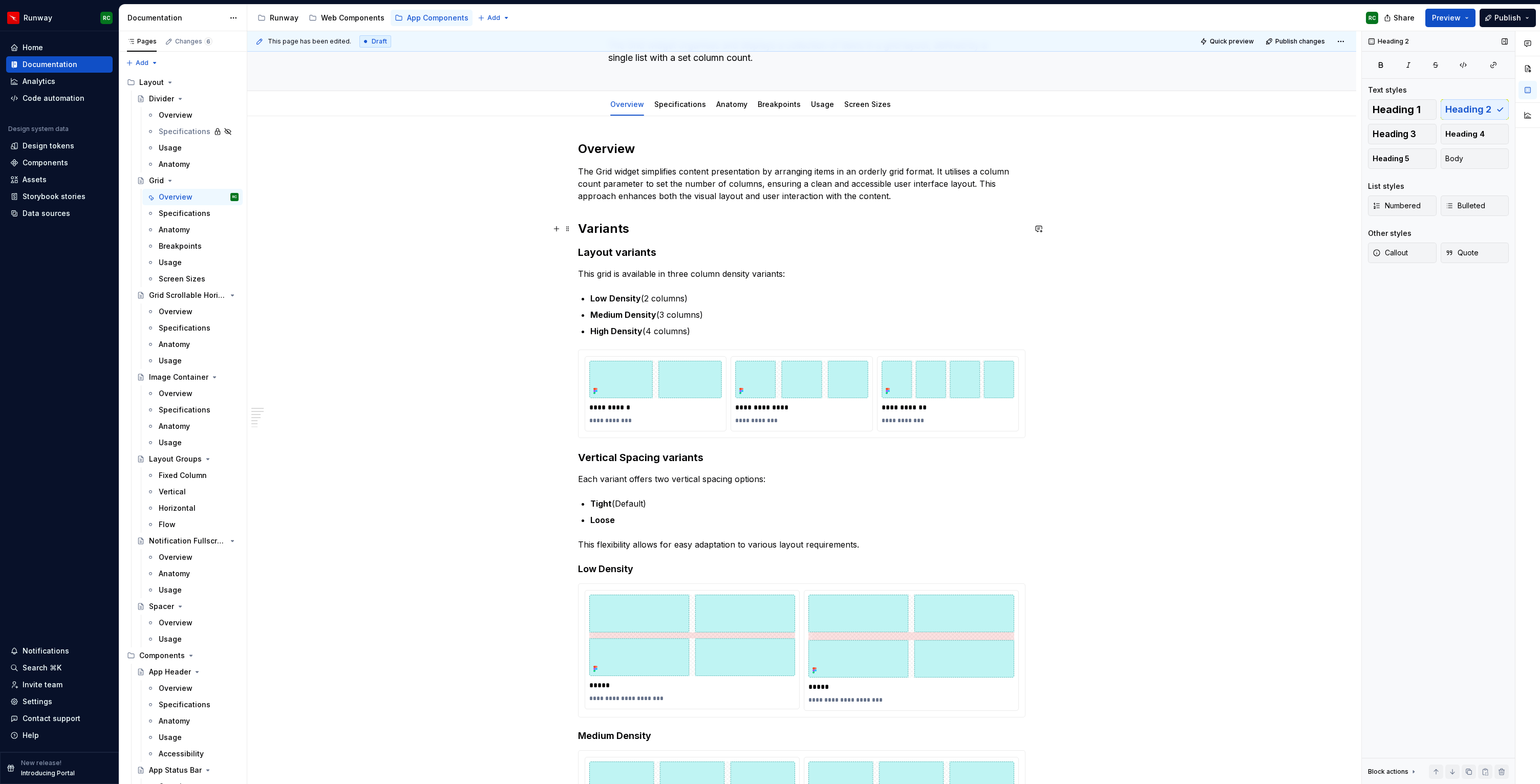
click at [676, 229] on h2 "Variants" at bounding box center [802, 228] width 447 height 16
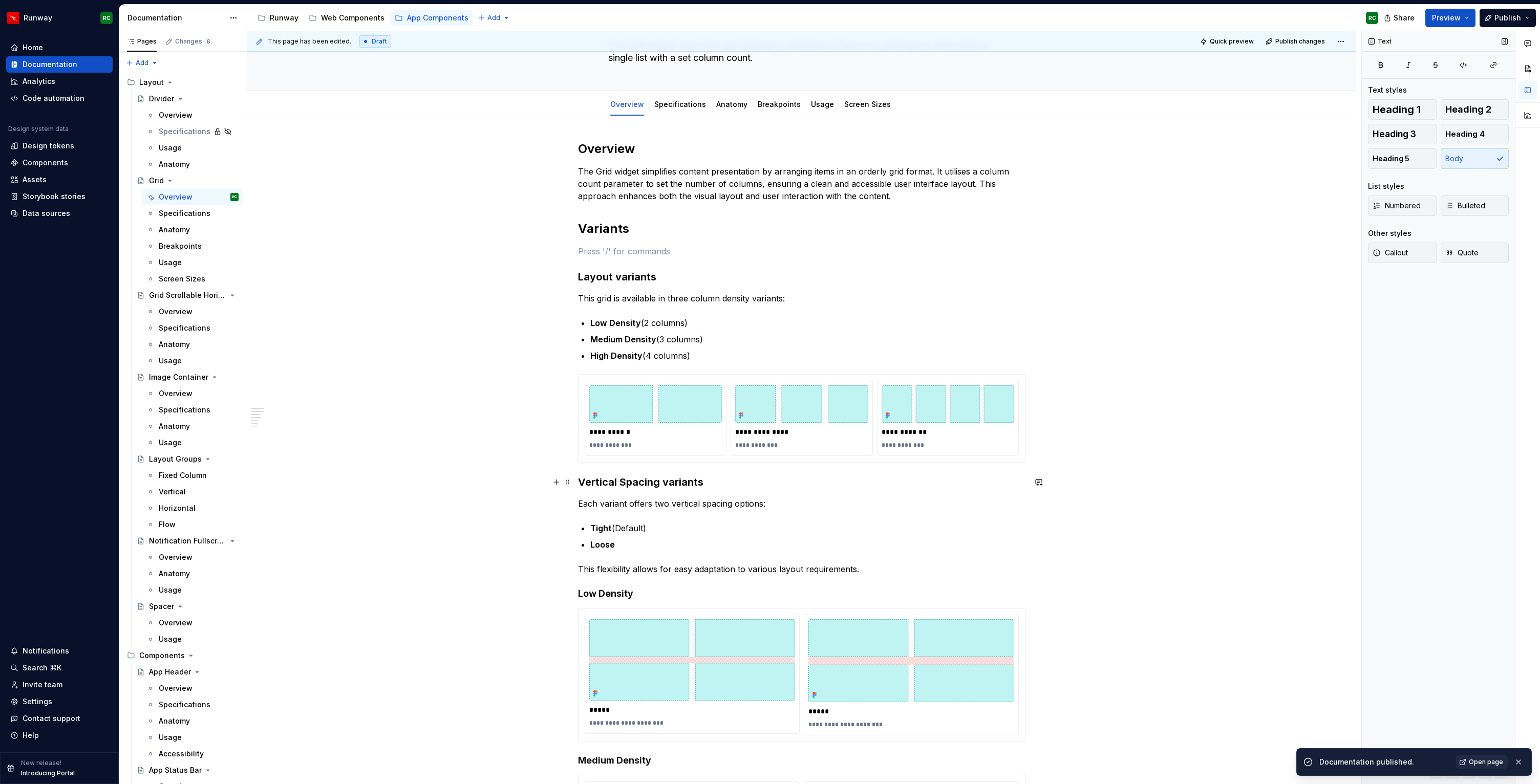
click at [583, 480] on h3 "Vertical Spacing variants" at bounding box center [802, 482] width 447 height 14
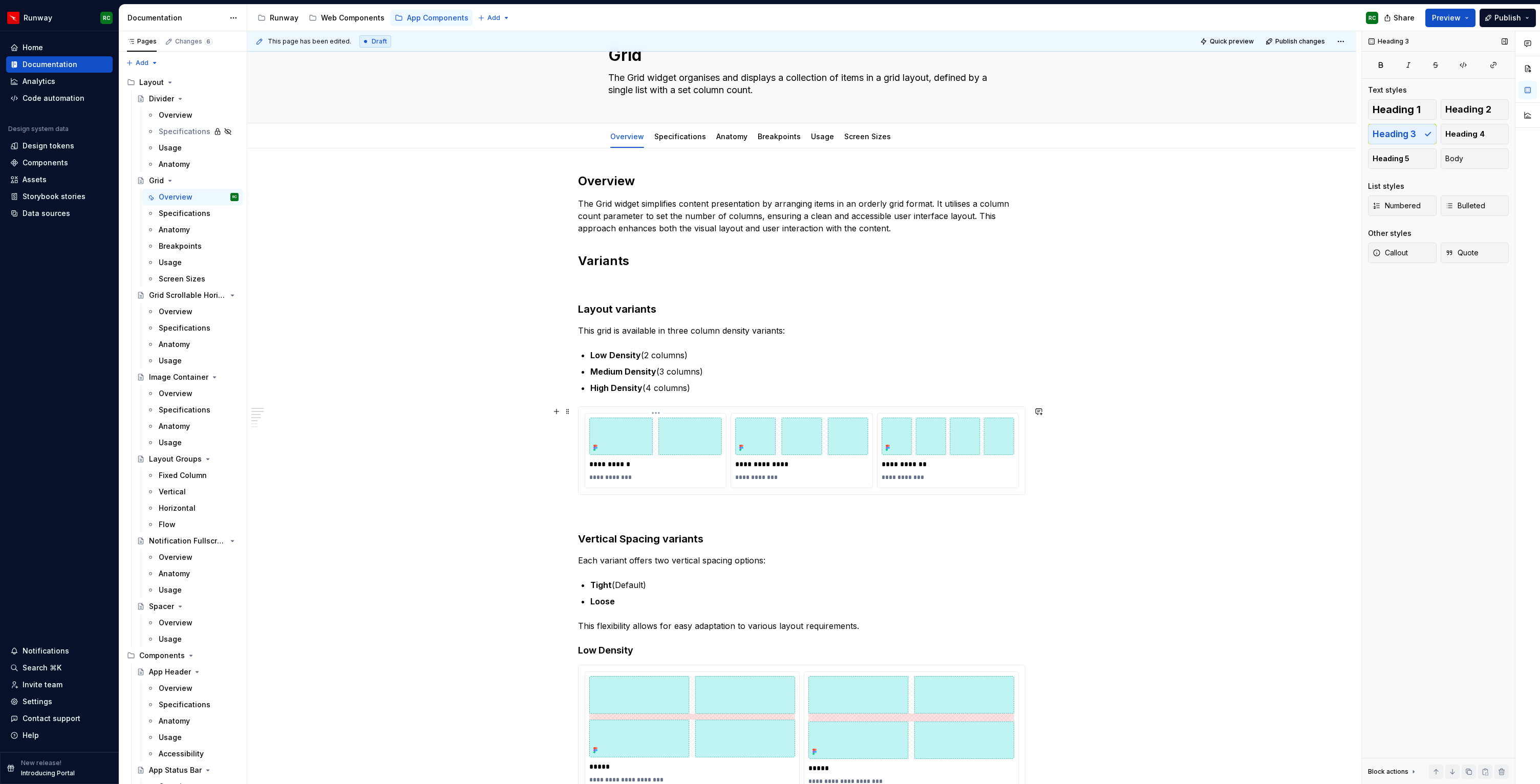
scroll to position [37, 0]
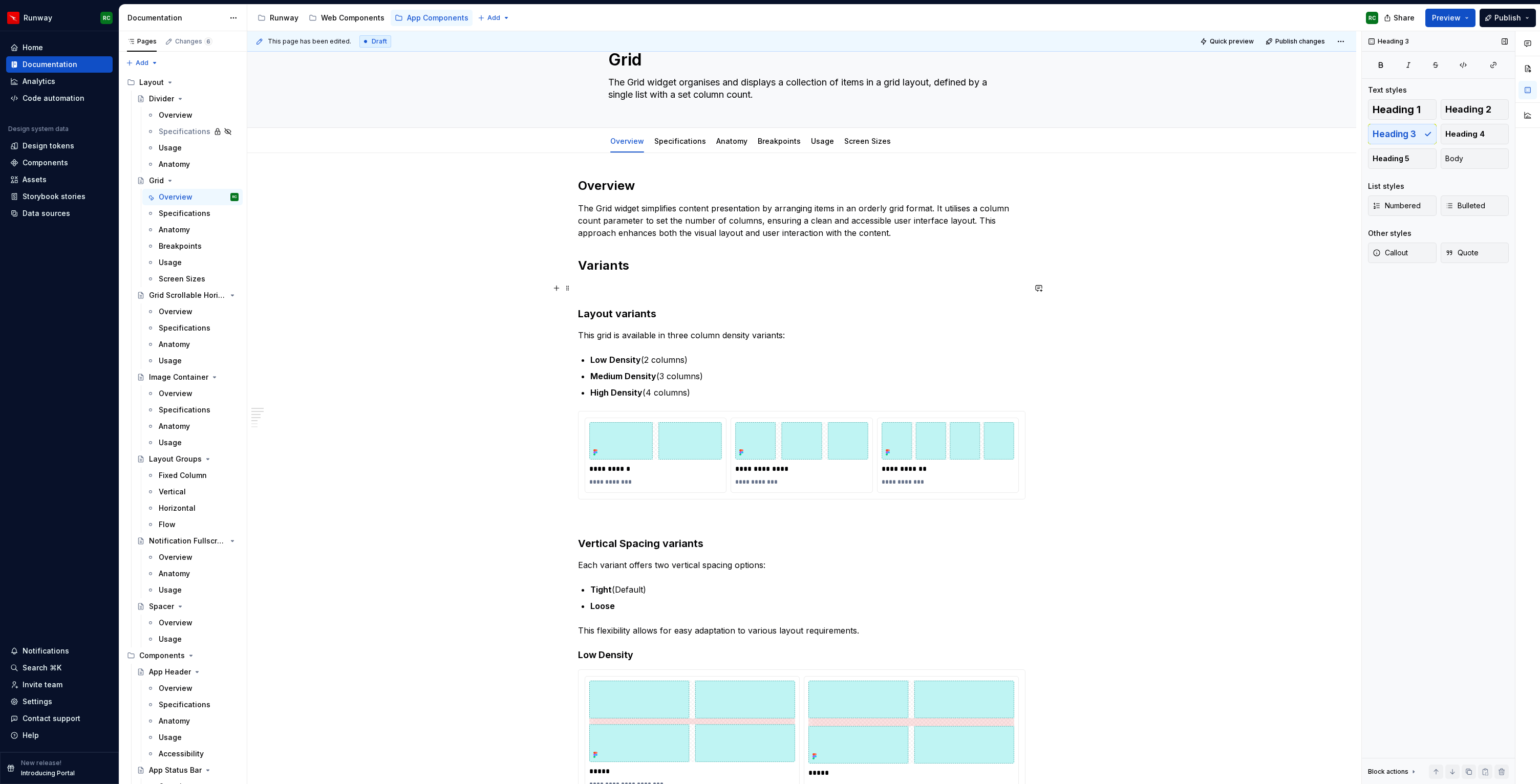
click at [615, 289] on p at bounding box center [802, 288] width 447 height 13
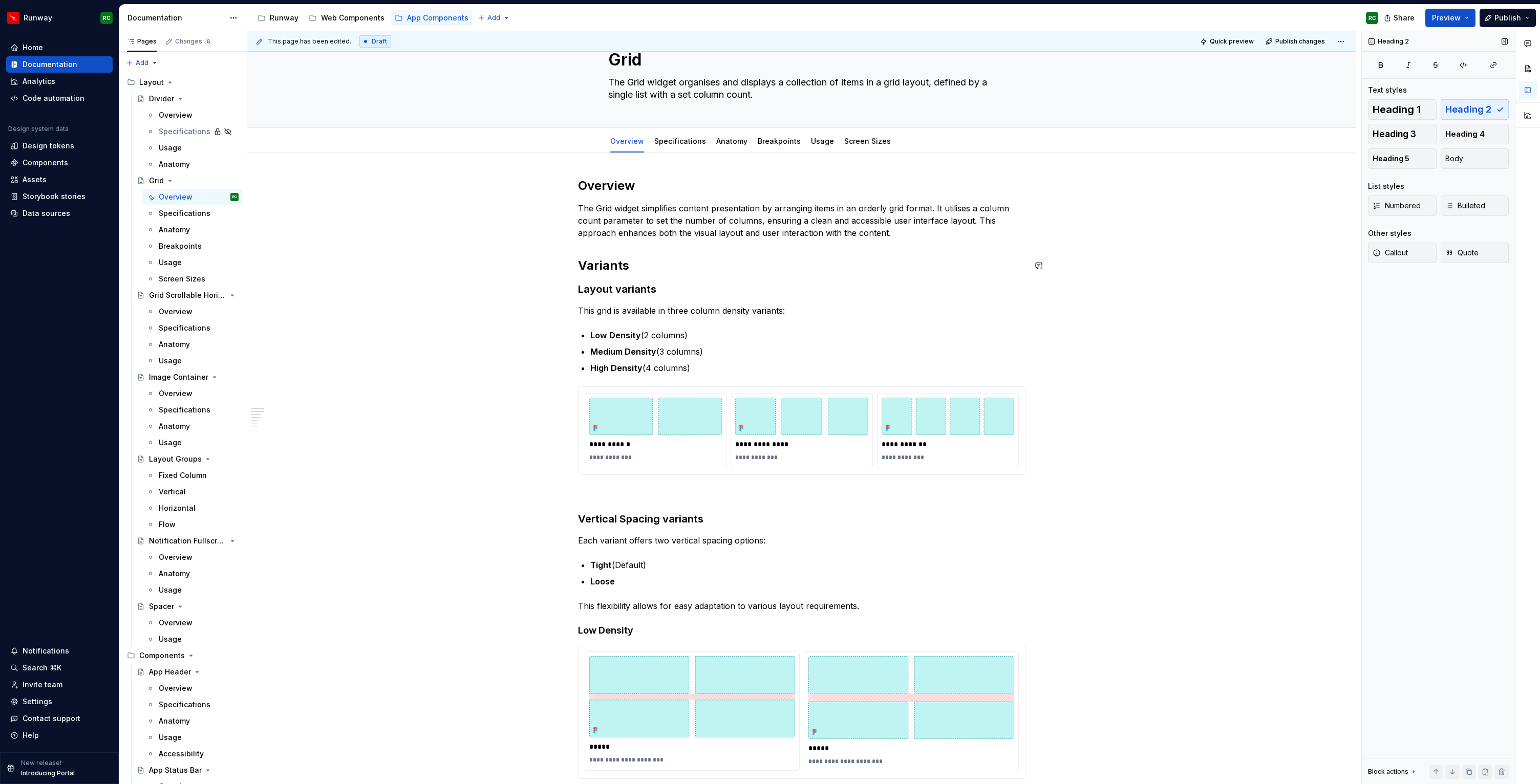
click at [903, 229] on p "The Grid widget simplifies content presentation by arranging items in an orderl…" at bounding box center [802, 220] width 447 height 37
click at [953, 229] on p "The Grid widget simplifies content presentation by arranging items in an orderl…" at bounding box center [802, 220] width 447 height 37
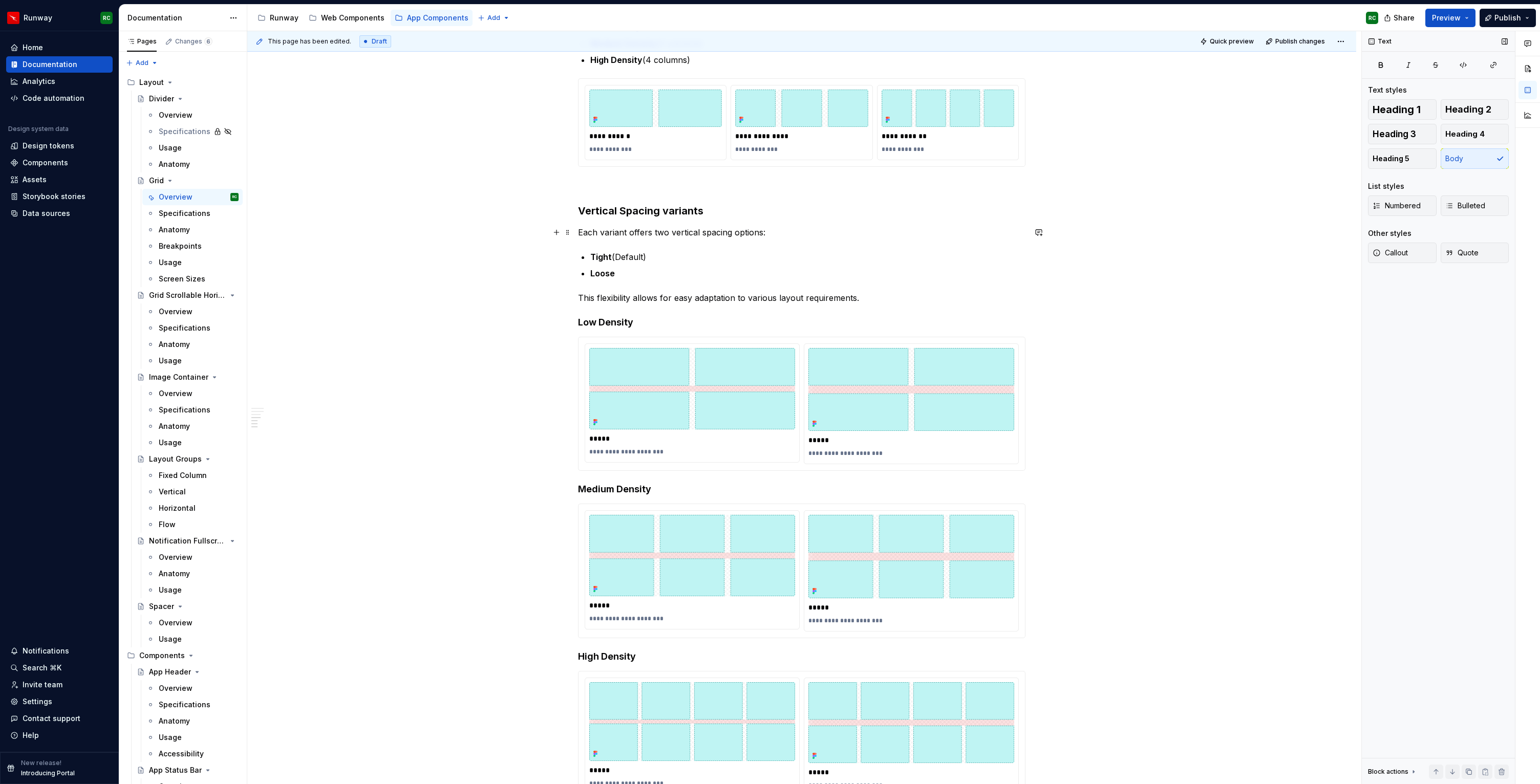
scroll to position [330, 0]
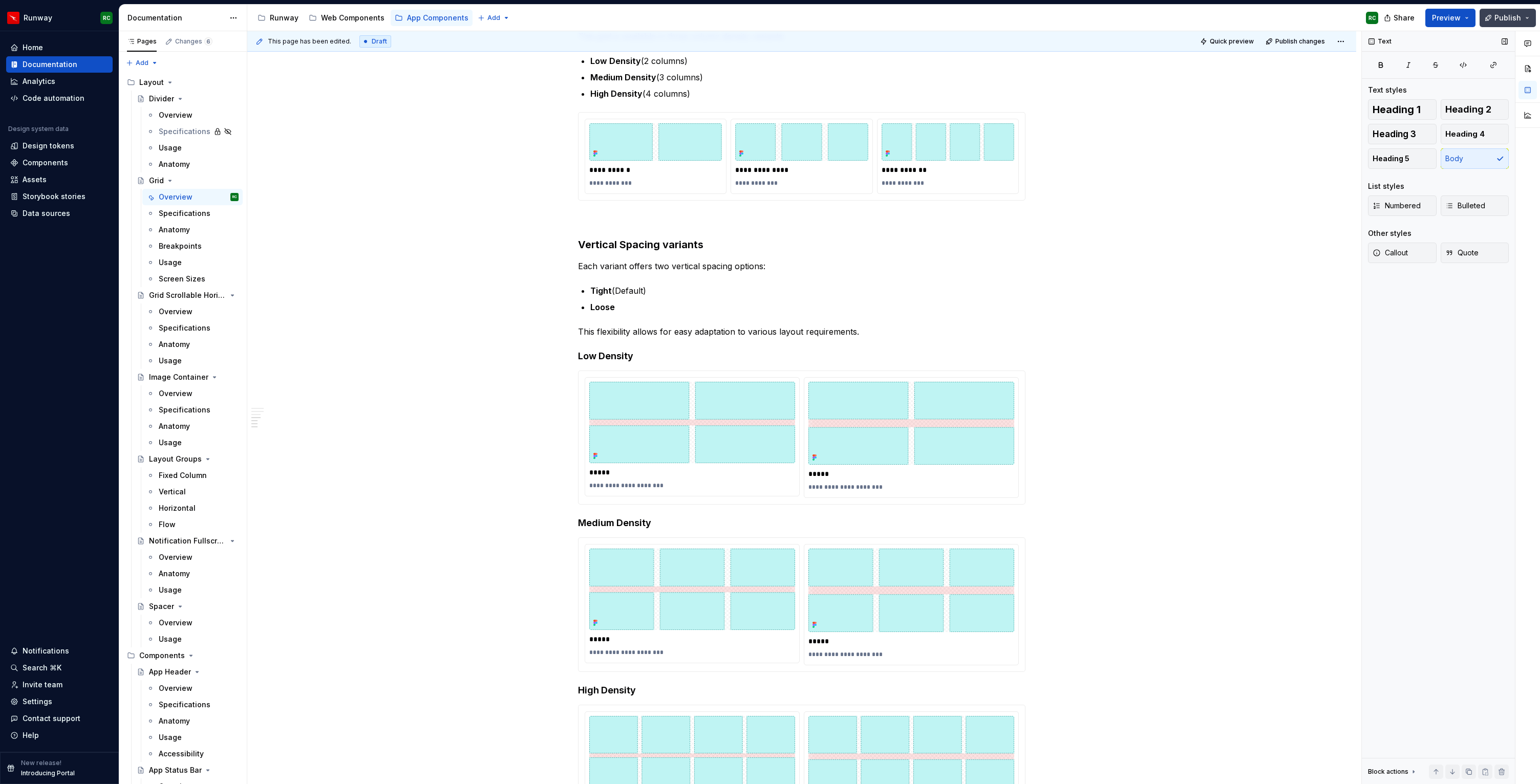
click at [1510, 14] on span "Publish" at bounding box center [1508, 17] width 27 height 10
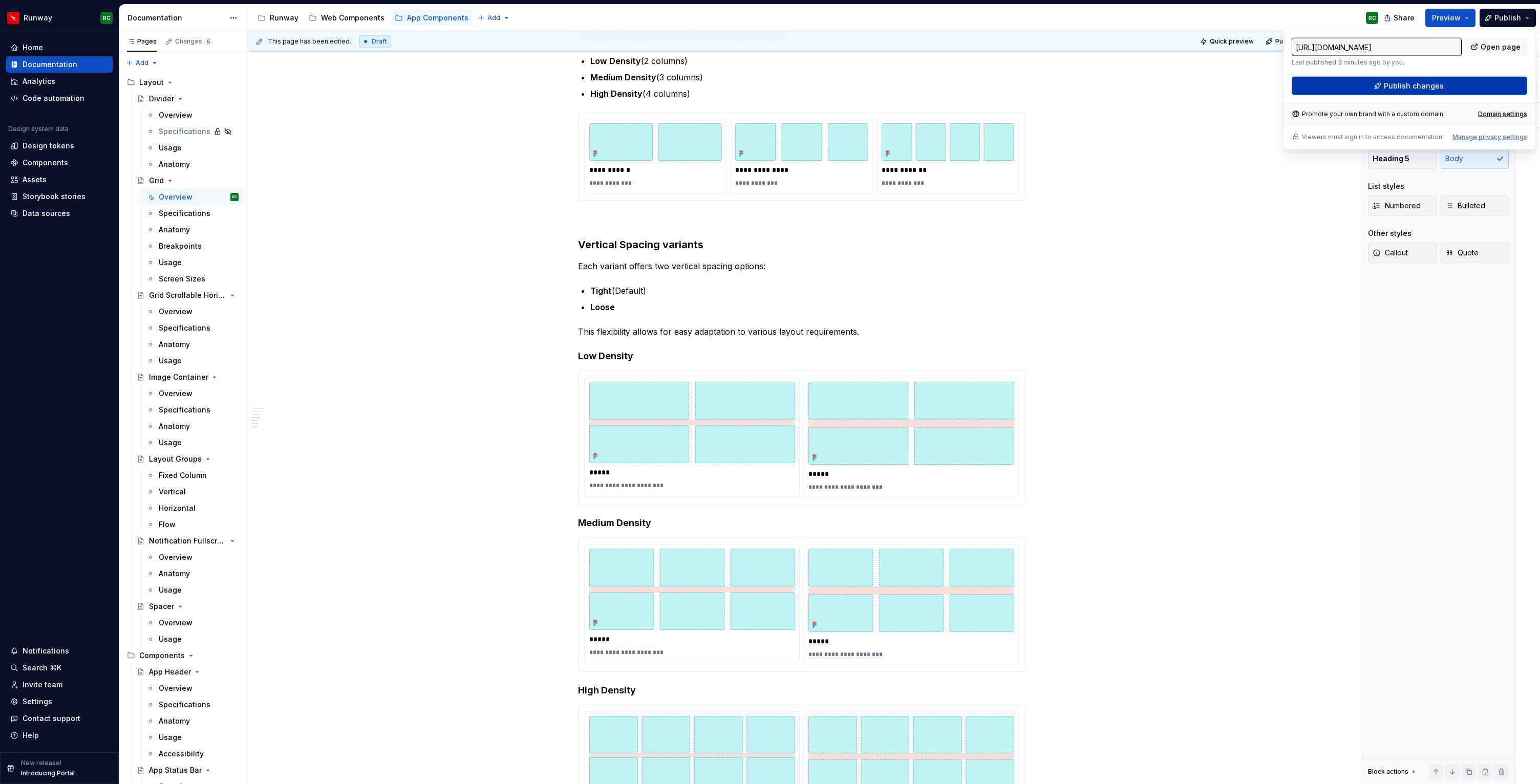
click at [1420, 80] on button "Publish changes" at bounding box center [1410, 85] width 236 height 19
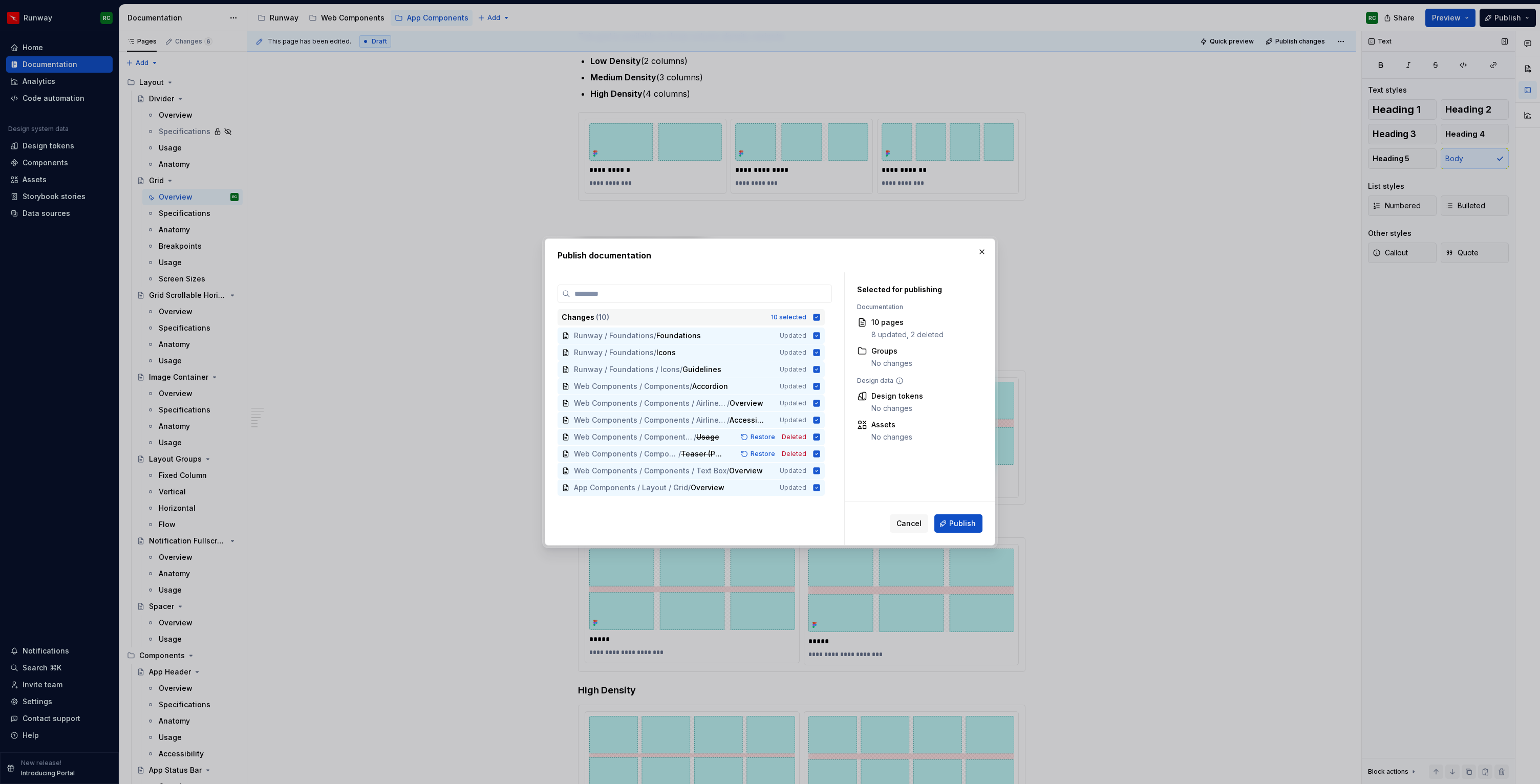
click at [787, 317] on div "10 selected" at bounding box center [789, 317] width 35 height 8
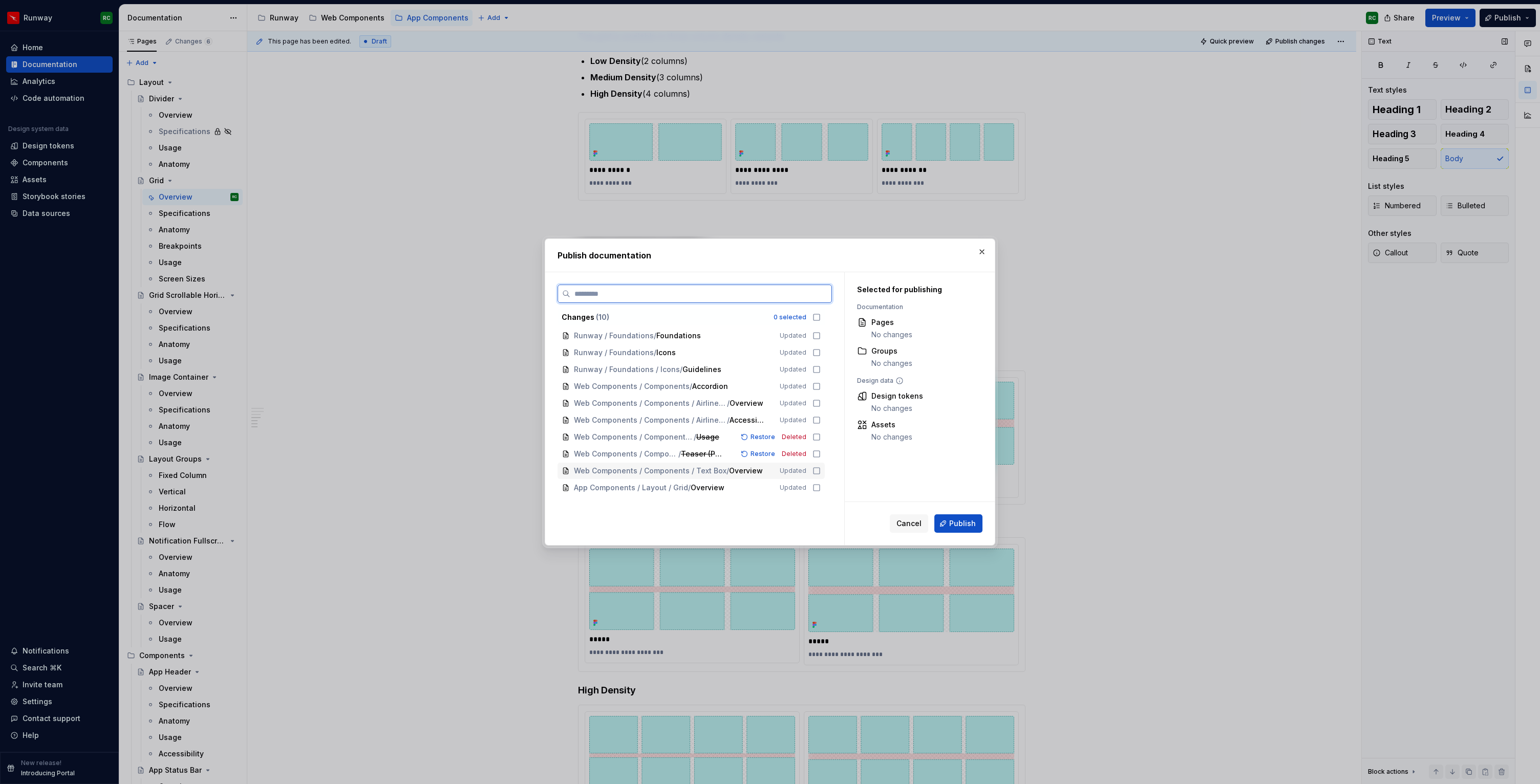
click at [793, 484] on span "Updated" at bounding box center [793, 488] width 27 height 8
click at [945, 523] on button "Publish" at bounding box center [958, 523] width 48 height 19
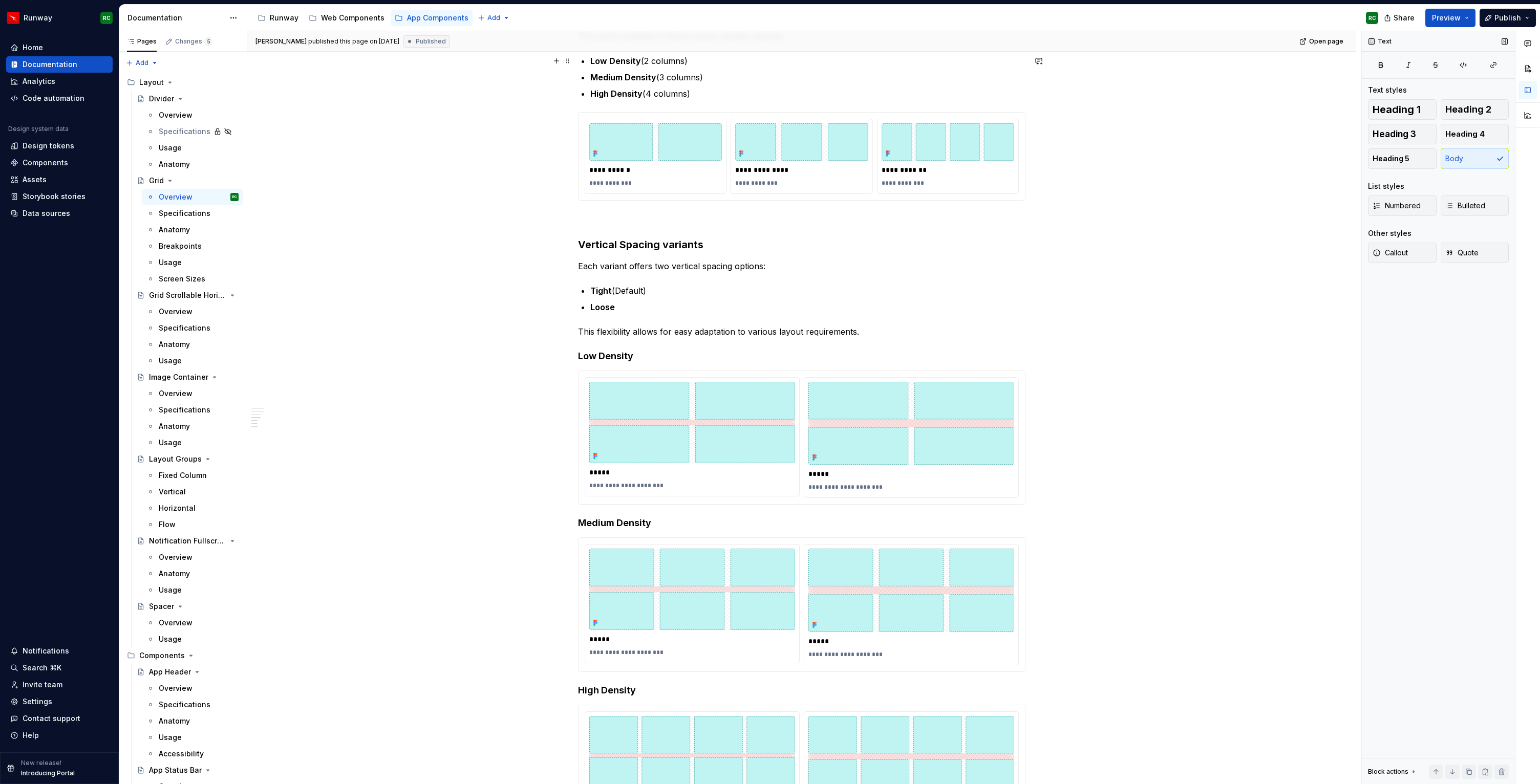
type textarea "*"
